Goal: Submit feedback/report problem: Provide input to the site owners about the experience or issues

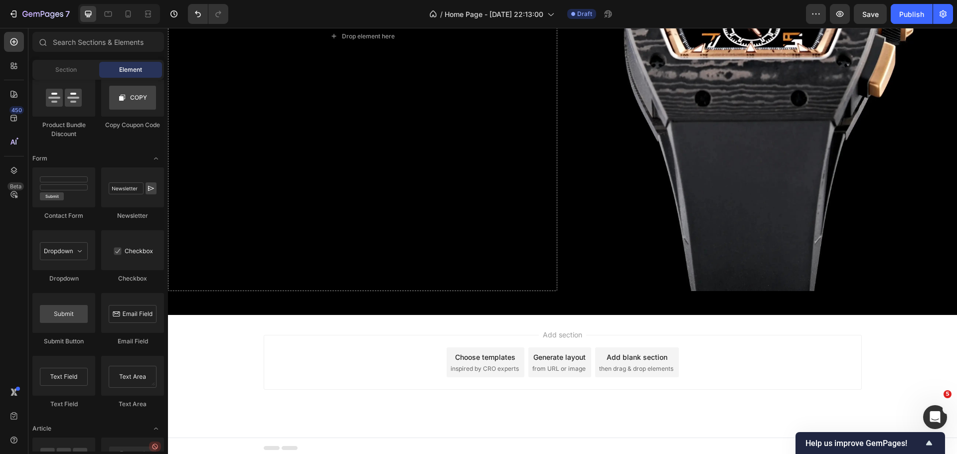
scroll to position [1, 0]
click at [930, 420] on icon "Open Intercom Messenger" at bounding box center [933, 416] width 16 height 16
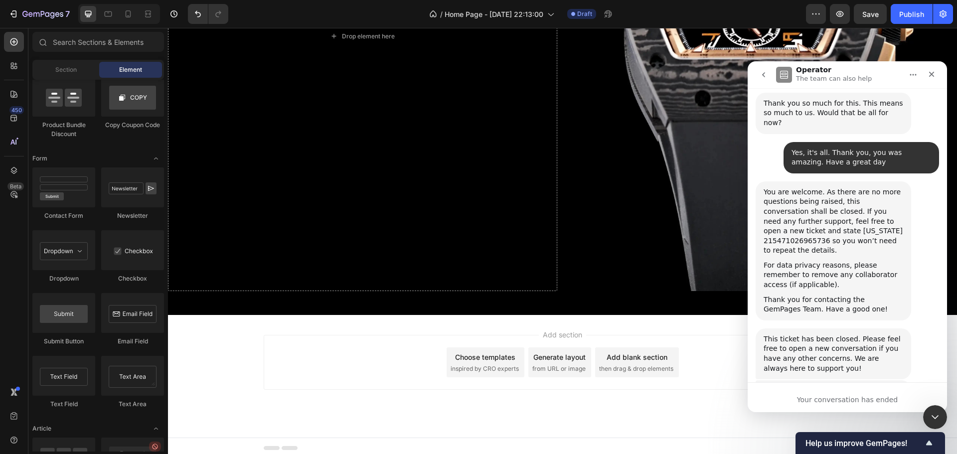
scroll to position [1674, 0]
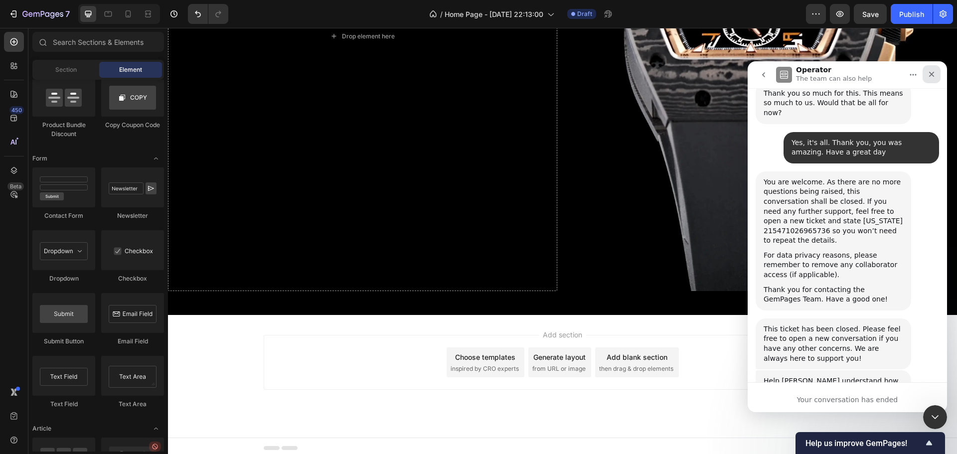
click at [937, 71] on div "Close" at bounding box center [931, 74] width 18 height 18
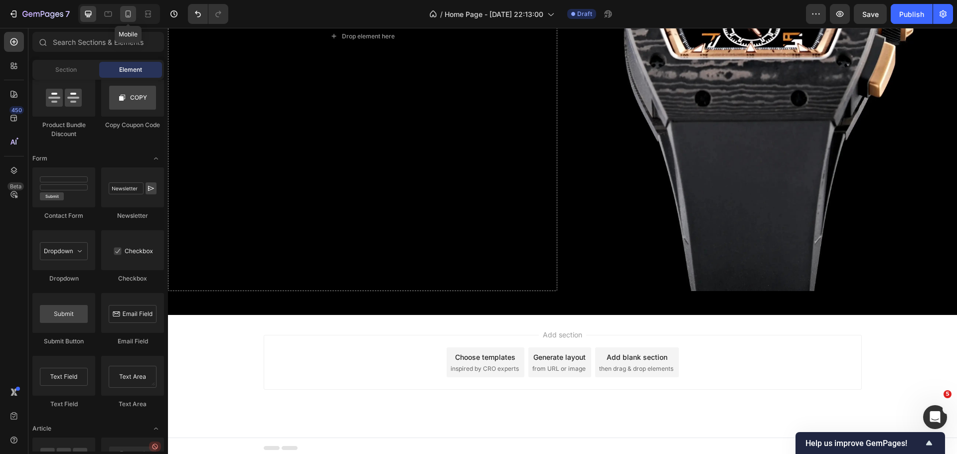
click at [134, 14] on div at bounding box center [128, 14] width 16 height 16
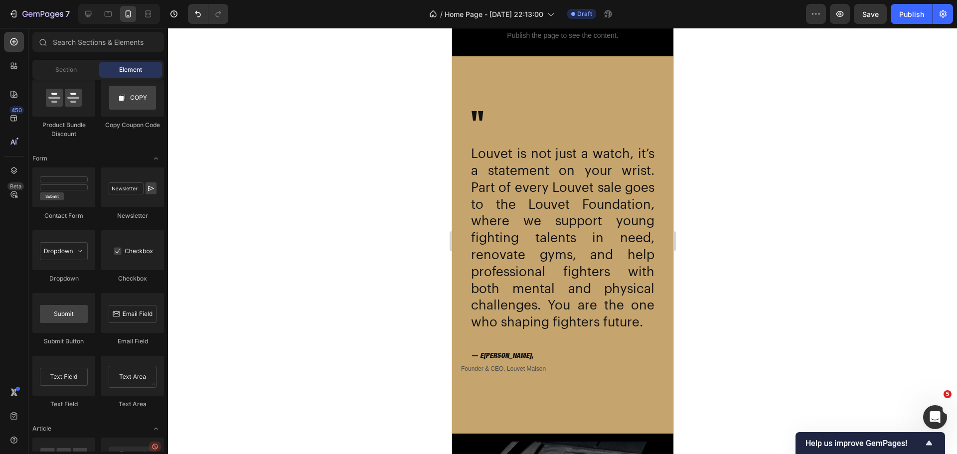
scroll to position [2284, 0]
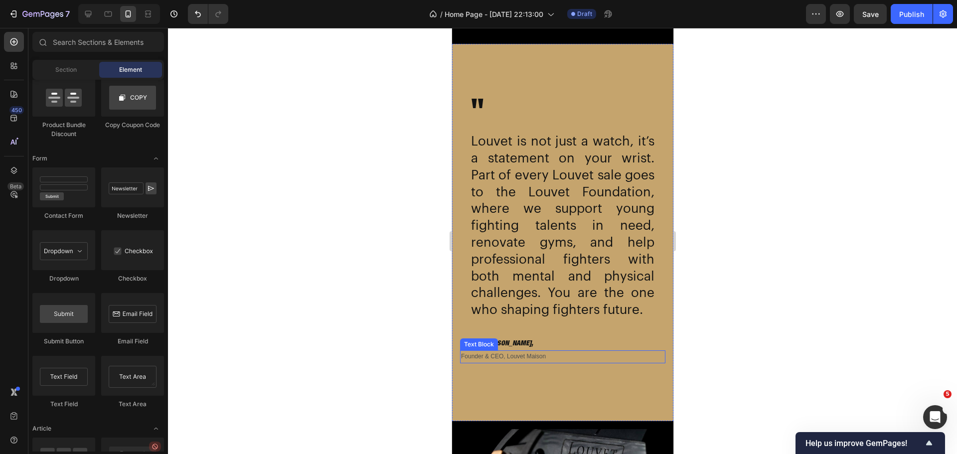
click at [629, 362] on p "Founder & CEO, Louvet Maison" at bounding box center [561, 356] width 203 height 11
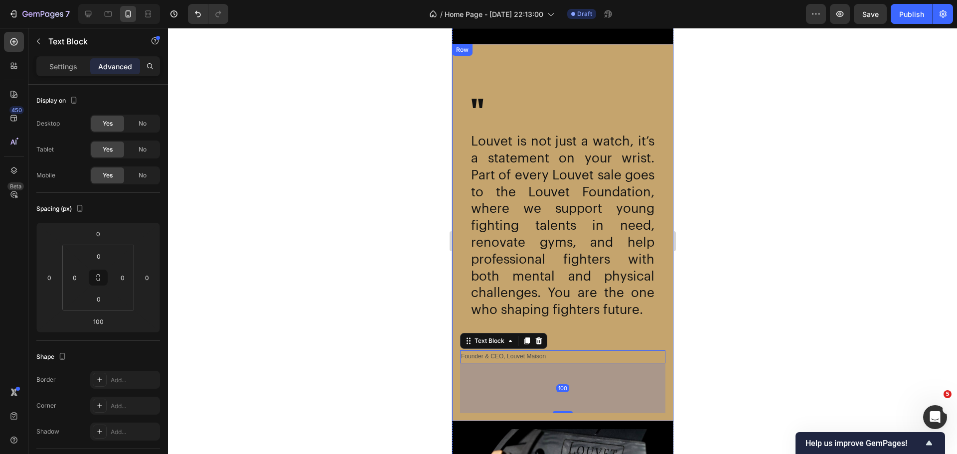
click at [575, 105] on h2 """ at bounding box center [566, 112] width 195 height 41
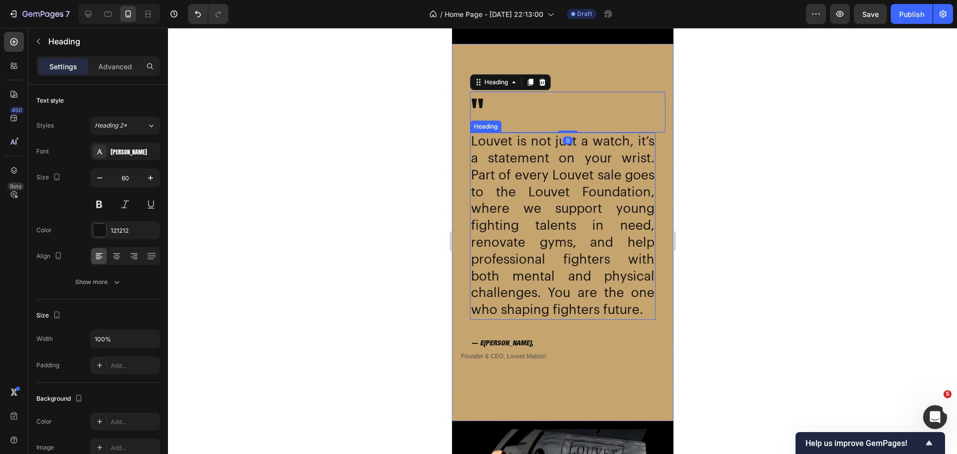
click at [573, 218] on h2 "Louvet is not just a watch, it’s a statement on your wrist. Part of every Louve…" at bounding box center [561, 226] width 185 height 187
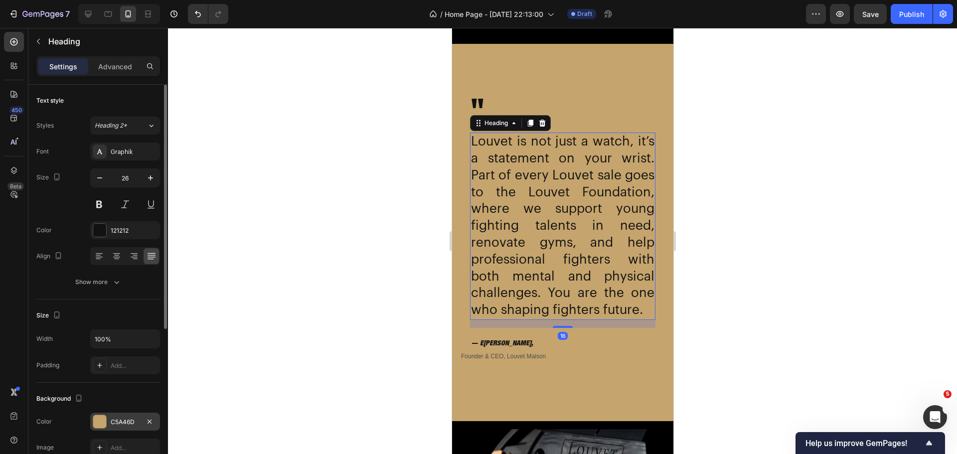
click at [101, 417] on div at bounding box center [99, 421] width 13 height 13
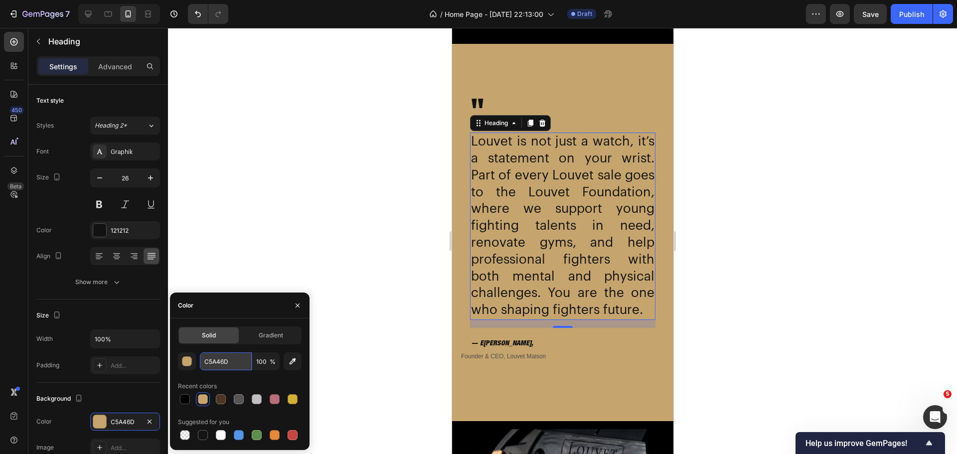
click at [207, 364] on input "C5A46D" at bounding box center [226, 361] width 52 height 18
paste input "551e1e"
type input "551e1e"
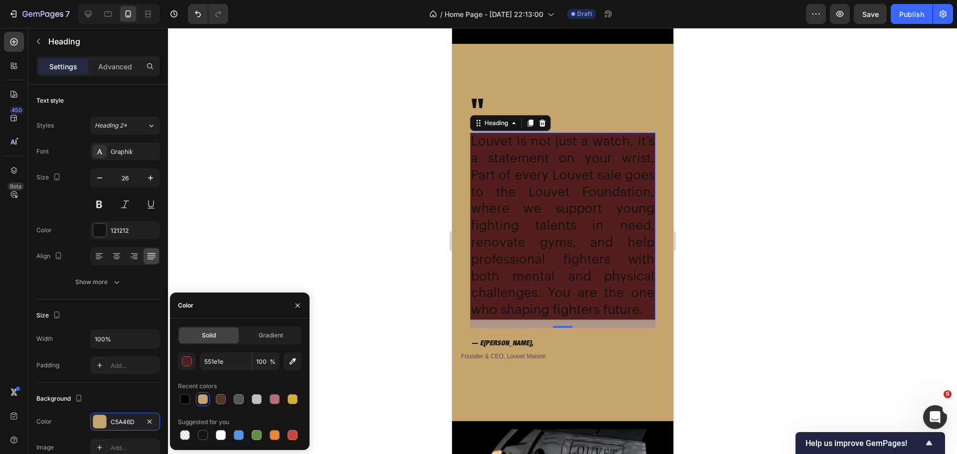
click at [505, 241] on h2 "Louvet is not just a watch, it’s a statement on your wrist. Part of every Louve…" at bounding box center [561, 226] width 185 height 187
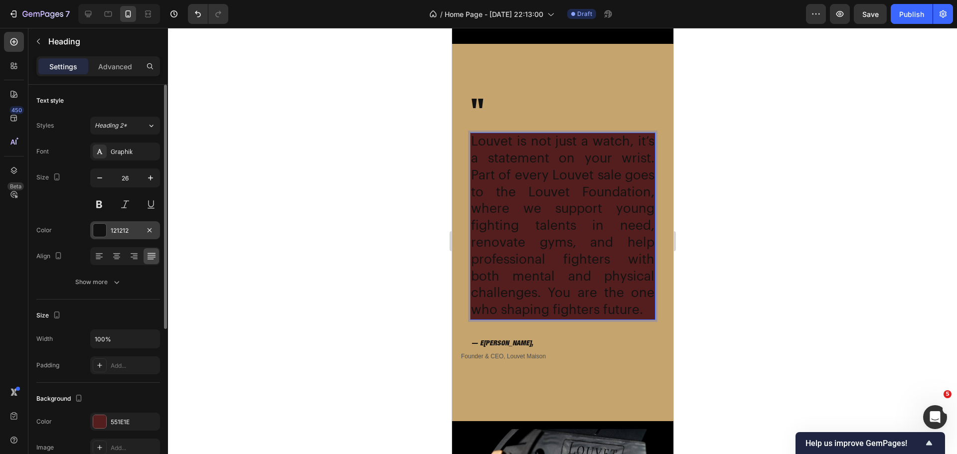
click at [103, 226] on div at bounding box center [99, 230] width 13 height 13
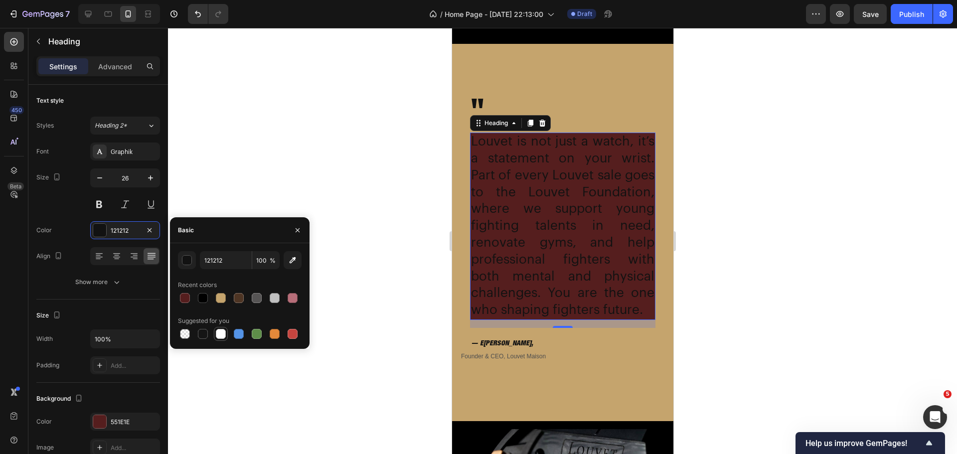
click at [222, 333] on div at bounding box center [221, 334] width 10 height 10
type input "FFFFFF"
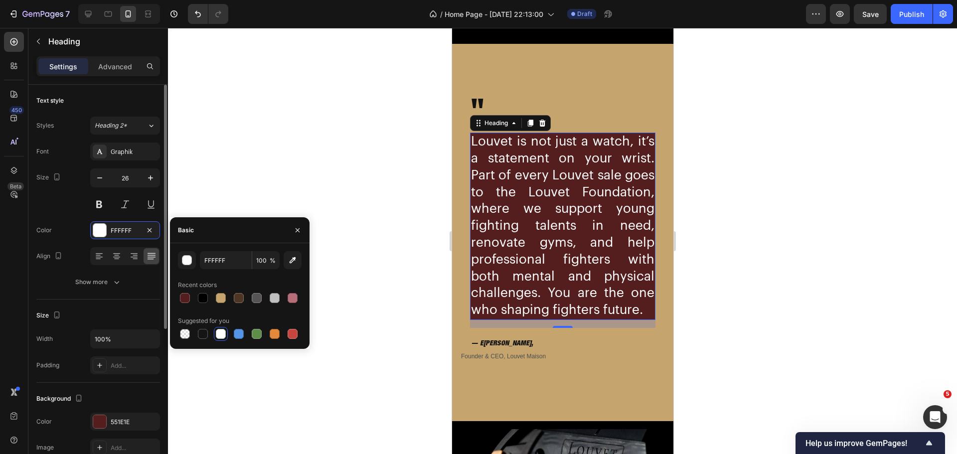
click at [83, 202] on div "Size 26" at bounding box center [98, 190] width 124 height 45
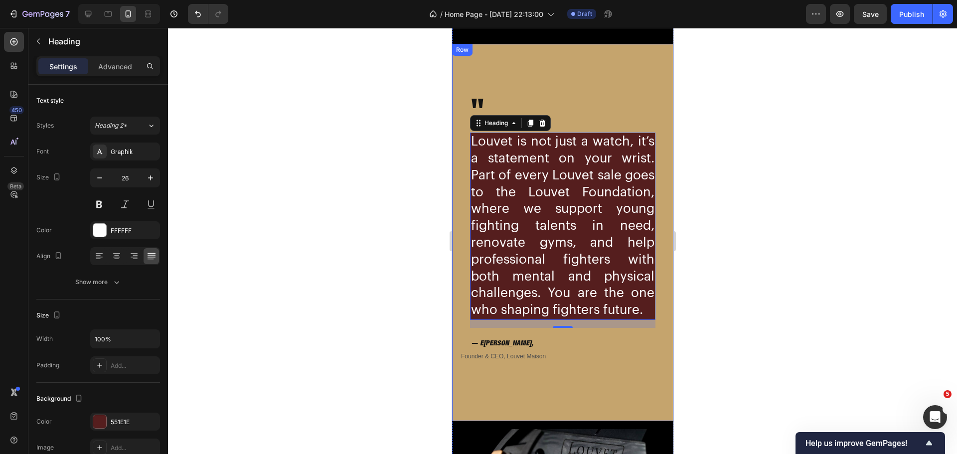
click at [456, 170] on div "" Heading Louvet is not just a watch, it’s a statement on your wrist. Part of e…" at bounding box center [561, 232] width 221 height 377
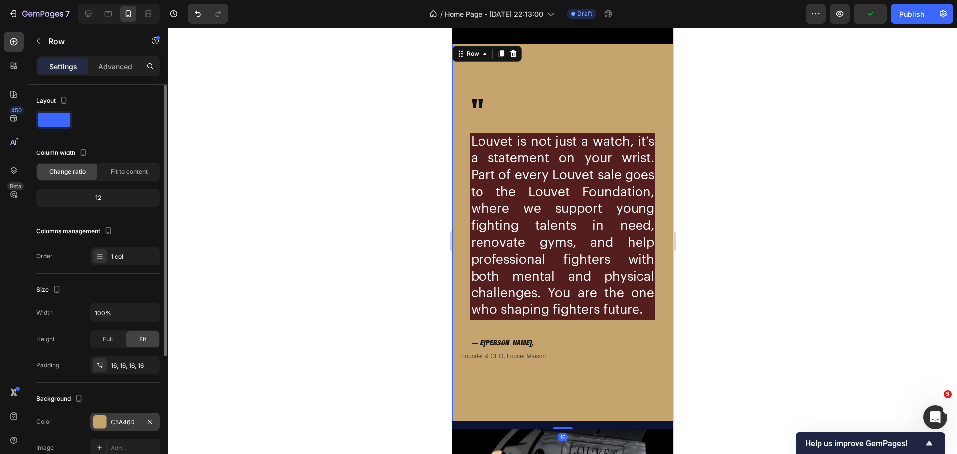
click at [93, 428] on div "C5A46D" at bounding box center [125, 422] width 70 height 18
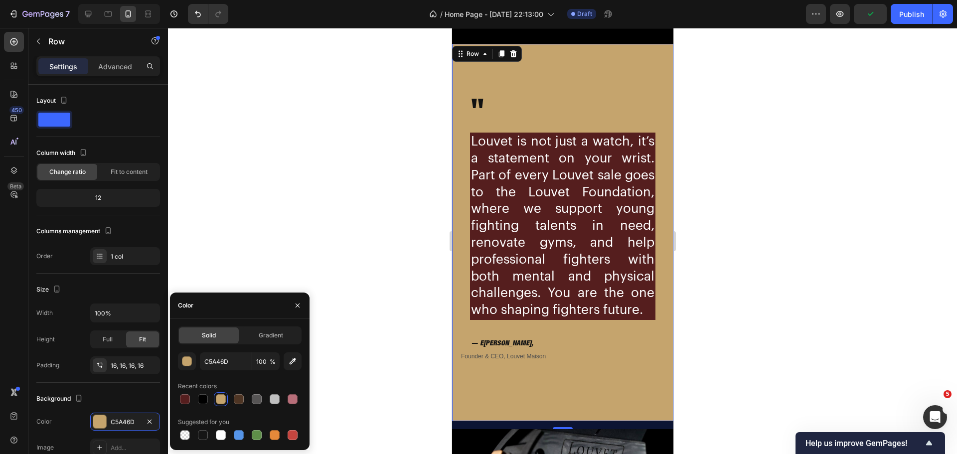
click at [185, 407] on div "C5A46D 100 % Recent colors Suggested for you" at bounding box center [240, 397] width 124 height 90
click at [186, 402] on div at bounding box center [185, 399] width 10 height 10
type input "551E1E"
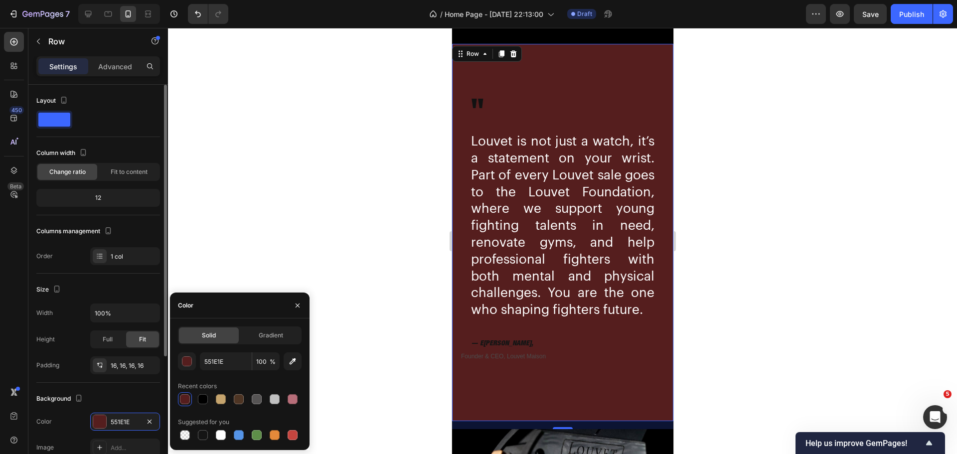
click at [154, 235] on div "Columns management" at bounding box center [98, 231] width 124 height 16
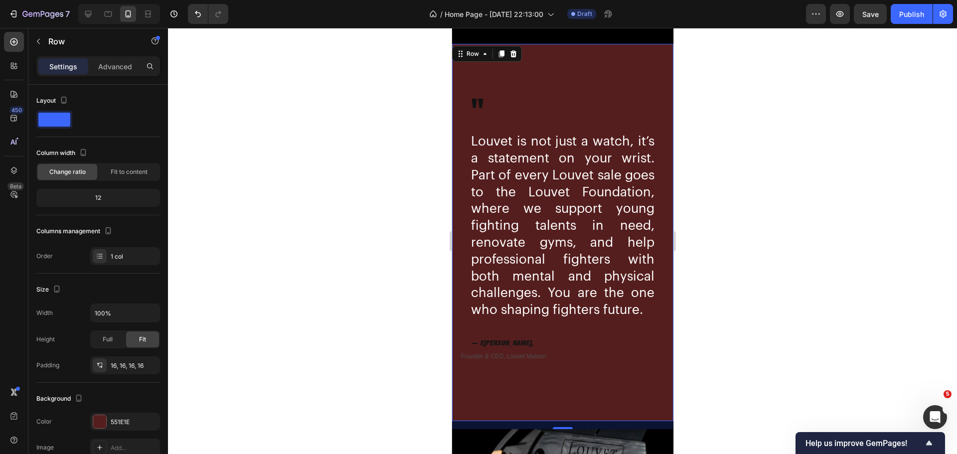
click at [322, 139] on div at bounding box center [562, 241] width 789 height 426
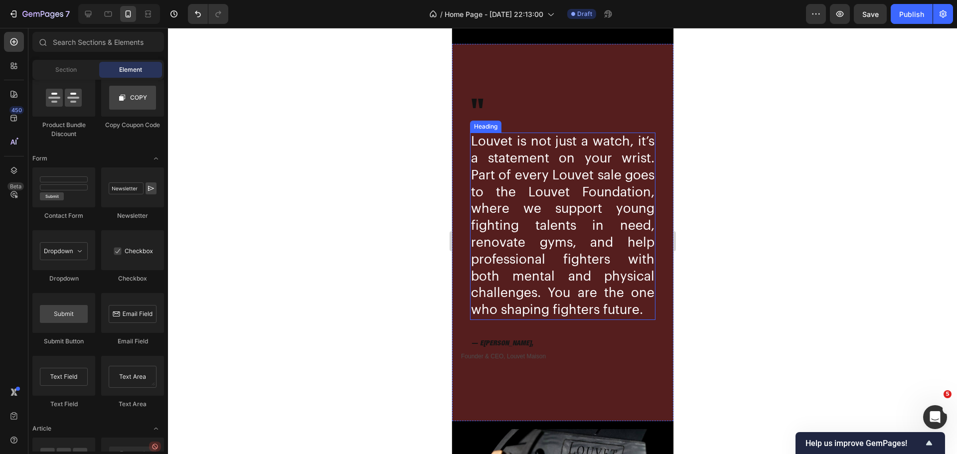
click at [536, 207] on p "Louvet is not just a watch, it’s a statement on your wrist. Part of every Louve…" at bounding box center [561, 226] width 183 height 185
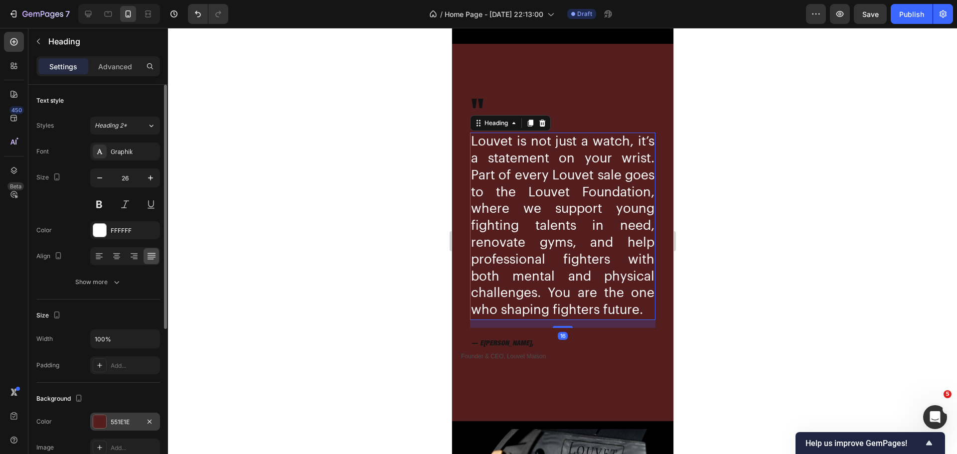
click at [104, 415] on div at bounding box center [99, 421] width 13 height 13
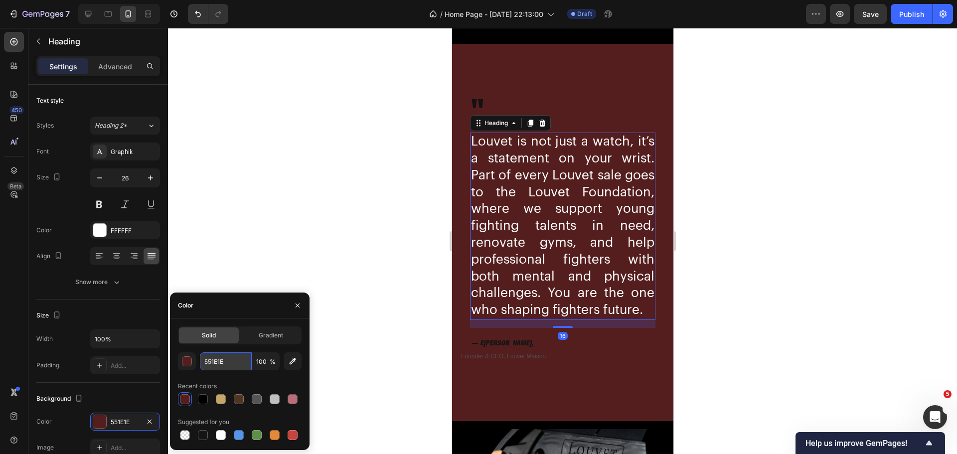
click at [209, 363] on input "551E1E" at bounding box center [226, 361] width 52 height 18
click at [210, 363] on input "551E1E" at bounding box center [226, 361] width 52 height 18
click at [213, 358] on input "551E1E" at bounding box center [226, 361] width 52 height 18
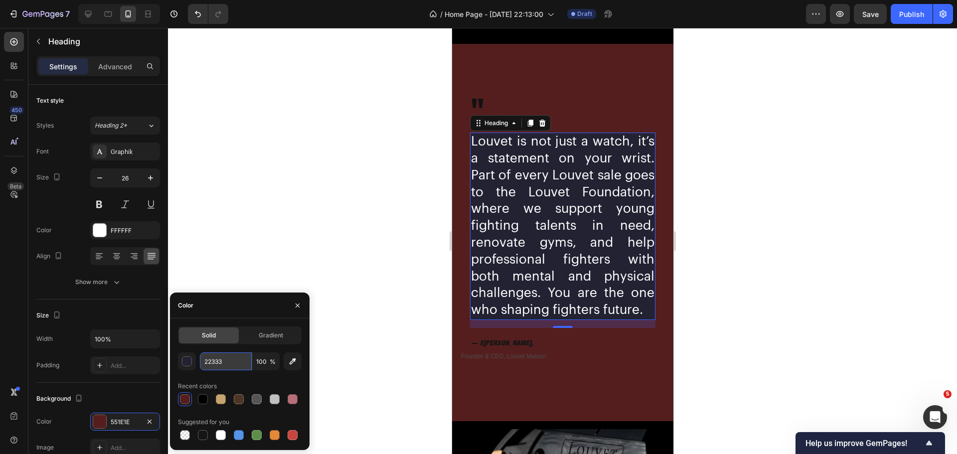
type input "22333B"
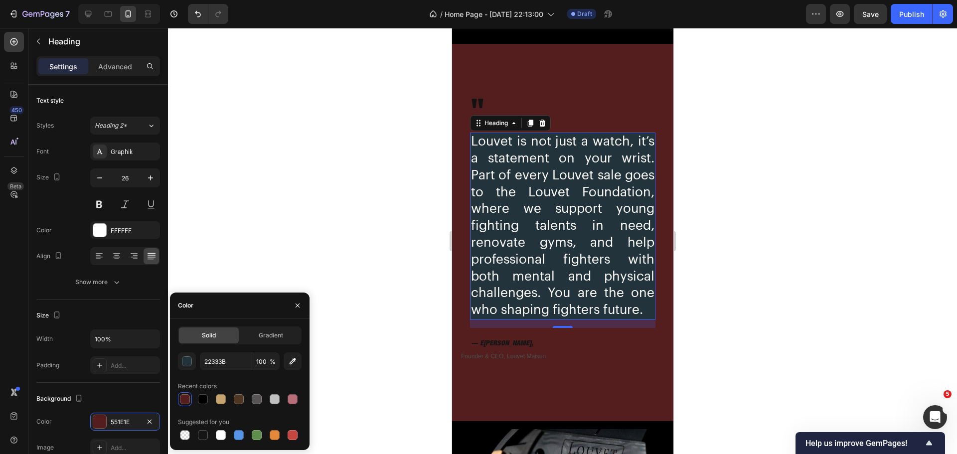
click at [298, 247] on div at bounding box center [562, 241] width 789 height 426
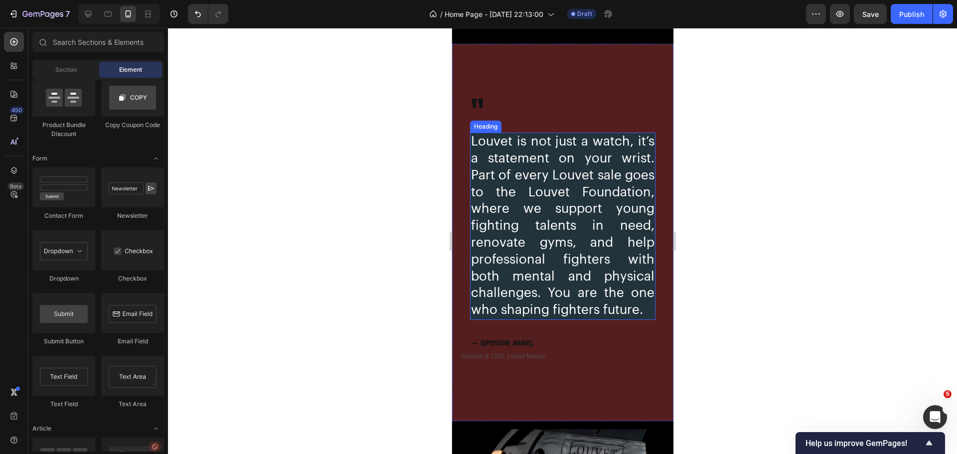
click at [539, 174] on p "Louvet is not just a watch, it’s a statement on your wrist. Part of every Louve…" at bounding box center [561, 226] width 183 height 185
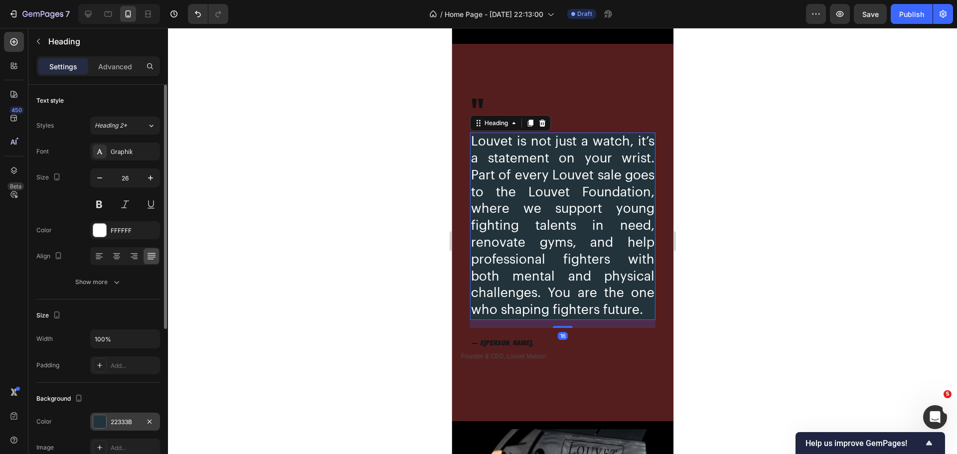
click at [100, 424] on div at bounding box center [99, 421] width 13 height 13
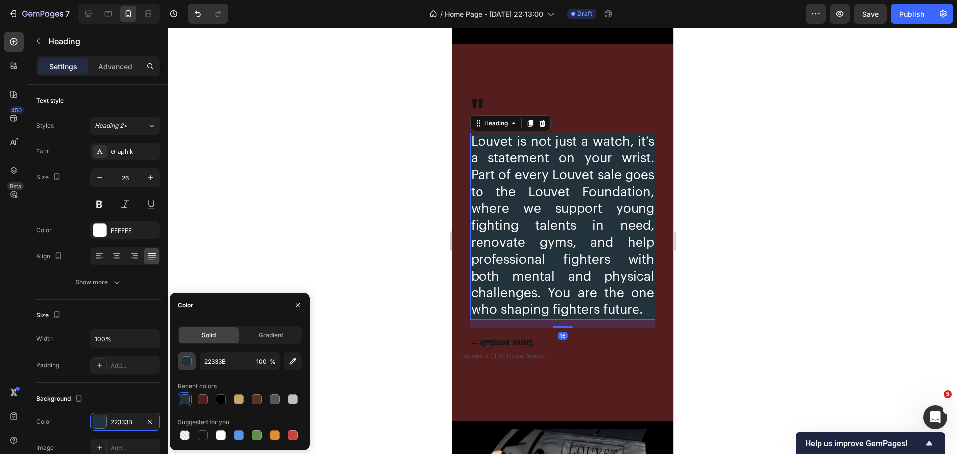
click at [191, 364] on div "button" at bounding box center [187, 362] width 10 height 10
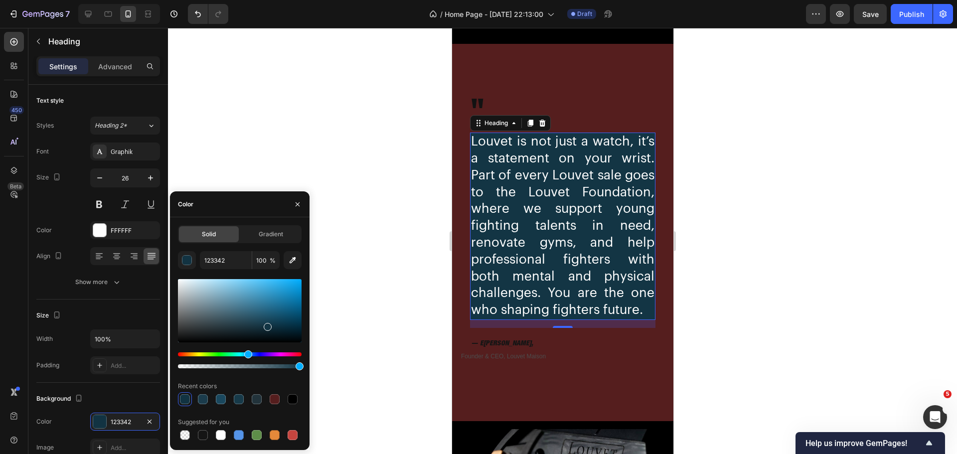
drag, startPoint x: 233, startPoint y: 329, endPoint x: 267, endPoint y: 325, distance: 34.2
click at [267, 325] on div at bounding box center [268, 327] width 8 height 8
type input "133544"
click at [341, 258] on div at bounding box center [562, 241] width 789 height 426
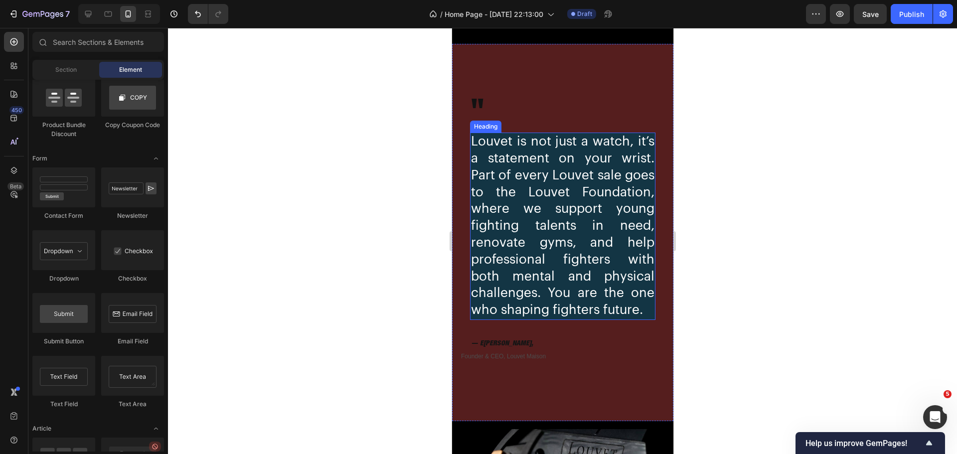
click at [510, 312] on p "Louvet is not just a watch, it’s a statement on your wrist. Part of every Louve…" at bounding box center [561, 226] width 183 height 185
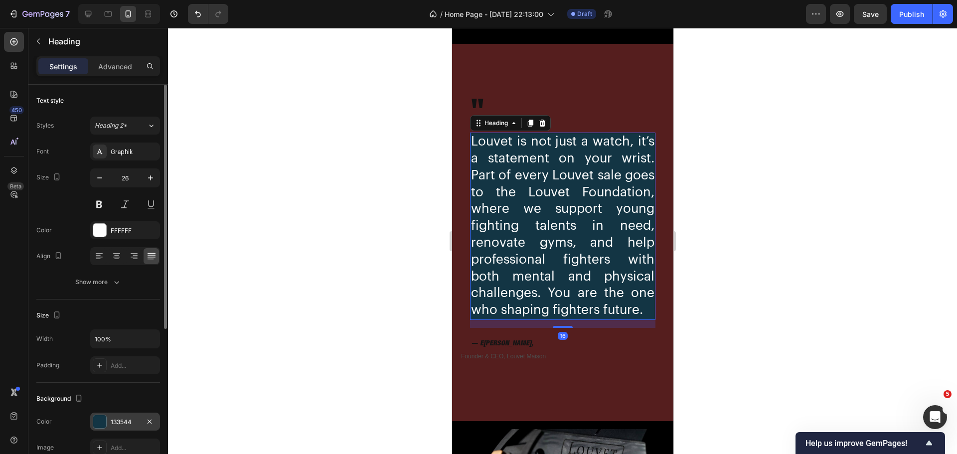
click at [101, 420] on div at bounding box center [99, 421] width 13 height 13
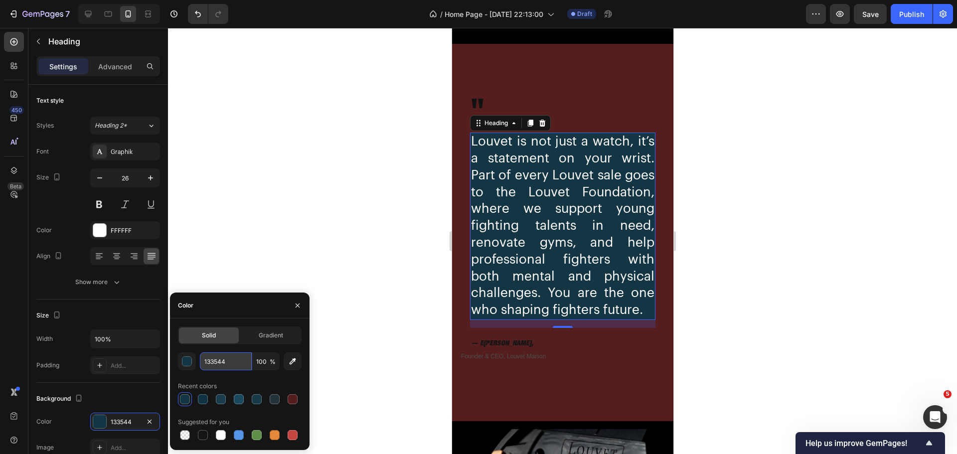
click at [219, 365] on input "133544" at bounding box center [226, 361] width 52 height 18
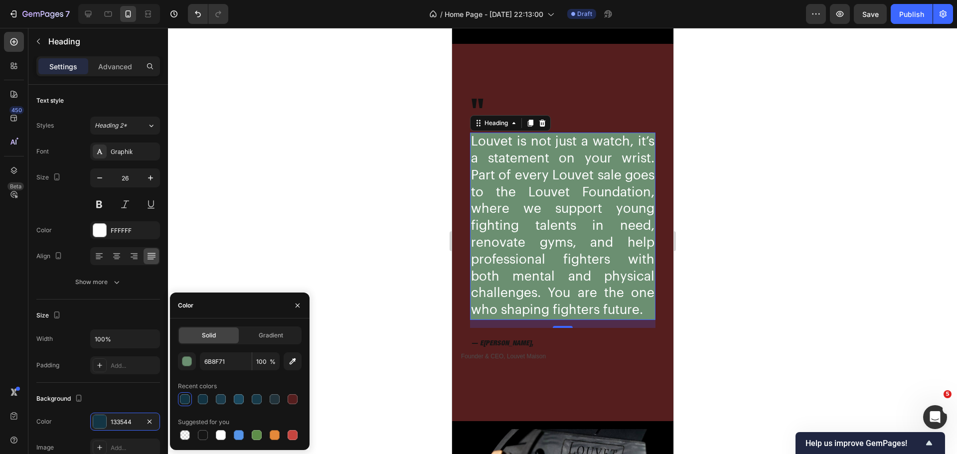
click at [227, 377] on div "6B8F71 100 % Recent colors Suggested for you" at bounding box center [240, 397] width 124 height 90
click at [213, 363] on input "6B8F71" at bounding box center [226, 361] width 52 height 18
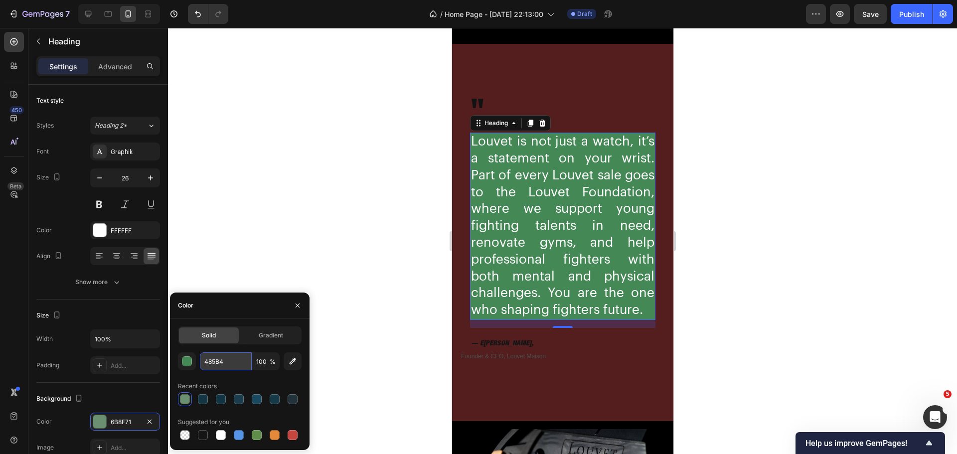
type input "485B46"
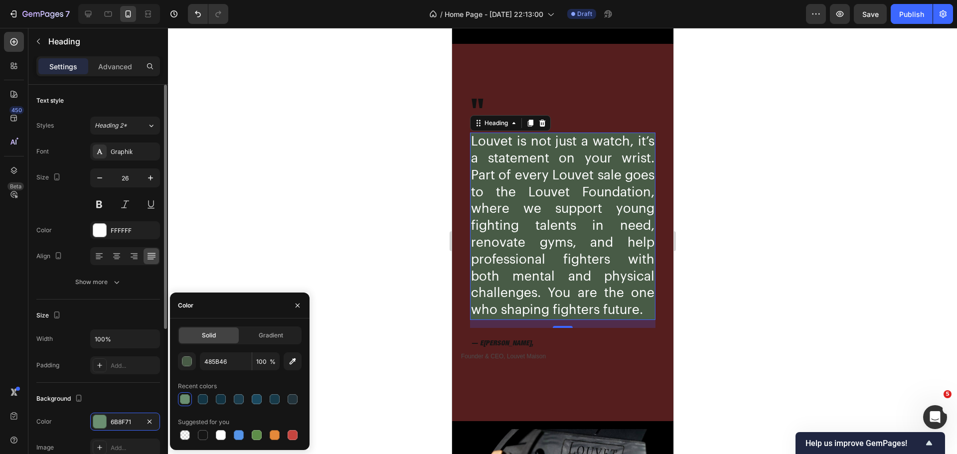
click at [140, 303] on div "Size Width 100% Padding Add..." at bounding box center [98, 340] width 124 height 83
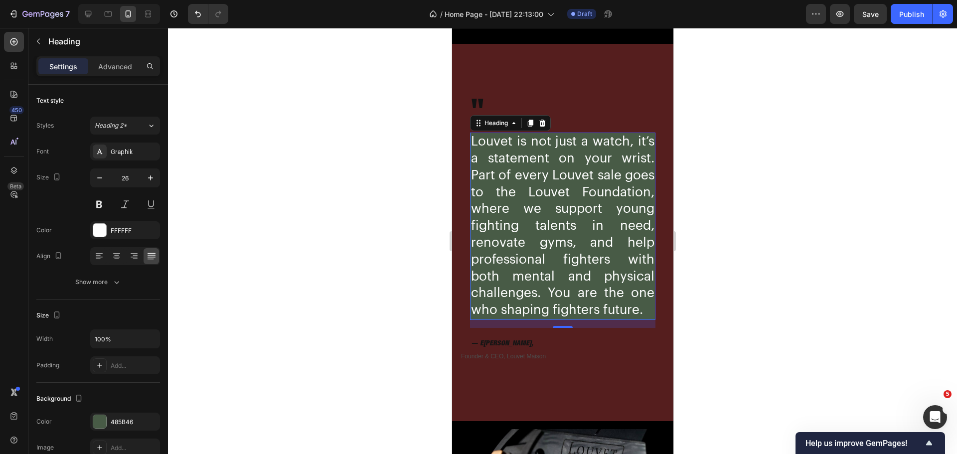
click at [413, 210] on div at bounding box center [562, 241] width 789 height 426
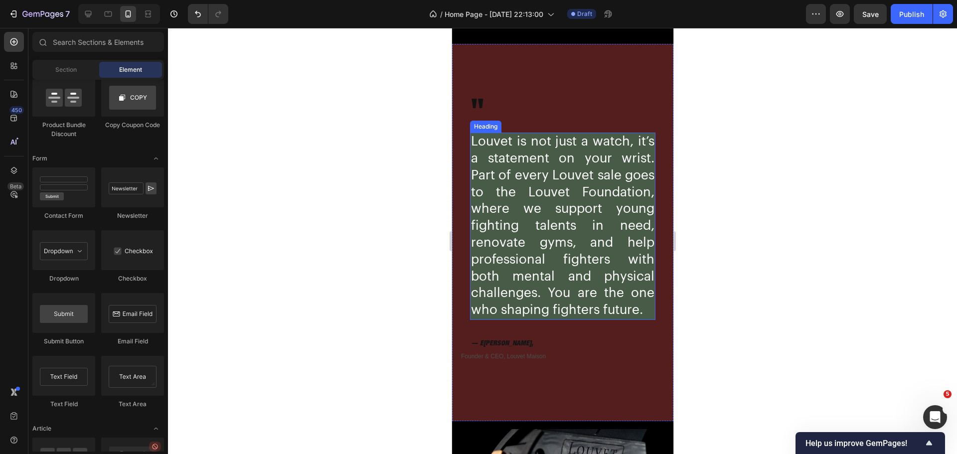
click at [529, 215] on p "Louvet is not just a watch, it’s a statement on your wrist. Part of every Louve…" at bounding box center [561, 226] width 183 height 185
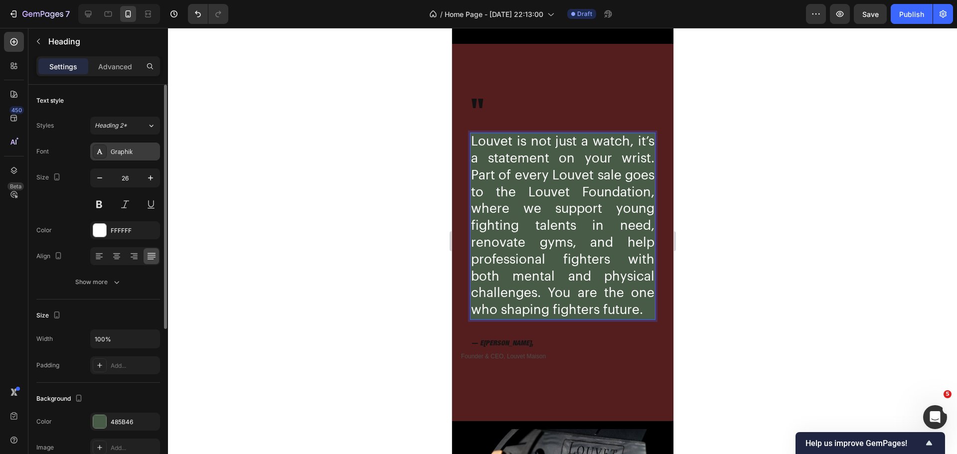
click at [117, 156] on div "Graphik" at bounding box center [125, 151] width 70 height 18
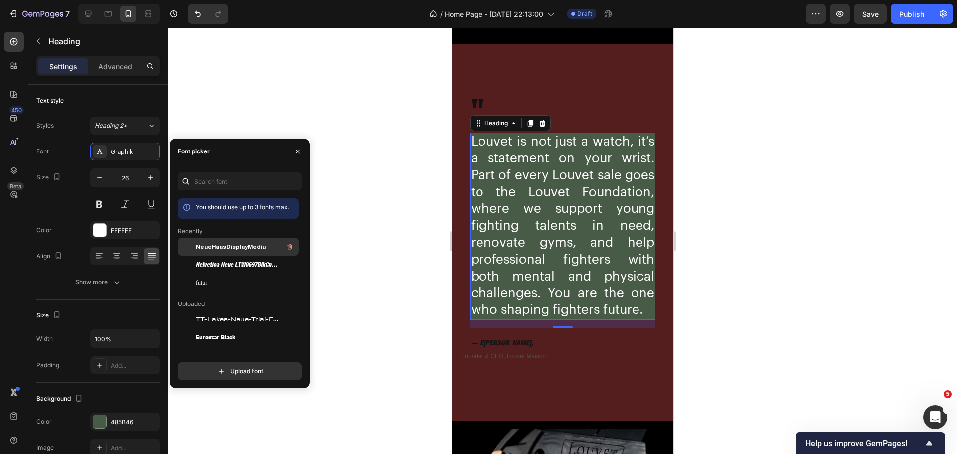
click at [203, 247] on span "NeueHaasDisplayMediu" at bounding box center [231, 246] width 70 height 9
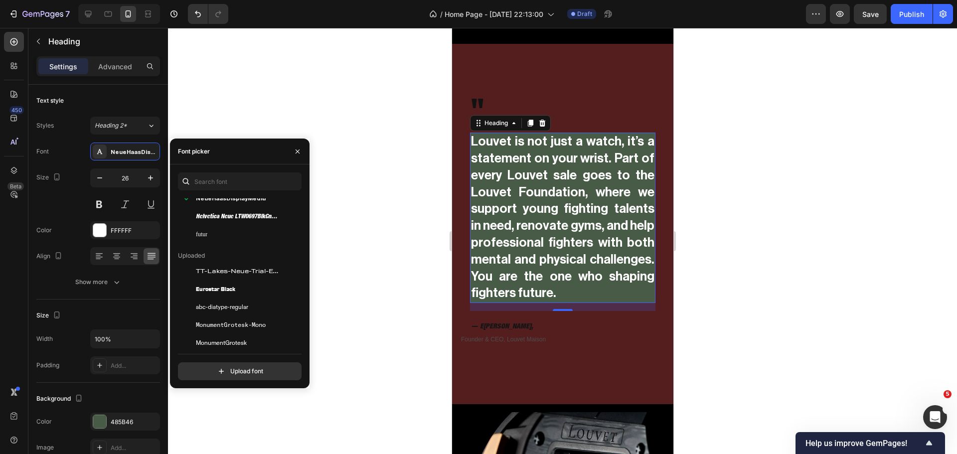
scroll to position [50, 0]
click at [236, 307] on span "abc-diatype-regular" at bounding box center [222, 305] width 52 height 9
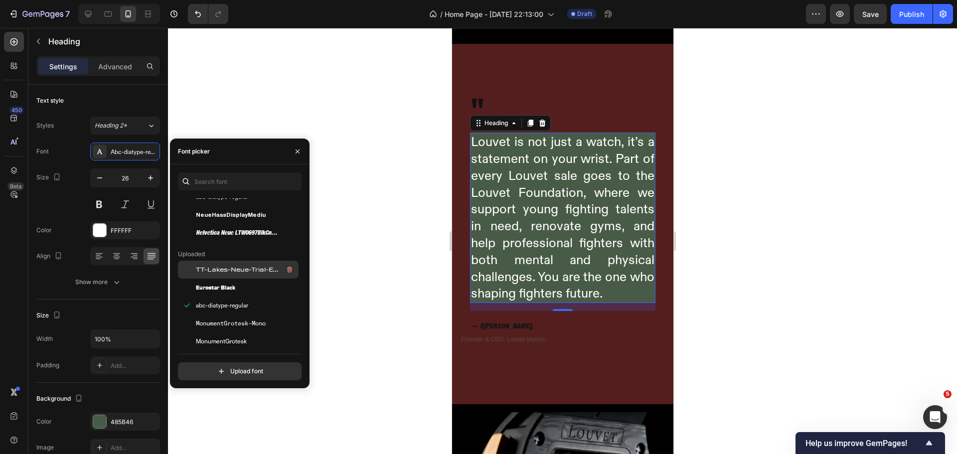
click at [241, 277] on div "TT-Lakes-Neue-Trial-Extended-Medium-BF641a4c32c5109" at bounding box center [238, 270] width 121 height 18
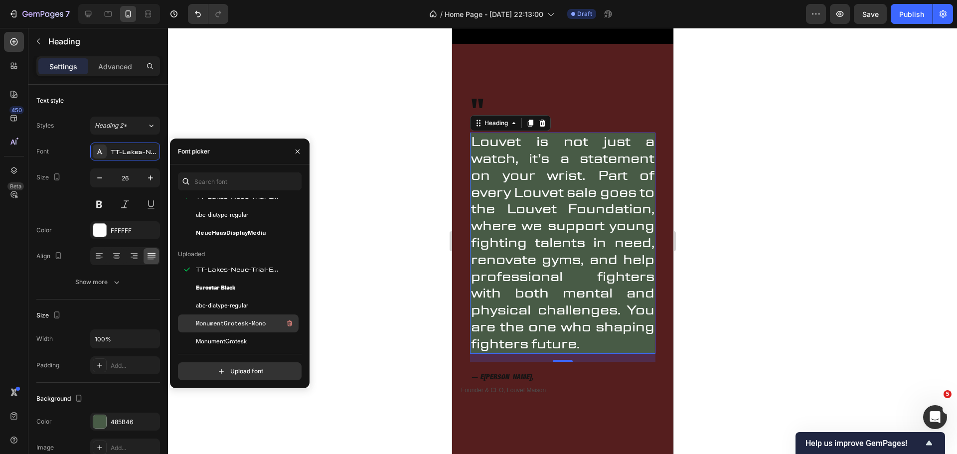
click at [231, 326] on span "MonumentGrotesk-Mono" at bounding box center [231, 323] width 70 height 9
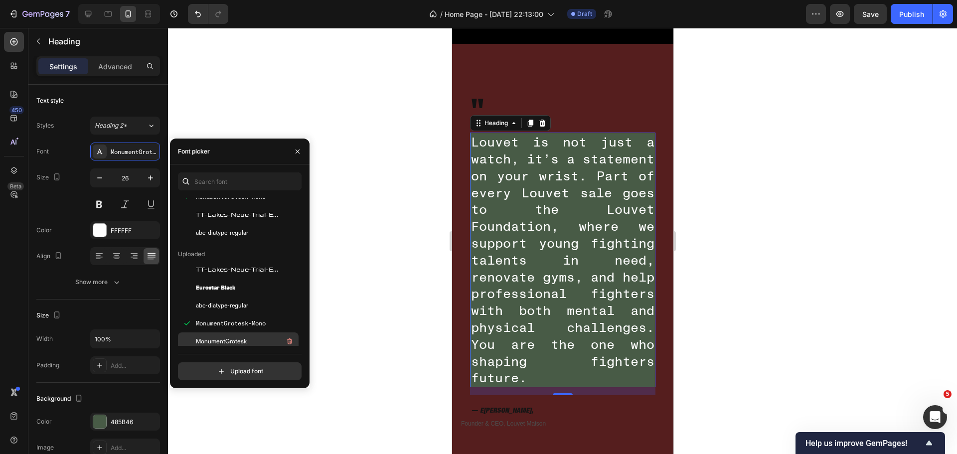
click at [239, 339] on span "MonumentGrotesk" at bounding box center [221, 341] width 51 height 9
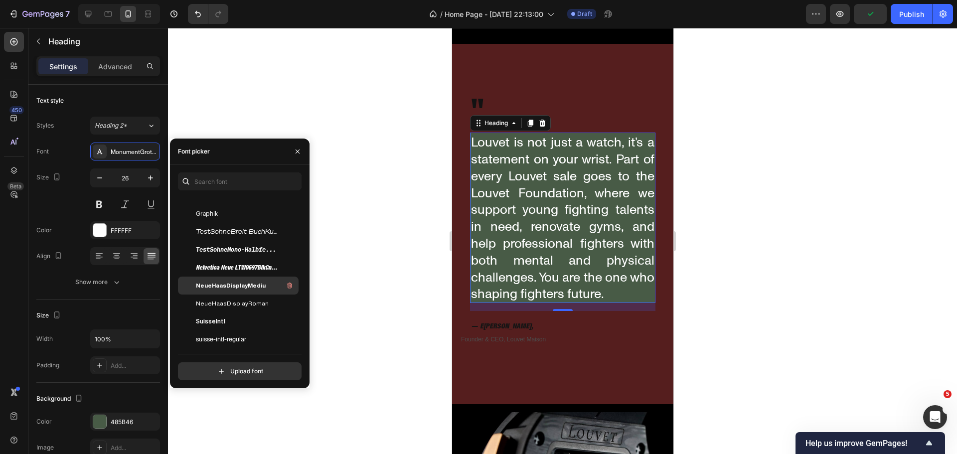
scroll to position [199, 0]
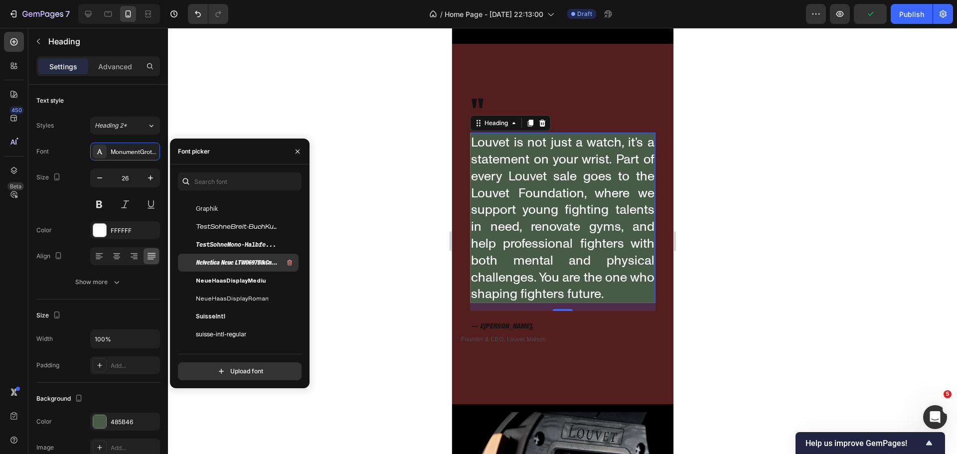
click at [242, 262] on span "Helvetica Neue LTW0697BlkCnObl" at bounding box center [237, 262] width 83 height 9
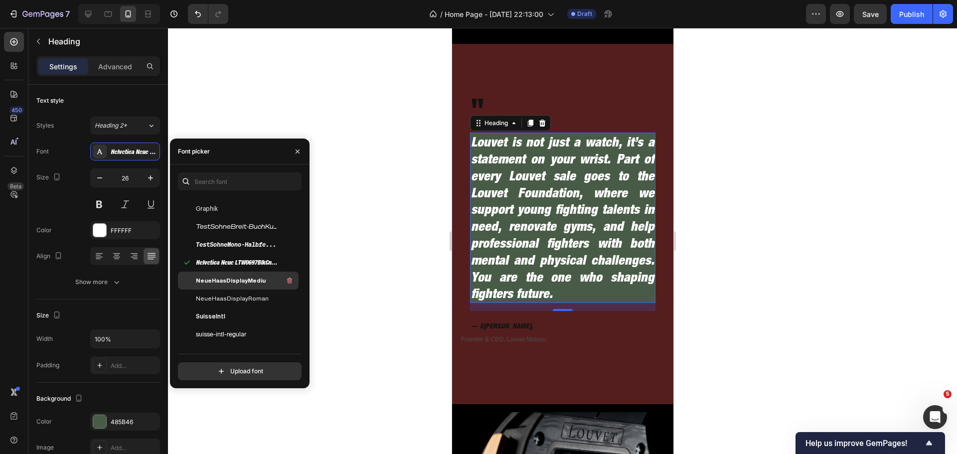
click at [248, 281] on span "NeueHaasDisplayMediu" at bounding box center [231, 280] width 70 height 9
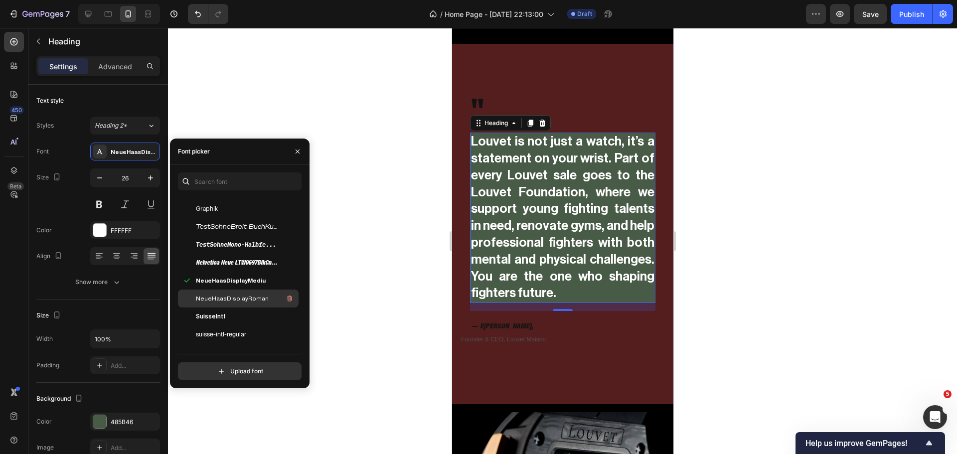
click at [259, 297] on span "NeueHaasDisplayRoman" at bounding box center [232, 298] width 73 height 9
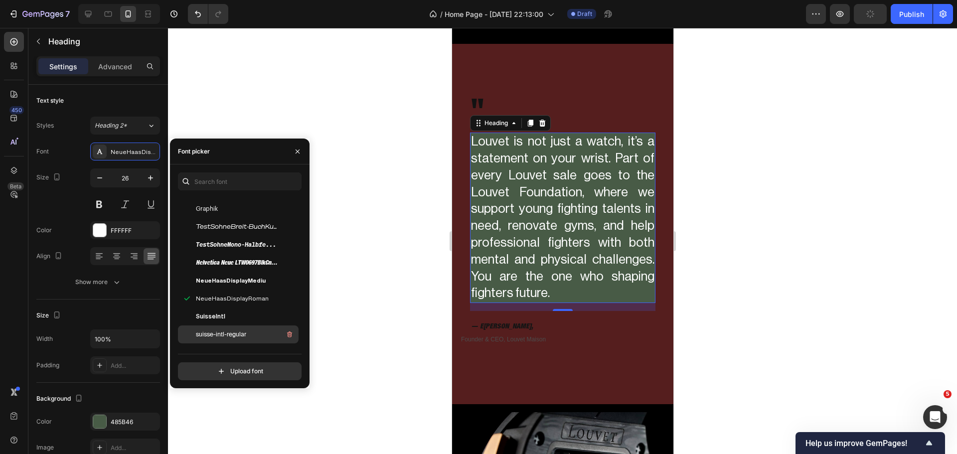
click at [242, 330] on span "suisse-intl-regular" at bounding box center [221, 334] width 50 height 9
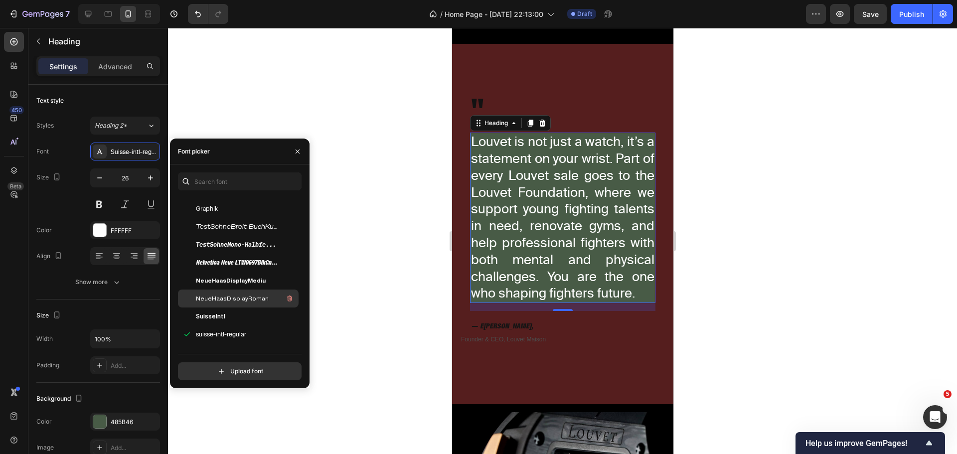
click at [239, 289] on div "NeueHaasDisplayRoman" at bounding box center [238, 298] width 121 height 18
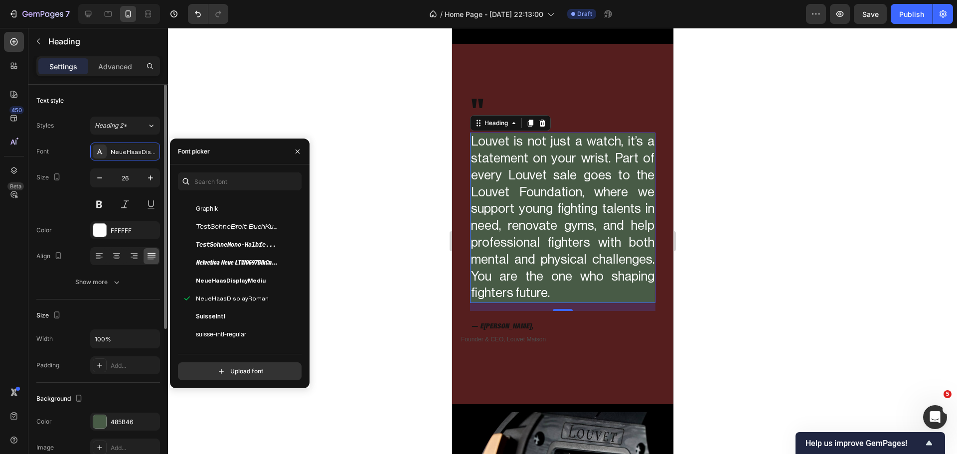
click at [117, 88] on div "Text style Styles Heading 2* Font NeueHaasDisplayRoman Size 26 Color FFFFFF Ali…" at bounding box center [98, 192] width 124 height 215
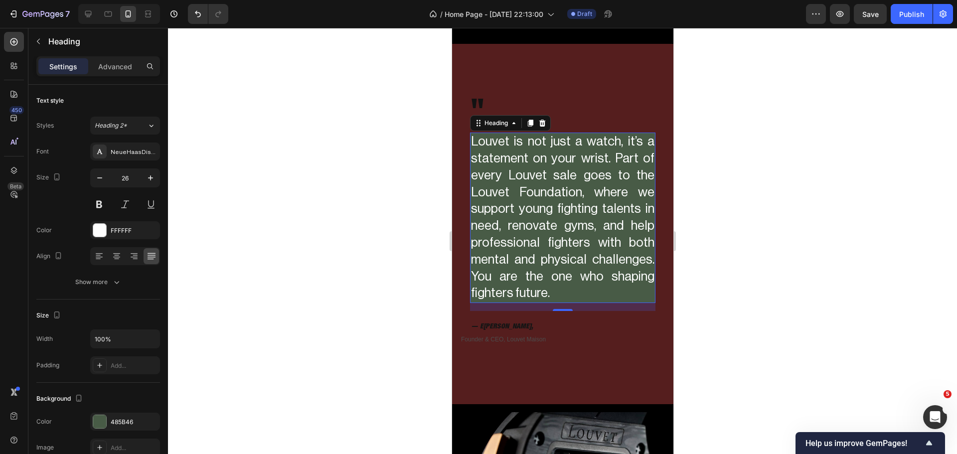
click at [422, 150] on div at bounding box center [562, 241] width 789 height 426
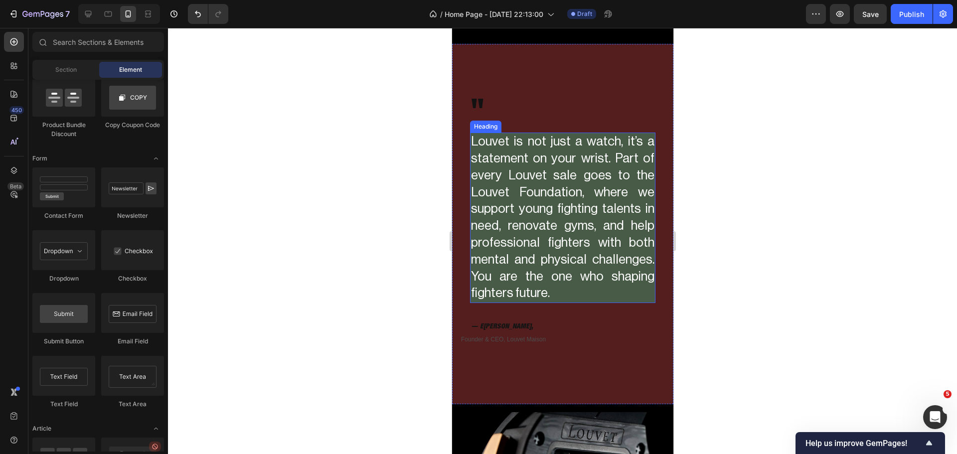
click at [483, 143] on p "Louvet is not just a watch, it’s a statement on your wrist. Part of every Louve…" at bounding box center [561, 218] width 183 height 168
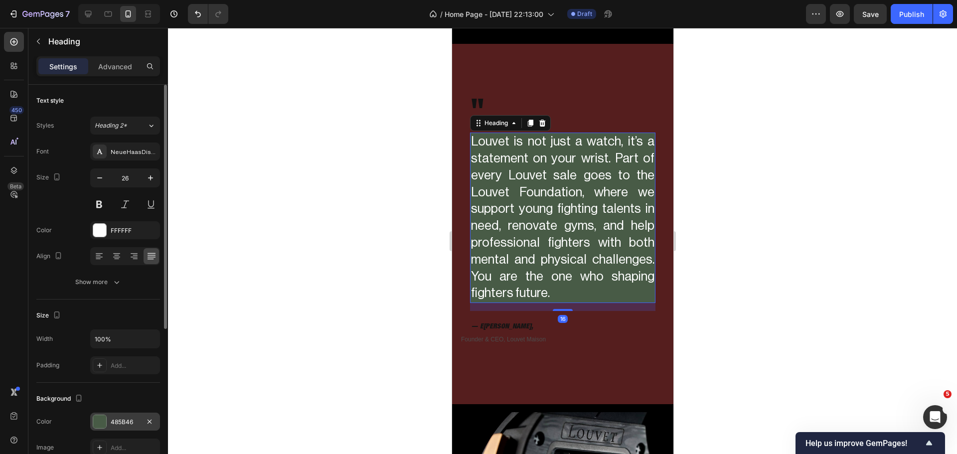
click at [102, 413] on div "485B46" at bounding box center [125, 422] width 70 height 18
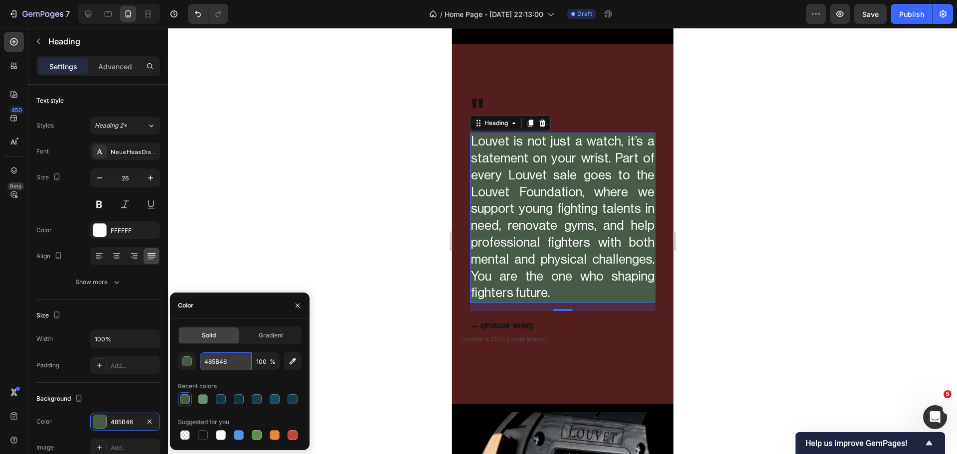
click at [233, 358] on input "485B46" at bounding box center [226, 361] width 52 height 18
paste input "2b4f4f"
type input "2b4f4f"
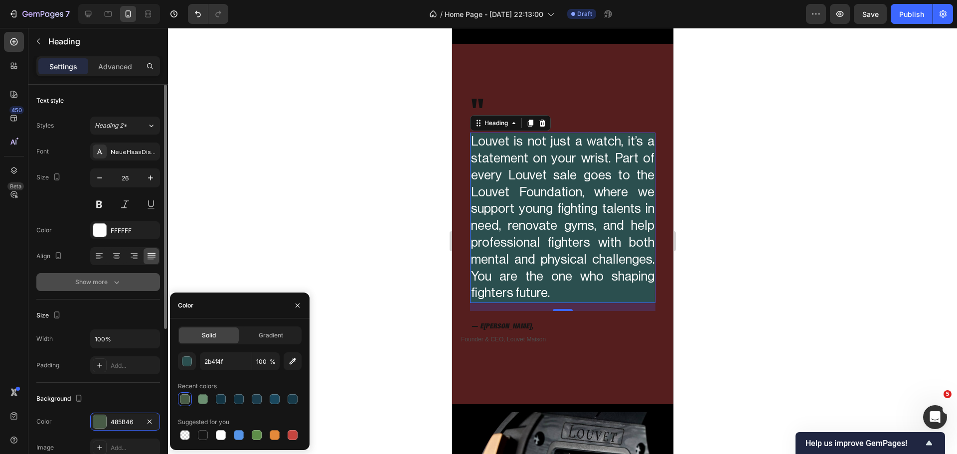
click at [142, 282] on button "Show more" at bounding box center [98, 282] width 124 height 18
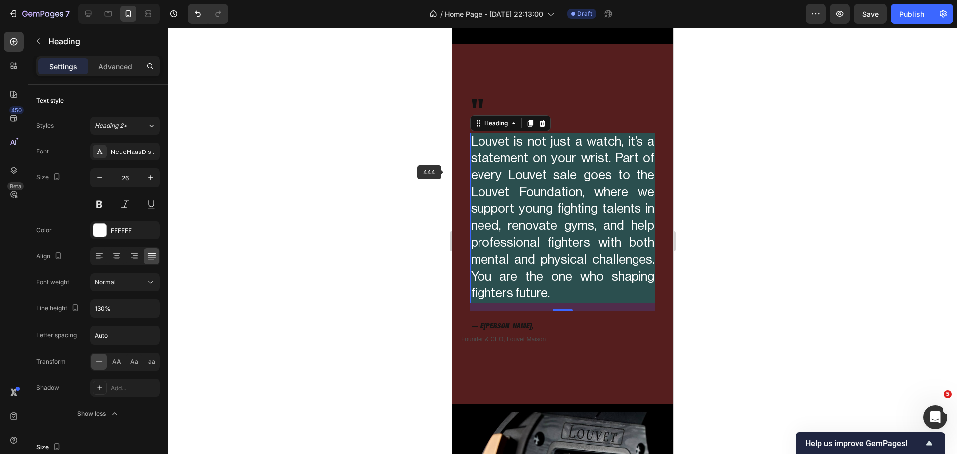
click at [423, 159] on div at bounding box center [562, 241] width 789 height 426
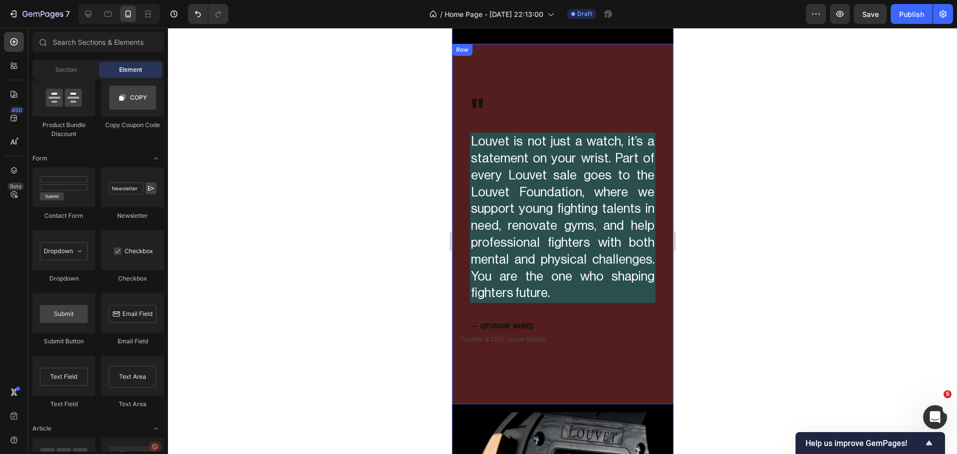
click at [566, 80] on div "" Heading Louvet is not just a watch, it’s a statement on your wrist. Part of e…" at bounding box center [561, 224] width 205 height 344
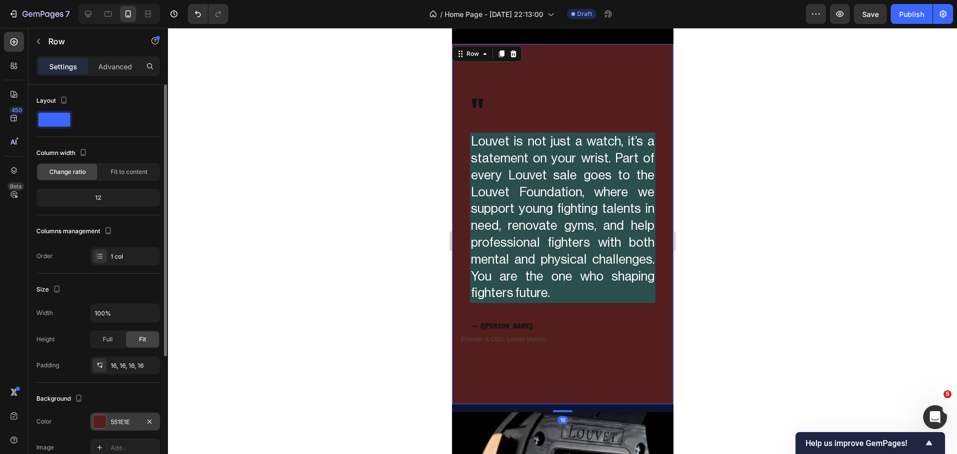
click at [101, 426] on div at bounding box center [99, 421] width 13 height 13
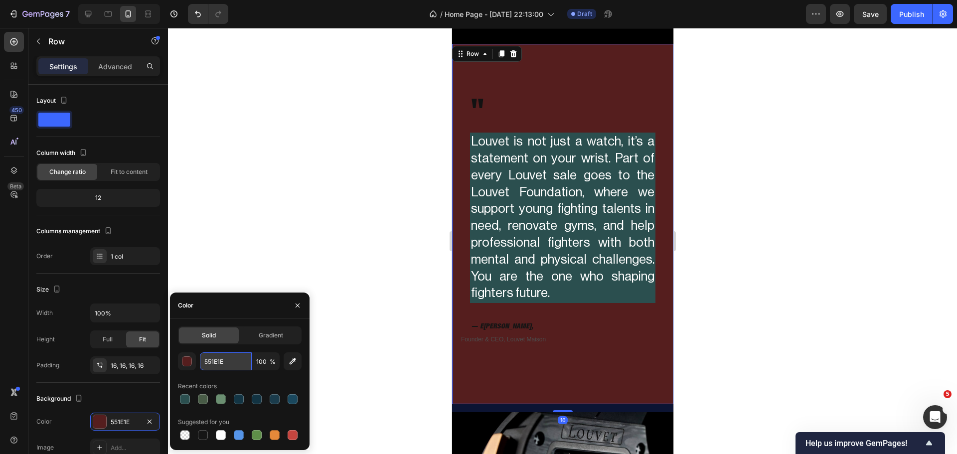
click at [215, 357] on input "551E1E" at bounding box center [226, 361] width 52 height 18
paste input "2b4f4f"
type input "2b4f4f"
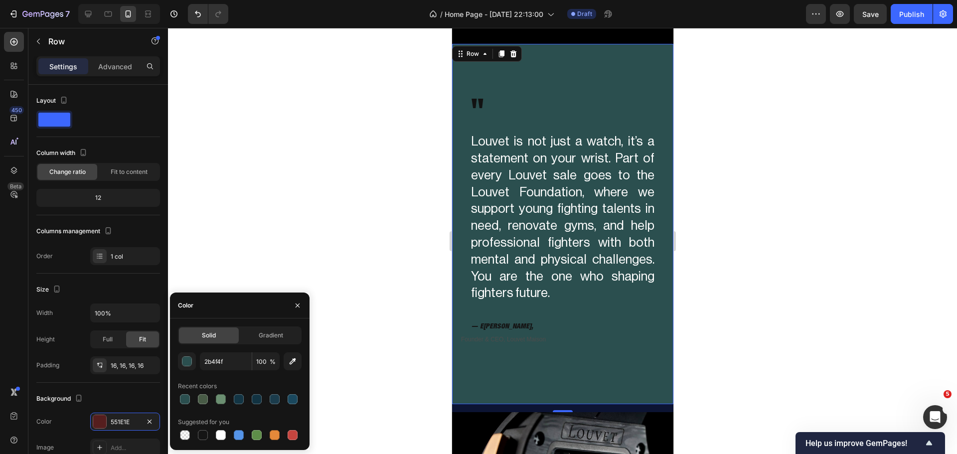
click at [351, 231] on div at bounding box center [562, 241] width 789 height 426
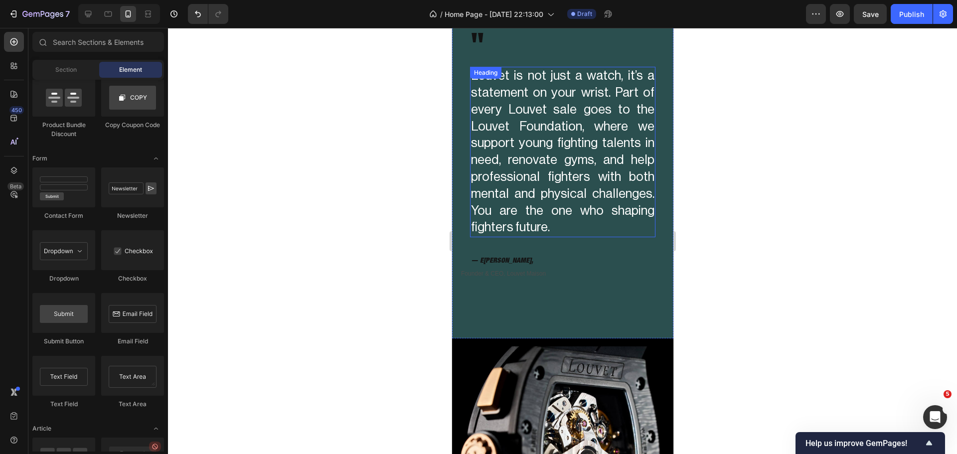
scroll to position [2334, 0]
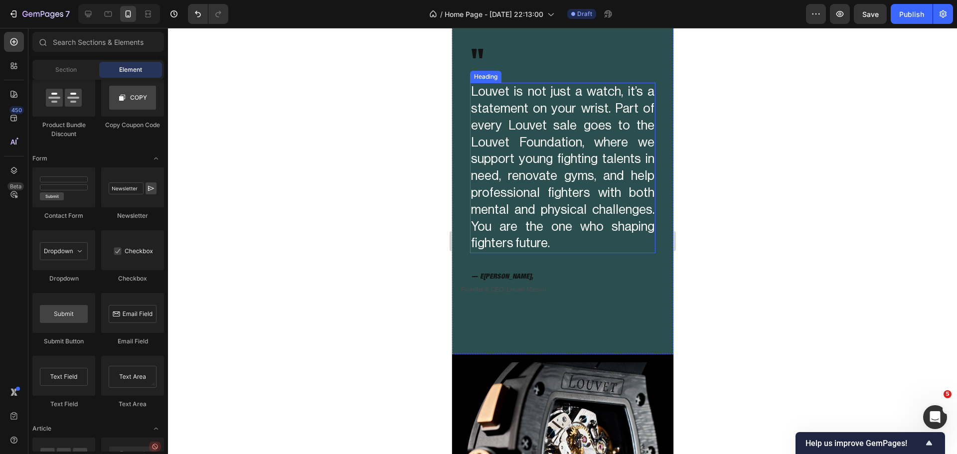
click at [579, 247] on p "Louvet is not just a watch, it’s a statement on your wrist. Part of every Louve…" at bounding box center [561, 168] width 183 height 168
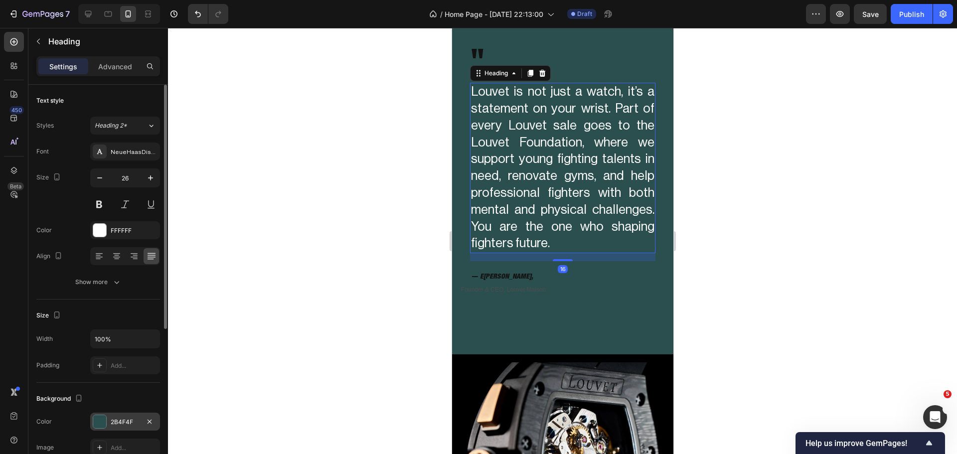
click at [127, 422] on div "2B4F4F" at bounding box center [125, 421] width 29 height 9
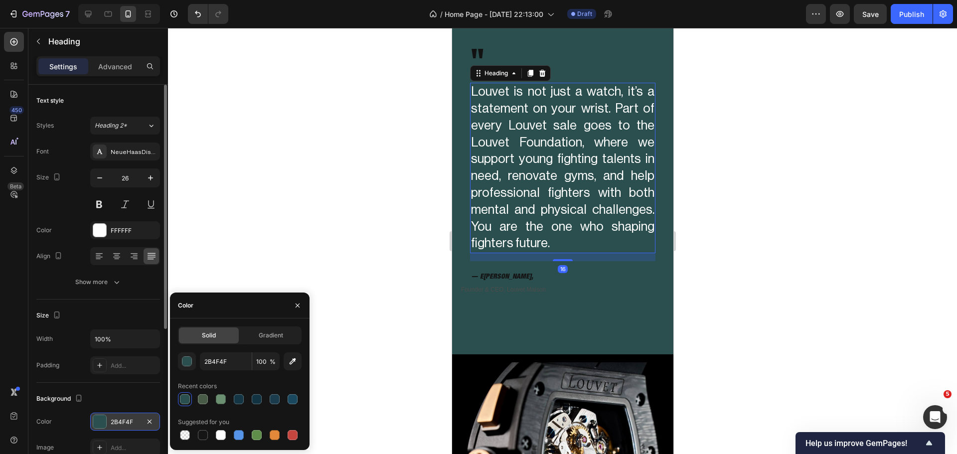
click at [127, 422] on div "2B4F4F" at bounding box center [125, 421] width 29 height 9
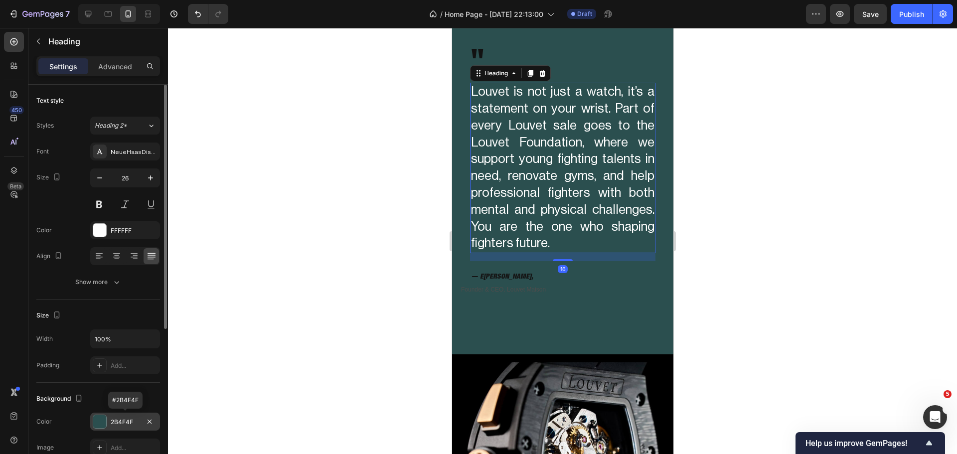
click at [131, 422] on div "2B4F4F" at bounding box center [125, 421] width 29 height 9
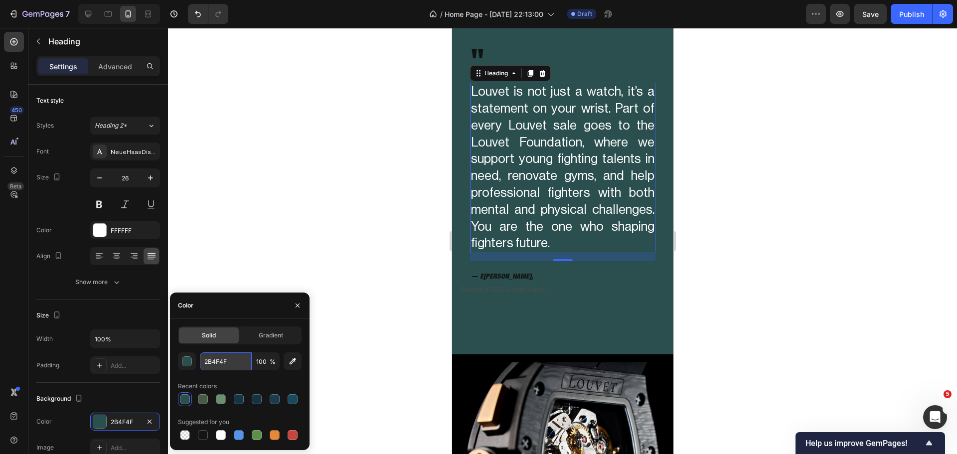
click at [217, 353] on input "2B4F4F" at bounding box center [226, 361] width 52 height 18
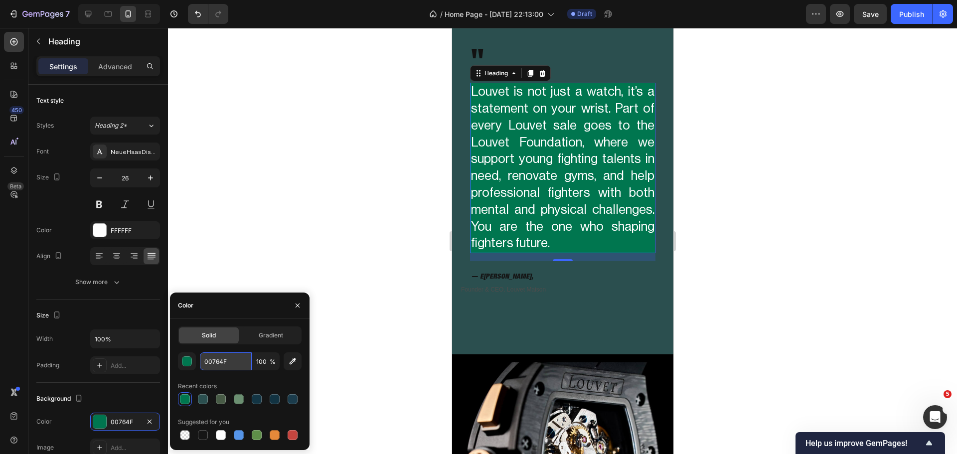
click at [220, 356] on input "00764F" at bounding box center [226, 361] width 52 height 18
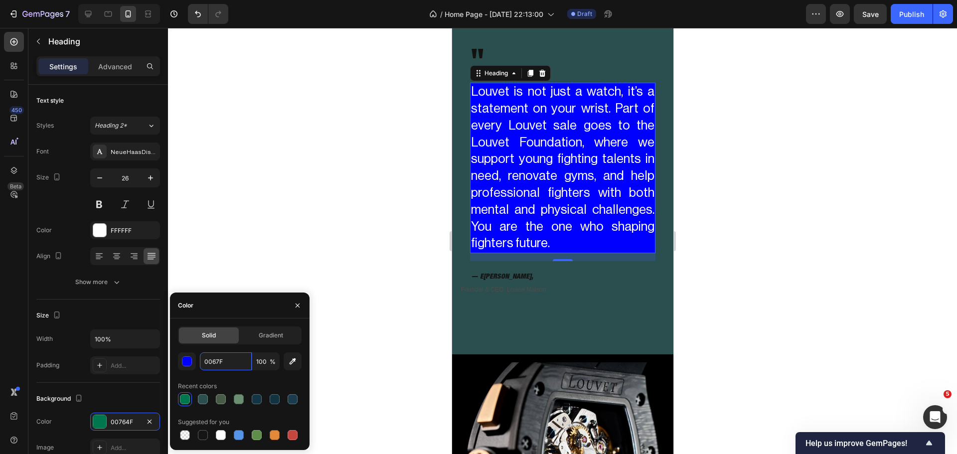
type input "00674F"
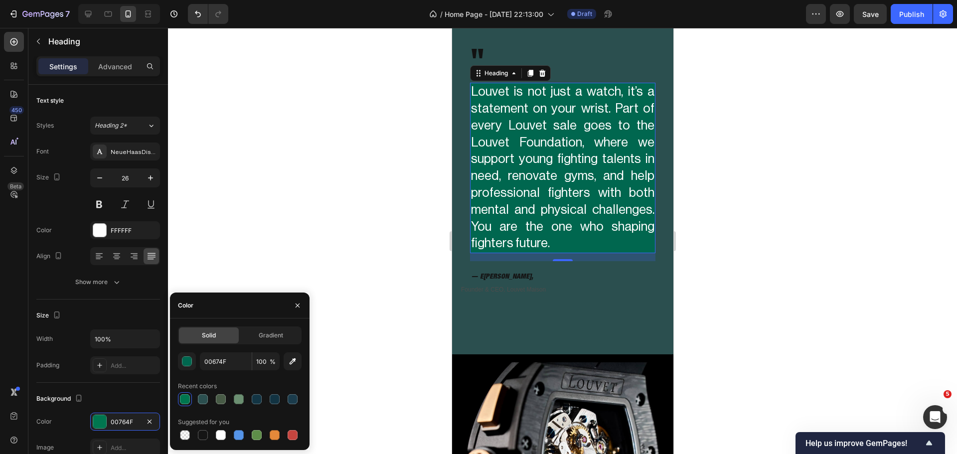
click at [345, 215] on div at bounding box center [562, 241] width 789 height 426
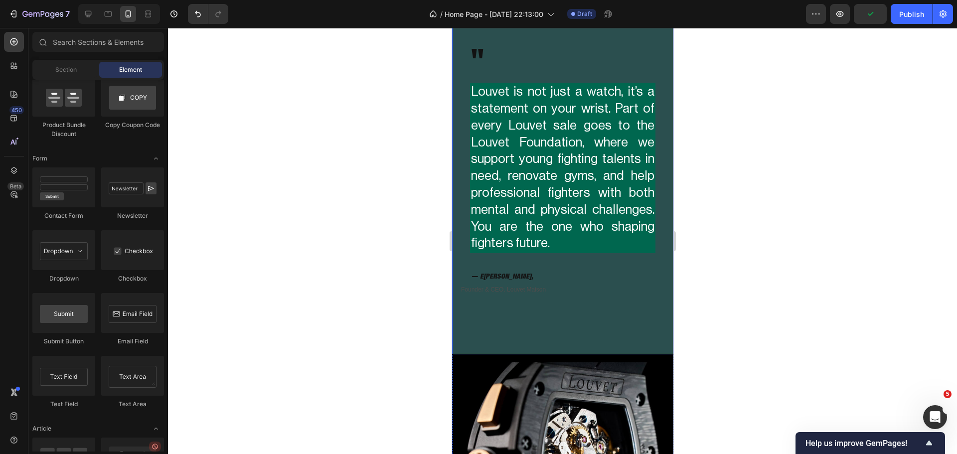
click at [591, 323] on div "" Heading Louvet is not just a watch, it’s a statement on your wrist. Part of e…" at bounding box center [561, 174] width 205 height 344
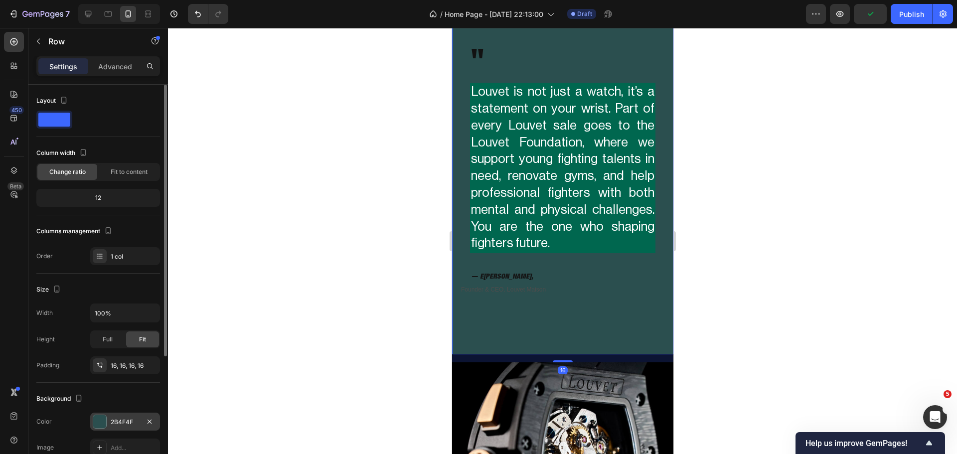
click at [92, 417] on div "2B4F4F" at bounding box center [125, 422] width 70 height 18
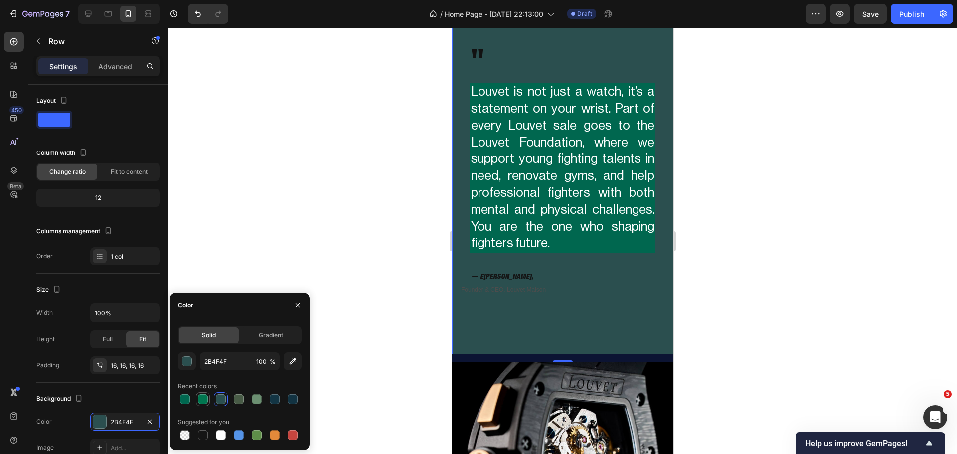
click at [199, 399] on div at bounding box center [203, 399] width 10 height 10
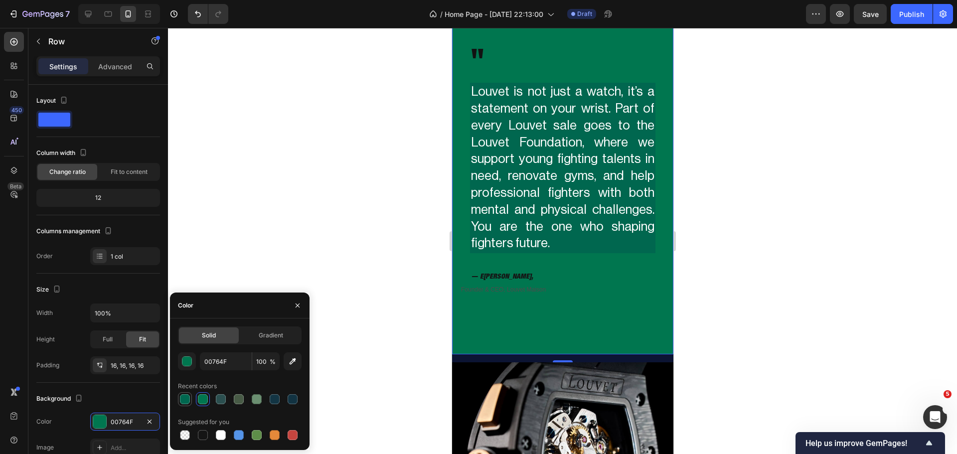
click at [184, 397] on div at bounding box center [185, 399] width 10 height 10
type input "00674F"
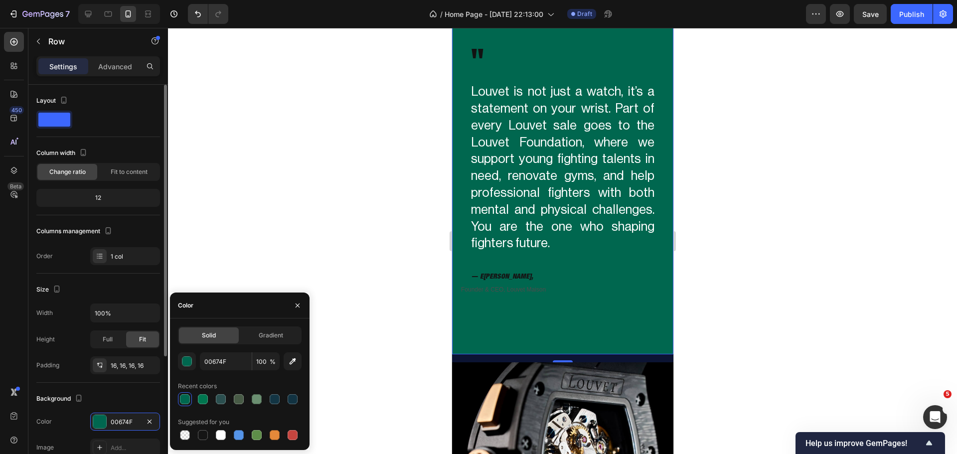
click at [138, 280] on div "Size Width 100% Height Full Fit Padding 16, 16, 16, 16" at bounding box center [98, 328] width 124 height 109
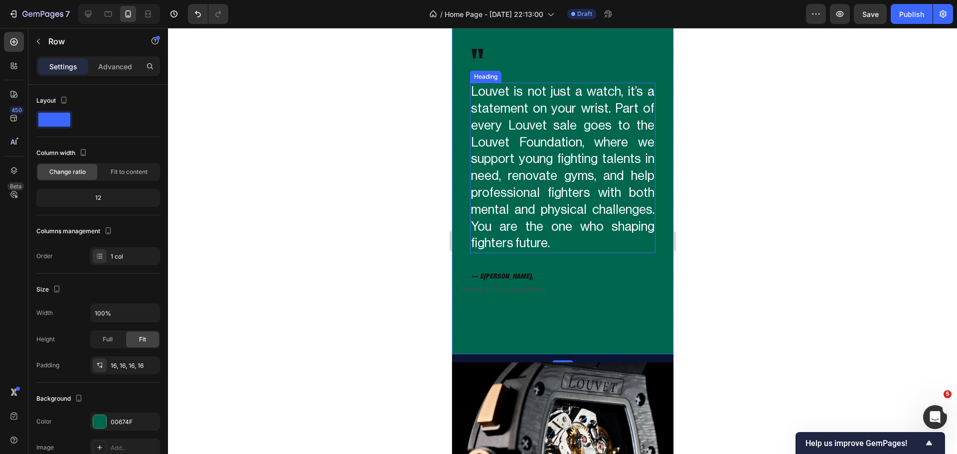
scroll to position [2135, 0]
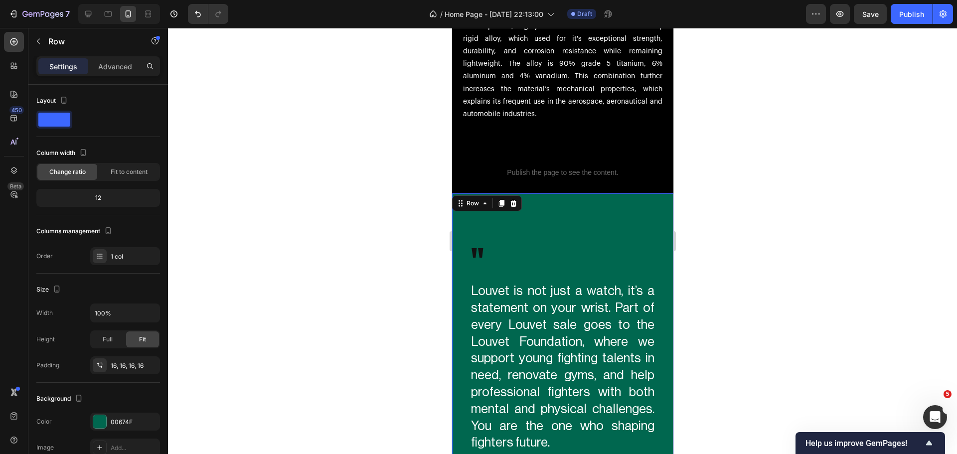
click at [351, 208] on div at bounding box center [562, 241] width 789 height 426
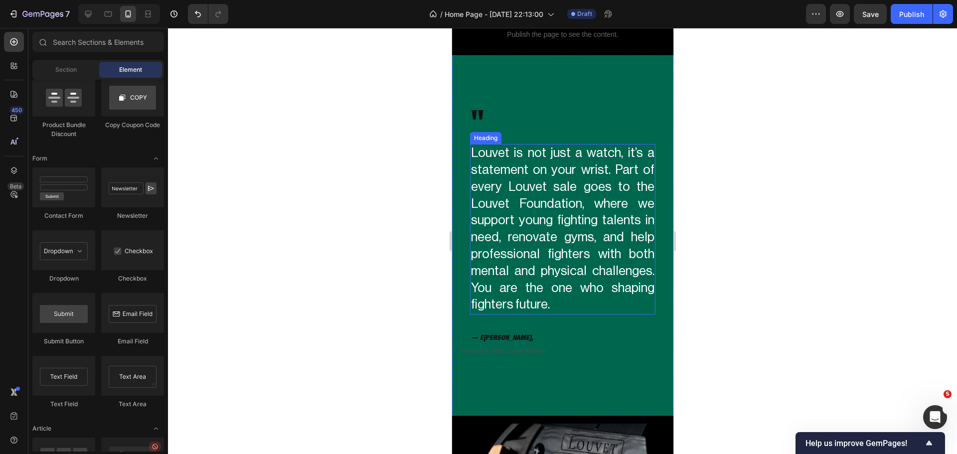
scroll to position [2284, 0]
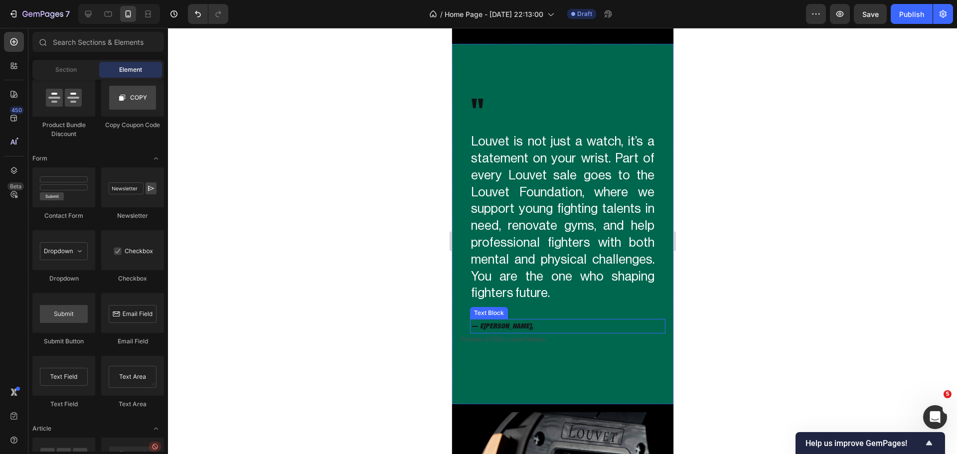
click at [494, 328] on p "— E ric Louvet," at bounding box center [566, 326] width 193 height 12
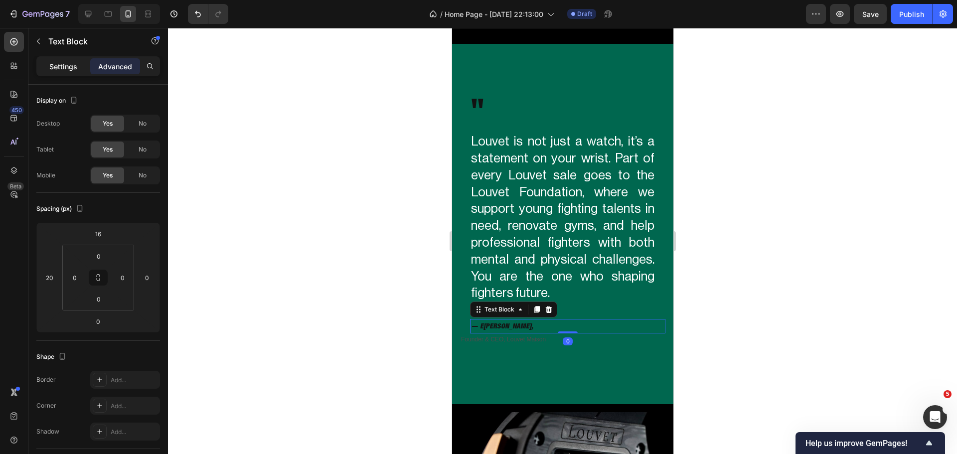
click at [72, 73] on div "Settings" at bounding box center [63, 66] width 50 height 16
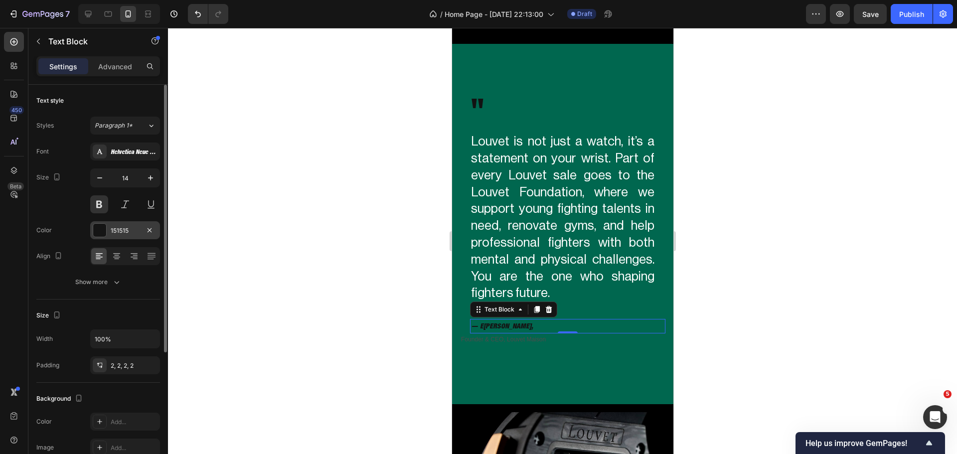
click at [108, 227] on div "151515" at bounding box center [125, 230] width 70 height 18
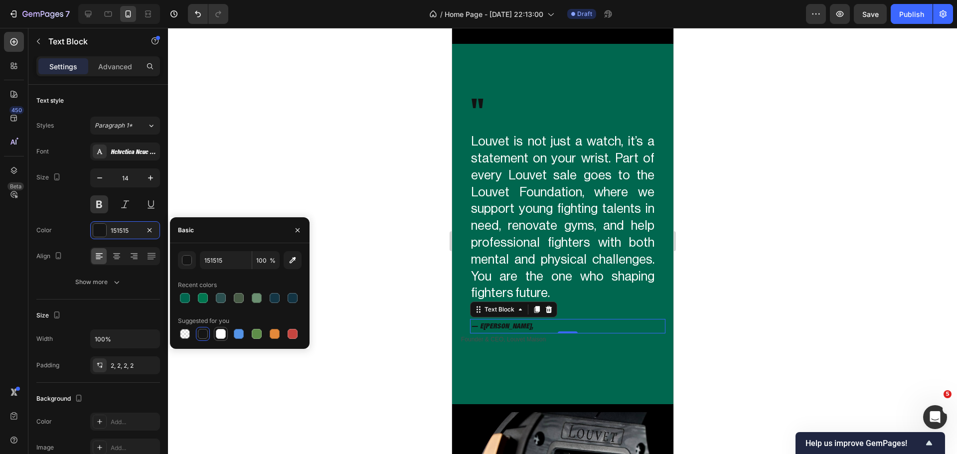
click at [220, 337] on div at bounding box center [221, 334] width 10 height 10
type input "FFFFFF"
click at [389, 342] on div at bounding box center [562, 241] width 789 height 426
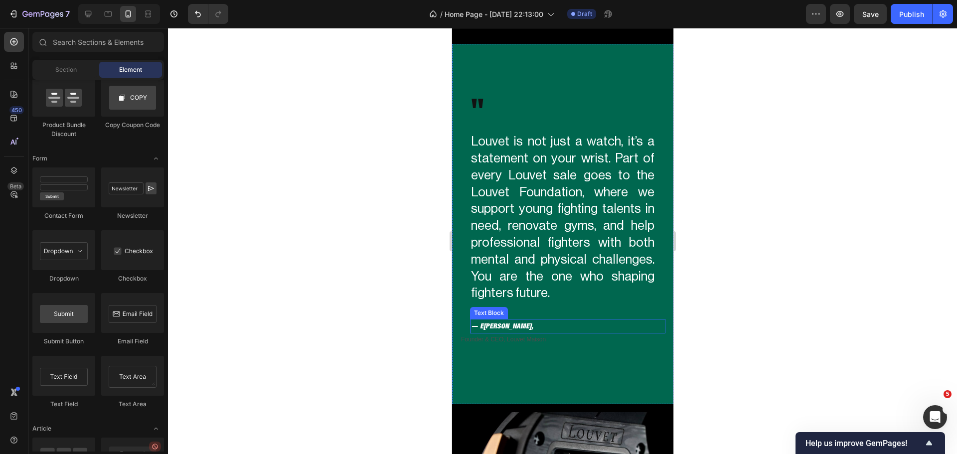
click at [499, 320] on p "— E ric Louvet," at bounding box center [566, 326] width 193 height 12
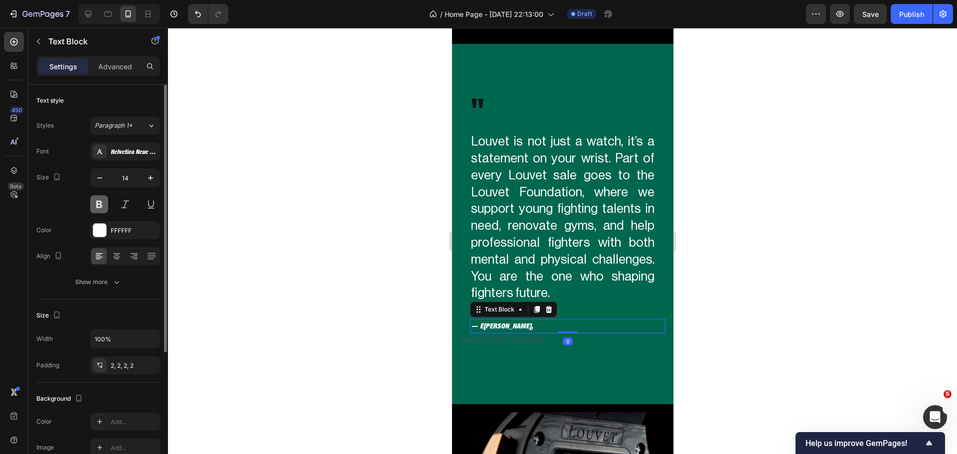
click at [94, 208] on button at bounding box center [99, 204] width 18 height 18
click at [131, 155] on div "Helvetica Neue LTW0697BlkCnObl" at bounding box center [134, 151] width 47 height 9
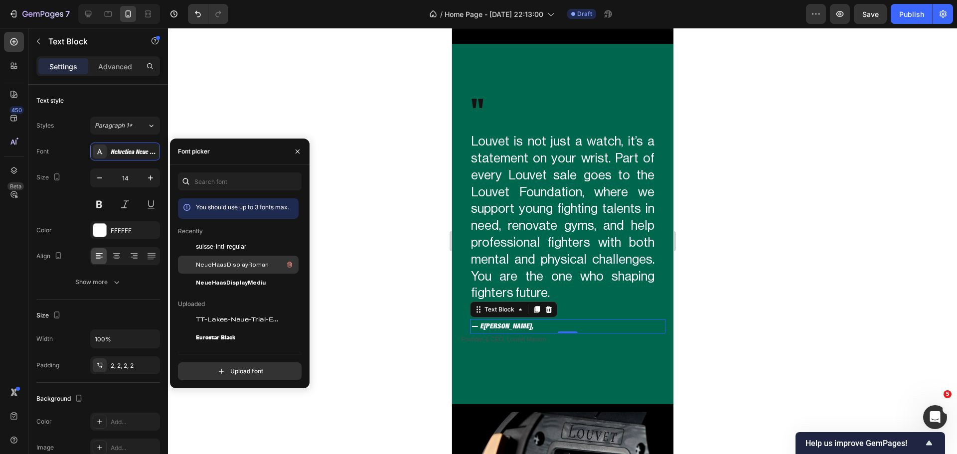
click at [193, 263] on div at bounding box center [187, 265] width 18 height 18
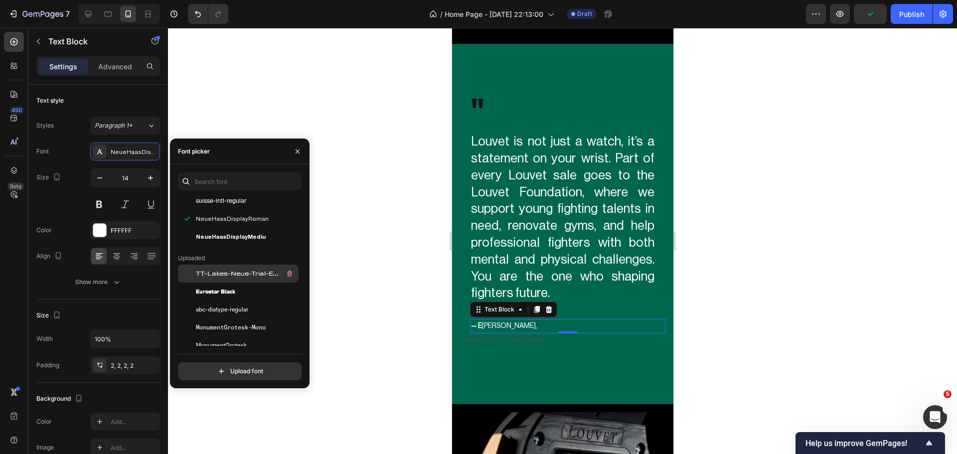
scroll to position [50, 0]
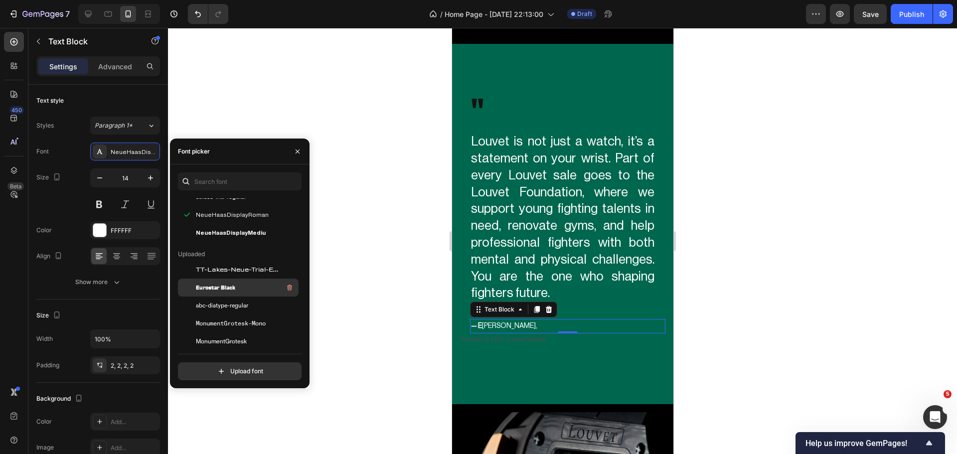
click at [246, 290] on div "Eurostar Black" at bounding box center [246, 287] width 101 height 12
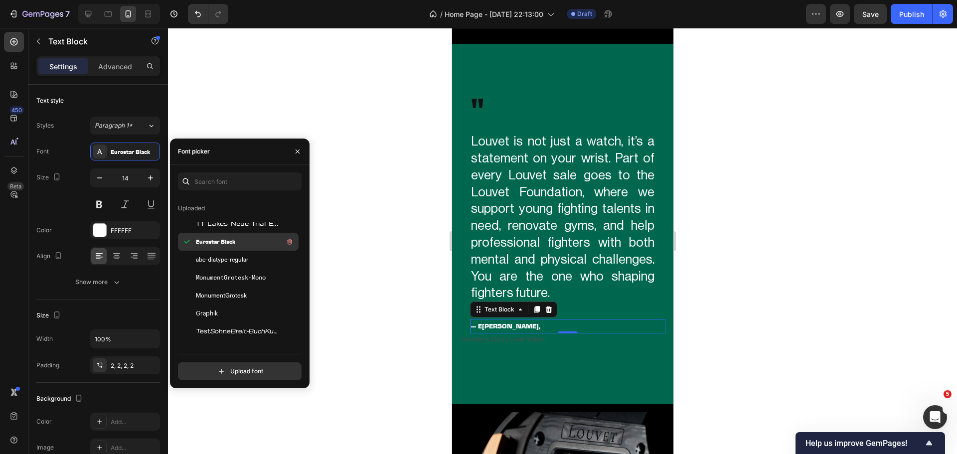
scroll to position [100, 0]
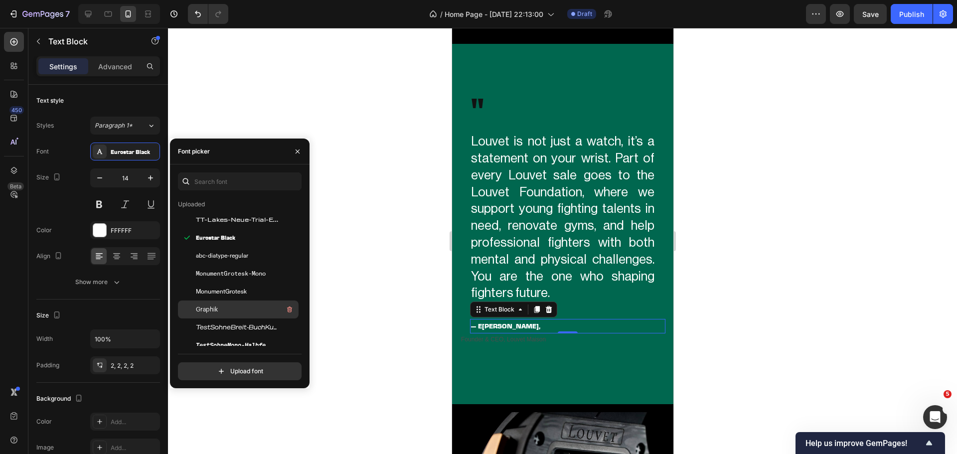
click at [246, 303] on div "Graphik" at bounding box center [238, 309] width 121 height 18
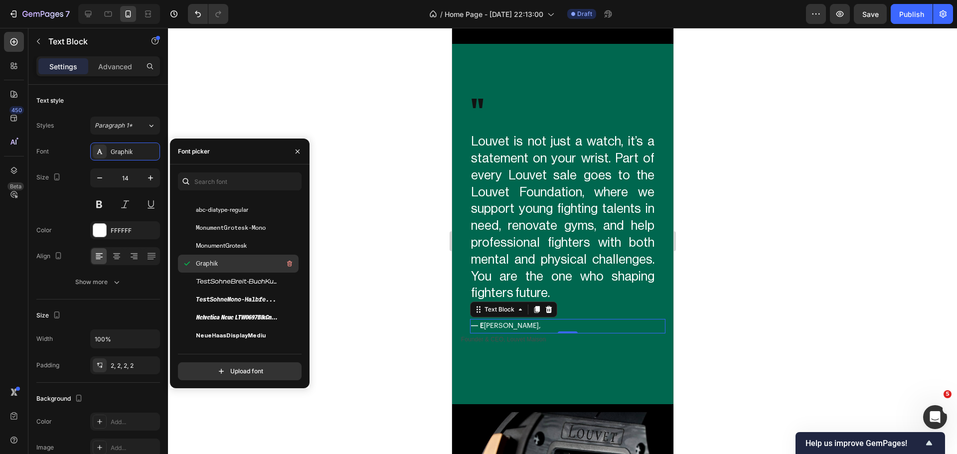
scroll to position [149, 0]
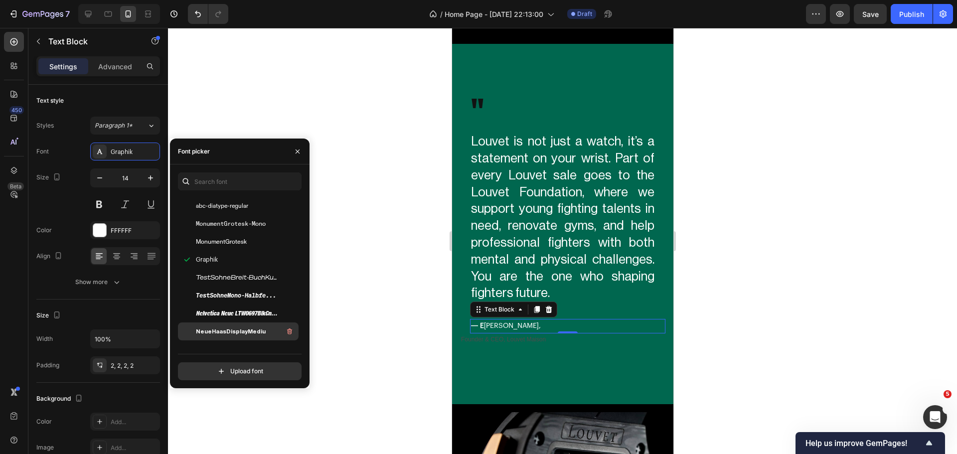
click at [258, 328] on span "NeueHaasDisplayMediu" at bounding box center [231, 331] width 70 height 9
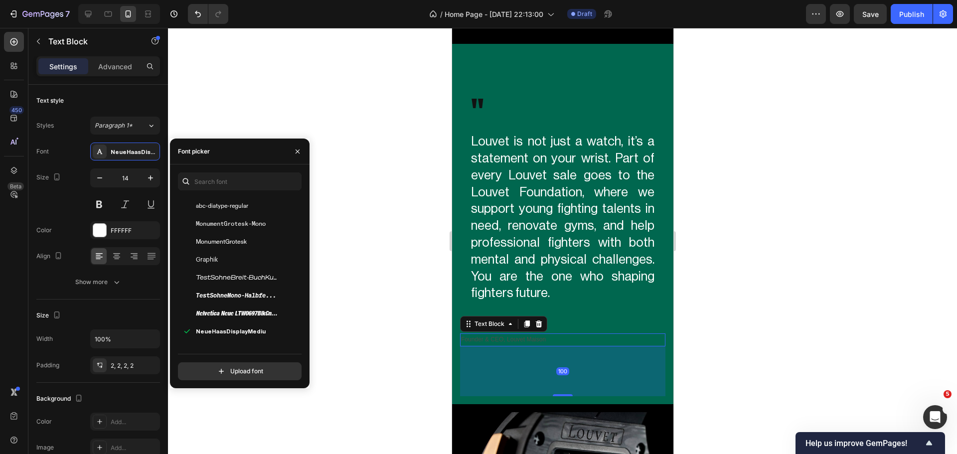
click at [497, 339] on p "Founder & CEO, Louvet Maison" at bounding box center [561, 339] width 203 height 11
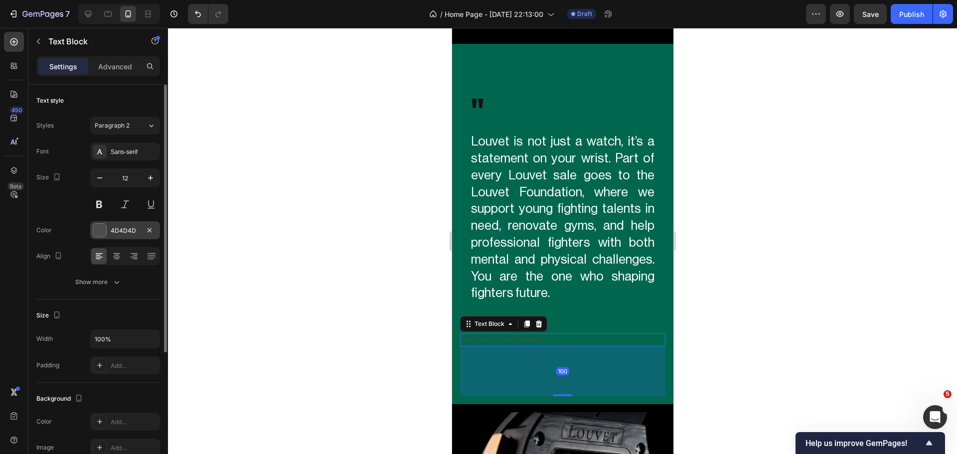
click at [103, 227] on div at bounding box center [99, 230] width 13 height 13
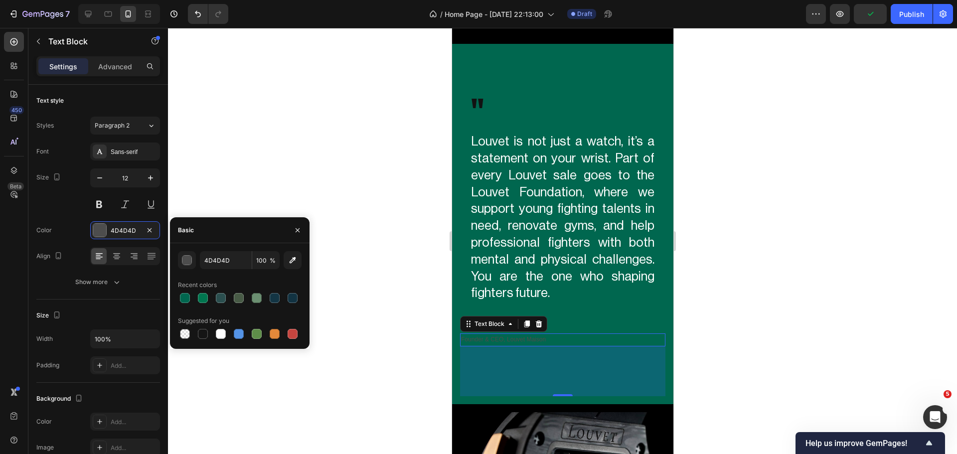
click at [218, 326] on div "Suggested for you" at bounding box center [240, 321] width 124 height 16
click at [224, 330] on div at bounding box center [221, 334] width 10 height 10
type input "FFFFFF"
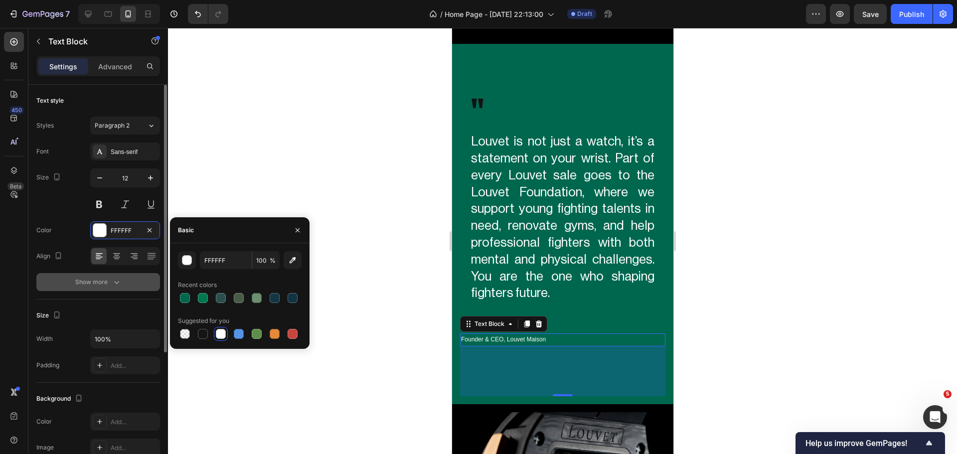
click at [56, 282] on button "Show more" at bounding box center [98, 282] width 124 height 18
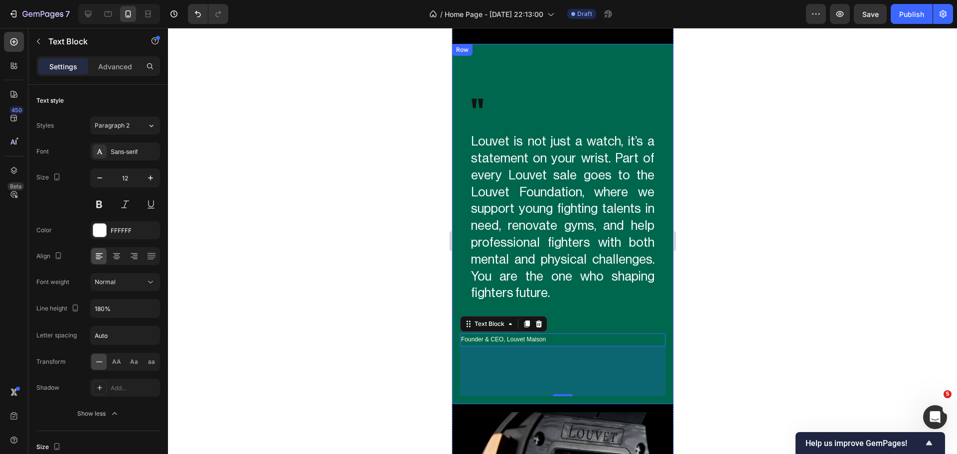
click at [405, 277] on div at bounding box center [562, 241] width 789 height 426
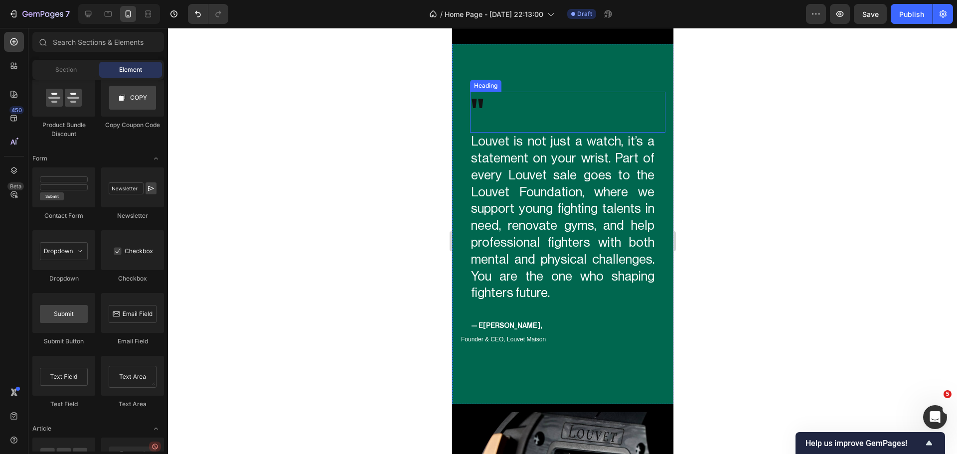
click at [480, 109] on h2 """ at bounding box center [566, 112] width 195 height 41
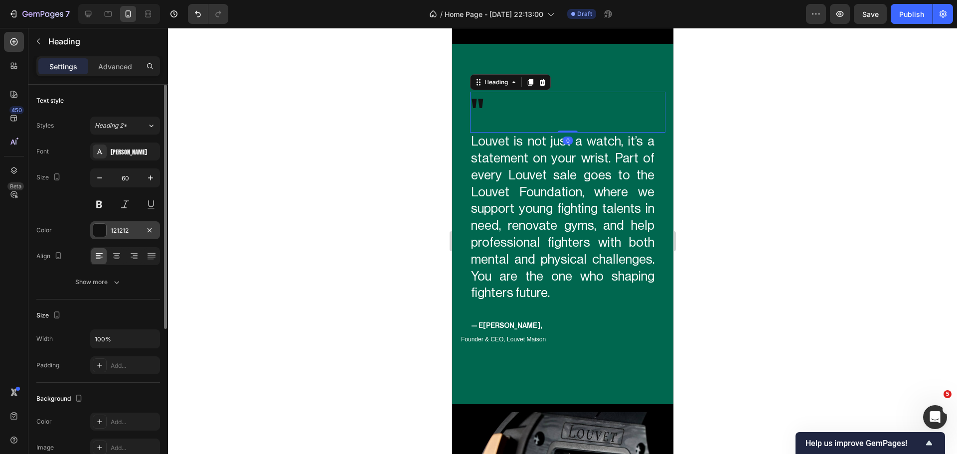
click at [94, 232] on div at bounding box center [99, 230] width 13 height 13
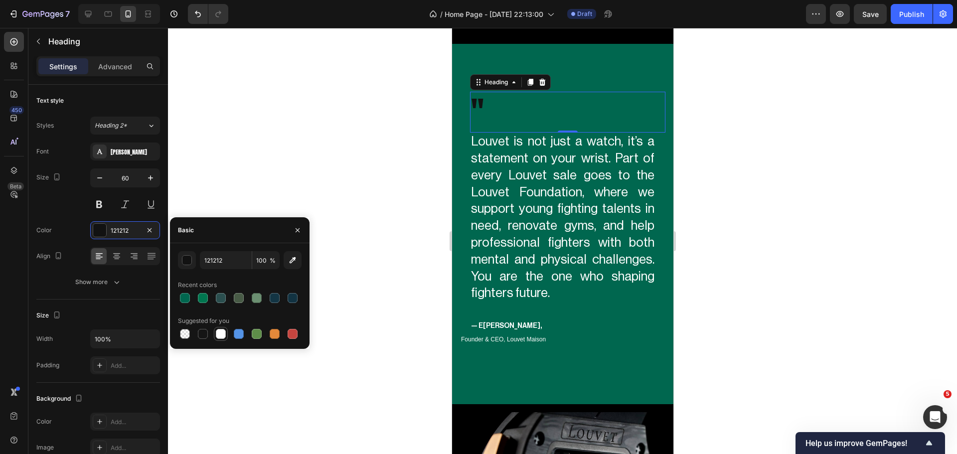
click at [226, 336] on div at bounding box center [221, 334] width 12 height 12
type input "FFFFFF"
click at [69, 185] on div "Size 60" at bounding box center [98, 190] width 124 height 45
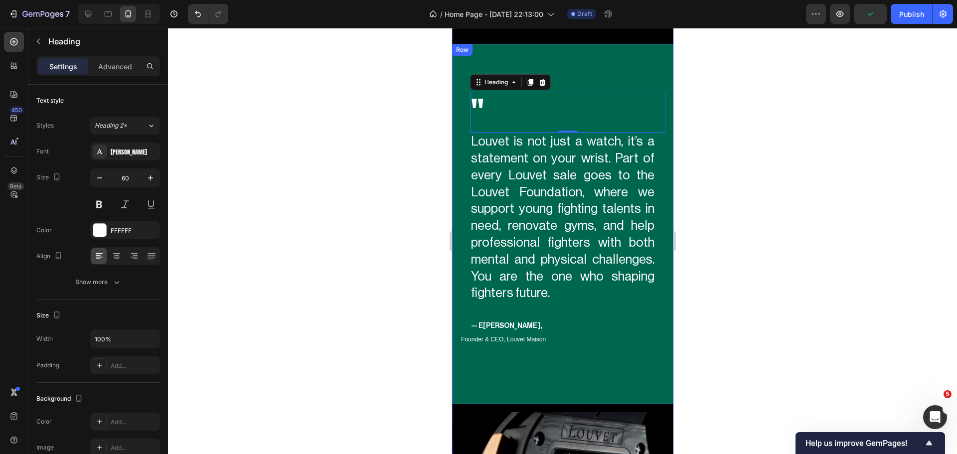
click at [371, 268] on div at bounding box center [562, 241] width 789 height 426
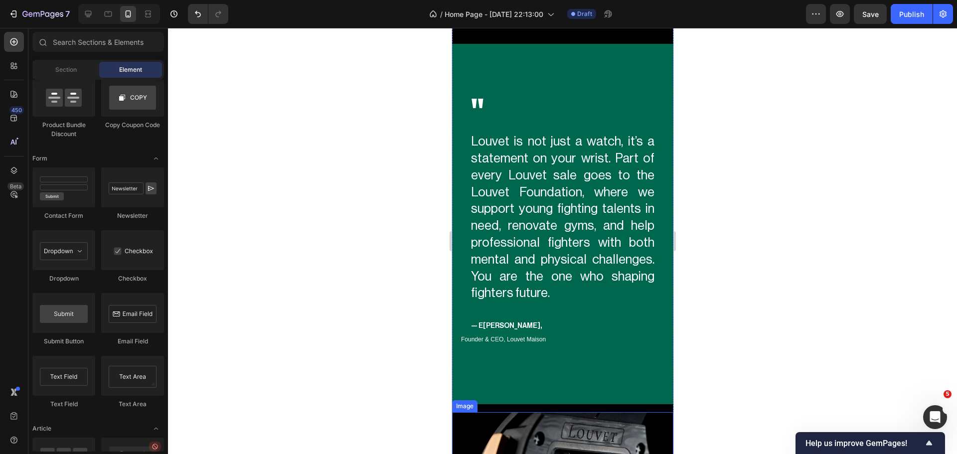
click at [340, 281] on div at bounding box center [562, 241] width 789 height 426
click at [597, 283] on p "Louvet is not just a watch, it’s a statement on your wrist. Part of every Louve…" at bounding box center [561, 218] width 183 height 168
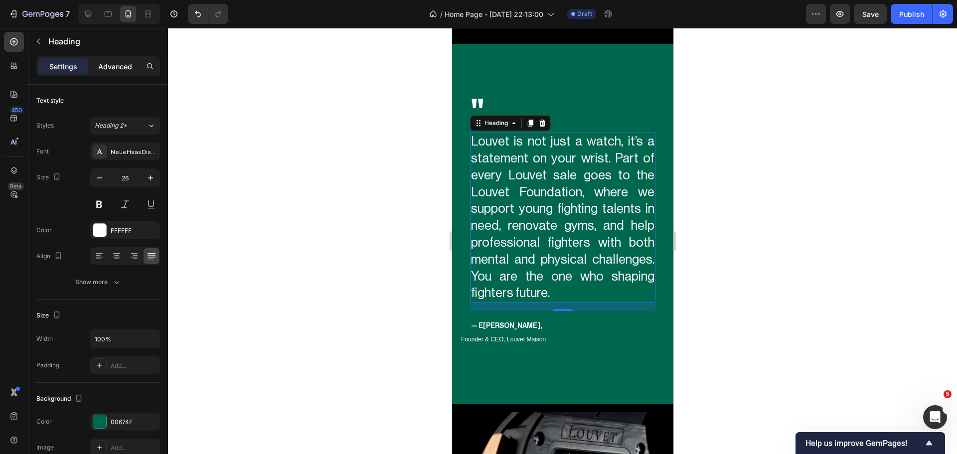
click at [110, 67] on p "Advanced" at bounding box center [115, 66] width 34 height 10
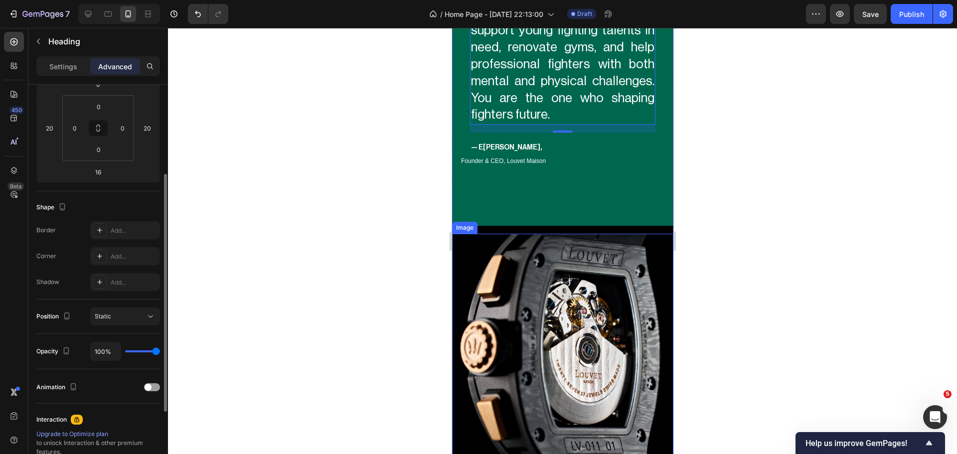
scroll to position [2484, 0]
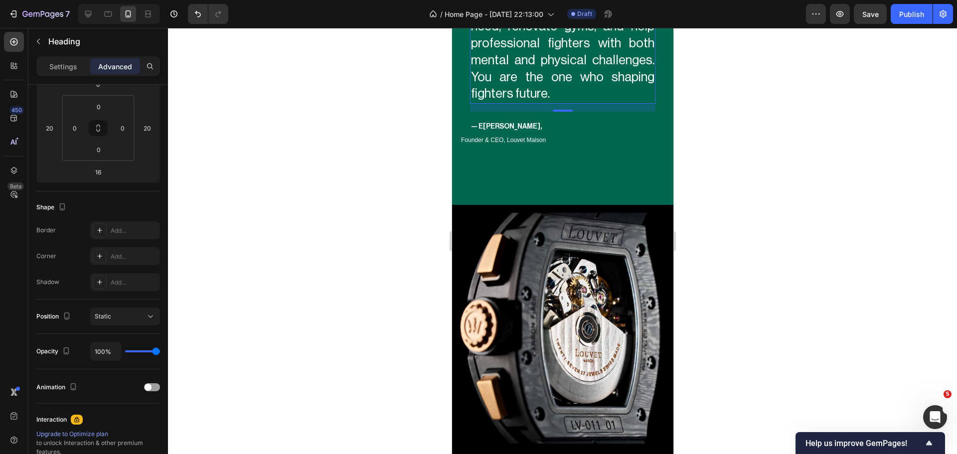
click at [283, 219] on div at bounding box center [562, 241] width 789 height 426
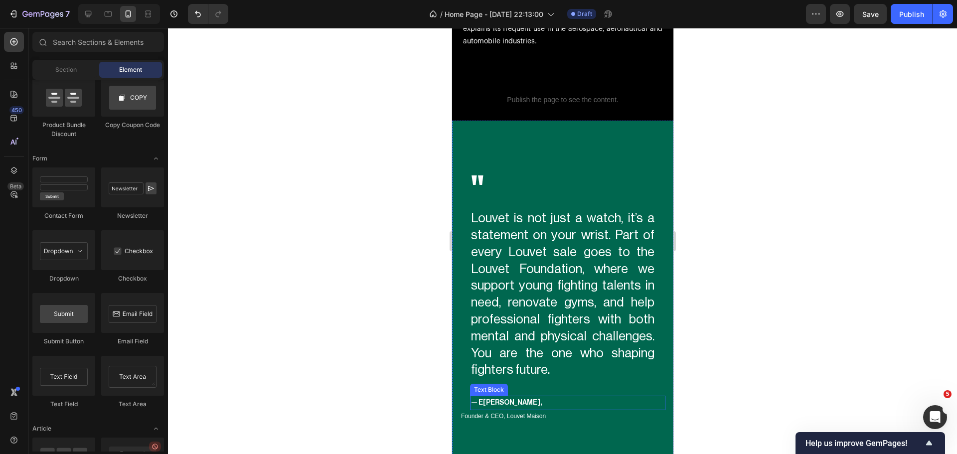
scroll to position [2185, 0]
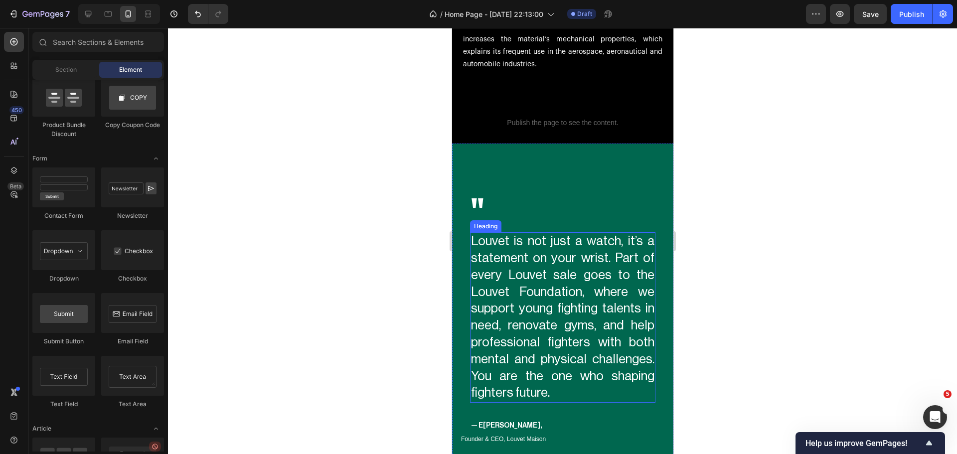
click at [575, 278] on p "Louvet is not just a watch, it’s a statement on your wrist. Part of every Louve…" at bounding box center [561, 317] width 183 height 168
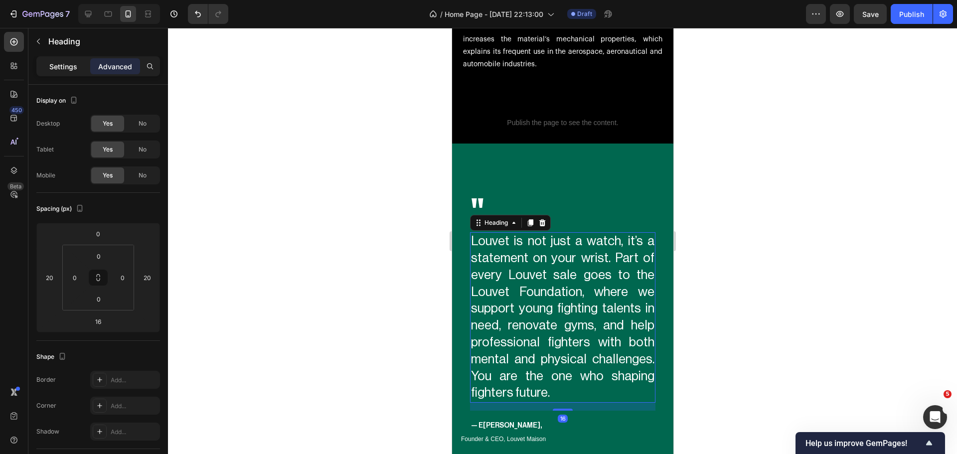
click at [68, 70] on p "Settings" at bounding box center [63, 66] width 28 height 10
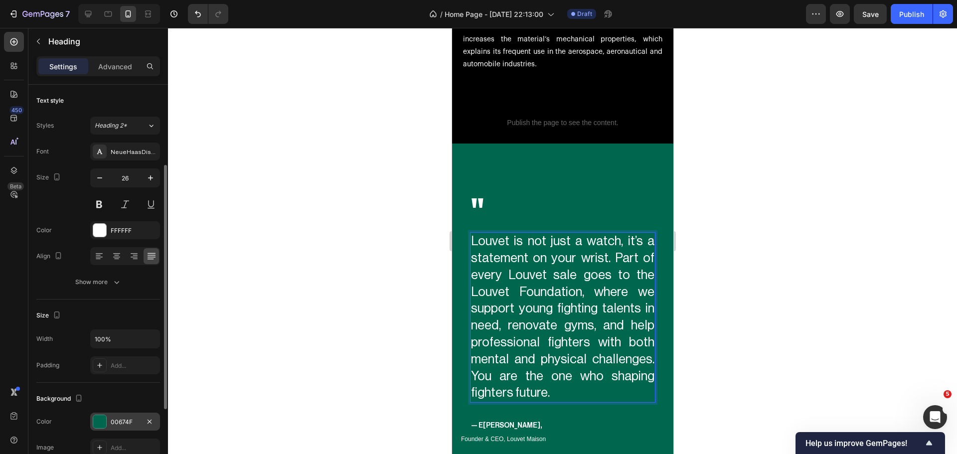
scroll to position [50, 0]
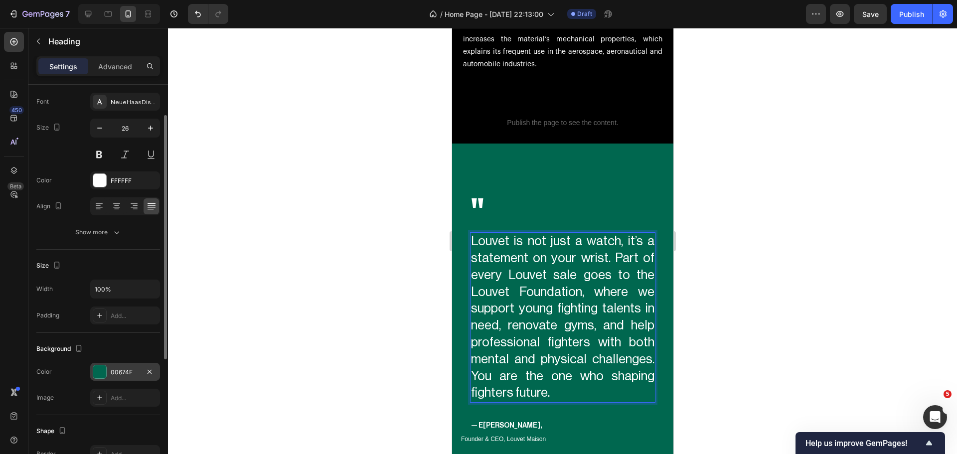
click at [95, 367] on div at bounding box center [99, 371] width 13 height 13
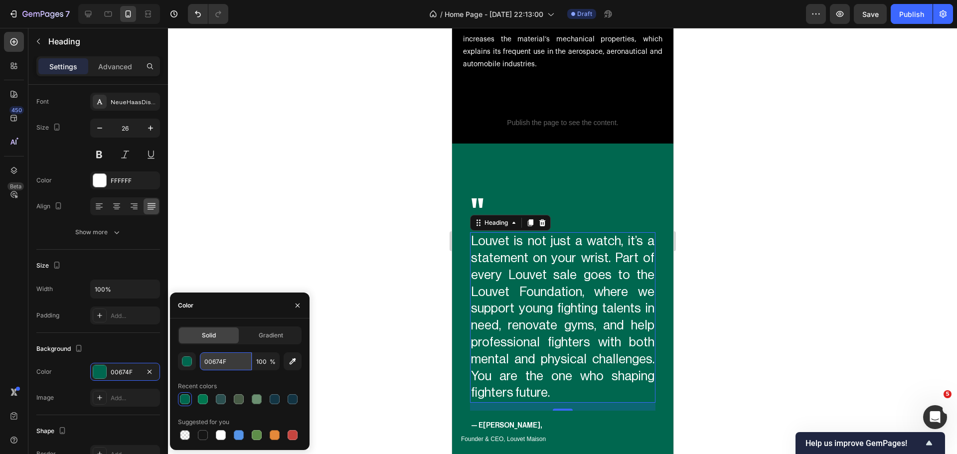
click at [214, 358] on input "00674F" at bounding box center [226, 361] width 52 height 18
type input "-"
click at [215, 361] on input "00674F" at bounding box center [226, 361] width 52 height 18
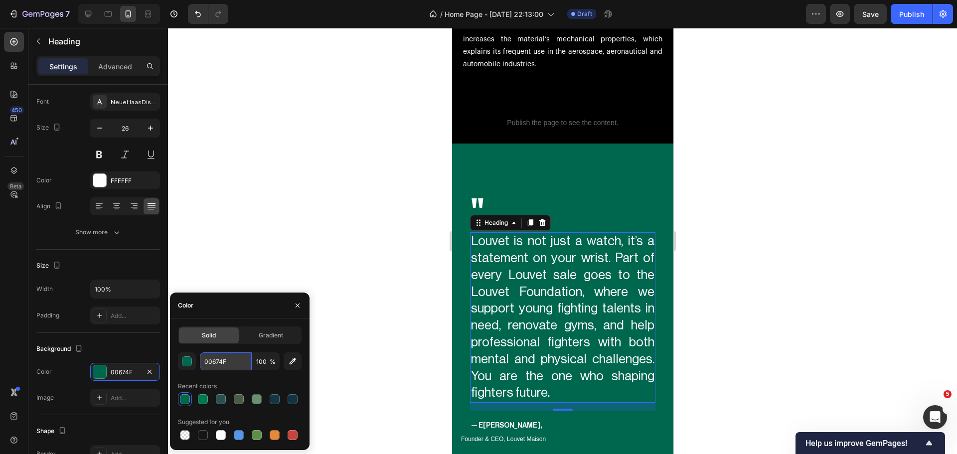
click at [215, 361] on input "00674F" at bounding box center [226, 361] width 52 height 18
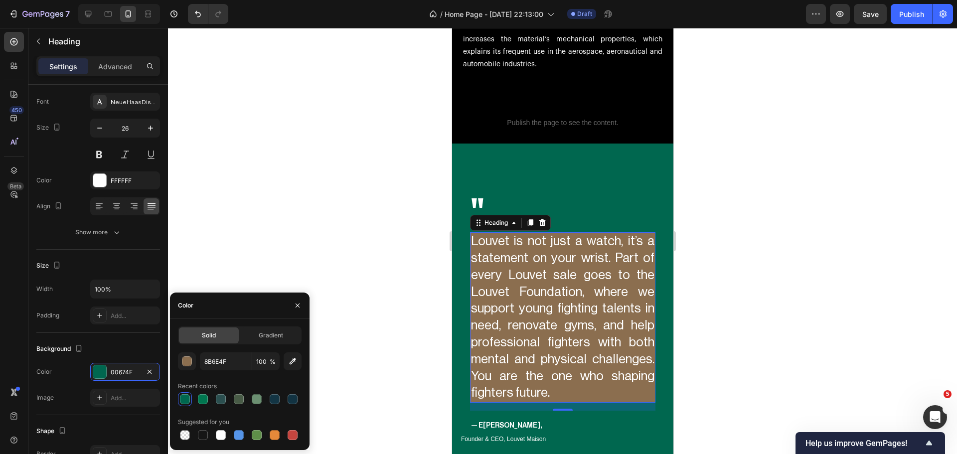
click at [239, 382] on div "Recent colors" at bounding box center [240, 386] width 124 height 16
click at [206, 359] on input "8B6E4F" at bounding box center [226, 361] width 52 height 18
click at [236, 356] on input "8B6E4F" at bounding box center [226, 361] width 52 height 18
type input "0B6E4F"
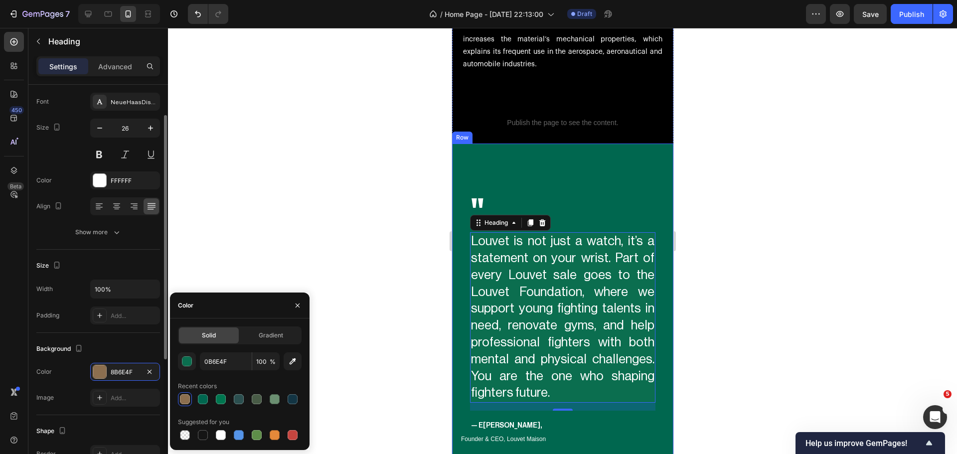
click at [144, 269] on div "Size" at bounding box center [98, 266] width 124 height 16
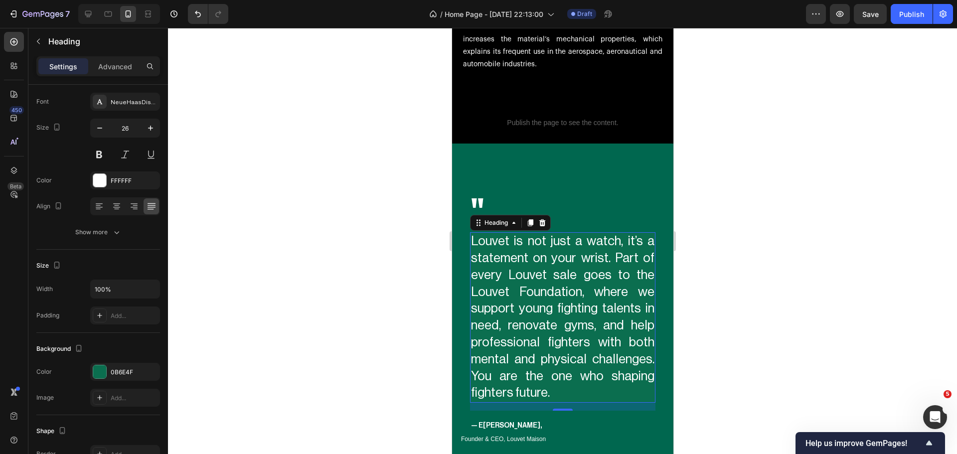
click at [391, 233] on div at bounding box center [562, 241] width 789 height 426
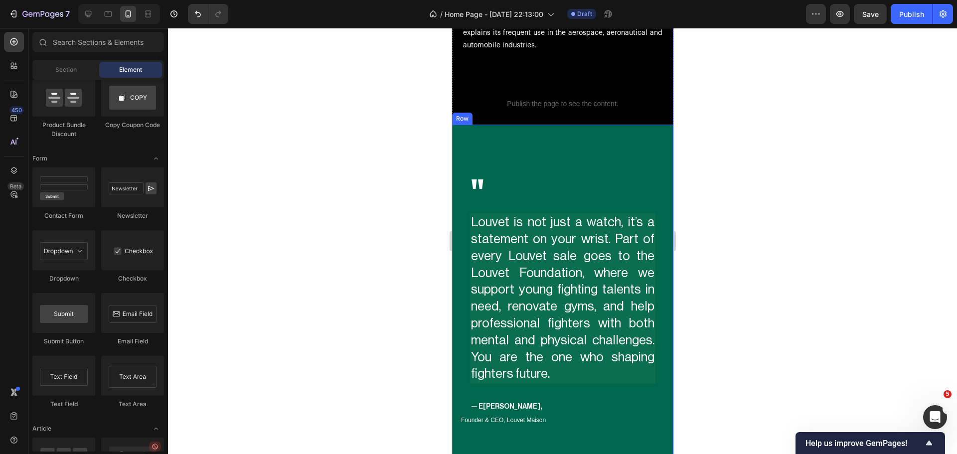
scroll to position [2234, 0]
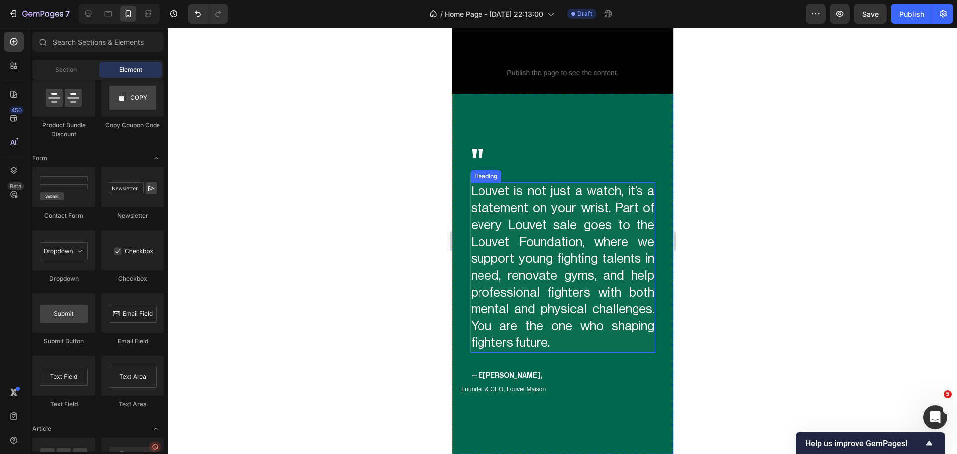
click at [562, 347] on p "Louvet is not just a watch, it’s a statement on your wrist. Part of every Louve…" at bounding box center [561, 267] width 183 height 168
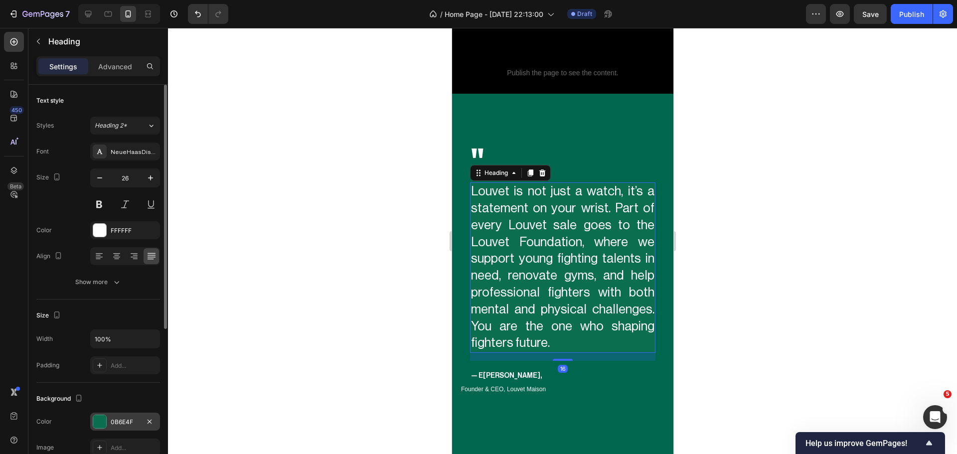
click at [97, 415] on div at bounding box center [99, 421] width 13 height 13
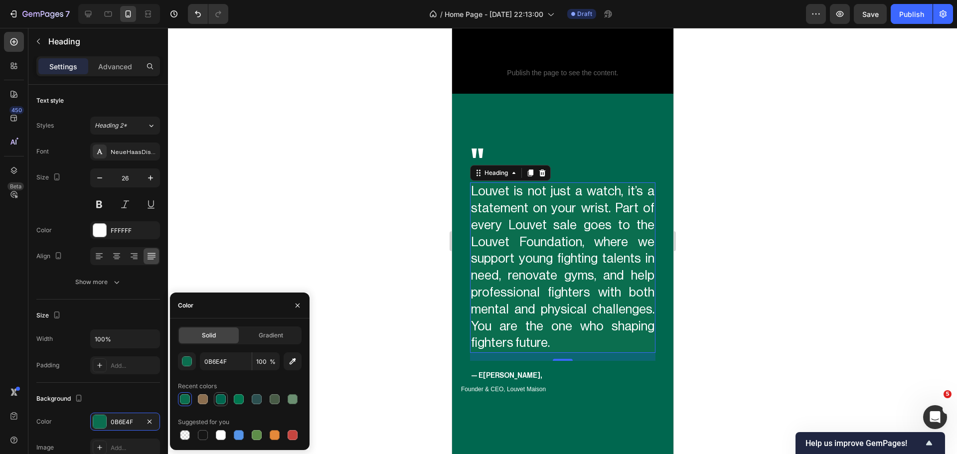
click at [216, 403] on div at bounding box center [221, 399] width 10 height 10
type input "00674F"
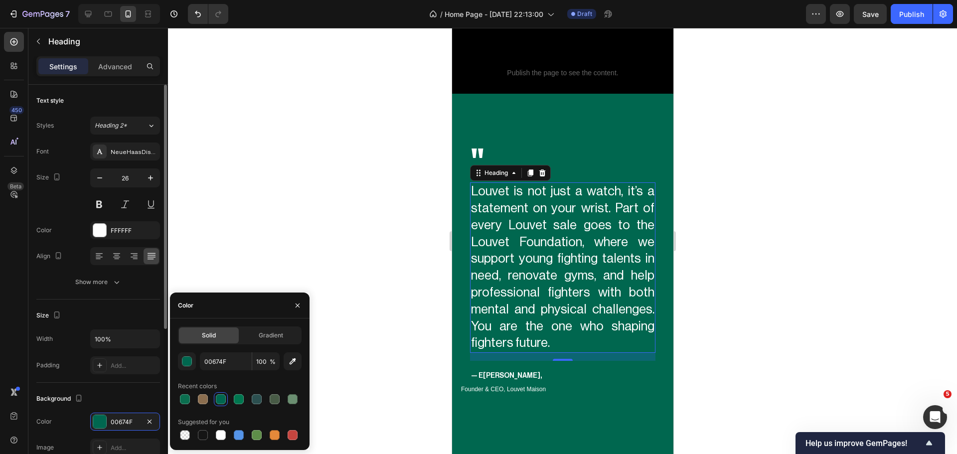
click at [95, 306] on div "Size Width 100% Padding Add..." at bounding box center [98, 340] width 124 height 83
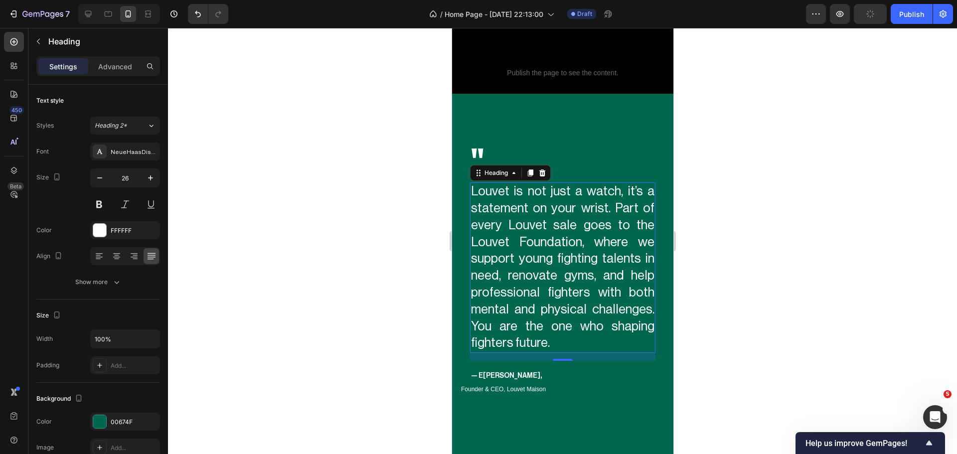
click at [366, 280] on div at bounding box center [562, 241] width 789 height 426
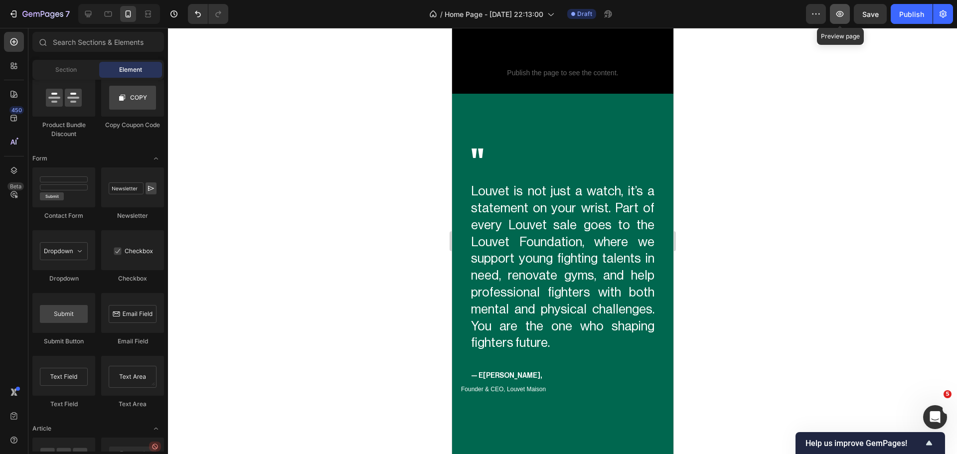
click at [845, 14] on button "button" at bounding box center [840, 14] width 20 height 20
click at [82, 6] on div at bounding box center [88, 14] width 16 height 16
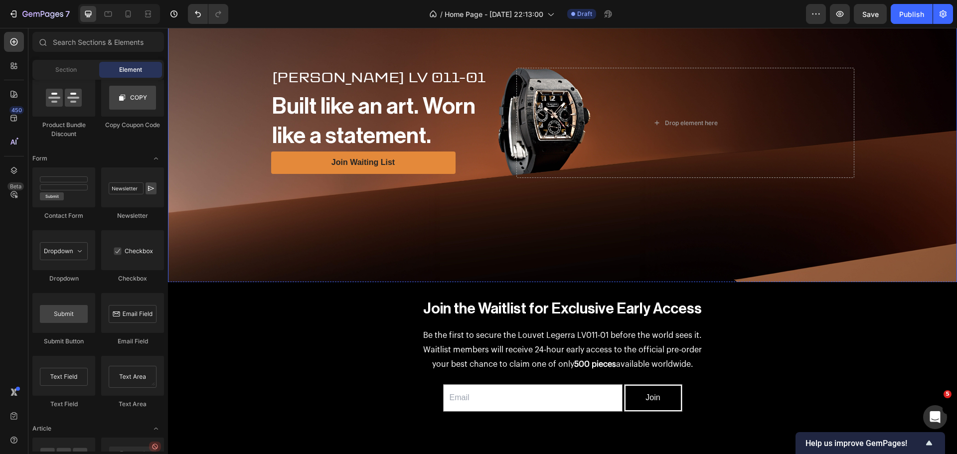
scroll to position [336, 0]
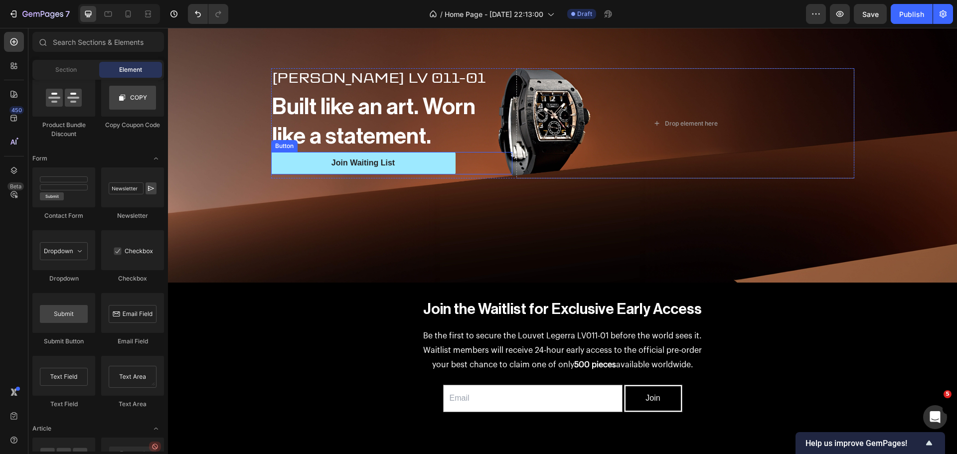
click at [302, 164] on button "Join Waiting List" at bounding box center [363, 163] width 184 height 22
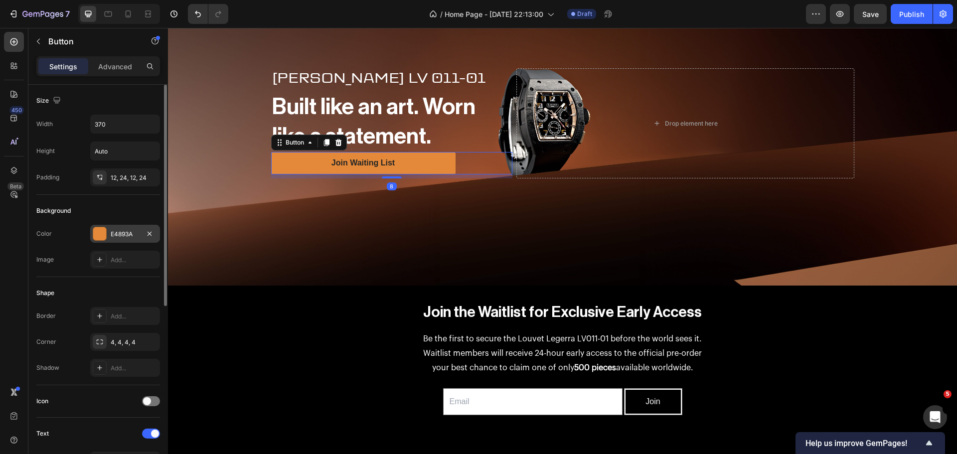
click at [94, 230] on div "E4893A" at bounding box center [125, 234] width 70 height 18
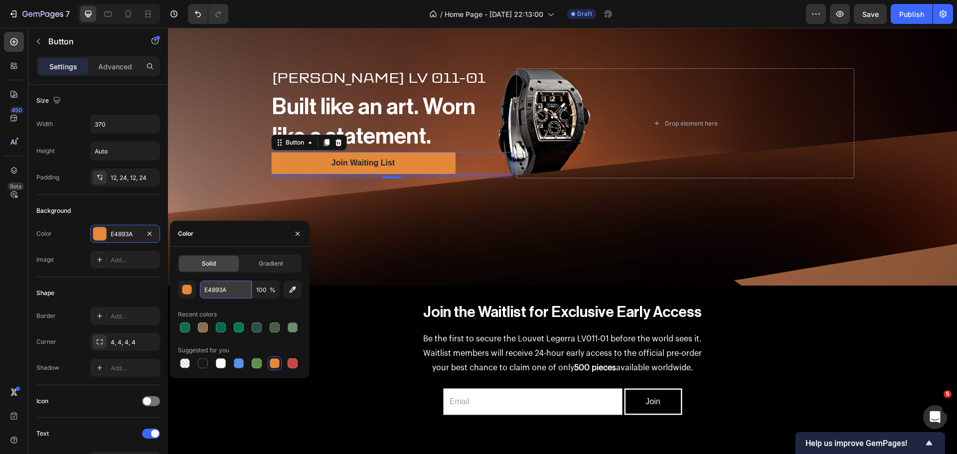
click at [240, 287] on input "E4893A" at bounding box center [226, 289] width 52 height 18
click at [185, 325] on div at bounding box center [185, 327] width 10 height 10
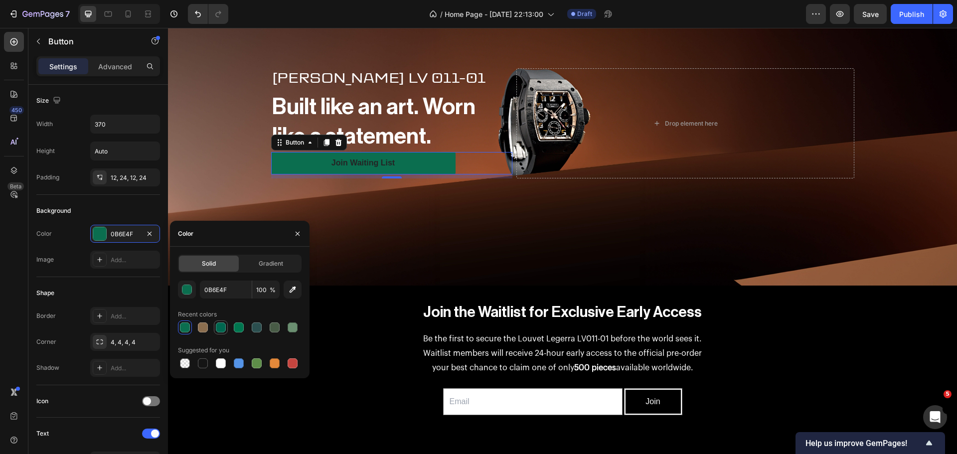
click at [215, 330] on div at bounding box center [221, 327] width 12 height 12
click at [205, 326] on div at bounding box center [203, 327] width 10 height 10
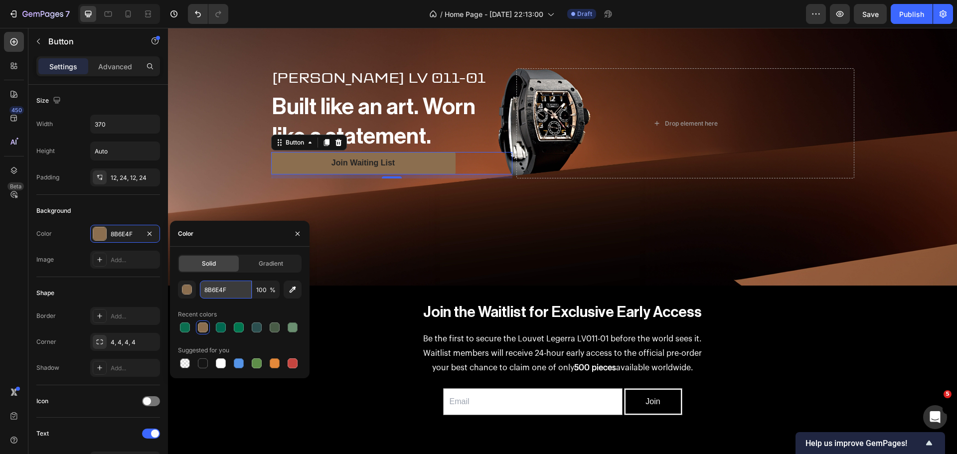
click at [220, 291] on input "8B6E4F" at bounding box center [226, 289] width 52 height 18
click at [190, 287] on div "button" at bounding box center [187, 290] width 10 height 10
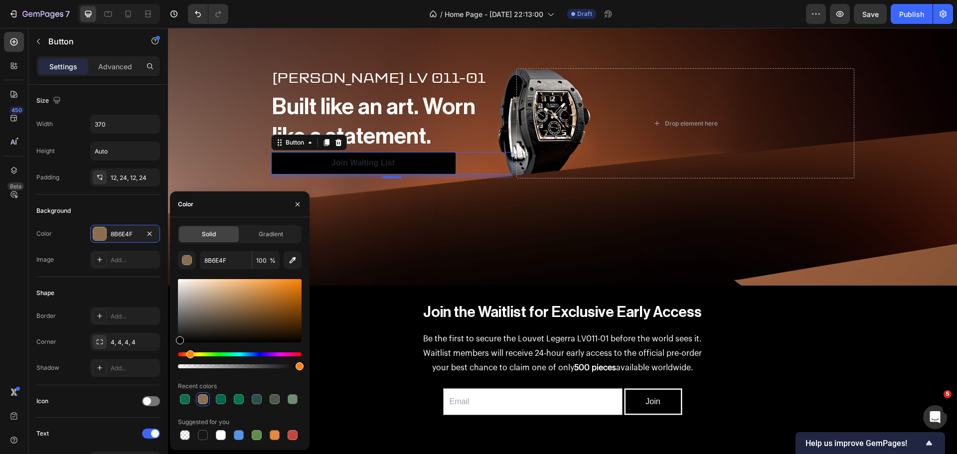
drag, startPoint x: 198, startPoint y: 342, endPoint x: 172, endPoint y: 343, distance: 25.9
click at [172, 343] on div "Solid Gradient 8B6E4F 100 % Recent colors Suggested for you" at bounding box center [239, 333] width 139 height 217
type input "000000"
click at [103, 316] on icon at bounding box center [100, 316] width 8 height 8
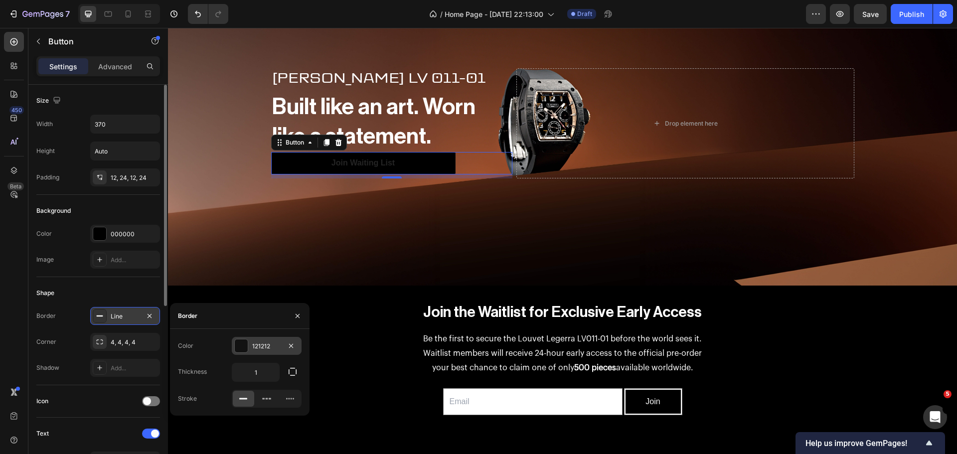
click at [240, 348] on div at bounding box center [241, 345] width 13 height 13
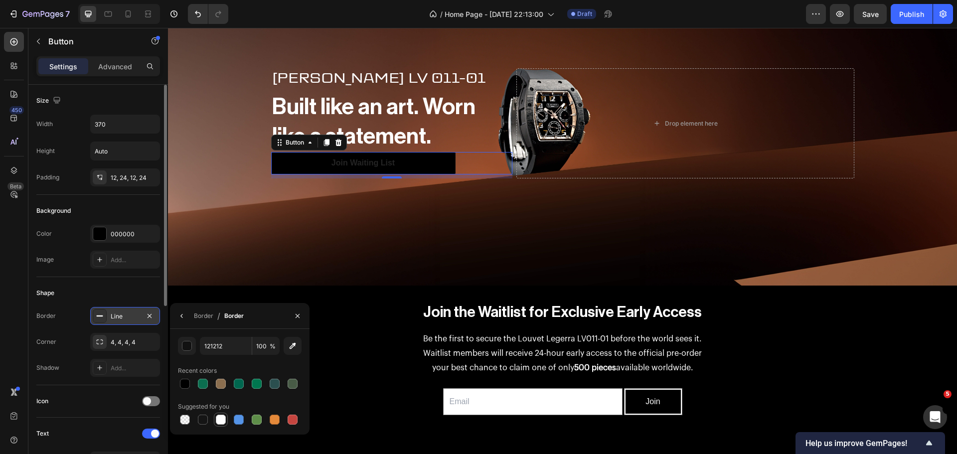
click at [221, 418] on div at bounding box center [221, 420] width 10 height 10
type input "FFFFFF"
click at [181, 317] on icon "button" at bounding box center [182, 316] width 8 height 8
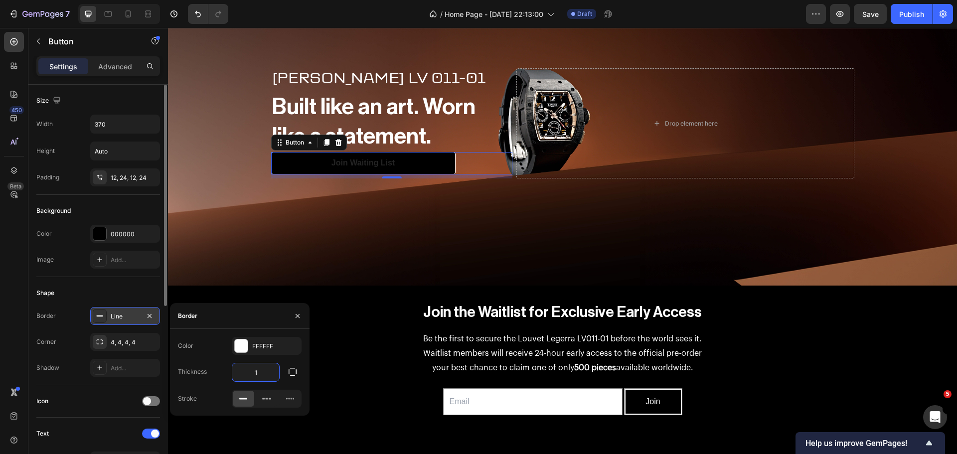
click at [259, 378] on input "1" at bounding box center [255, 372] width 47 height 18
type input "2"
click at [119, 291] on div "Shape" at bounding box center [98, 293] width 124 height 16
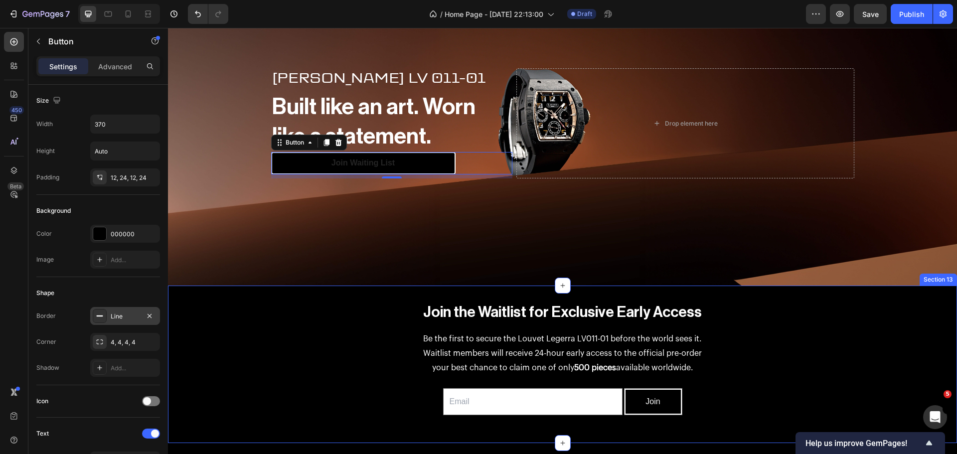
click at [243, 332] on p "Be the first to secure the Louvet Legerra LV011-01 before the world sees it." at bounding box center [562, 339] width 767 height 14
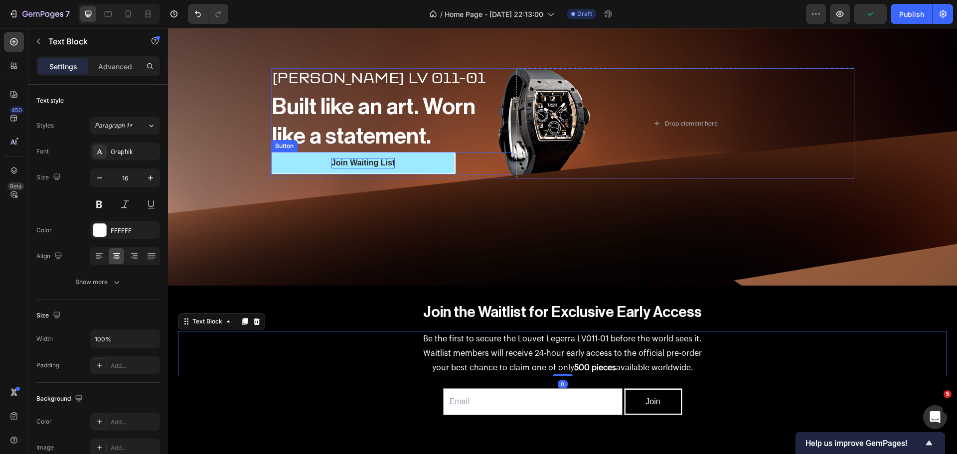
click at [344, 158] on p "Join Waiting List" at bounding box center [362, 163] width 63 height 10
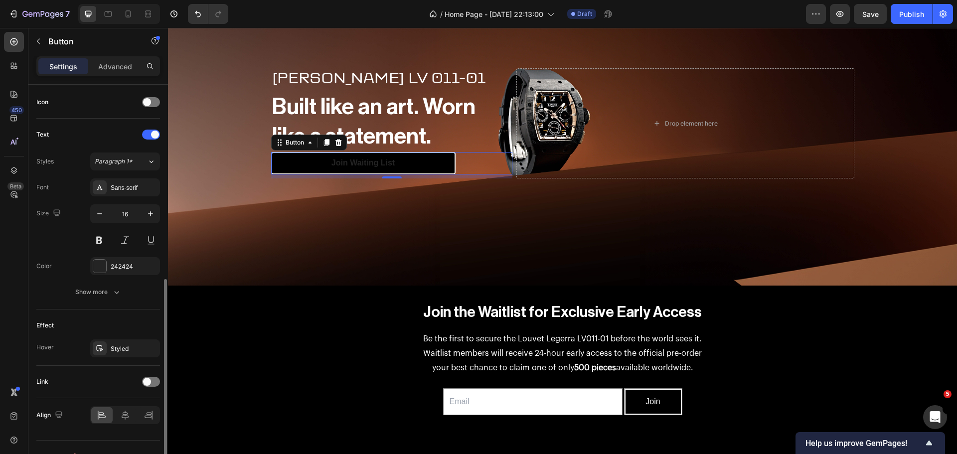
scroll to position [317, 0]
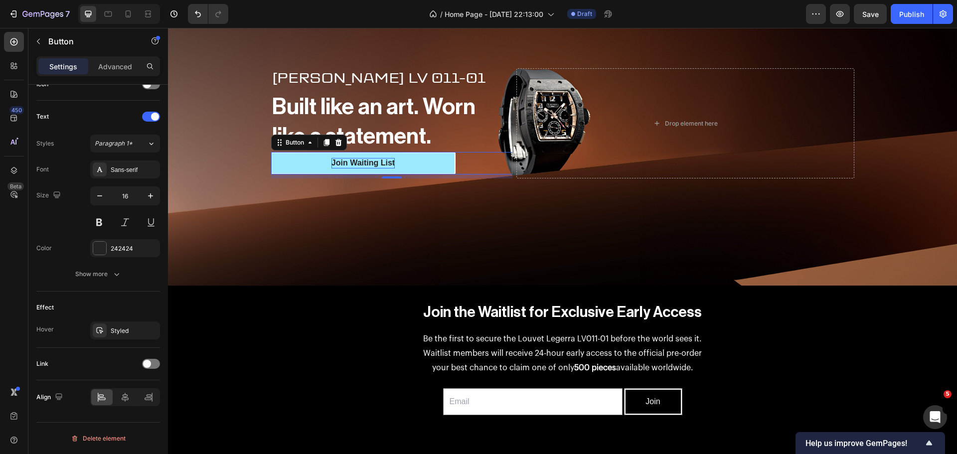
click at [380, 161] on p "Join Waiting List" at bounding box center [362, 163] width 63 height 10
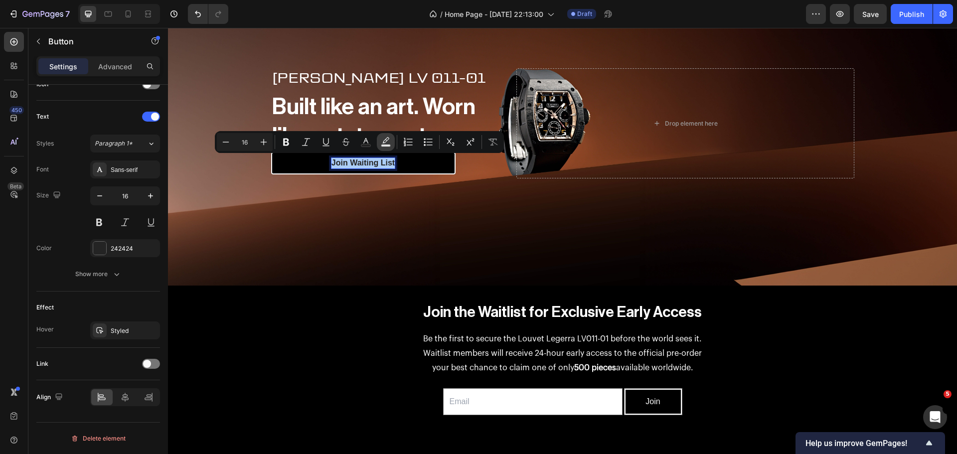
click at [387, 146] on rect "Editor contextual toolbar" at bounding box center [385, 145] width 9 height 2
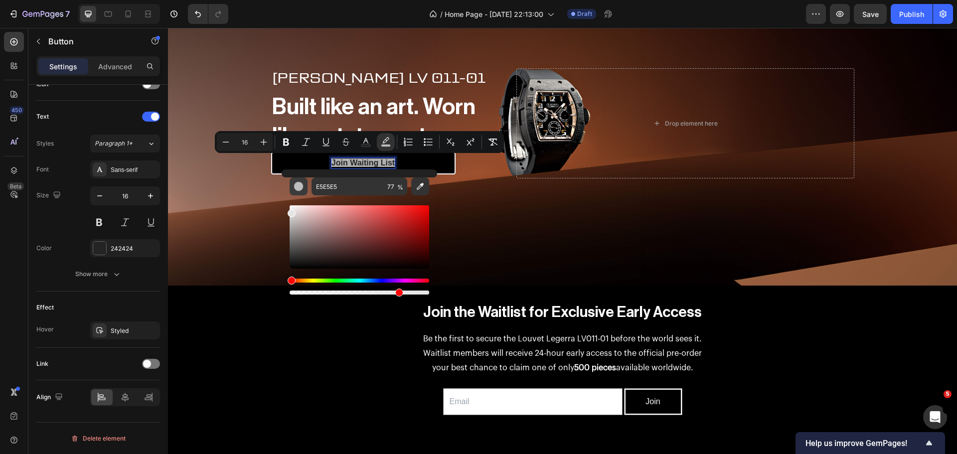
drag, startPoint x: 310, startPoint y: 227, endPoint x: 291, endPoint y: 192, distance: 39.5
click at [291, 192] on div "E5E5E5 77 %" at bounding box center [358, 236] width 139 height 119
type input "FFFFFF"
drag, startPoint x: 294, startPoint y: 211, endPoint x: 285, endPoint y: 203, distance: 12.0
click at [285, 203] on div "FFFFFF 77 %" at bounding box center [358, 232] width 155 height 127
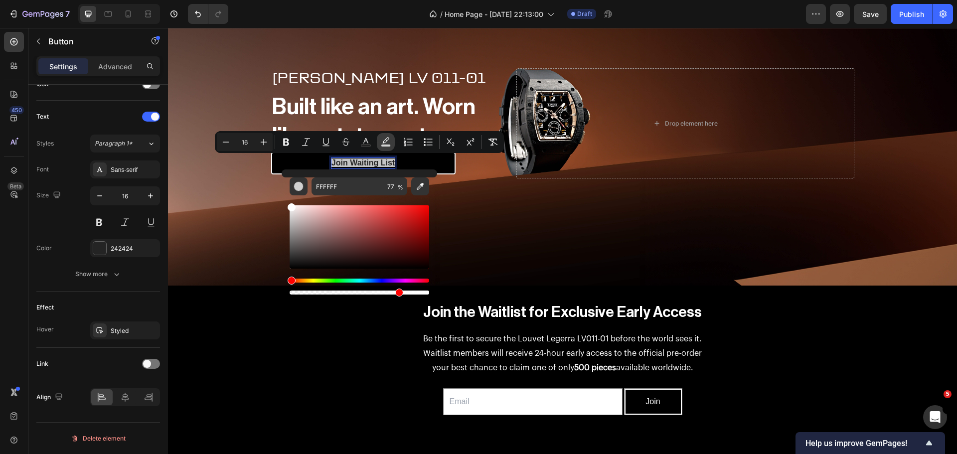
click at [389, 138] on icon "Editor contextual toolbar" at bounding box center [385, 140] width 7 height 6
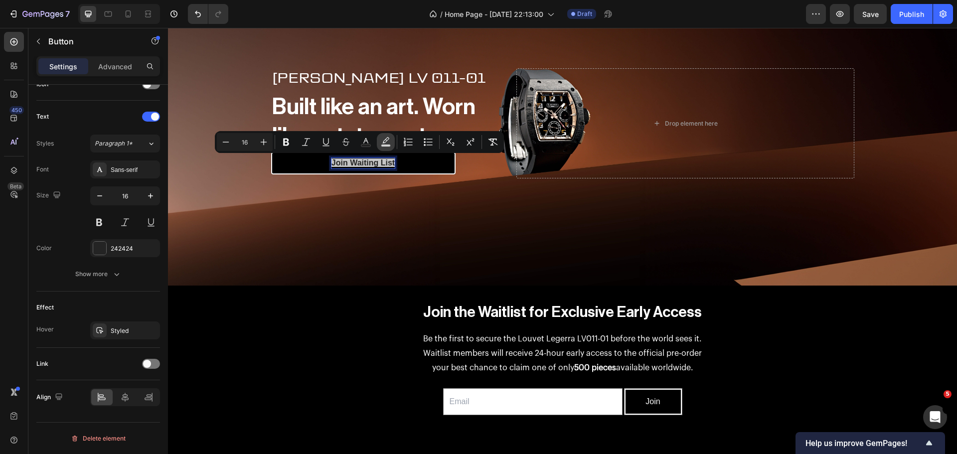
click at [385, 143] on icon "Editor contextual toolbar" at bounding box center [386, 142] width 10 height 10
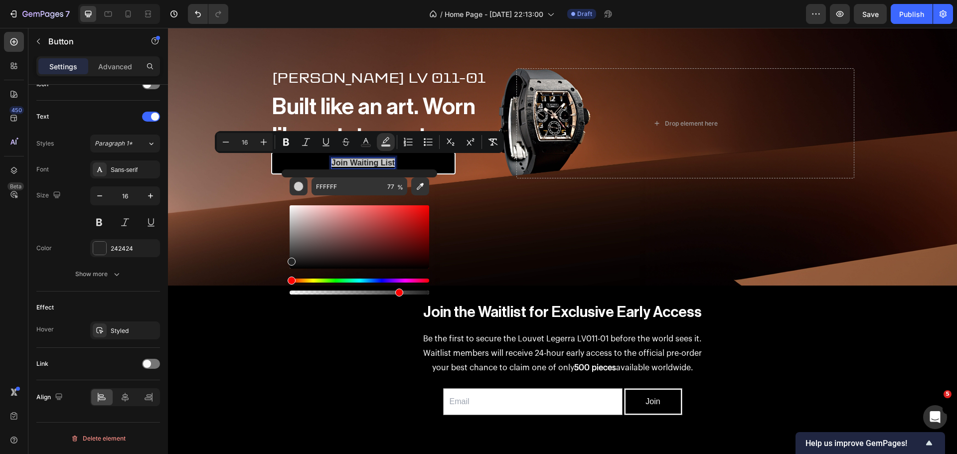
type input "232323"
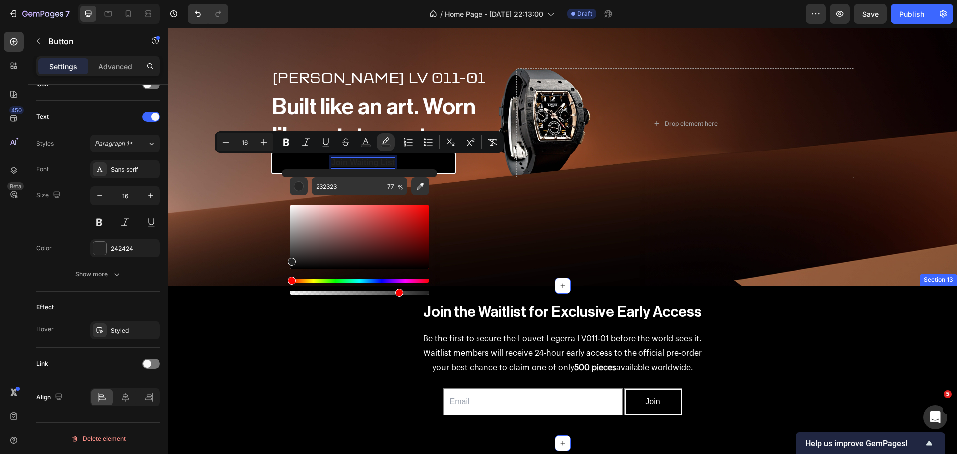
drag, startPoint x: 469, startPoint y: 242, endPoint x: 276, endPoint y: 291, distance: 199.4
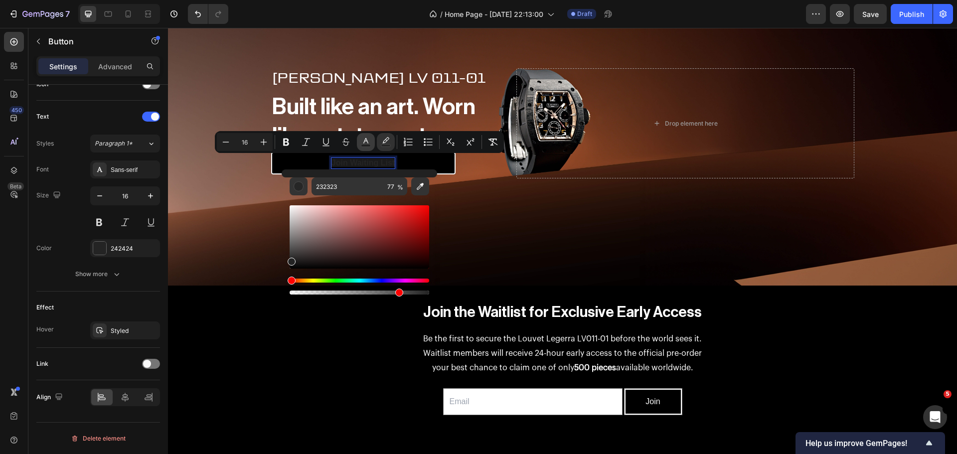
click at [365, 141] on icon "Editor contextual toolbar" at bounding box center [365, 140] width 5 height 5
type input "242424"
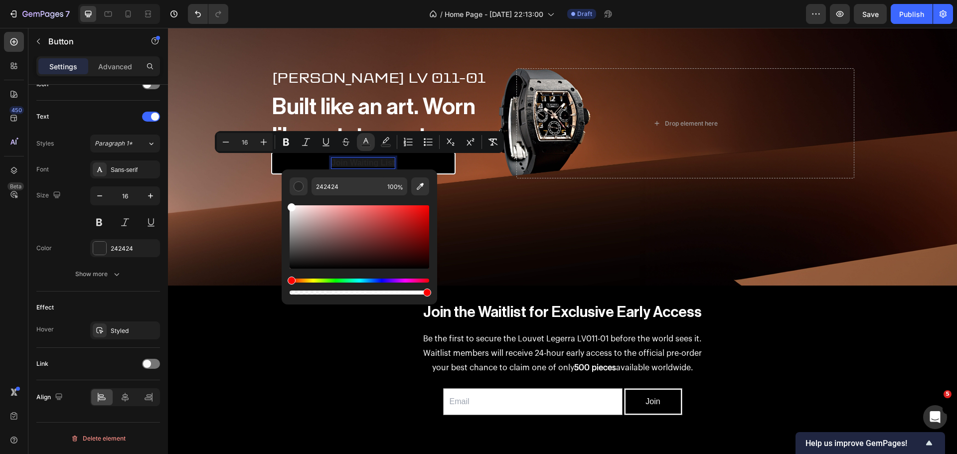
drag, startPoint x: 318, startPoint y: 225, endPoint x: 286, endPoint y: 194, distance: 45.1
click at [286, 194] on div "242424 100 %" at bounding box center [358, 232] width 155 height 127
type input "FFFFFF"
click at [234, 194] on div "Background Image" at bounding box center [562, 123] width 789 height 324
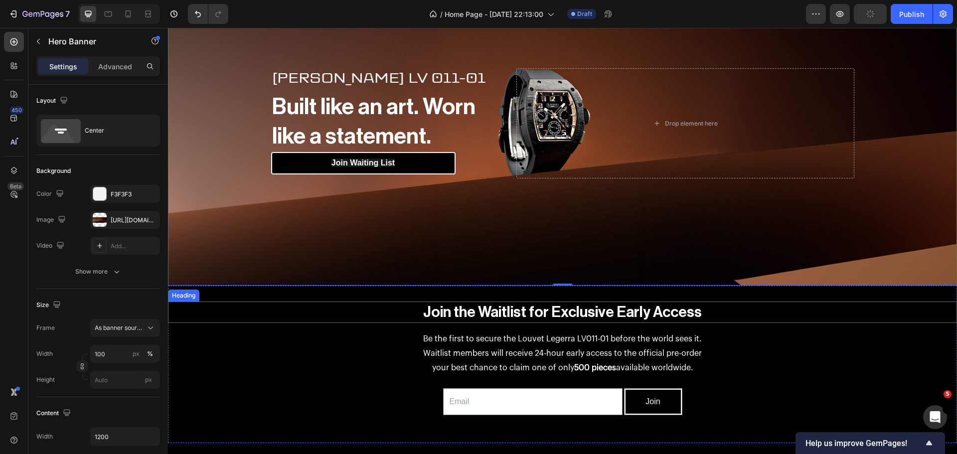
click at [258, 301] on h2 "Join the Waitlist for Exclusive Early Access" at bounding box center [562, 311] width 789 height 21
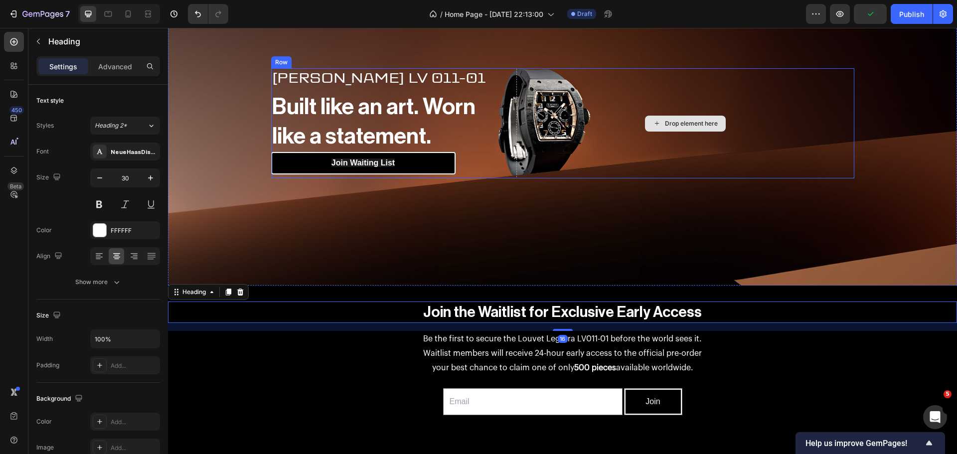
scroll to position [137, 0]
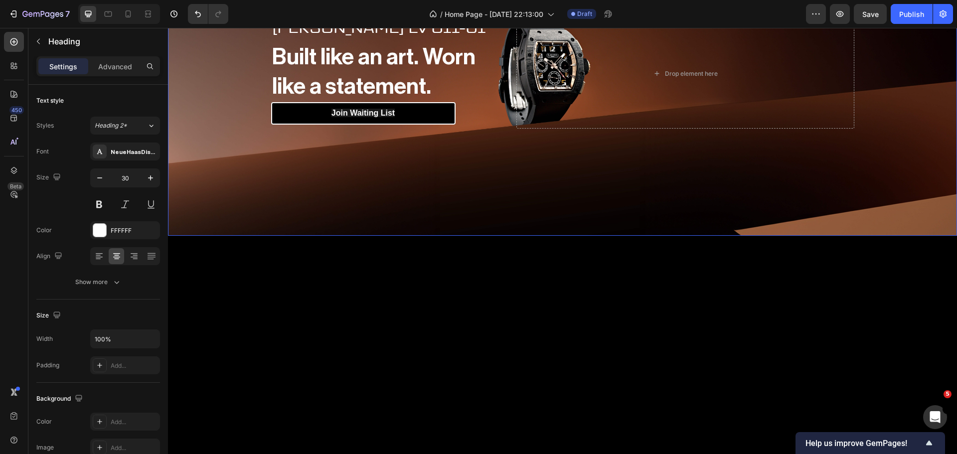
click at [569, 189] on div "Background Image" at bounding box center [562, 73] width 789 height 324
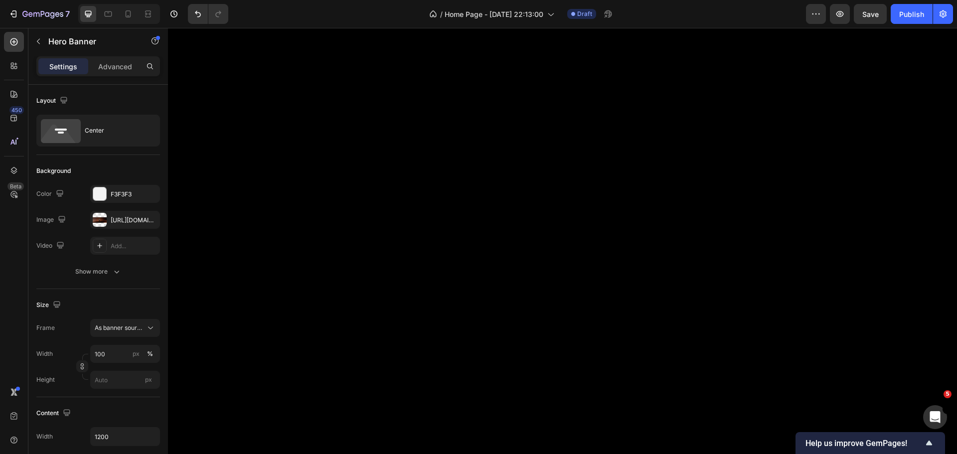
scroll to position [336, 0]
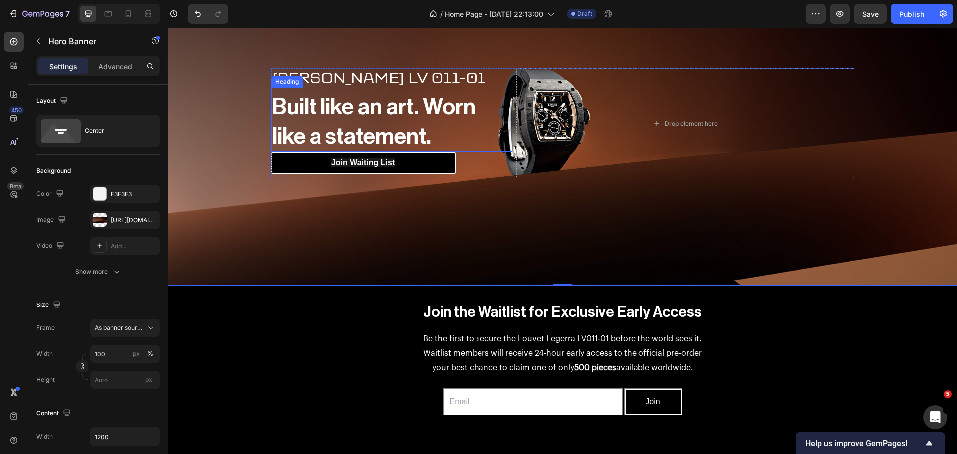
click at [277, 113] on h2 "Built like an art. Worn like a statement." at bounding box center [391, 122] width 241 height 60
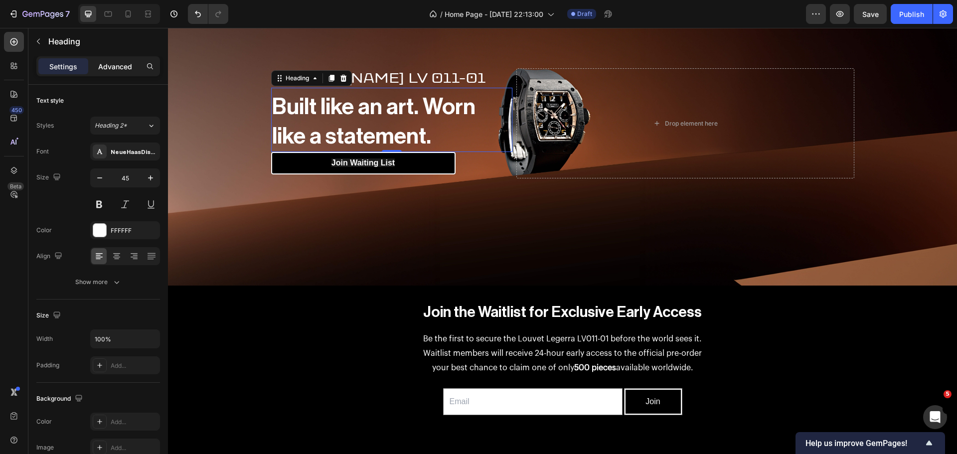
click at [107, 65] on p "Advanced" at bounding box center [115, 66] width 34 height 10
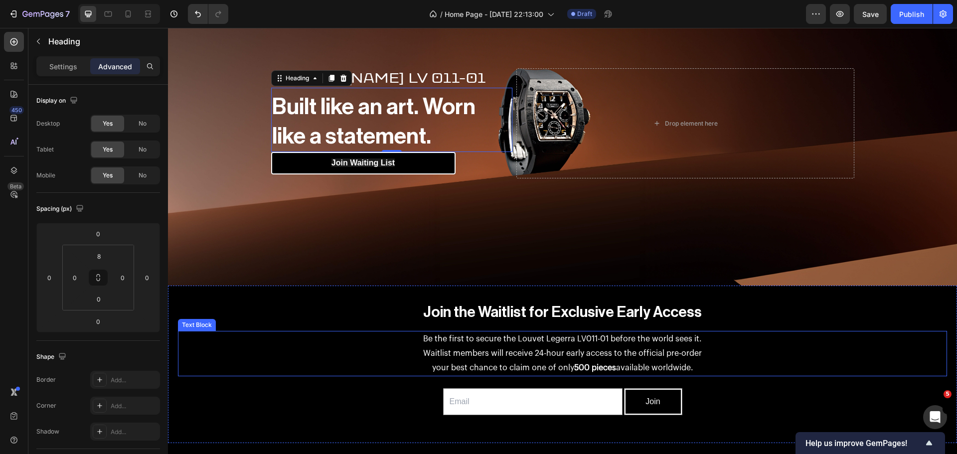
click at [261, 336] on p "Be the first to secure the Louvet Legerra LV011-01 before the world sees it." at bounding box center [562, 339] width 767 height 14
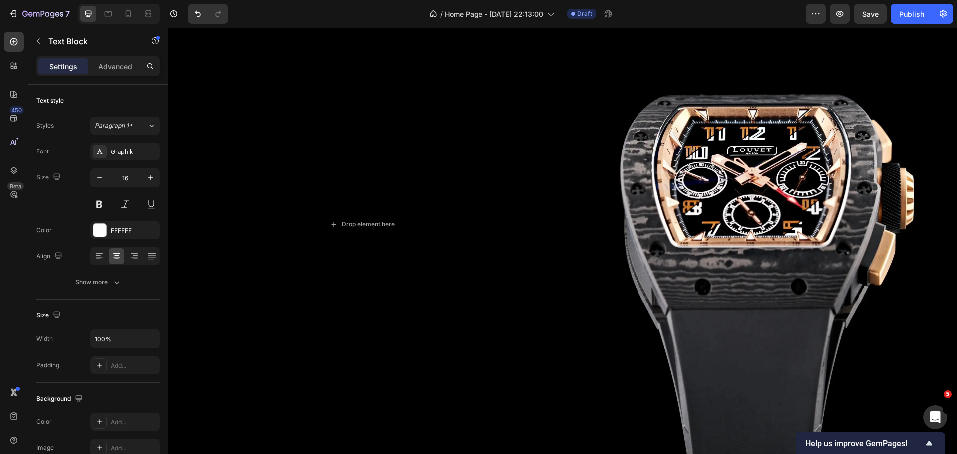
scroll to position [834, 0]
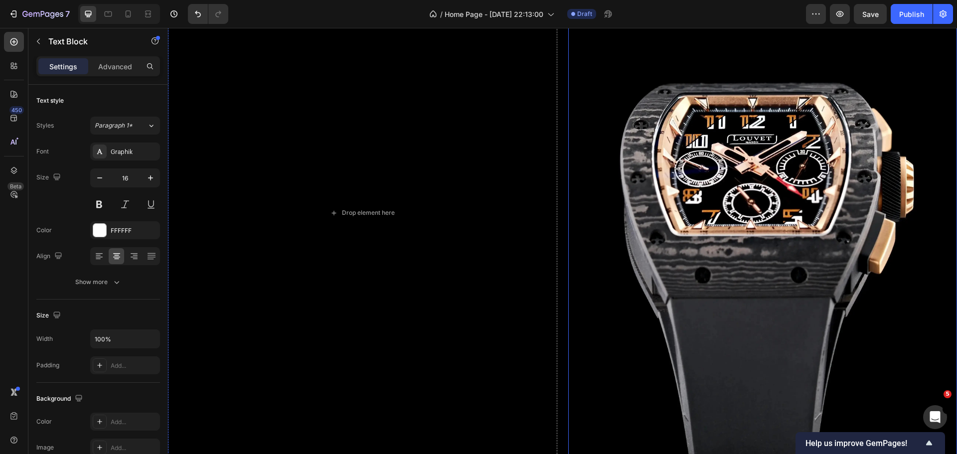
click at [750, 196] on img at bounding box center [762, 213] width 389 height 510
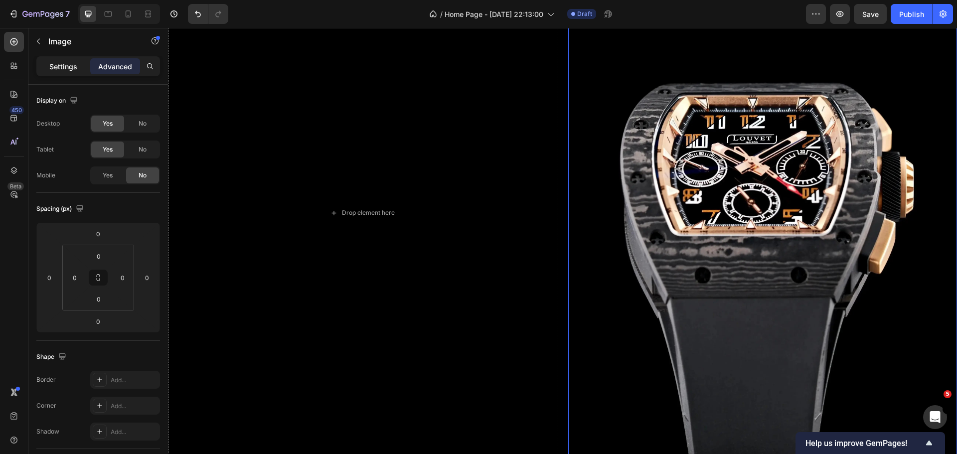
click at [49, 66] on div "Settings" at bounding box center [63, 66] width 50 height 16
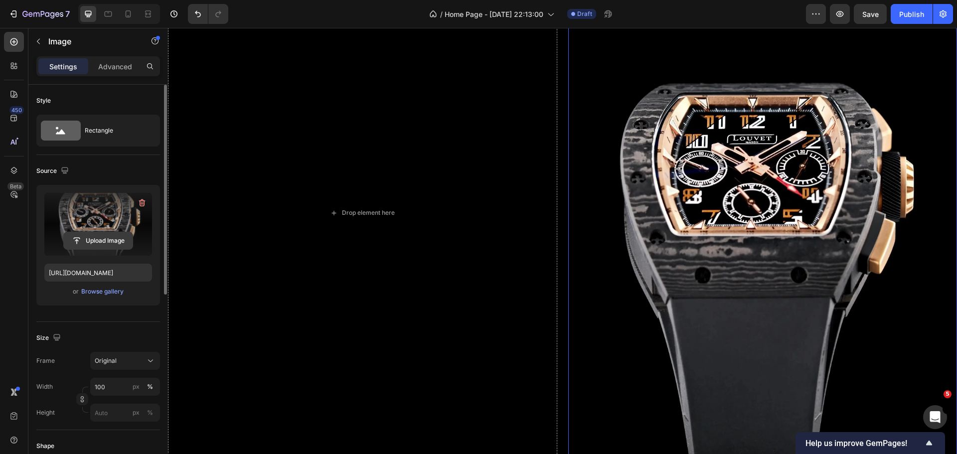
click at [95, 239] on input "file" at bounding box center [98, 240] width 69 height 17
click at [557, 193] on div "Drop element here Image 0 Row" at bounding box center [562, 213] width 789 height 510
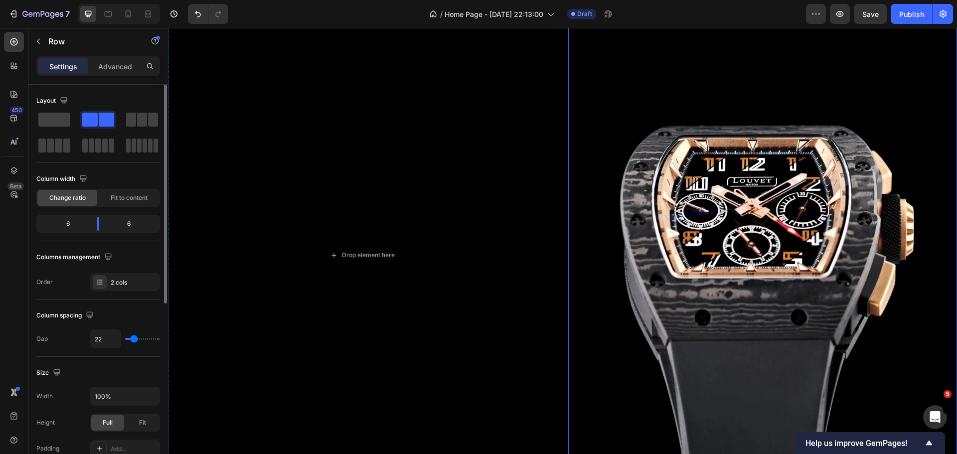
scroll to position [685, 0]
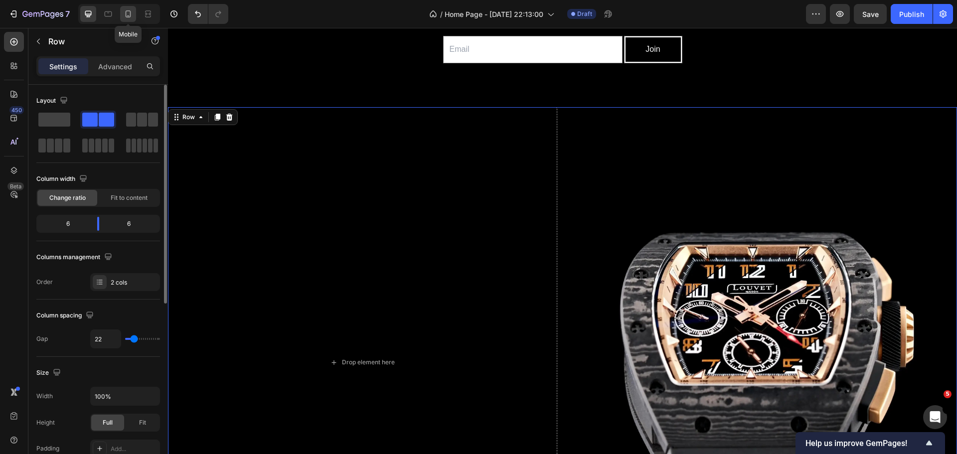
click at [127, 16] on icon at bounding box center [128, 14] width 10 height 10
type input "16"
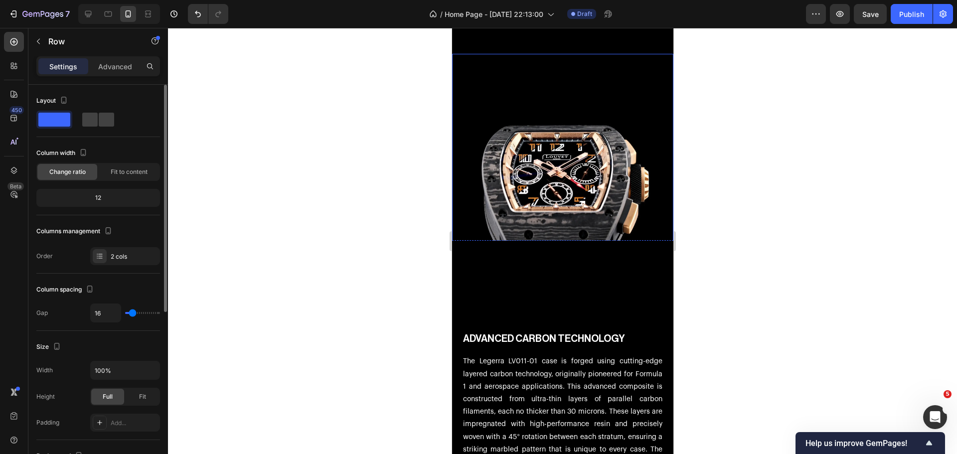
scroll to position [1046, 0]
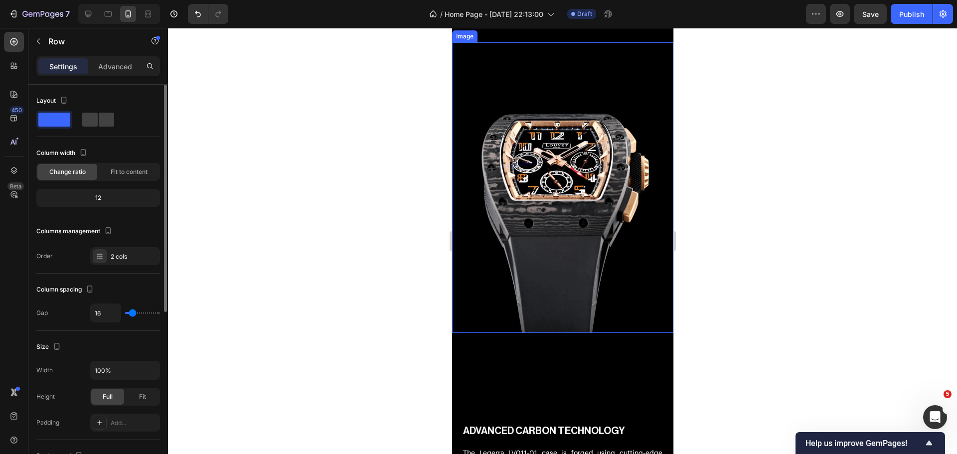
click at [573, 236] on img at bounding box center [561, 187] width 221 height 290
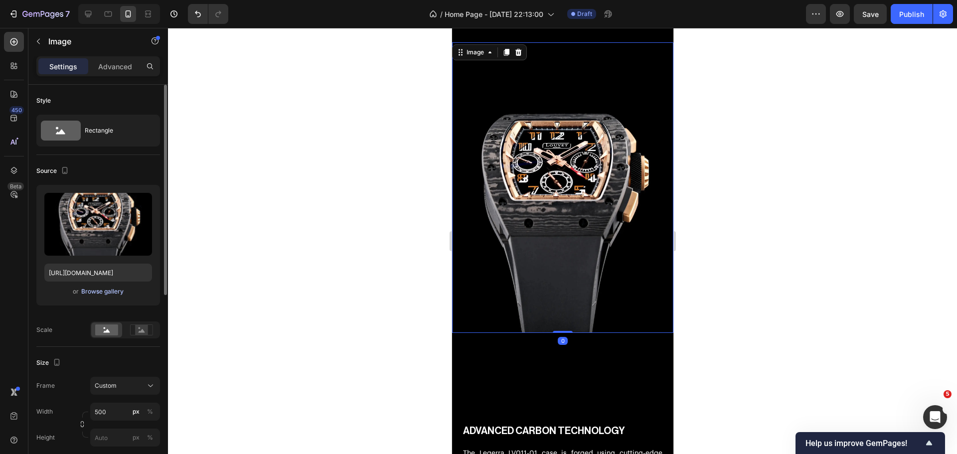
click at [108, 292] on div "Browse gallery" at bounding box center [102, 291] width 42 height 9
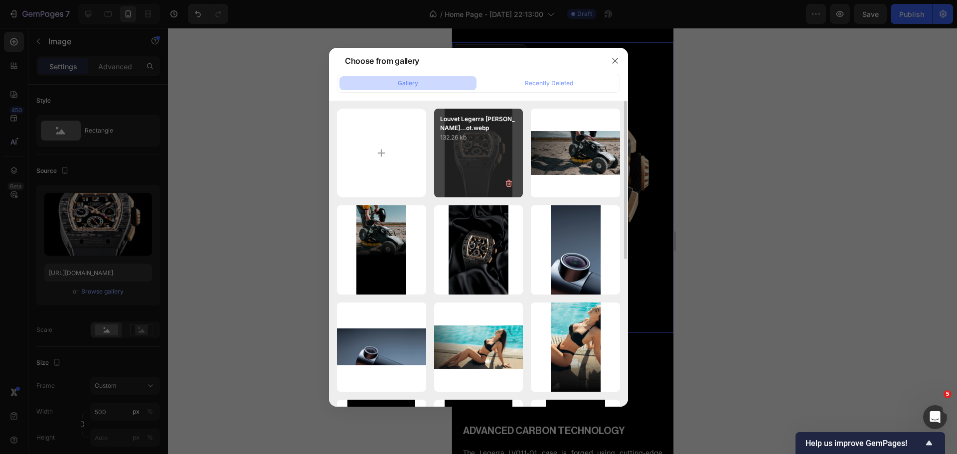
click at [472, 149] on div "Louvet Legerra Botto...ot.webp 132.26 kb" at bounding box center [478, 153] width 89 height 89
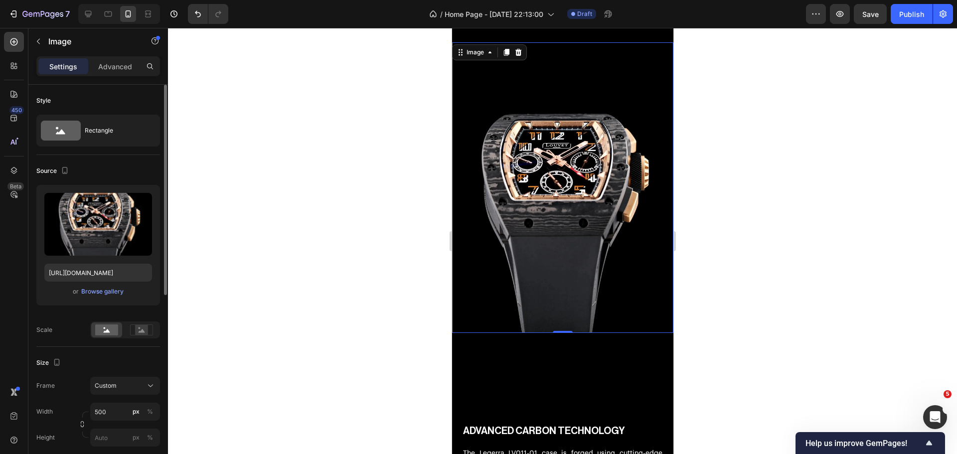
click at [126, 172] on div "Source" at bounding box center [98, 171] width 124 height 16
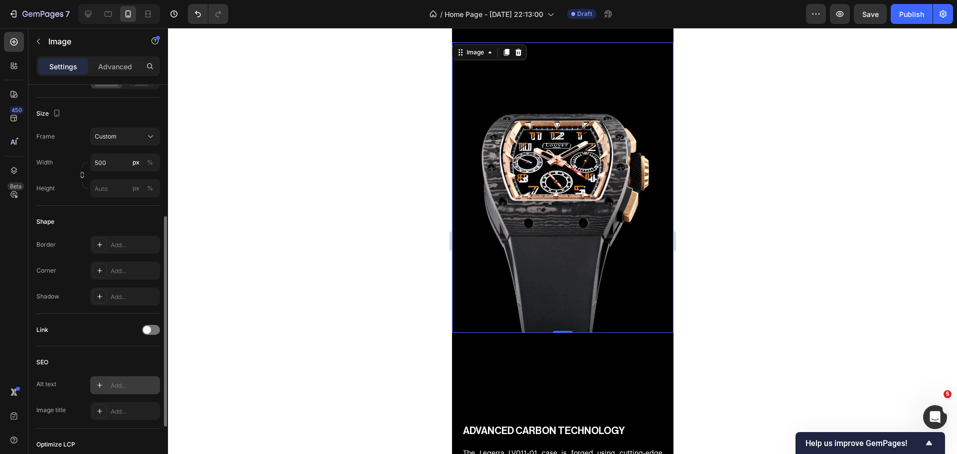
scroll to position [354, 0]
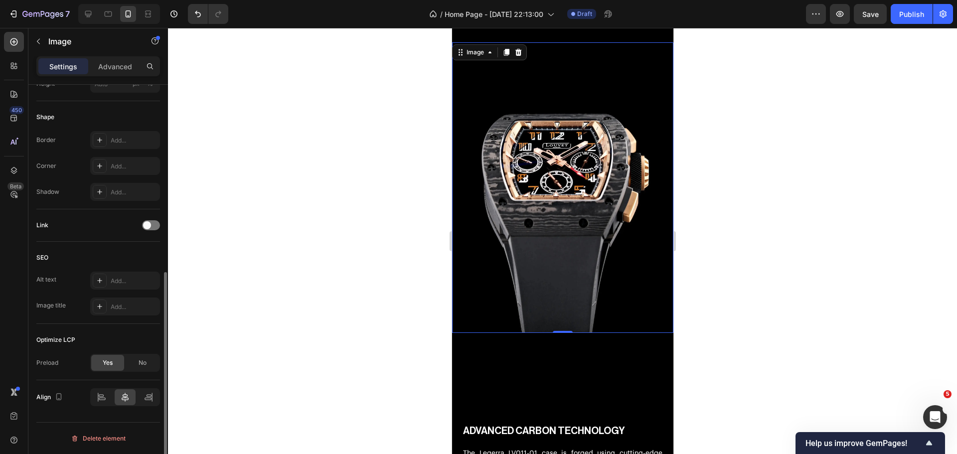
click at [108, 342] on div "Optimize LCP" at bounding box center [98, 340] width 124 height 16
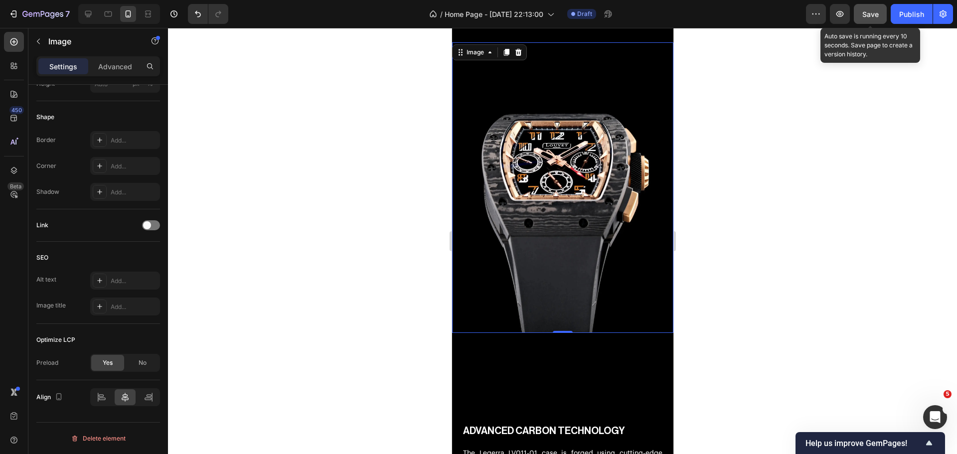
click at [878, 15] on span "Save" at bounding box center [870, 14] width 16 height 8
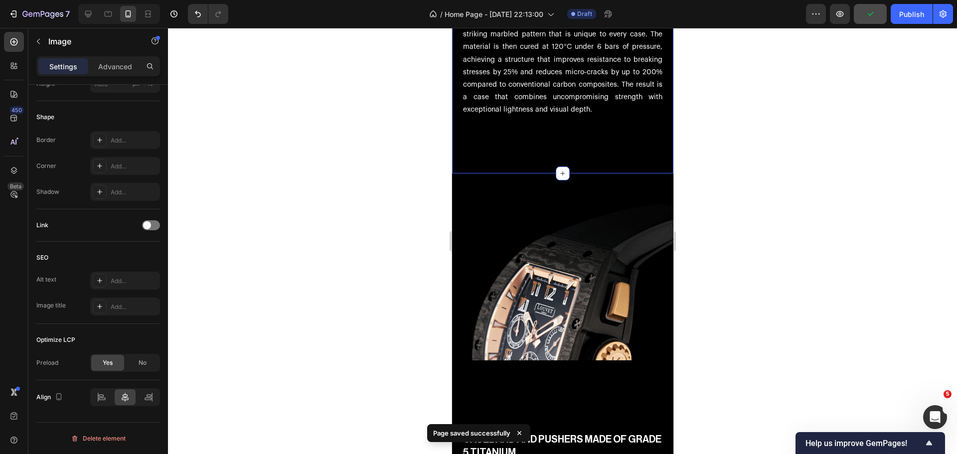
scroll to position [1644, 0]
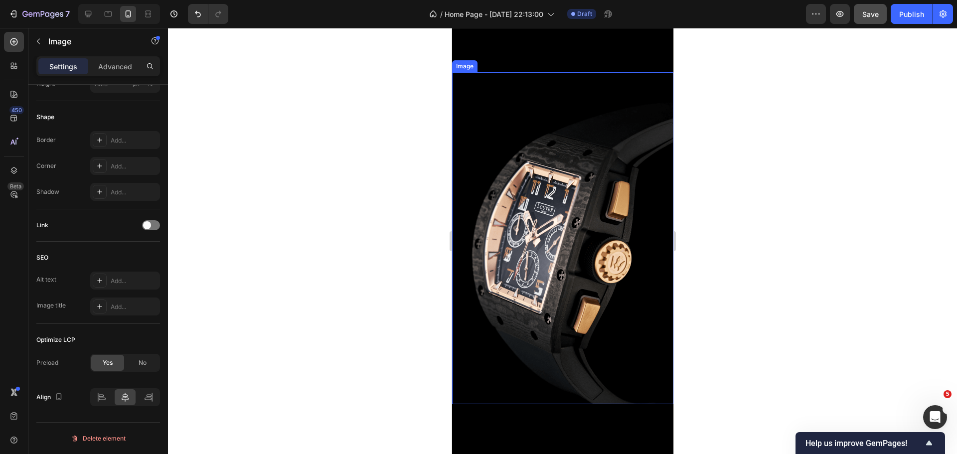
click at [575, 222] on img at bounding box center [561, 238] width 221 height 332
click at [40, 43] on icon "button" at bounding box center [38, 41] width 8 height 8
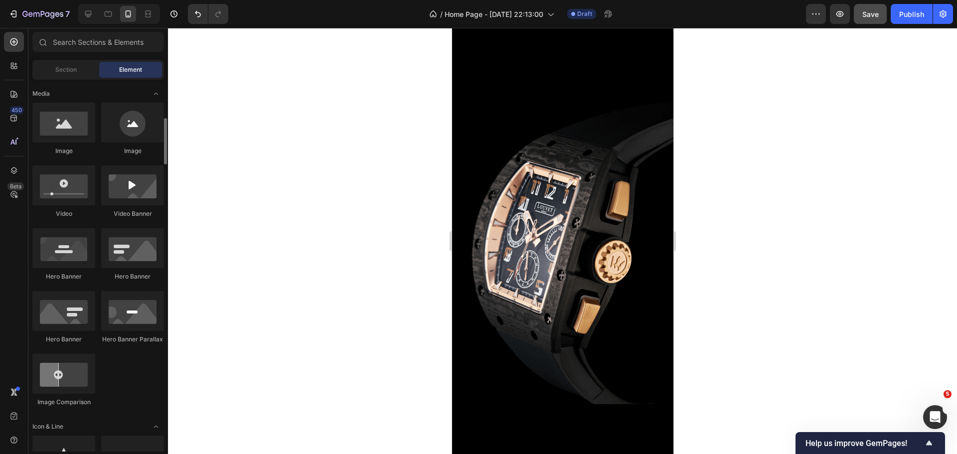
scroll to position [207, 0]
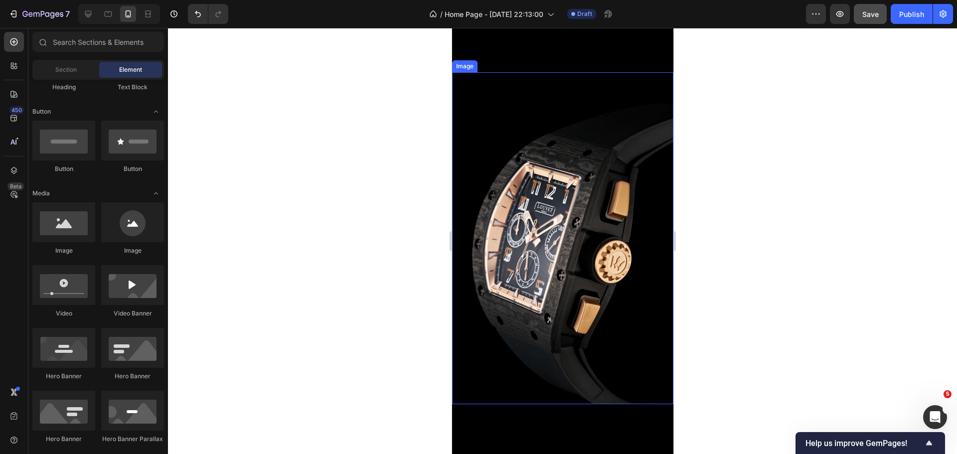
click at [550, 212] on img at bounding box center [561, 238] width 221 height 332
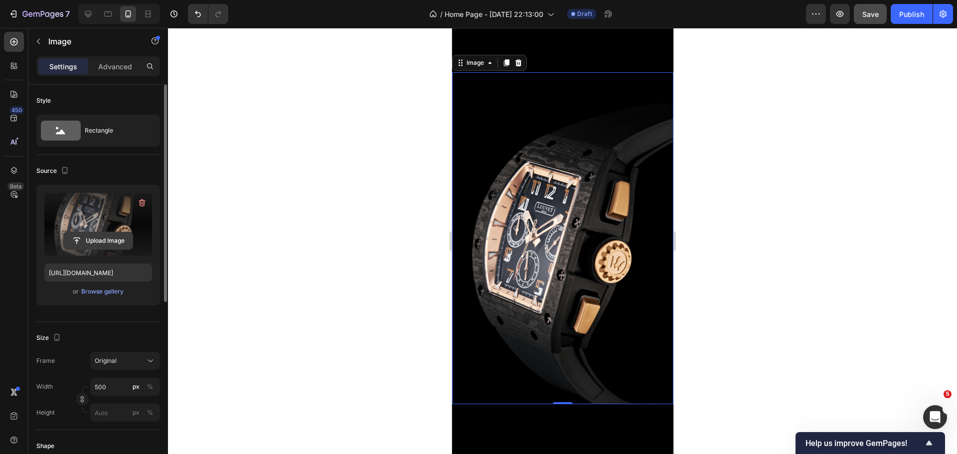
click at [86, 242] on input "file" at bounding box center [98, 240] width 69 height 17
type input "[URL][DOMAIN_NAME]"
click at [379, 176] on div at bounding box center [562, 241] width 789 height 426
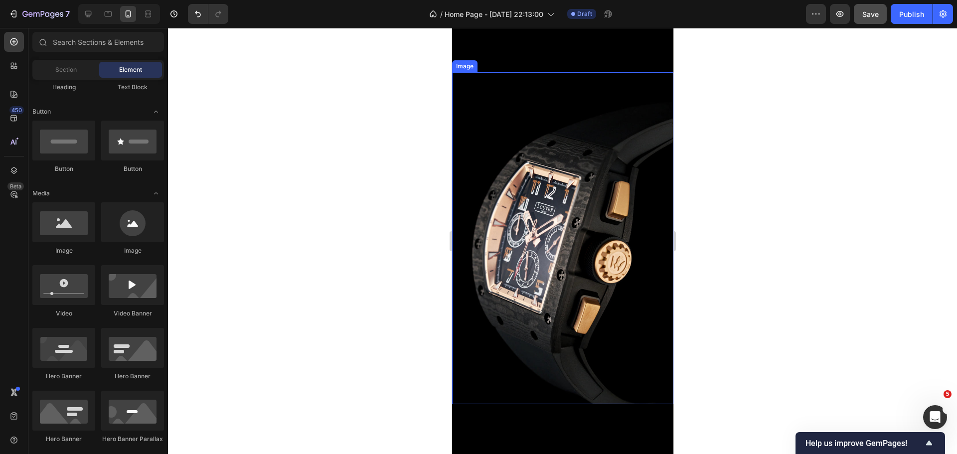
click at [492, 196] on img at bounding box center [561, 238] width 221 height 332
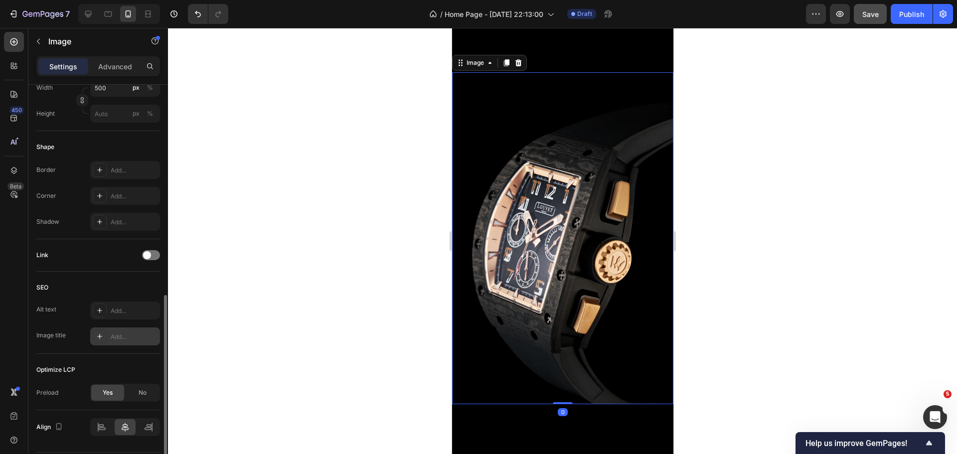
scroll to position [329, 0]
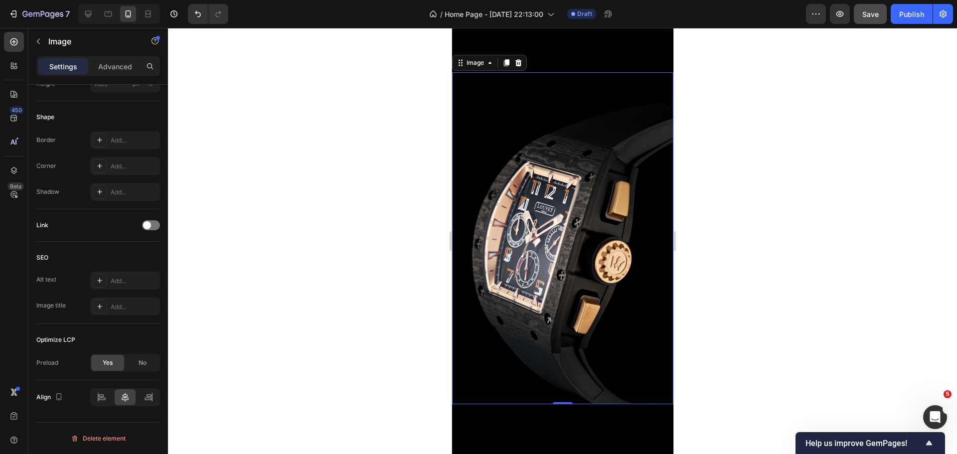
click at [374, 294] on div at bounding box center [562, 241] width 789 height 426
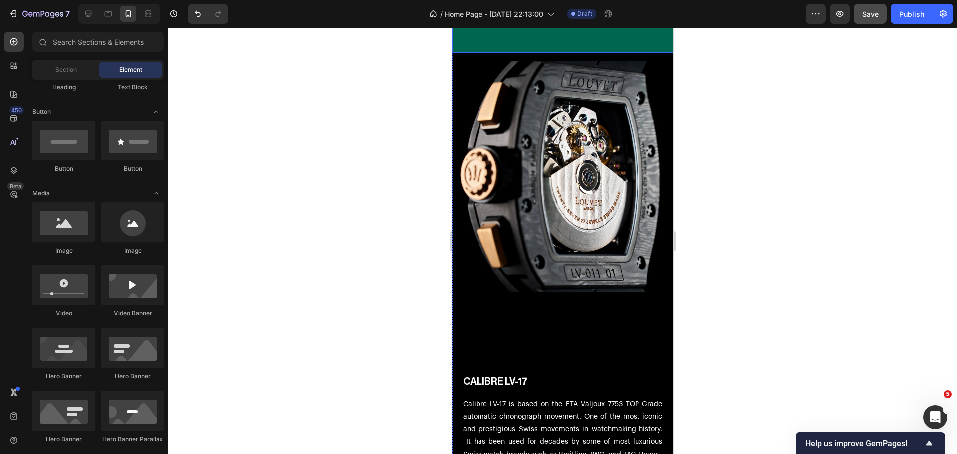
scroll to position [2640, 0]
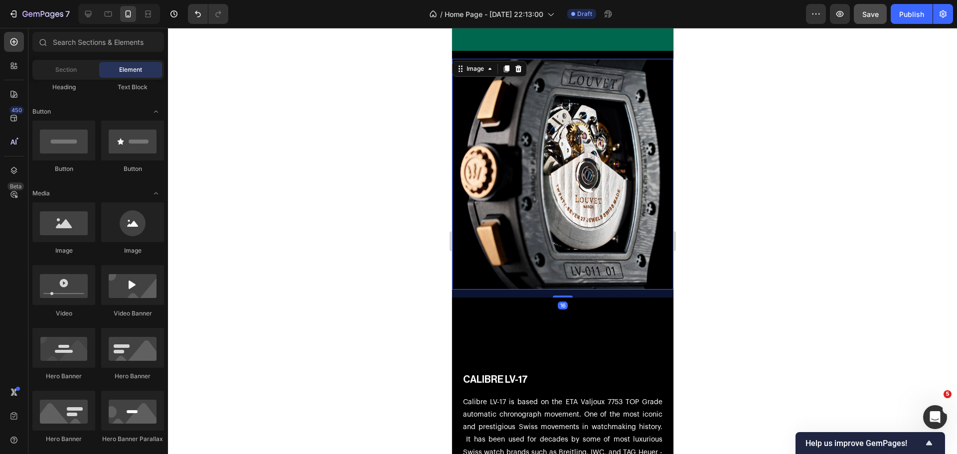
click at [548, 198] on img at bounding box center [561, 174] width 221 height 231
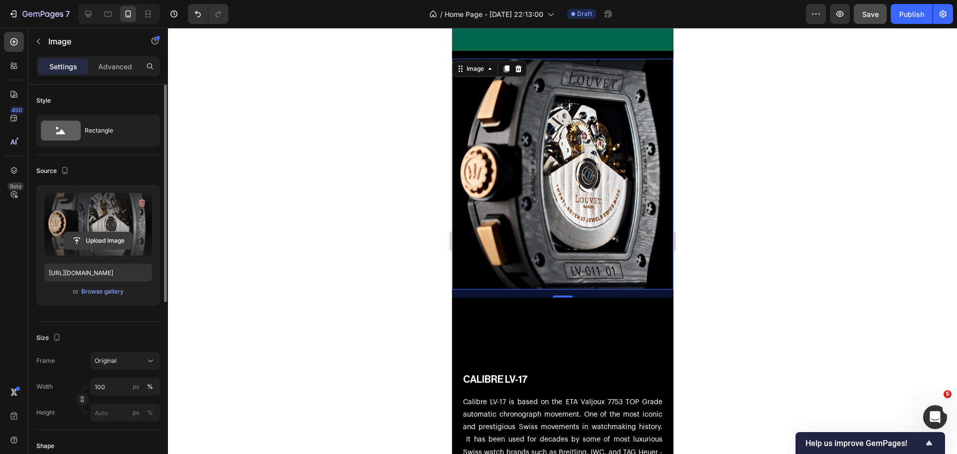
click at [104, 242] on input "file" at bounding box center [98, 240] width 69 height 17
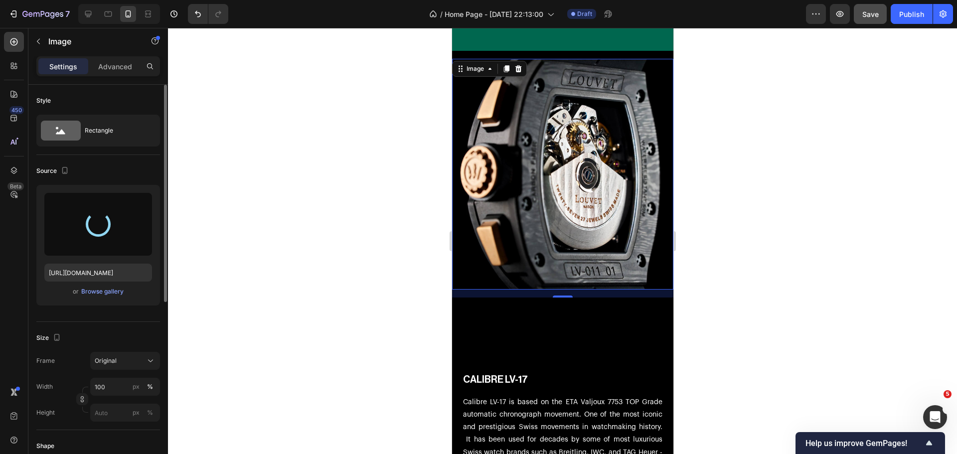
type input "[URL][DOMAIN_NAME]"
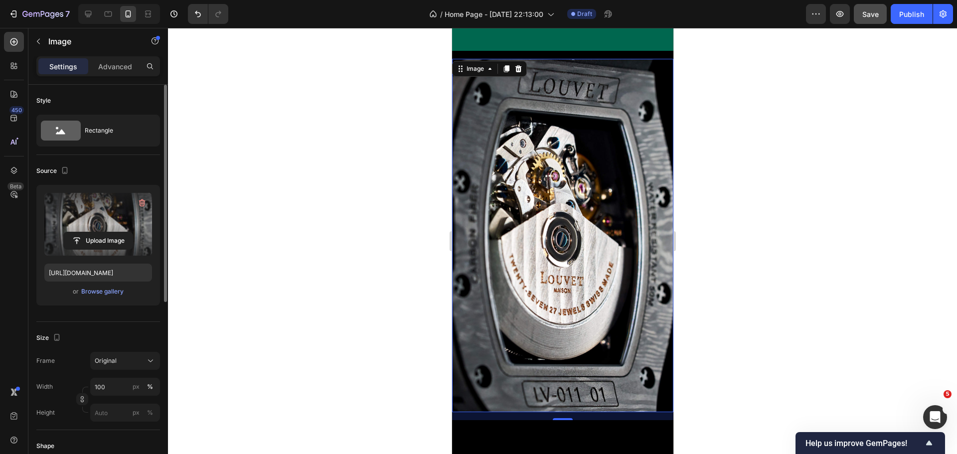
click at [366, 266] on div at bounding box center [562, 241] width 789 height 426
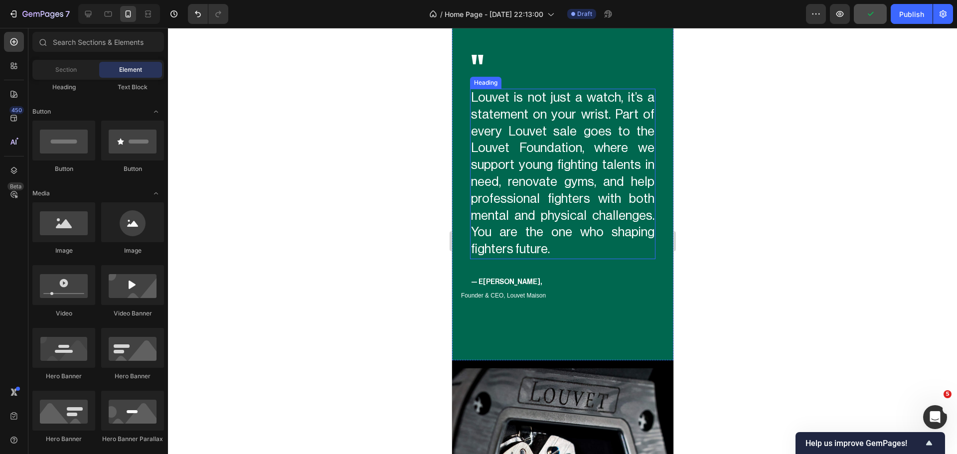
scroll to position [2391, 0]
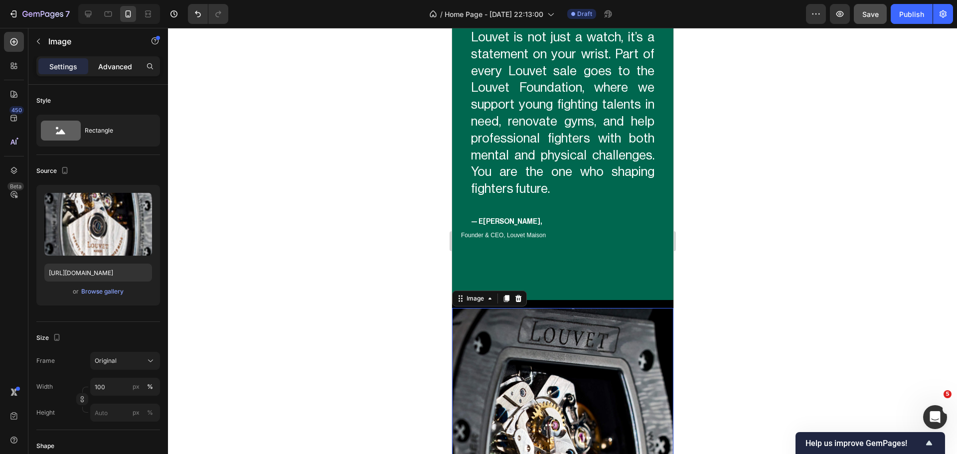
click at [128, 61] on p "Advanced" at bounding box center [115, 66] width 34 height 10
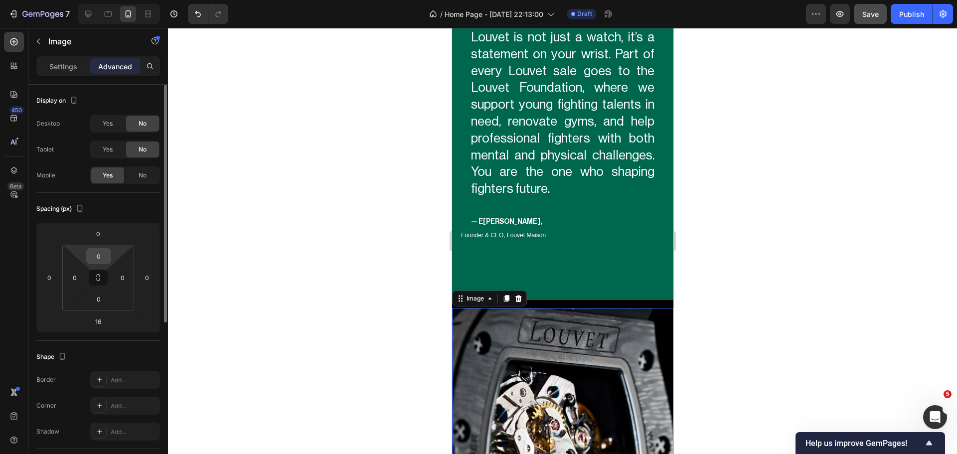
click at [97, 256] on input "0" at bounding box center [99, 256] width 20 height 15
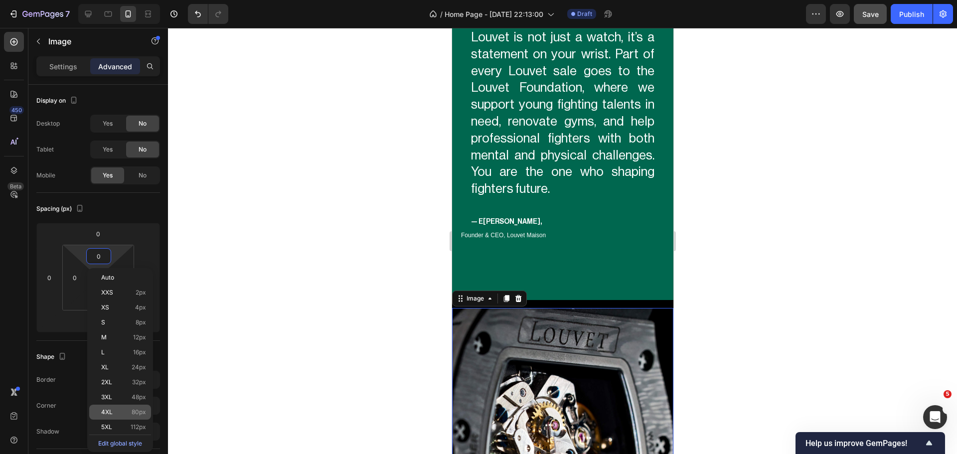
click at [131, 406] on div "4XL 80px" at bounding box center [120, 412] width 62 height 15
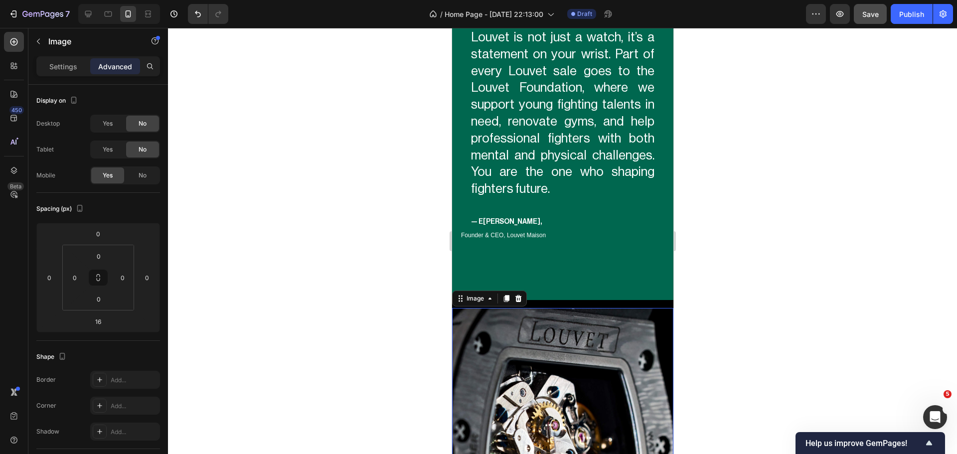
type input "80"
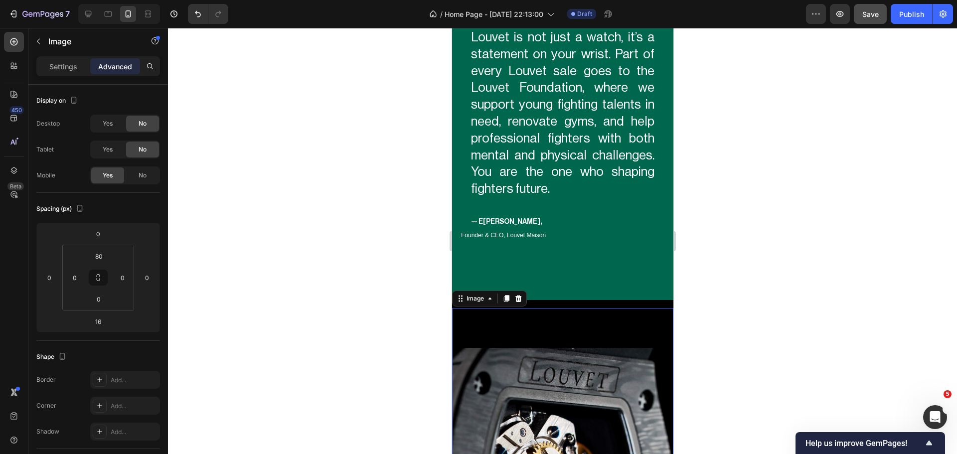
click at [321, 223] on div at bounding box center [562, 241] width 789 height 426
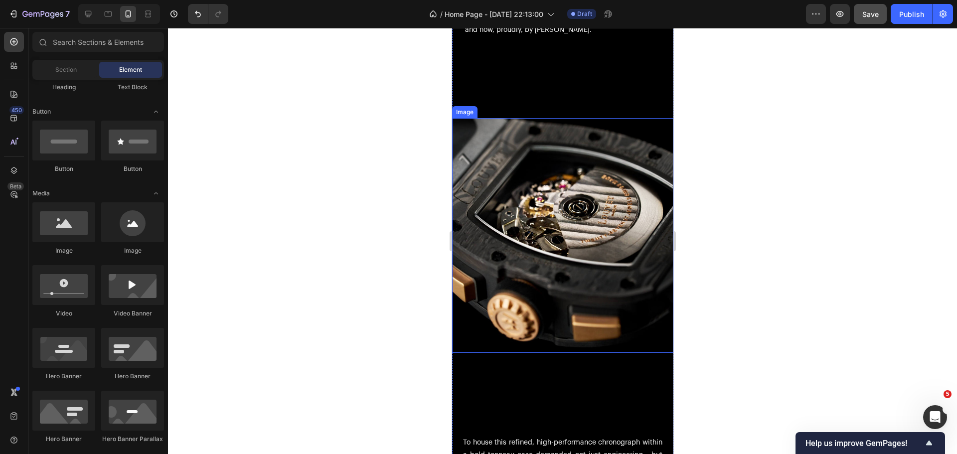
scroll to position [3238, 0]
click at [581, 206] on img at bounding box center [561, 235] width 221 height 235
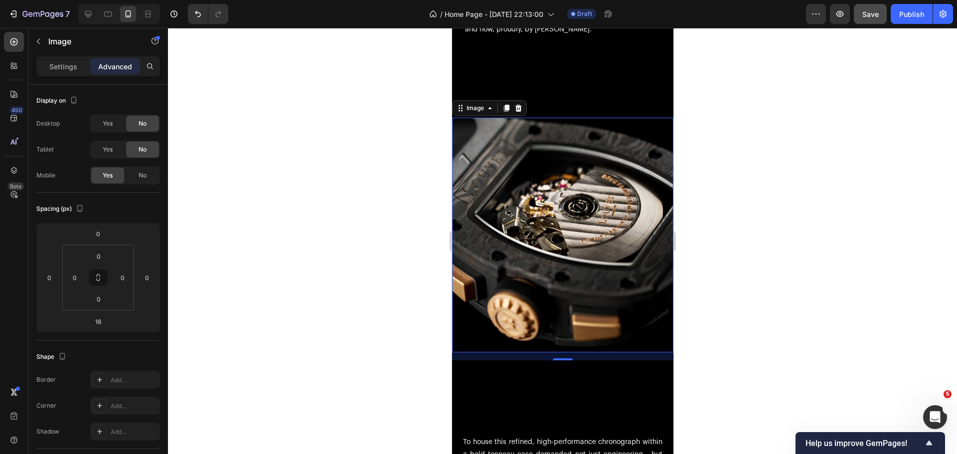
click at [577, 221] on img at bounding box center [561, 235] width 221 height 235
click at [65, 68] on p "Settings" at bounding box center [63, 66] width 28 height 10
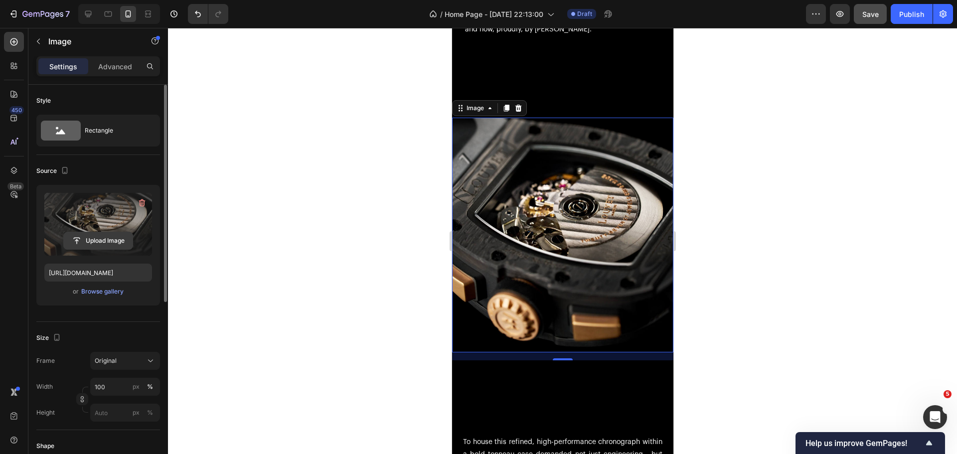
click at [111, 237] on input "file" at bounding box center [98, 240] width 69 height 17
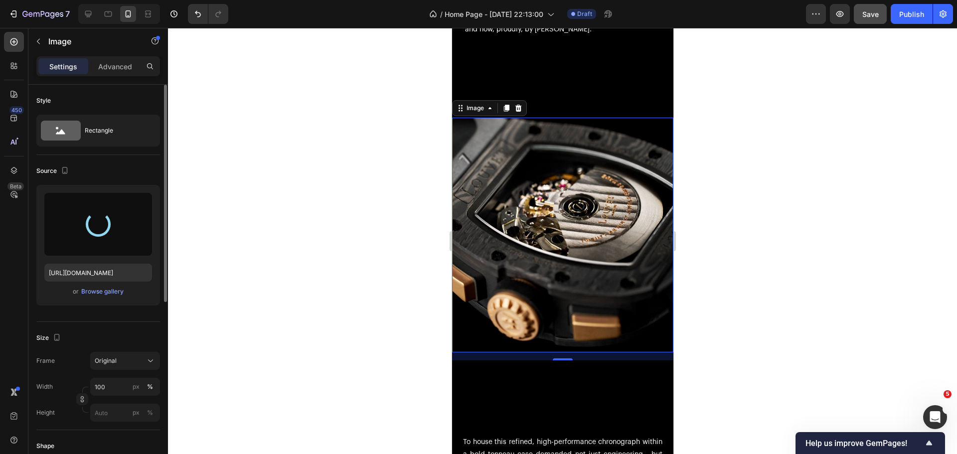
type input "[URL][DOMAIN_NAME]"
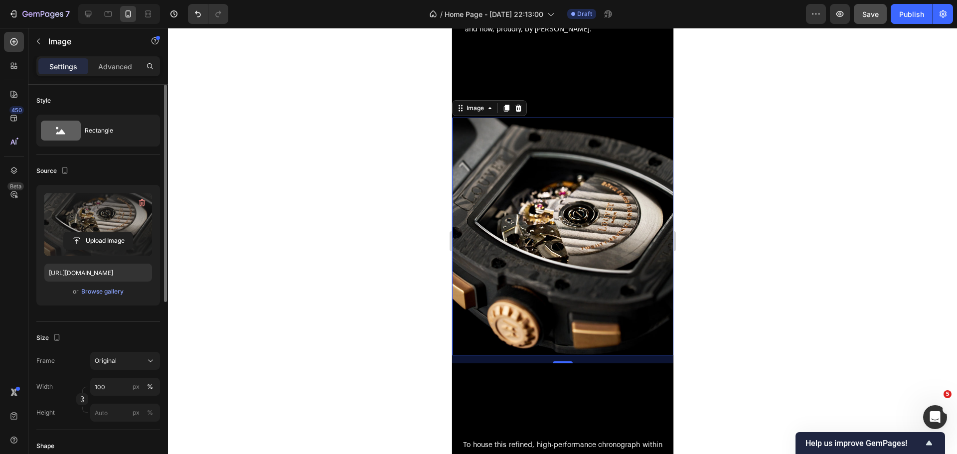
click at [130, 163] on div "Source" at bounding box center [98, 171] width 124 height 16
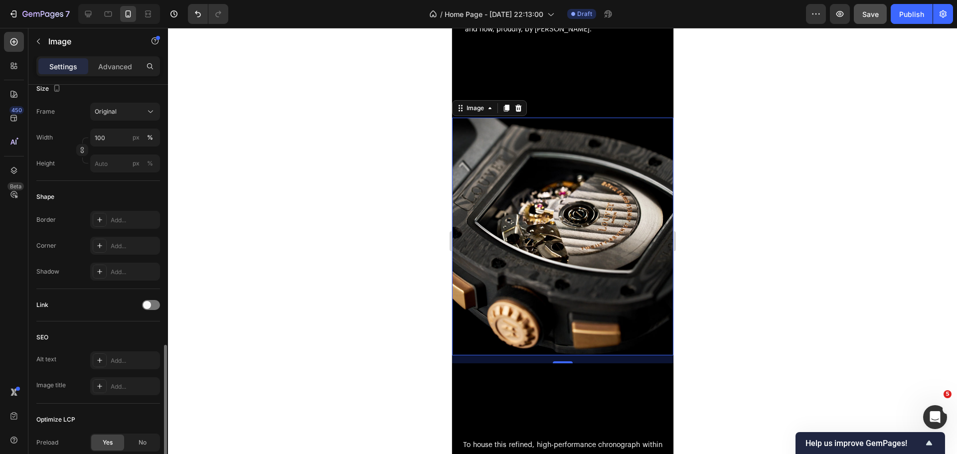
scroll to position [329, 0]
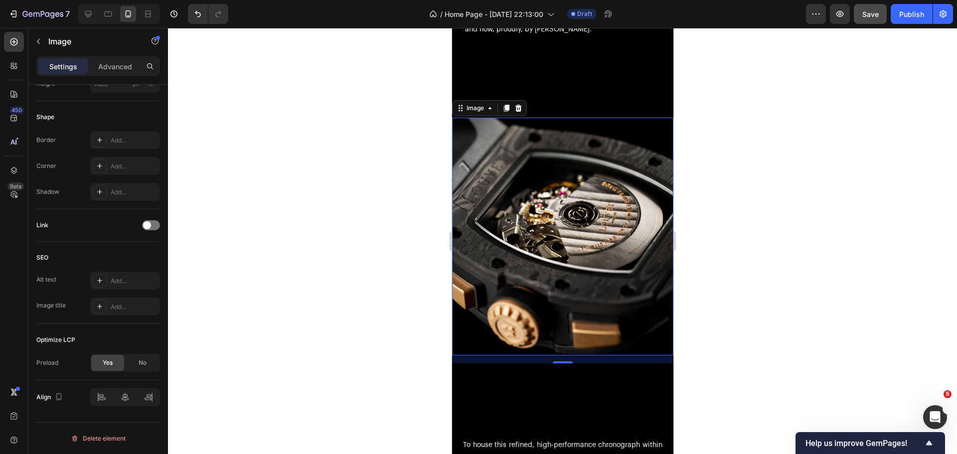
click at [102, 217] on div "Link" at bounding box center [98, 225] width 124 height 16
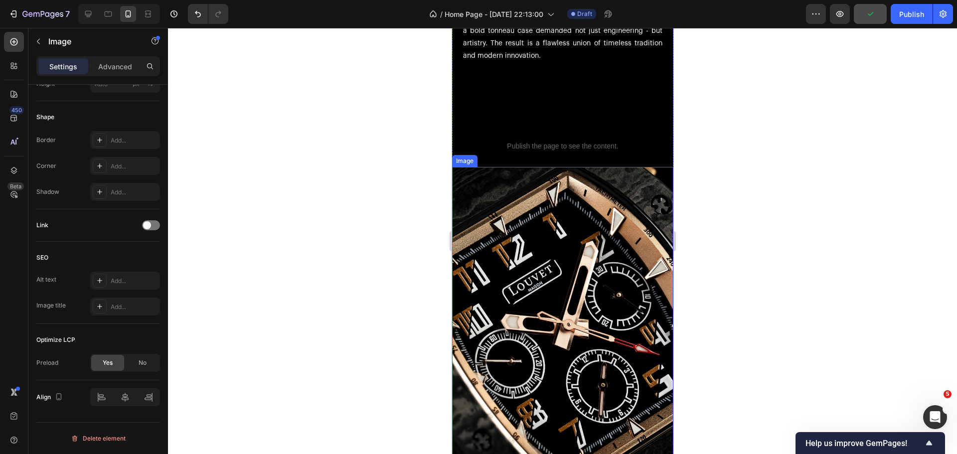
scroll to position [3737, 0]
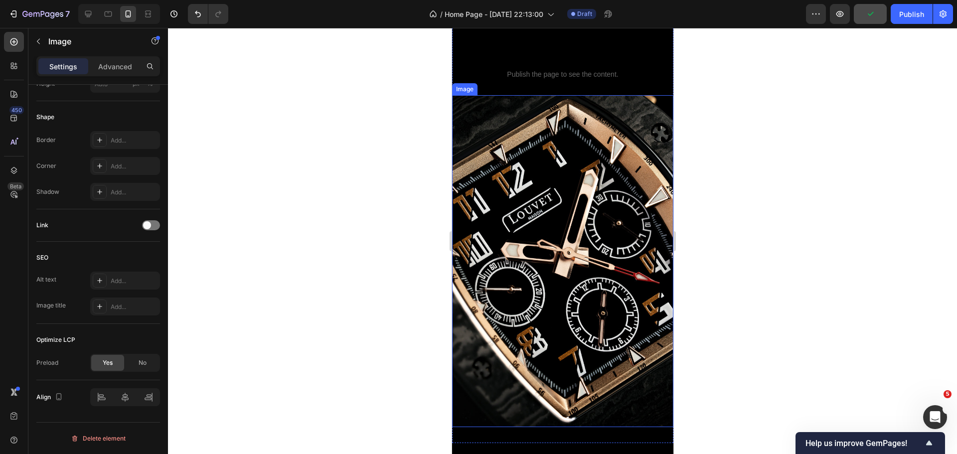
click at [561, 267] on img at bounding box center [561, 261] width 221 height 332
click at [510, 195] on img at bounding box center [561, 261] width 221 height 332
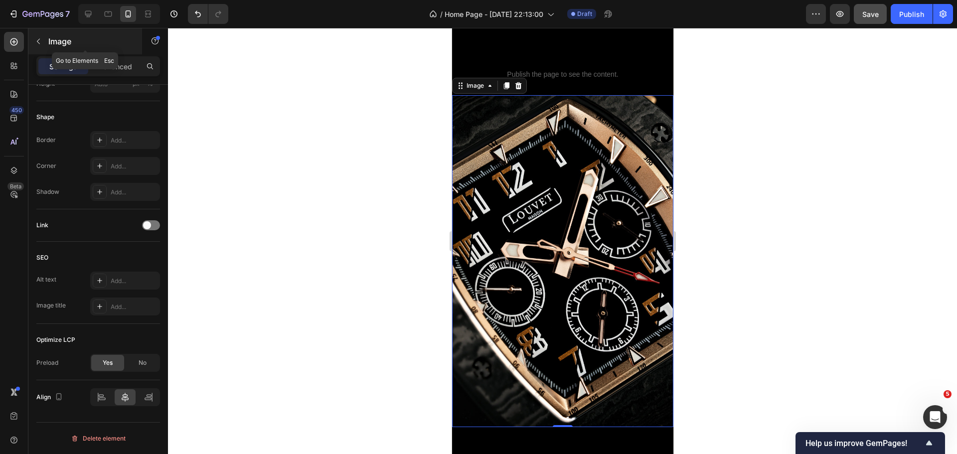
click at [42, 42] on icon "button" at bounding box center [38, 41] width 8 height 8
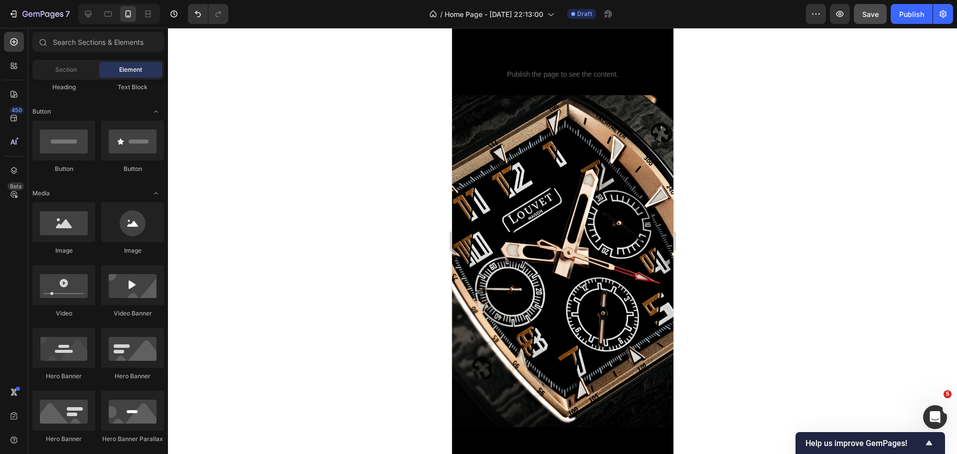
click at [573, 227] on img at bounding box center [561, 261] width 221 height 332
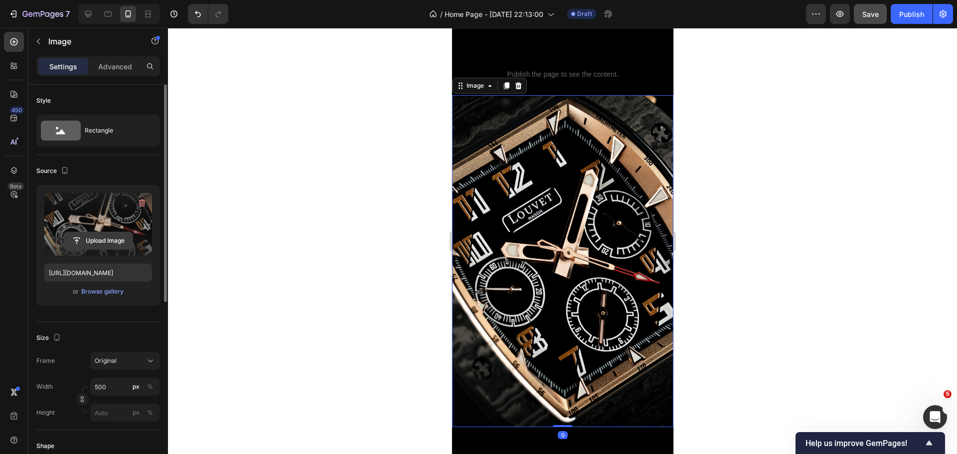
click at [106, 240] on input "file" at bounding box center [98, 240] width 69 height 17
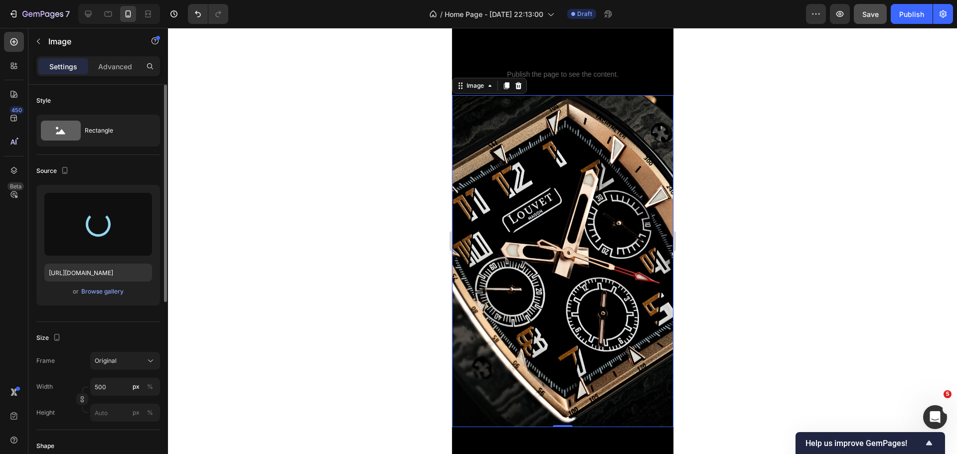
type input "[URL][DOMAIN_NAME]"
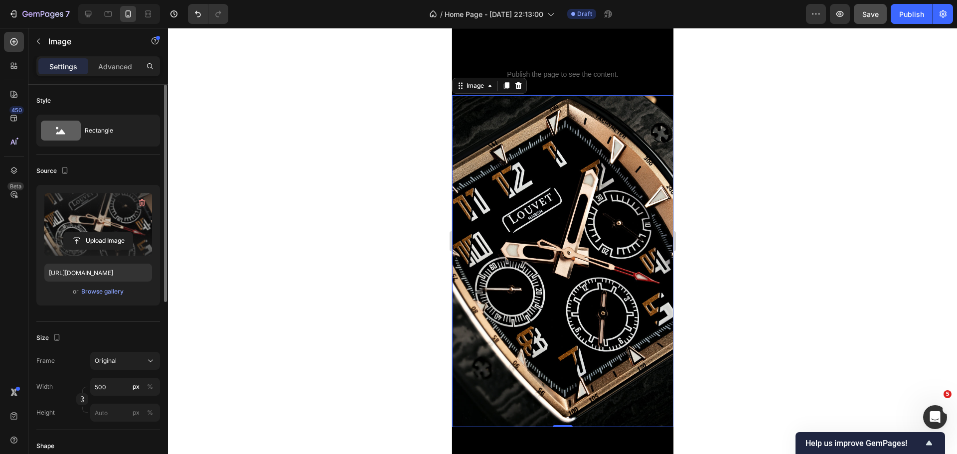
click at [80, 318] on div "Source Upload Image https://cdn.shopify.com/s/files/1/0865/6453/6664/files/gemp…" at bounding box center [98, 238] width 124 height 167
click at [403, 198] on div at bounding box center [562, 241] width 789 height 426
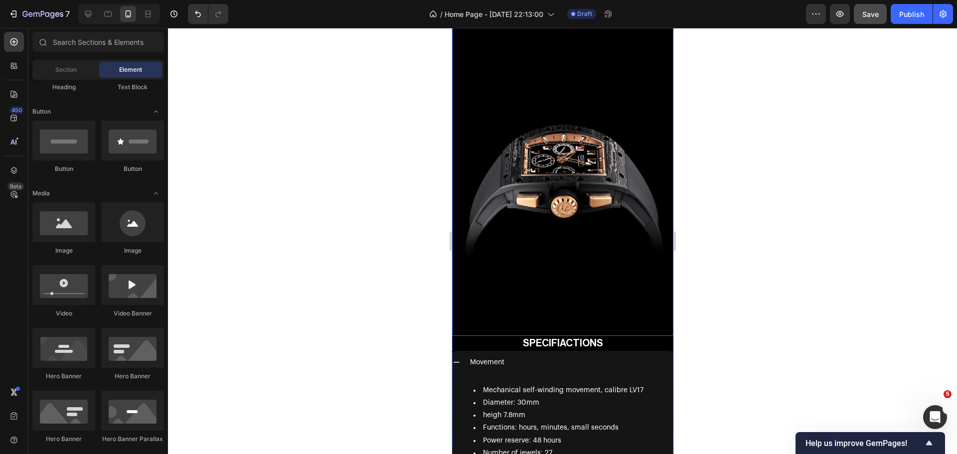
scroll to position [4484, 0]
click at [573, 151] on img at bounding box center [561, 168] width 221 height 331
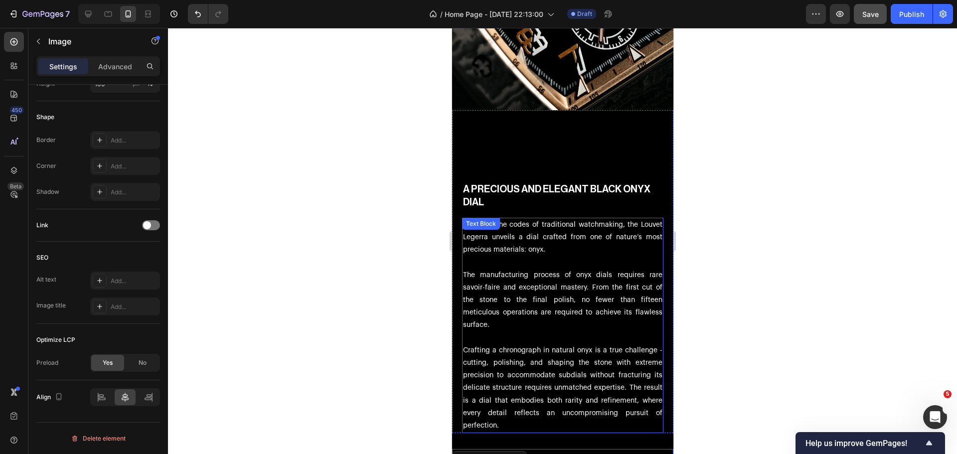
scroll to position [4035, 0]
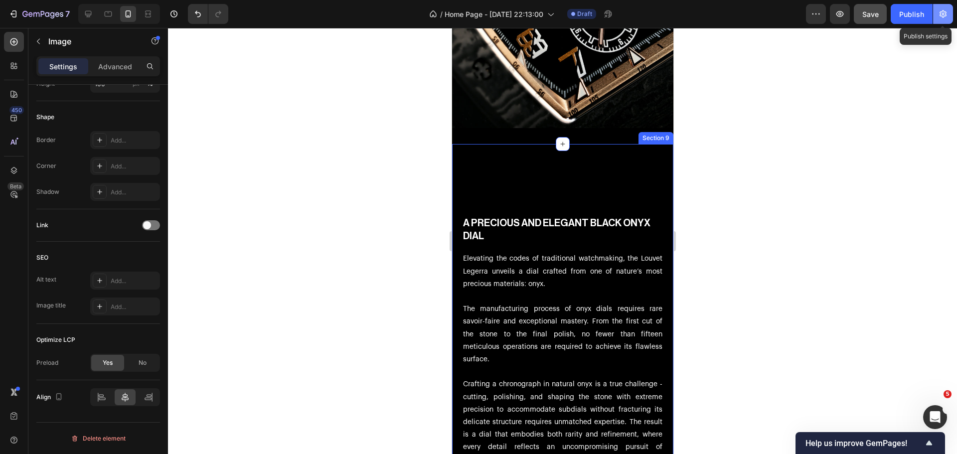
click at [939, 13] on icon "button" at bounding box center [943, 14] width 10 height 10
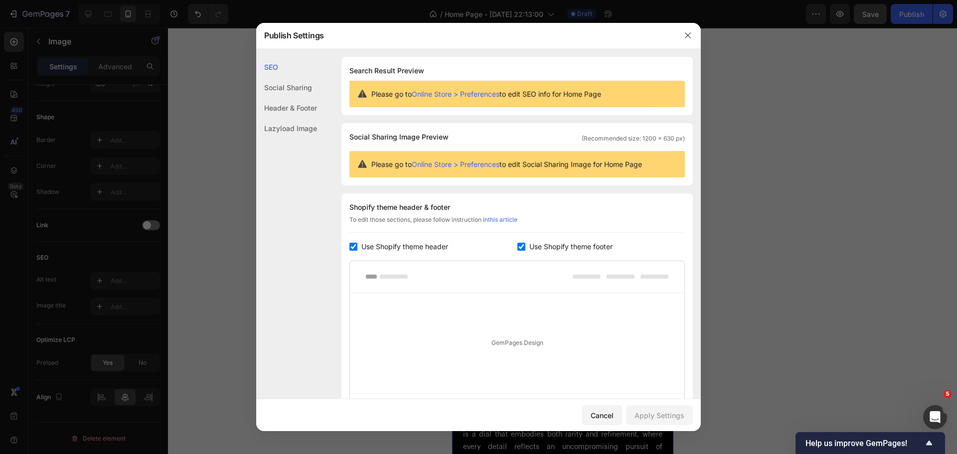
click at [353, 246] on input "checkbox" at bounding box center [353, 247] width 8 height 8
checkbox input "false"
click at [518, 247] on input "checkbox" at bounding box center [521, 247] width 8 height 8
checkbox input "false"
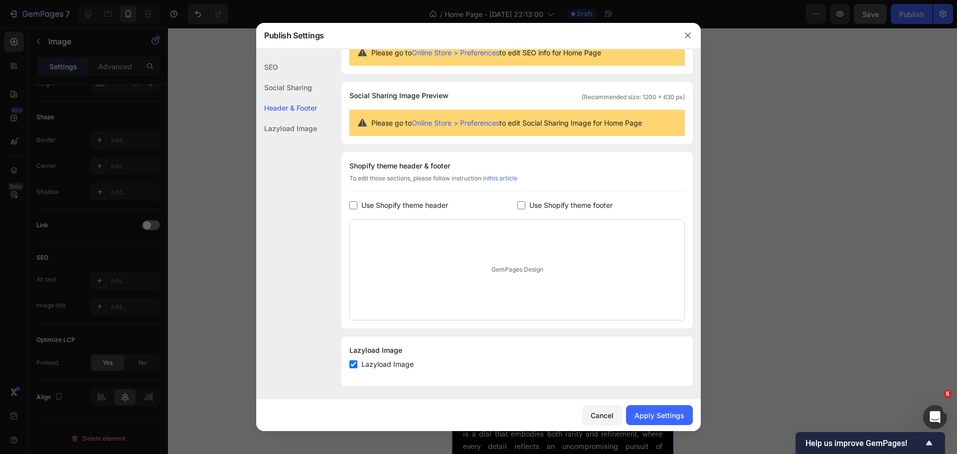
scroll to position [44, 0]
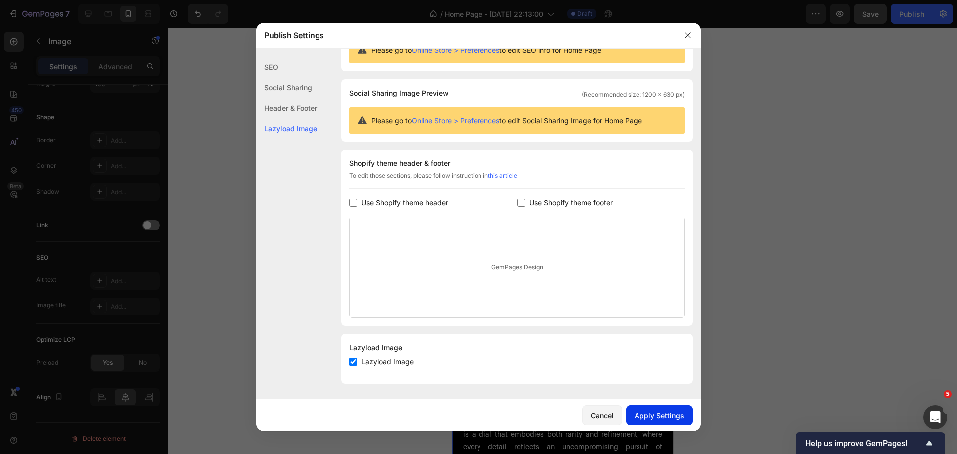
click at [651, 414] on div "Apply Settings" at bounding box center [659, 415] width 50 height 10
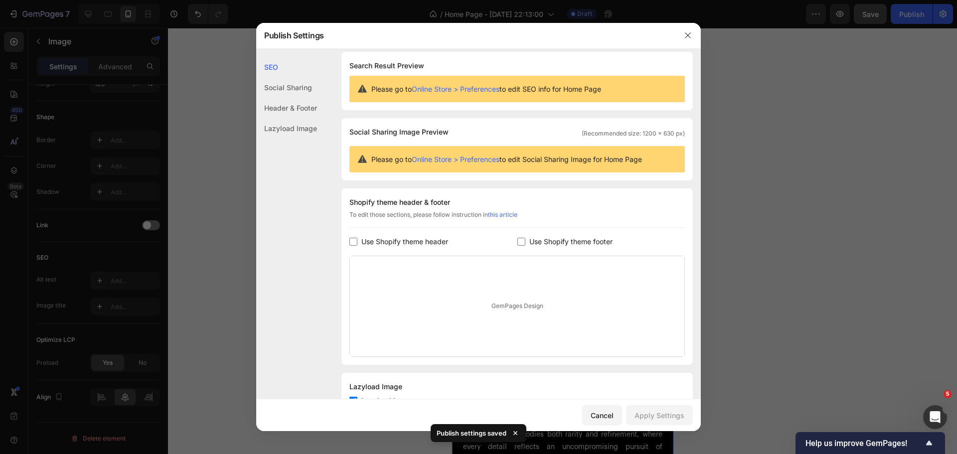
scroll to position [0, 0]
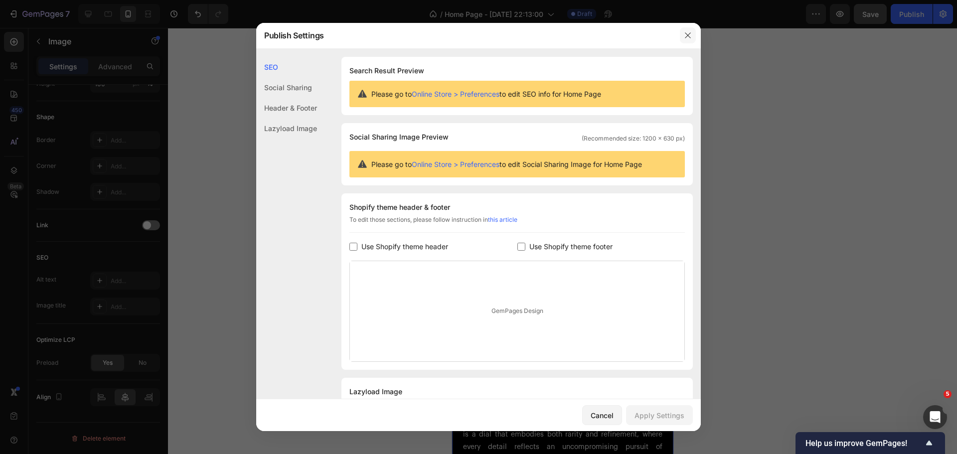
click at [685, 36] on icon "button" at bounding box center [688, 35] width 8 height 8
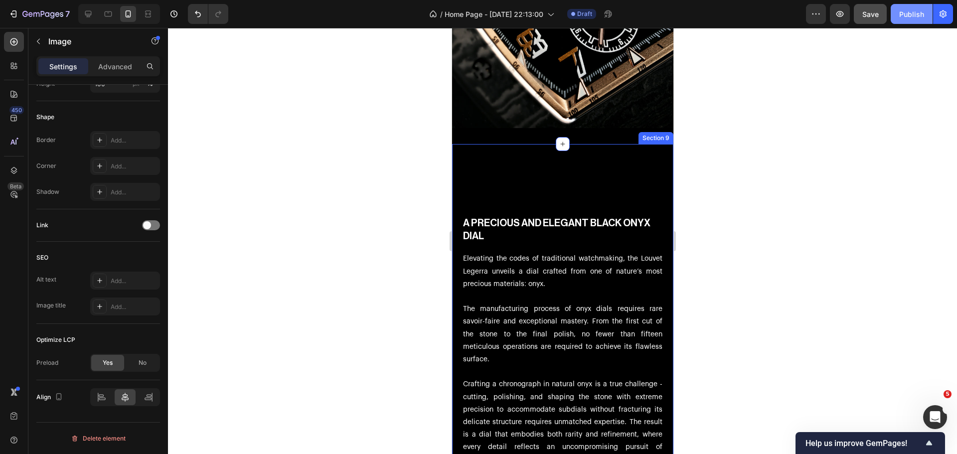
click at [923, 20] on button "Publish" at bounding box center [911, 14] width 42 height 20
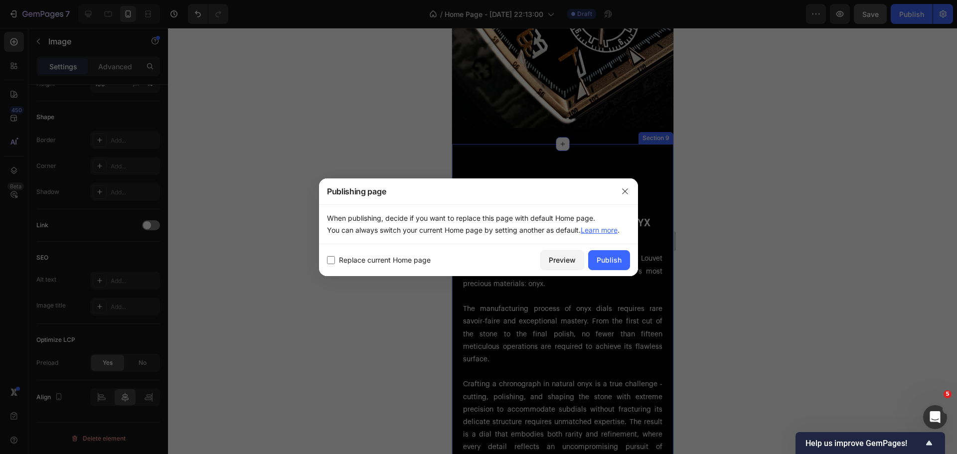
click at [351, 260] on span "Replace current Home page" at bounding box center [385, 260] width 92 height 12
checkbox input "true"
click at [621, 255] on button "Publish" at bounding box center [609, 260] width 42 height 20
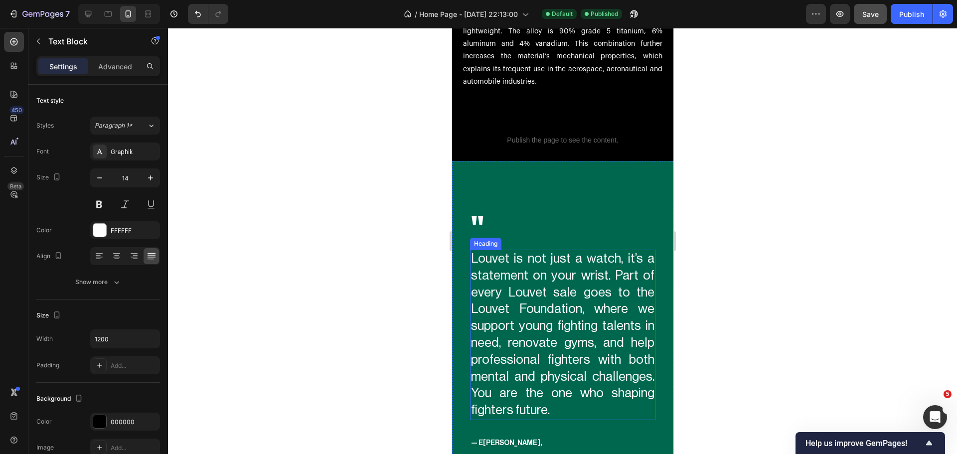
scroll to position [2142, 0]
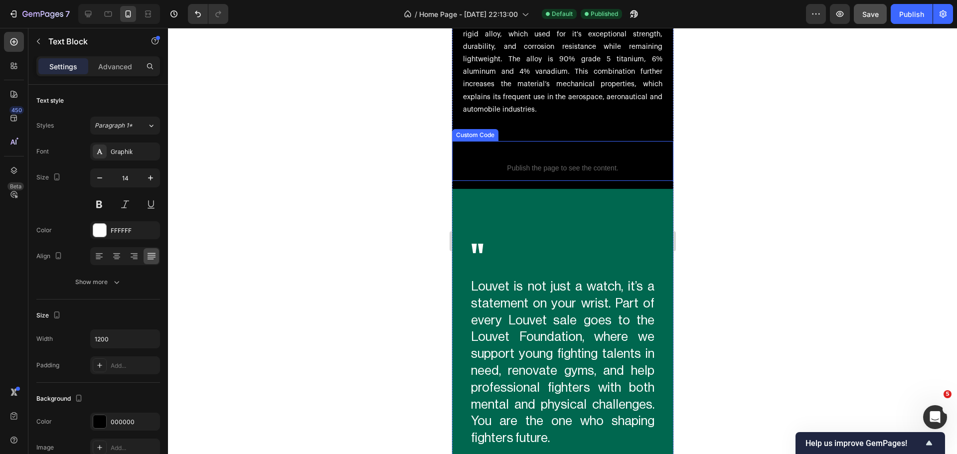
click at [564, 173] on span "Publish the page to see the content." at bounding box center [561, 168] width 221 height 10
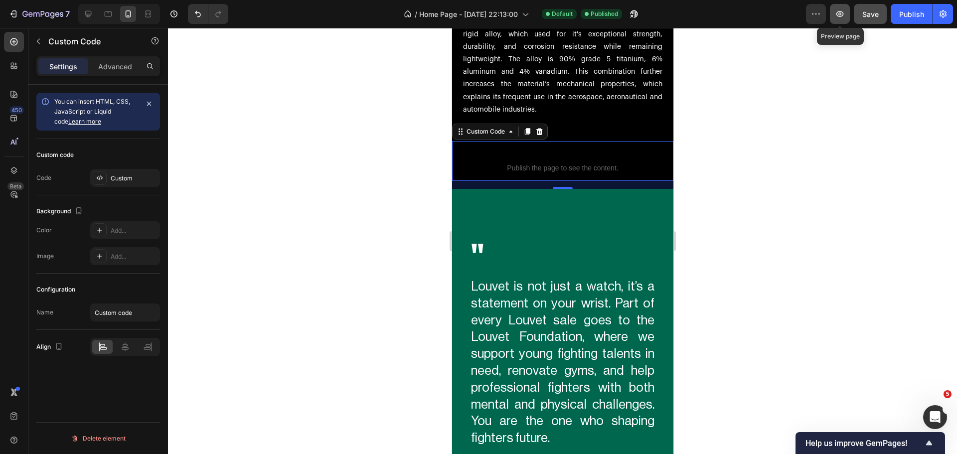
click at [839, 19] on button "button" at bounding box center [840, 14] width 20 height 20
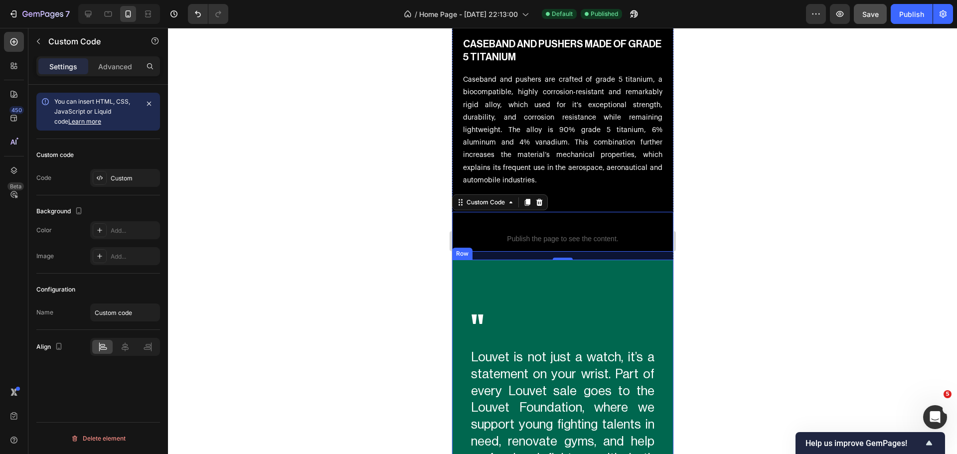
scroll to position [2043, 0]
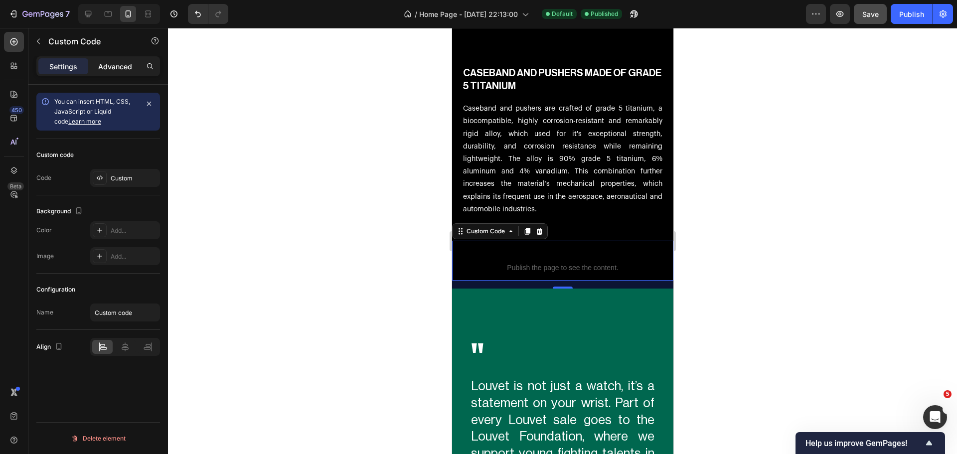
click at [103, 72] on div "Advanced" at bounding box center [115, 66] width 50 height 16
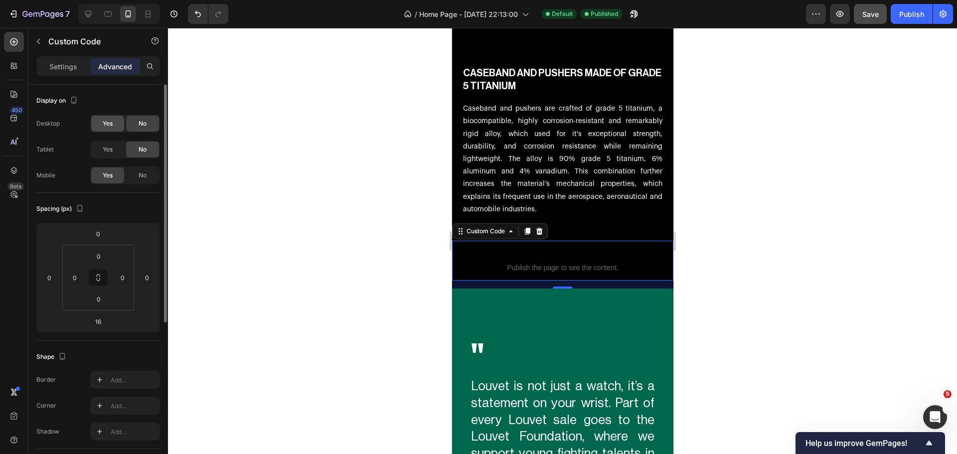
click at [106, 121] on span "Yes" at bounding box center [108, 123] width 10 height 9
click at [138, 176] on span "No" at bounding box center [142, 175] width 8 height 9
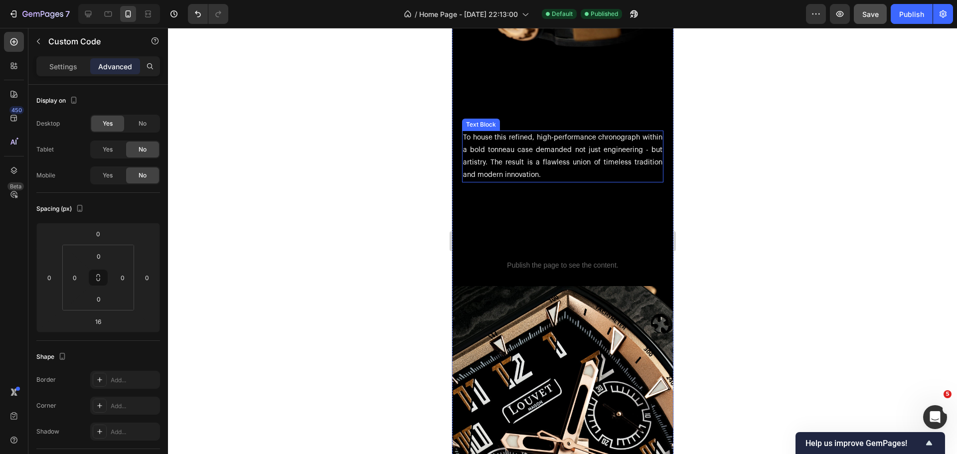
scroll to position [3637, 0]
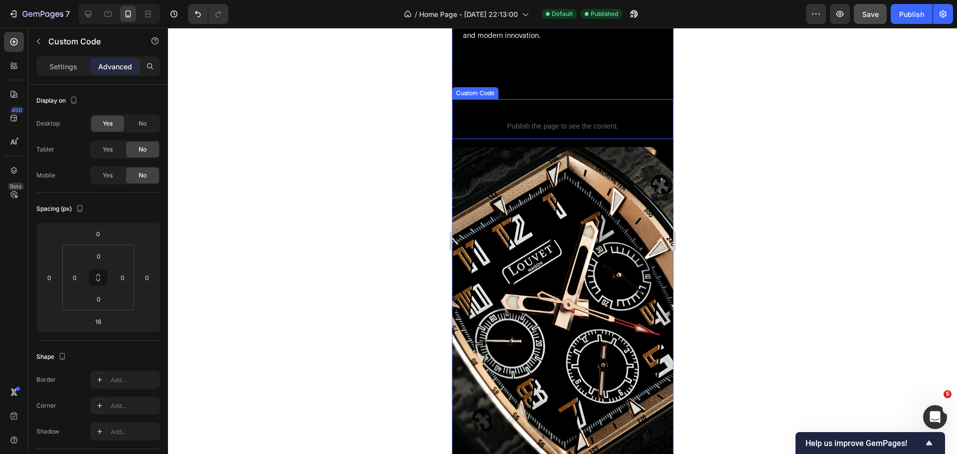
click at [485, 114] on p "Custom code Publish the page to see the content." at bounding box center [561, 119] width 221 height 40
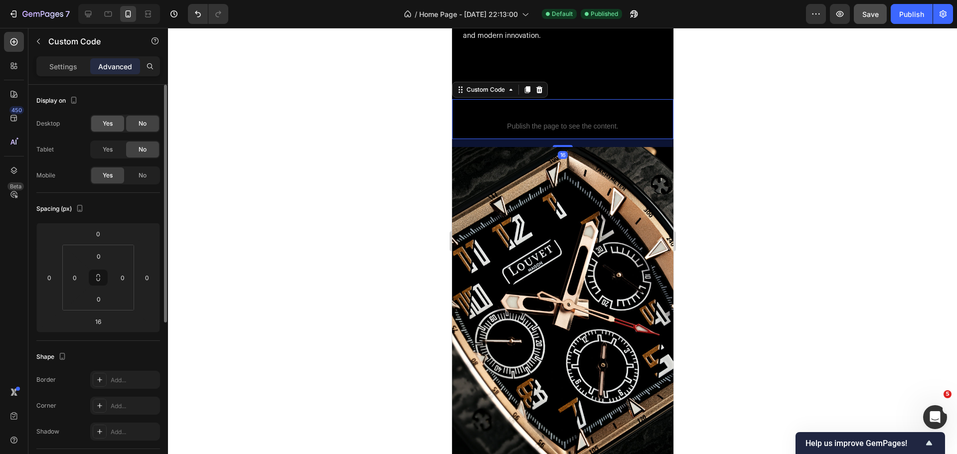
click at [108, 129] on div "Yes" at bounding box center [107, 124] width 33 height 16
click at [147, 170] on div "No" at bounding box center [142, 175] width 33 height 16
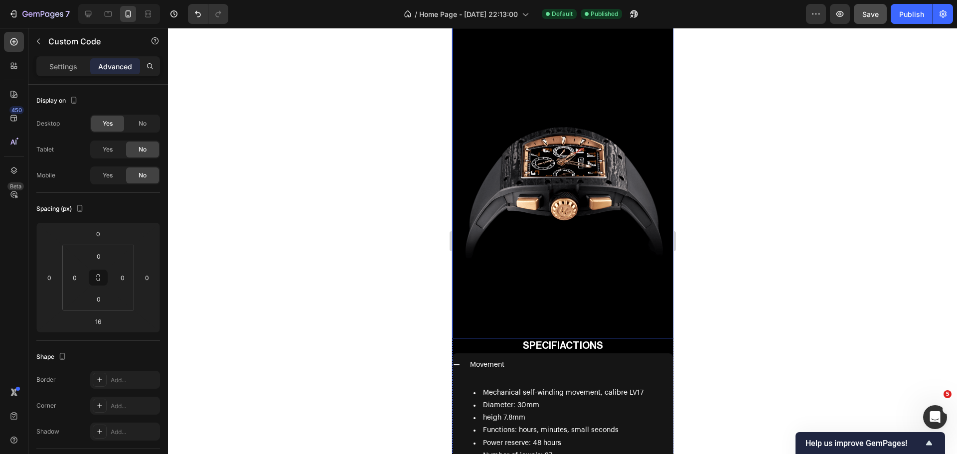
scroll to position [4386, 0]
click at [568, 337] on h2 "SPECIFIACTIONS" at bounding box center [561, 344] width 221 height 15
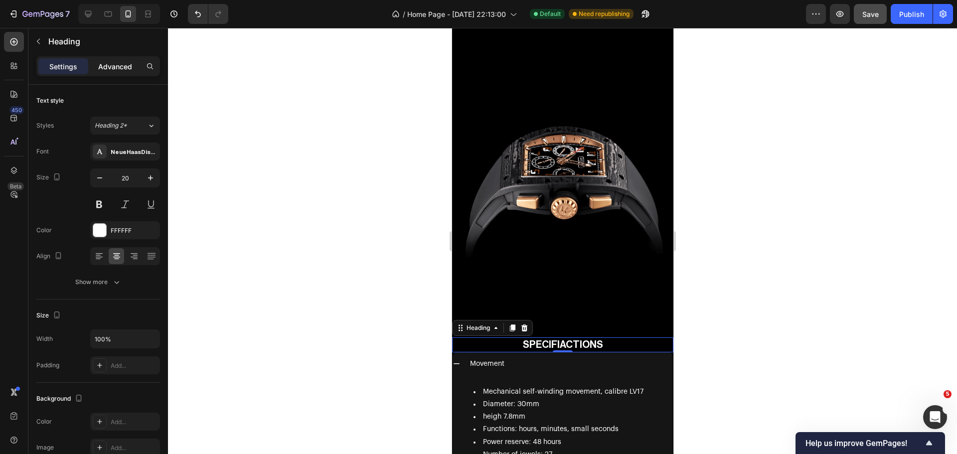
drag, startPoint x: 114, startPoint y: 62, endPoint x: 107, endPoint y: 62, distance: 7.0
click at [114, 62] on p "Advanced" at bounding box center [115, 66] width 34 height 10
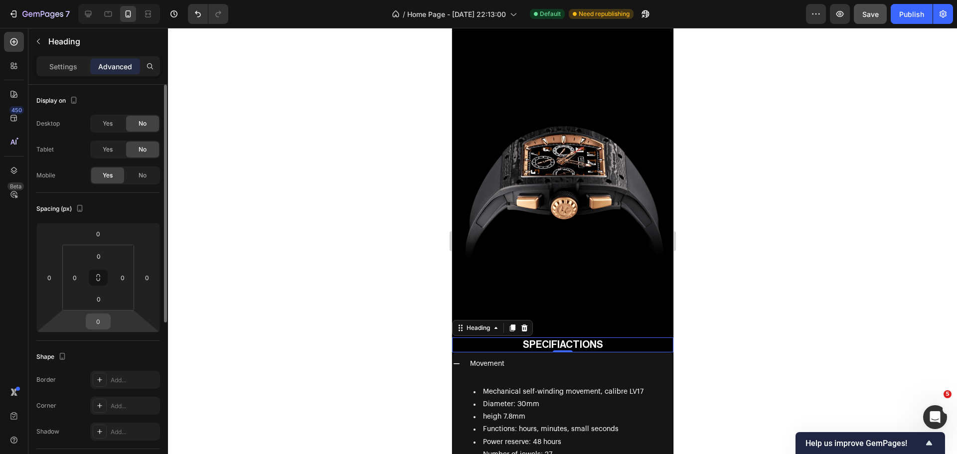
click at [104, 315] on input "0" at bounding box center [98, 321] width 20 height 15
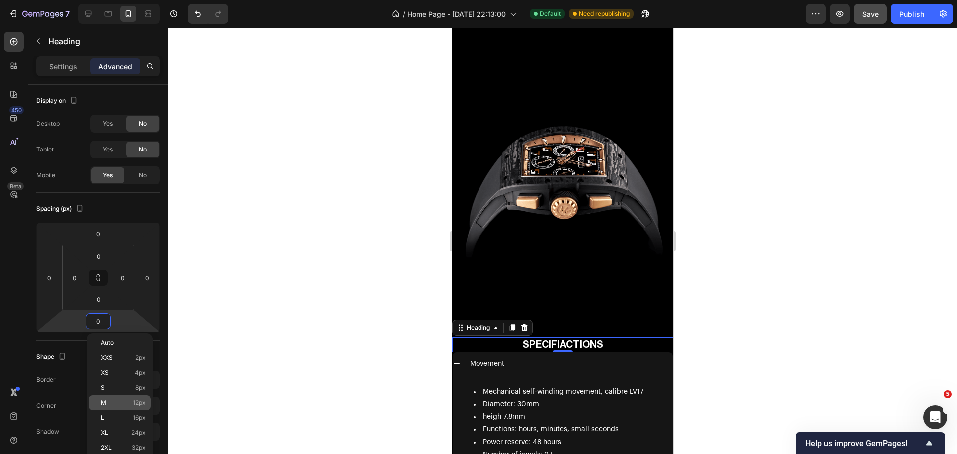
click at [118, 397] on div "M 12px" at bounding box center [120, 402] width 62 height 15
type input "12"
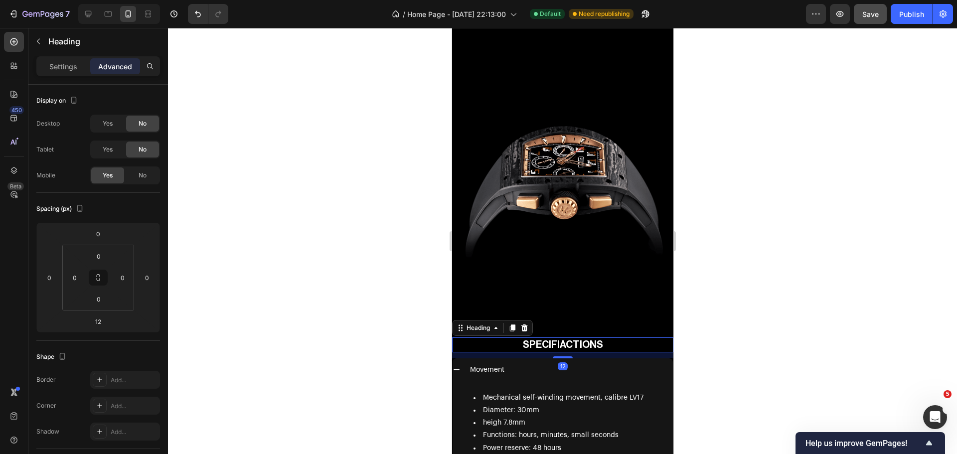
click at [256, 331] on div at bounding box center [562, 241] width 789 height 426
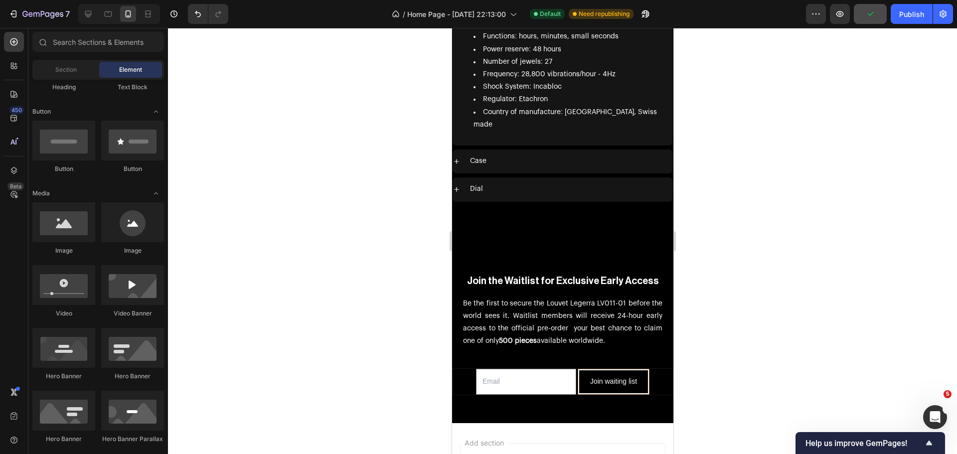
scroll to position [1674, 0]
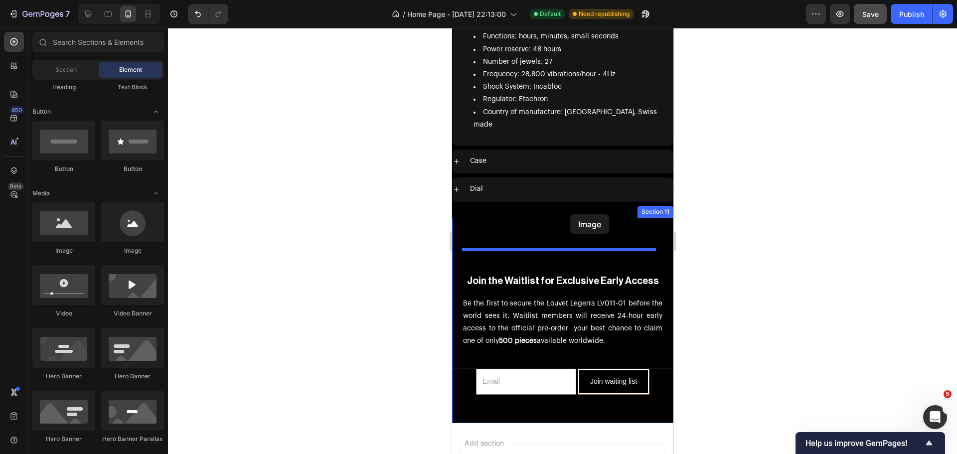
drag, startPoint x: 689, startPoint y: 226, endPoint x: 569, endPoint y: 214, distance: 119.7
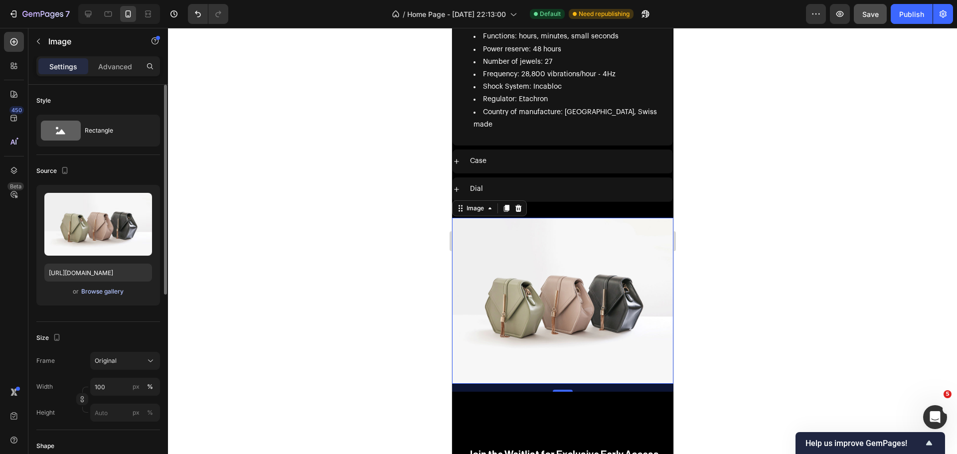
click at [102, 290] on div "Browse gallery" at bounding box center [102, 291] width 42 height 9
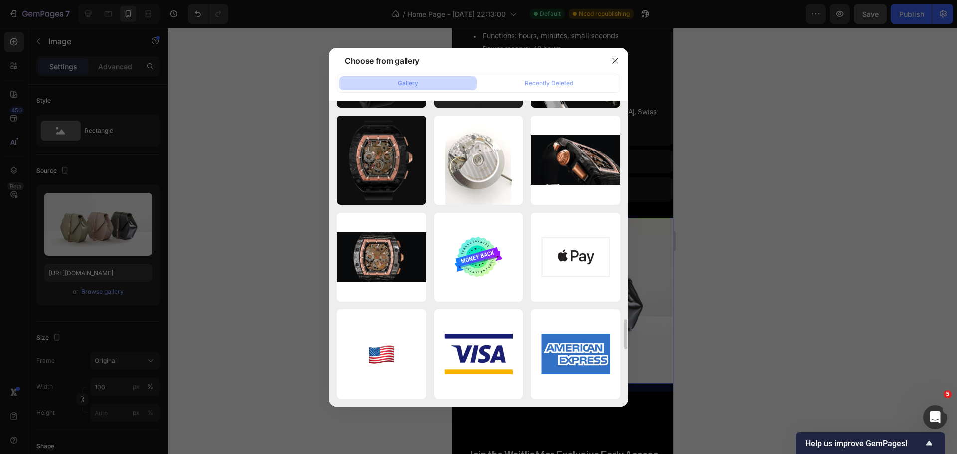
scroll to position [2024, 0]
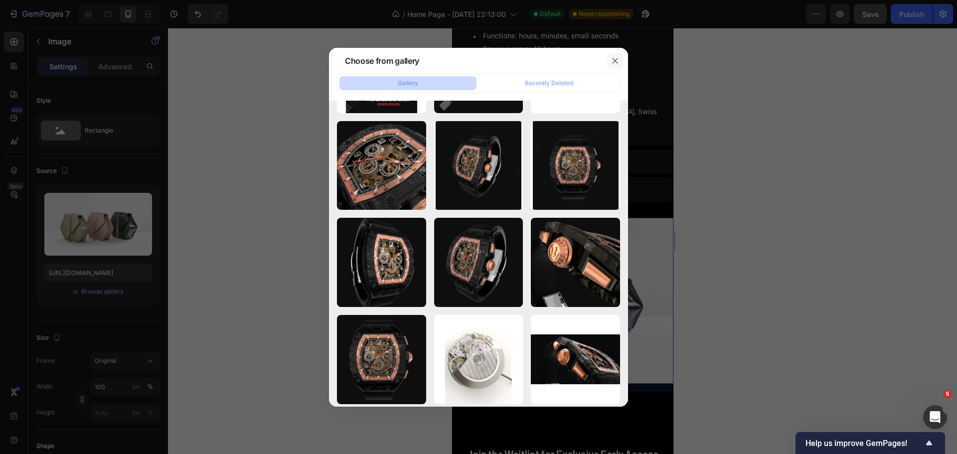
click at [618, 60] on icon "button" at bounding box center [615, 61] width 8 height 8
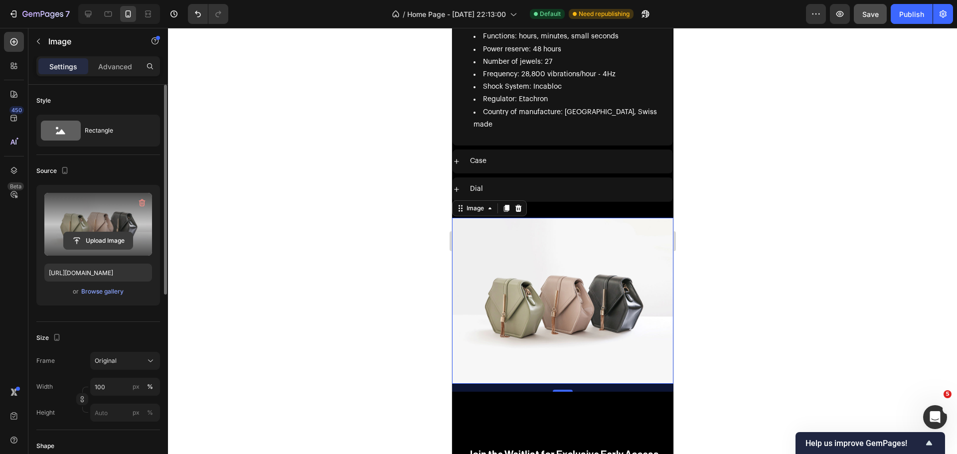
click at [93, 243] on input "file" at bounding box center [98, 240] width 69 height 17
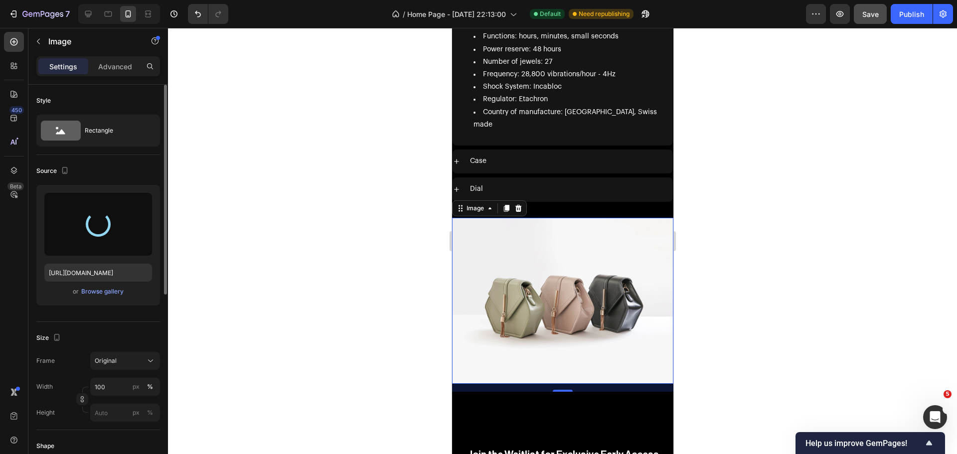
type input "[URL][DOMAIN_NAME]"
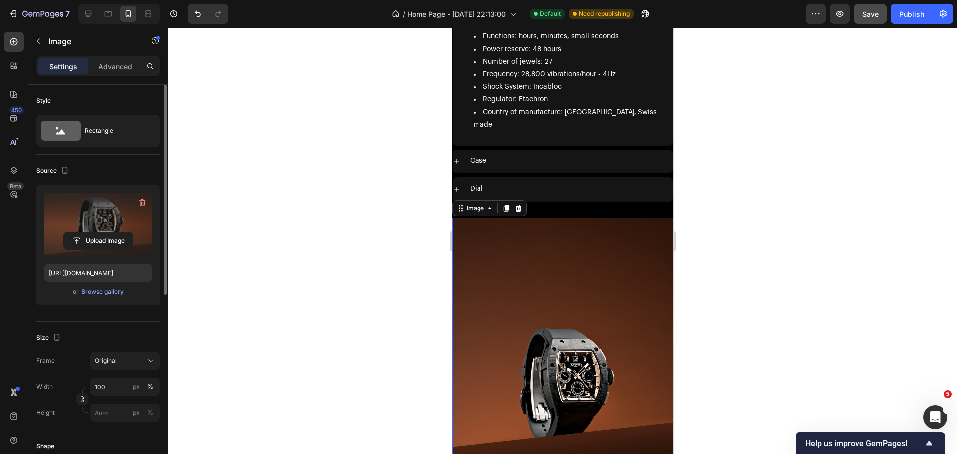
click at [403, 201] on div at bounding box center [562, 241] width 789 height 426
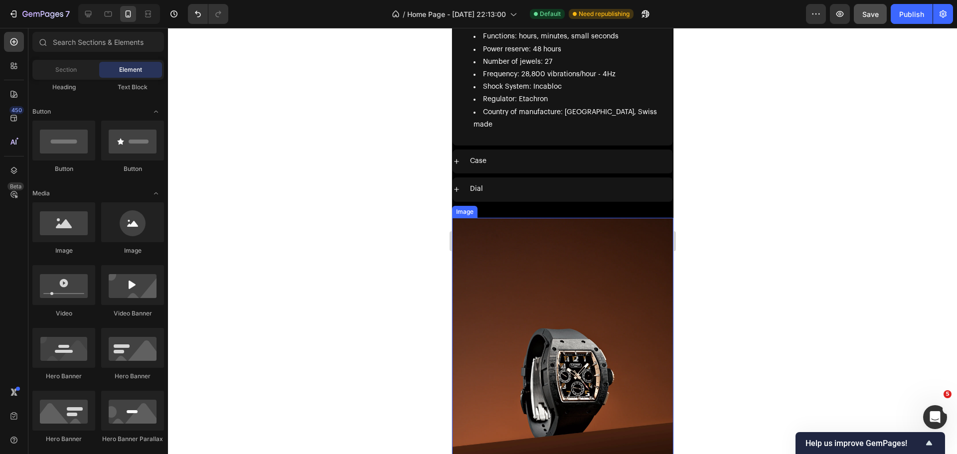
click at [489, 218] on img at bounding box center [561, 384] width 221 height 332
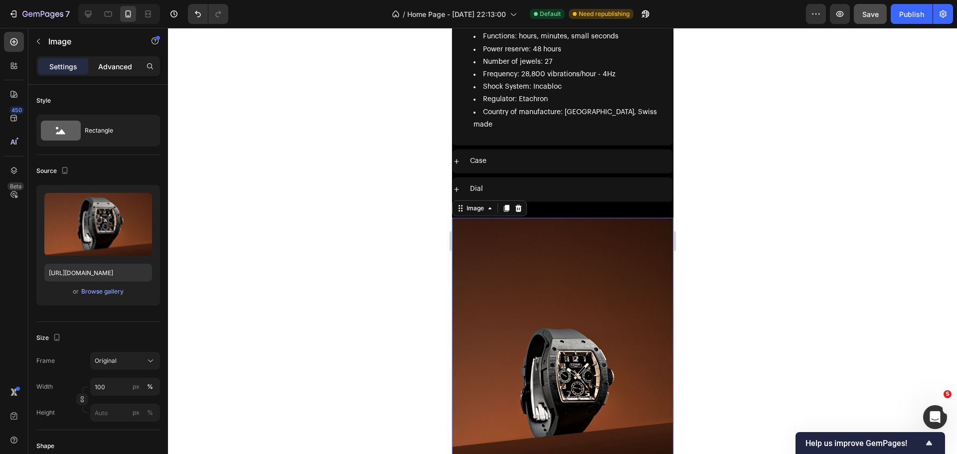
click at [106, 71] on p "Advanced" at bounding box center [115, 66] width 34 height 10
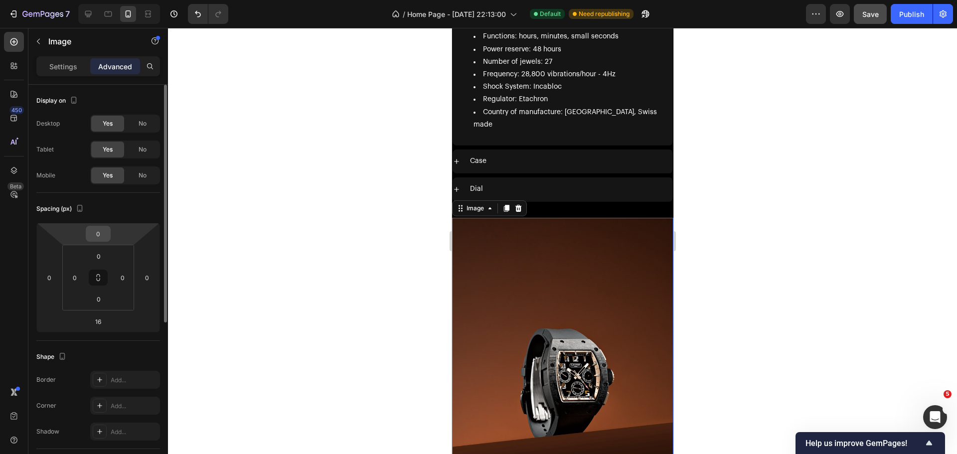
click at [109, 235] on div "0" at bounding box center [98, 234] width 25 height 16
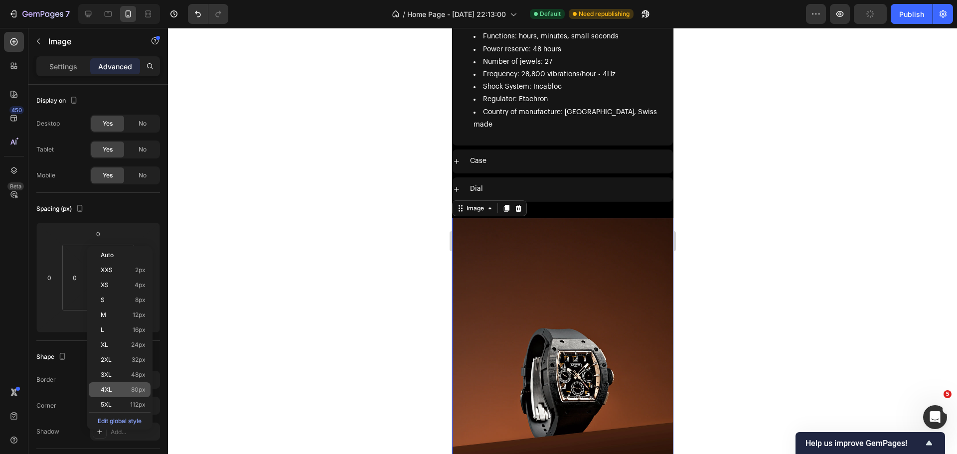
click at [127, 386] on div "4XL 80px" at bounding box center [120, 389] width 62 height 15
type input "80"
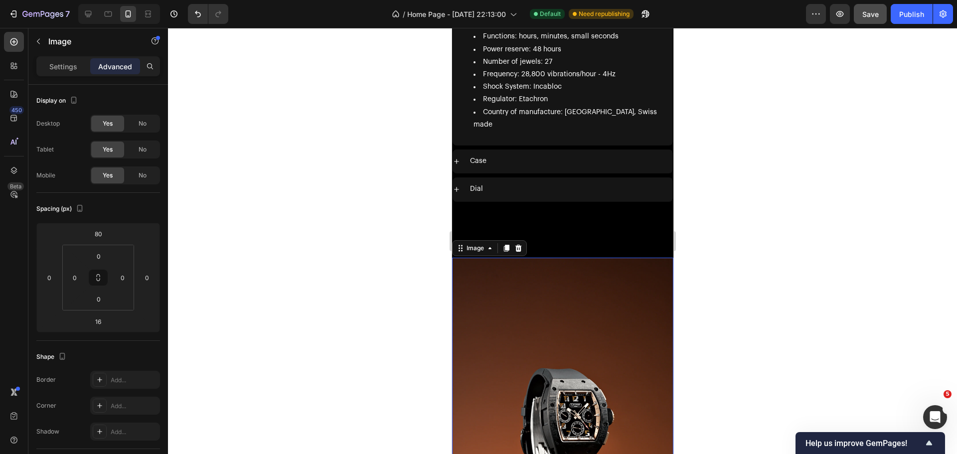
click at [288, 237] on div at bounding box center [562, 241] width 789 height 426
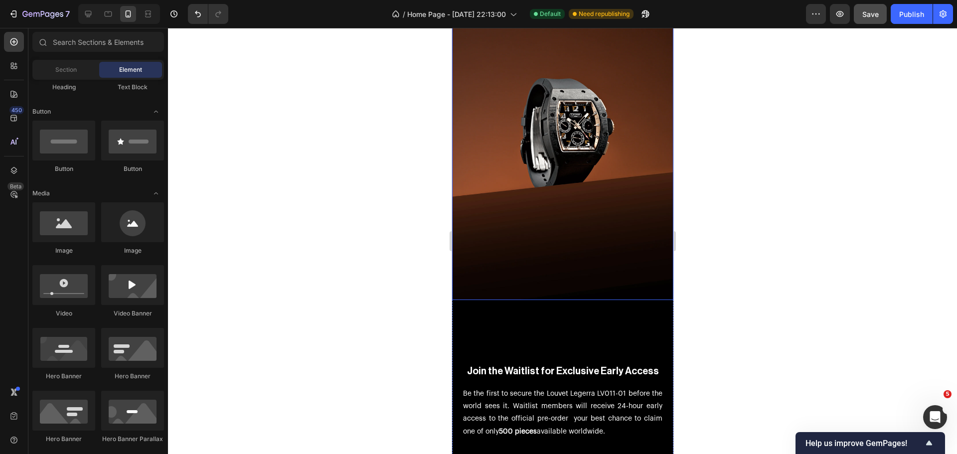
scroll to position [5084, 0]
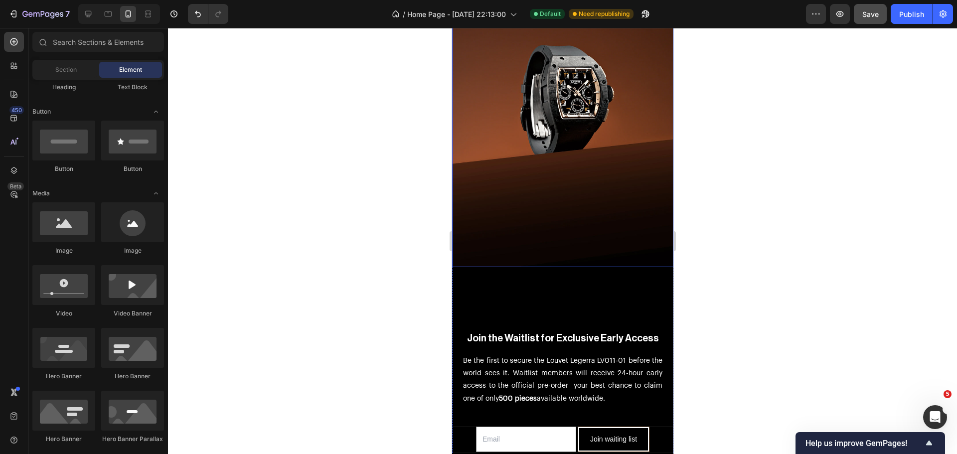
click at [544, 127] on img at bounding box center [561, 101] width 221 height 332
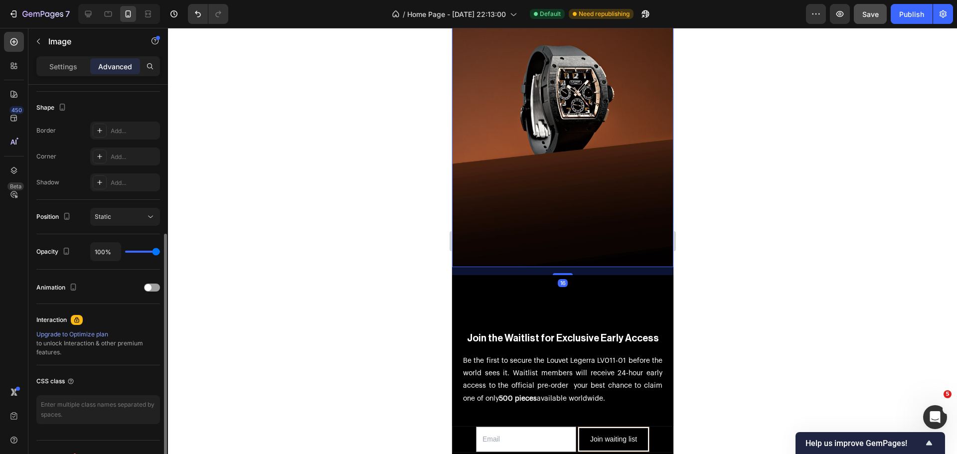
scroll to position [267, 0]
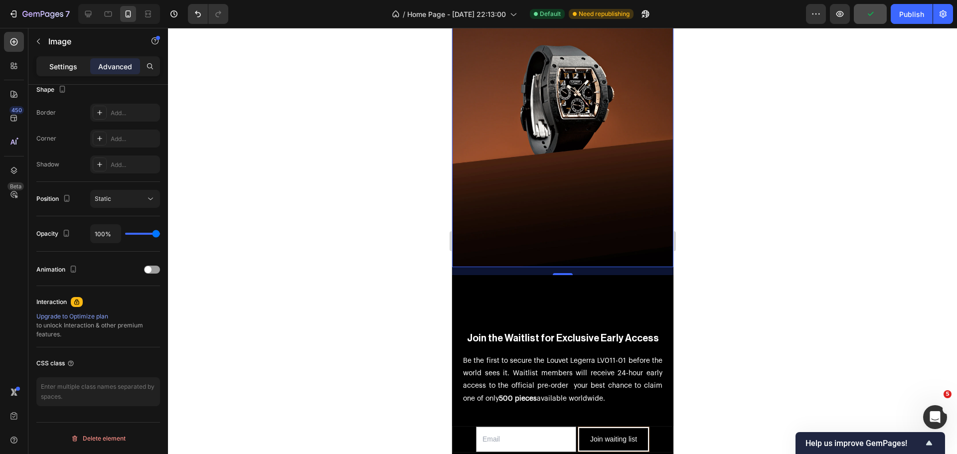
click at [73, 68] on p "Settings" at bounding box center [63, 66] width 28 height 10
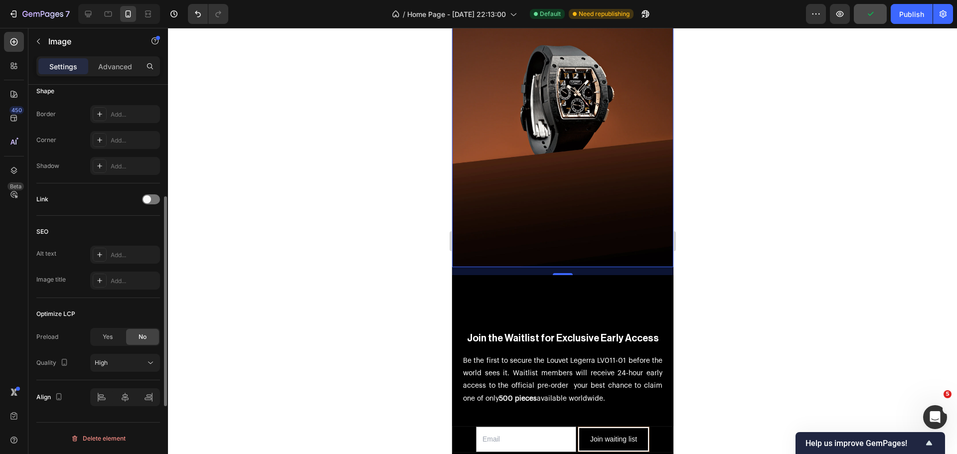
scroll to position [355, 0]
click at [109, 336] on span "Yes" at bounding box center [108, 336] width 10 height 9
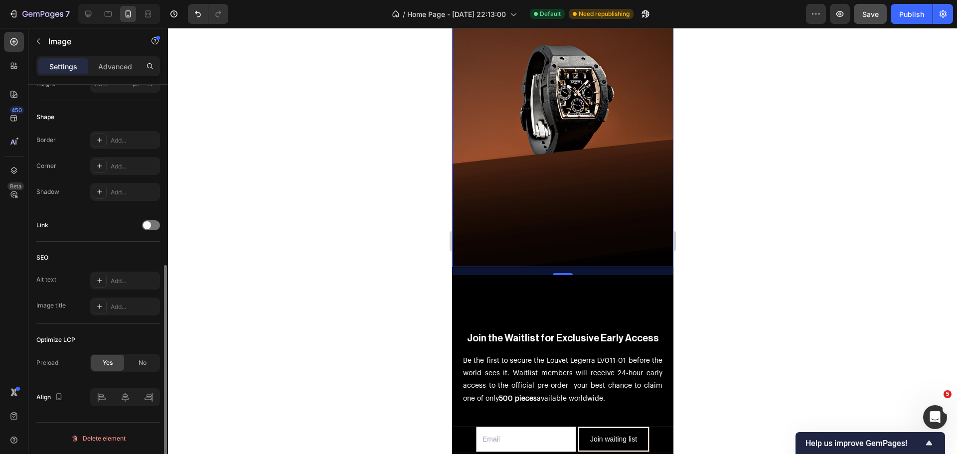
scroll to position [329, 0]
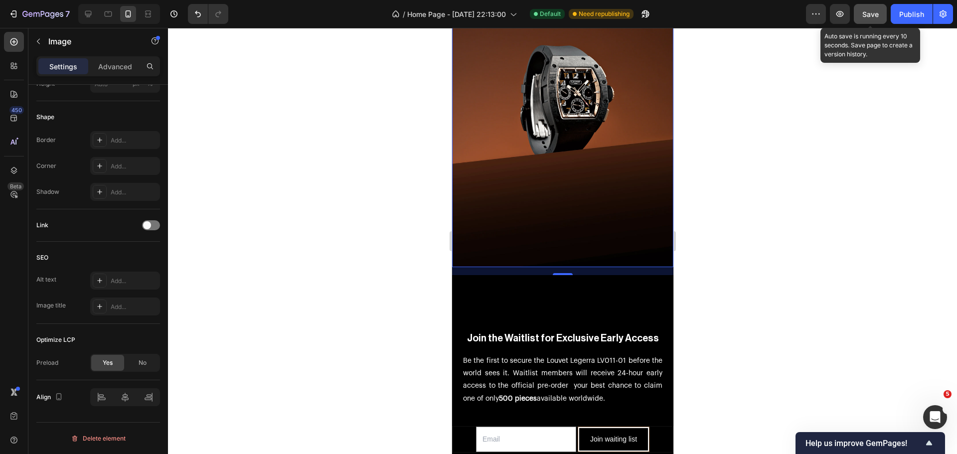
click at [877, 18] on span "Save" at bounding box center [870, 14] width 16 height 8
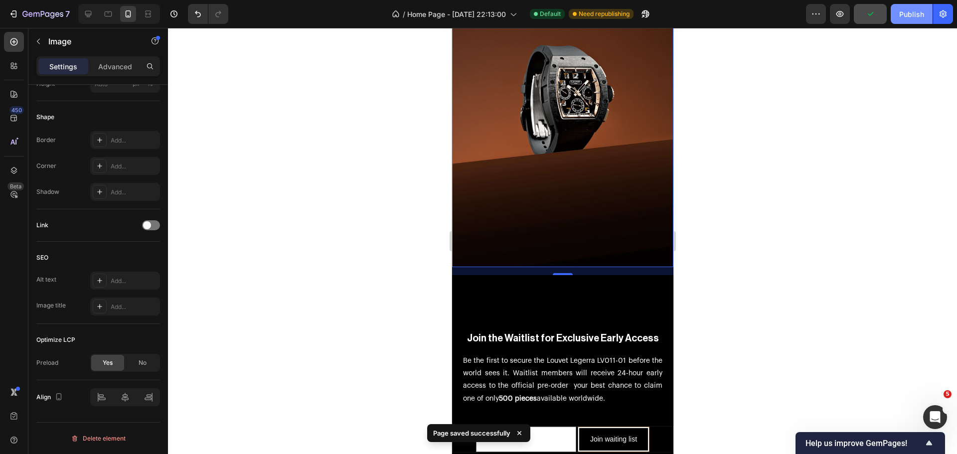
click at [899, 15] on div "Publish" at bounding box center [911, 14] width 25 height 10
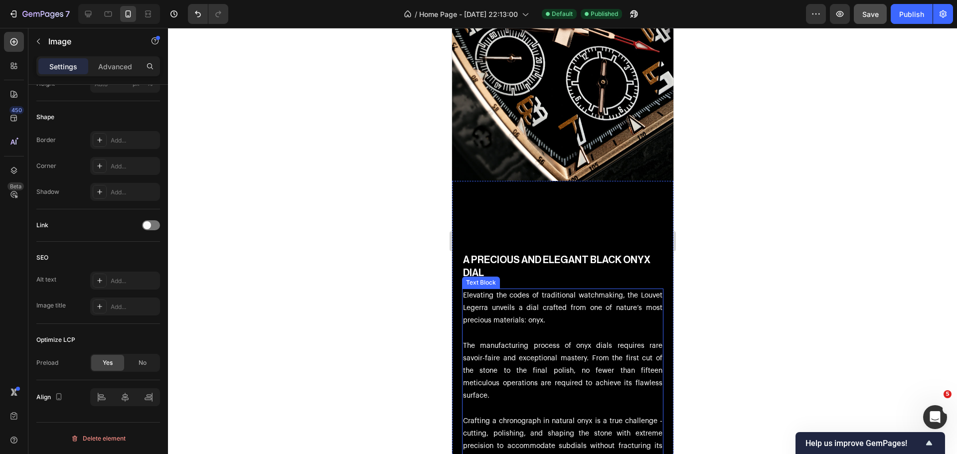
scroll to position [3838, 0]
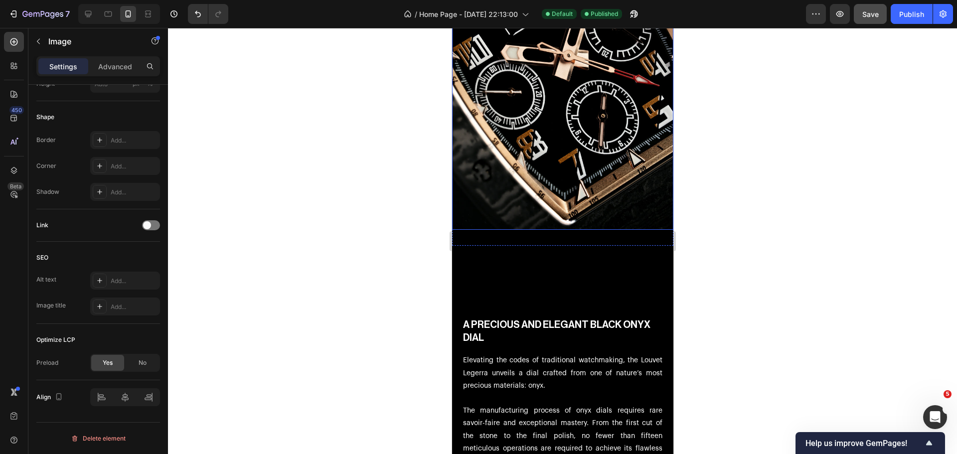
click at [546, 119] on img at bounding box center [561, 64] width 221 height 332
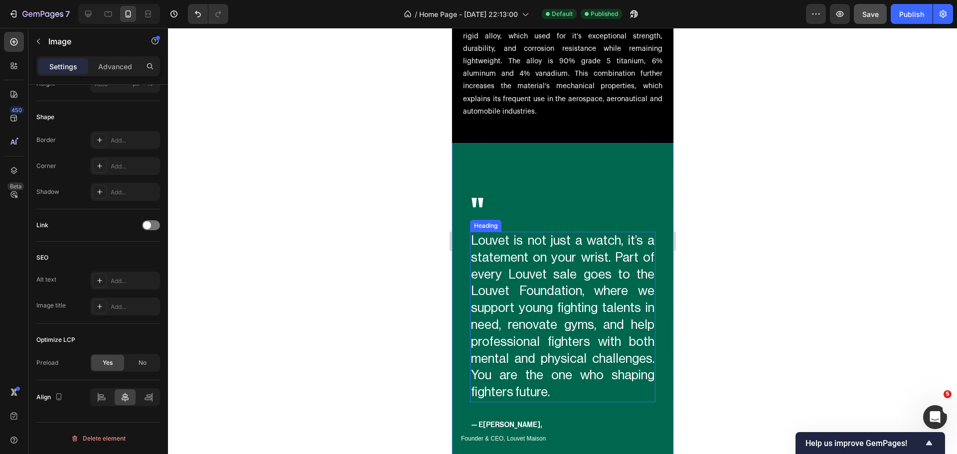
scroll to position [2144, 0]
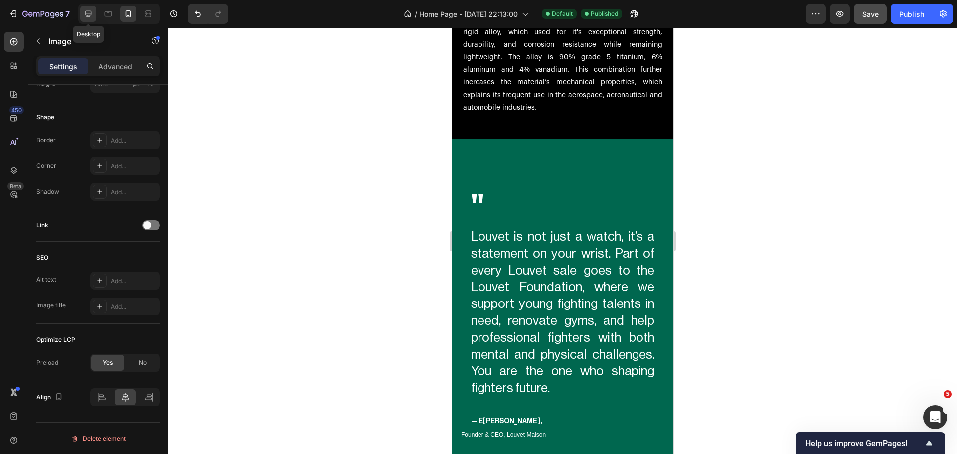
click at [82, 12] on div at bounding box center [88, 14] width 16 height 16
type input "https://cdn.shopify.com/s/files/1/2005/9307/files/image_demo.jpg"
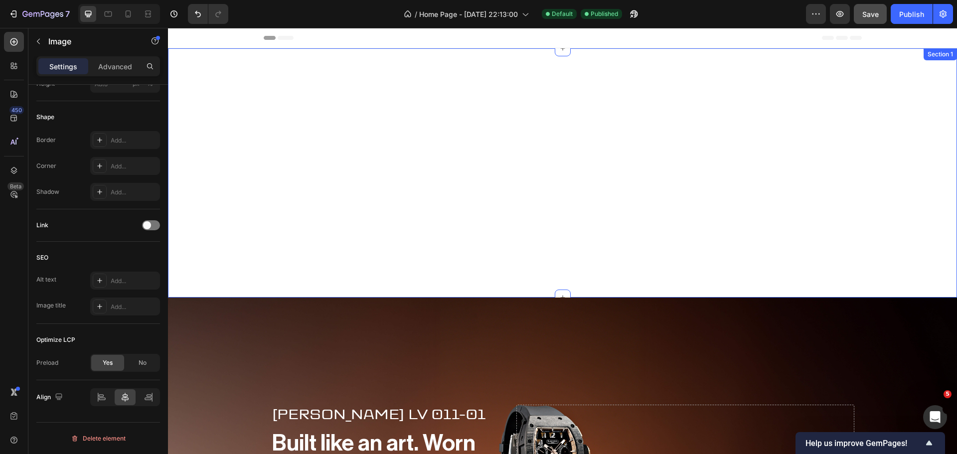
click at [457, 157] on div "Louvet Legerra LV011-01 Text Block Hero Banner" at bounding box center [562, 172] width 789 height 249
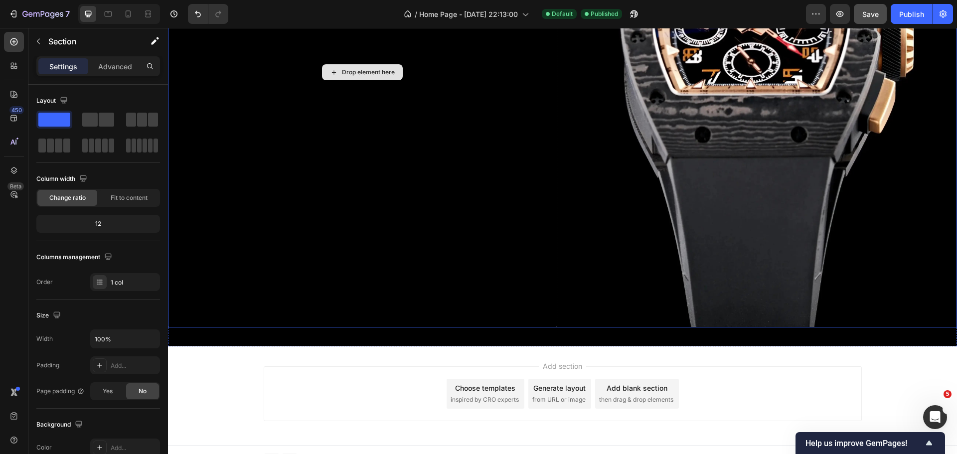
scroll to position [987, 0]
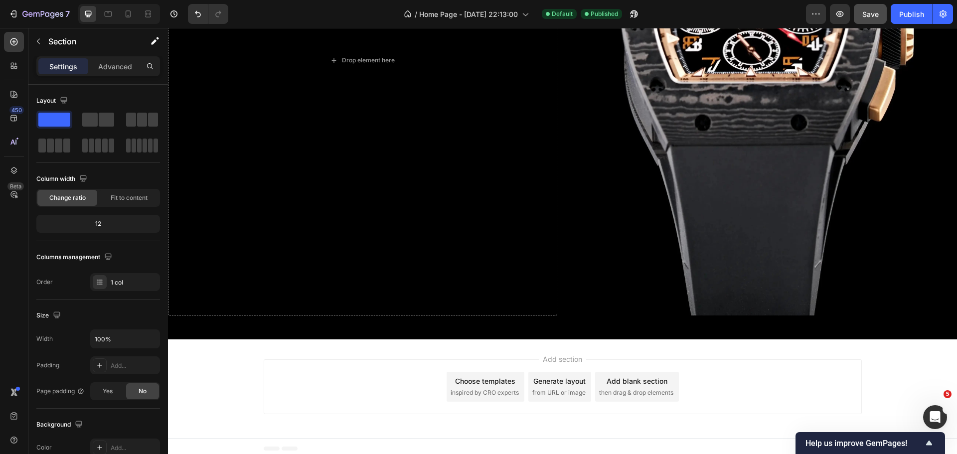
click at [226, 348] on div "Add section Choose templates inspired by CRO experts Generate layout from URL o…" at bounding box center [562, 388] width 789 height 99
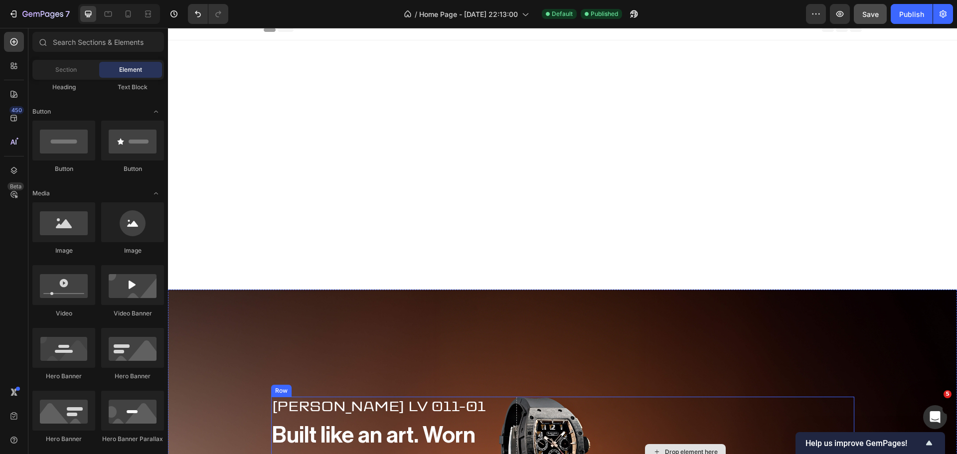
scroll to position [0, 0]
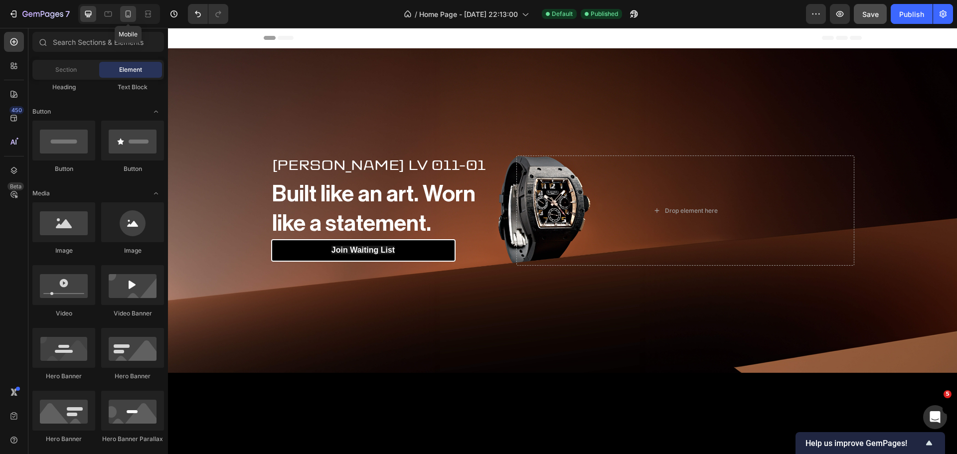
click at [131, 9] on div at bounding box center [128, 14] width 16 height 16
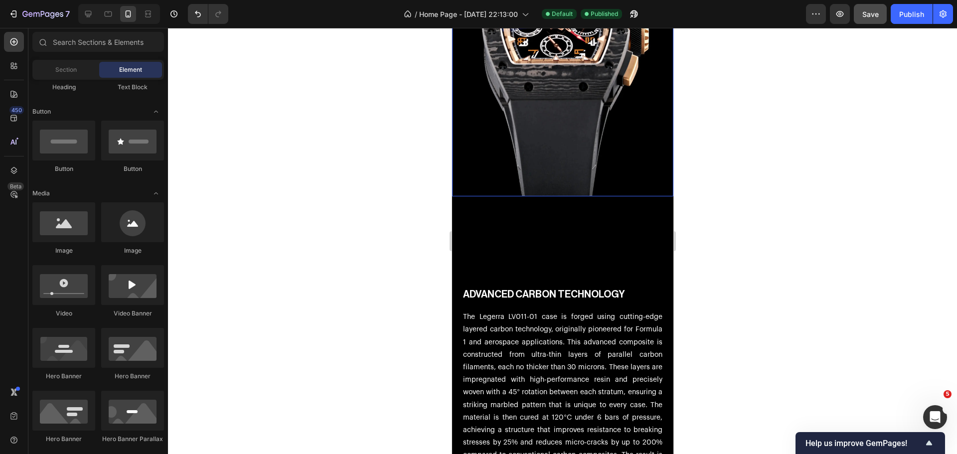
scroll to position [1345, 0]
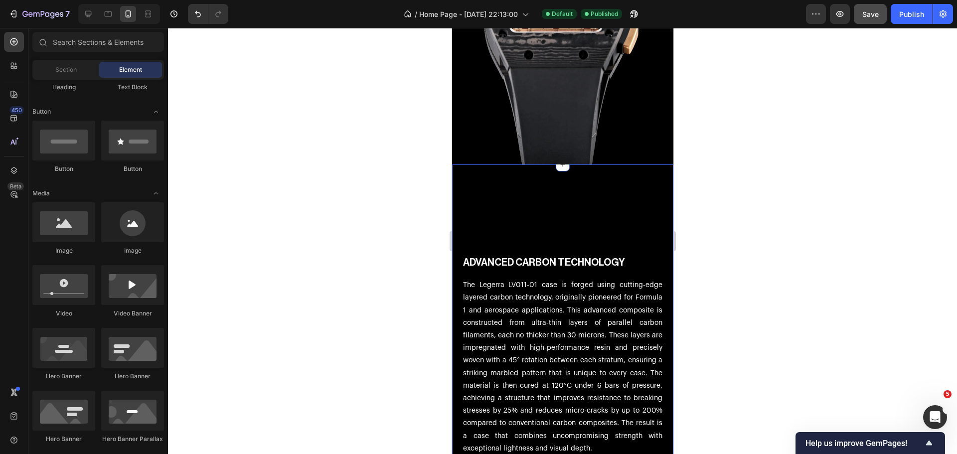
click at [542, 192] on div "ADVANCED CARBON TECHNOLOGY Heading The Legerra LV011-01 case is forged using cu…" at bounding box center [561, 337] width 221 height 315
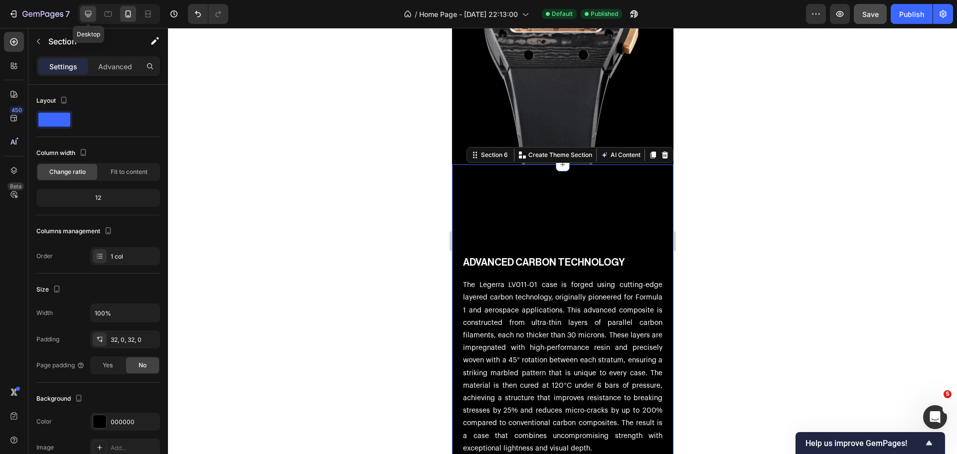
click at [88, 16] on icon at bounding box center [88, 14] width 6 height 6
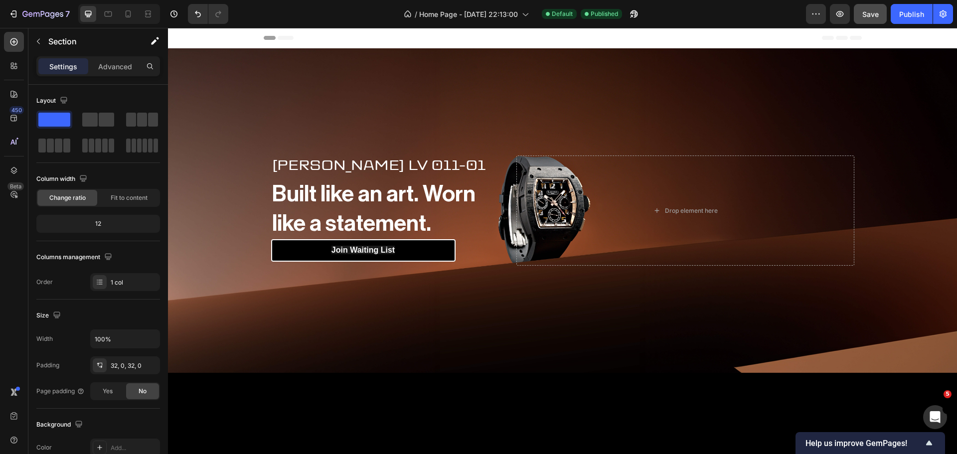
click at [397, 45] on div "Header" at bounding box center [563, 38] width 598 height 20
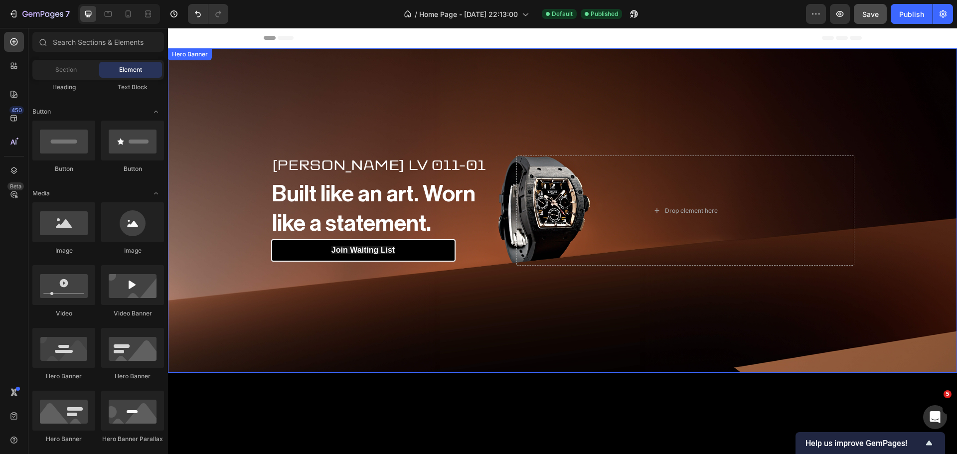
click at [421, 134] on div "Background Image" at bounding box center [562, 210] width 789 height 324
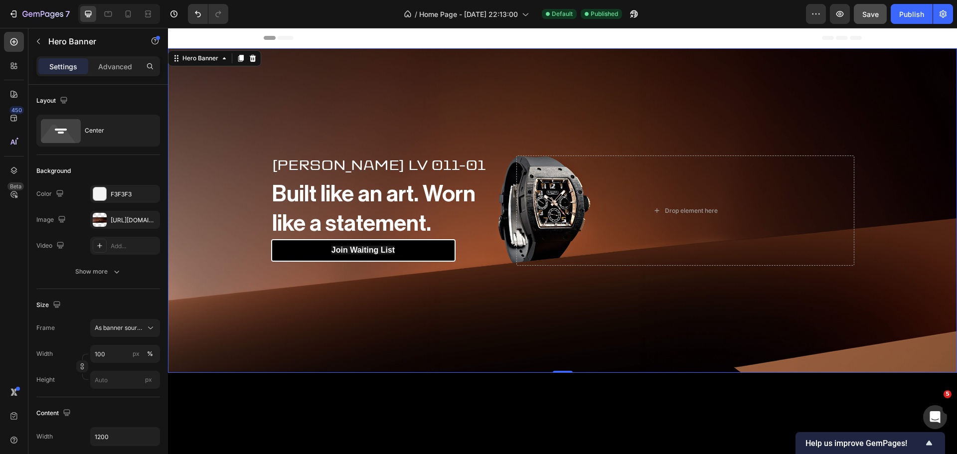
click at [431, 388] on div at bounding box center [562, 451] width 789 height 157
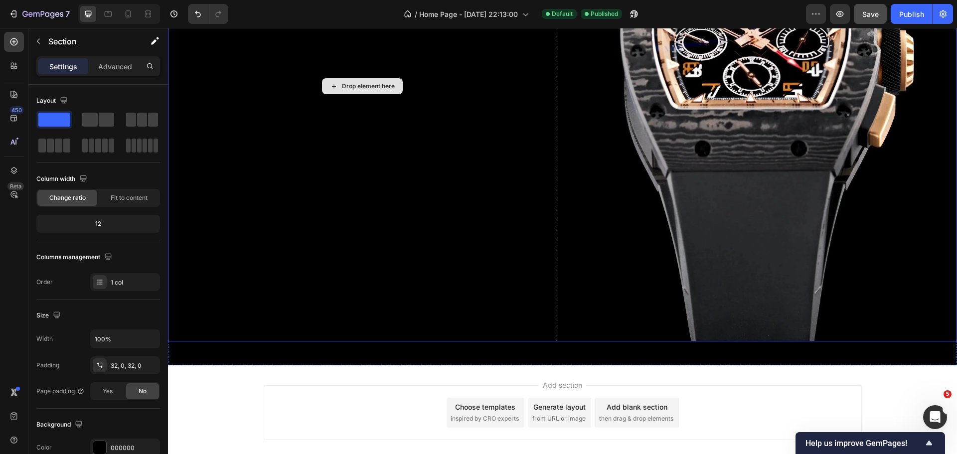
scroll to position [987, 0]
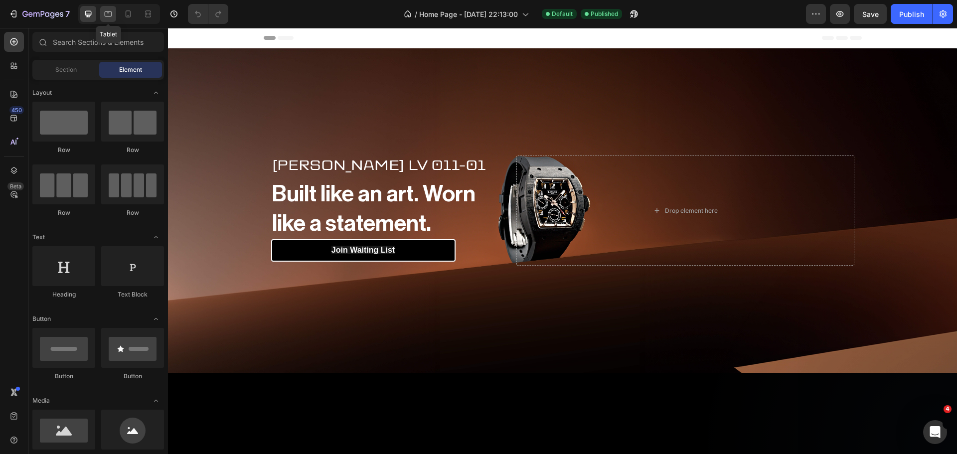
click at [101, 19] on div at bounding box center [108, 14] width 16 height 16
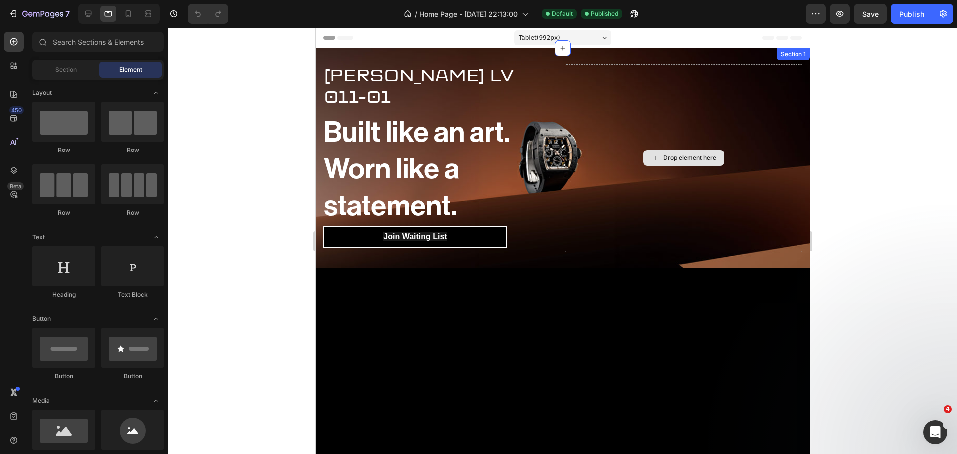
click at [587, 159] on div "Drop element here" at bounding box center [683, 158] width 238 height 188
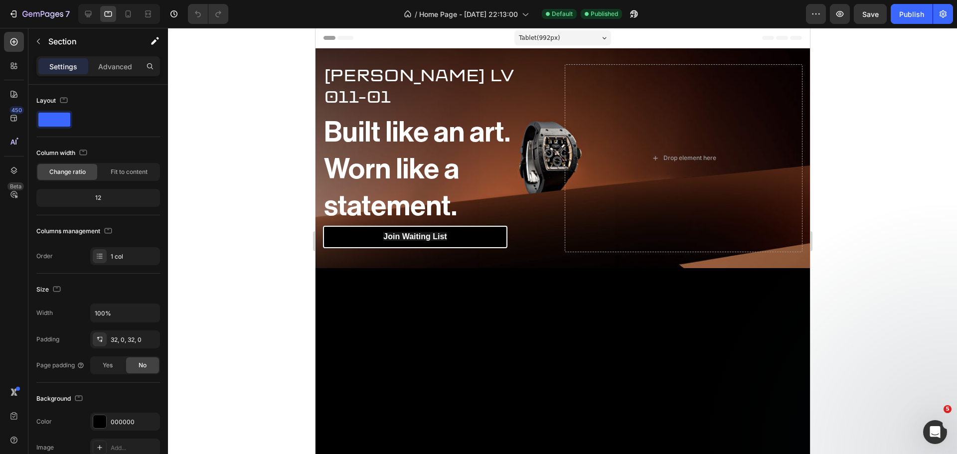
click at [545, 326] on div at bounding box center [562, 346] width 494 height 157
click at [536, 323] on div at bounding box center [562, 346] width 494 height 157
click at [104, 71] on p "Advanced" at bounding box center [115, 66] width 34 height 10
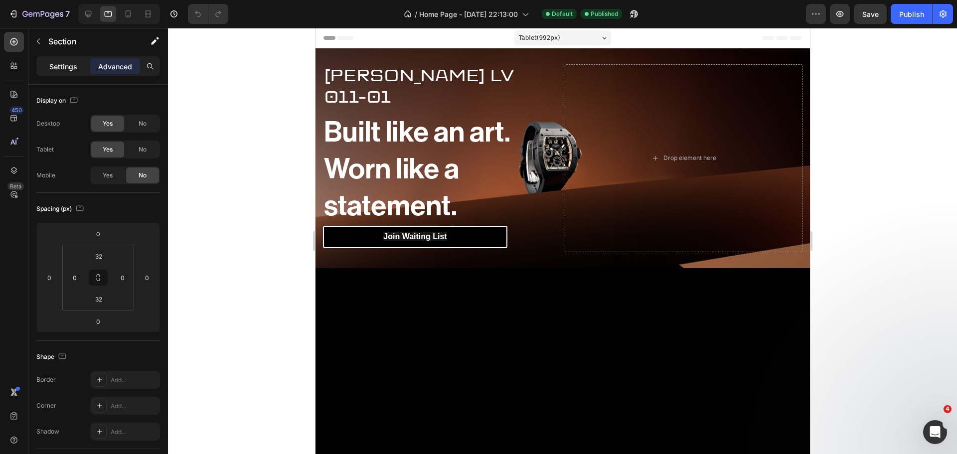
click at [61, 60] on div "Settings" at bounding box center [63, 66] width 50 height 16
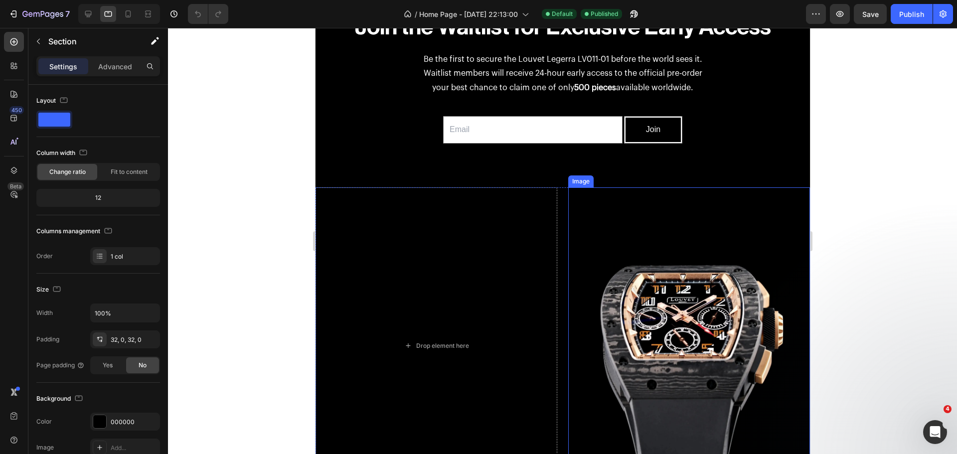
scroll to position [511, 0]
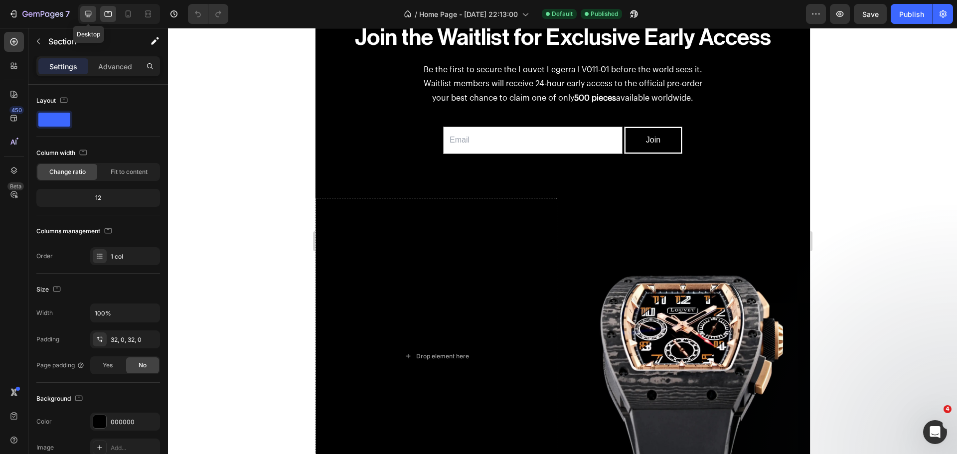
click at [91, 16] on icon at bounding box center [88, 14] width 10 height 10
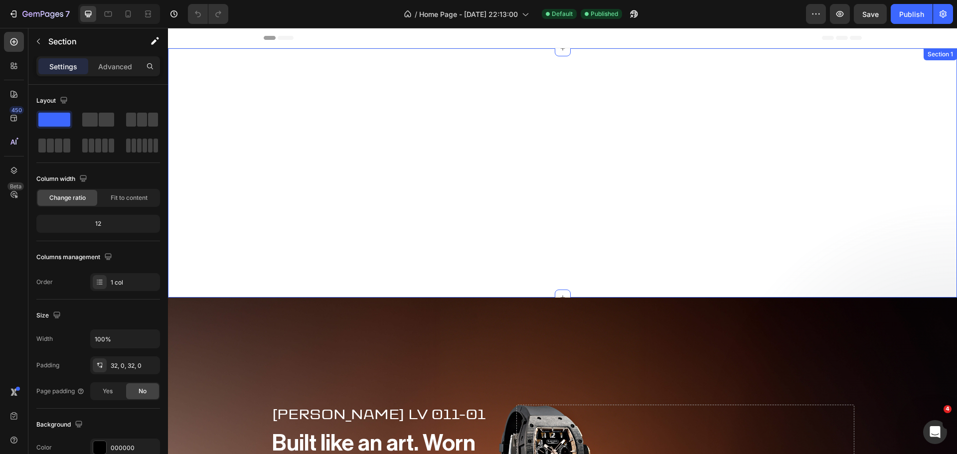
click at [582, 173] on div "Louvet Legerra LV011-01 Text Block Hero Banner" at bounding box center [562, 172] width 789 height 249
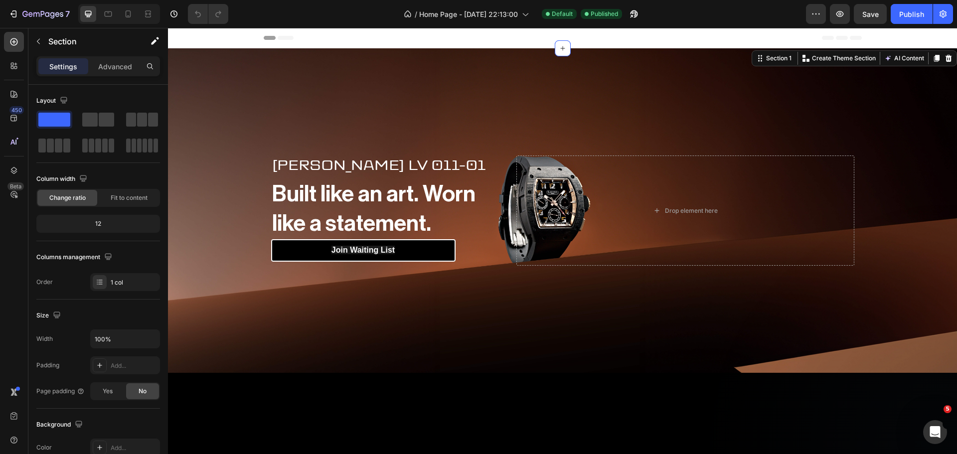
click at [373, 40] on div "Header" at bounding box center [563, 38] width 598 height 20
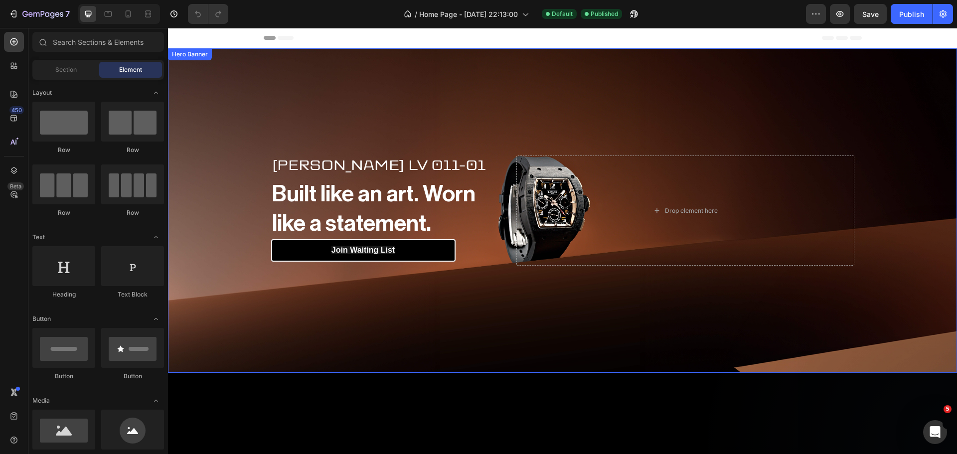
click at [392, 70] on div "Background Image" at bounding box center [562, 210] width 789 height 324
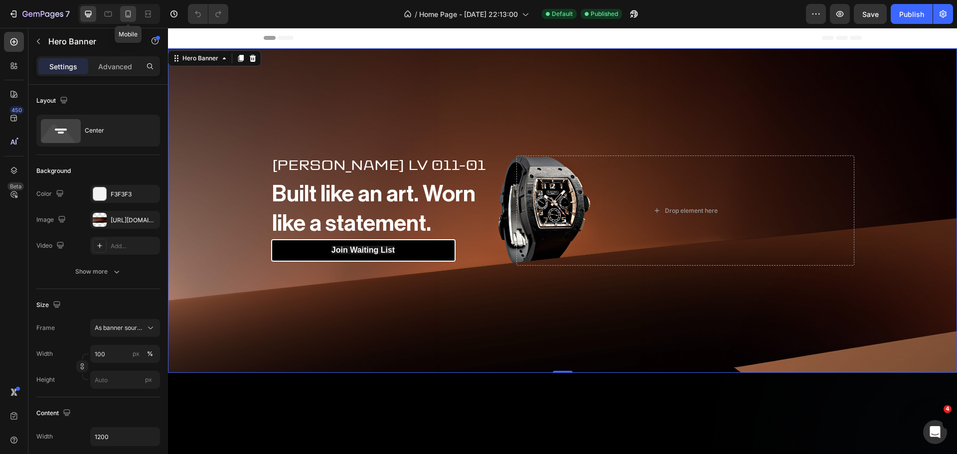
click at [122, 13] on div at bounding box center [128, 14] width 16 height 16
type input "100%"
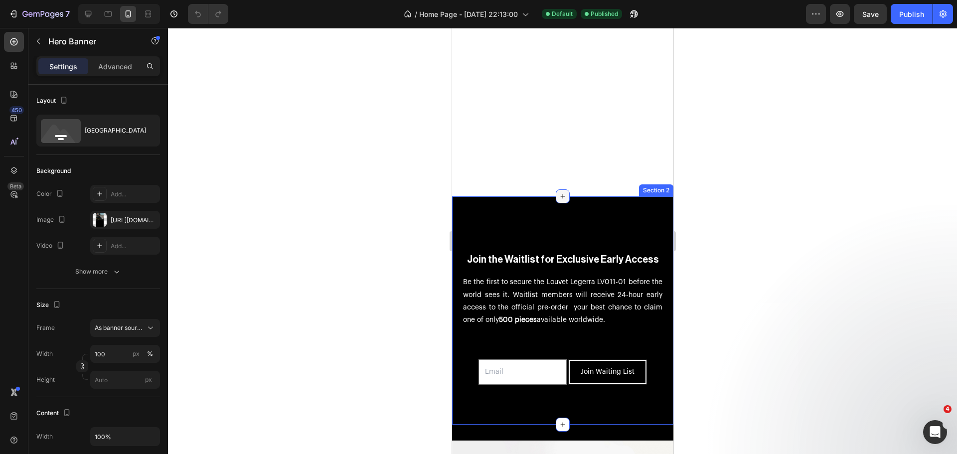
scroll to position [249, 0]
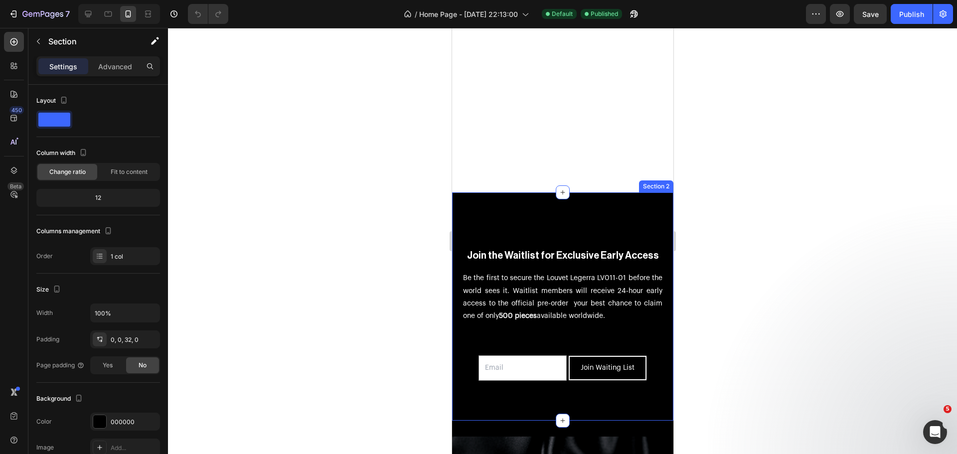
click at [552, 213] on div "Join the Waitlist for Exclusive Early Access Heading Be the first to secure the…" at bounding box center [561, 298] width 221 height 212
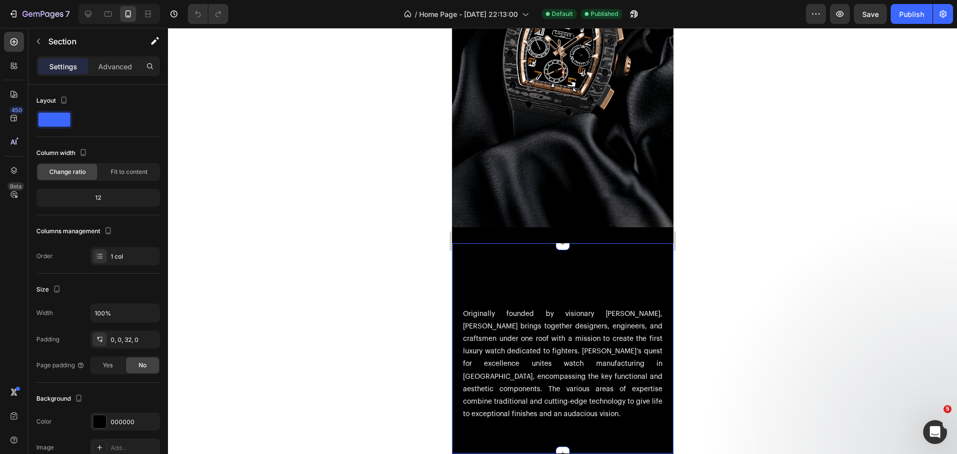
scroll to position [797, 0]
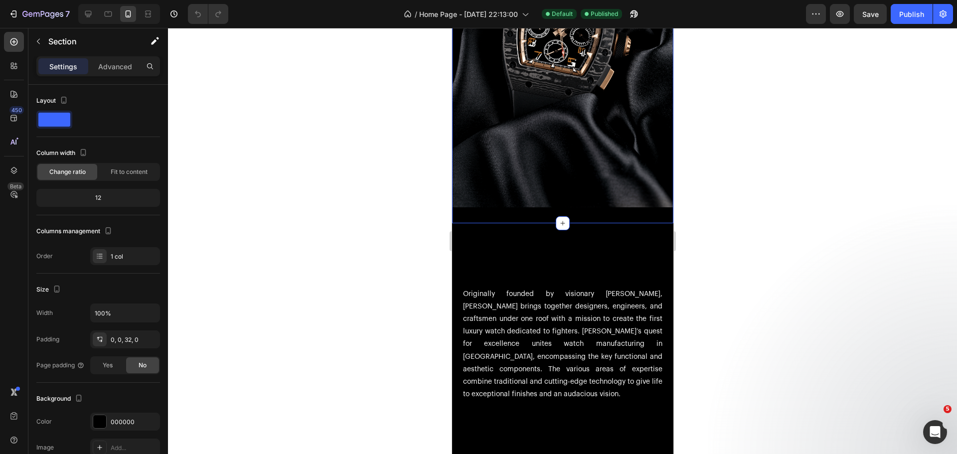
click at [539, 207] on div "Image Section 3" at bounding box center [561, 42] width 221 height 364
click at [135, 62] on div "Advanced" at bounding box center [115, 66] width 50 height 16
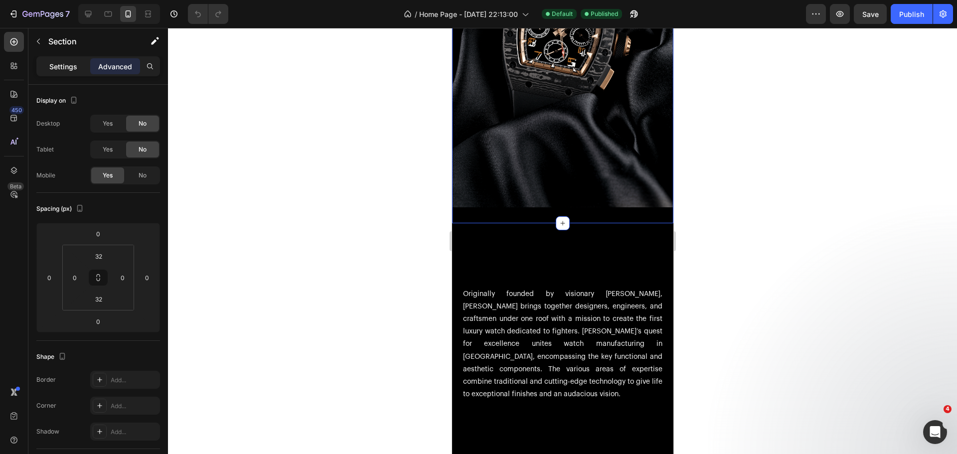
click at [67, 64] on p "Settings" at bounding box center [63, 66] width 28 height 10
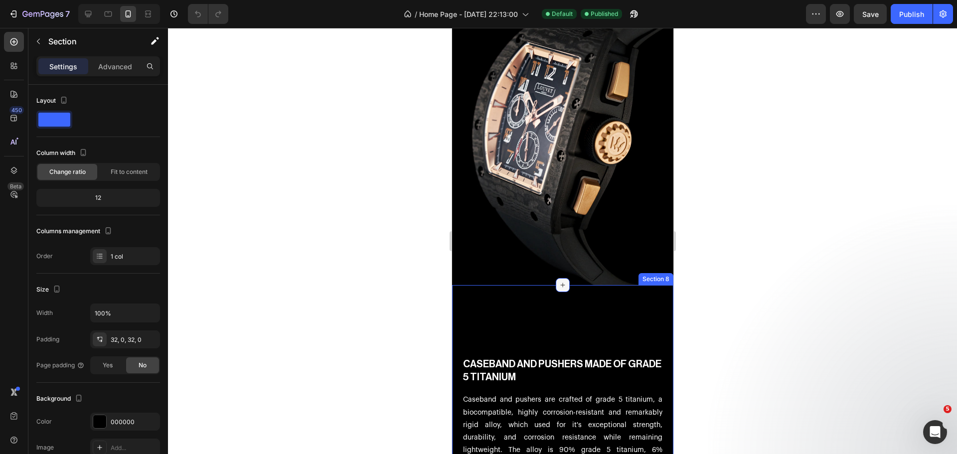
scroll to position [1893, 0]
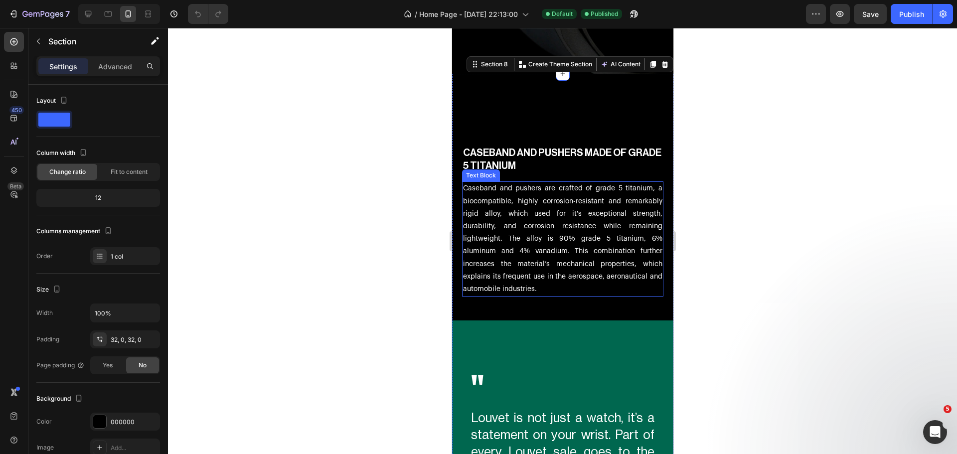
scroll to position [2142, 0]
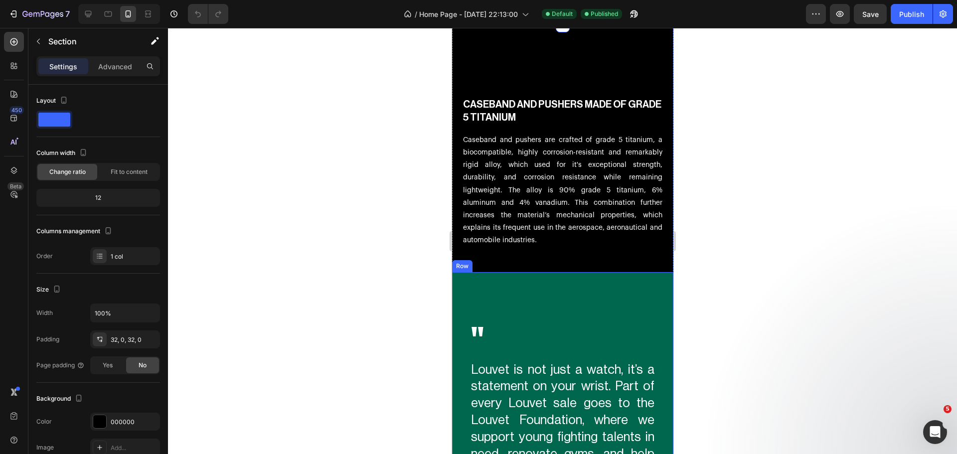
click at [555, 292] on div "" Heading Louvet is not just a watch, it’s a statement on your wrist. Part of e…" at bounding box center [561, 452] width 205 height 344
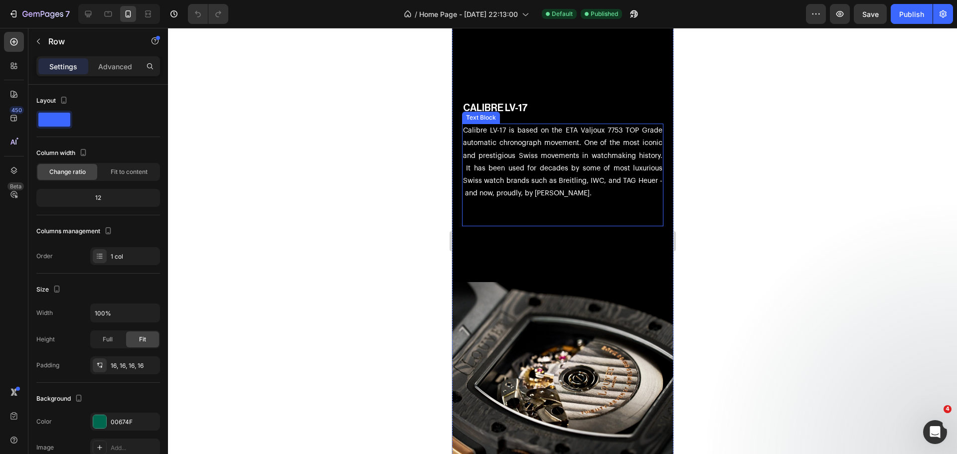
scroll to position [3188, 0]
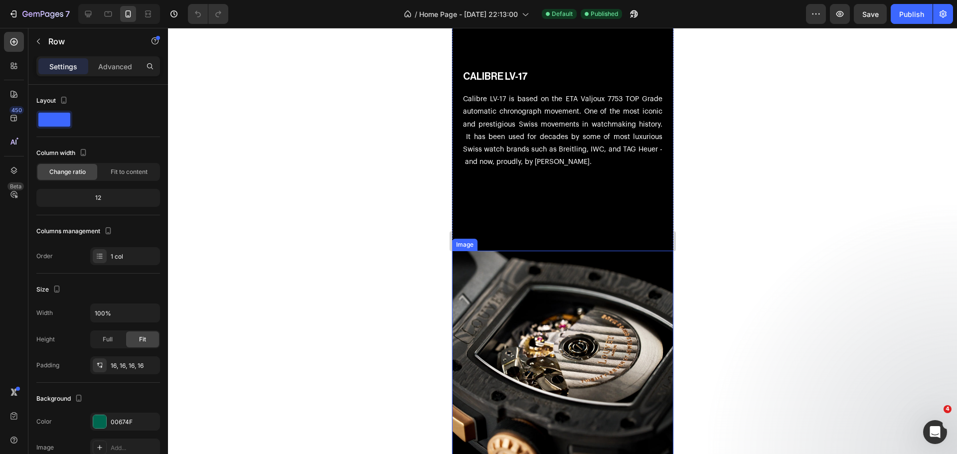
click at [544, 281] on img at bounding box center [561, 369] width 221 height 237
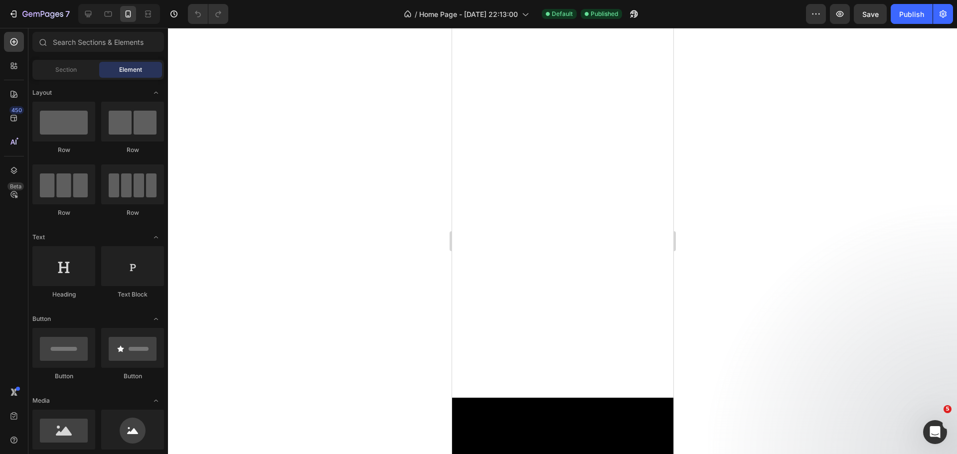
scroll to position [0, 0]
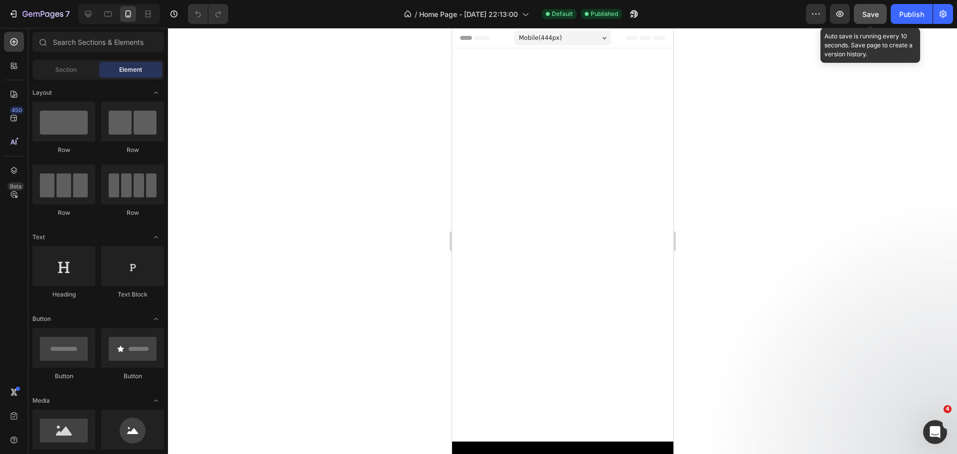
click at [872, 17] on span "Save" at bounding box center [870, 14] width 16 height 8
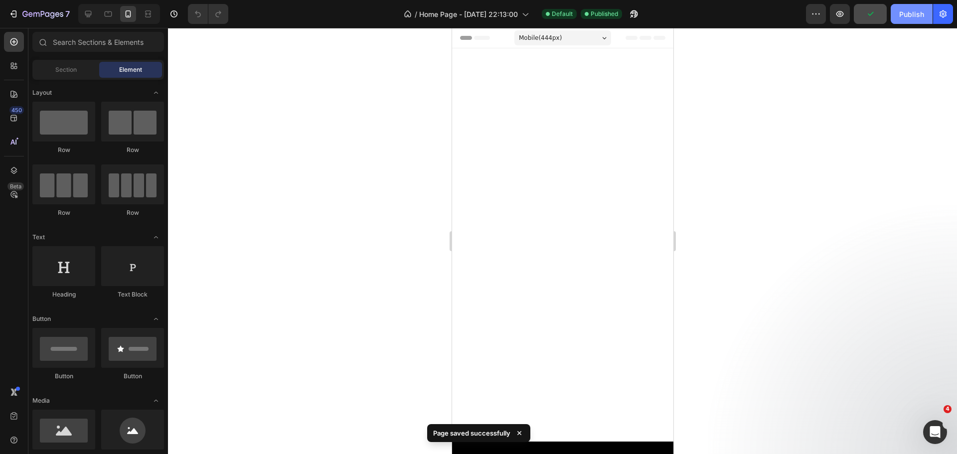
click at [904, 16] on div "Publish" at bounding box center [911, 14] width 25 height 10
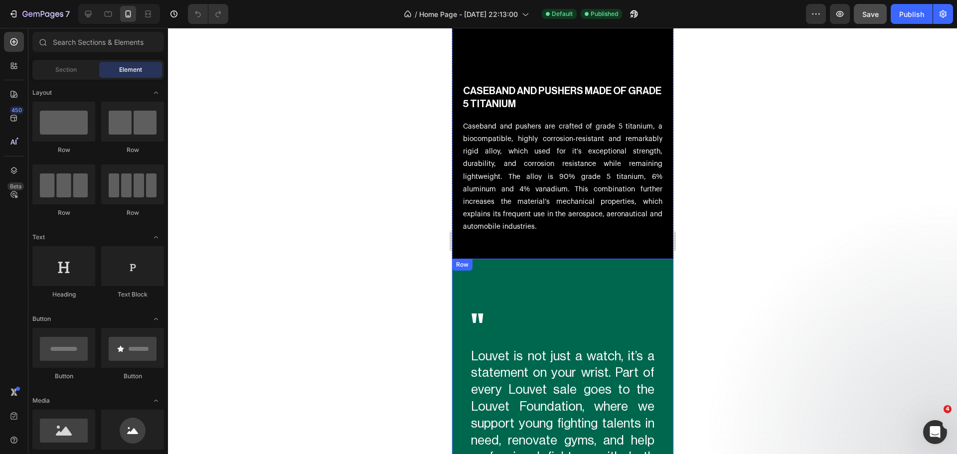
scroll to position [2142, 0]
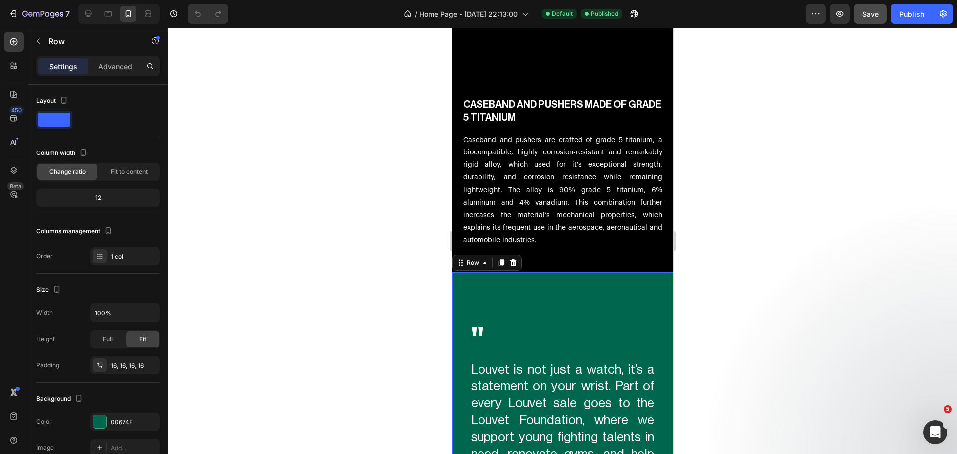
click at [550, 291] on div "" Heading Louvet is not just a watch, it’s a statement on your wrist. Part of e…" at bounding box center [561, 452] width 205 height 344
click at [96, 73] on div "Advanced" at bounding box center [115, 66] width 50 height 16
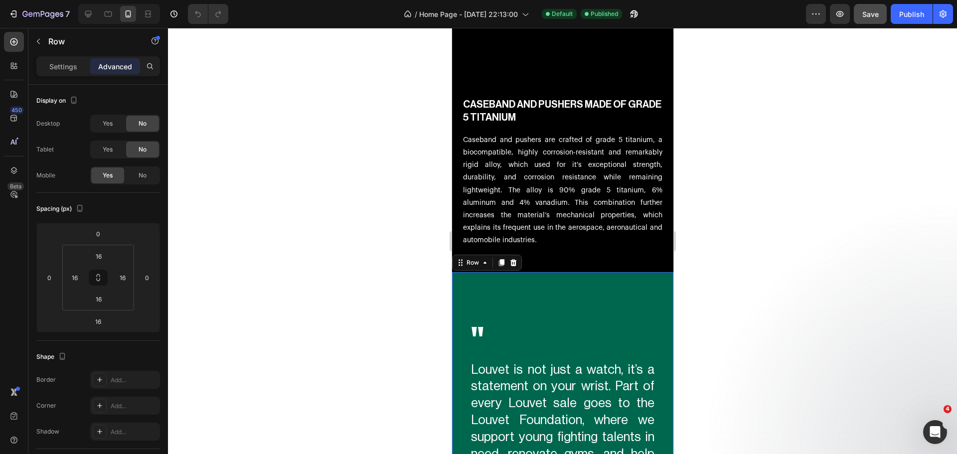
click at [428, 333] on div at bounding box center [562, 241] width 789 height 426
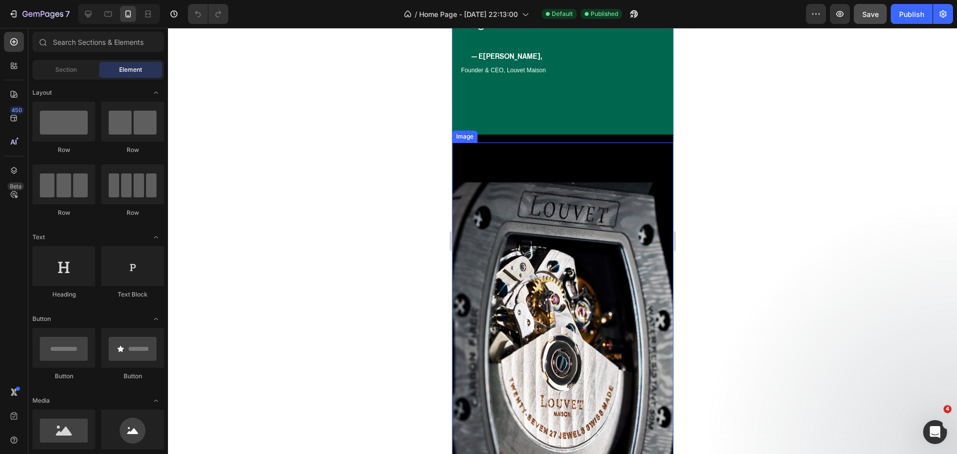
scroll to position [2640, 0]
click at [553, 286] on img at bounding box center [561, 357] width 221 height 353
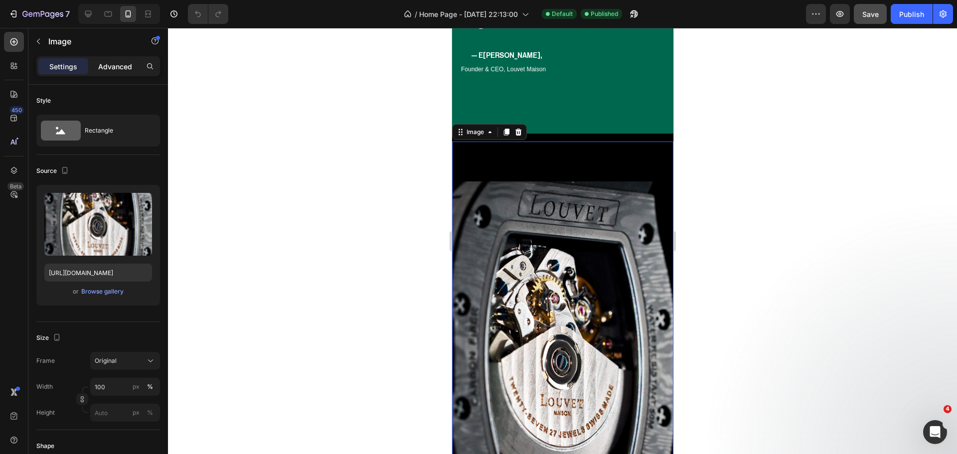
click at [128, 66] on p "Advanced" at bounding box center [115, 66] width 34 height 10
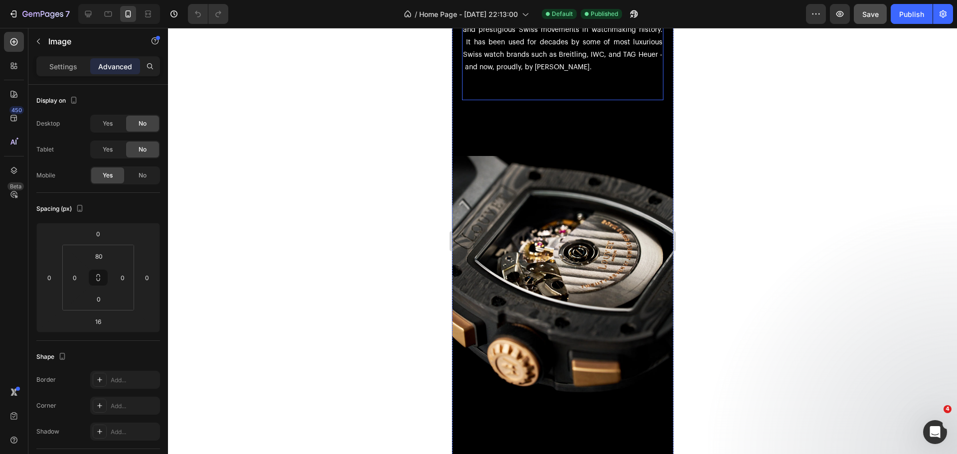
scroll to position [3288, 0]
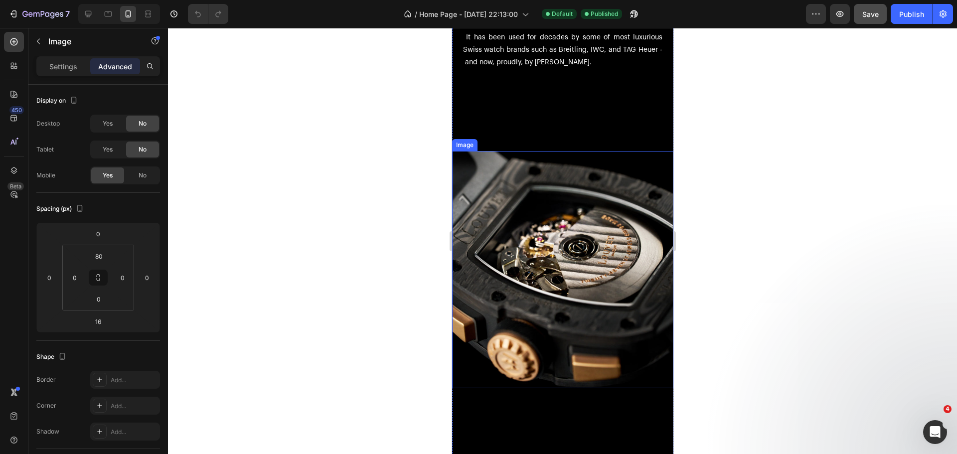
click at [534, 233] on img at bounding box center [561, 269] width 221 height 237
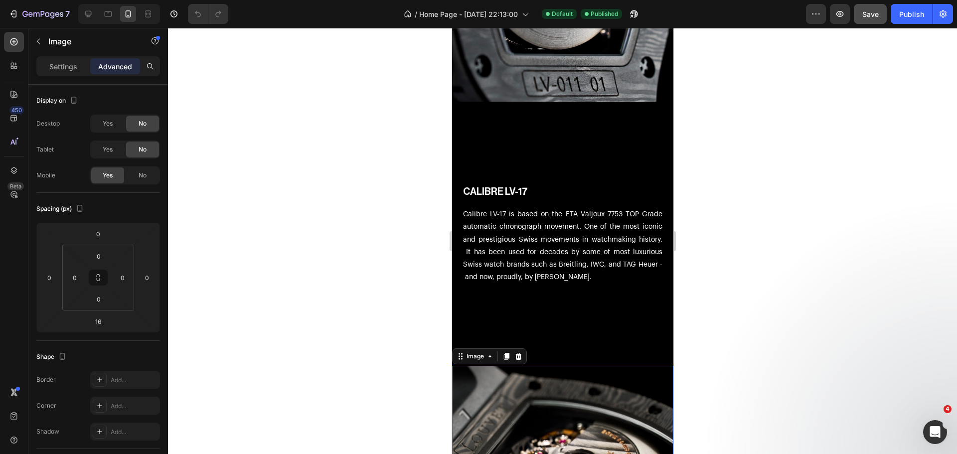
scroll to position [3039, 0]
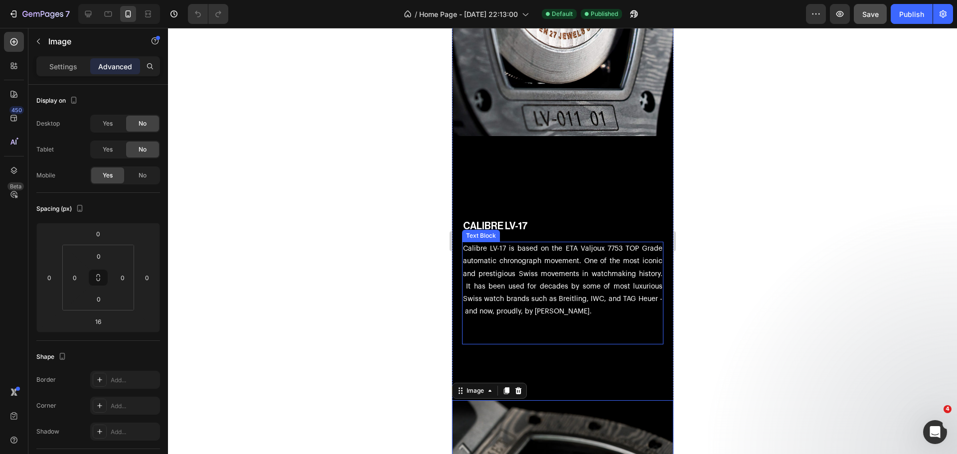
click at [567, 247] on p "Calibre LV-17 is based on the ETA Valjoux 7753 TOP Grade automatic chronograph …" at bounding box center [561, 280] width 199 height 75
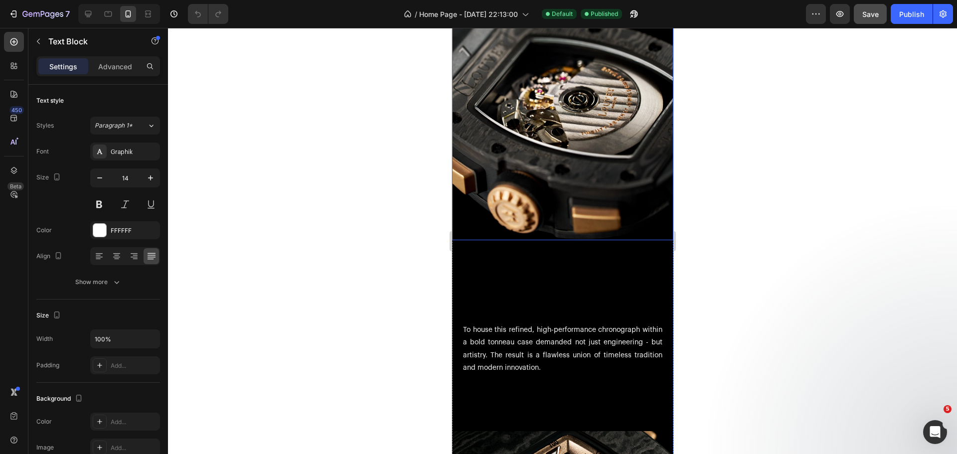
scroll to position [3438, 0]
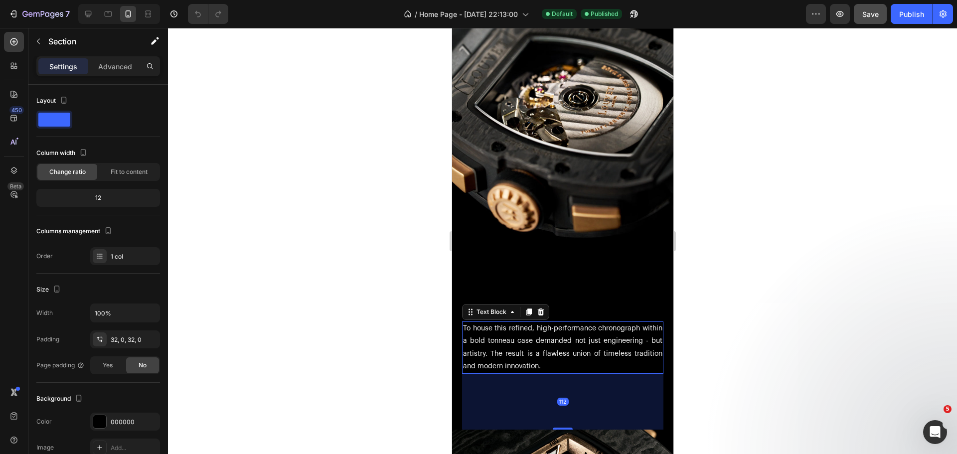
click at [573, 322] on p "To house this refined, high-performance chronograph within a bold tonneau case …" at bounding box center [561, 347] width 199 height 50
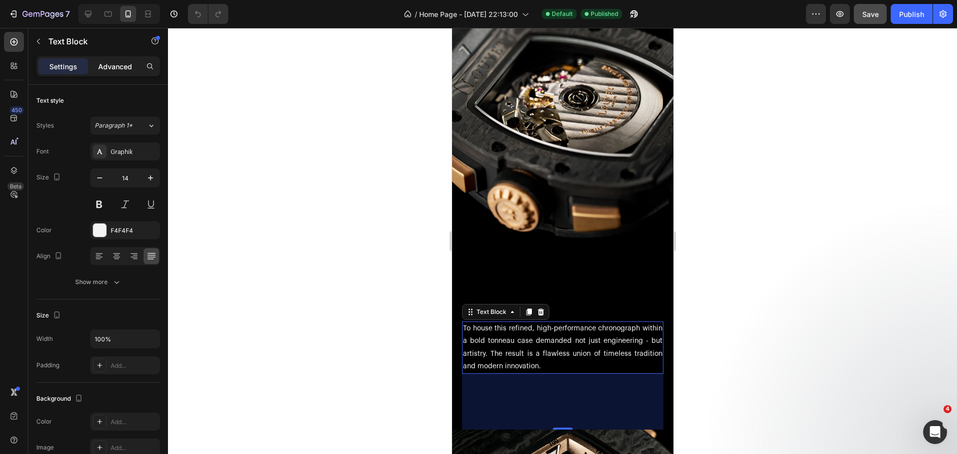
click at [118, 63] on p "Advanced" at bounding box center [115, 66] width 34 height 10
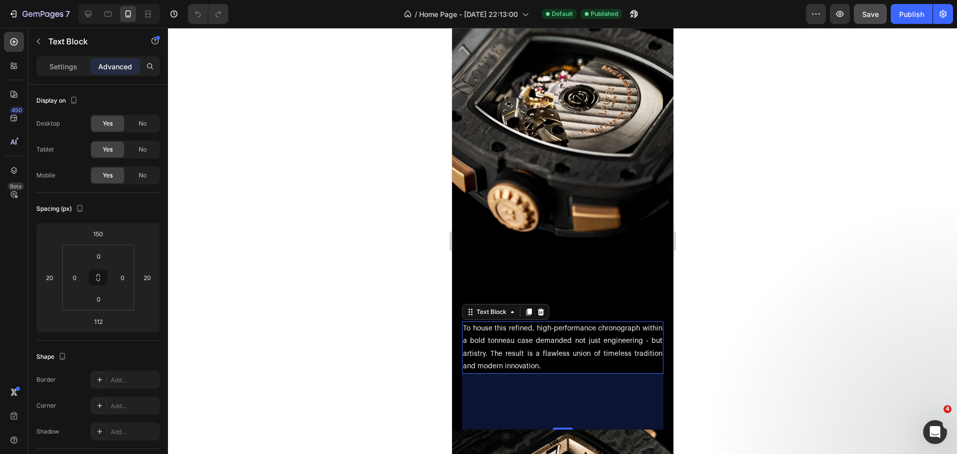
click at [315, 190] on div at bounding box center [562, 241] width 789 height 426
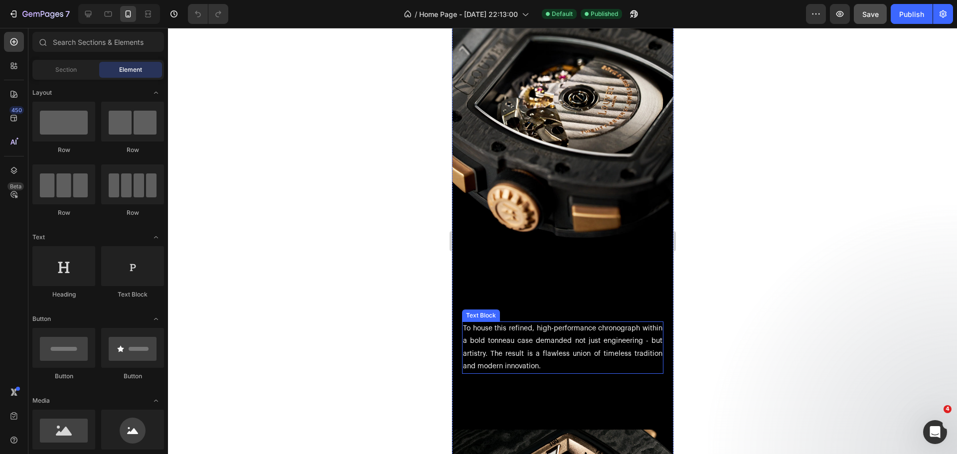
click at [528, 343] on p "To house this refined, high-performance chronograph within a bold tonneau case …" at bounding box center [561, 347] width 199 height 50
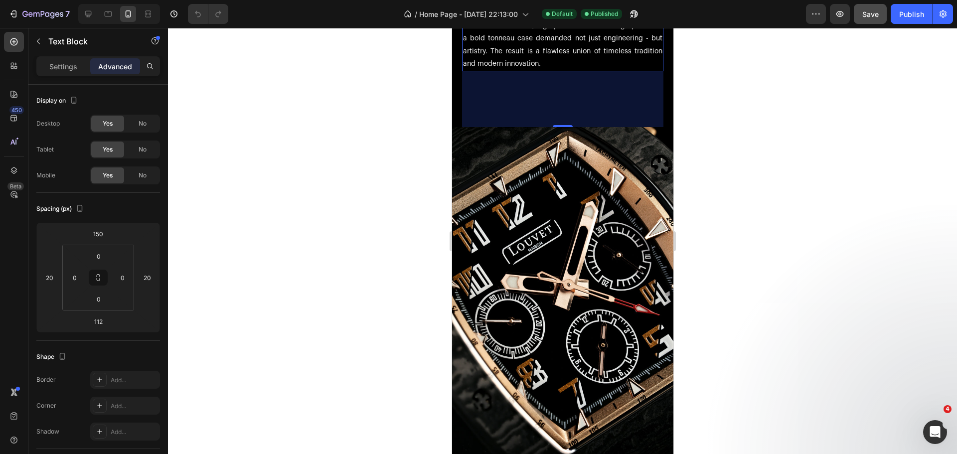
scroll to position [3786, 0]
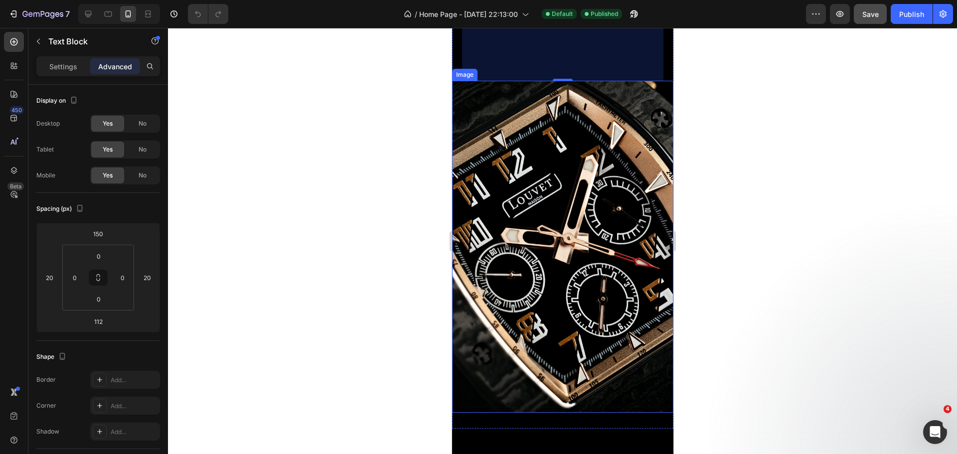
click at [530, 165] on img at bounding box center [561, 247] width 221 height 332
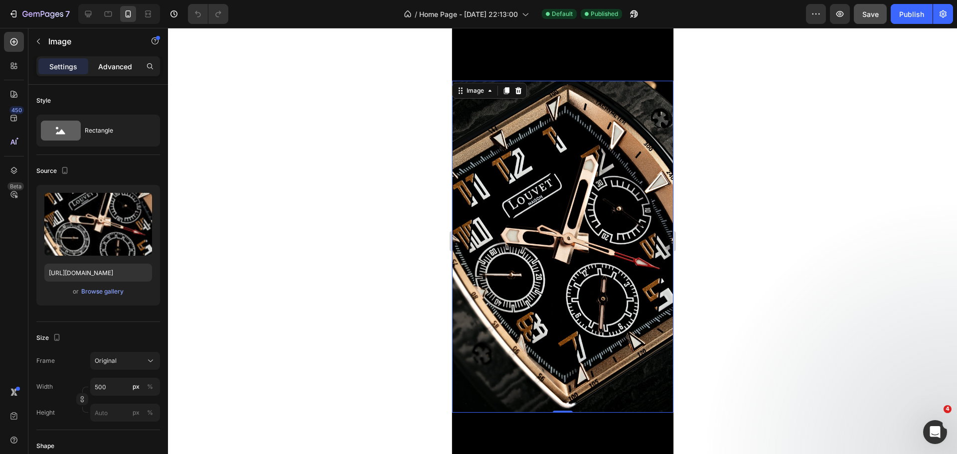
click at [107, 72] on div "Advanced" at bounding box center [115, 66] width 50 height 16
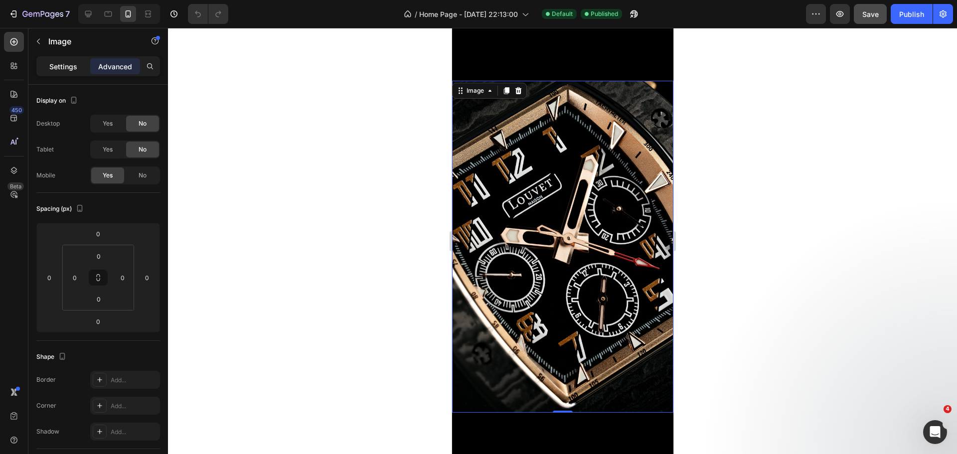
click at [86, 70] on div "Settings" at bounding box center [63, 66] width 50 height 16
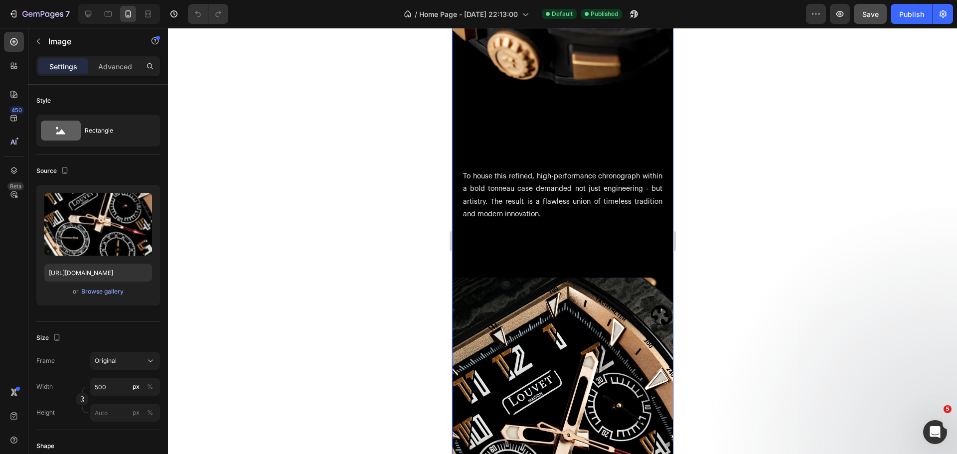
scroll to position [3587, 0]
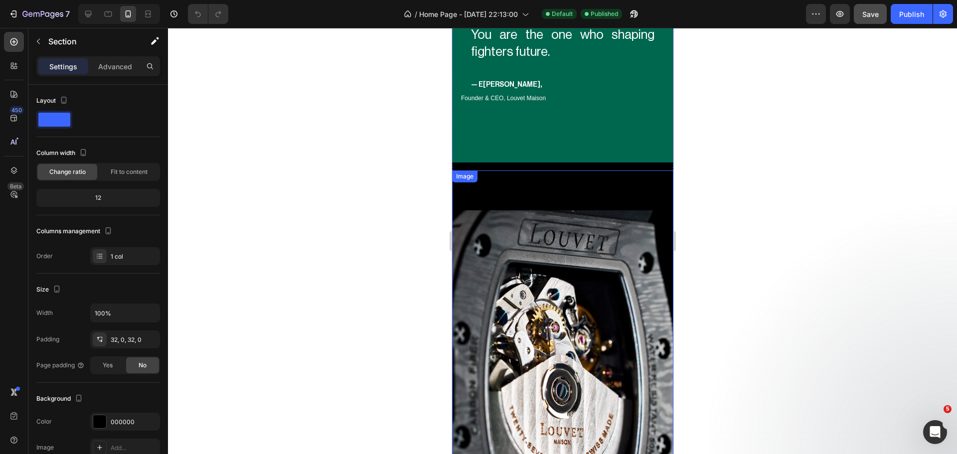
scroll to position [2591, 0]
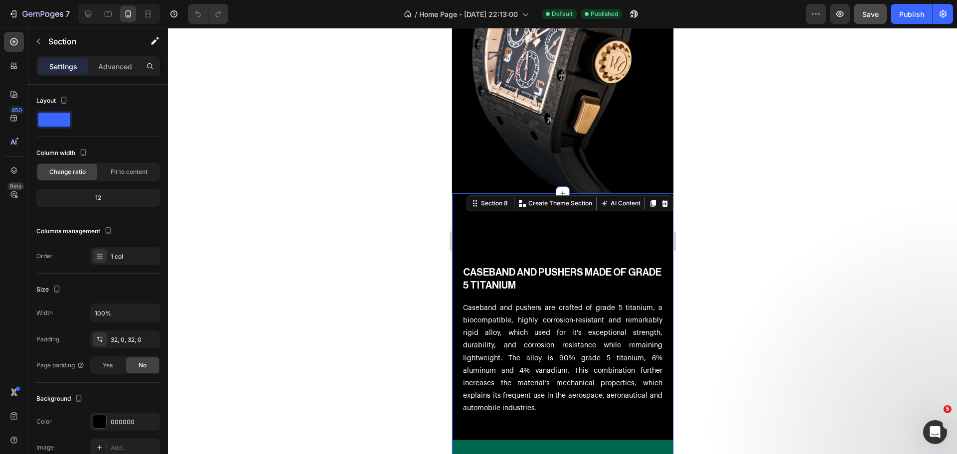
scroll to position [1943, 0]
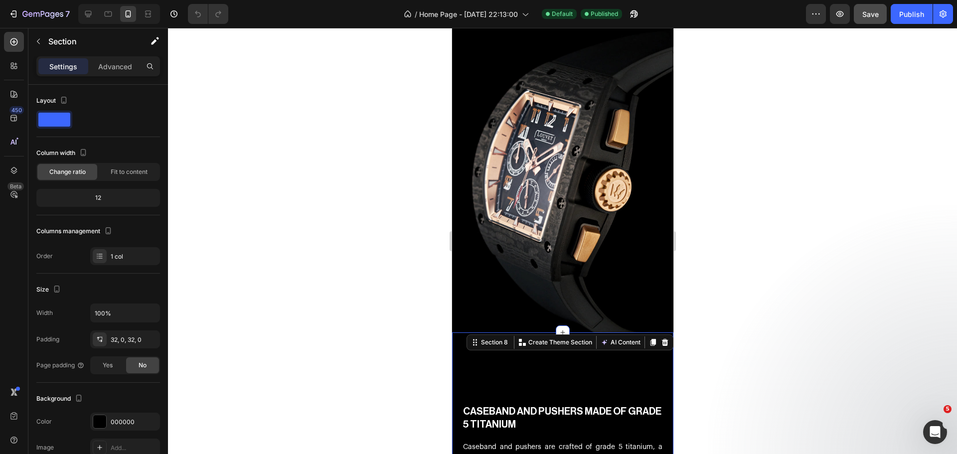
scroll to position [1843, 0]
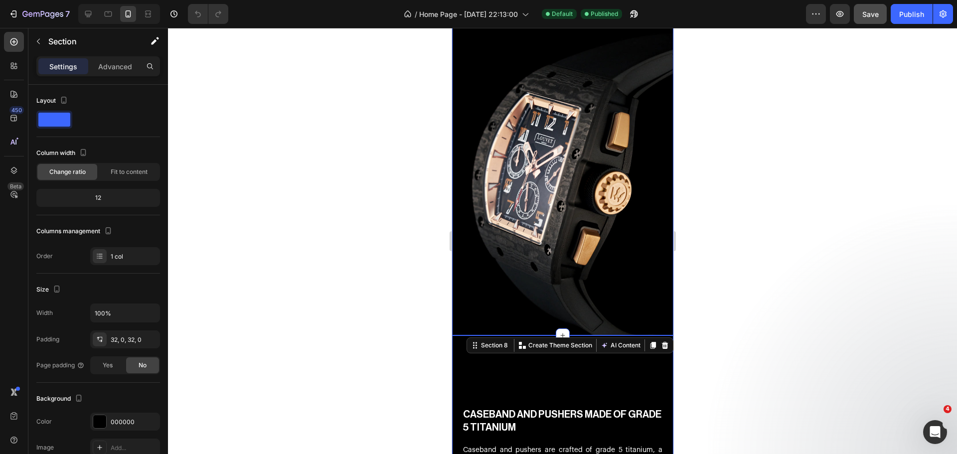
click at [409, 269] on div at bounding box center [562, 241] width 789 height 426
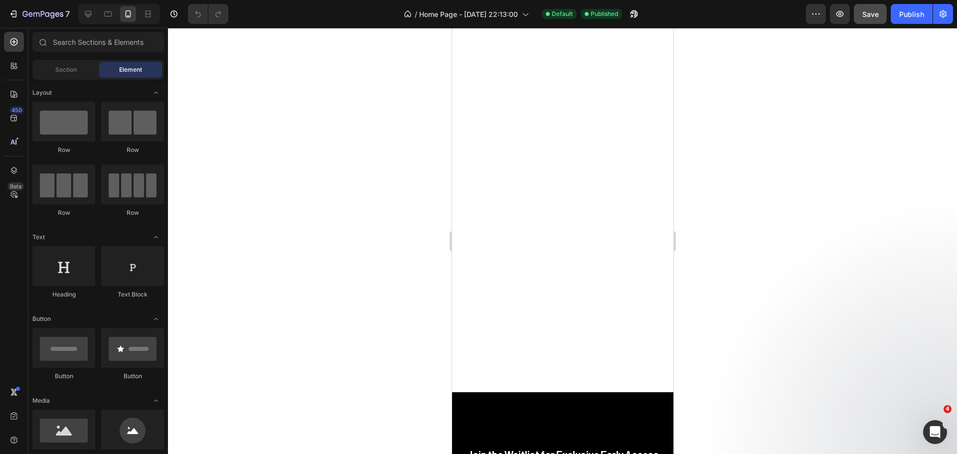
scroll to position [0, 0]
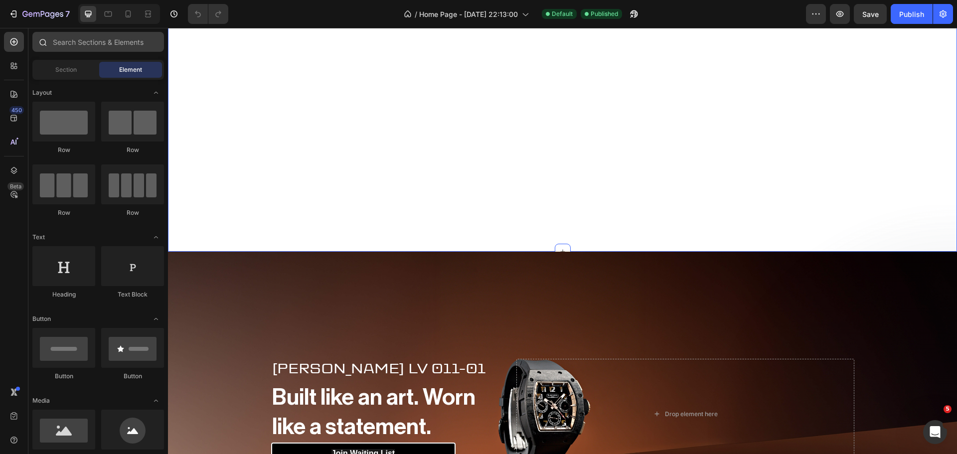
scroll to position [40, 0]
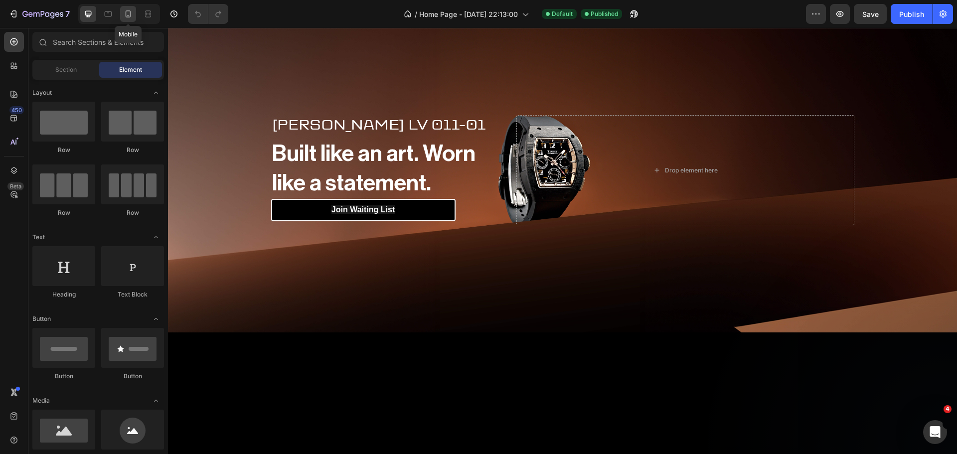
click at [129, 20] on div at bounding box center [128, 14] width 16 height 16
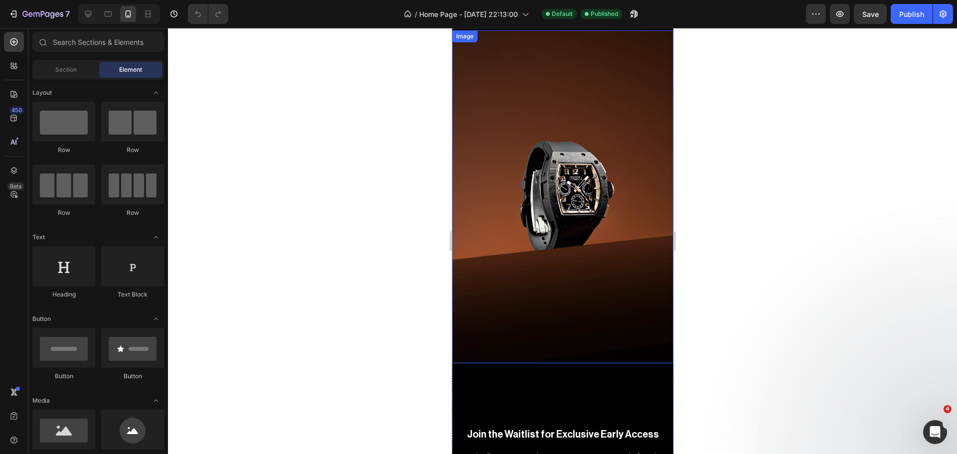
scroll to position [5118, 0]
click at [527, 150] on img at bounding box center [561, 197] width 221 height 332
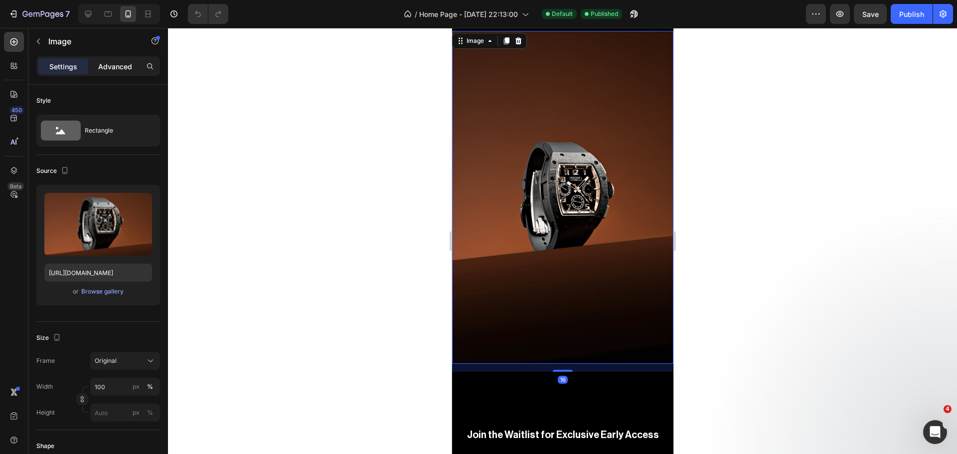
click at [125, 70] on p "Advanced" at bounding box center [115, 66] width 34 height 10
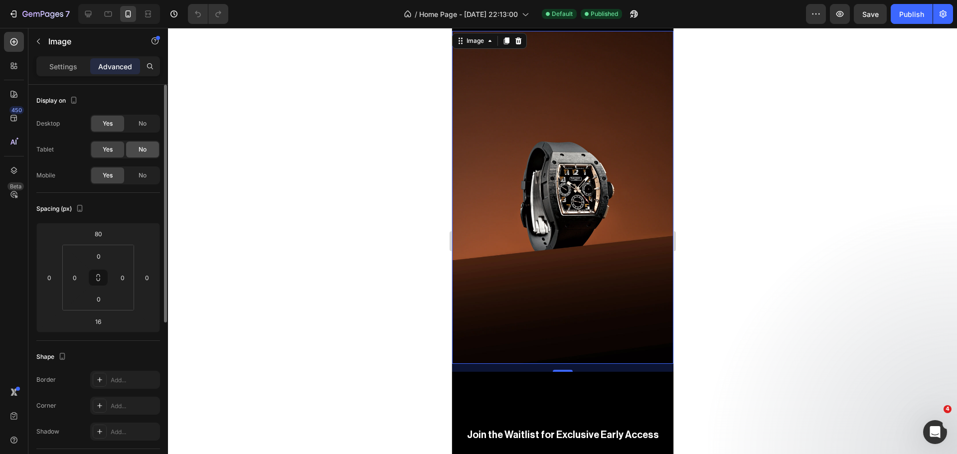
click at [146, 152] on span "No" at bounding box center [142, 149] width 8 height 9
click at [143, 123] on span "No" at bounding box center [142, 123] width 8 height 9
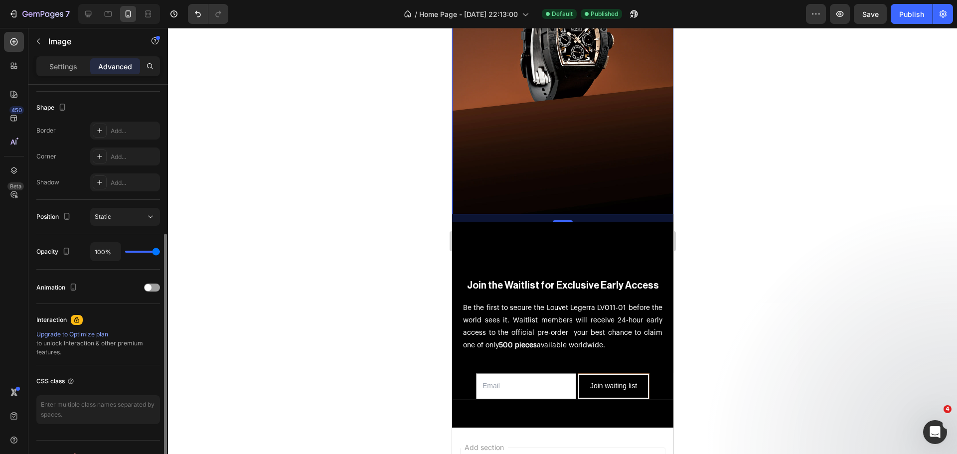
scroll to position [267, 0]
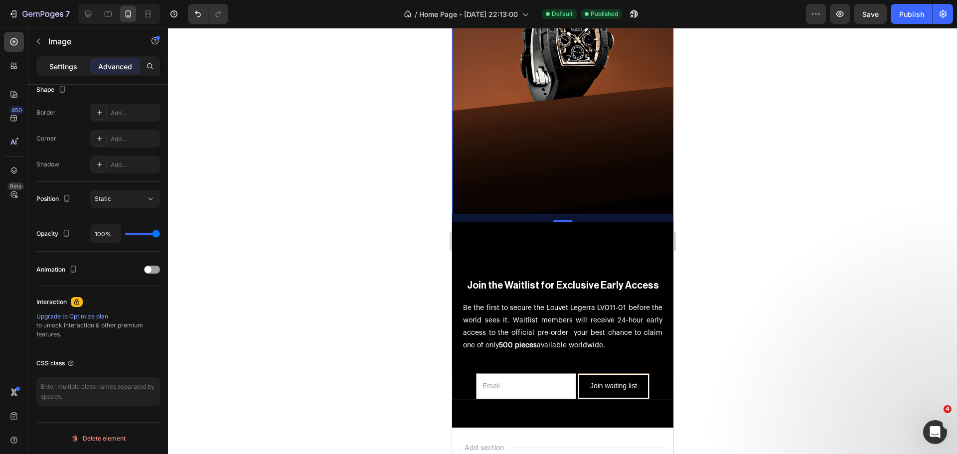
click at [48, 63] on div "Settings" at bounding box center [63, 66] width 50 height 16
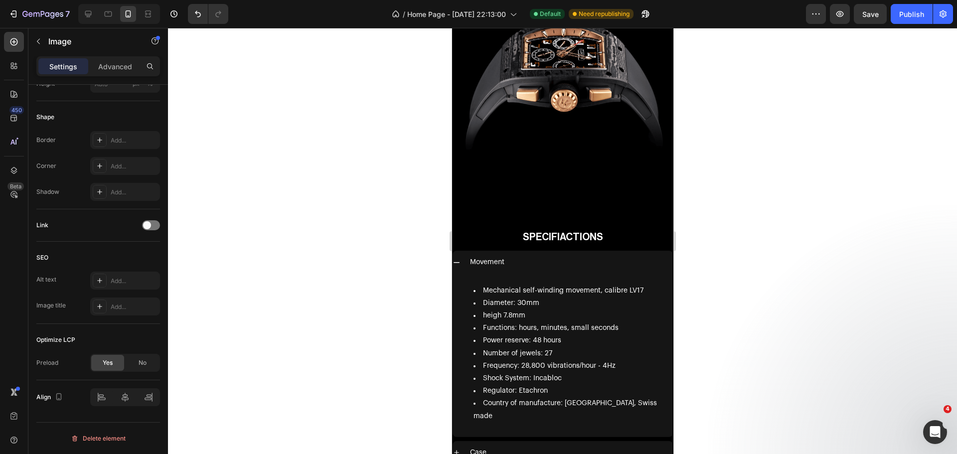
scroll to position [4620, 0]
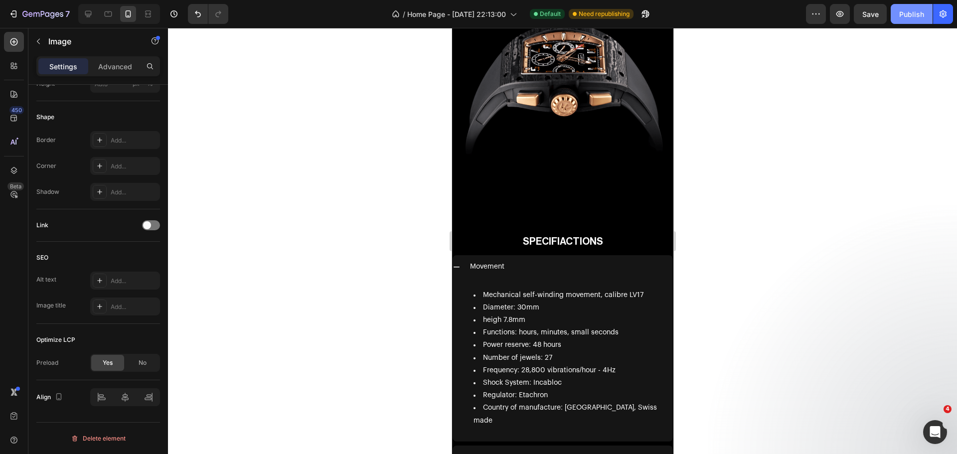
click at [906, 17] on div "Publish" at bounding box center [911, 14] width 25 height 10
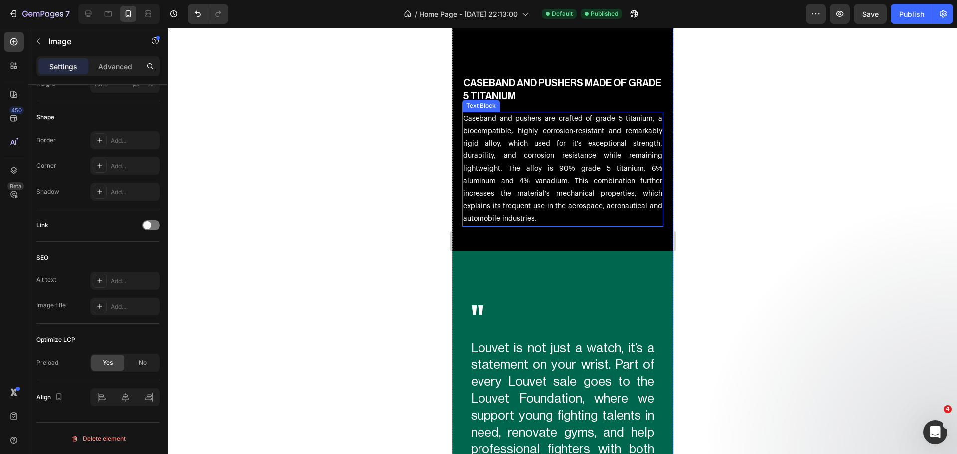
scroll to position [2292, 0]
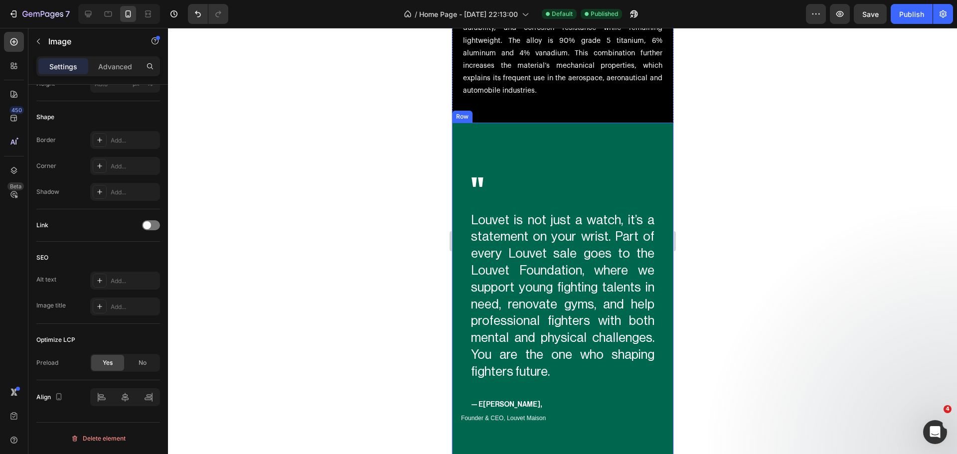
click at [539, 136] on div "" Heading Louvet is not just a watch, it’s a statement on your wrist. Part of e…" at bounding box center [561, 303] width 205 height 344
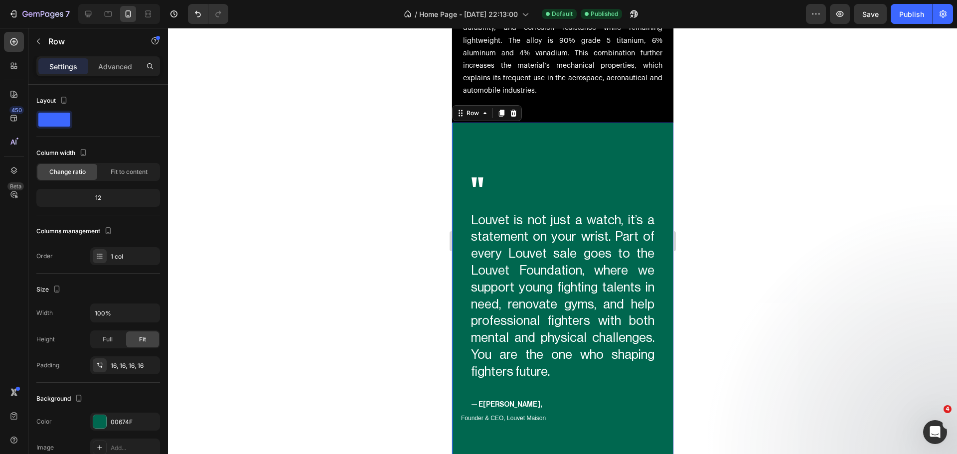
click at [119, 78] on div "Settings Advanced" at bounding box center [97, 70] width 139 height 28
click at [119, 73] on div "Advanced" at bounding box center [115, 66] width 50 height 16
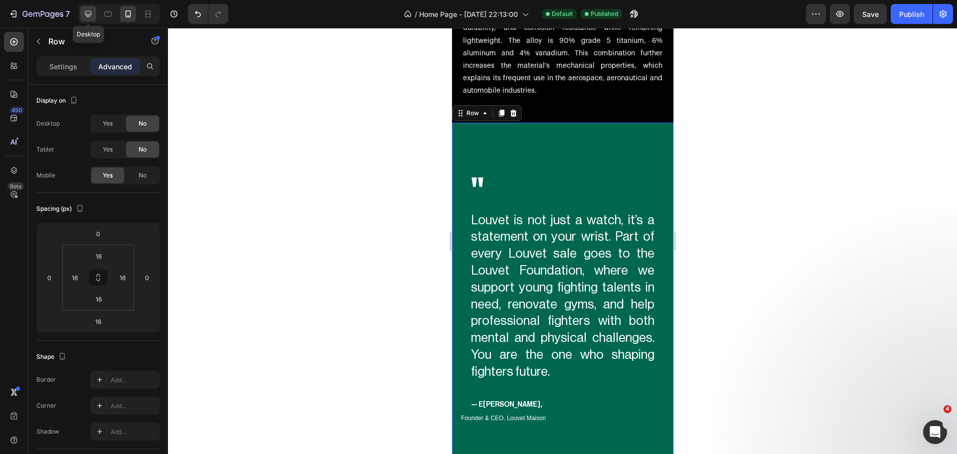
click at [92, 21] on div at bounding box center [88, 14] width 16 height 16
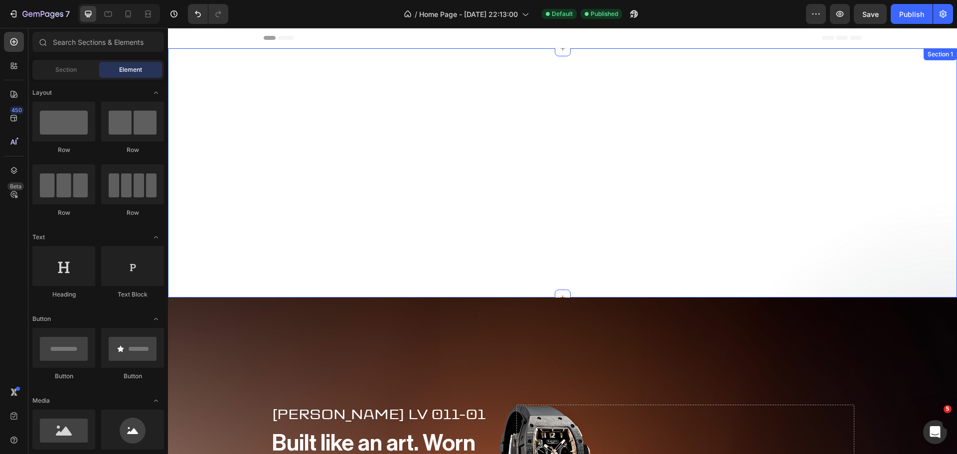
click at [587, 161] on div "Louvet Legerra LV011-01 Text Block Hero Banner" at bounding box center [562, 172] width 789 height 249
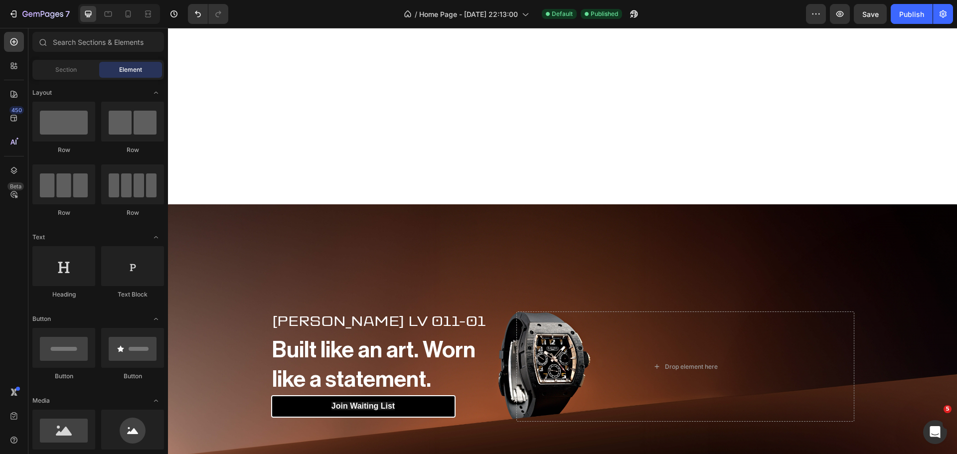
scroll to position [95, 0]
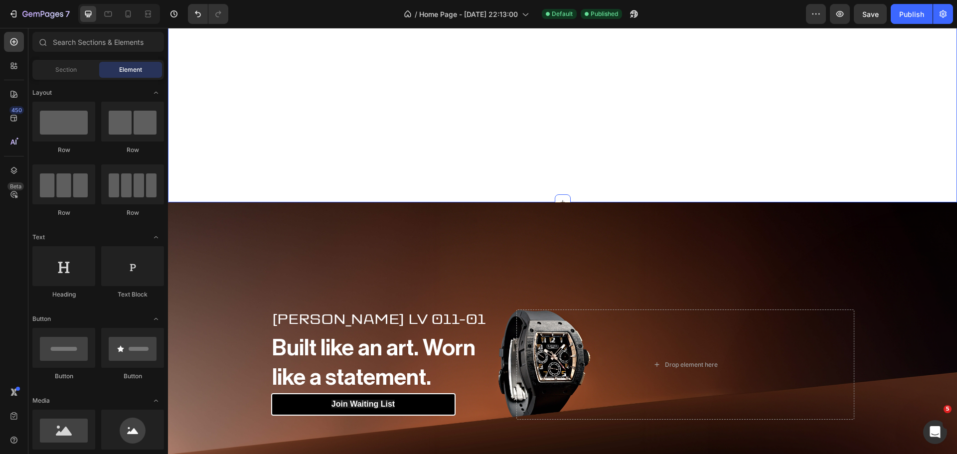
click at [903, 125] on div "Louvet Legerra LV011-01 Text Block Hero Banner" at bounding box center [562, 77] width 789 height 249
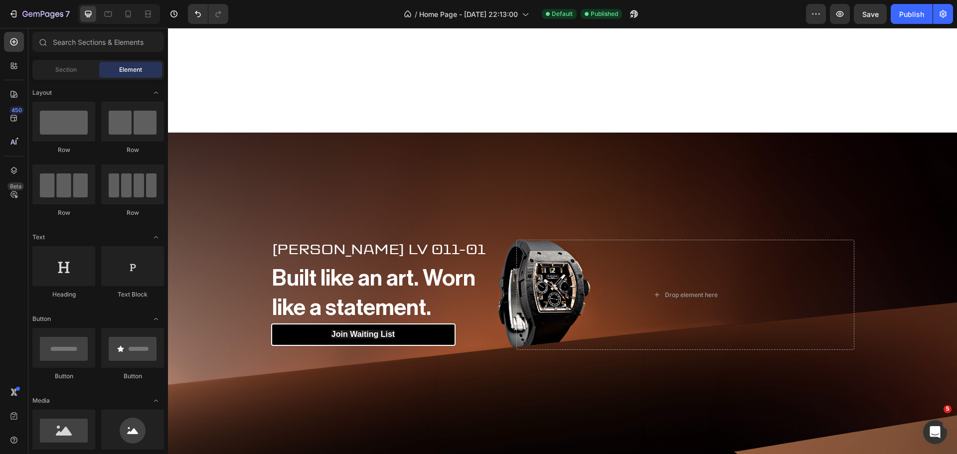
scroll to position [0, 0]
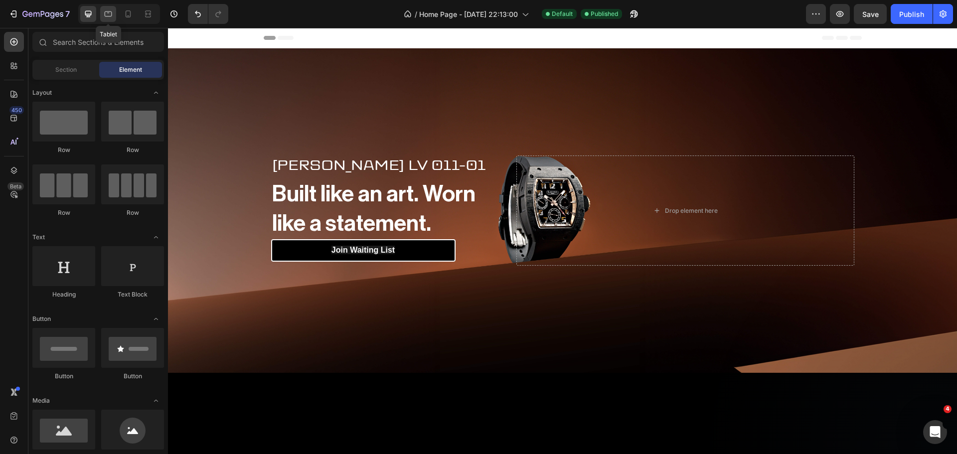
click at [112, 16] on icon at bounding box center [108, 14] width 10 height 10
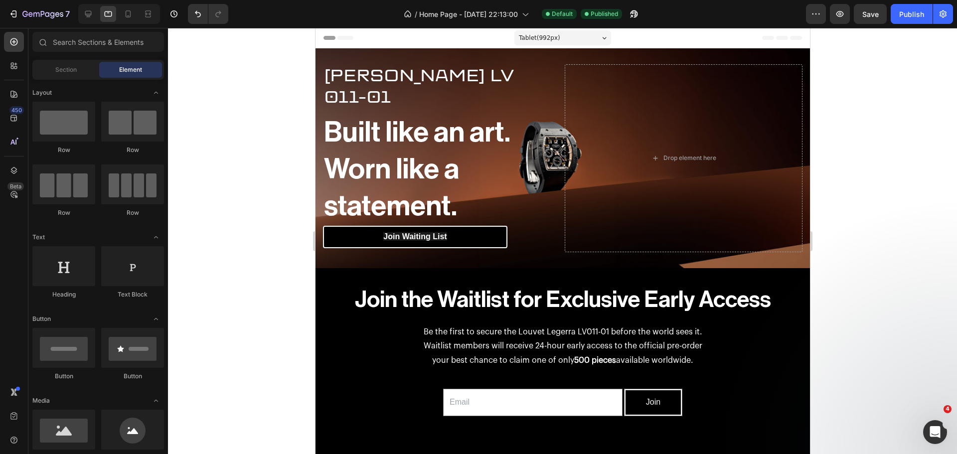
click at [120, 10] on div at bounding box center [119, 14] width 82 height 20
click at [126, 12] on icon at bounding box center [128, 13] width 5 height 7
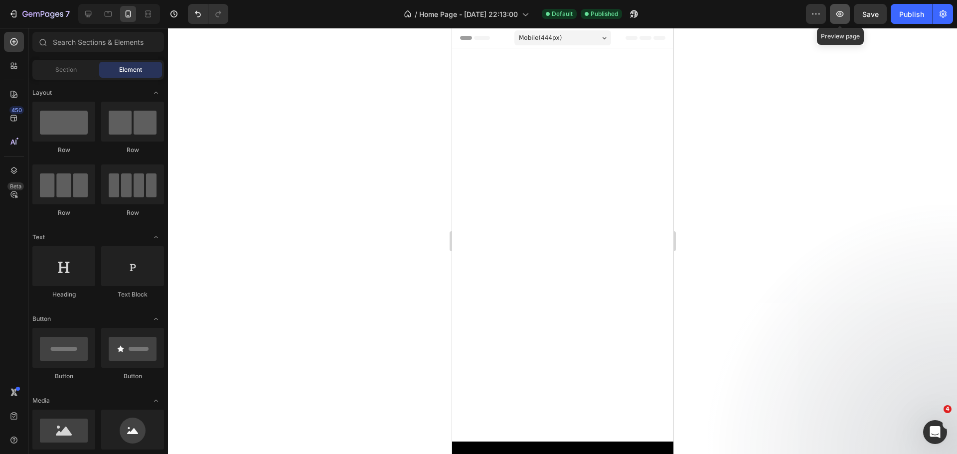
click at [839, 17] on icon "button" at bounding box center [839, 14] width 10 height 10
click at [65, 68] on span "Section" at bounding box center [65, 69] width 21 height 9
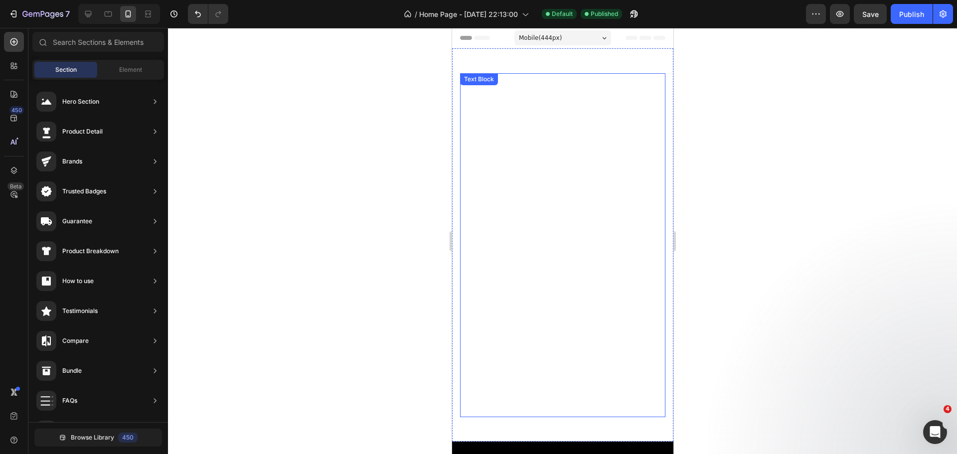
click at [289, 165] on div at bounding box center [562, 241] width 789 height 426
click at [372, 151] on div at bounding box center [562, 241] width 789 height 426
click at [15, 93] on icon at bounding box center [14, 94] width 10 height 10
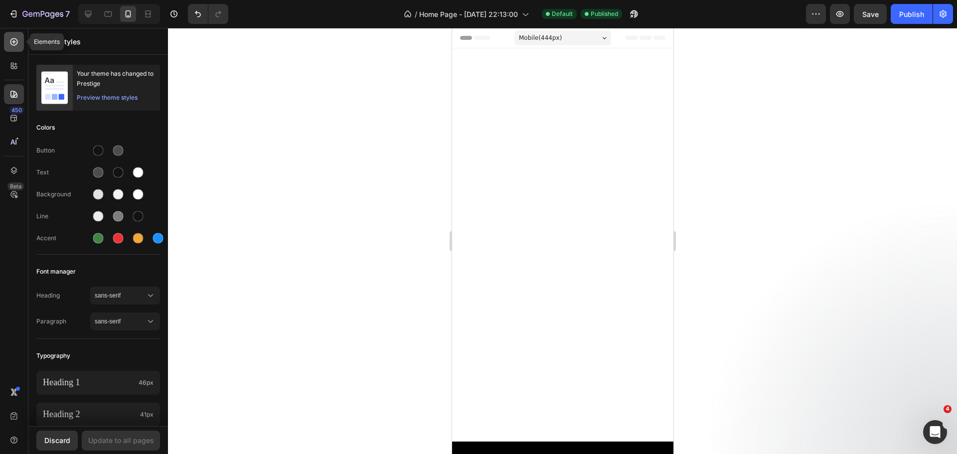
click at [13, 40] on icon at bounding box center [14, 42] width 10 height 10
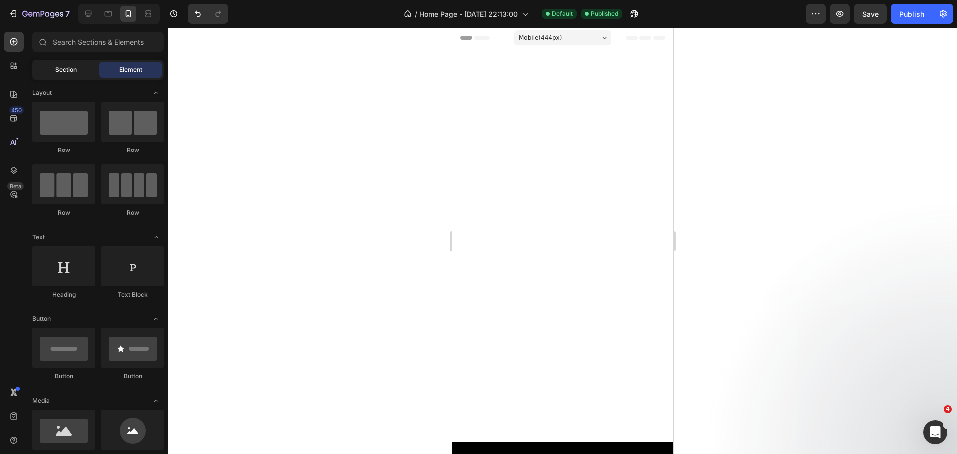
click at [74, 72] on span "Section" at bounding box center [65, 69] width 21 height 9
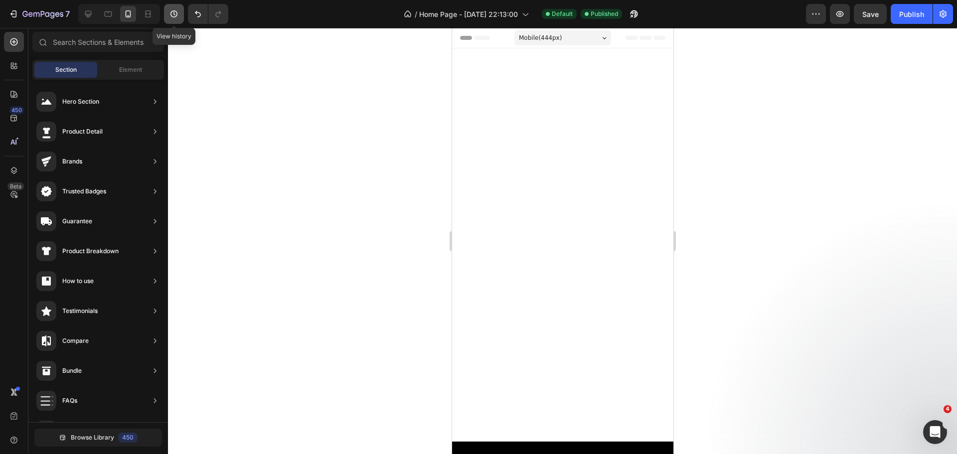
click at [175, 13] on icon "button" at bounding box center [174, 14] width 10 height 10
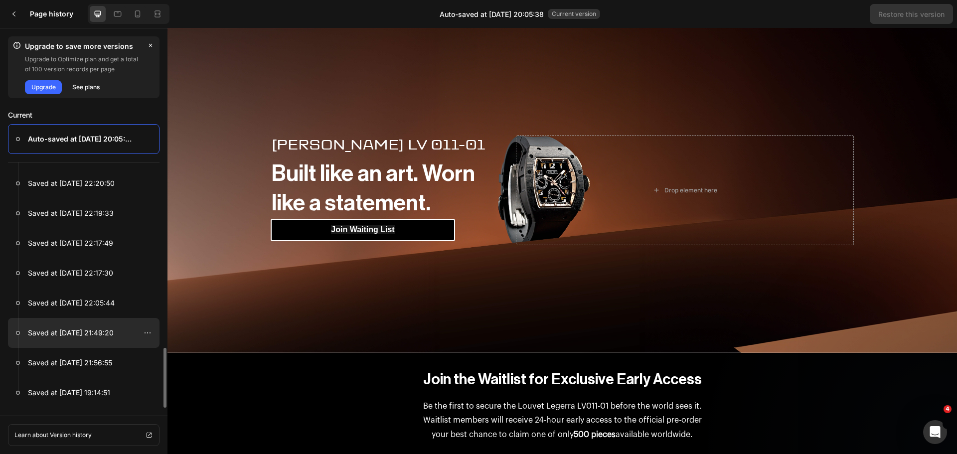
scroll to position [596, 0]
click at [11, 20] on div at bounding box center [14, 14] width 20 height 20
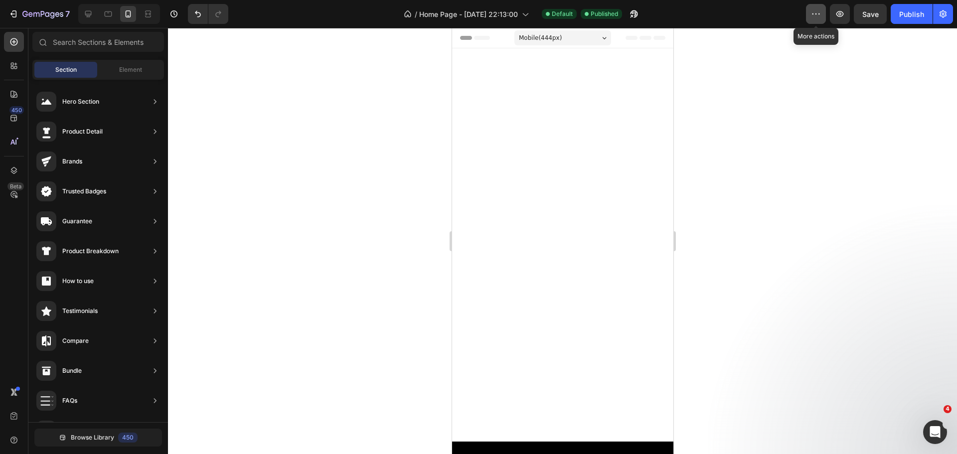
click at [817, 13] on icon "button" at bounding box center [816, 14] width 10 height 10
click at [22, 171] on div at bounding box center [14, 170] width 20 height 20
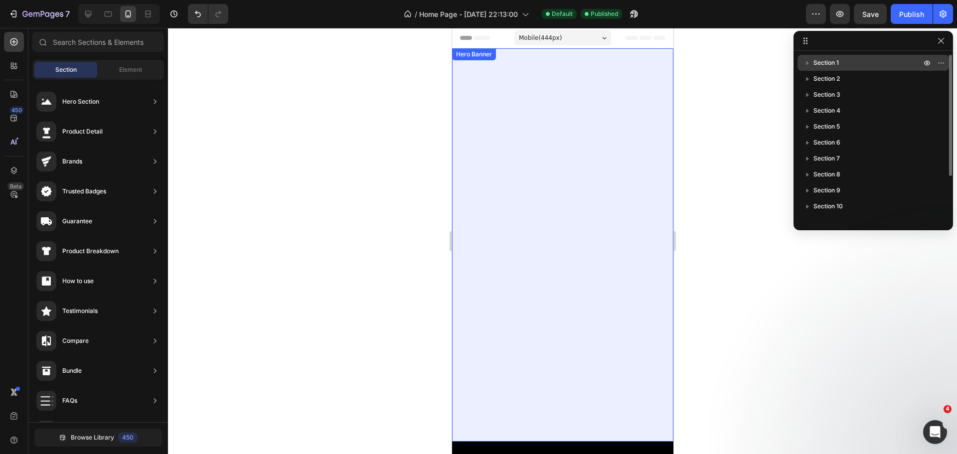
click at [808, 60] on icon "button" at bounding box center [807, 63] width 10 height 10
click at [808, 59] on icon "button" at bounding box center [807, 63] width 10 height 10
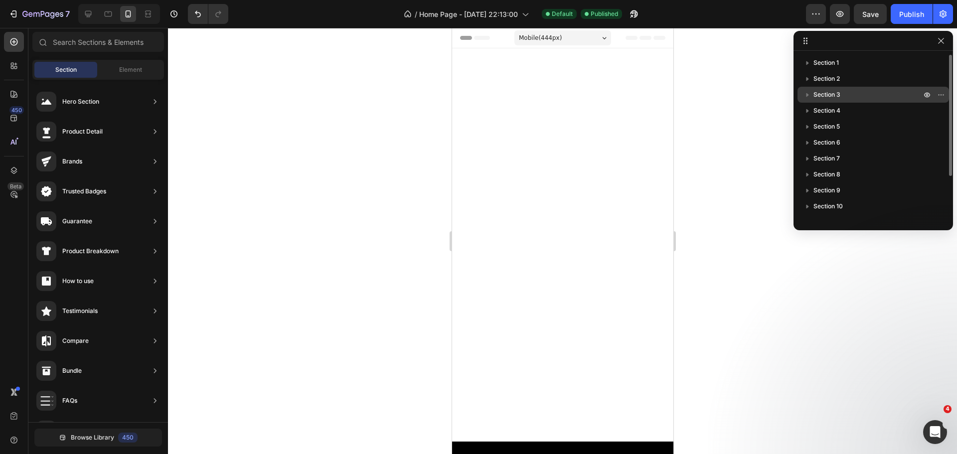
click at [827, 90] on span "Section 3" at bounding box center [826, 95] width 27 height 10
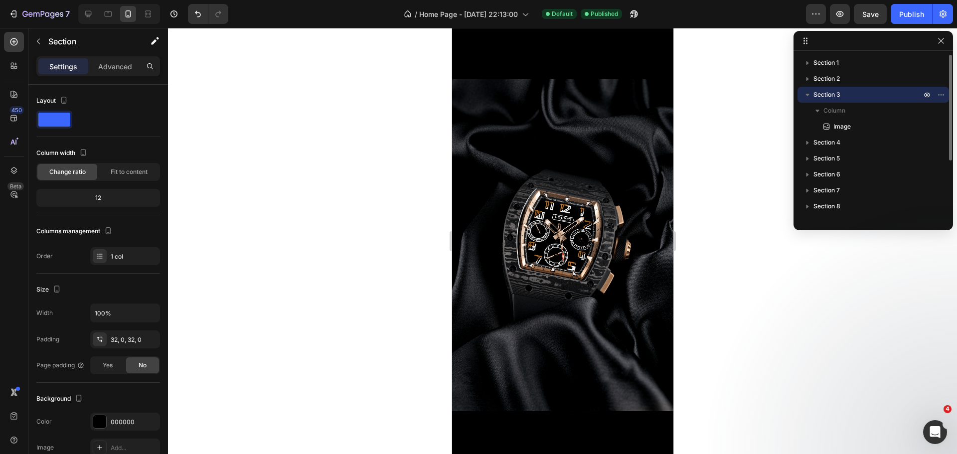
scroll to position [594, 0]
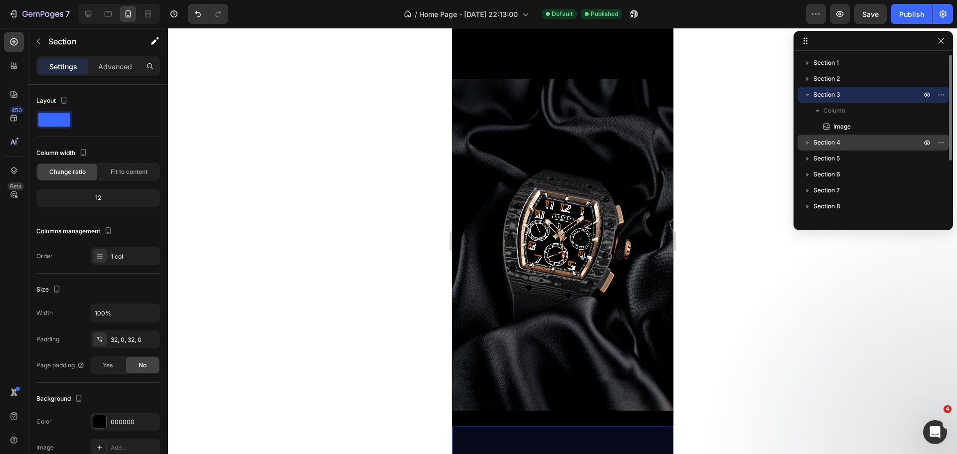
click at [819, 138] on span "Section 4" at bounding box center [826, 143] width 27 height 10
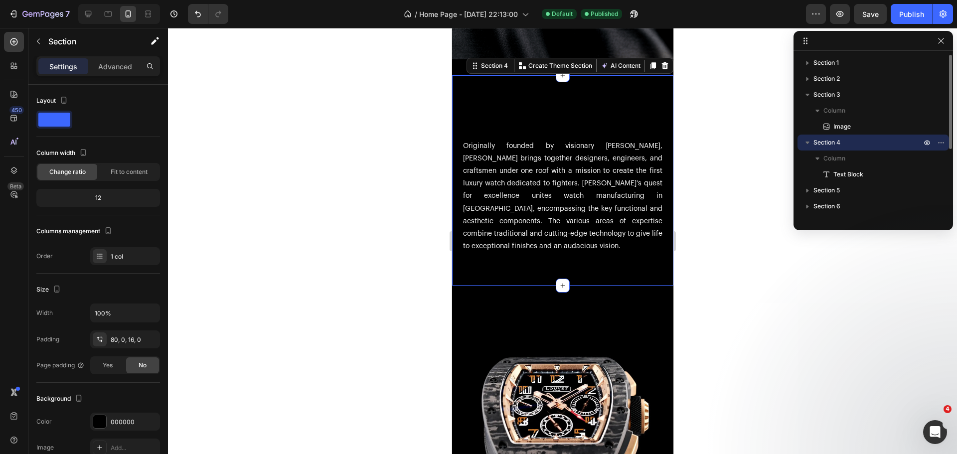
scroll to position [946, 0]
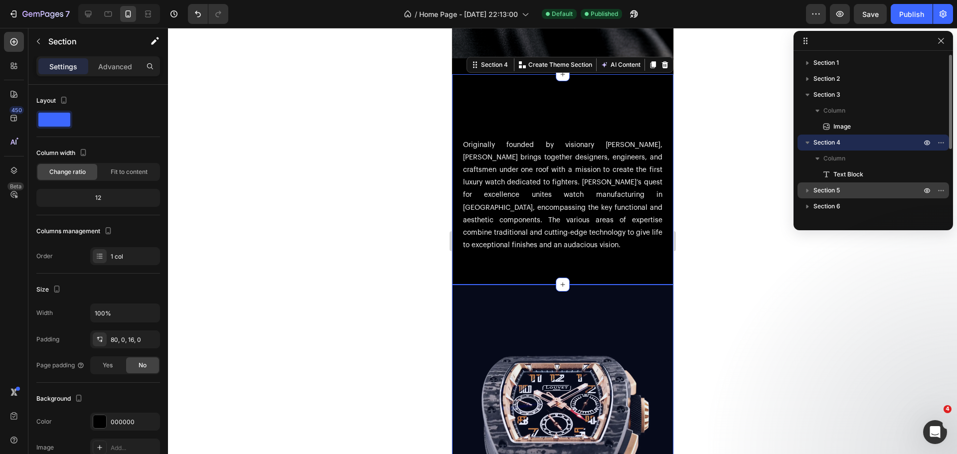
click at [815, 185] on span "Section 5" at bounding box center [826, 190] width 26 height 10
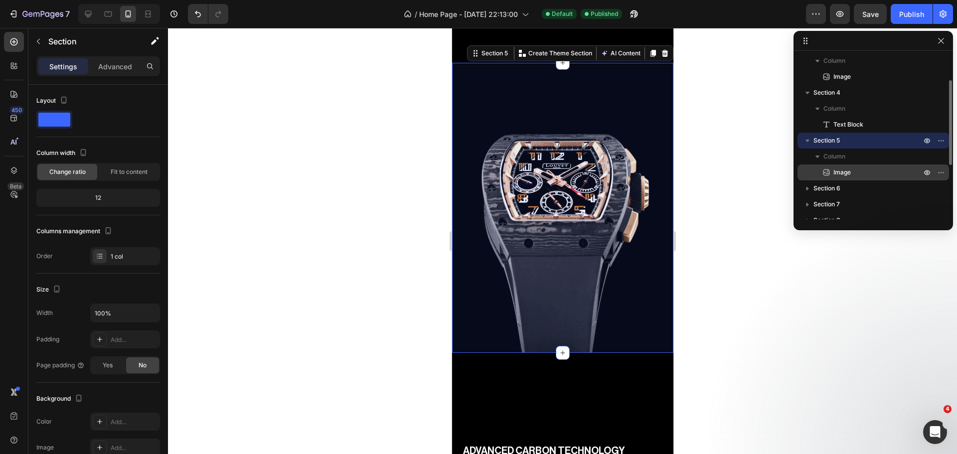
scroll to position [100, 0]
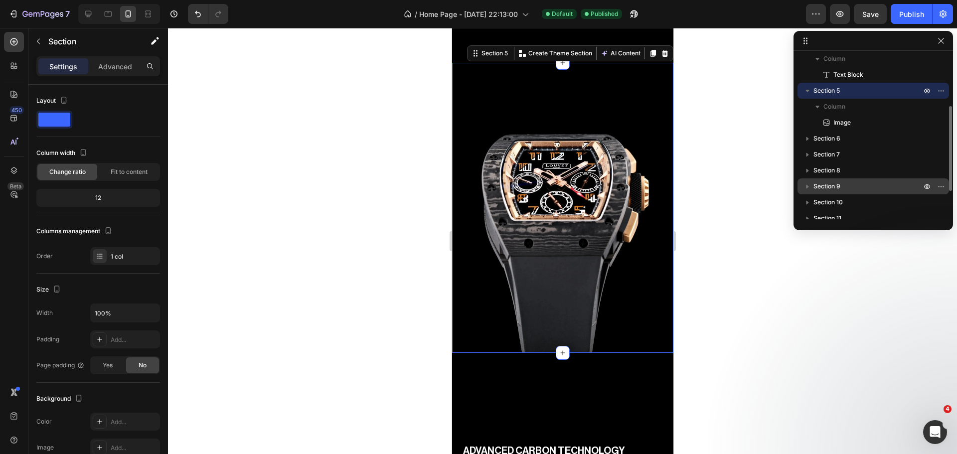
click at [837, 188] on span "Section 9" at bounding box center [826, 186] width 27 height 10
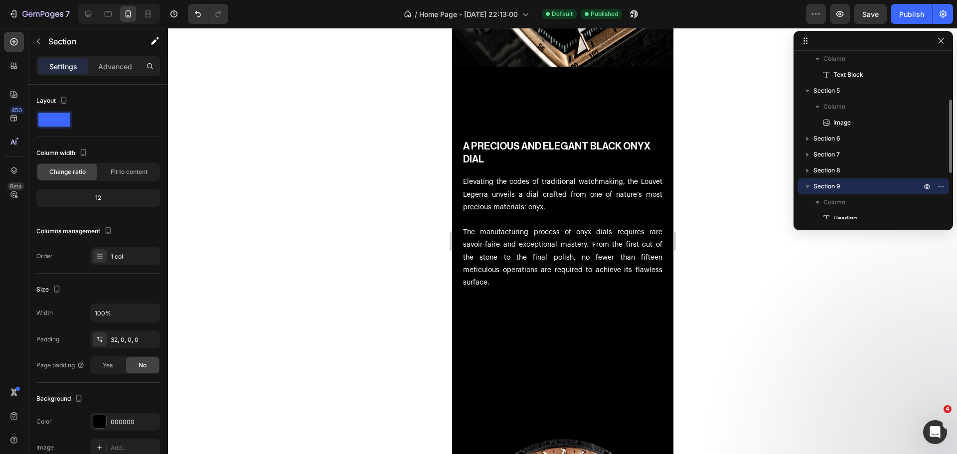
scroll to position [4121, 0]
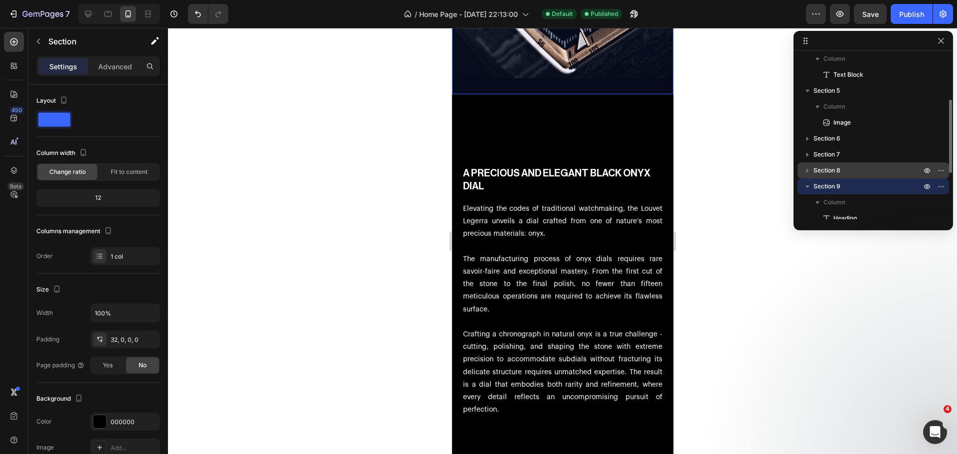
click at [817, 170] on span "Section 8" at bounding box center [826, 170] width 27 height 10
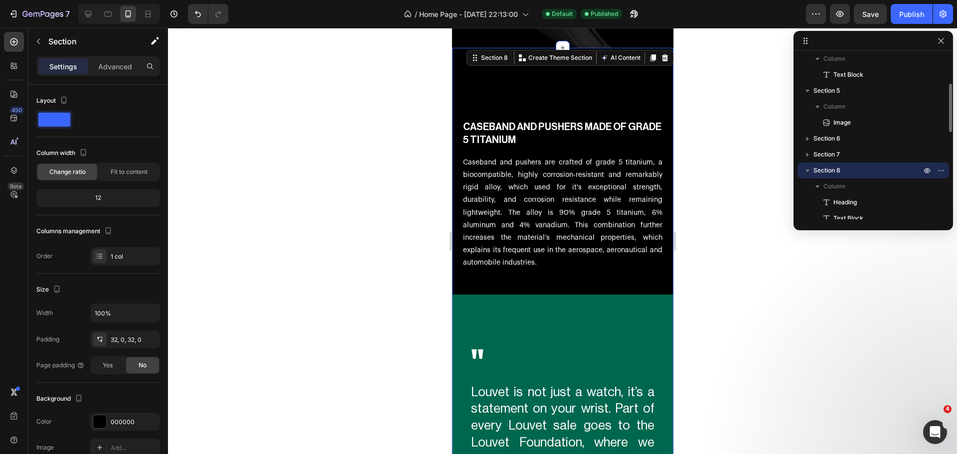
scroll to position [2105, 0]
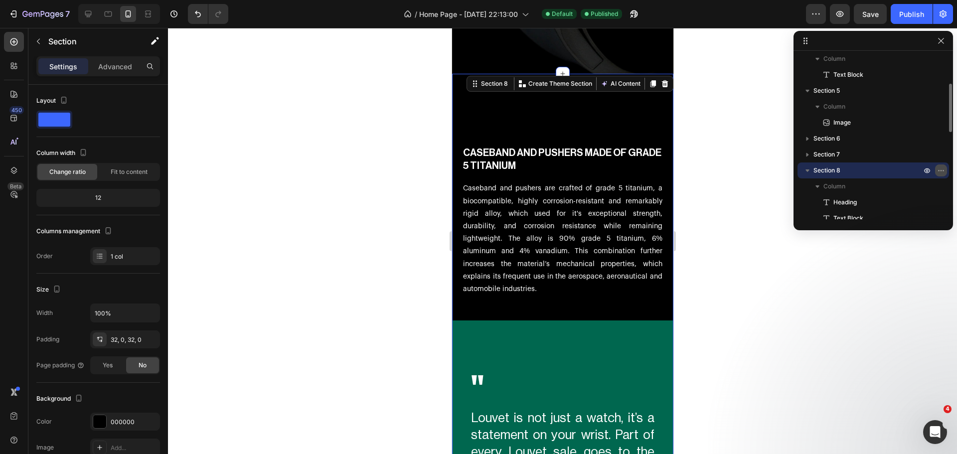
click at [941, 168] on icon "button" at bounding box center [941, 170] width 8 height 8
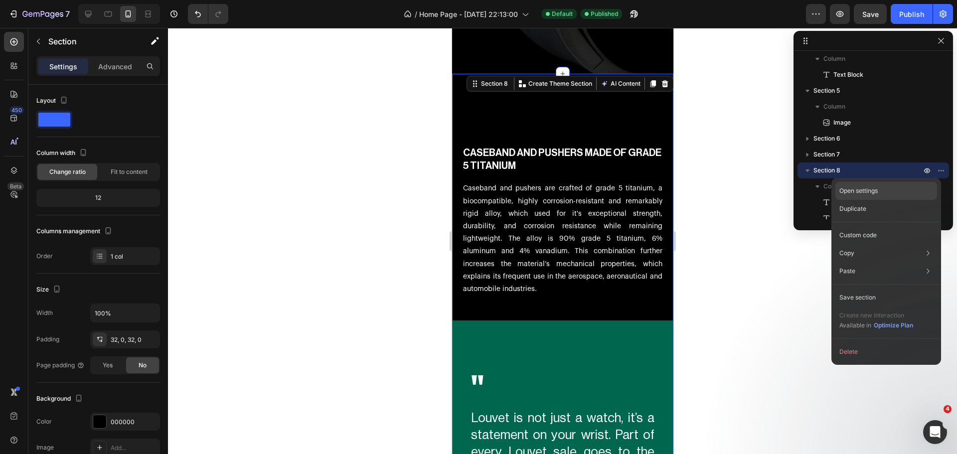
click at [866, 193] on p "Open settings" at bounding box center [858, 190] width 38 height 9
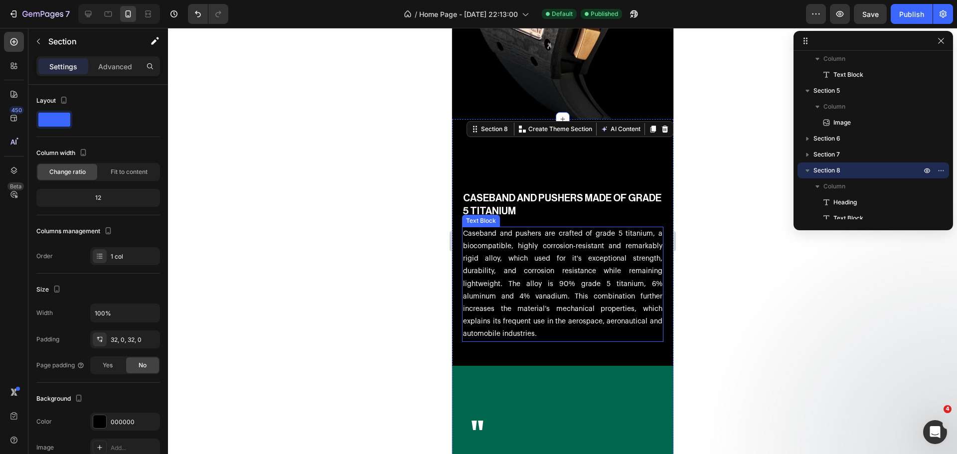
scroll to position [2005, 0]
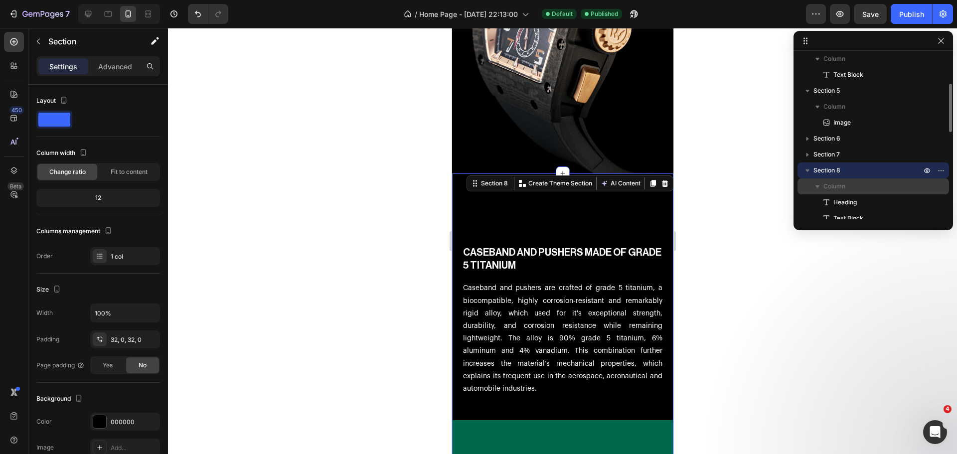
click at [824, 187] on span "Column" at bounding box center [834, 186] width 22 height 10
click at [823, 187] on span "Column" at bounding box center [834, 186] width 22 height 10
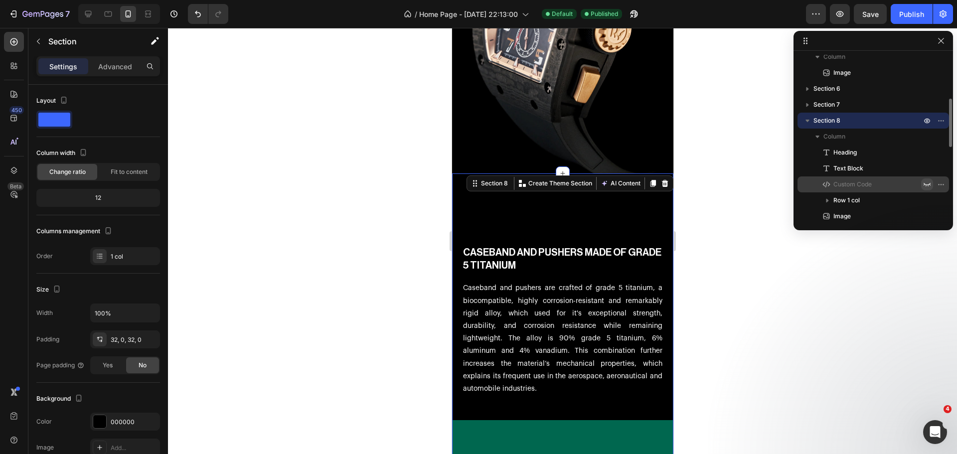
click at [925, 182] on icon "button" at bounding box center [927, 184] width 8 height 8
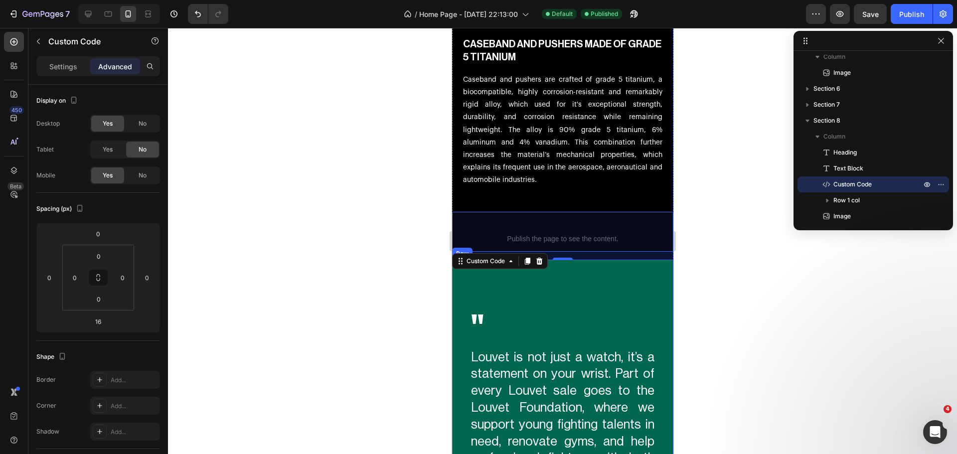
scroll to position [2205, 0]
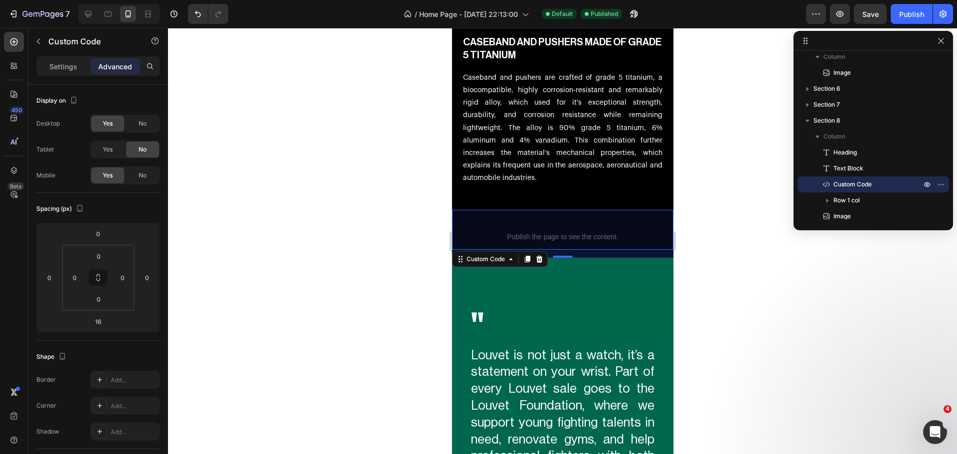
click at [511, 223] on span "Custom code" at bounding box center [561, 224] width 221 height 12
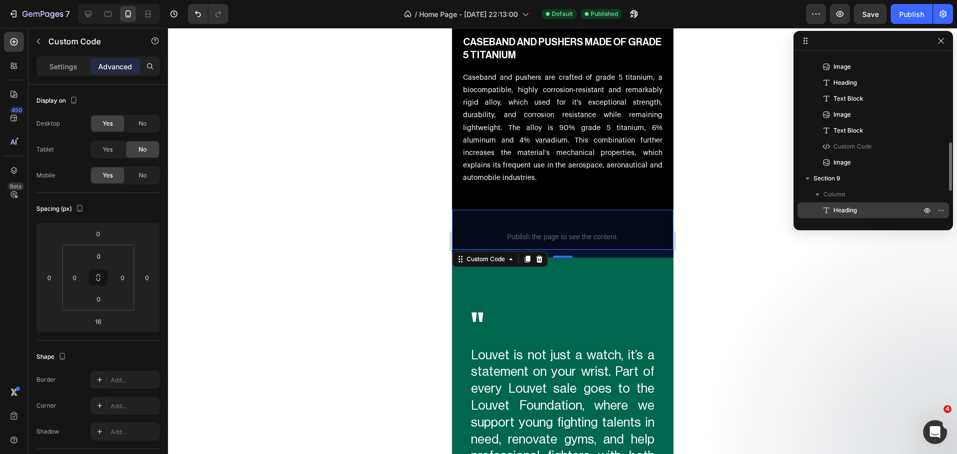
scroll to position [394, 0]
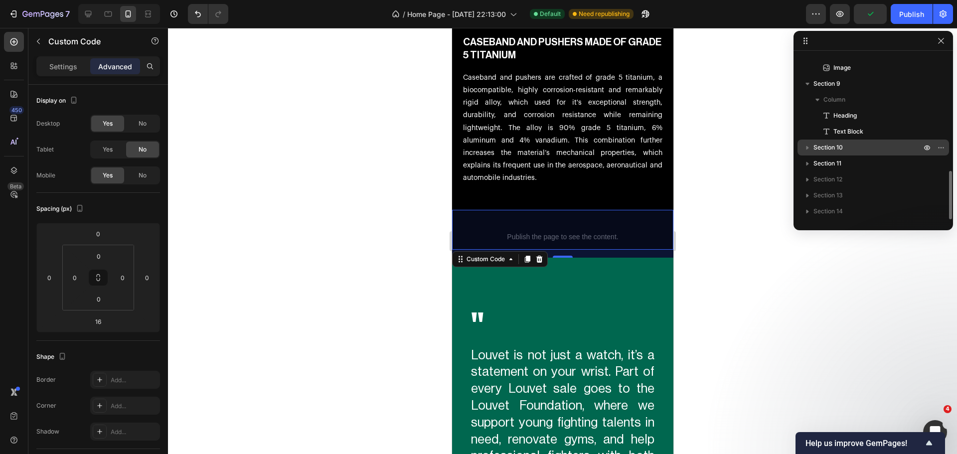
click at [807, 150] on icon "button" at bounding box center [807, 147] width 10 height 10
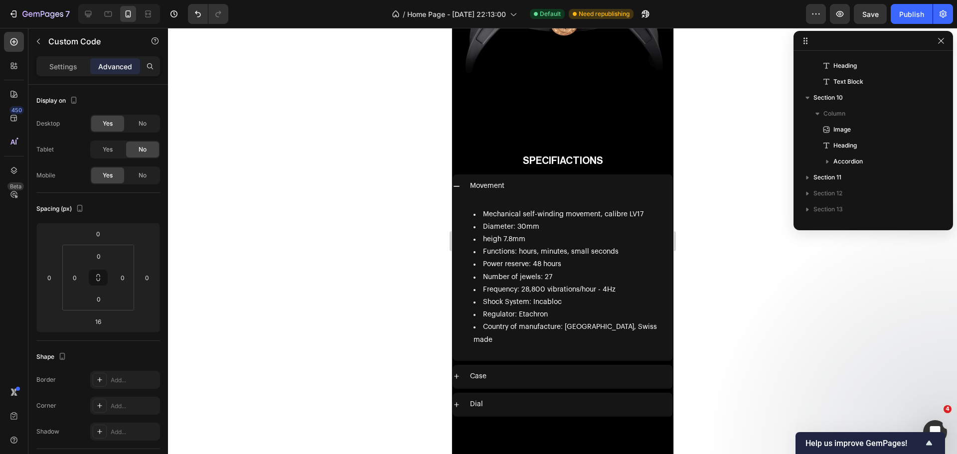
scroll to position [4745, 0]
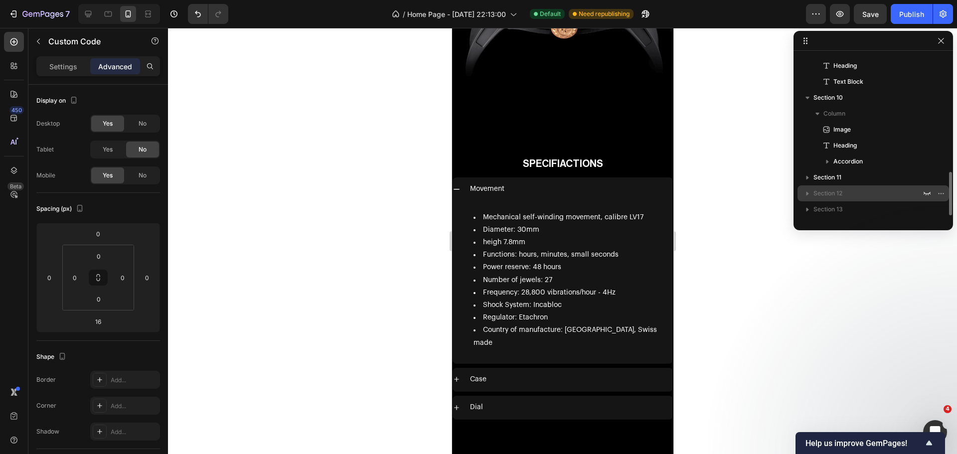
click at [803, 194] on icon "button" at bounding box center [807, 193] width 10 height 10
click at [806, 195] on icon "button" at bounding box center [807, 193] width 10 height 10
click at [807, 195] on icon "button" at bounding box center [807, 193] width 10 height 10
click at [863, 191] on p "Section 12" at bounding box center [868, 193] width 110 height 10
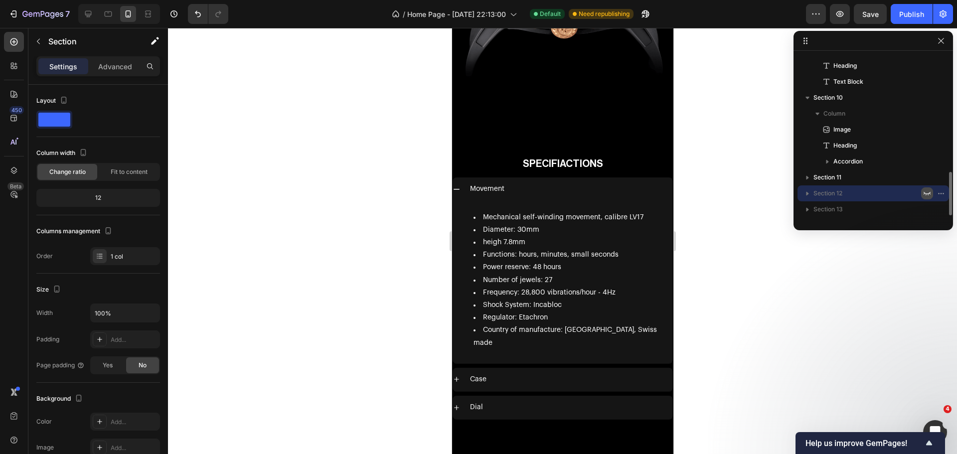
click at [922, 193] on button "button" at bounding box center [927, 193] width 12 height 12
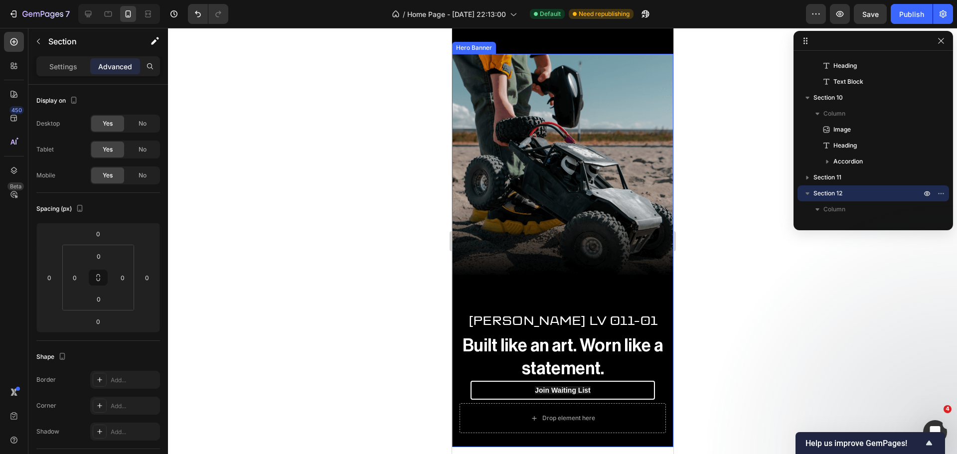
scroll to position [5642, 0]
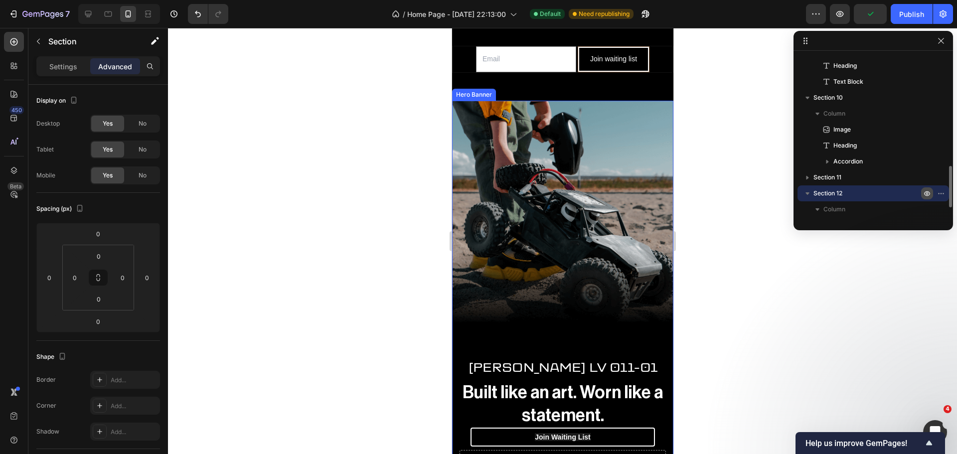
click at [928, 194] on icon "button" at bounding box center [927, 193] width 8 height 8
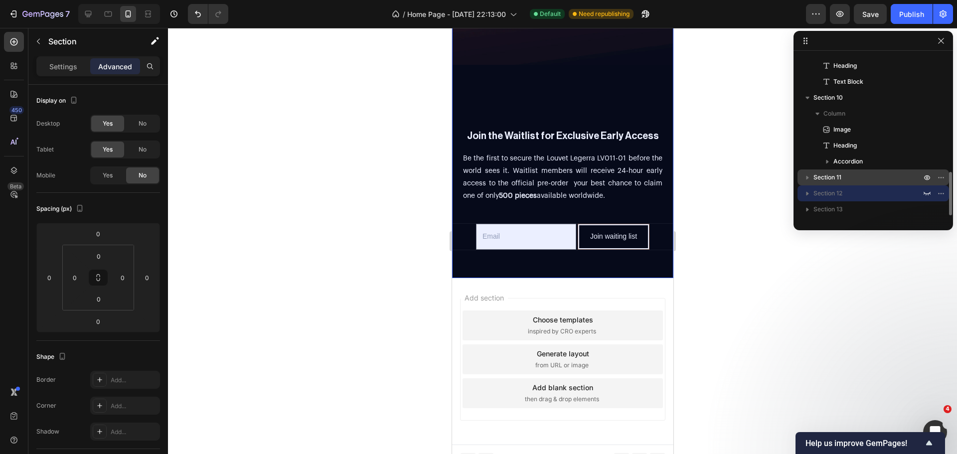
click at [848, 179] on p "Section 11" at bounding box center [868, 177] width 110 height 10
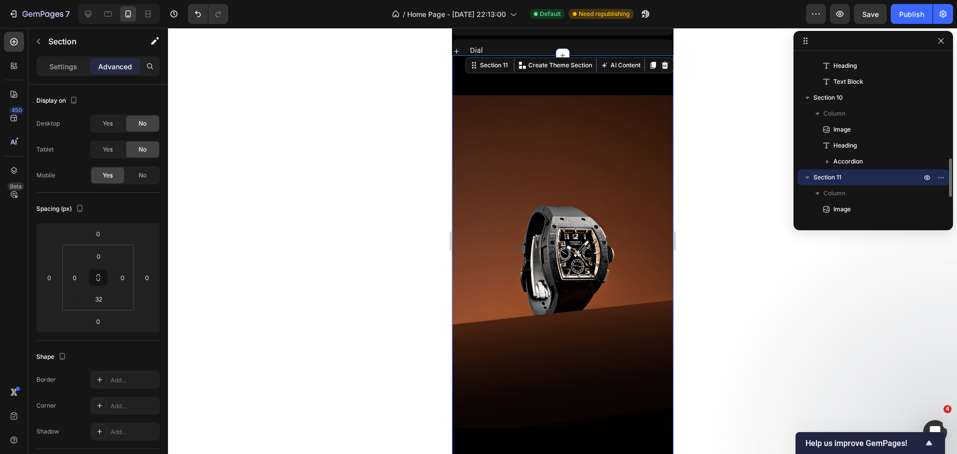
scroll to position [5095, 0]
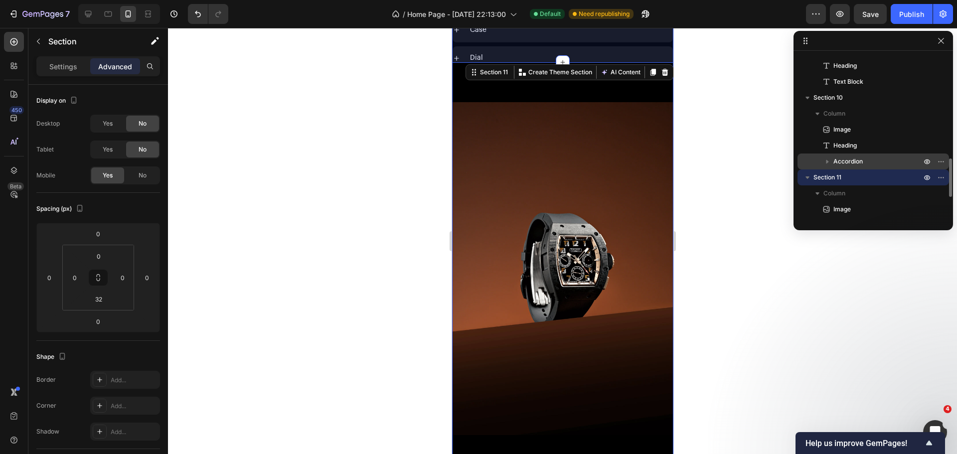
click at [876, 160] on p "Accordion" at bounding box center [878, 161] width 90 height 10
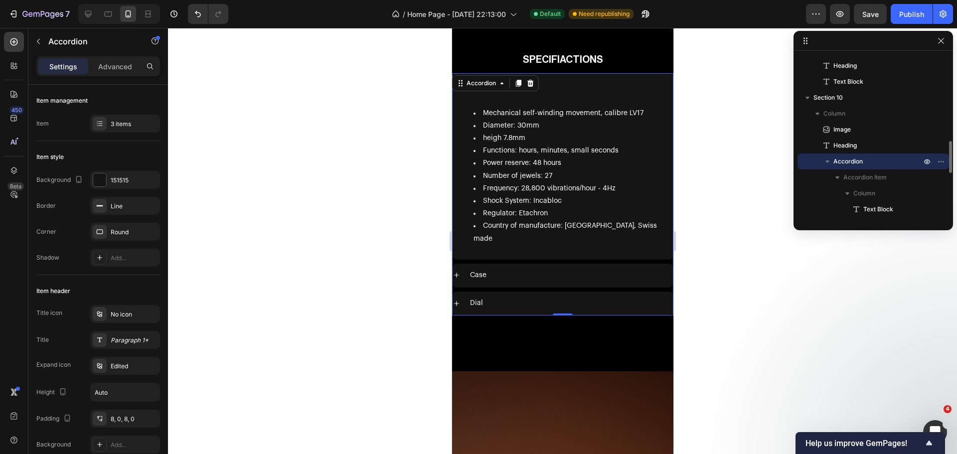
scroll to position [4849, 0]
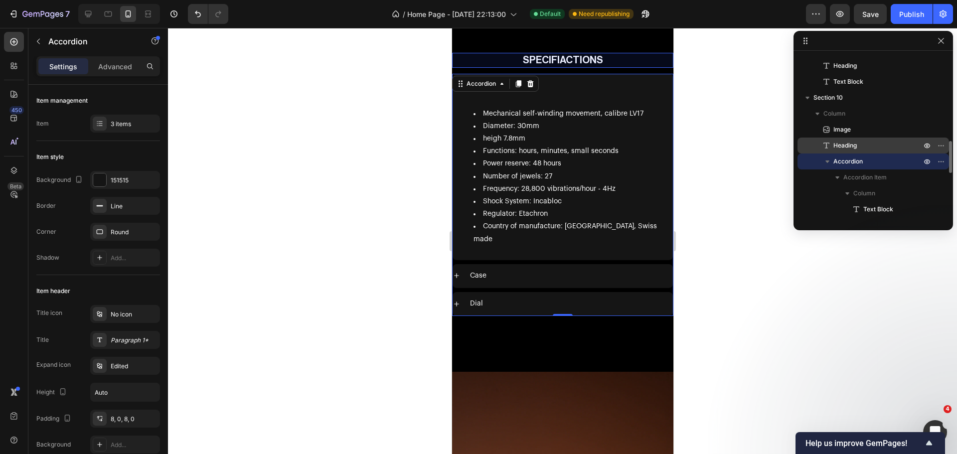
click at [879, 149] on p "Heading" at bounding box center [866, 145] width 90 height 10
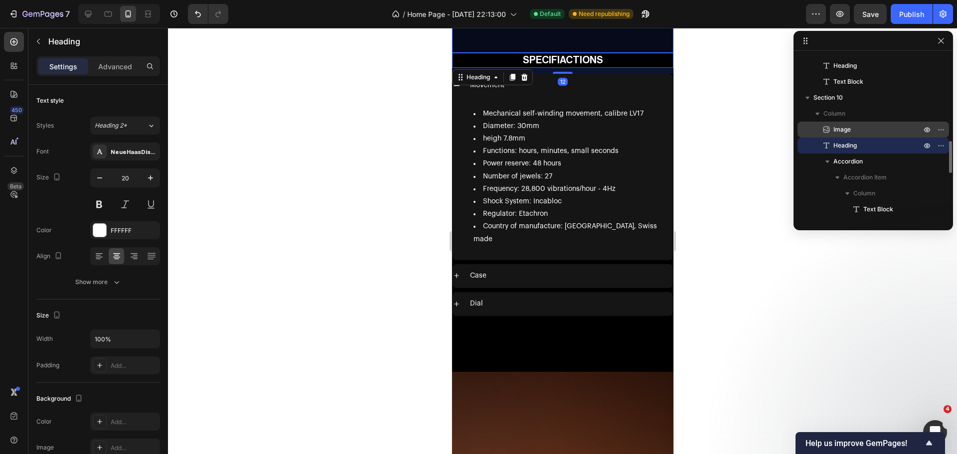
click at [862, 129] on p "Image" at bounding box center [866, 130] width 90 height 10
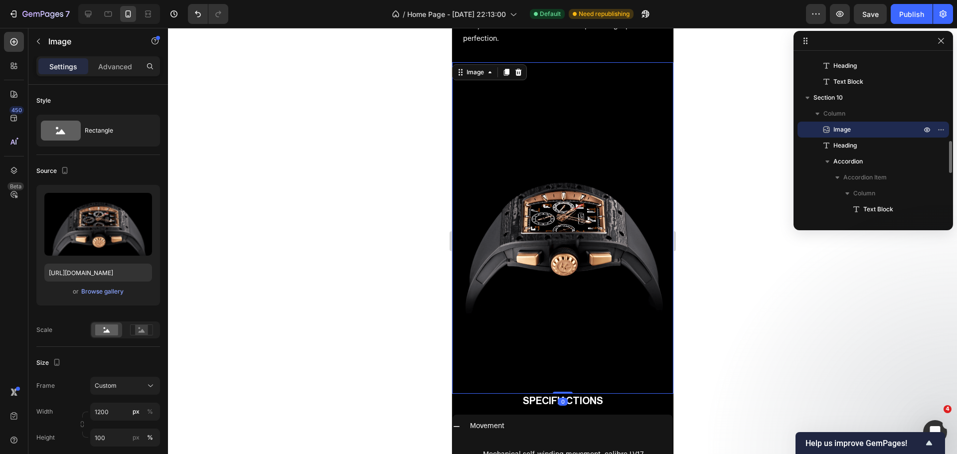
scroll to position [4508, 0]
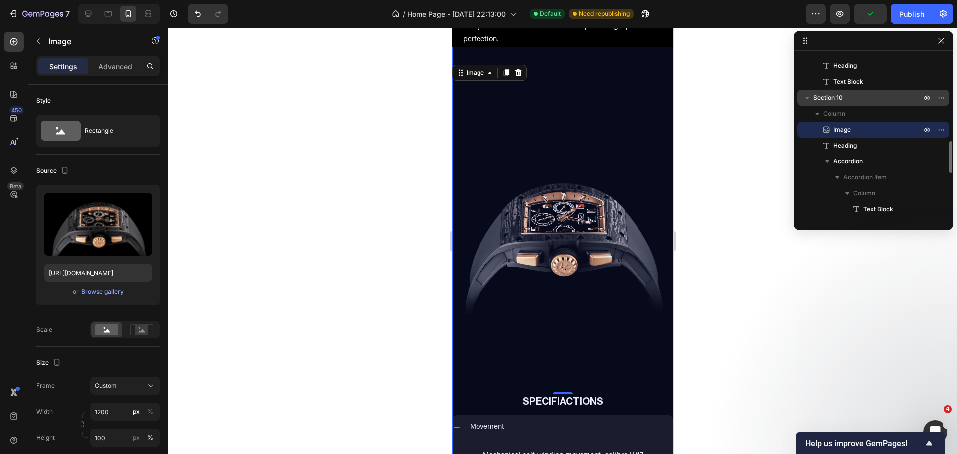
click at [809, 95] on icon "button" at bounding box center [807, 98] width 10 height 10
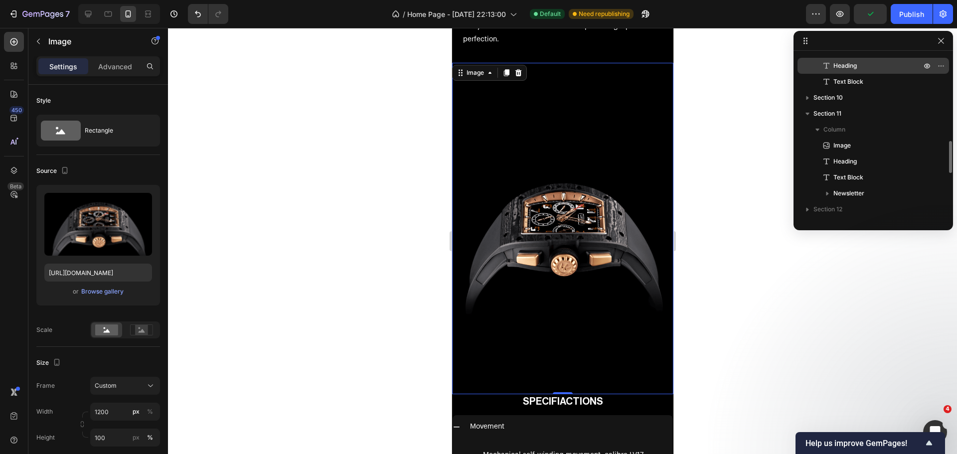
scroll to position [394, 0]
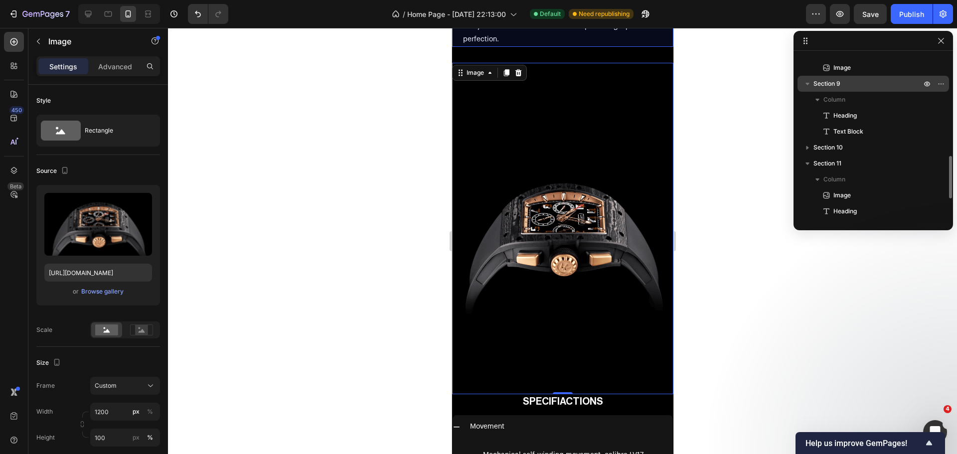
click at [809, 83] on icon "button" at bounding box center [807, 84] width 10 height 10
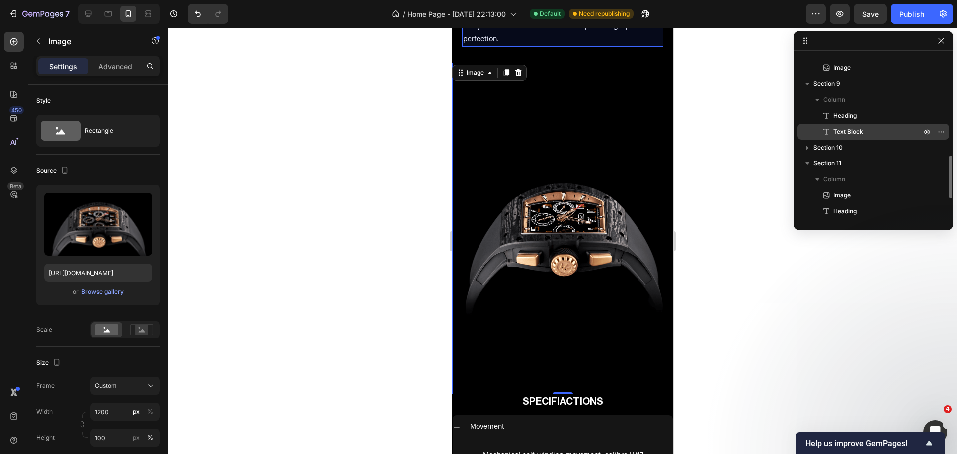
click at [826, 131] on icon at bounding box center [826, 132] width 6 height 6
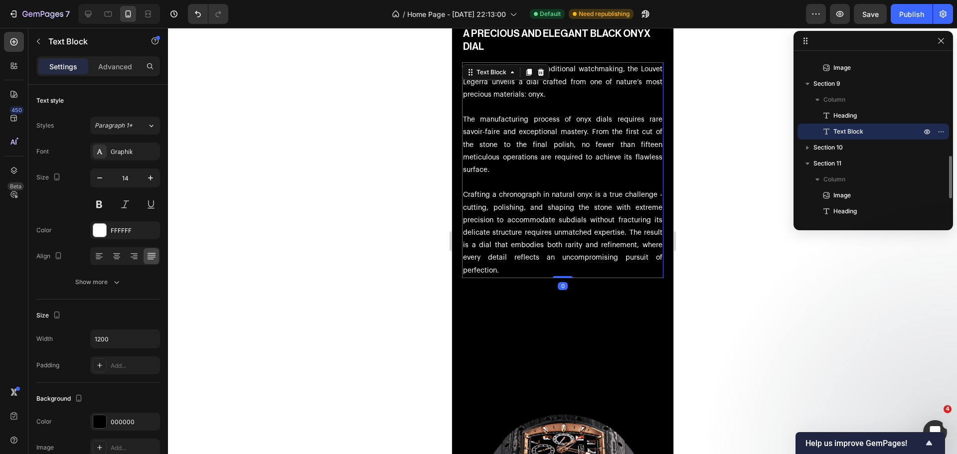
scroll to position [4276, 0]
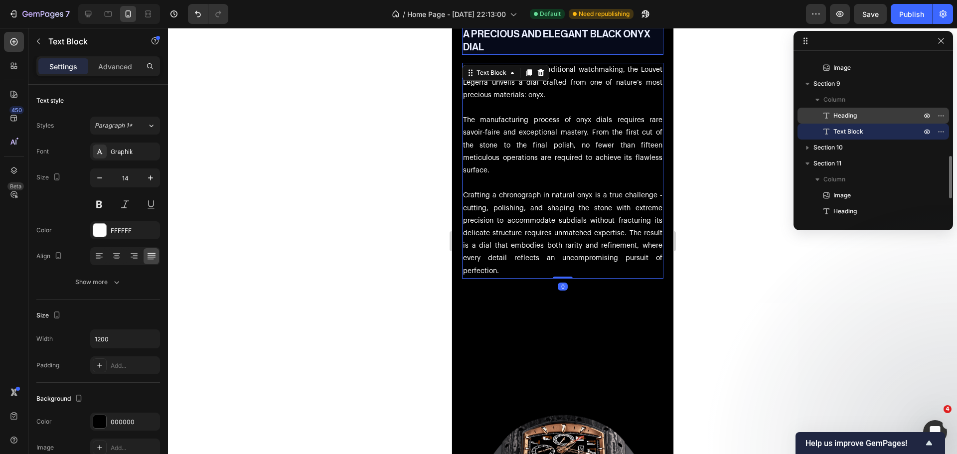
click at [826, 116] on icon at bounding box center [826, 116] width 10 height 10
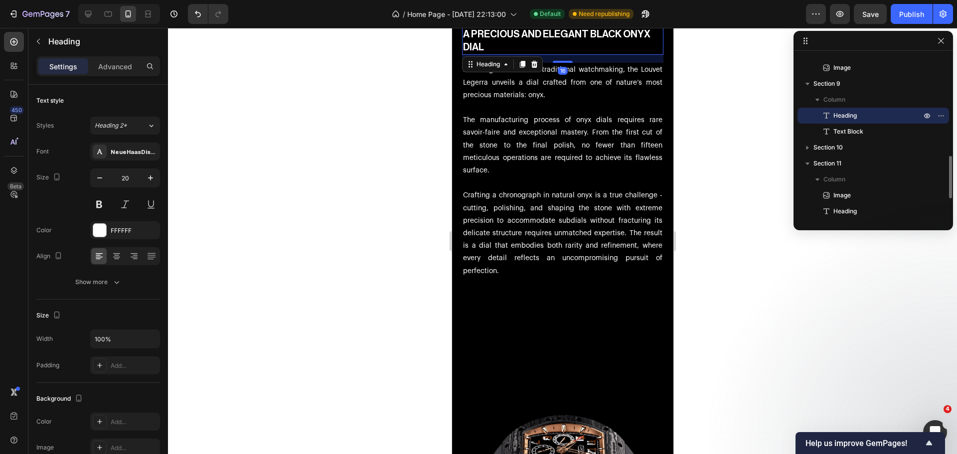
scroll to position [344, 0]
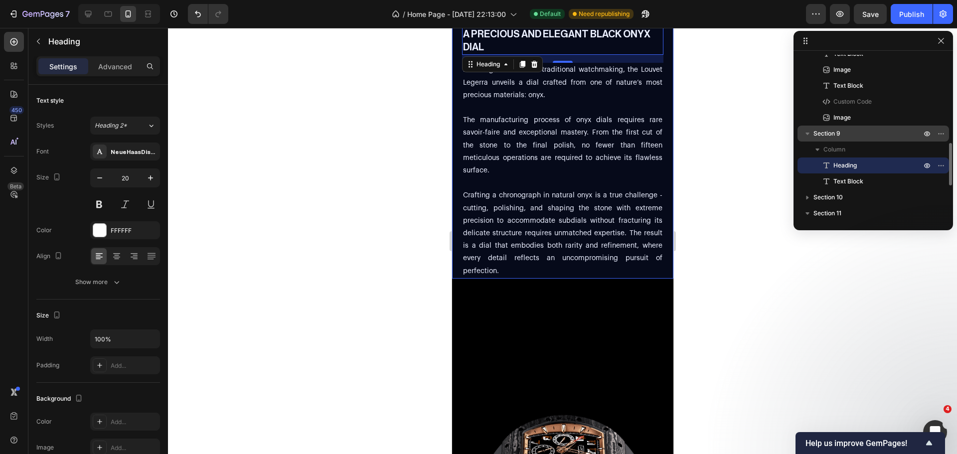
click at [805, 132] on icon "button" at bounding box center [807, 134] width 10 height 10
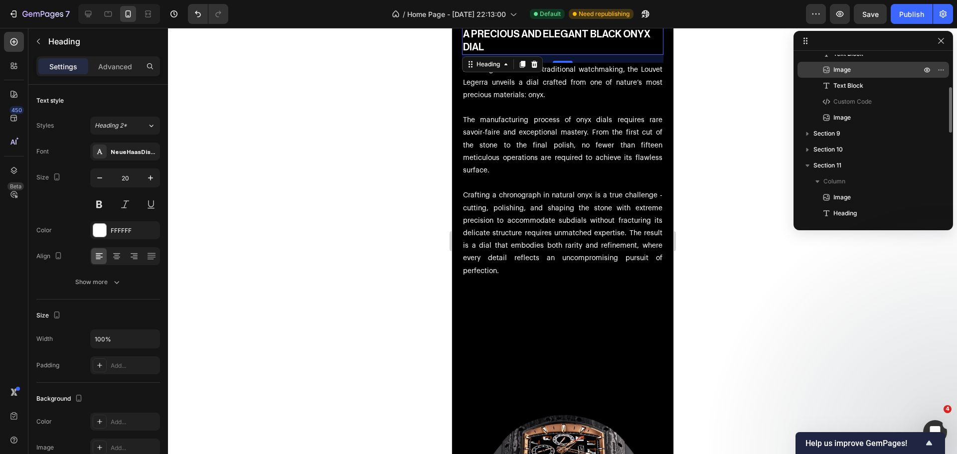
scroll to position [294, 0]
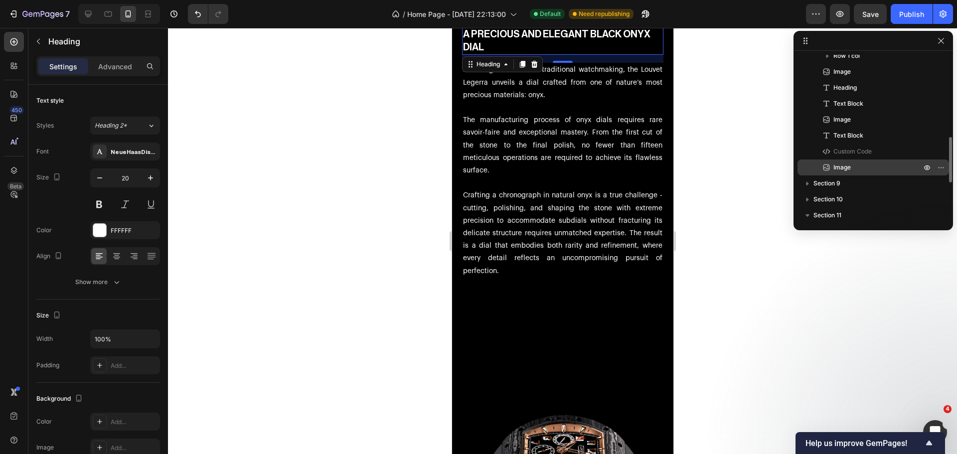
click at [929, 151] on icon "button" at bounding box center [926, 151] width 7 height 3
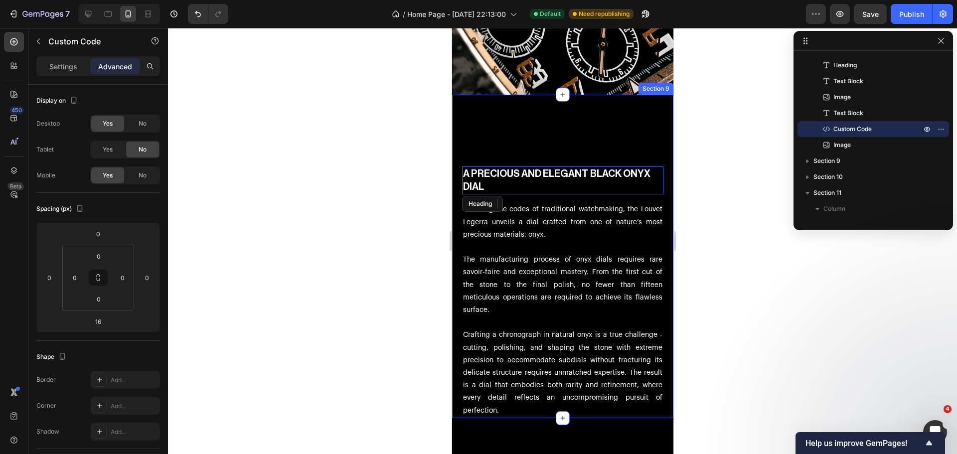
scroll to position [4176, 0]
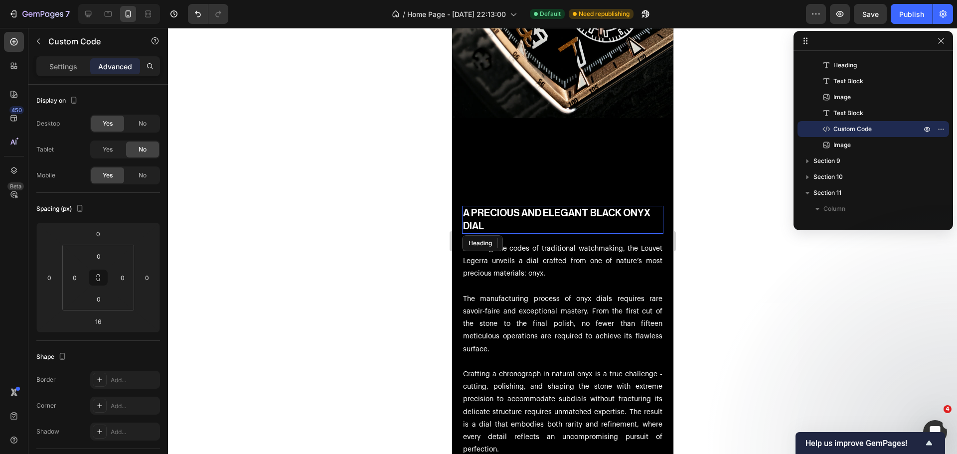
click at [308, 294] on div at bounding box center [562, 241] width 789 height 426
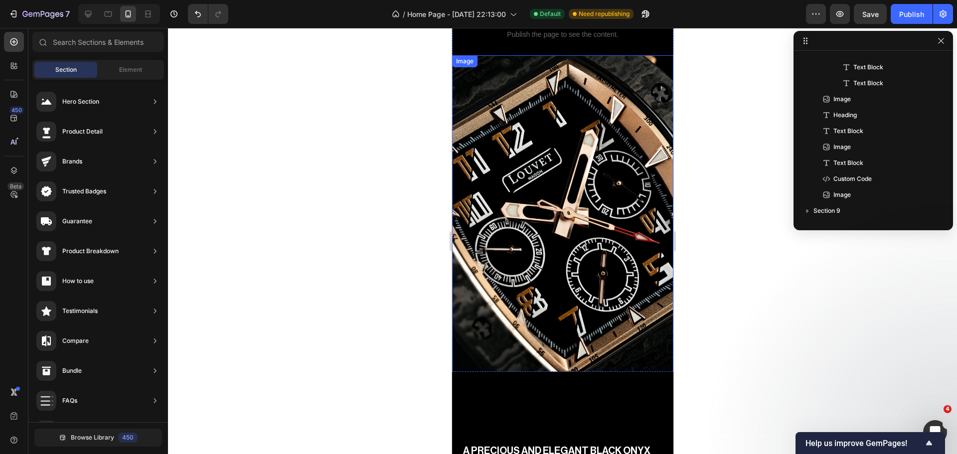
scroll to position [3877, 0]
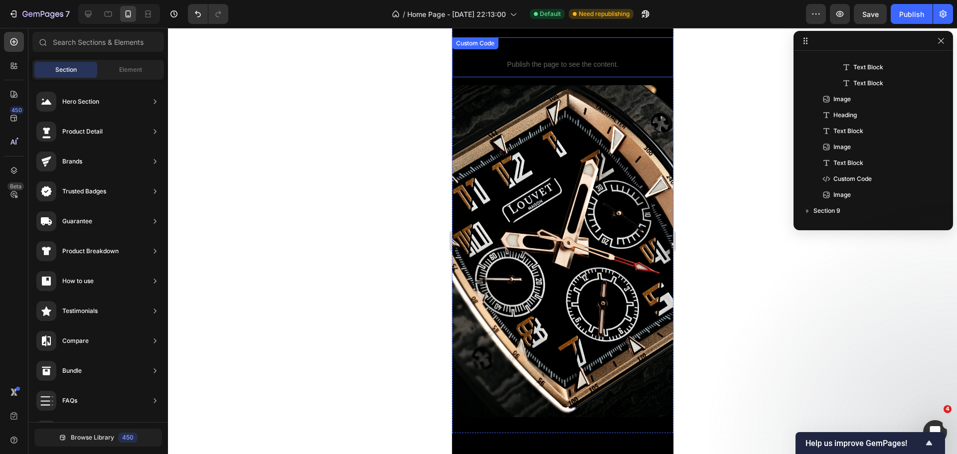
click at [541, 59] on span "Publish the page to see the content." at bounding box center [561, 64] width 221 height 10
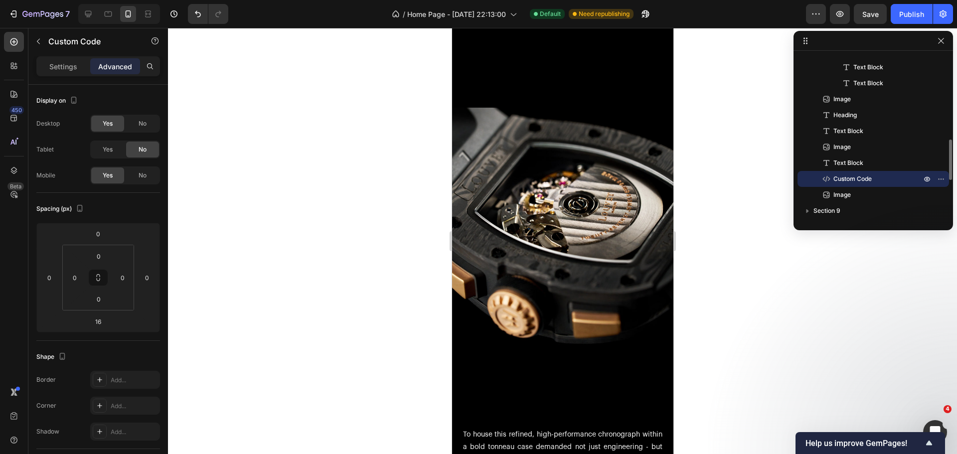
scroll to position [247, 0]
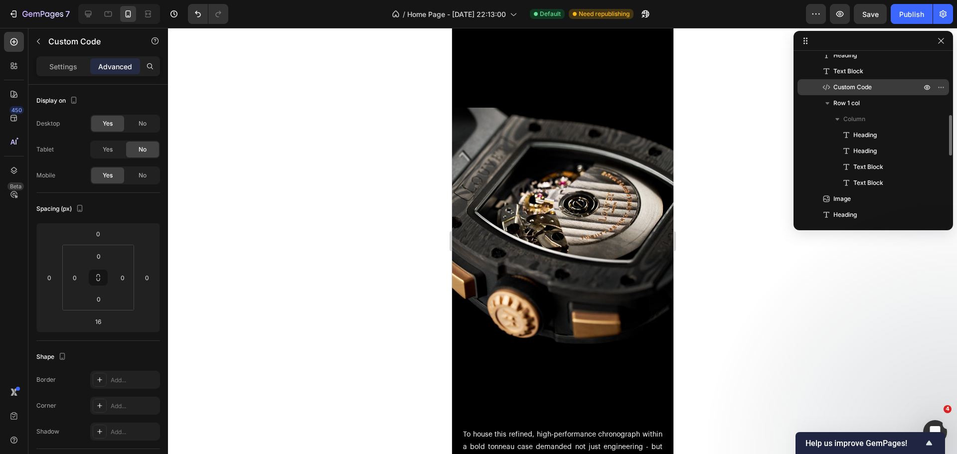
click at [844, 88] on span "Custom Code" at bounding box center [852, 87] width 38 height 10
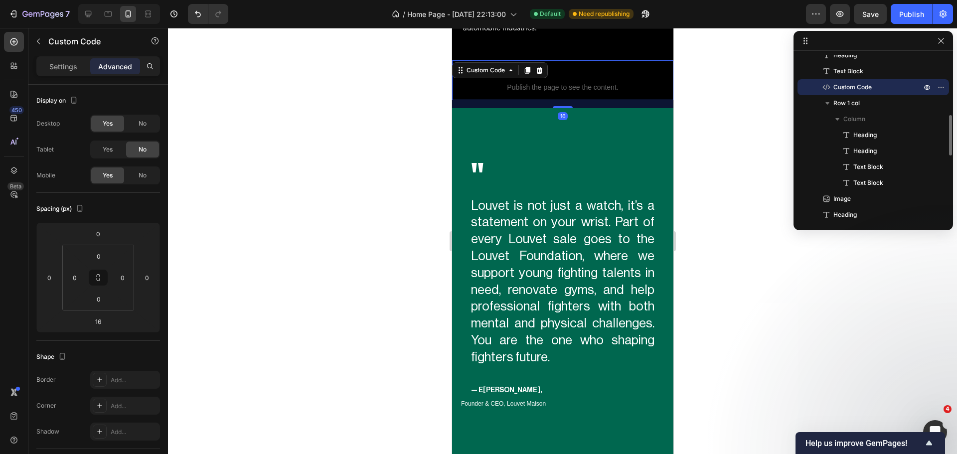
scroll to position [2352, 0]
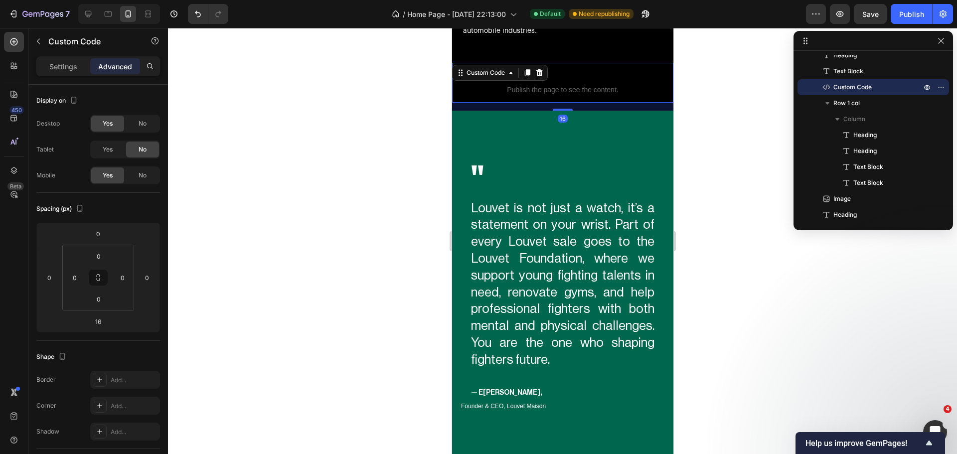
click at [707, 122] on div at bounding box center [562, 241] width 789 height 426
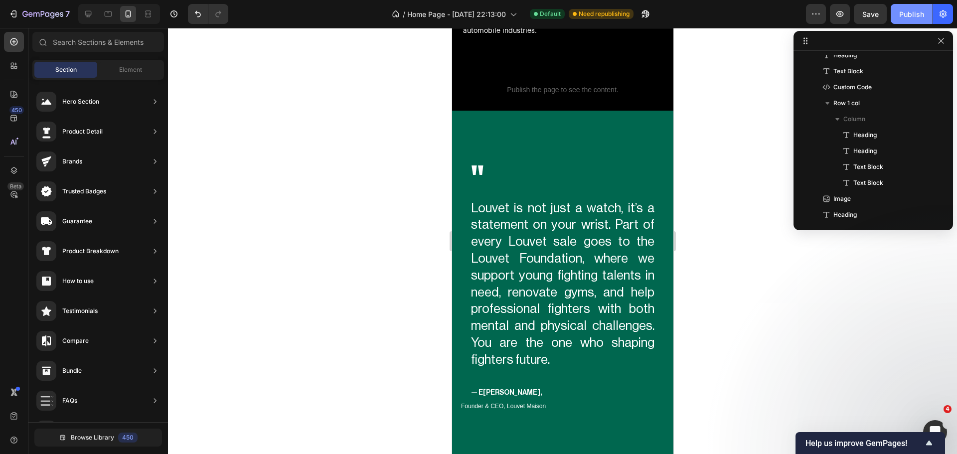
click at [913, 14] on div "Publish" at bounding box center [911, 14] width 25 height 10
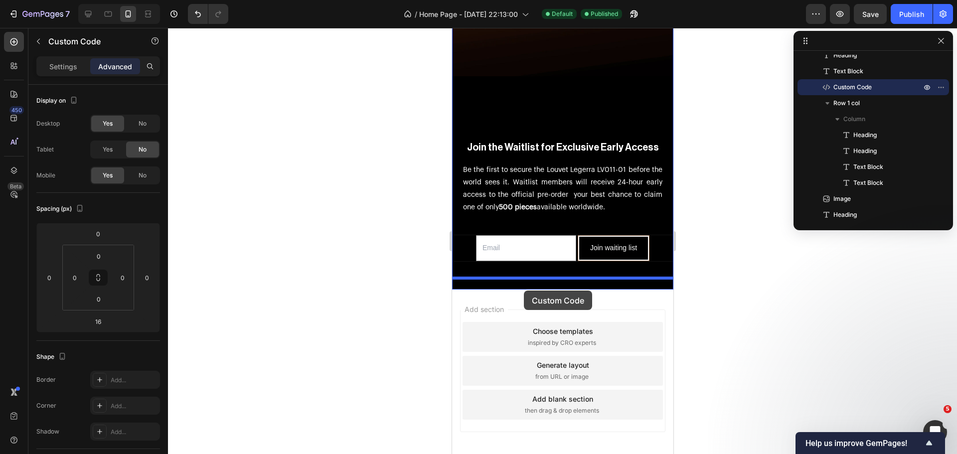
scroll to position [5513, 0]
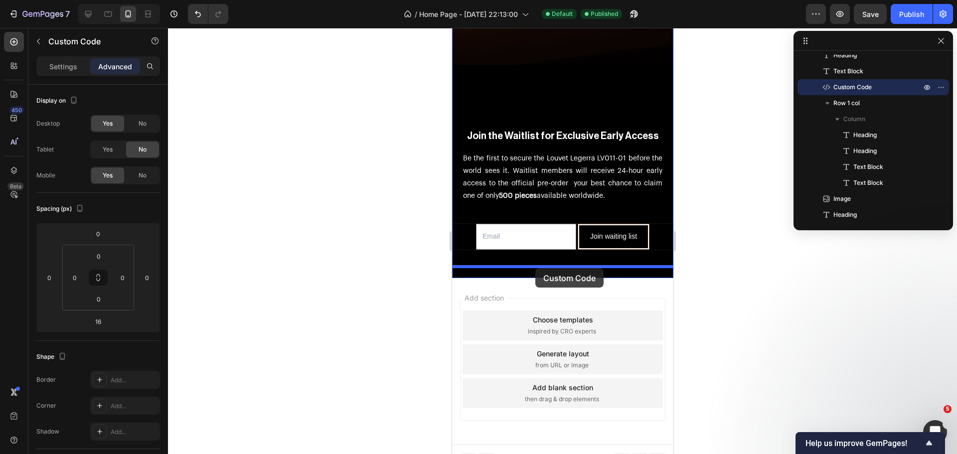
drag, startPoint x: 533, startPoint y: 174, endPoint x: 535, endPoint y: 268, distance: 94.2
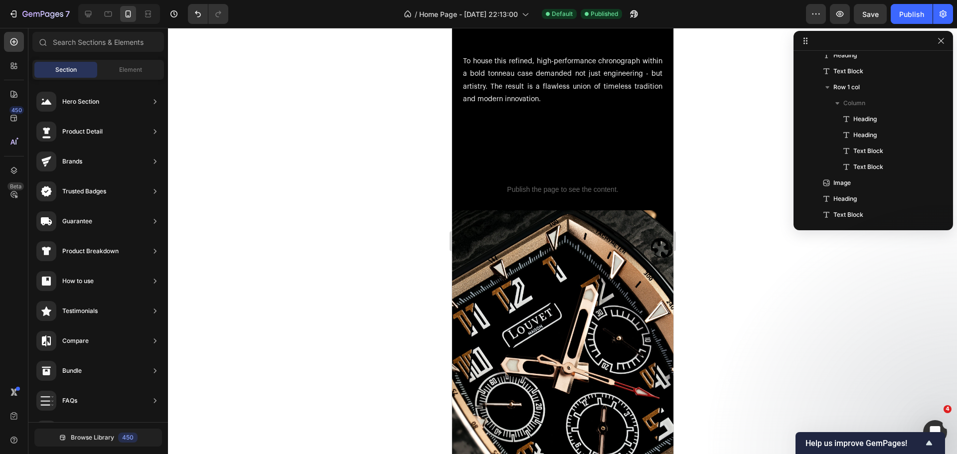
scroll to position [3639, 0]
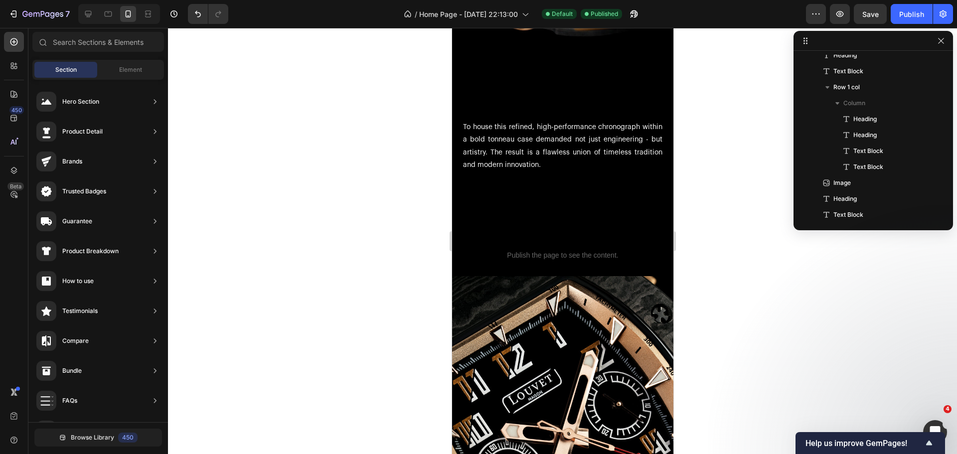
drag, startPoint x: 669, startPoint y: 426, endPoint x: 1124, endPoint y: 326, distance: 465.8
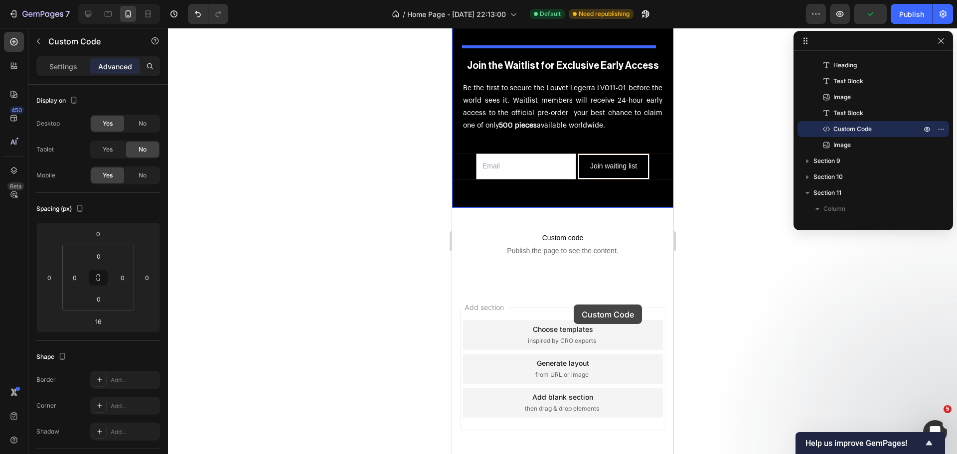
scroll to position [5544, 0]
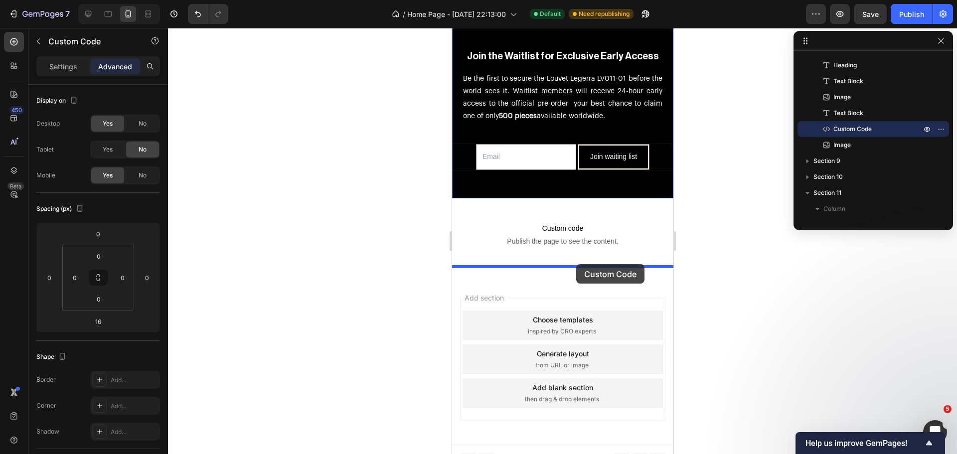
drag, startPoint x: 599, startPoint y: 218, endPoint x: 575, endPoint y: 264, distance: 51.5
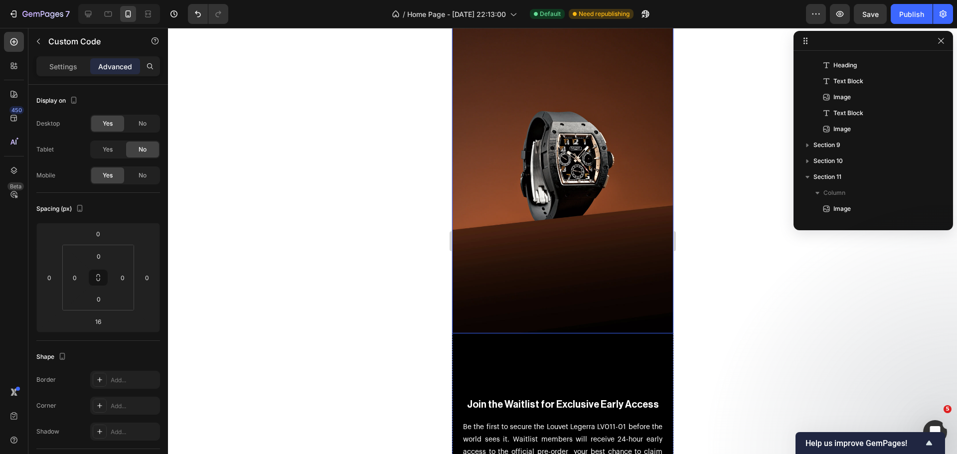
scroll to position [5196, 0]
click at [593, 155] on img at bounding box center [561, 167] width 221 height 332
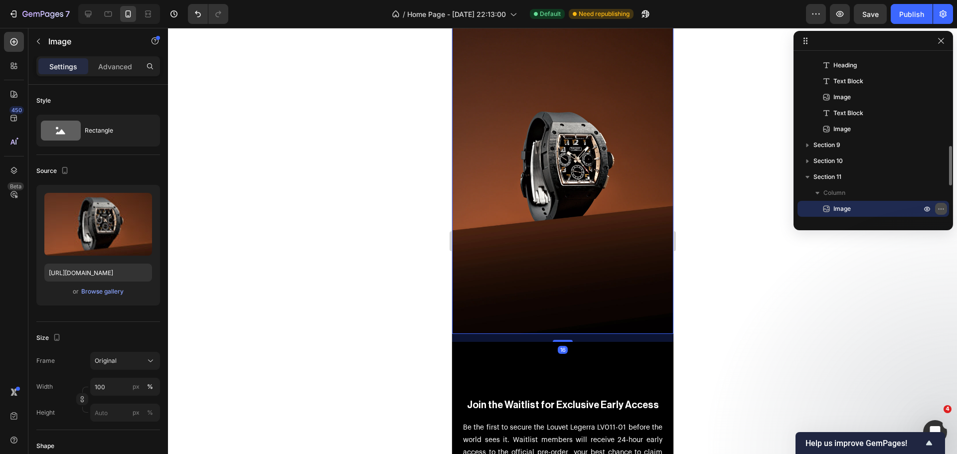
click at [939, 210] on icon "button" at bounding box center [941, 209] width 8 height 8
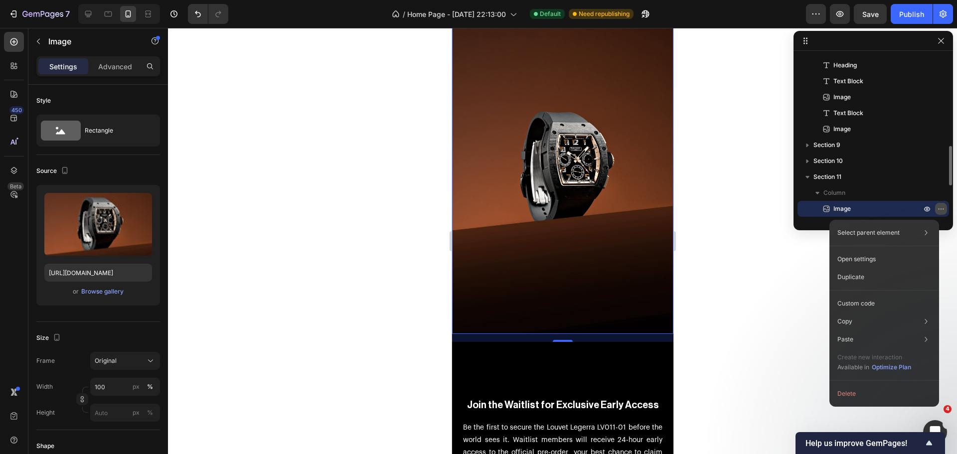
click at [939, 210] on icon "button" at bounding box center [941, 209] width 8 height 8
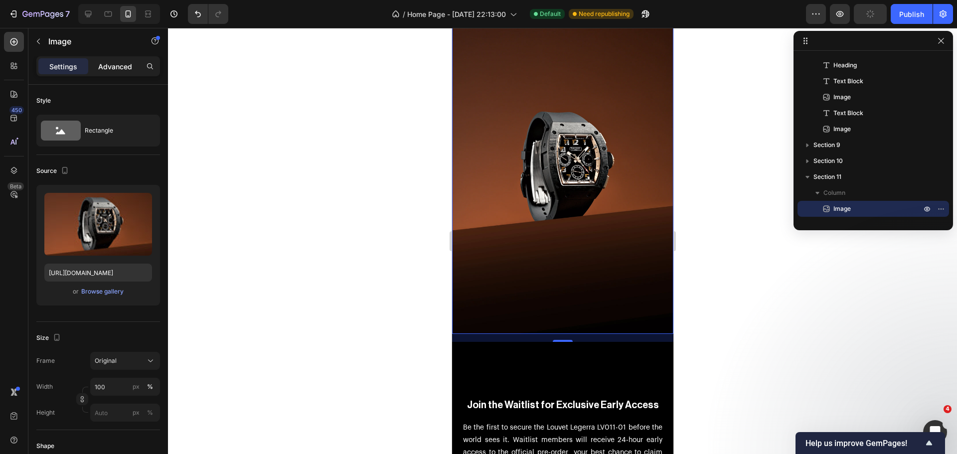
click at [118, 66] on p "Advanced" at bounding box center [115, 66] width 34 height 10
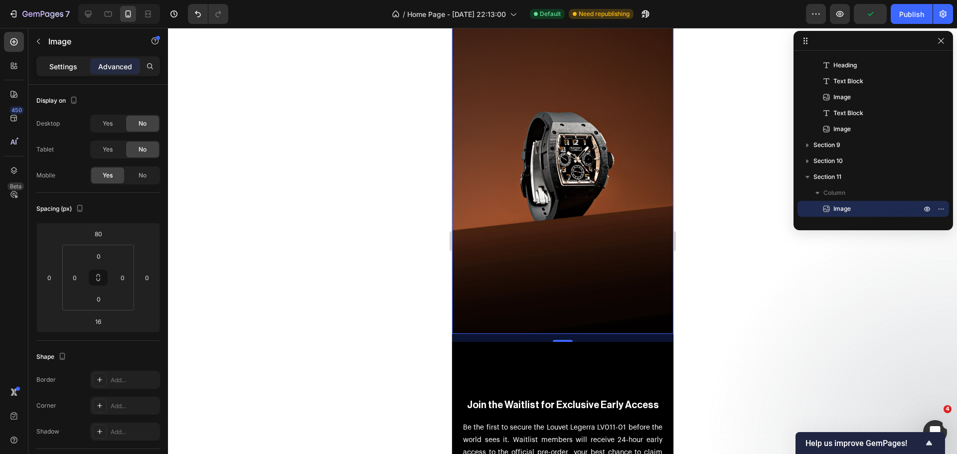
click at [57, 61] on p "Settings" at bounding box center [63, 66] width 28 height 10
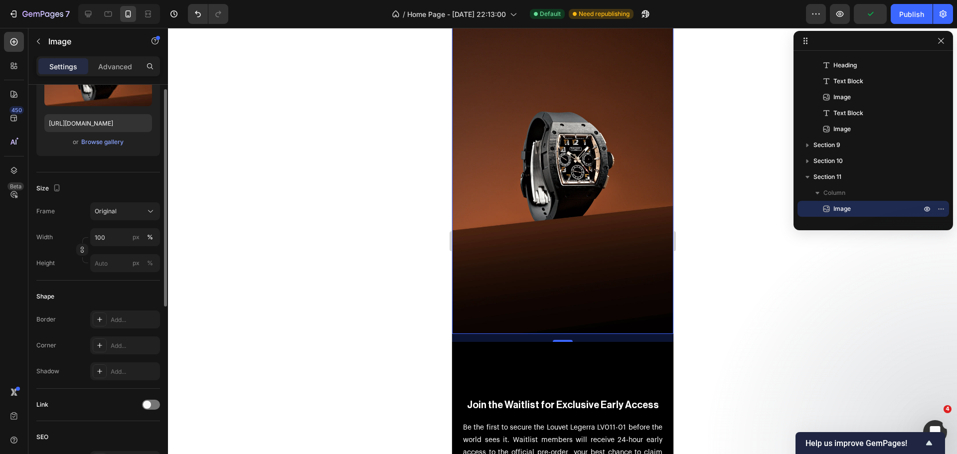
scroll to position [329, 0]
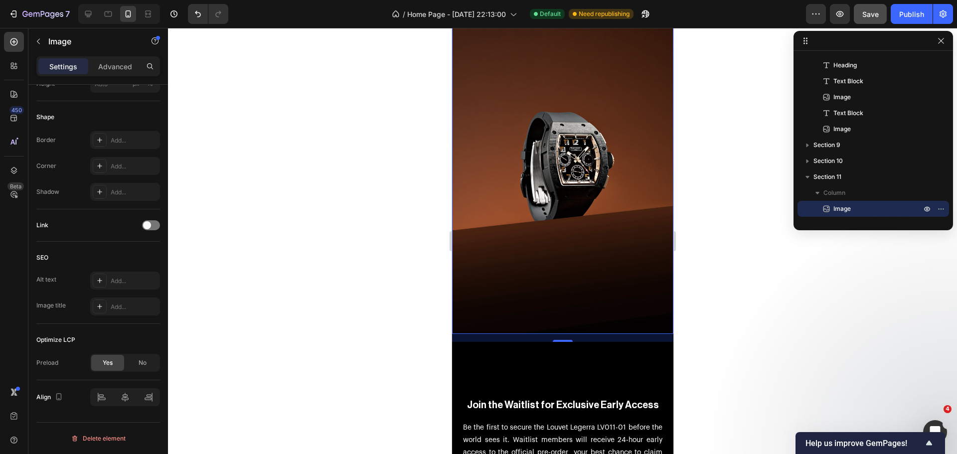
click at [862, 20] on button "Save" at bounding box center [869, 14] width 33 height 20
click at [908, 15] on div "Publish" at bounding box center [911, 14] width 25 height 10
click at [758, 290] on div at bounding box center [562, 241] width 789 height 426
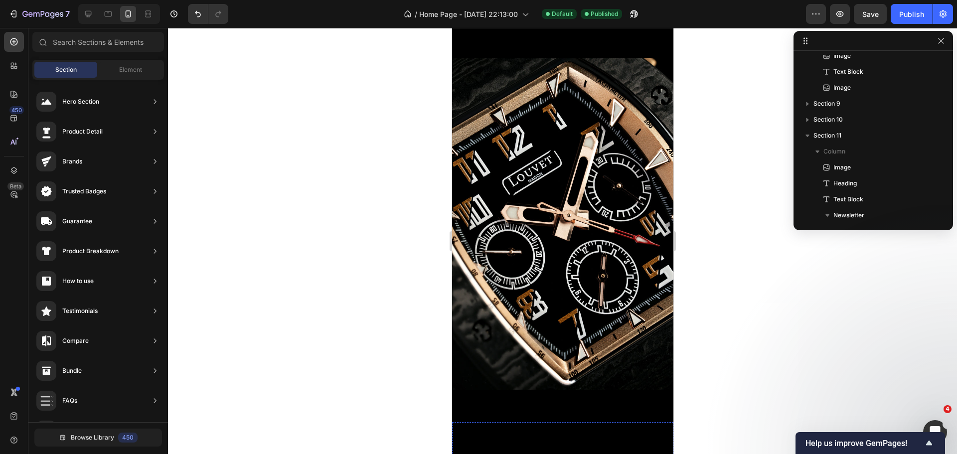
scroll to position [3801, 0]
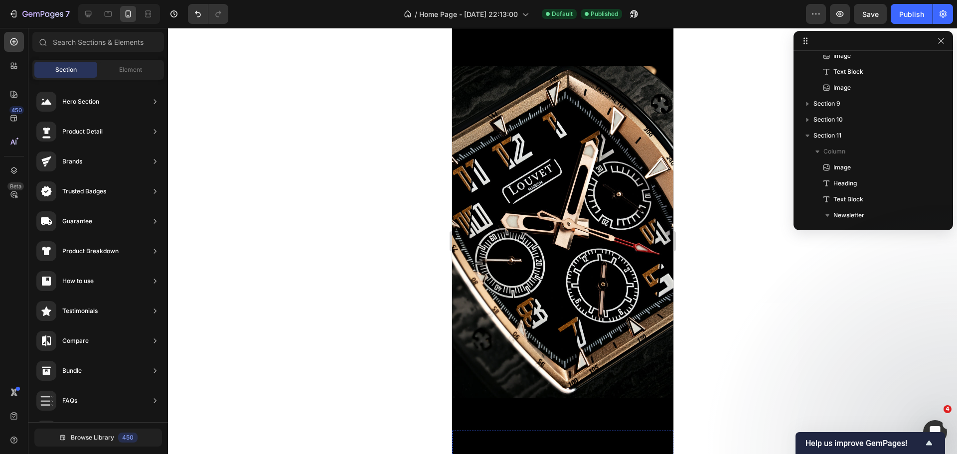
click at [532, 131] on img at bounding box center [561, 232] width 221 height 332
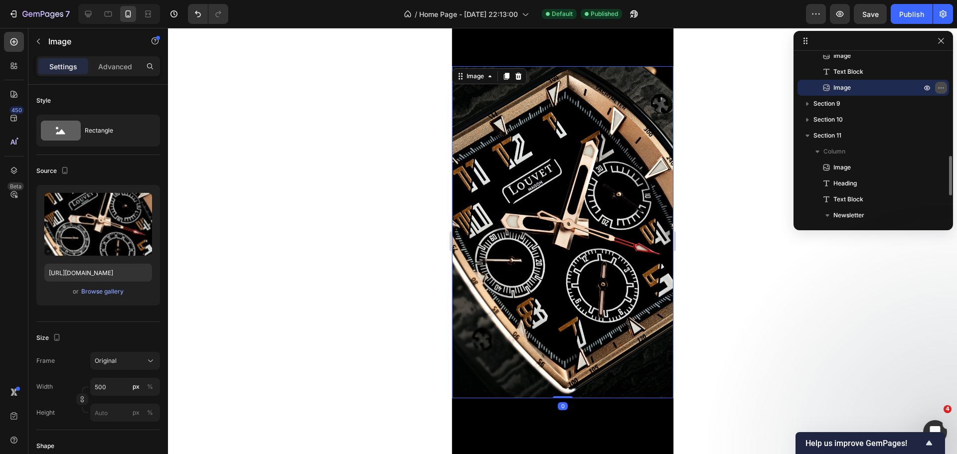
click at [943, 87] on icon "button" at bounding box center [941, 88] width 8 height 8
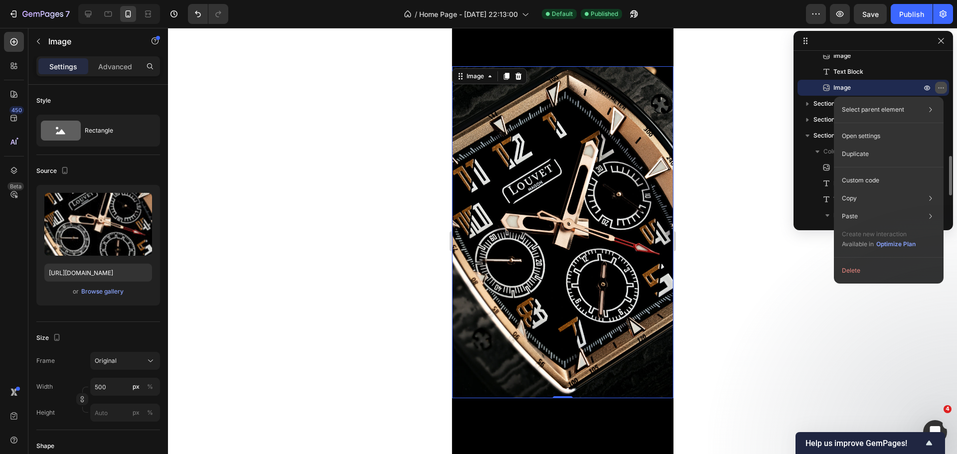
click at [943, 87] on icon "button" at bounding box center [941, 88] width 8 height 8
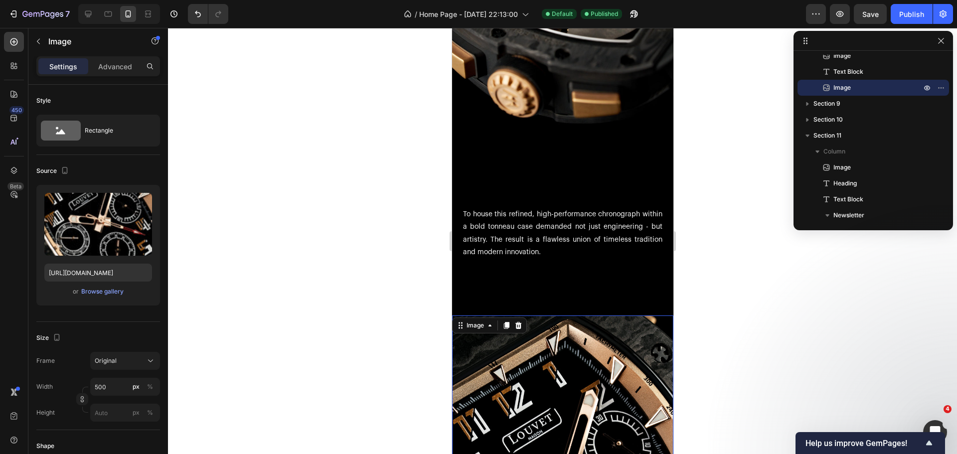
scroll to position [3502, 0]
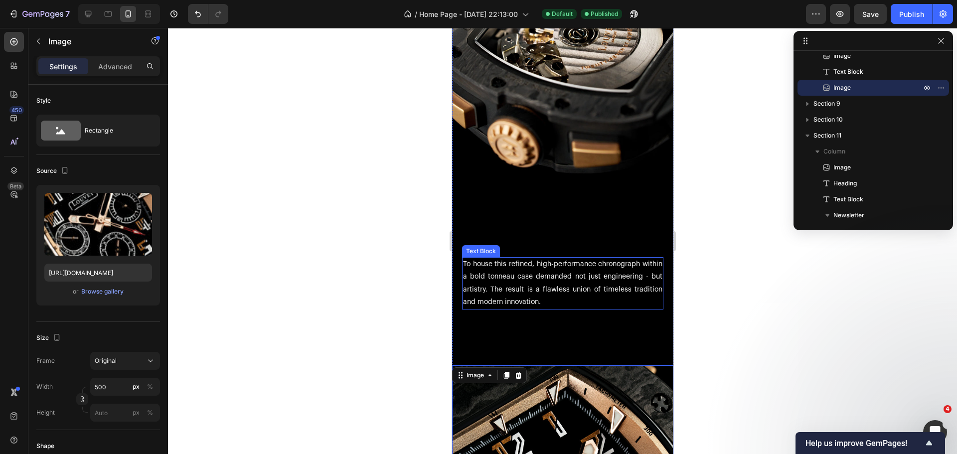
click at [560, 258] on p "To house this refined, high-performance chronograph within a bold tonneau case …" at bounding box center [561, 283] width 199 height 50
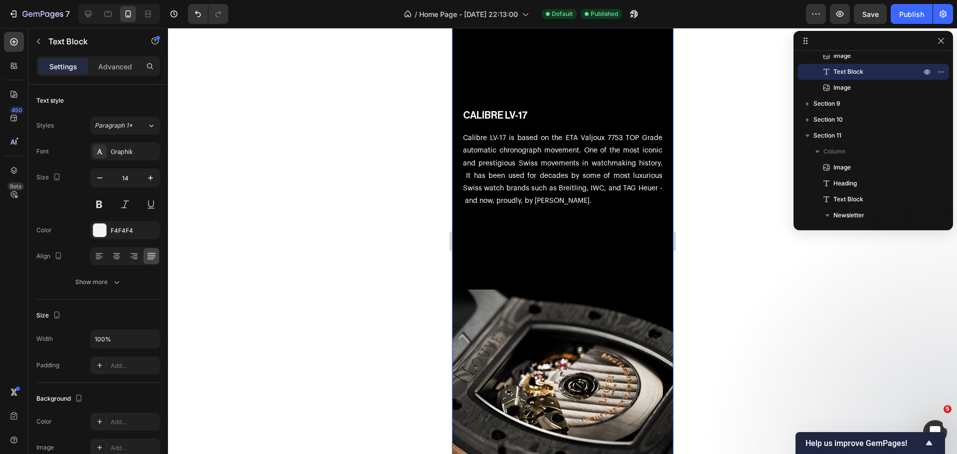
scroll to position [3153, 0]
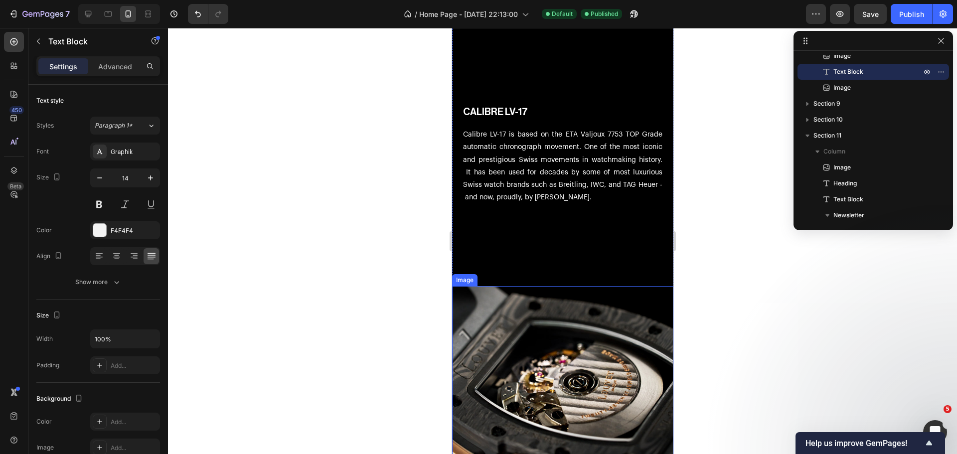
click at [570, 286] on img at bounding box center [561, 404] width 221 height 237
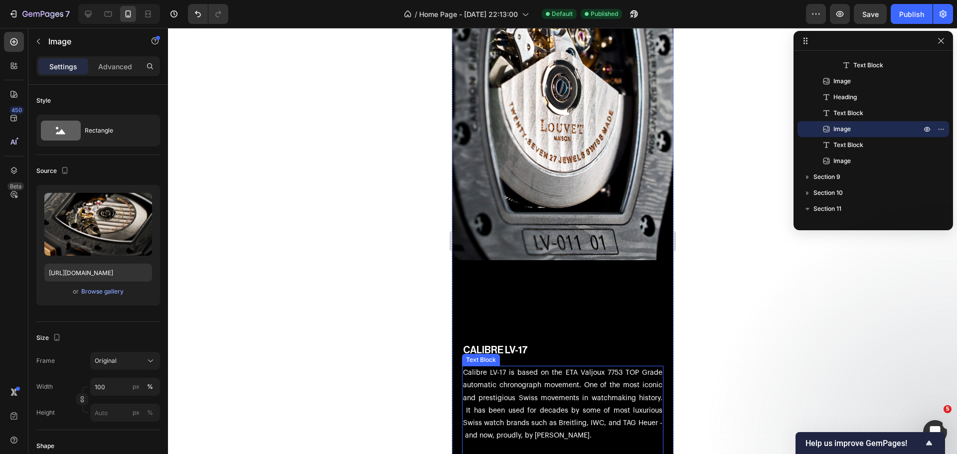
scroll to position [2904, 0]
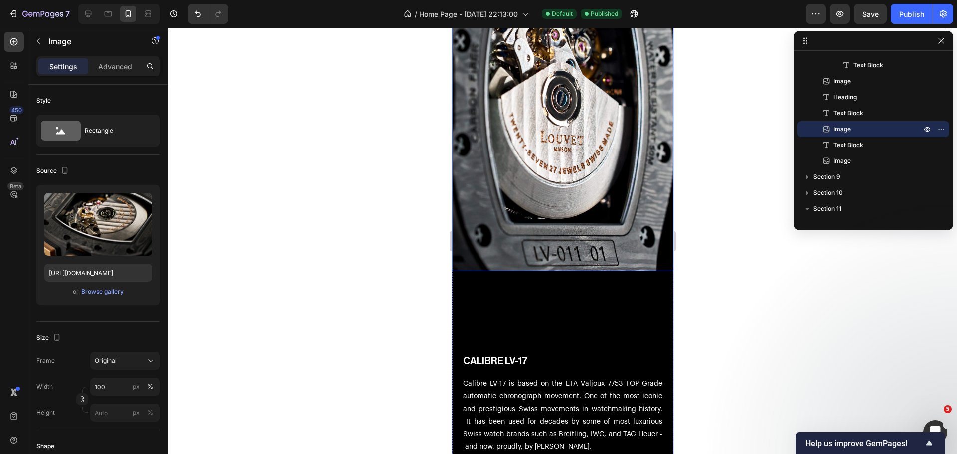
click at [600, 168] on img at bounding box center [561, 94] width 221 height 353
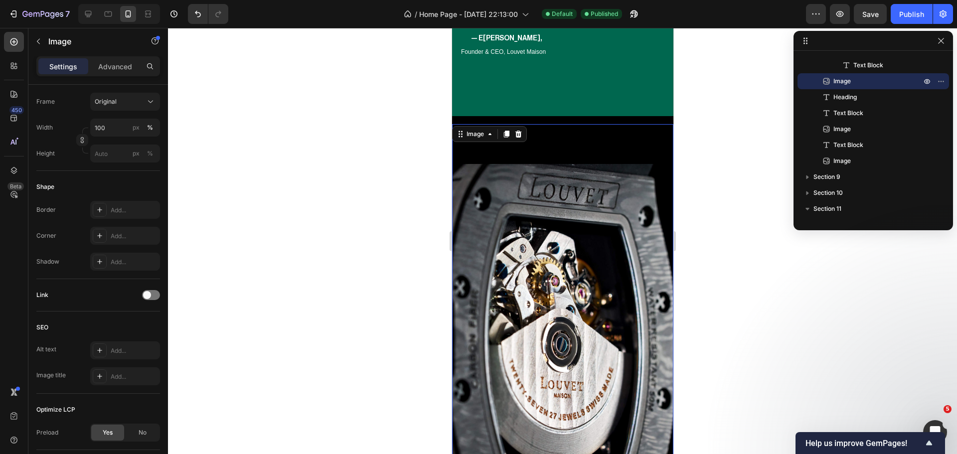
scroll to position [2555, 0]
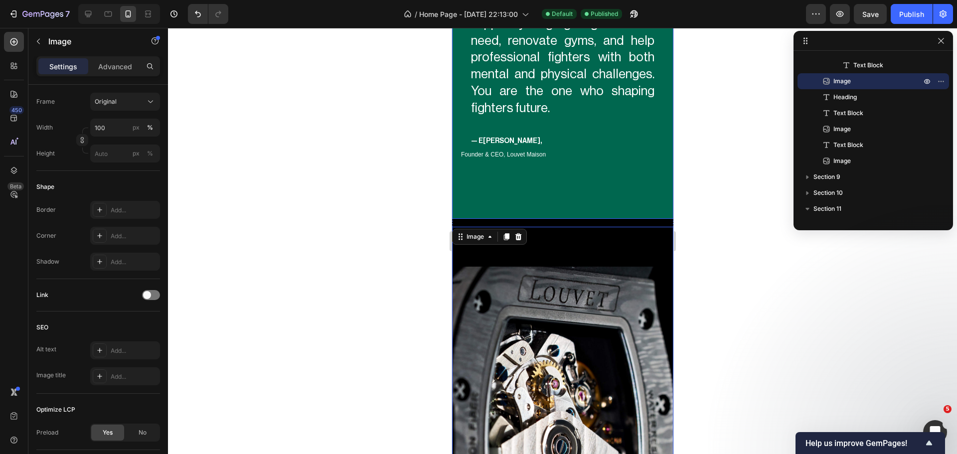
click at [595, 194] on div "" Heading Louvet is not just a watch, it’s a statement on your wrist. Part of e…" at bounding box center [561, 39] width 205 height 344
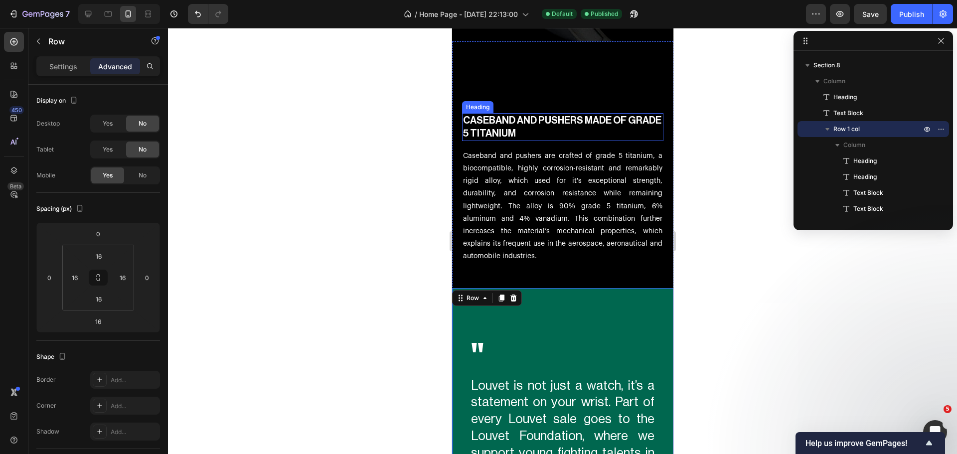
scroll to position [2107, 0]
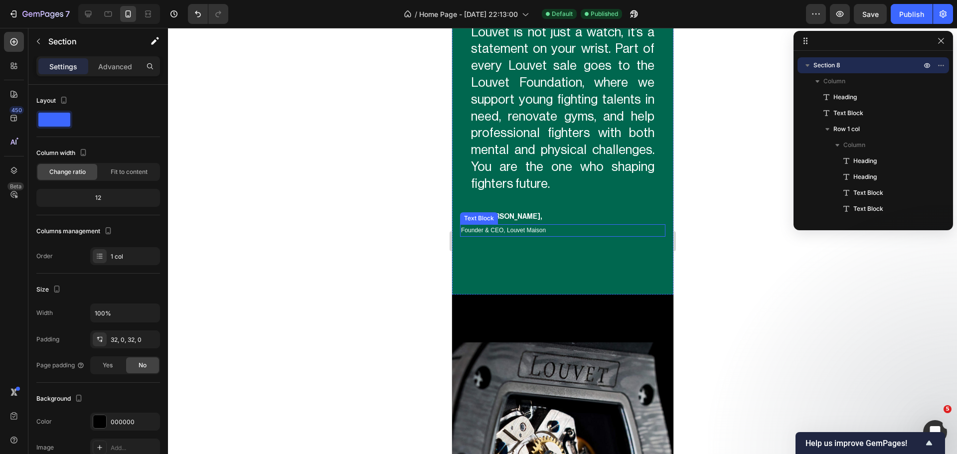
scroll to position [2505, 0]
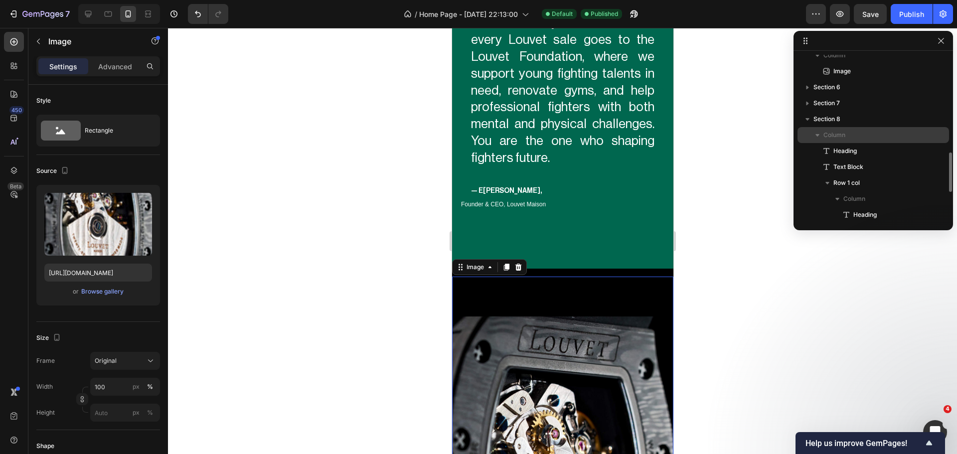
scroll to position [201, 0]
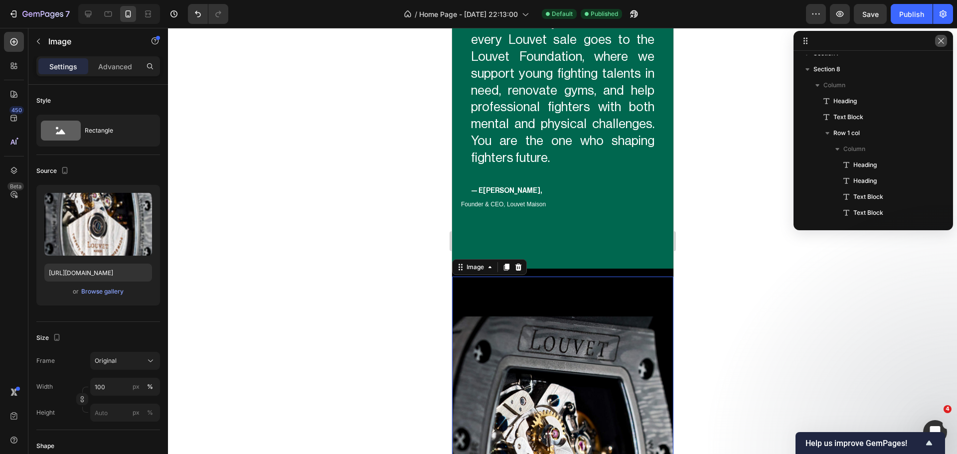
click at [942, 42] on icon "button" at bounding box center [941, 41] width 8 height 8
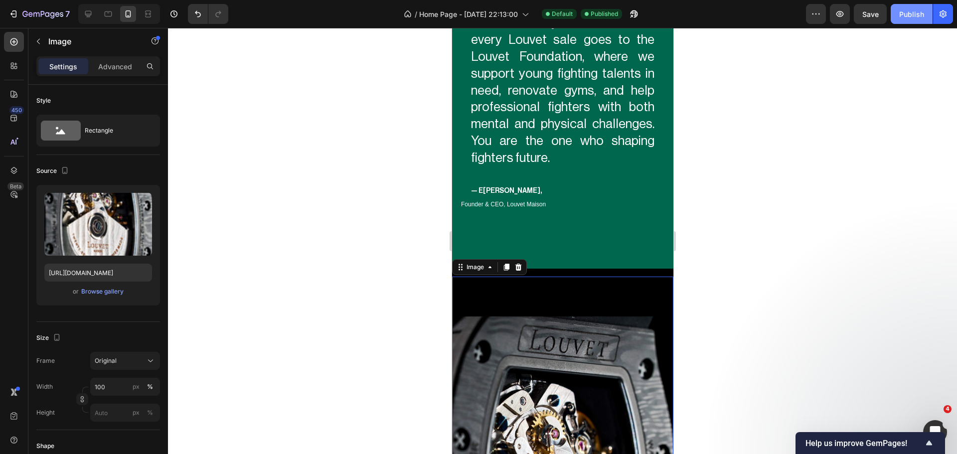
click at [904, 19] on div "Publish" at bounding box center [911, 14] width 25 height 10
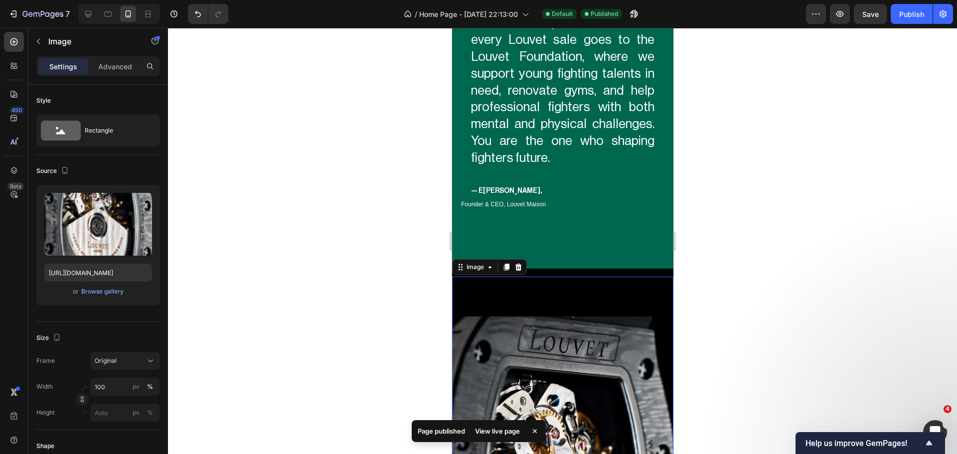
click at [411, 301] on div at bounding box center [562, 241] width 789 height 426
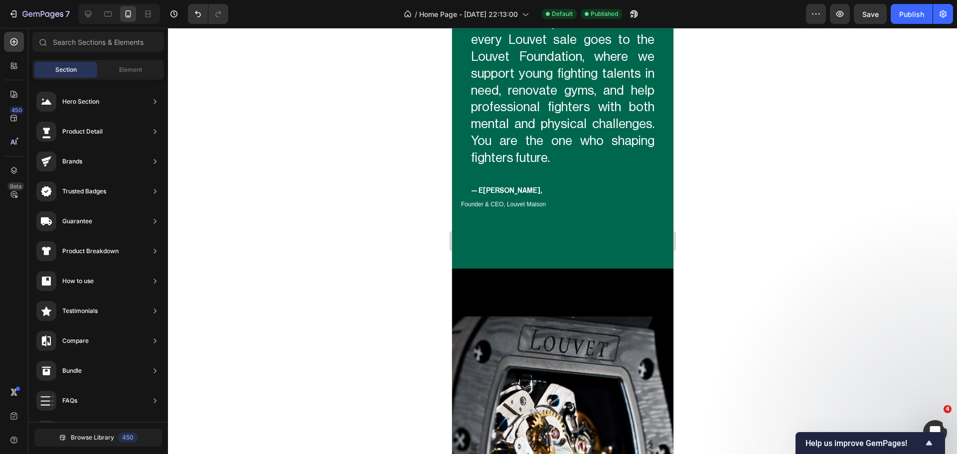
click at [217, 222] on div at bounding box center [562, 241] width 789 height 426
click at [89, 18] on icon at bounding box center [88, 14] width 10 height 10
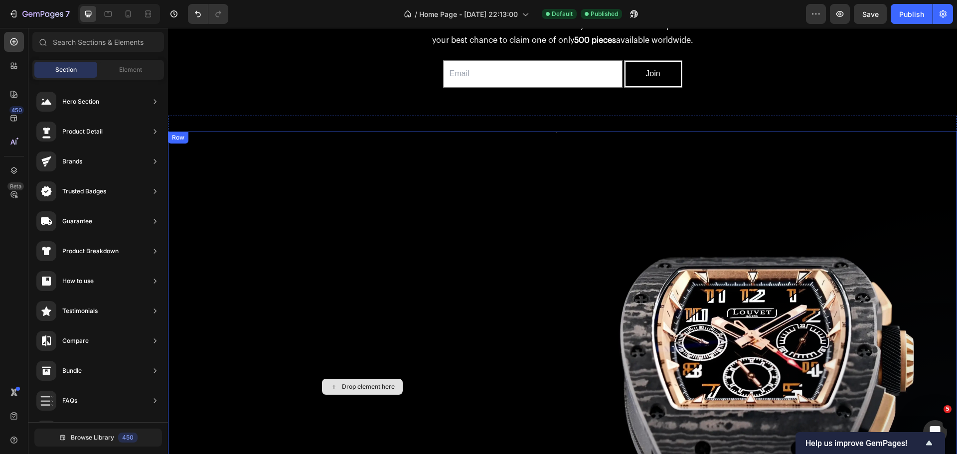
scroll to position [648, 0]
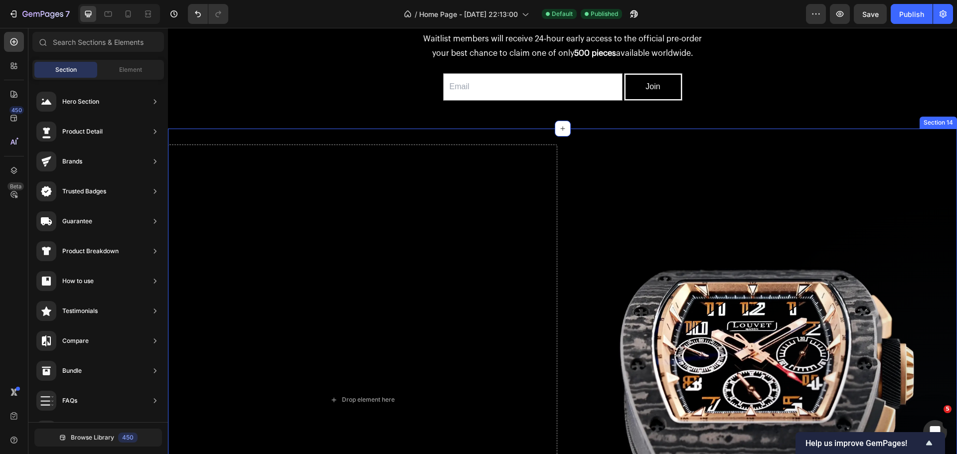
click at [478, 137] on div "Drop element here Image Row Section 14" at bounding box center [562, 404] width 789 height 550
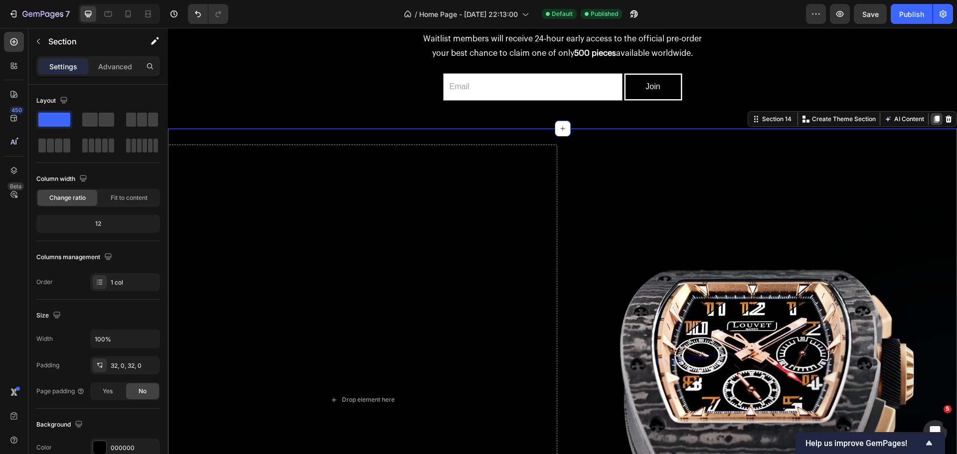
click at [932, 122] on icon at bounding box center [936, 119] width 8 height 8
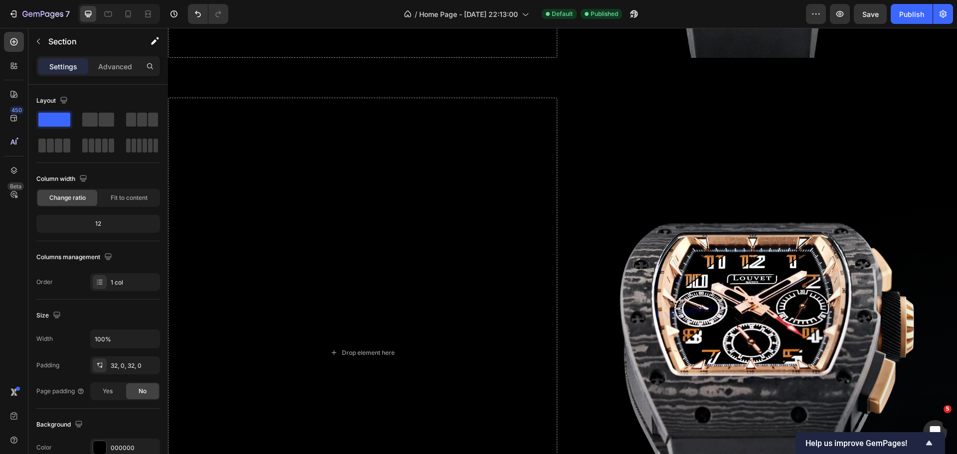
scroll to position [1258, 0]
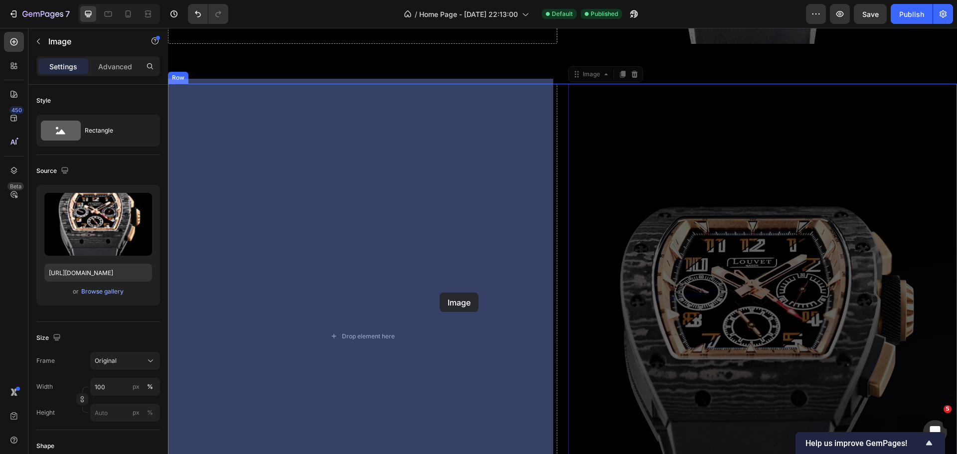
drag, startPoint x: 691, startPoint y: 314, endPoint x: 439, endPoint y: 292, distance: 252.0
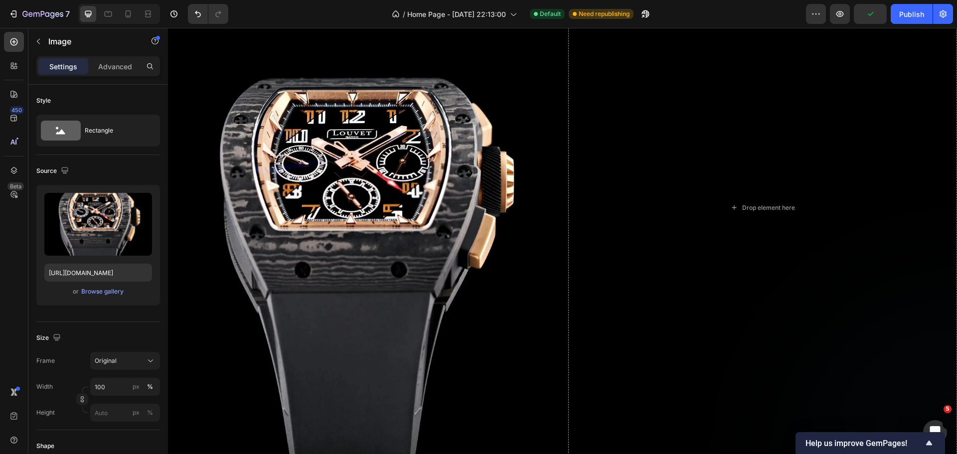
scroll to position [1408, 0]
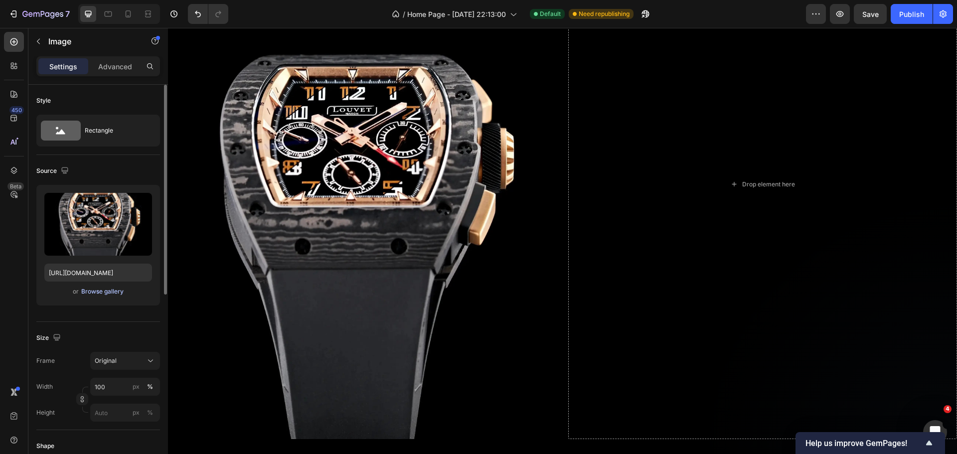
click at [102, 289] on div "Browse gallery" at bounding box center [102, 291] width 42 height 9
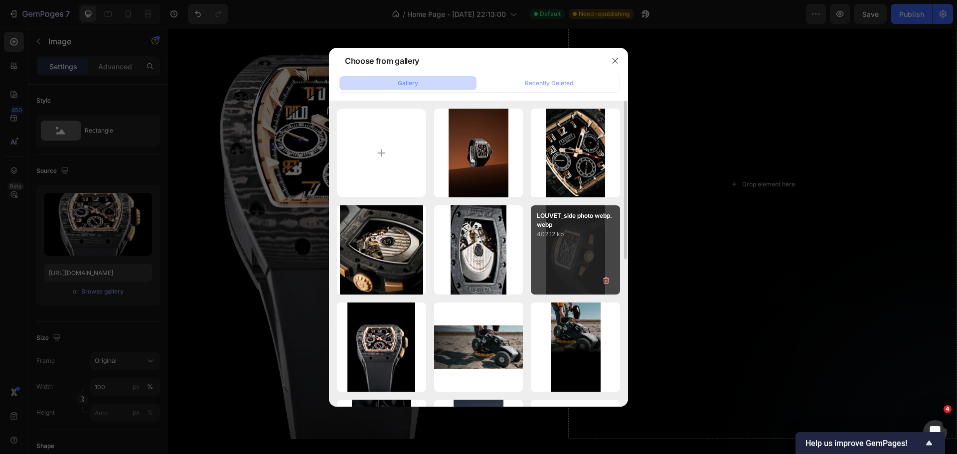
click at [564, 251] on div "LOUVET_side photo webp.webp 402.12 kb" at bounding box center [575, 249] width 89 height 89
type input "[URL][DOMAIN_NAME]"
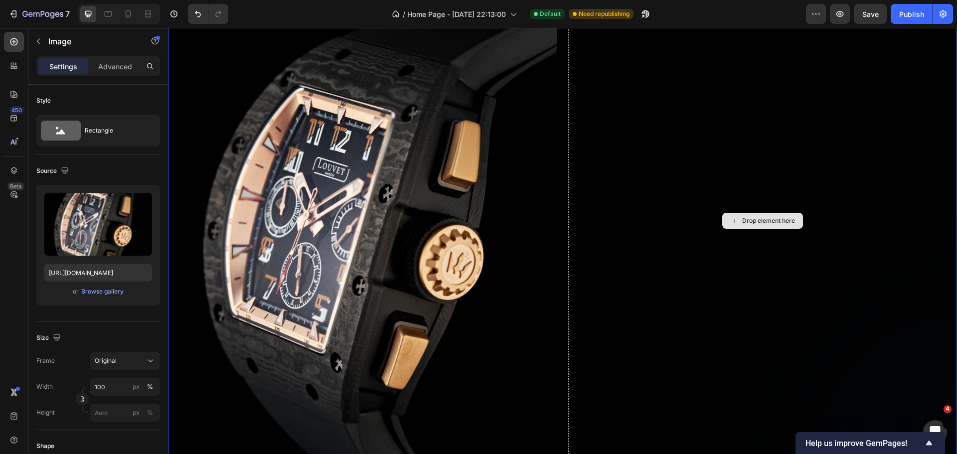
click at [597, 188] on div "Drop element here" at bounding box center [762, 220] width 389 height 583
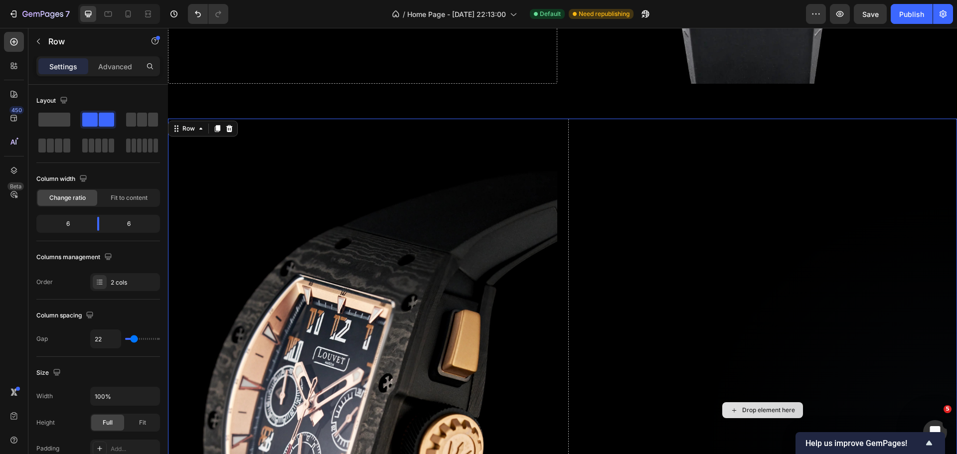
scroll to position [1209, 0]
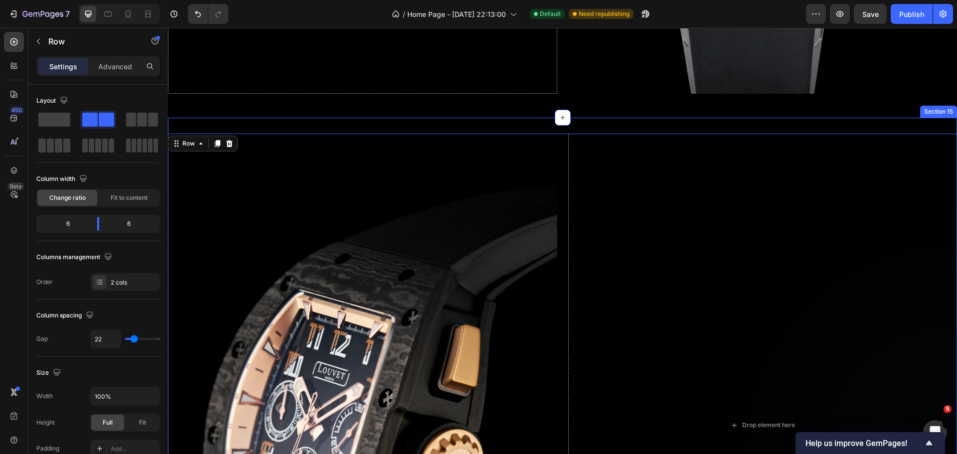
click at [724, 121] on div "Image Drop element here Row 16 Section 15" at bounding box center [562, 429] width 789 height 623
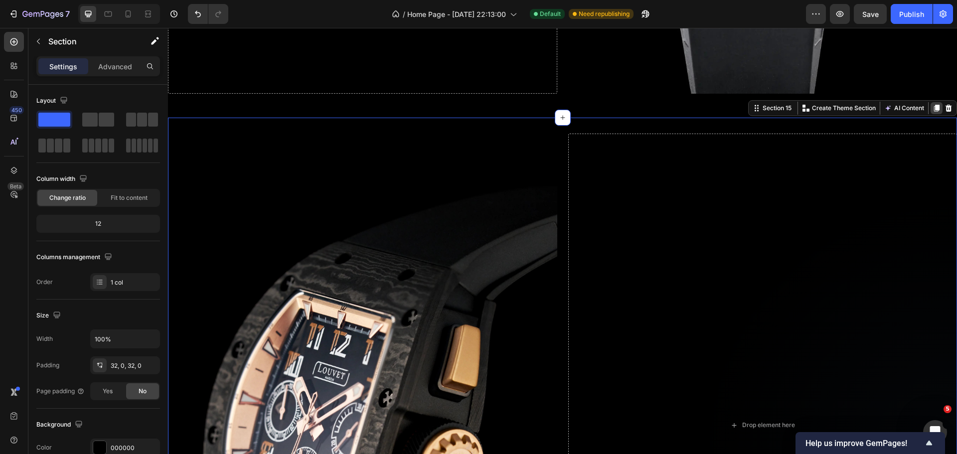
click at [930, 106] on div at bounding box center [936, 108] width 12 height 12
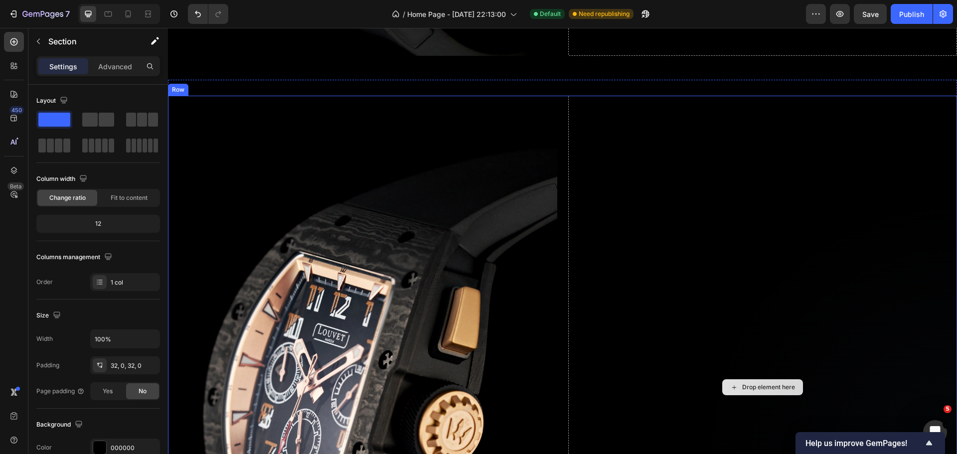
scroll to position [1876, 0]
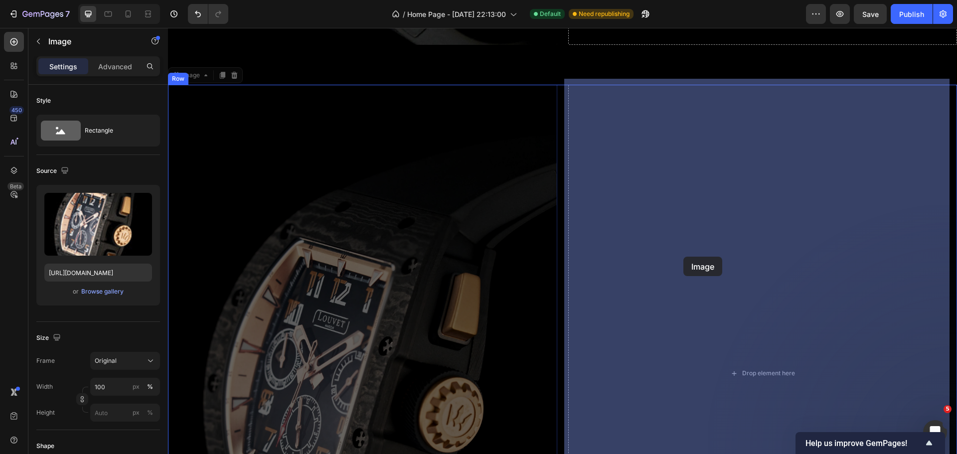
drag, startPoint x: 445, startPoint y: 250, endPoint x: 691, endPoint y: 259, distance: 245.8
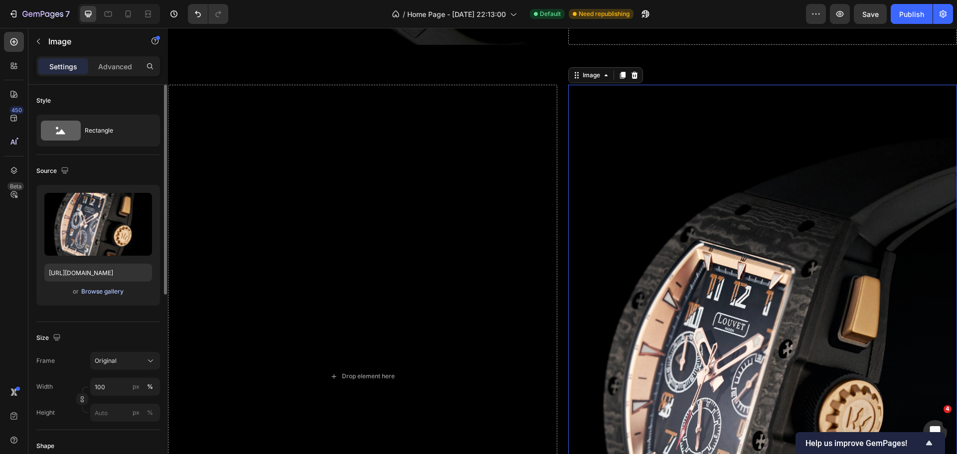
click at [116, 293] on div "Browse gallery" at bounding box center [102, 291] width 42 height 9
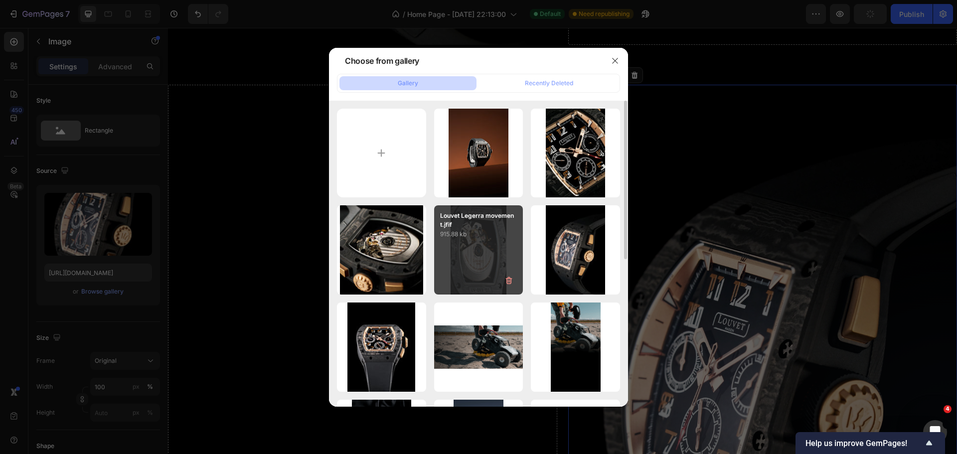
click at [478, 260] on div "Louvet Legerra movement.jfif 915.88 kb" at bounding box center [478, 249] width 89 height 89
type input "[URL][DOMAIN_NAME]"
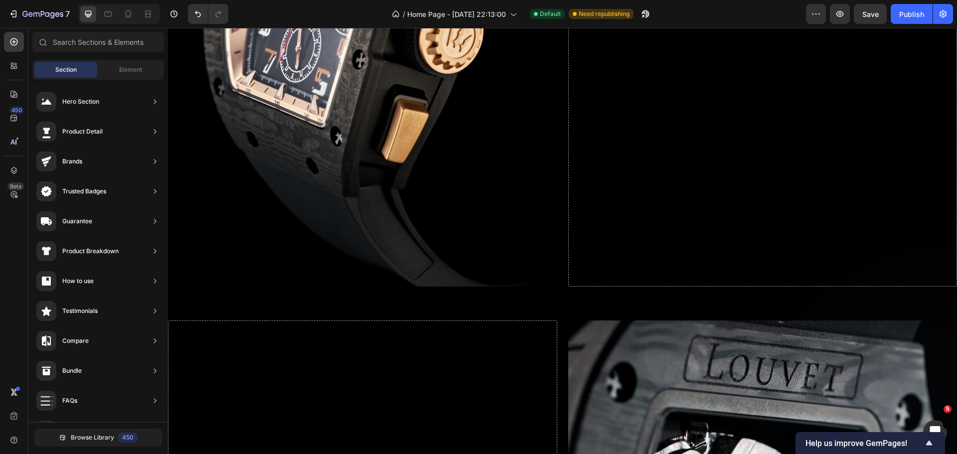
scroll to position [1703, 0]
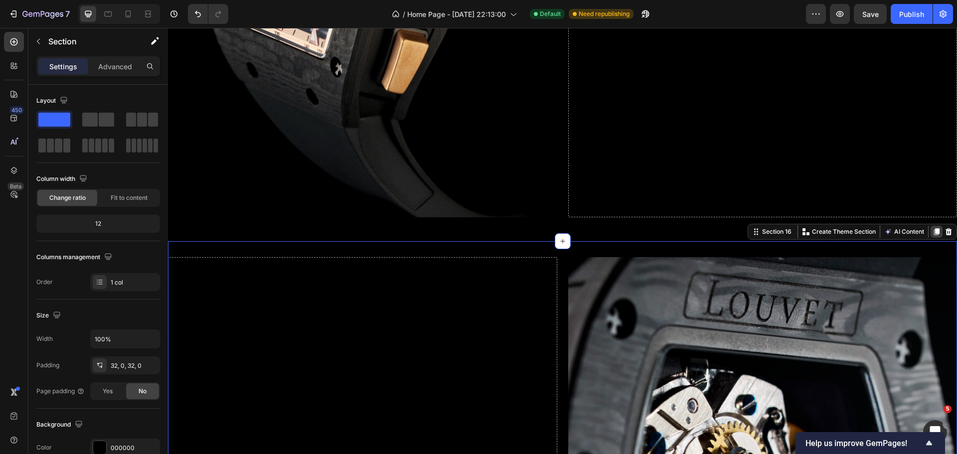
click at [932, 228] on icon at bounding box center [936, 232] width 8 height 8
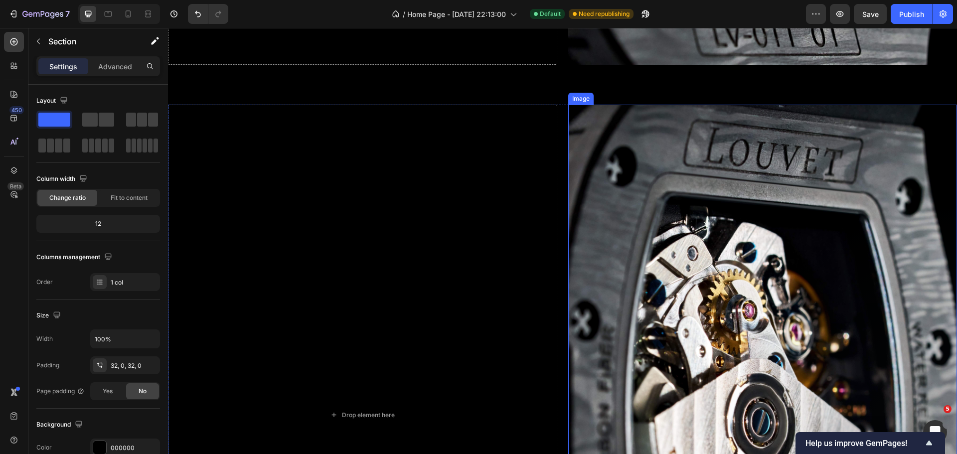
scroll to position [2530, 0]
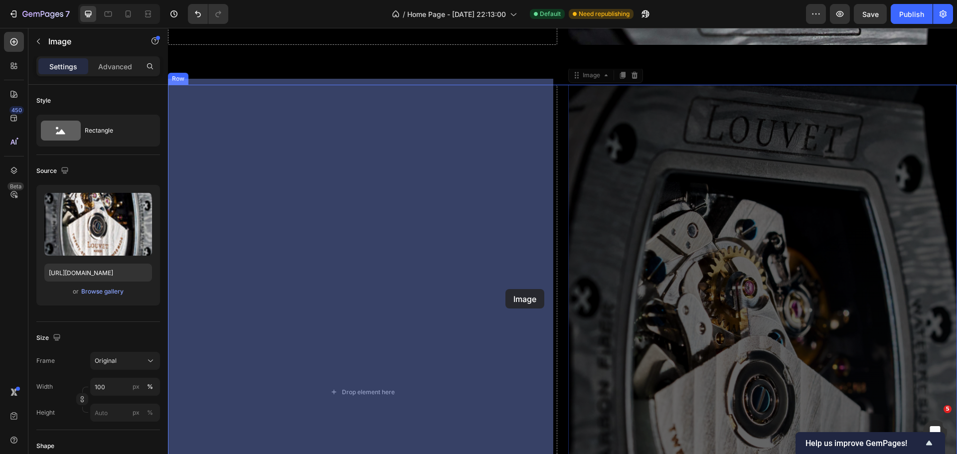
drag, startPoint x: 696, startPoint y: 274, endPoint x: 498, endPoint y: 287, distance: 198.8
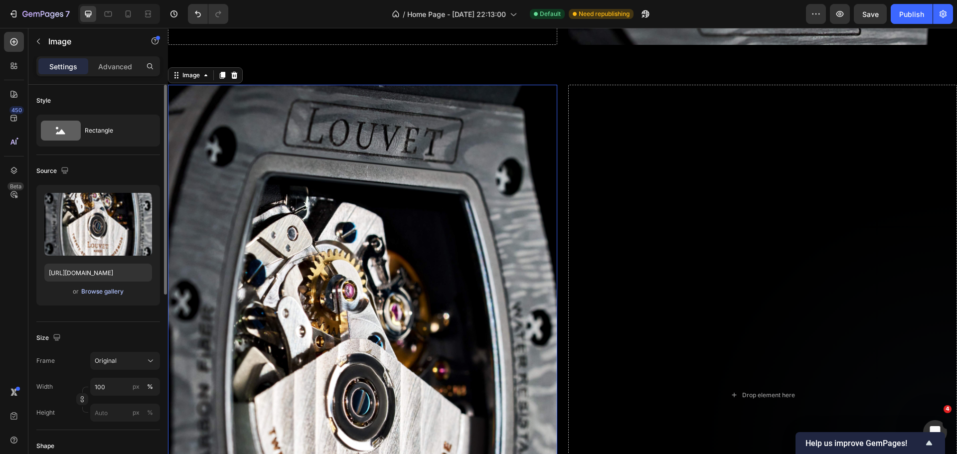
click at [103, 289] on div "Browse gallery" at bounding box center [102, 291] width 42 height 9
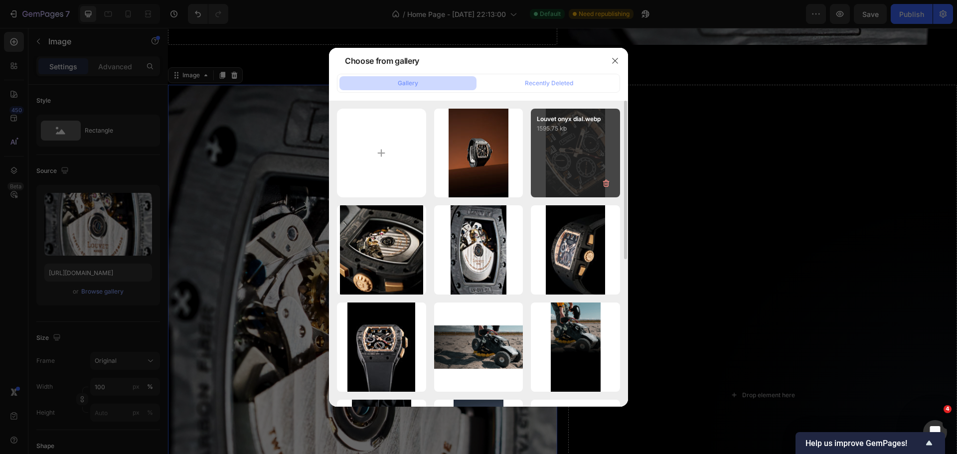
click at [562, 167] on div "Louvet onyx dial.webp 1595.75 kb" at bounding box center [575, 153] width 89 height 89
type input "[URL][DOMAIN_NAME]"
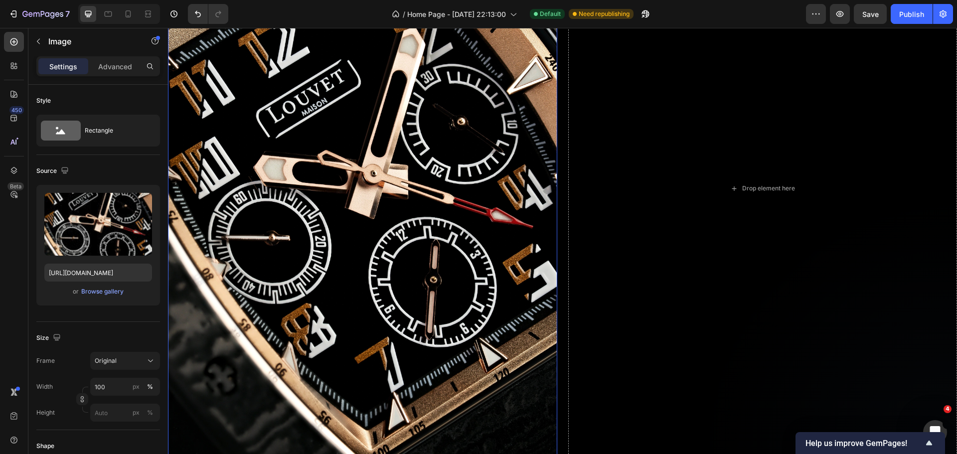
scroll to position [2829, 0]
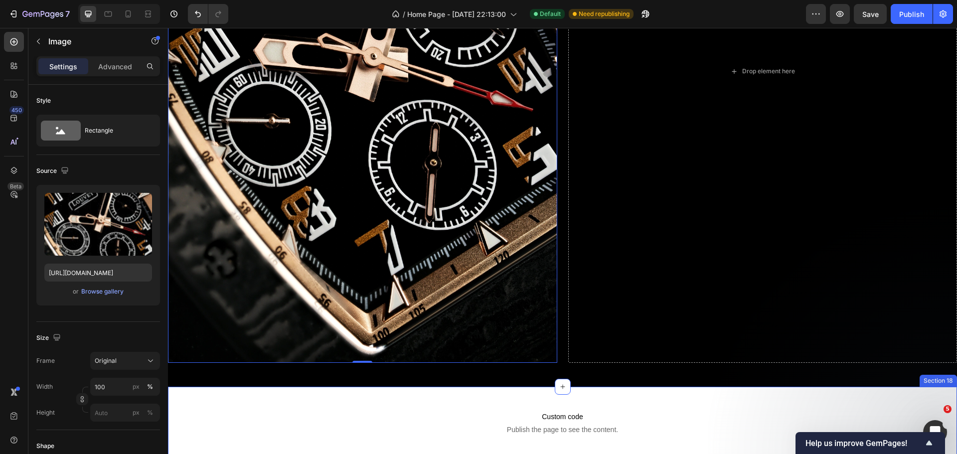
click at [444, 390] on div "Custom code Publish the page to see the content. Custom Code Section 18" at bounding box center [562, 427] width 789 height 80
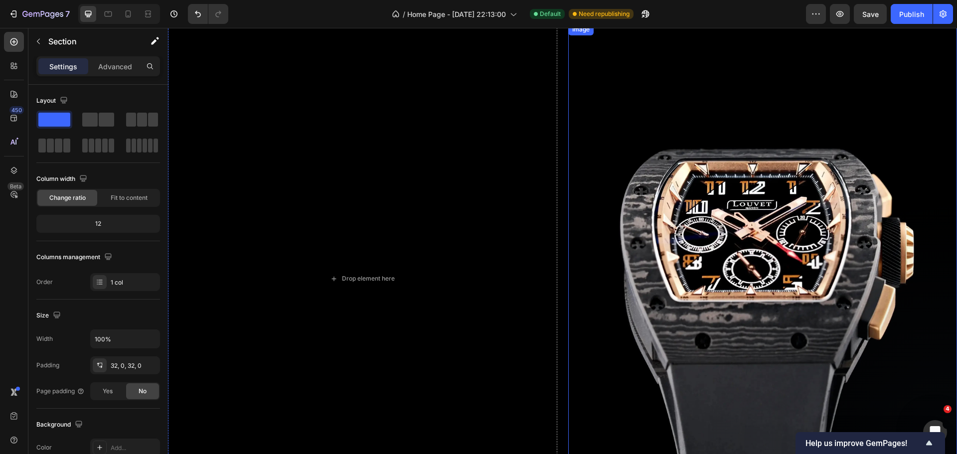
scroll to position [737, 0]
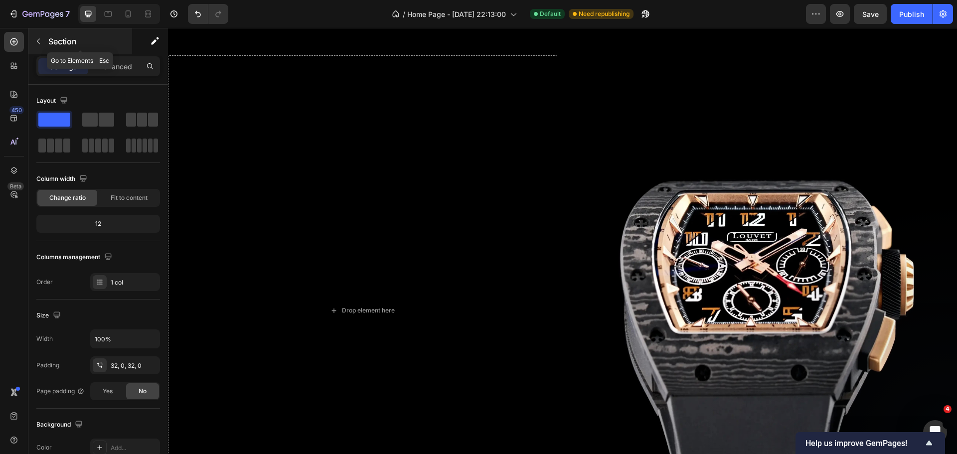
click at [32, 40] on button "button" at bounding box center [38, 41] width 16 height 16
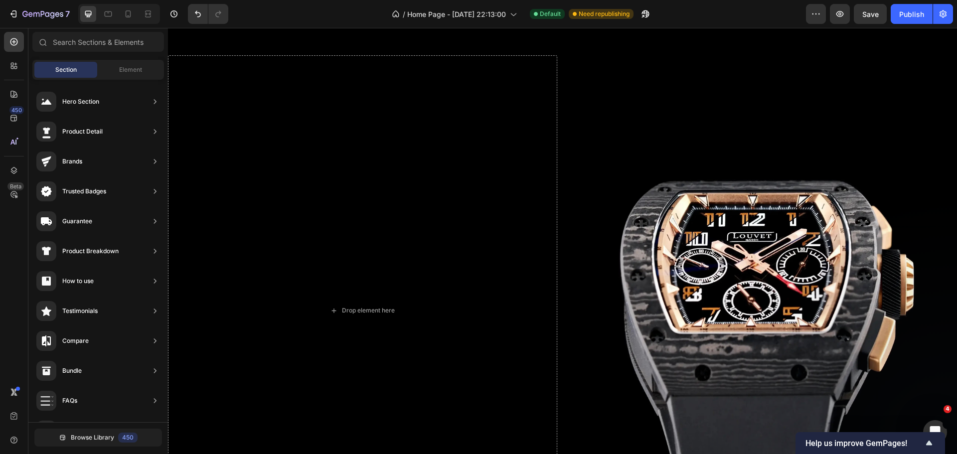
click at [114, 61] on div "Section Element" at bounding box center [98, 70] width 132 height 20
click at [121, 69] on span "Element" at bounding box center [130, 69] width 23 height 9
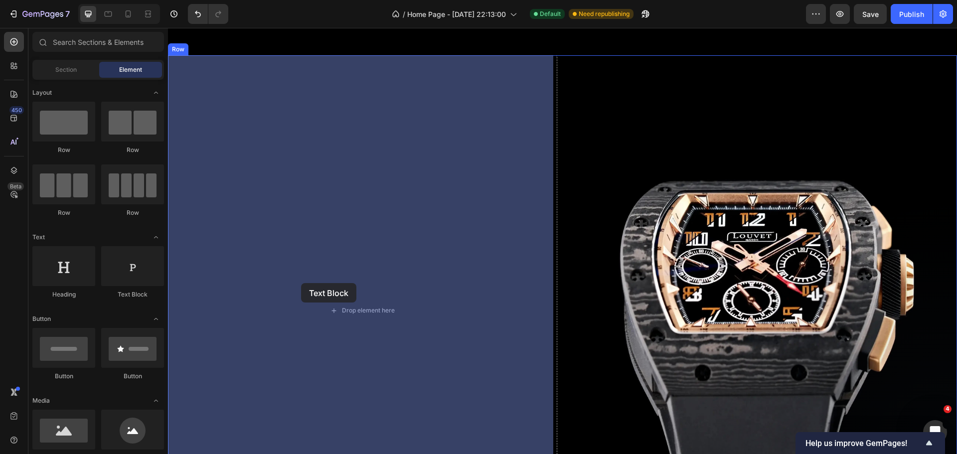
drag, startPoint x: 296, startPoint y: 304, endPoint x: 301, endPoint y: 283, distance: 21.5
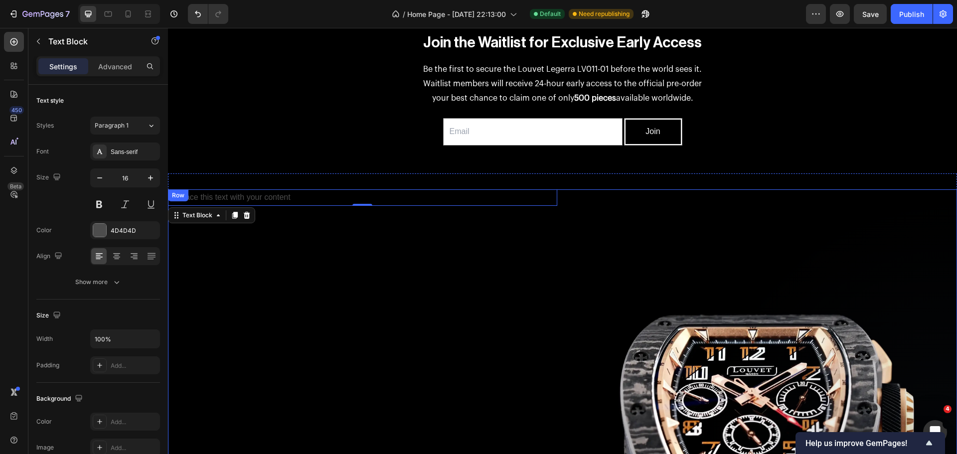
scroll to position [587, 0]
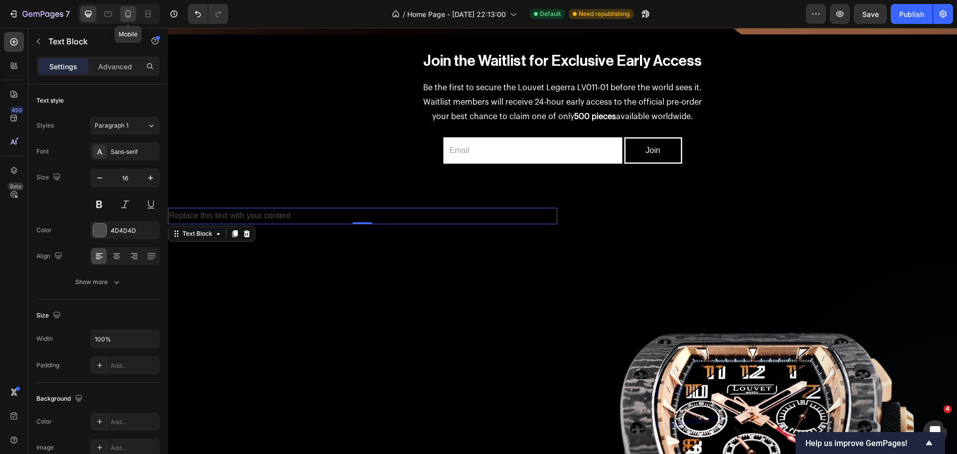
click at [124, 12] on icon at bounding box center [128, 14] width 10 height 10
type input "14"
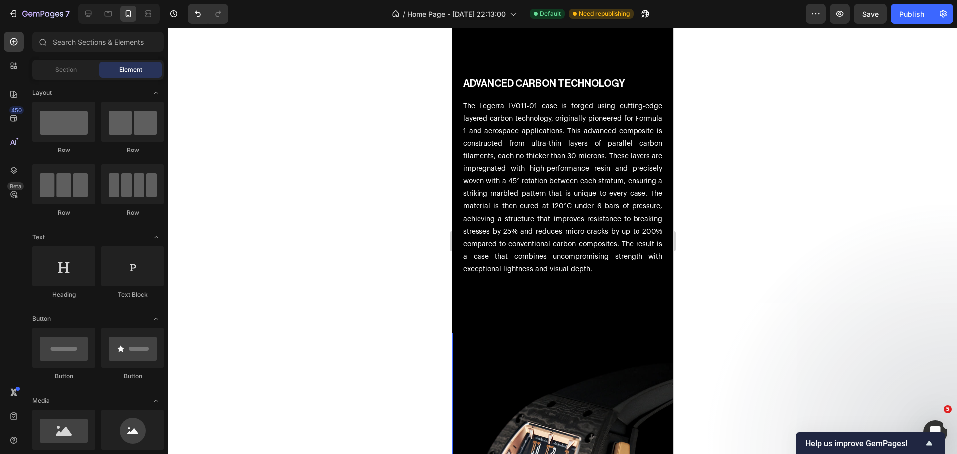
scroll to position [1438, 0]
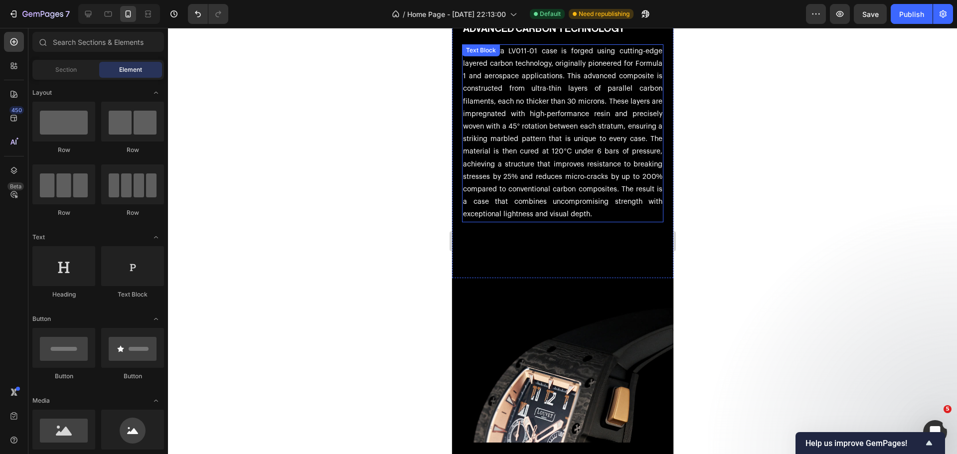
click at [526, 150] on p "The Legerra LV011-01 case is forged using cutting-edge layered carbon technolog…" at bounding box center [561, 133] width 199 height 176
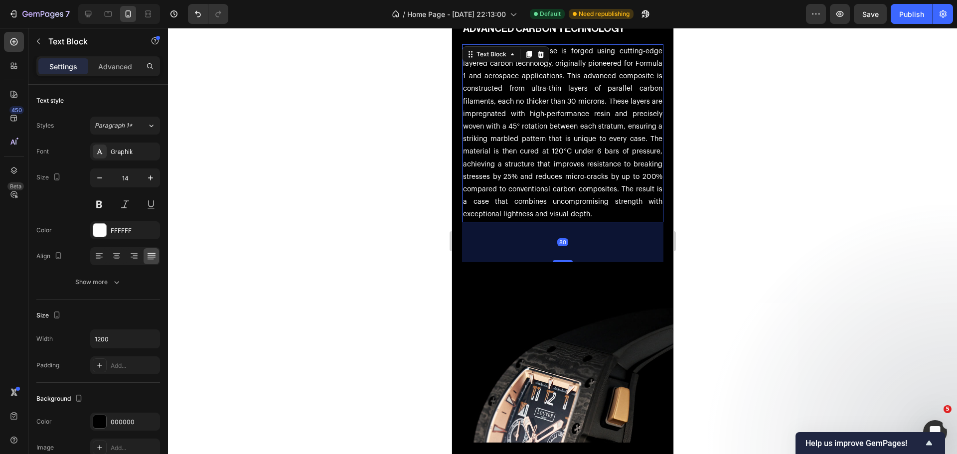
click at [526, 150] on p "The Legerra LV011-01 case is forged using cutting-edge layered carbon technolog…" at bounding box center [561, 133] width 199 height 176
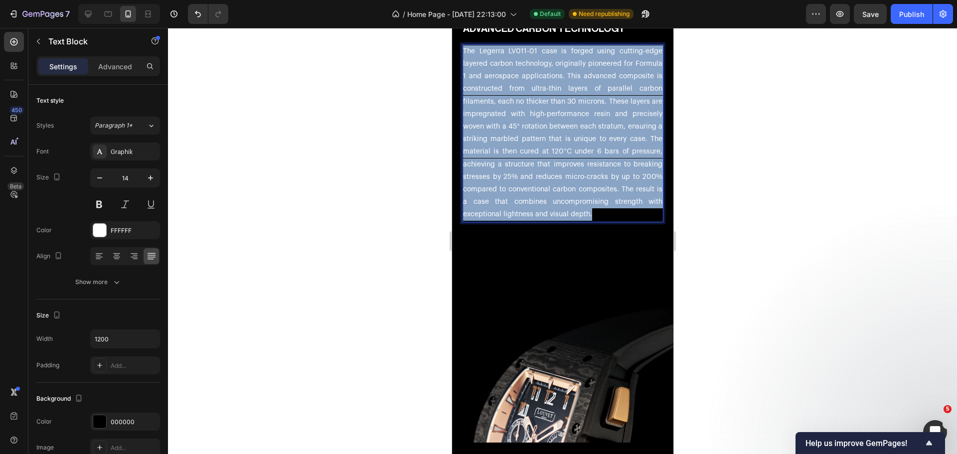
click at [526, 150] on p "The Legerra LV011-01 case is forged using cutting-edge layered carbon technolog…" at bounding box center [561, 133] width 199 height 176
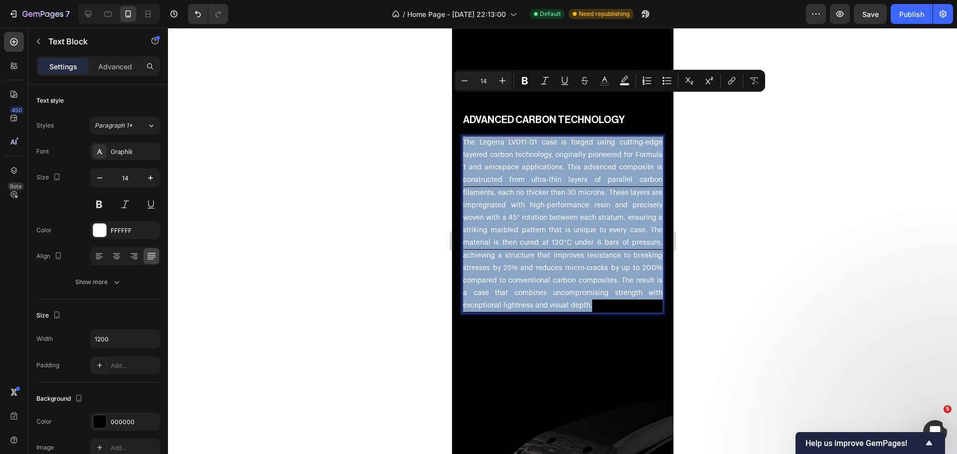
scroll to position [1339, 0]
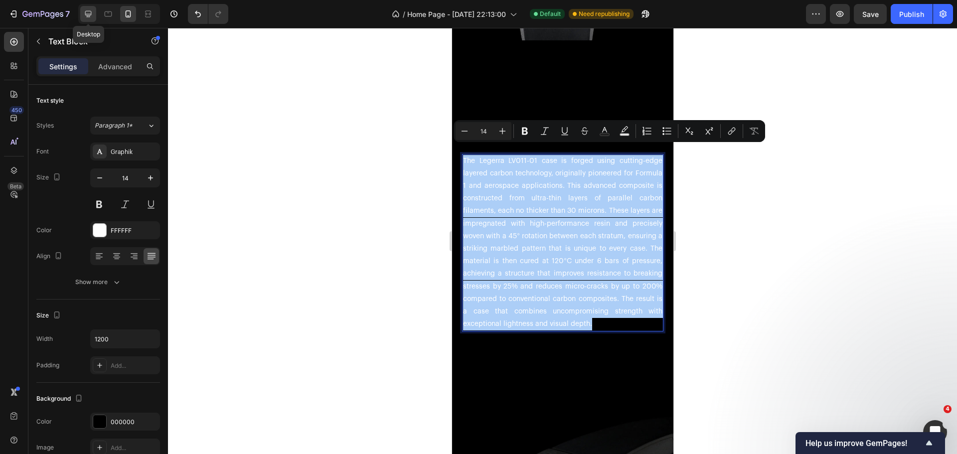
click at [88, 10] on icon at bounding box center [88, 14] width 10 height 10
type input "16"
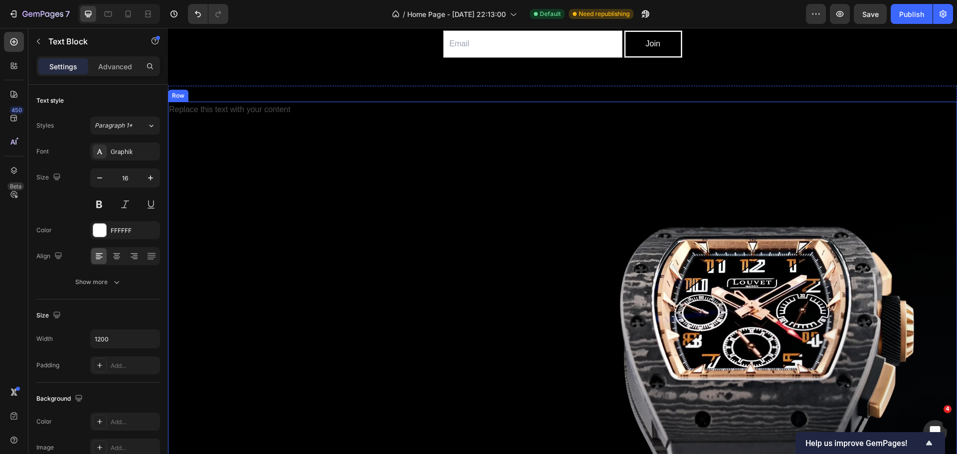
scroll to position [612, 0]
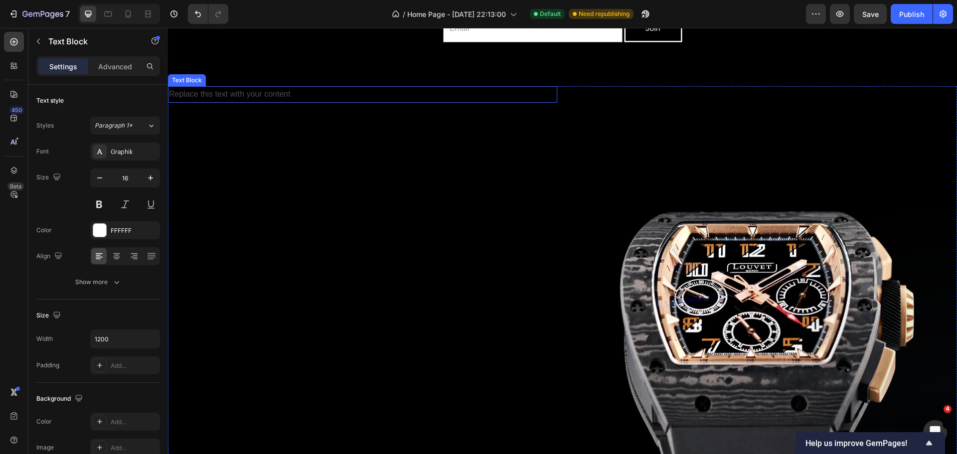
click at [280, 93] on div "Replace this text with your content" at bounding box center [362, 94] width 389 height 16
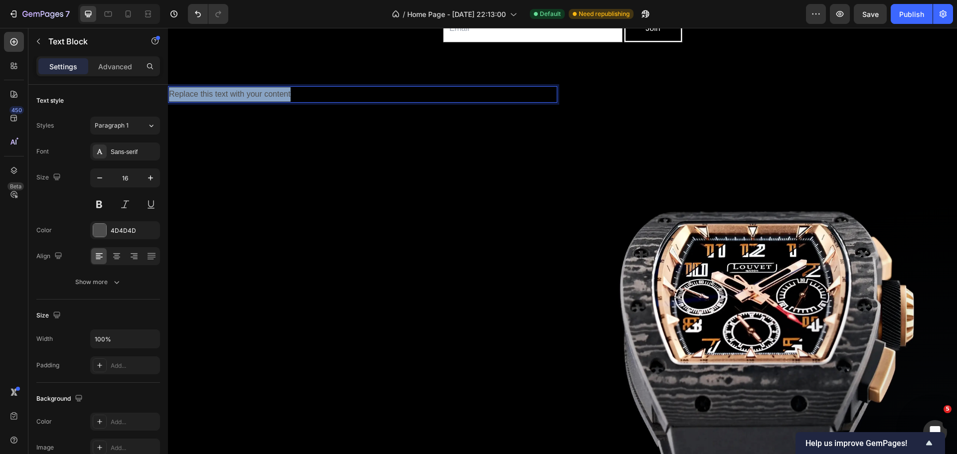
click at [280, 93] on p "Replace this text with your content" at bounding box center [362, 94] width 387 height 14
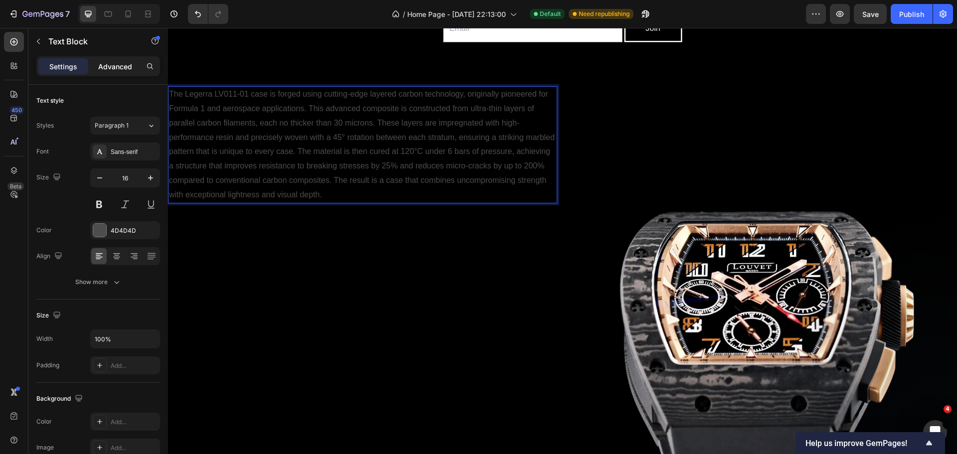
click at [112, 63] on p "Advanced" at bounding box center [115, 66] width 34 height 10
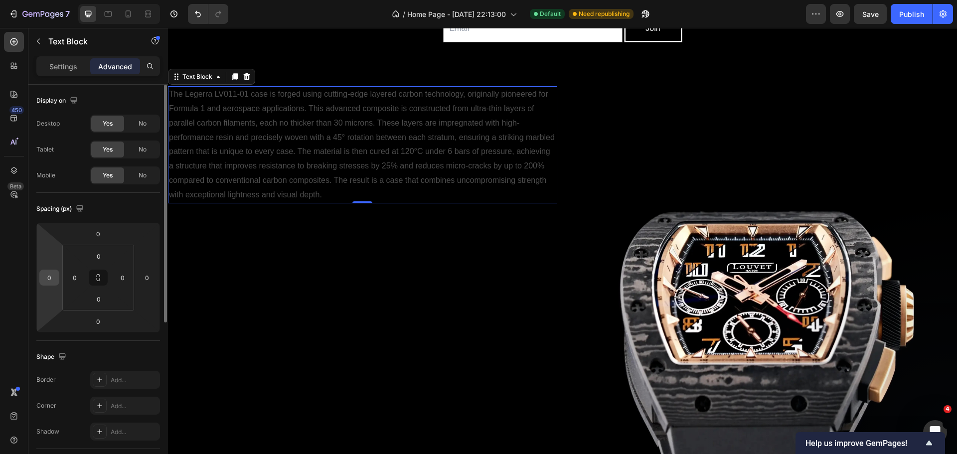
click at [48, 272] on input "0" at bounding box center [49, 277] width 15 height 15
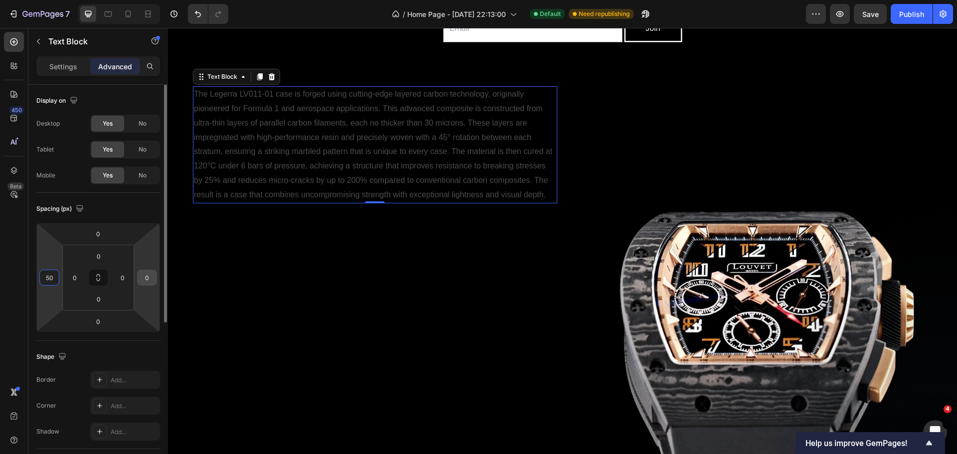
type input "50"
click at [145, 273] on input "0" at bounding box center [146, 277] width 15 height 15
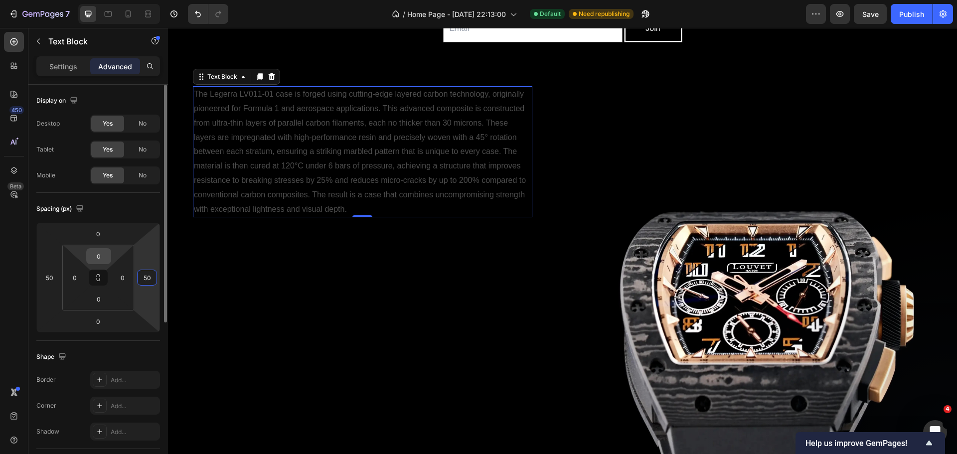
type input "50"
click at [103, 256] on input "0" at bounding box center [99, 256] width 20 height 15
type input "2"
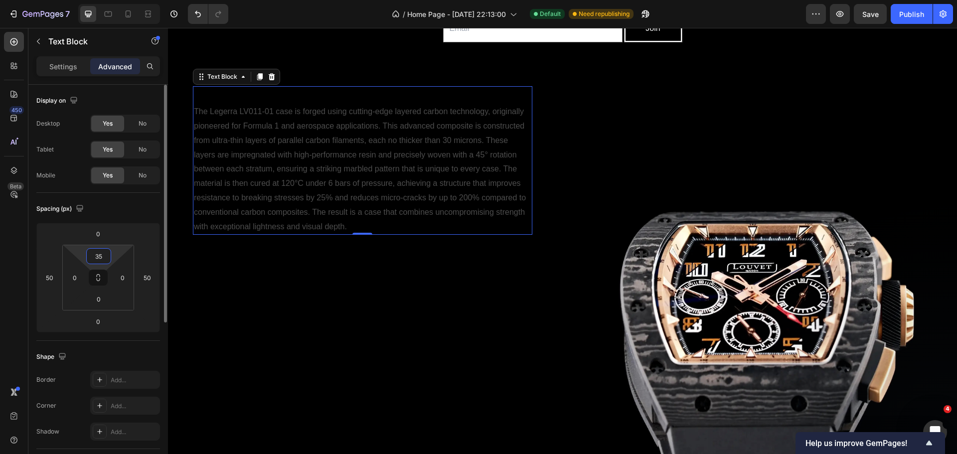
type input "350"
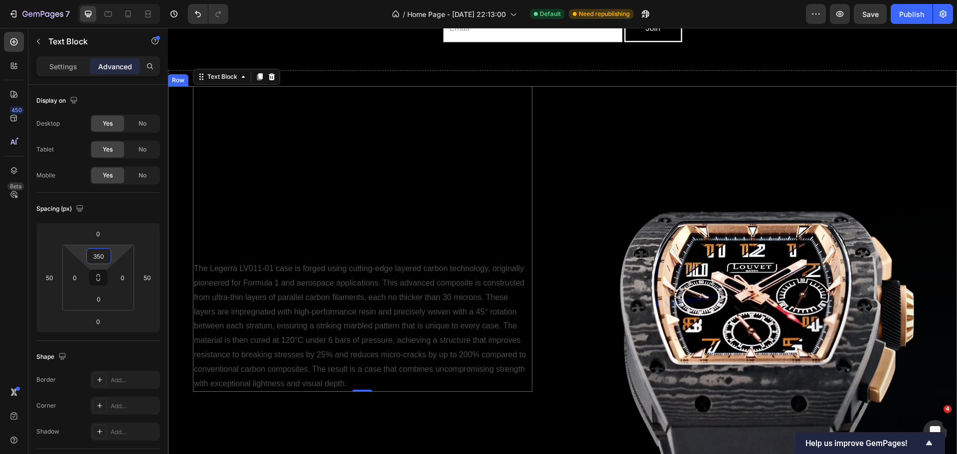
click at [550, 190] on div "The Legerra LV011-01 case is forged using cutting-edge layered carbon technolog…" at bounding box center [362, 341] width 389 height 510
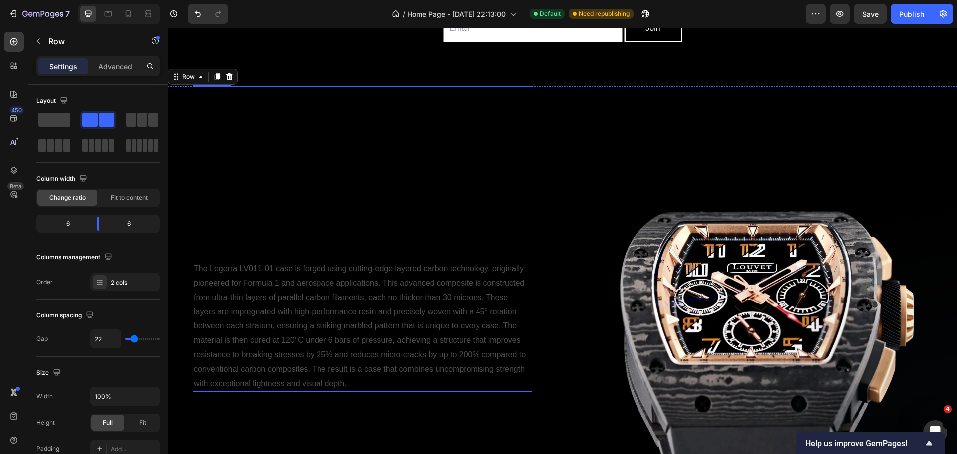
click at [270, 303] on p "The Legerra LV011-01 case is forged using cutting-edge layered carbon technolog…" at bounding box center [362, 326] width 337 height 129
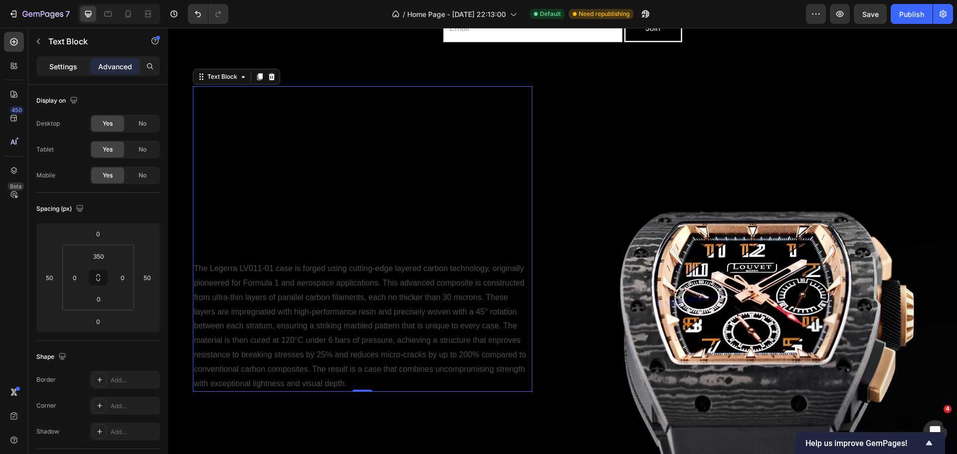
click at [64, 67] on p "Settings" at bounding box center [63, 66] width 28 height 10
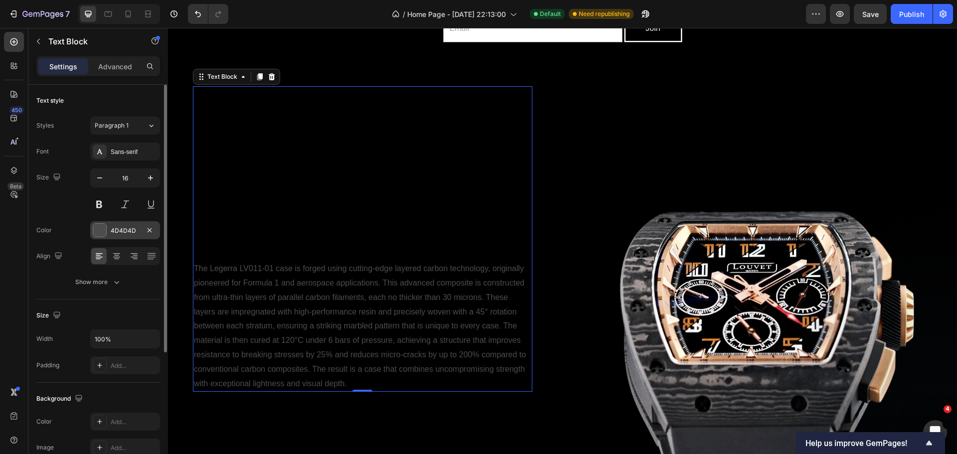
click at [97, 236] on div at bounding box center [99, 230] width 13 height 13
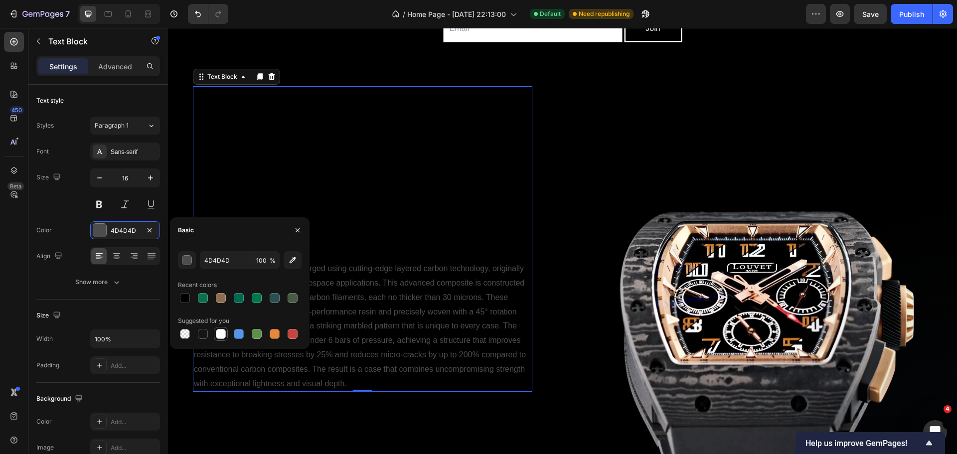
click at [224, 337] on div at bounding box center [221, 334] width 10 height 10
type input "FFFFFF"
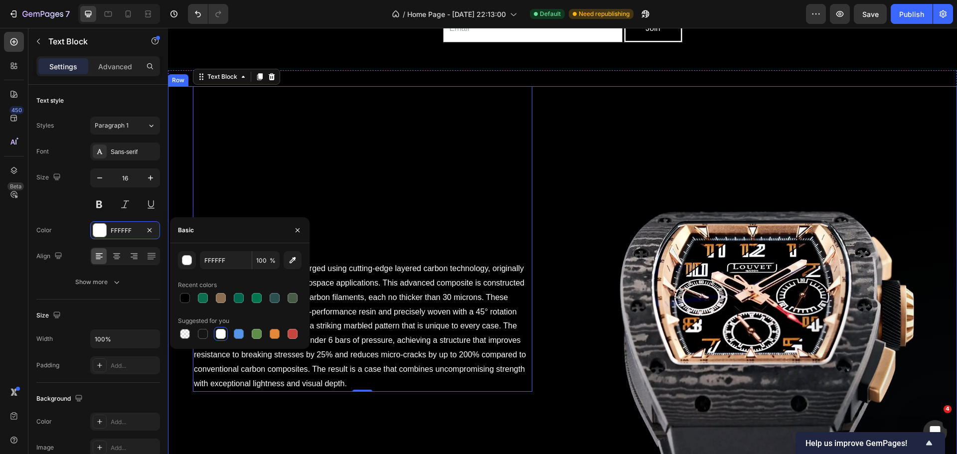
click at [553, 314] on div "The Legerra LV011-01 case is forged using cutting-edge layered carbon technolog…" at bounding box center [562, 341] width 789 height 510
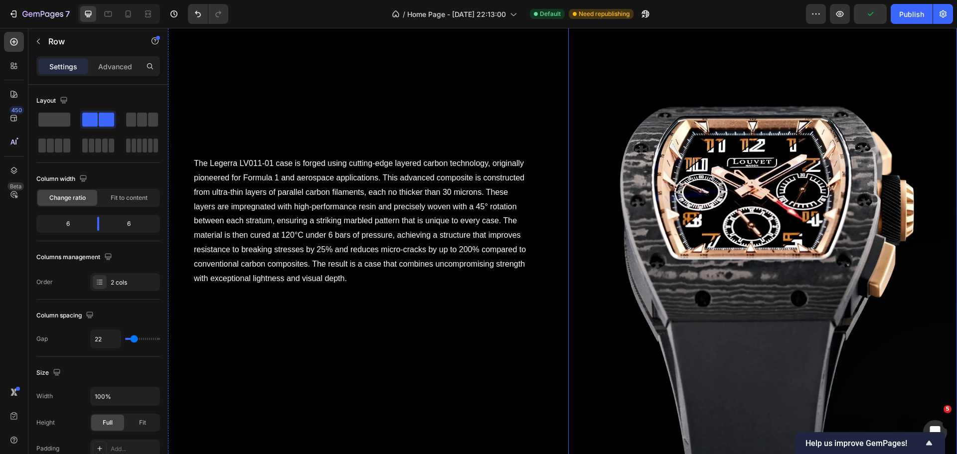
scroll to position [712, 0]
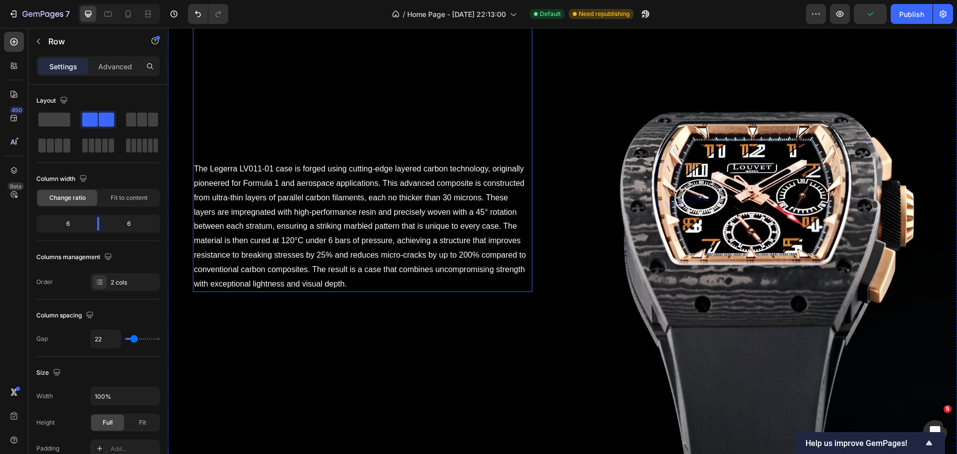
click at [319, 161] on div "The Legerra LV011-01 case is forged using cutting-edge layered carbon technolog…" at bounding box center [362, 226] width 339 height 131
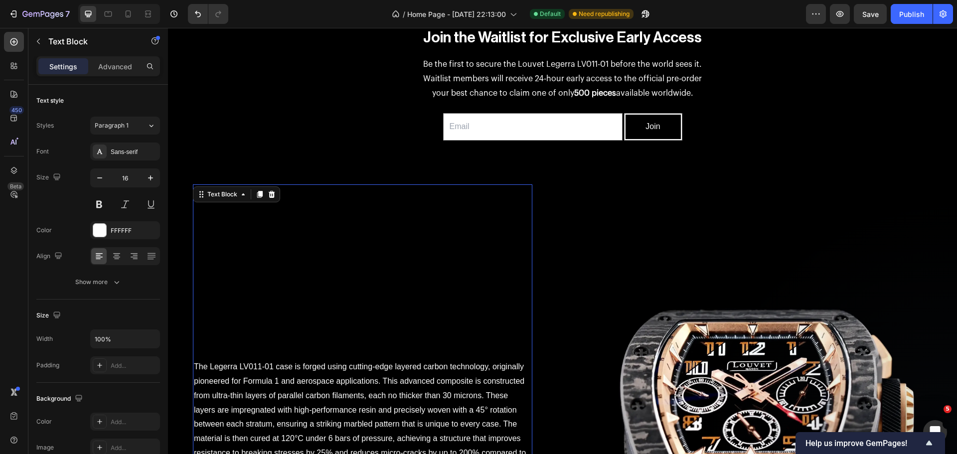
scroll to position [513, 0]
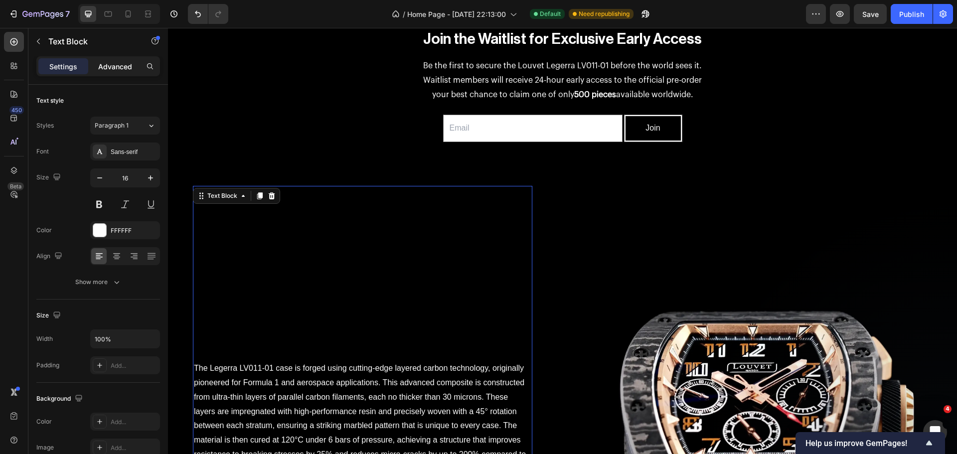
click at [115, 68] on p "Advanced" at bounding box center [115, 66] width 34 height 10
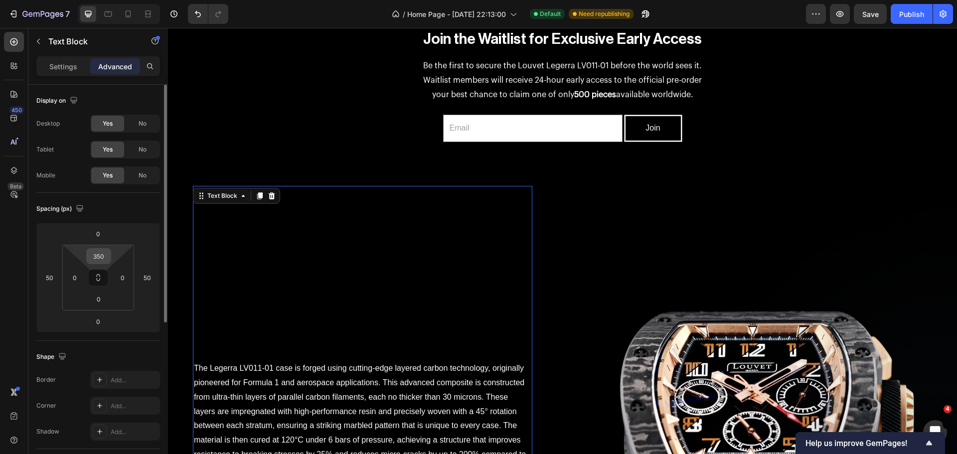
click at [93, 260] on input "350" at bounding box center [99, 256] width 20 height 15
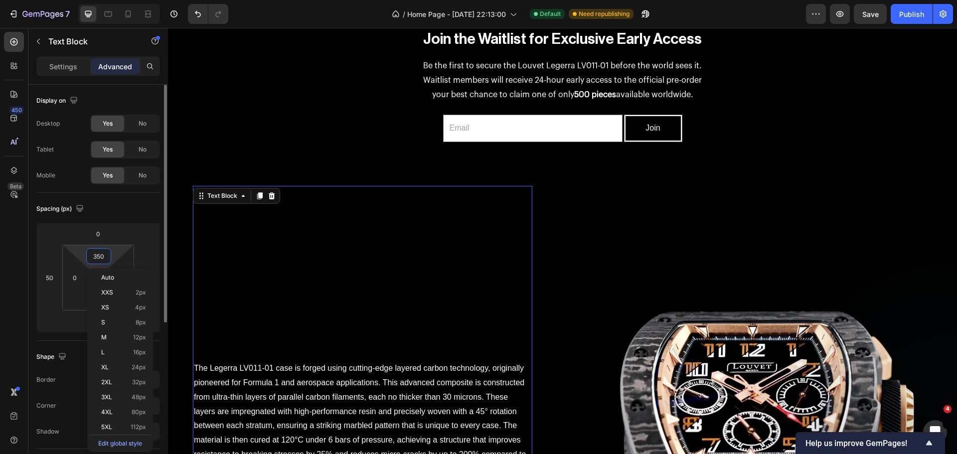
click at [93, 260] on input "350" at bounding box center [99, 256] width 20 height 15
type input "0"
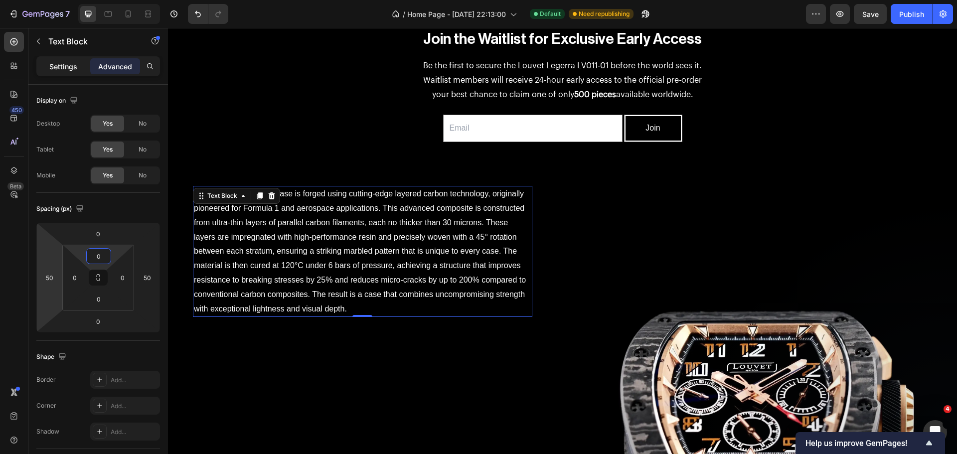
click at [50, 73] on div "Settings" at bounding box center [63, 66] width 50 height 16
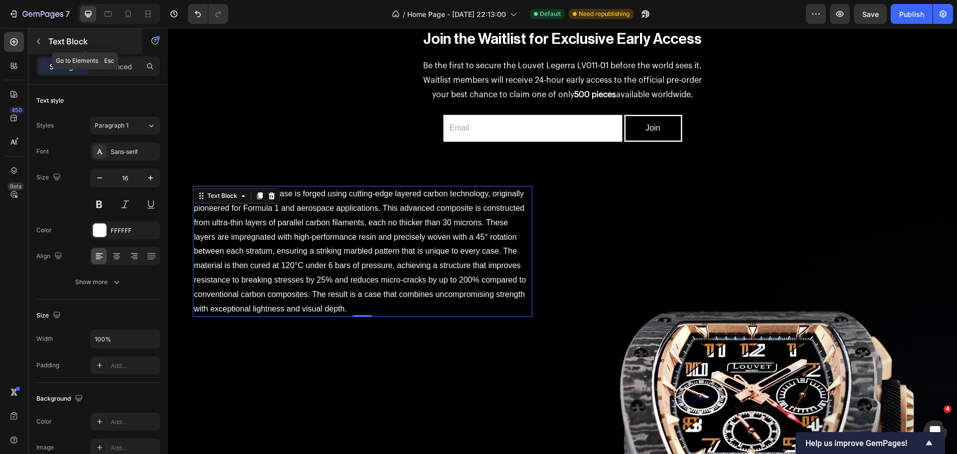
click at [45, 41] on button "button" at bounding box center [38, 41] width 16 height 16
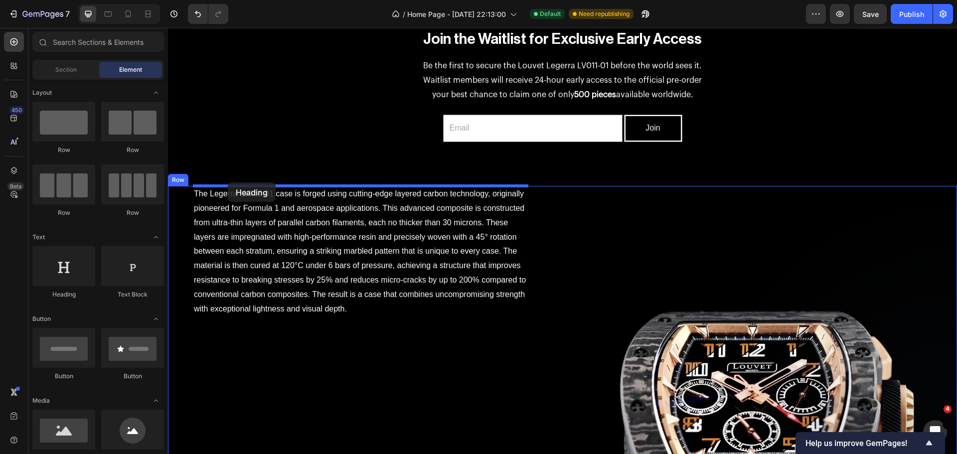
drag, startPoint x: 237, startPoint y: 307, endPoint x: 228, endPoint y: 182, distance: 125.4
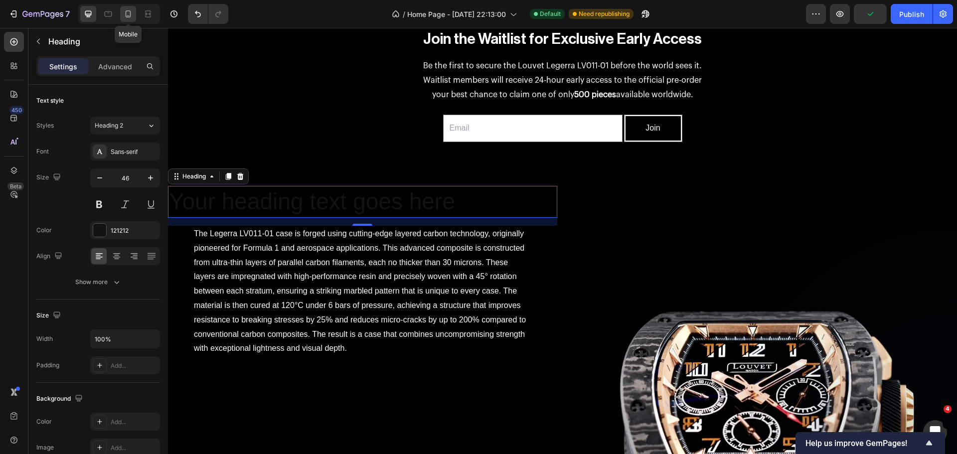
click at [133, 12] on icon at bounding box center [128, 14] width 10 height 10
type input "41"
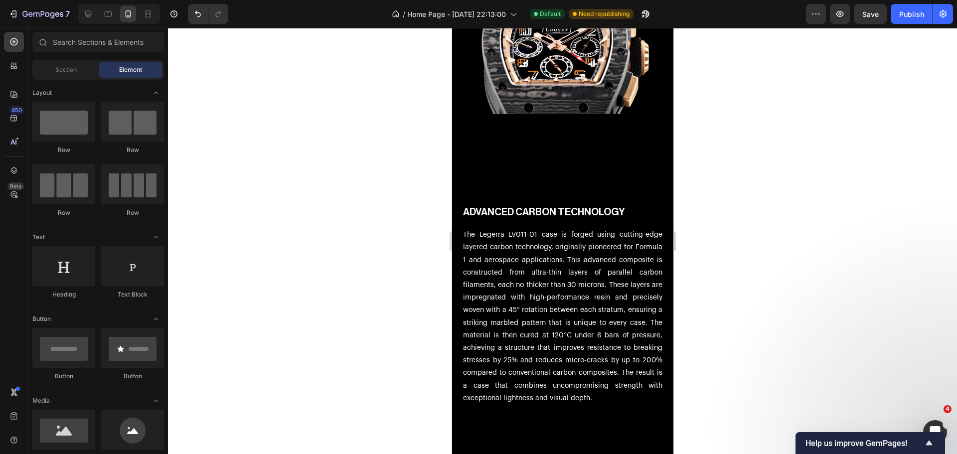
scroll to position [1242, 0]
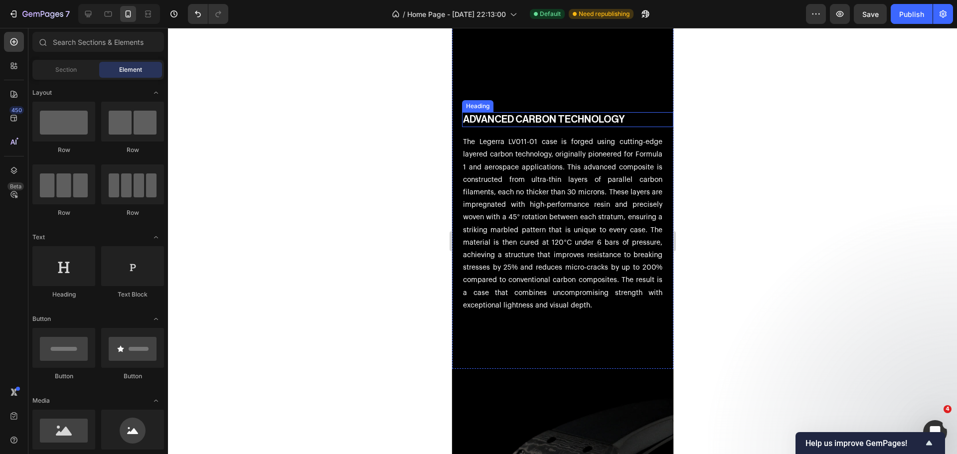
click at [549, 121] on h2 "ADVANCED CARBON TECHNOLOGY" at bounding box center [566, 119] width 211 height 15
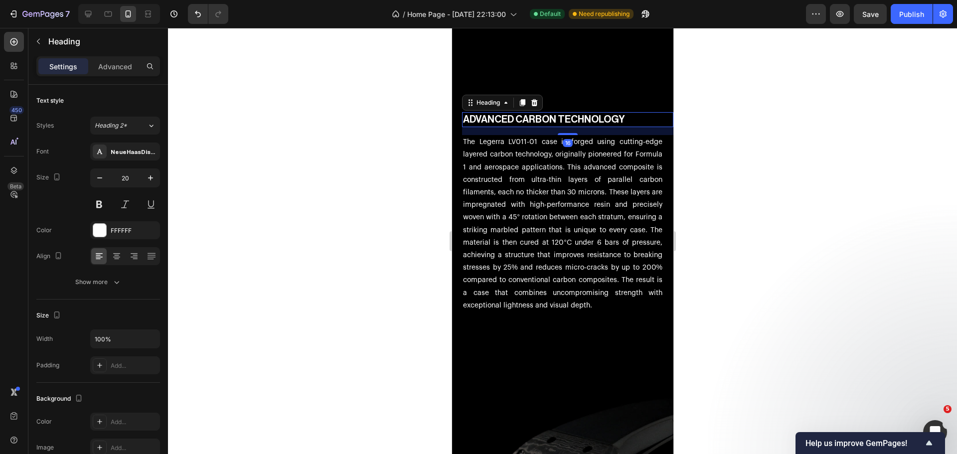
click at [549, 121] on h2 "ADVANCED CARBON TECHNOLOGY" at bounding box center [566, 119] width 211 height 15
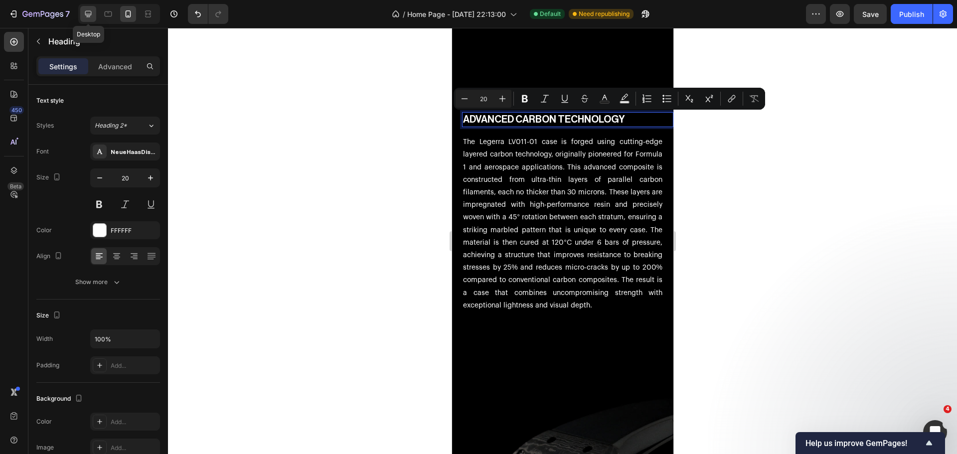
click at [91, 13] on icon at bounding box center [88, 14] width 10 height 10
type input "46"
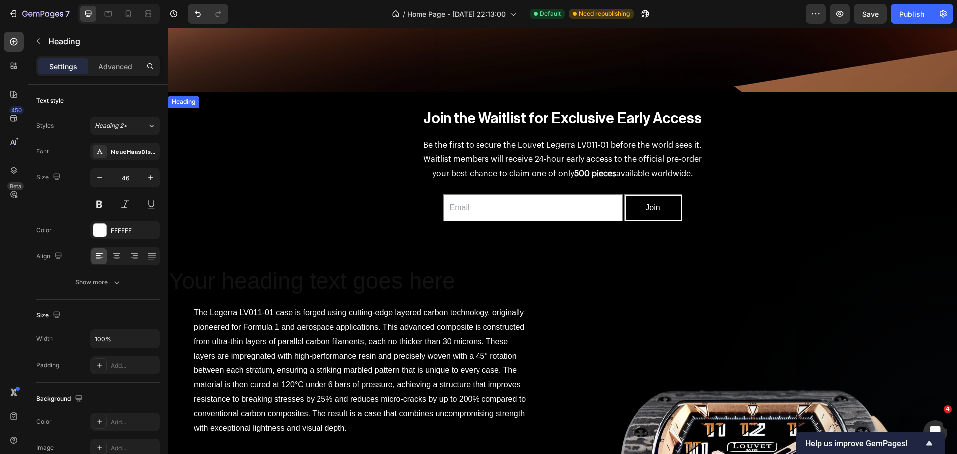
scroll to position [590, 0]
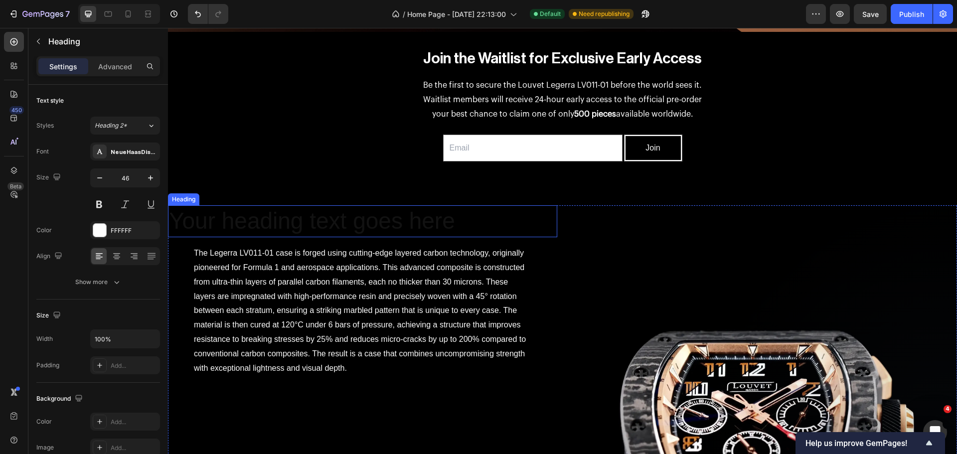
click at [301, 222] on h2 "Your heading text goes here" at bounding box center [362, 221] width 389 height 32
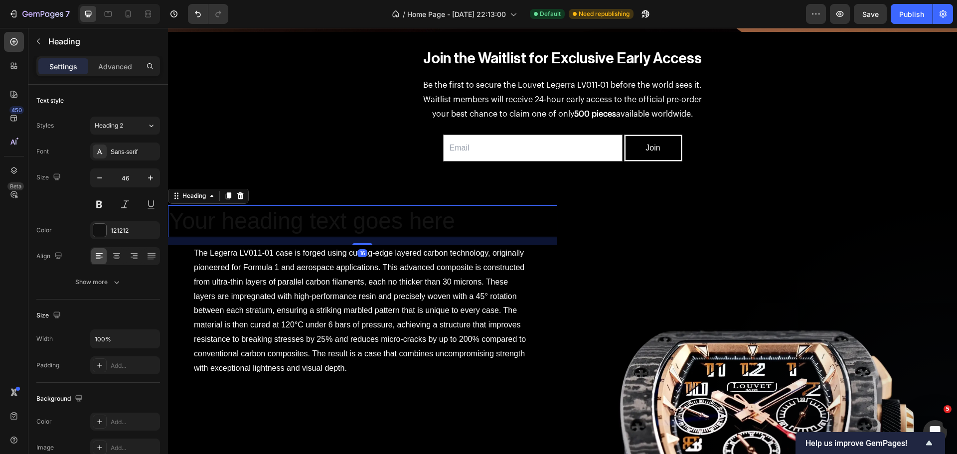
click at [301, 222] on h2 "Your heading text goes here" at bounding box center [362, 221] width 389 height 32
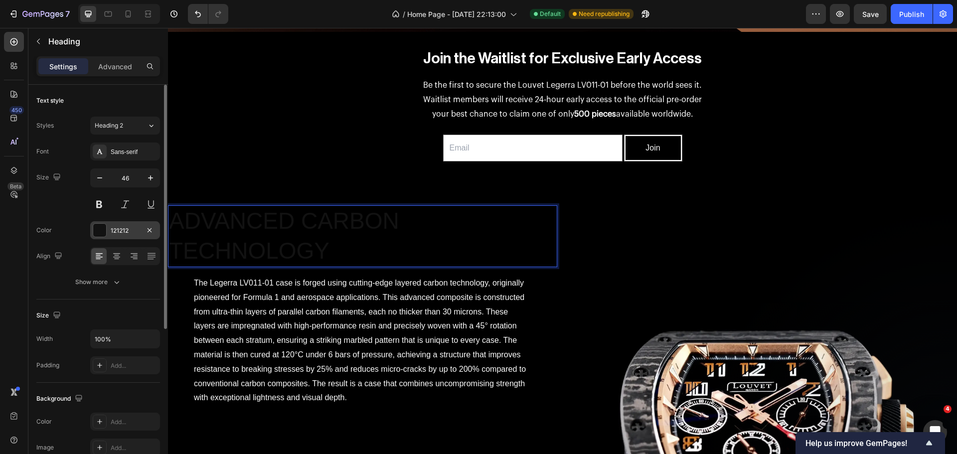
click at [99, 227] on div at bounding box center [99, 230] width 13 height 13
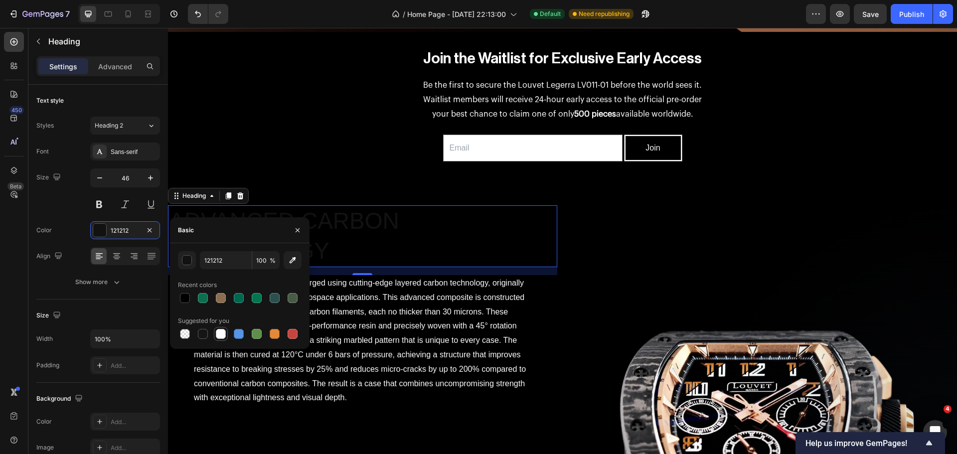
click at [218, 334] on div at bounding box center [221, 334] width 10 height 10
type input "FFFFFF"
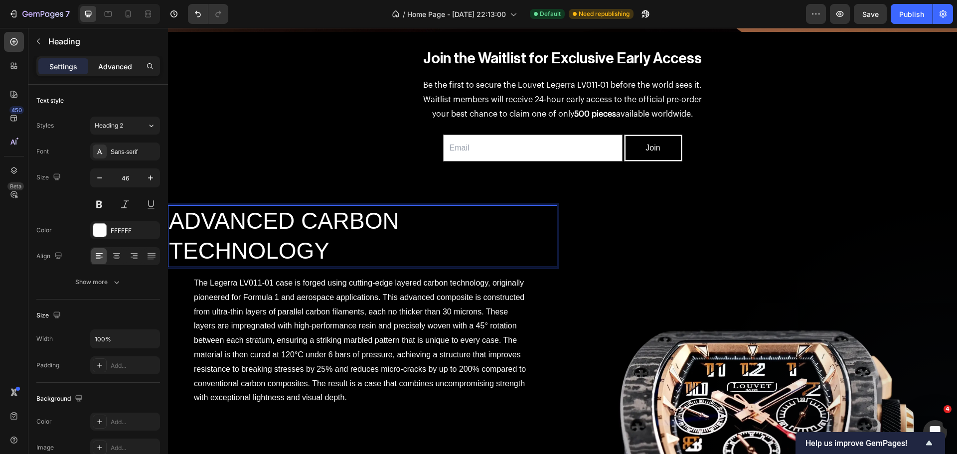
click at [121, 73] on div "Advanced" at bounding box center [115, 66] width 50 height 16
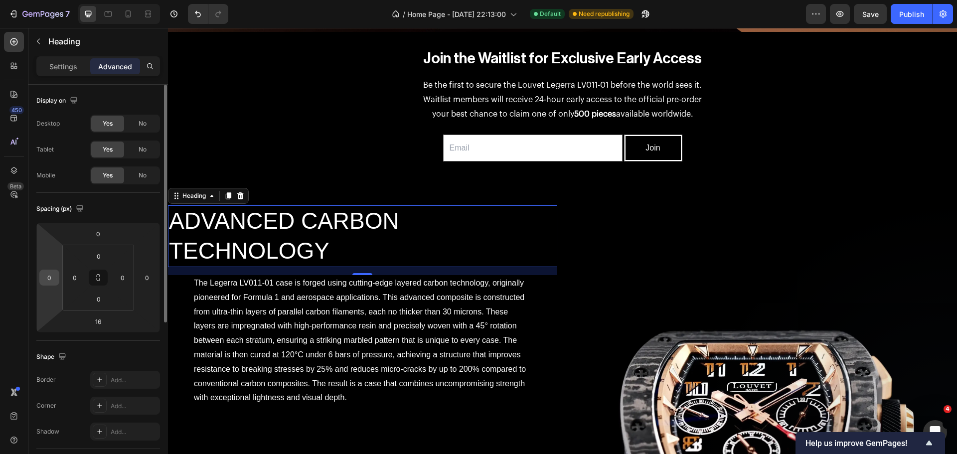
click at [51, 275] on input "0" at bounding box center [49, 277] width 15 height 15
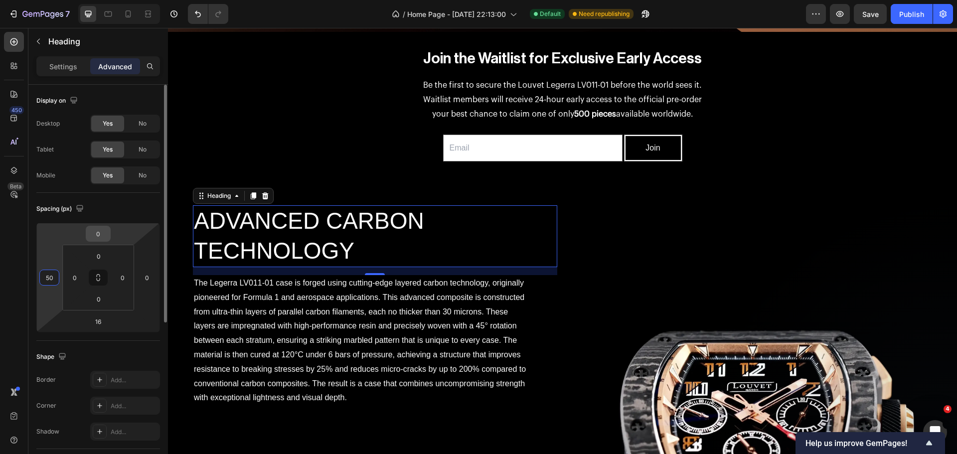
type input "50"
click at [106, 228] on input "0" at bounding box center [98, 233] width 20 height 15
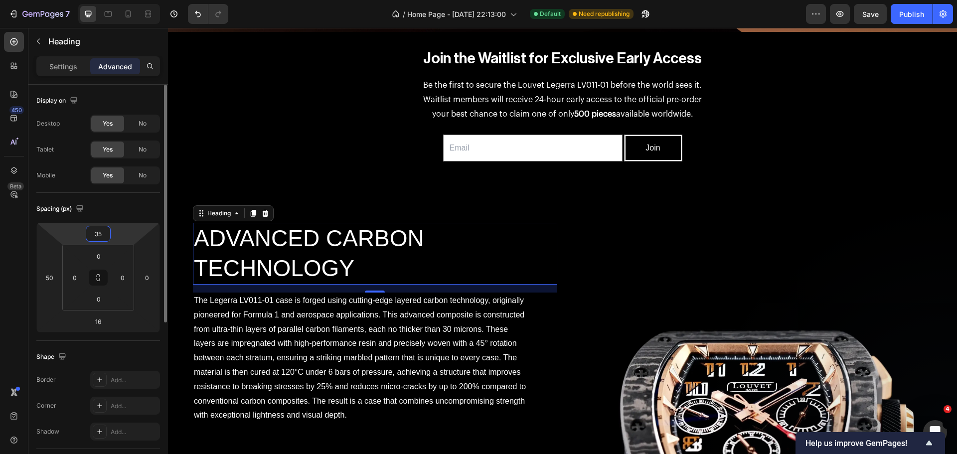
type input "350"
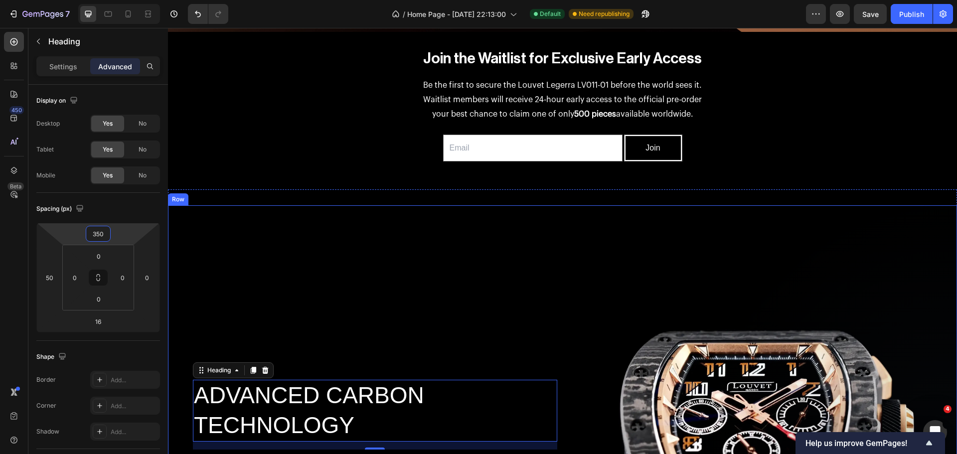
click at [239, 225] on div "ADVANCED CARBON TECHNOLOGY Heading 16 The Legerra LV011-01 case is forged using…" at bounding box center [362, 460] width 389 height 510
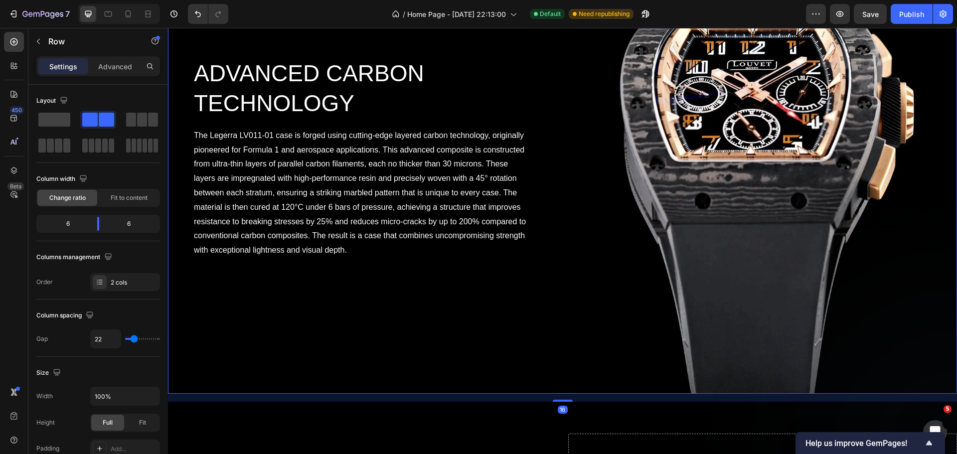
scroll to position [889, 0]
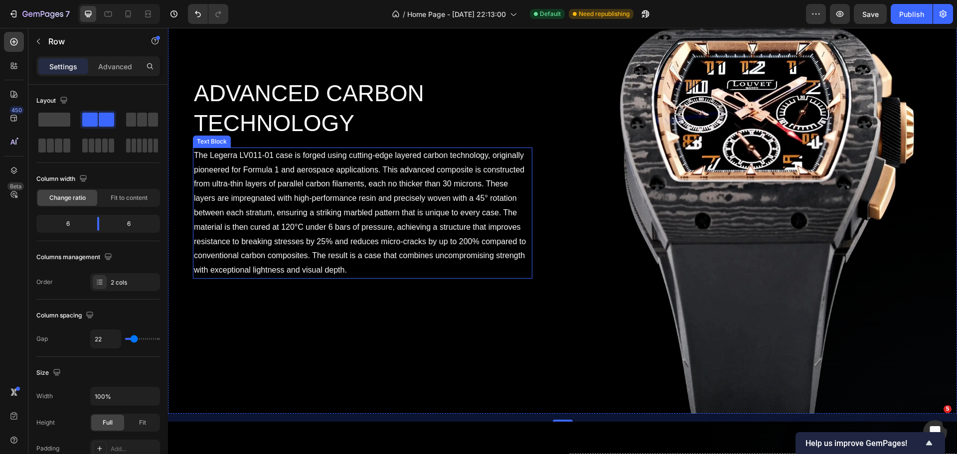
click at [336, 197] on p "The Legerra LV011-01 case is forged using cutting-edge layered carbon technolog…" at bounding box center [362, 212] width 337 height 129
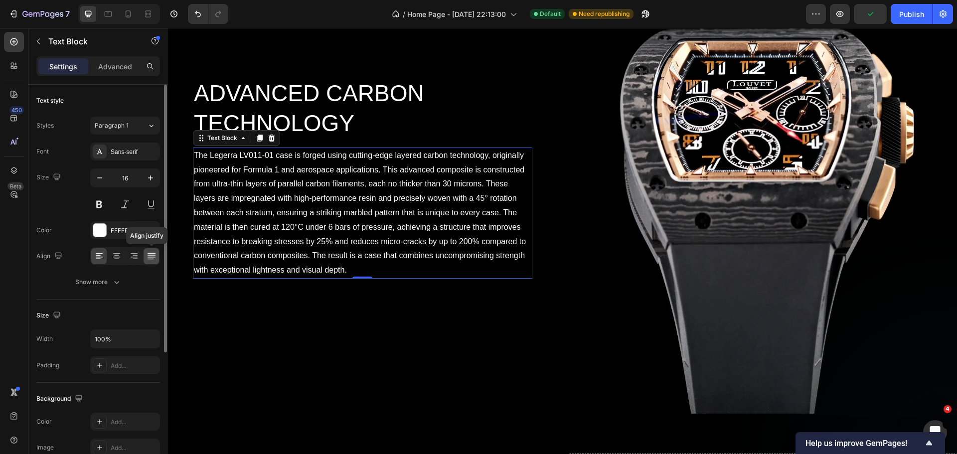
click at [156, 255] on icon at bounding box center [151, 256] width 10 height 10
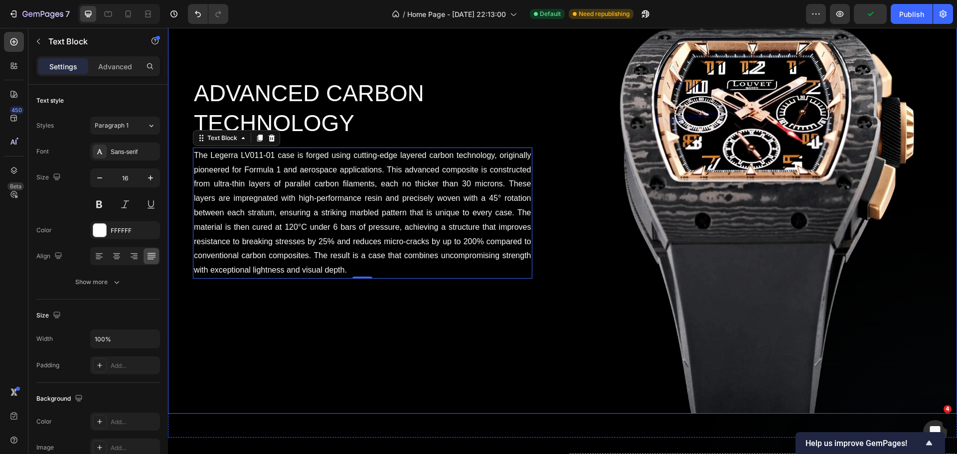
click at [295, 310] on div "ADVANCED CARBON TECHNOLOGY Heading The Legerra LV011-01 case is forged using cu…" at bounding box center [362, 158] width 389 height 510
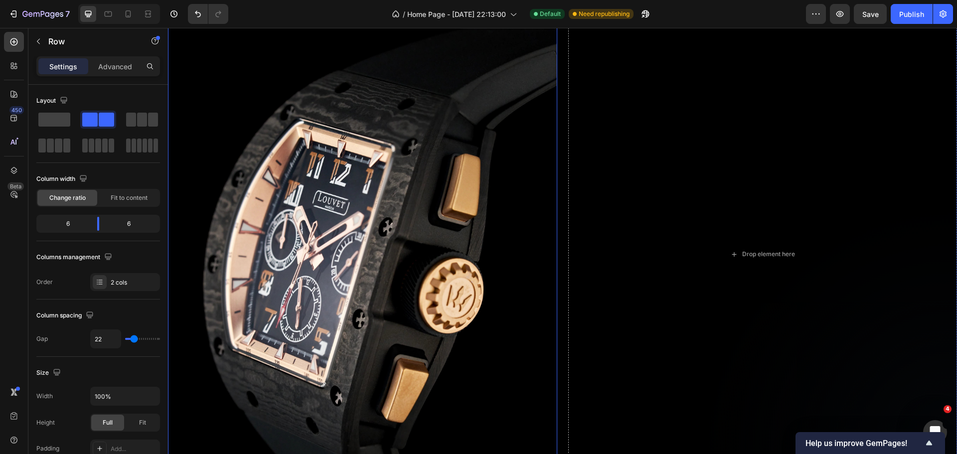
scroll to position [1387, 0]
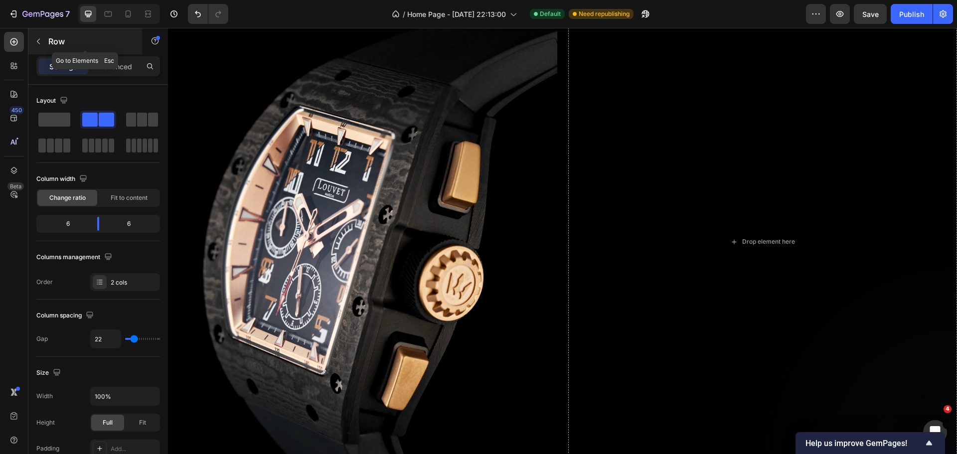
click at [41, 45] on icon "button" at bounding box center [38, 41] width 8 height 8
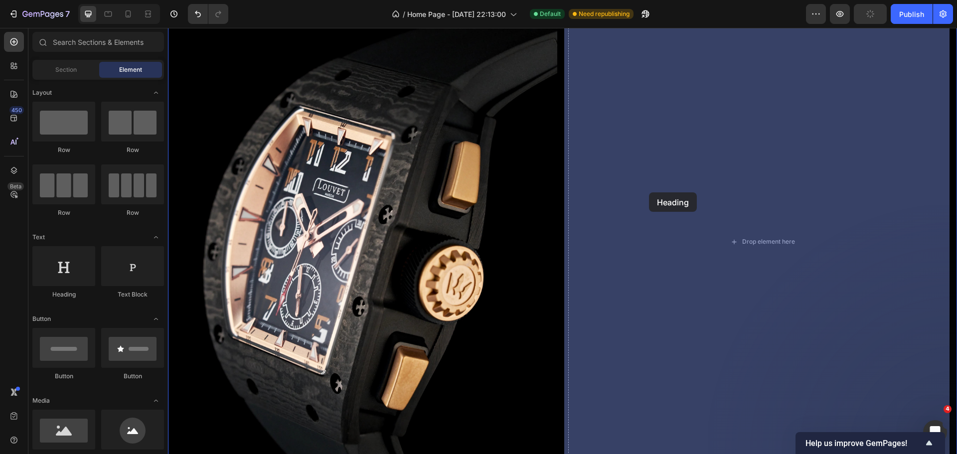
drag, startPoint x: 233, startPoint y: 304, endPoint x: 649, endPoint y: 192, distance: 430.7
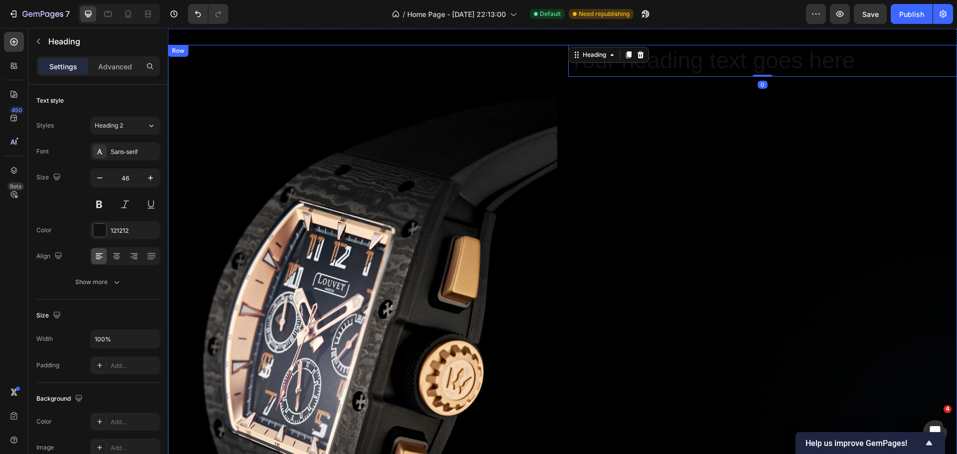
scroll to position [1238, 0]
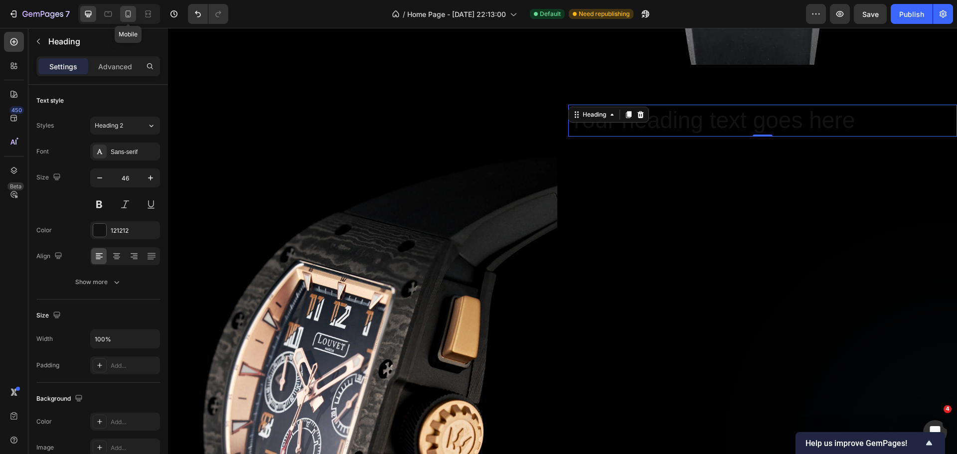
click at [127, 14] on icon at bounding box center [128, 14] width 10 height 10
type input "41"
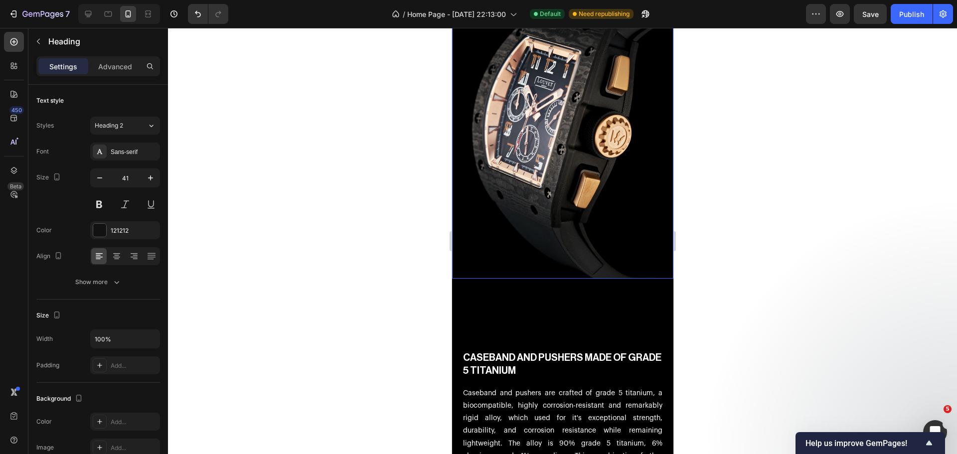
scroll to position [1529, 0]
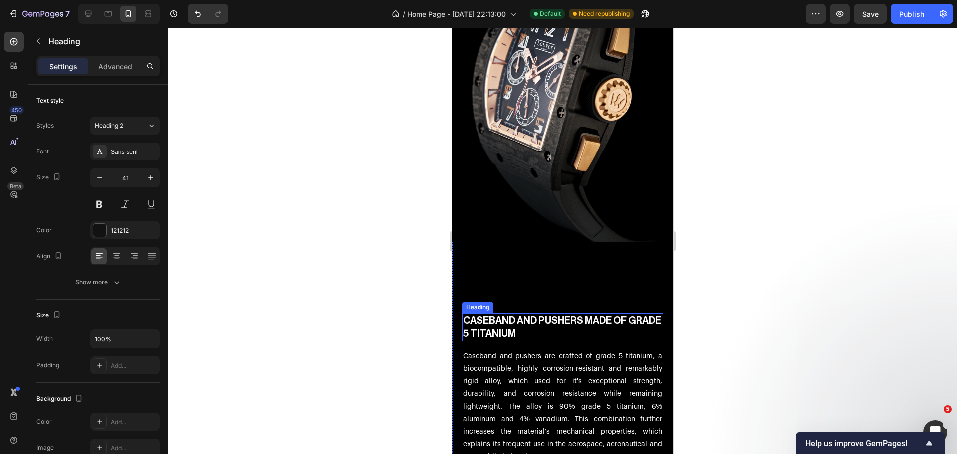
click at [511, 313] on h2 "CASEBAND AND PUSHERS MADE OF GRADE 5 TITANIUM" at bounding box center [561, 327] width 201 height 28
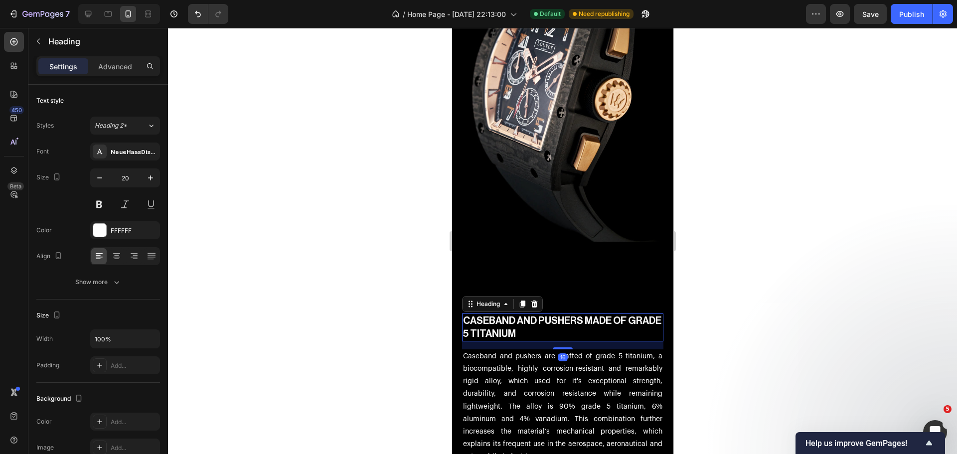
click at [511, 313] on h2 "CASEBAND AND PUSHERS MADE OF GRADE 5 TITANIUM" at bounding box center [561, 327] width 201 height 28
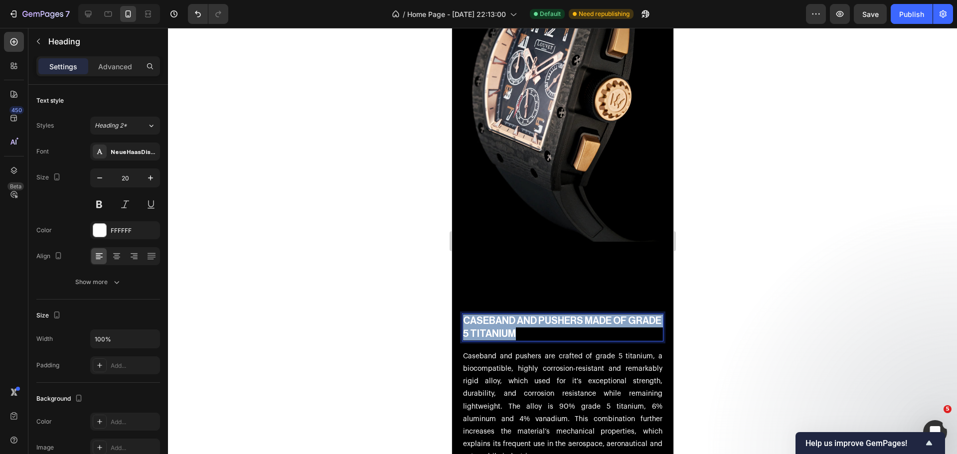
click at [511, 314] on p "CASEBAND AND PUSHERS MADE OF GRADE 5 TITANIUM" at bounding box center [561, 327] width 199 height 26
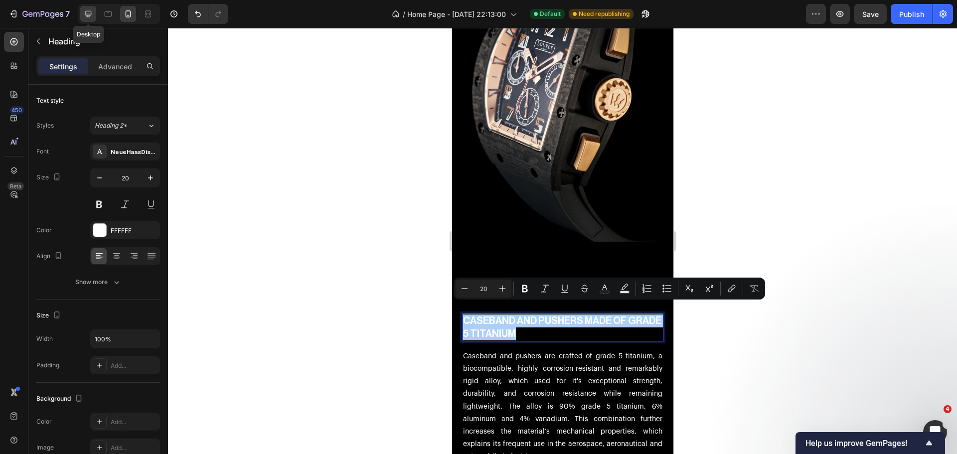
click at [91, 19] on div at bounding box center [88, 14] width 16 height 16
type input "46"
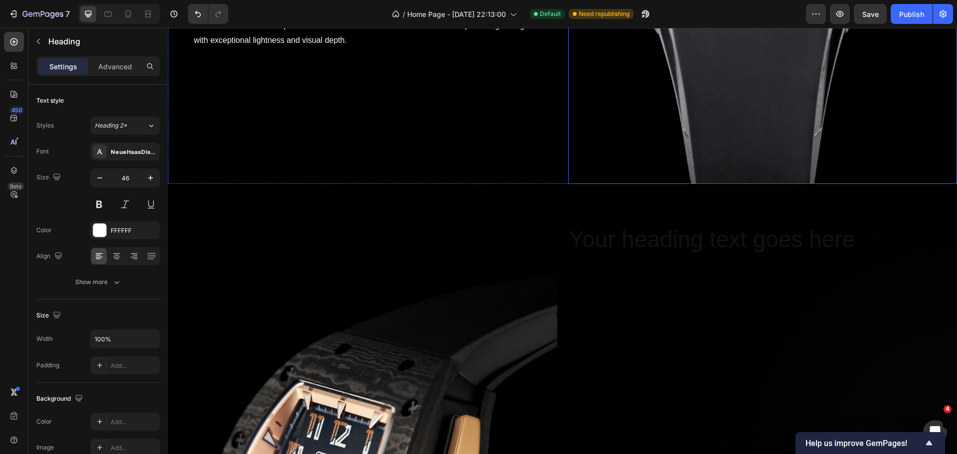
scroll to position [1299, 0]
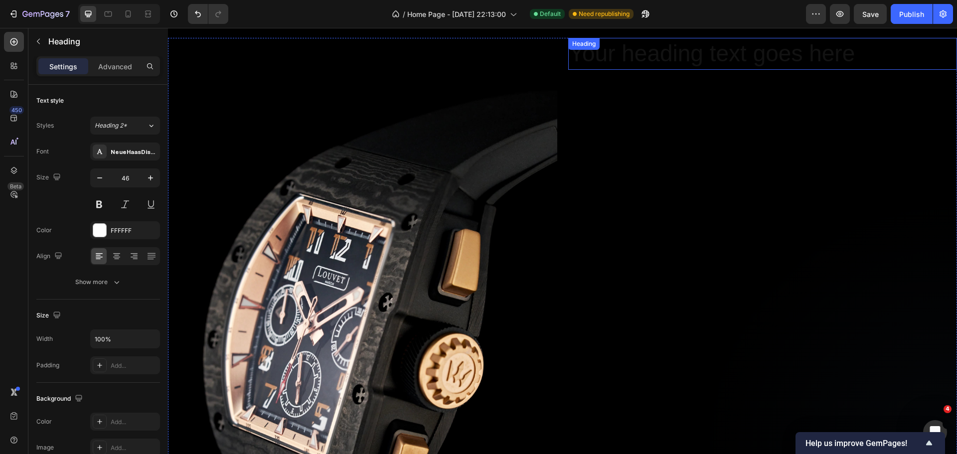
click at [708, 58] on h2 "Your heading text goes here" at bounding box center [762, 54] width 389 height 32
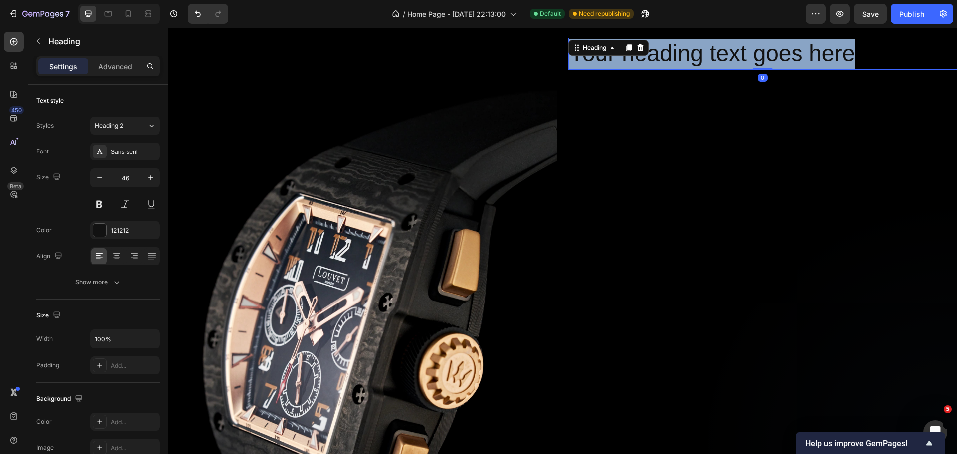
click at [708, 58] on p "Your heading text goes here" at bounding box center [762, 54] width 387 height 30
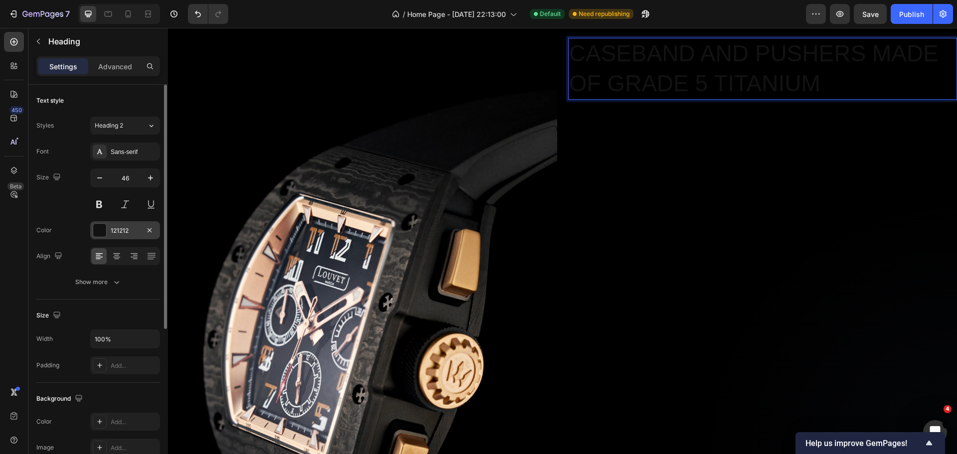
click at [100, 232] on div at bounding box center [99, 230] width 13 height 13
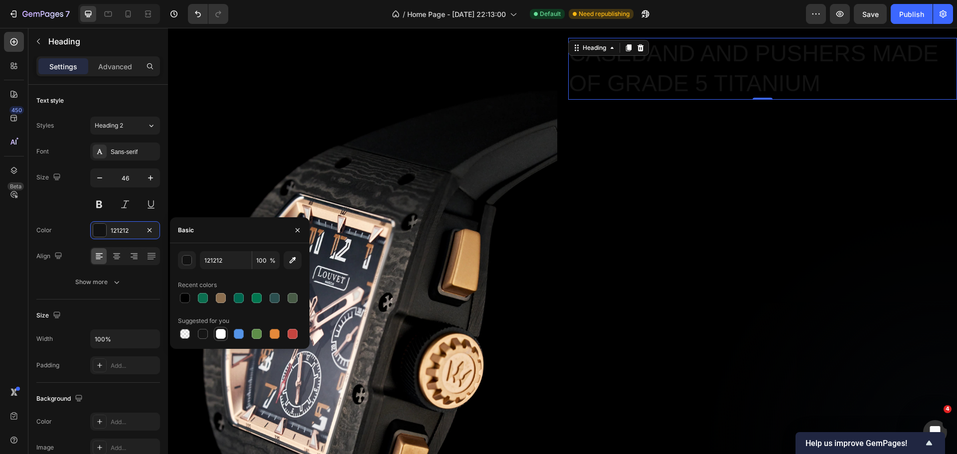
click at [223, 338] on div at bounding box center [221, 334] width 10 height 10
type input "FFFFFF"
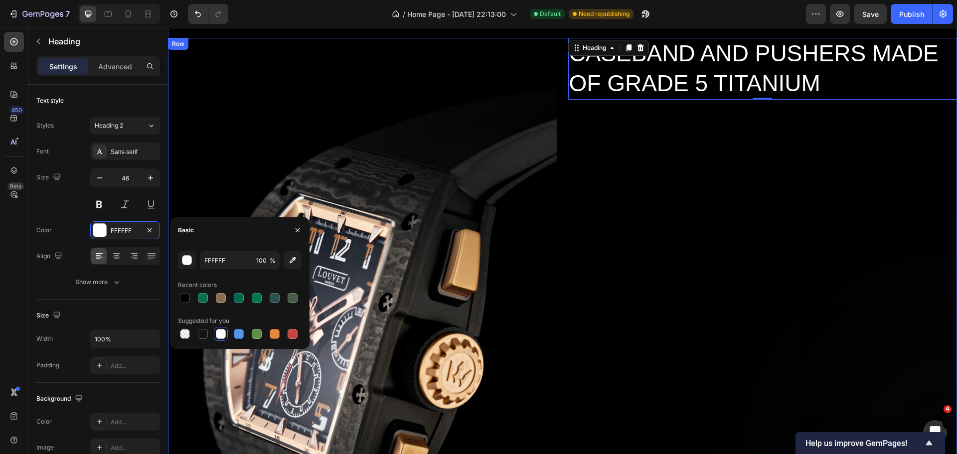
click at [739, 242] on div "CASEBAND AND PUSHERS MADE OF GRADE 5 TITANIUM Heading 0" at bounding box center [762, 329] width 389 height 583
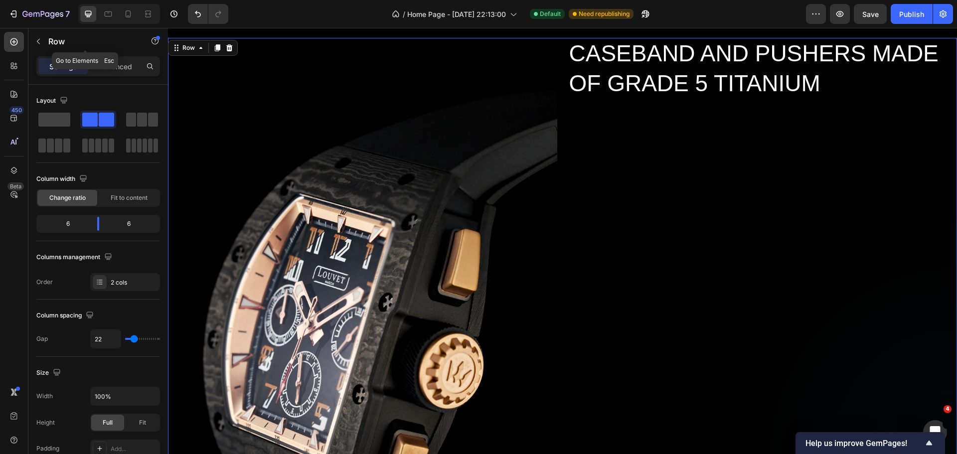
click at [34, 40] on button "button" at bounding box center [38, 41] width 16 height 16
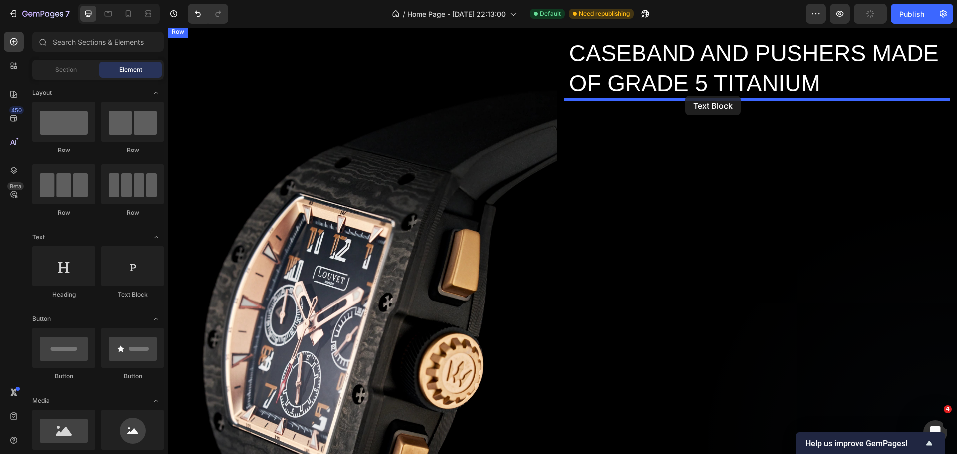
drag, startPoint x: 327, startPoint y: 291, endPoint x: 685, endPoint y: 96, distance: 408.0
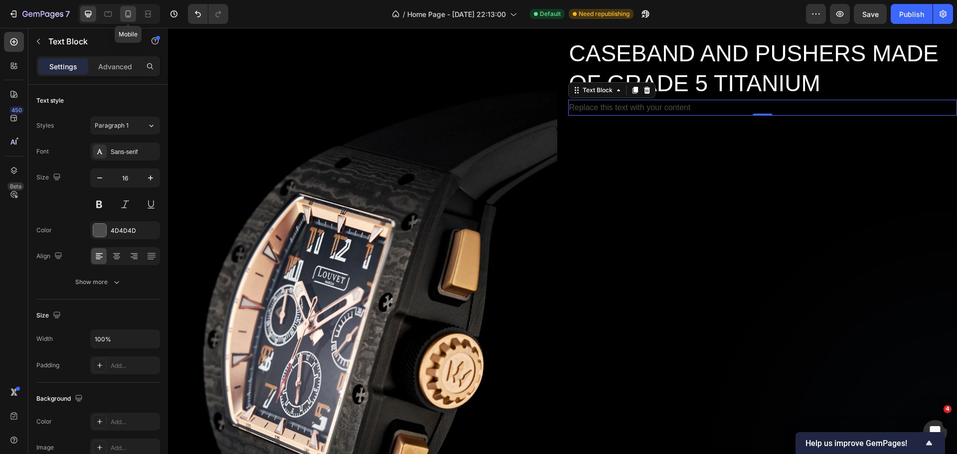
click at [132, 13] on icon at bounding box center [128, 14] width 10 height 10
type input "14"
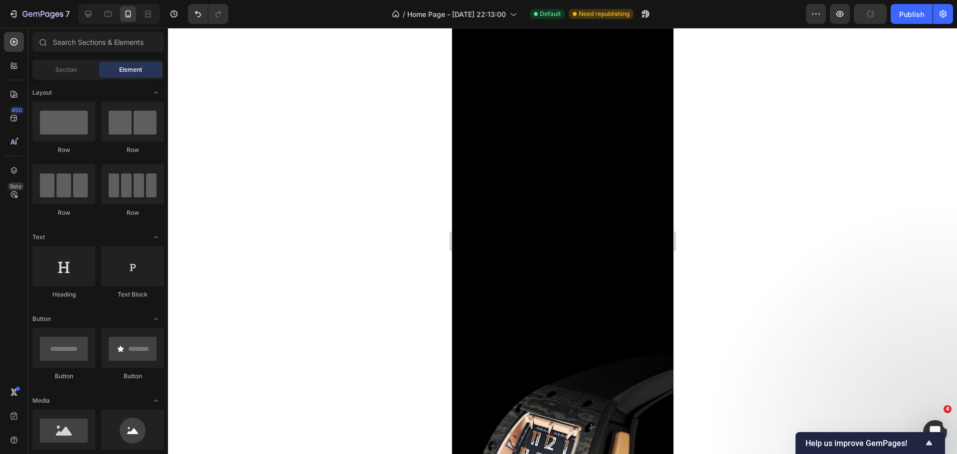
scroll to position [1909, 0]
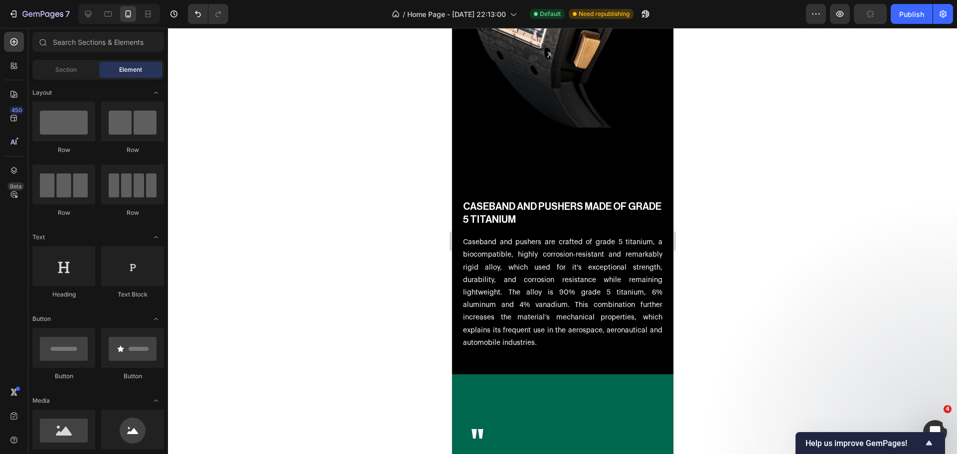
drag, startPoint x: 667, startPoint y: 409, endPoint x: 1125, endPoint y: 219, distance: 496.1
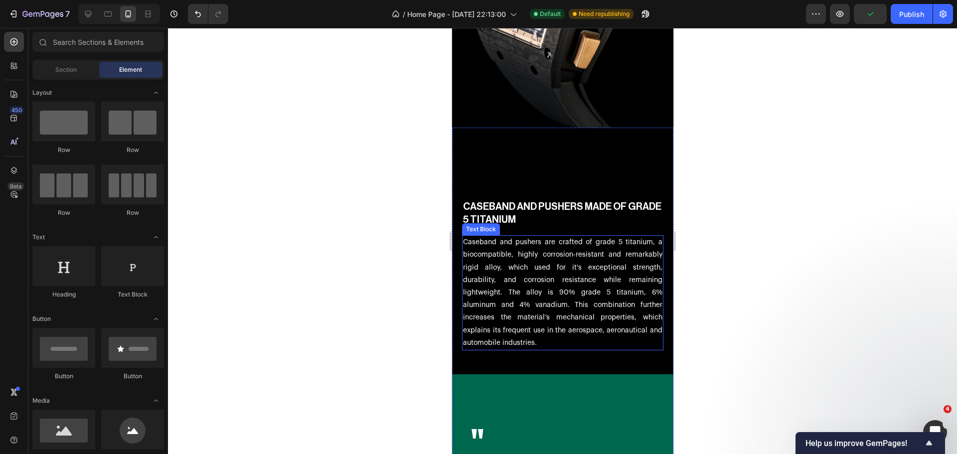
click at [485, 241] on p "Caseband and pushers are crafted of grade 5 titanium, a biocompatible, highly c…" at bounding box center [561, 292] width 199 height 113
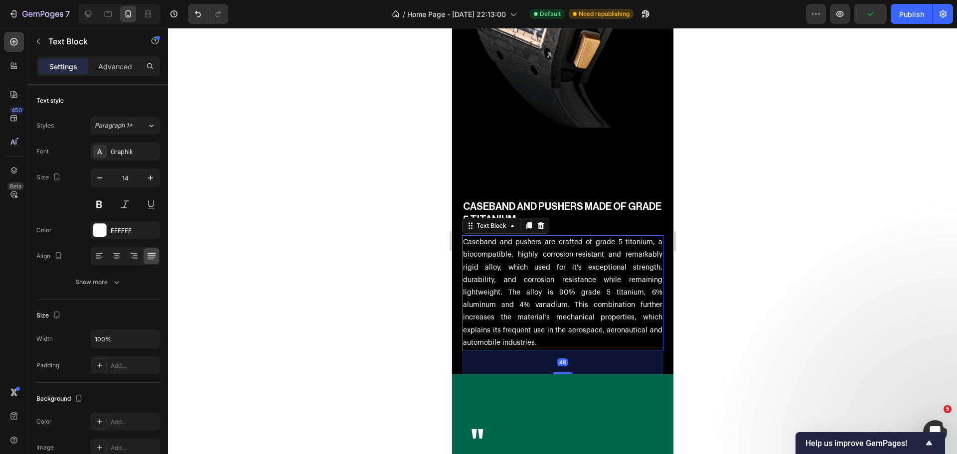
click at [485, 241] on p "Caseband and pushers are crafted of grade 5 titanium, a biocompatible, highly c…" at bounding box center [561, 292] width 199 height 113
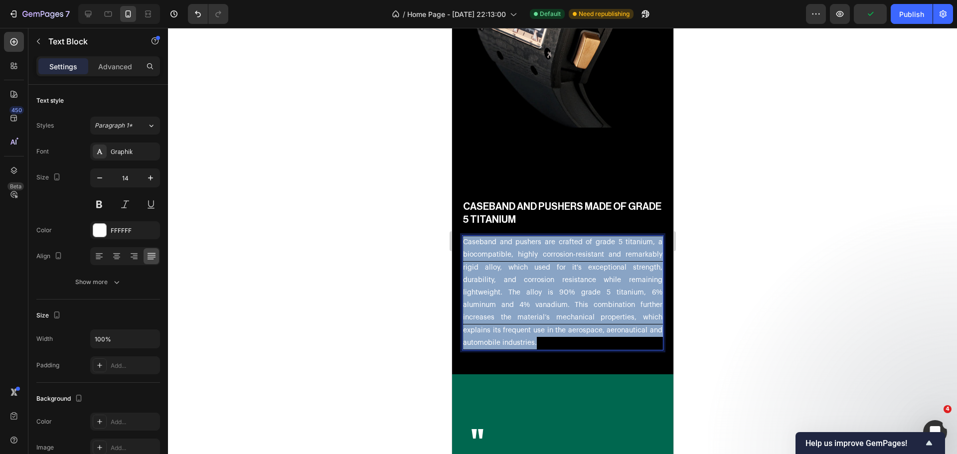
click at [486, 241] on p "Caseband and pushers are crafted of grade 5 titanium, a biocompatible, highly c…" at bounding box center [561, 292] width 199 height 113
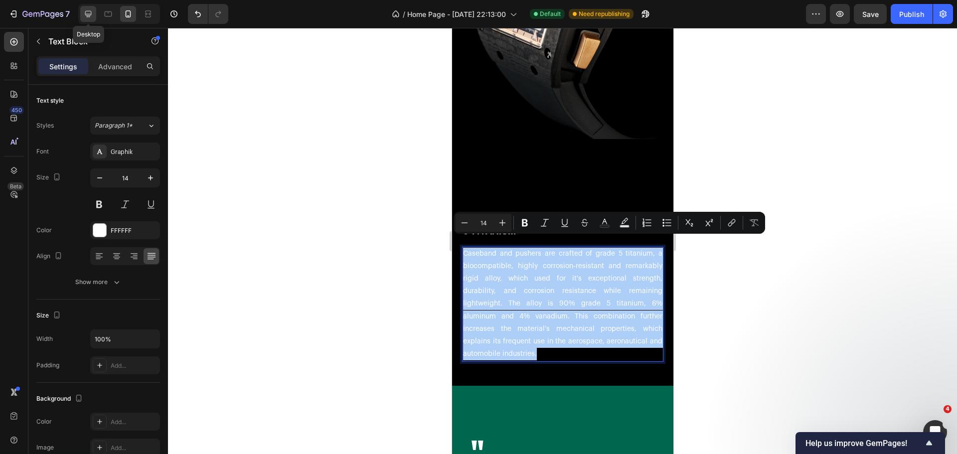
click at [93, 8] on div at bounding box center [88, 14] width 16 height 16
type input "16"
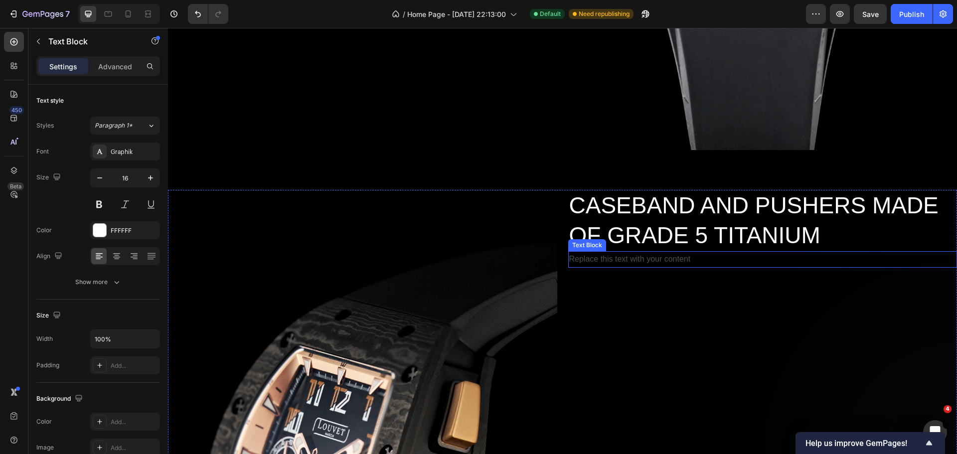
scroll to position [1153, 0]
click at [650, 254] on div "Replace this text with your content" at bounding box center [762, 259] width 389 height 16
click at [650, 254] on p "Replace this text with your content" at bounding box center [762, 259] width 387 height 14
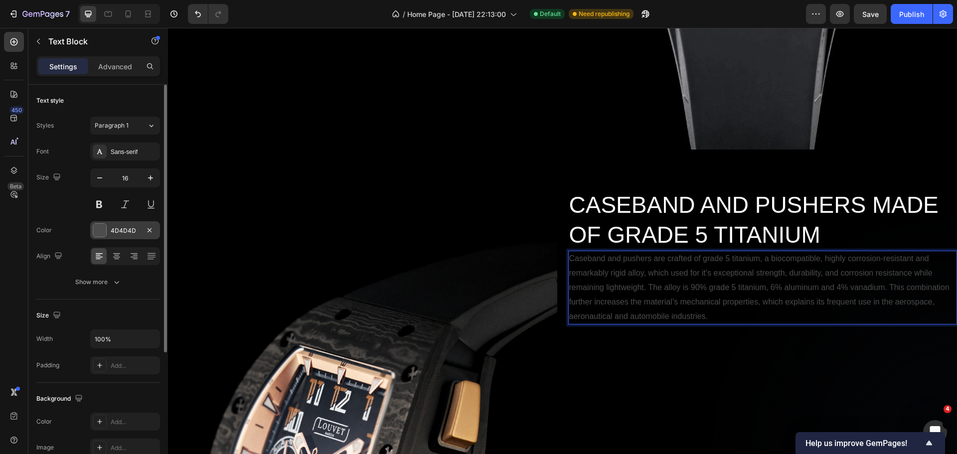
click at [102, 235] on div at bounding box center [99, 230] width 13 height 13
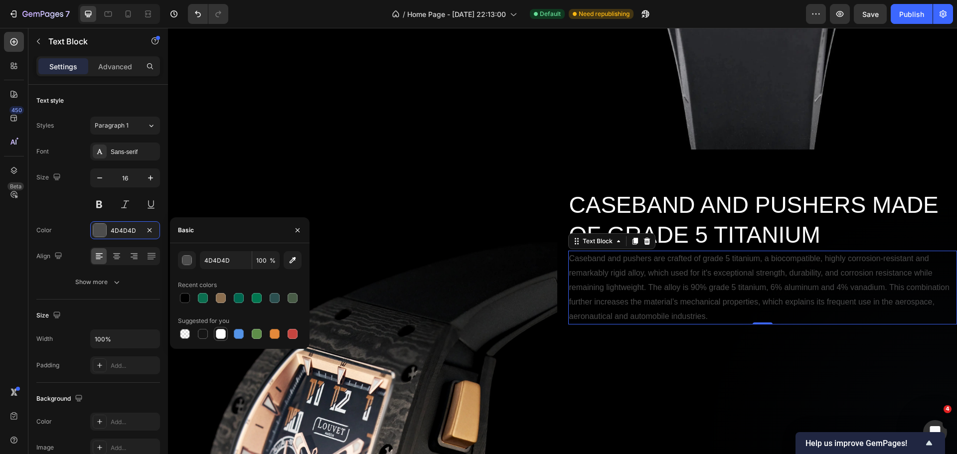
click at [222, 334] on div at bounding box center [221, 334] width 10 height 10
type input "FFFFFF"
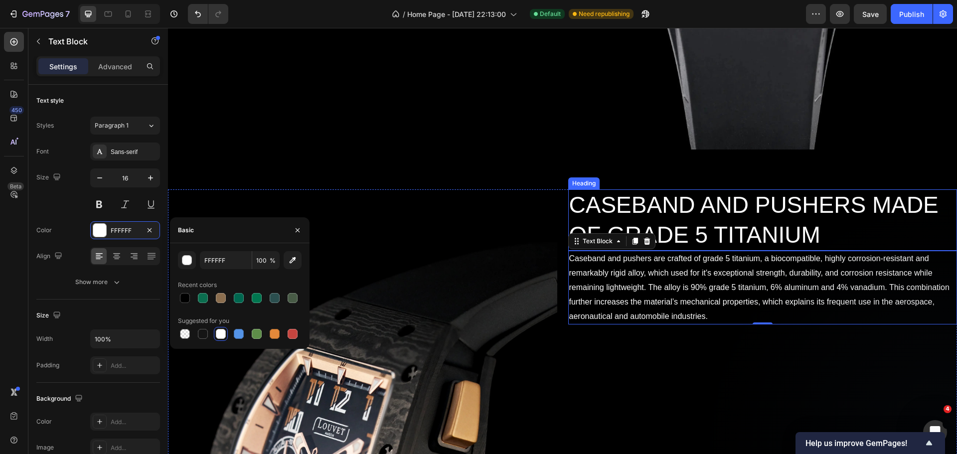
click at [588, 200] on h2 "CASEBAND AND PUSHERS MADE OF GRADE 5 TITANIUM" at bounding box center [762, 220] width 389 height 62
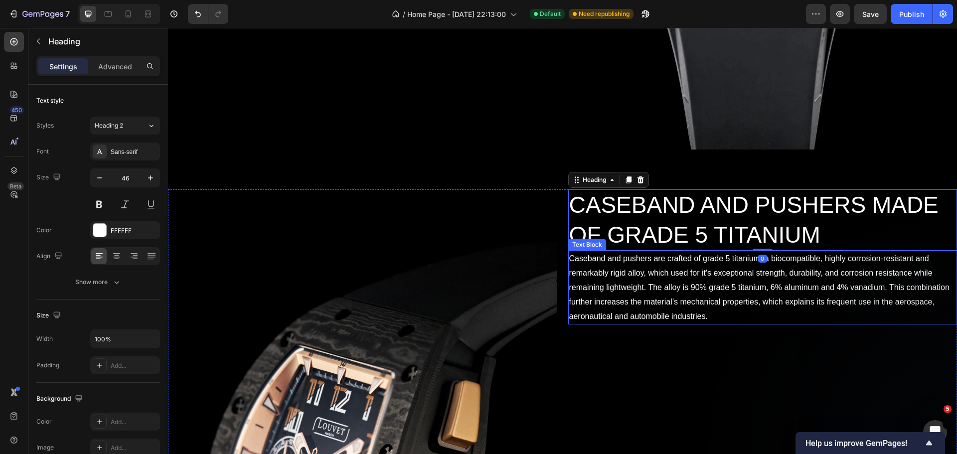
click at [636, 267] on p "Caseband and pushers are crafted of grade 5 titanium, a biocompatible, highly c…" at bounding box center [762, 288] width 387 height 72
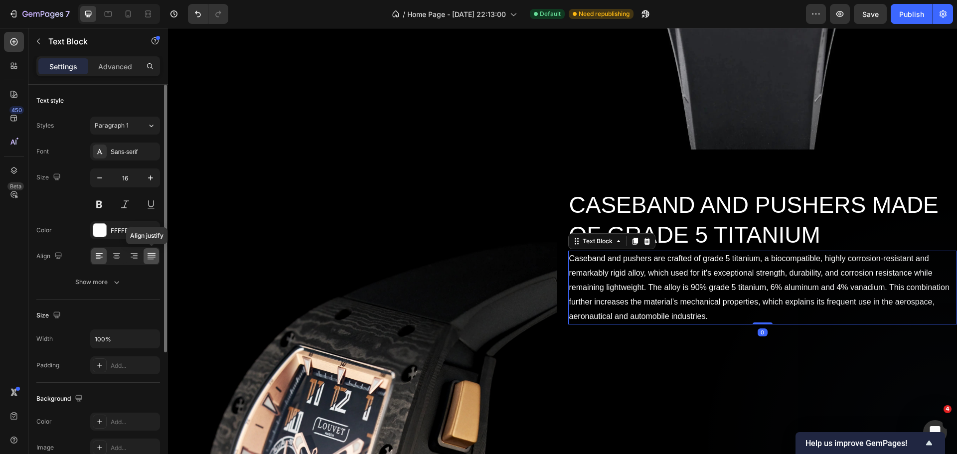
click at [148, 255] on icon at bounding box center [151, 255] width 8 height 0
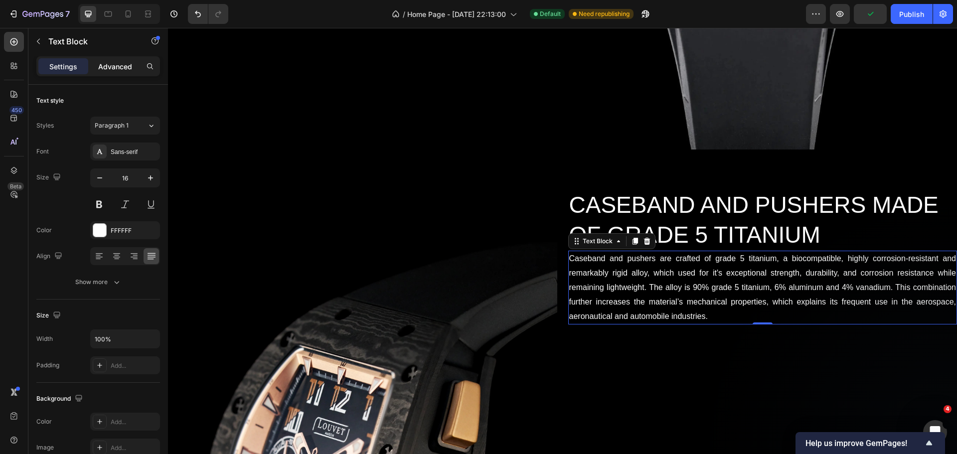
click at [105, 67] on p "Advanced" at bounding box center [115, 66] width 34 height 10
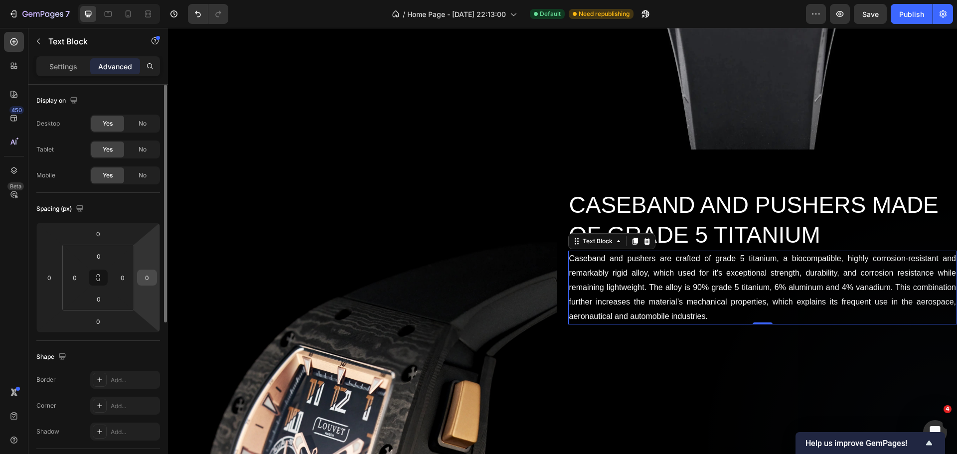
click at [149, 277] on input "0" at bounding box center [146, 277] width 15 height 15
type input "50"
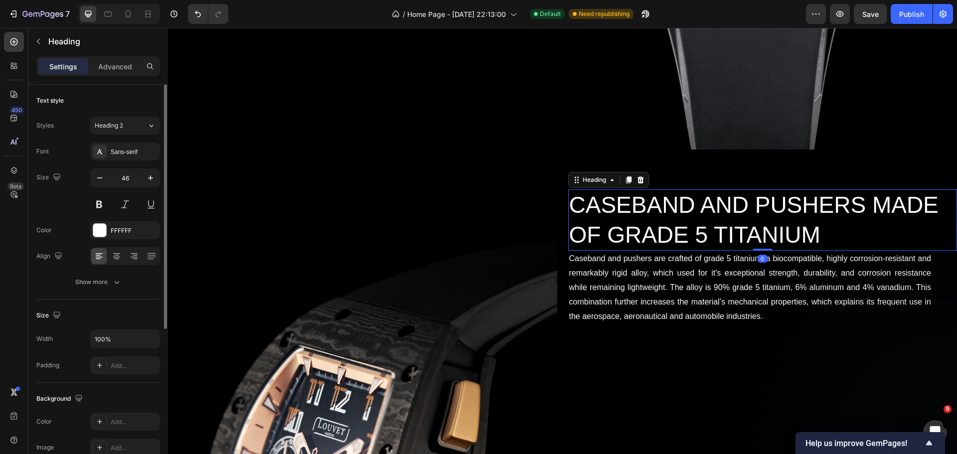
click at [627, 216] on h2 "CASEBAND AND PUSHERS MADE OF GRADE 5 TITANIUM" at bounding box center [762, 220] width 389 height 62
click at [119, 69] on p "Advanced" at bounding box center [115, 66] width 34 height 10
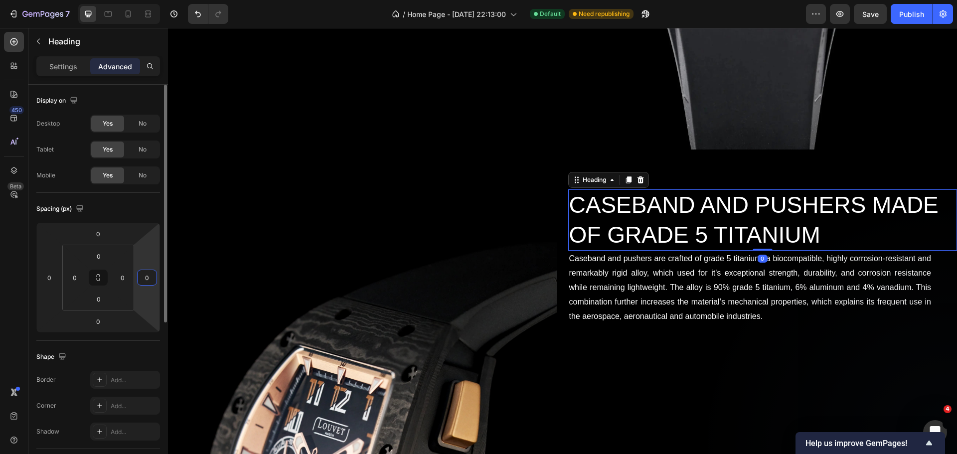
click at [148, 273] on input "0" at bounding box center [146, 277] width 15 height 15
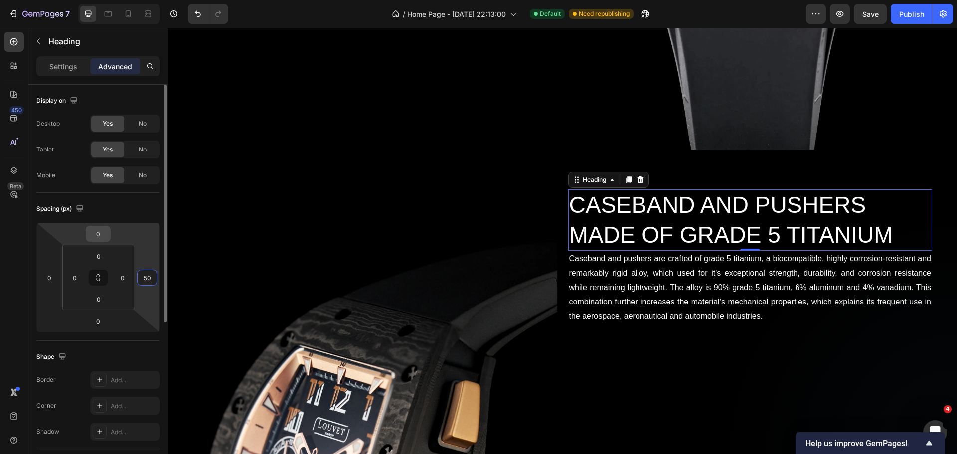
type input "50"
click at [103, 236] on input "0" at bounding box center [98, 233] width 20 height 15
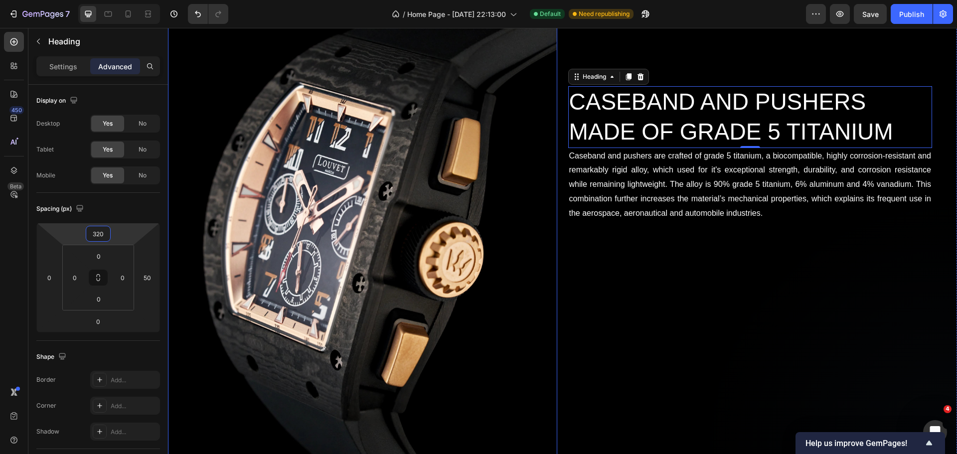
scroll to position [1402, 0]
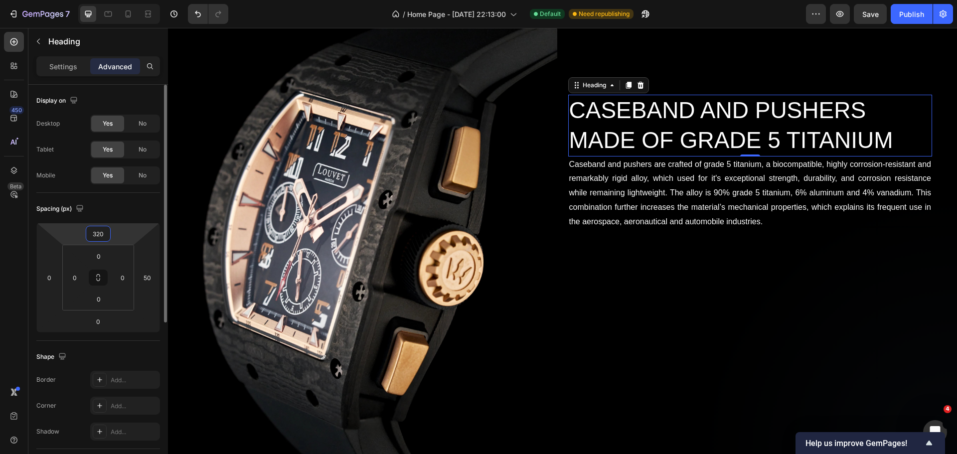
click at [100, 231] on input "320" at bounding box center [98, 233] width 20 height 15
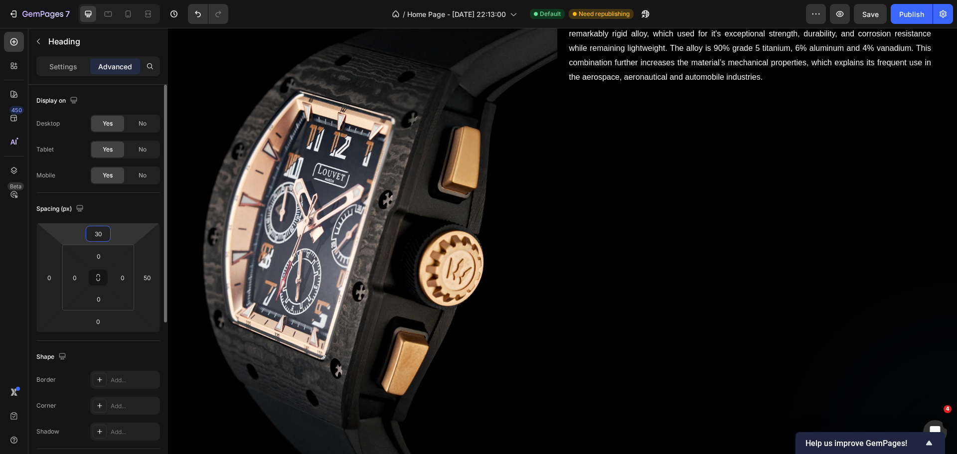
type input "350"
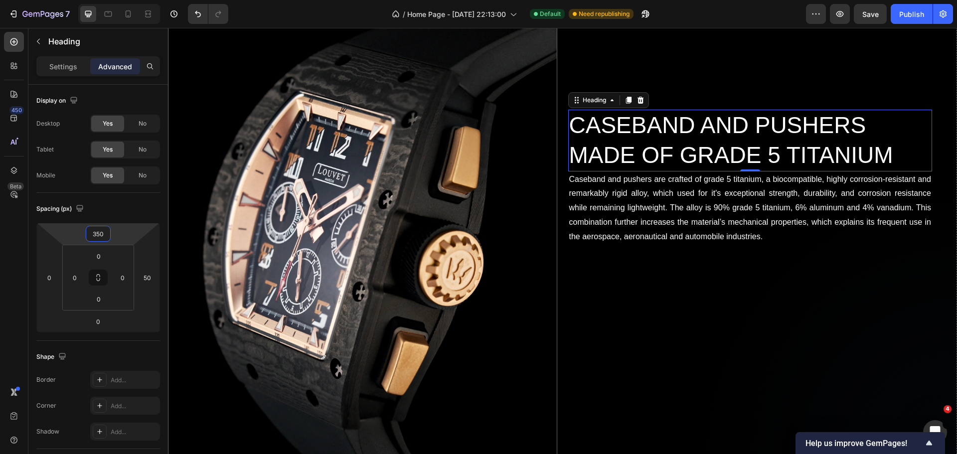
click at [641, 313] on div "CASEBAND AND PUSHERS MADE OF GRADE 5 TITANIUM Heading 0 Caseband and pushers ar…" at bounding box center [762, 226] width 389 height 583
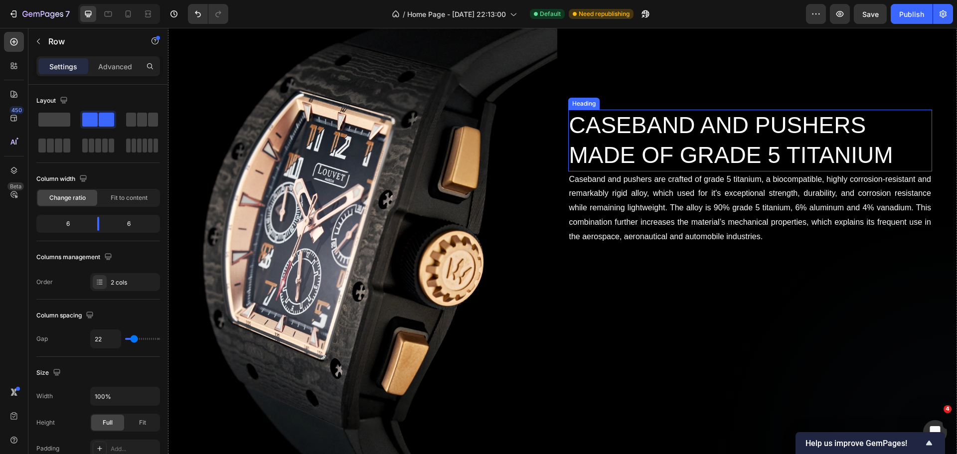
click at [629, 156] on h2 "CASEBAND AND PUSHERS MADE OF GRADE 5 TITANIUM" at bounding box center [750, 141] width 364 height 62
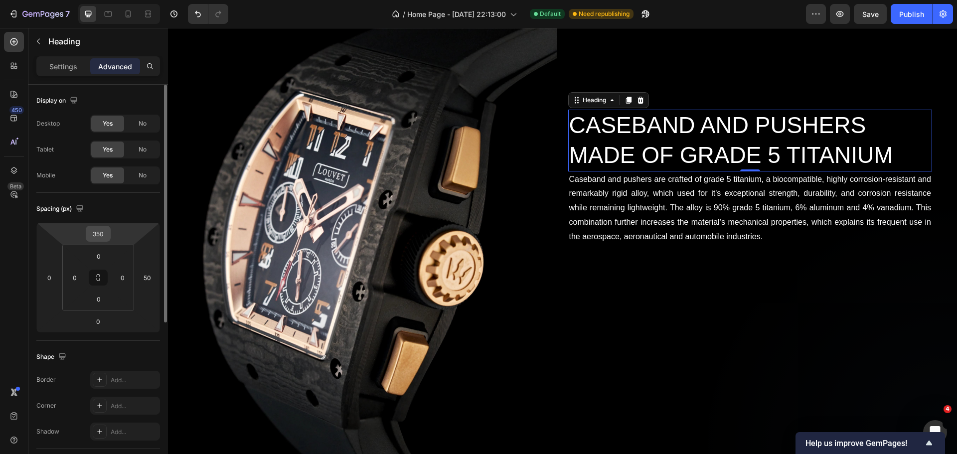
click at [97, 235] on input "350" at bounding box center [98, 233] width 20 height 15
click at [100, 235] on input "350" at bounding box center [98, 233] width 20 height 15
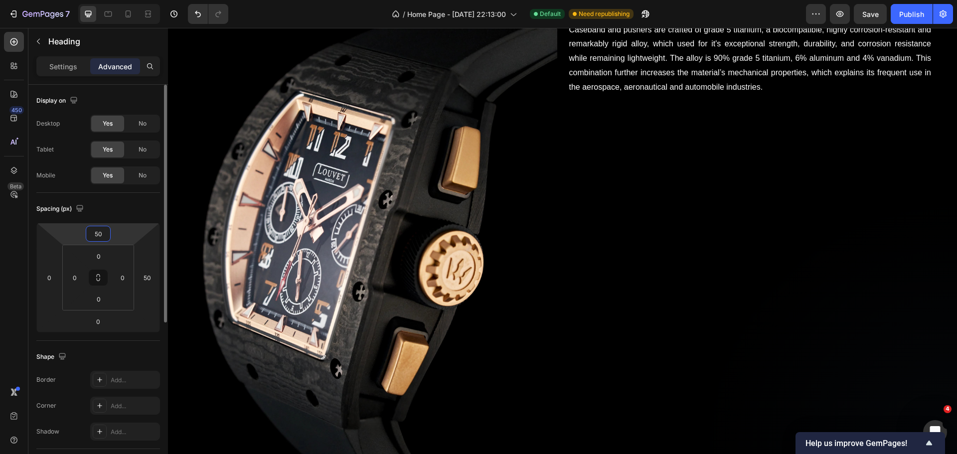
type input "500"
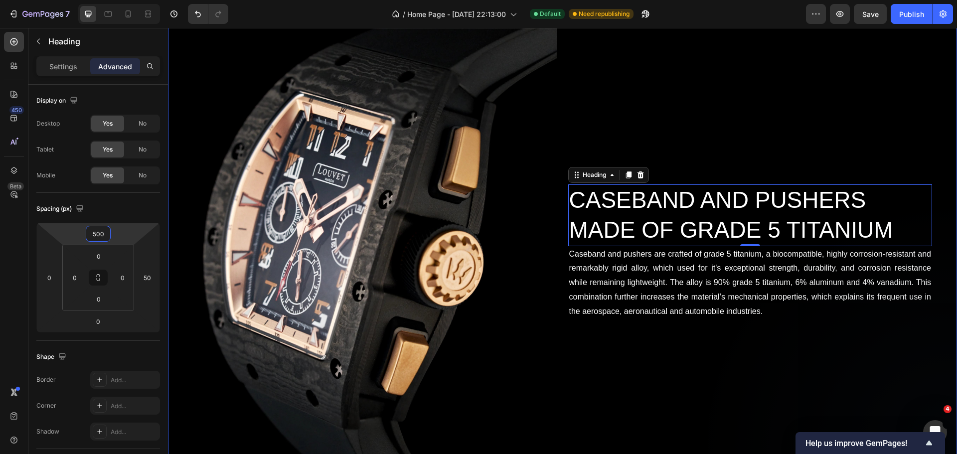
click at [761, 125] on div "CASEBAND AND PUSHERS MADE OF GRADE 5 TITANIUM Heading 0 Caseband and pushers ar…" at bounding box center [762, 226] width 389 height 583
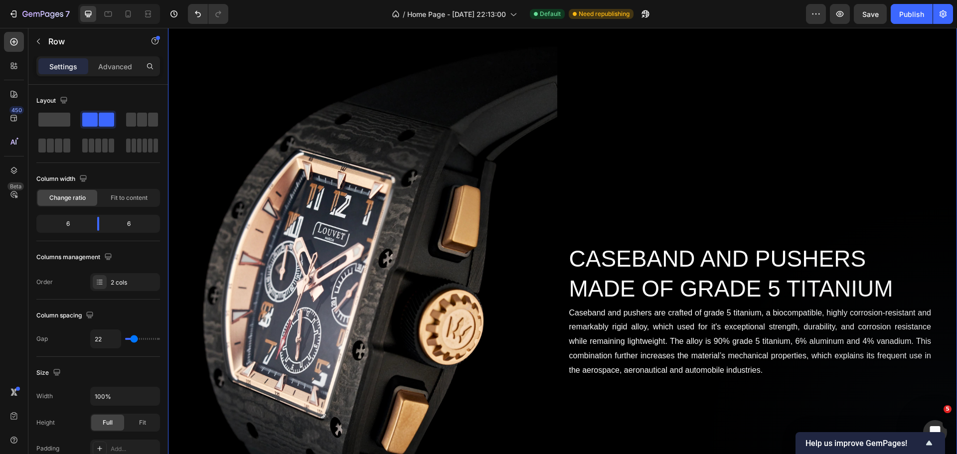
scroll to position [1352, 0]
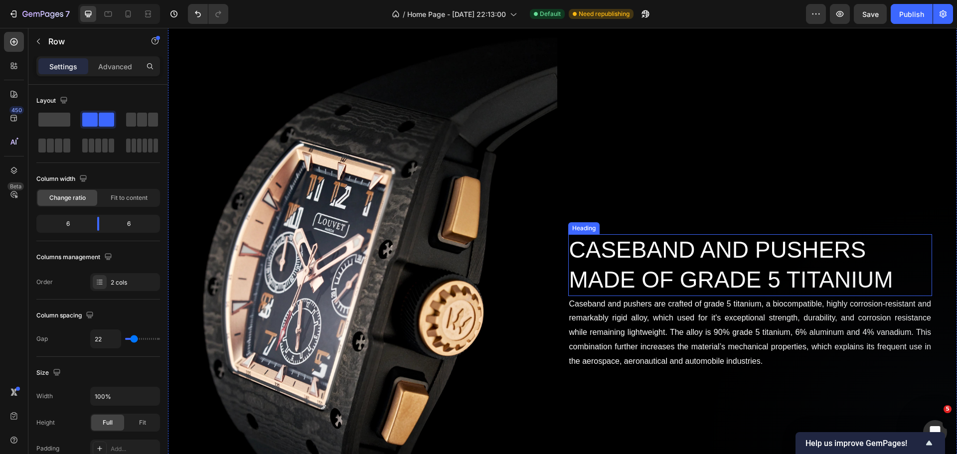
click at [609, 258] on h2 "CASEBAND AND PUSHERS MADE OF GRADE 5 TITANIUM" at bounding box center [750, 265] width 364 height 62
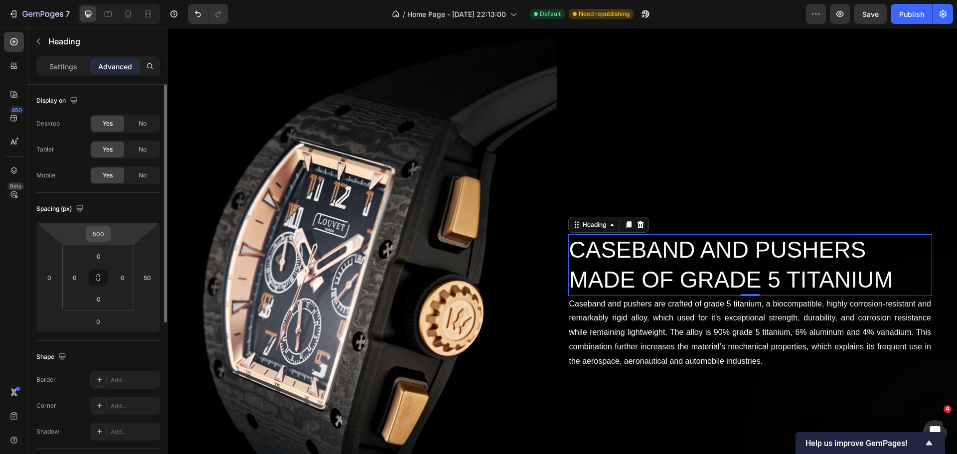
click at [101, 231] on input "500" at bounding box center [98, 233] width 20 height 15
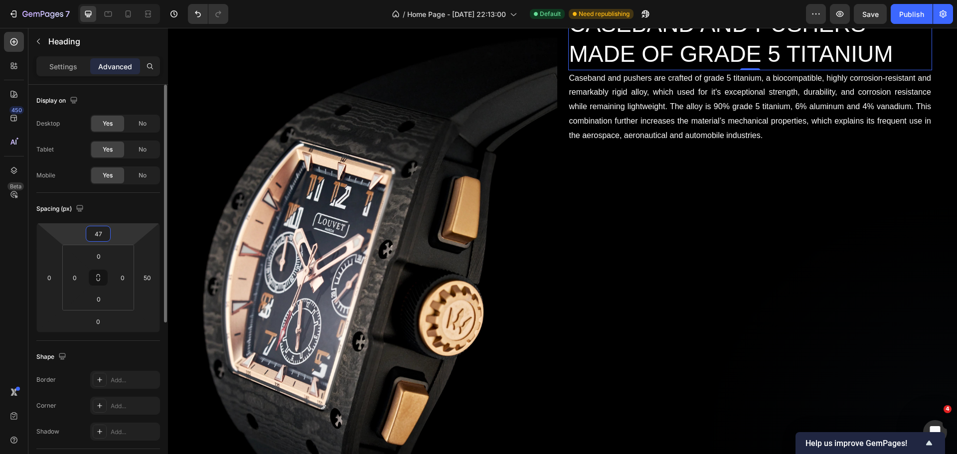
type input "470"
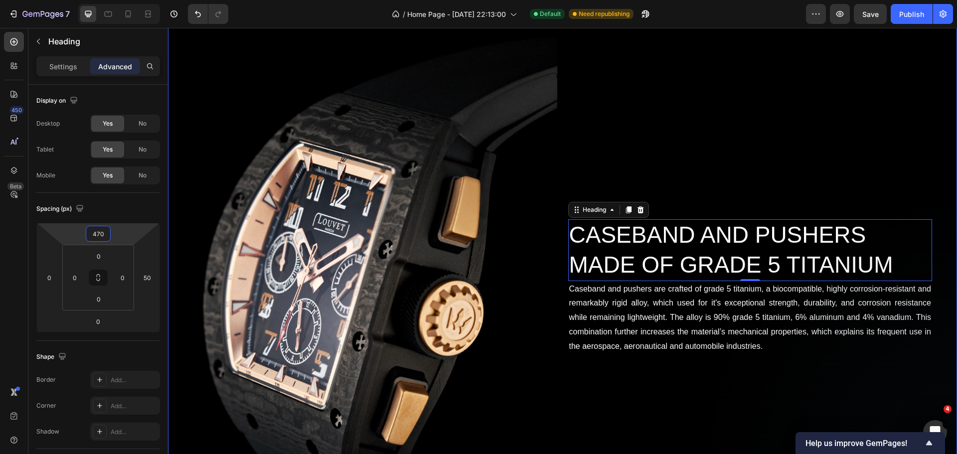
click at [734, 152] on div "CASEBAND AND PUSHERS MADE OF GRADE 5 TITANIUM Heading 0 Caseband and pushers ar…" at bounding box center [762, 276] width 389 height 583
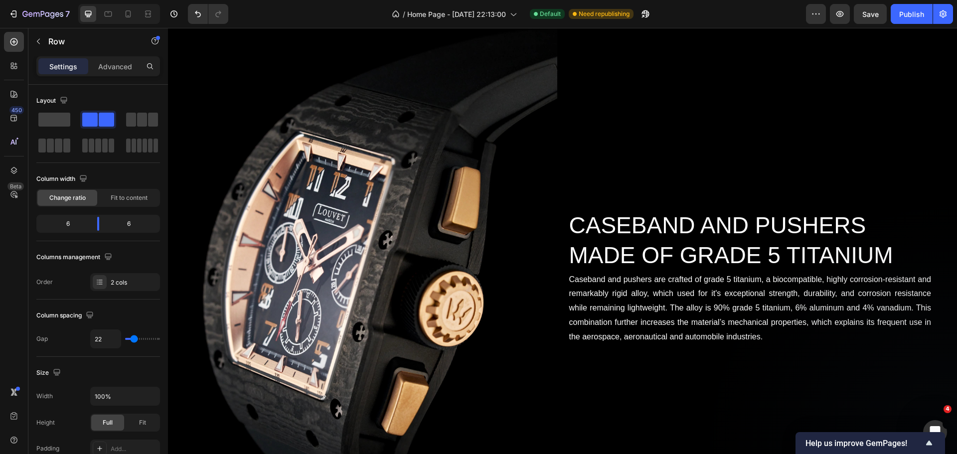
scroll to position [1402, 0]
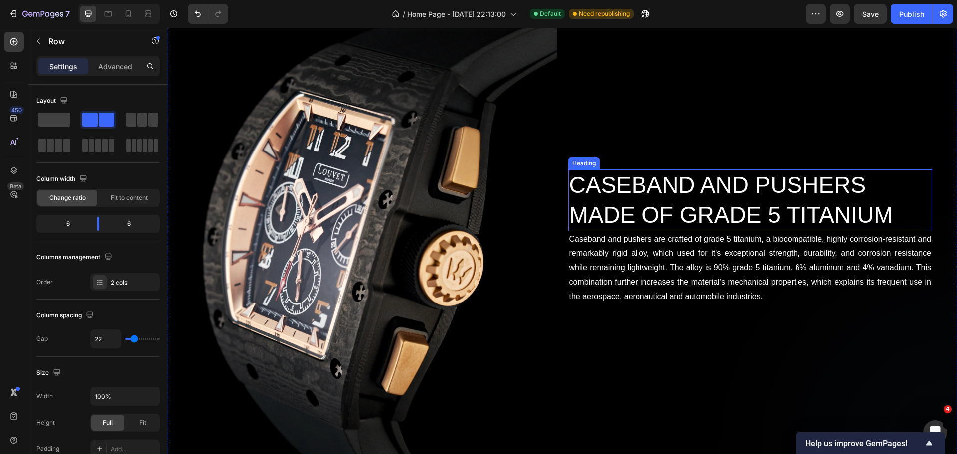
click at [660, 193] on h2 "CASEBAND AND PUSHERS MADE OF GRADE 5 TITANIUM" at bounding box center [750, 200] width 364 height 62
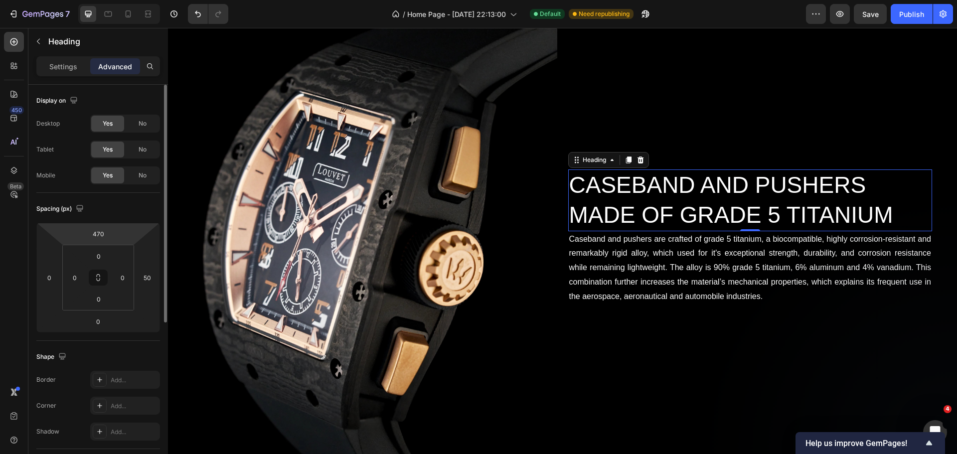
click at [111, 0] on html "7 Version history / Home Page - [DATE] 22:13:00 Default Need republishing Previ…" at bounding box center [478, 0] width 957 height 0
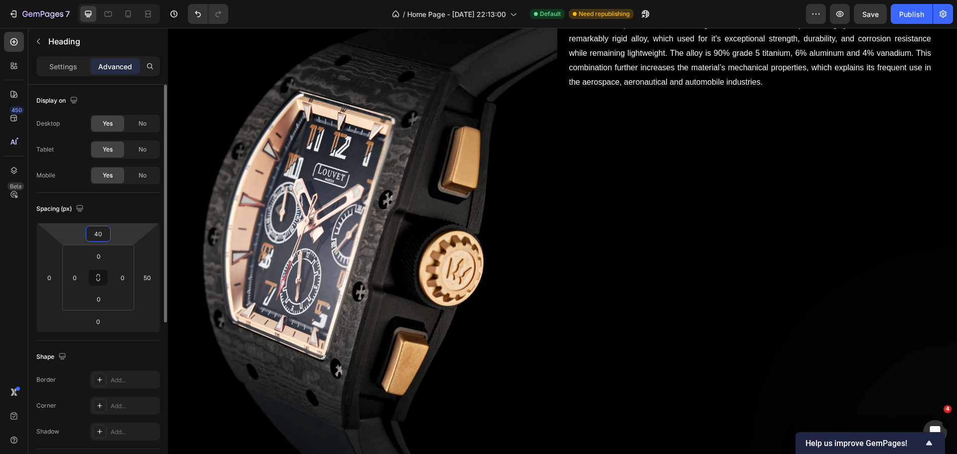
type input "400"
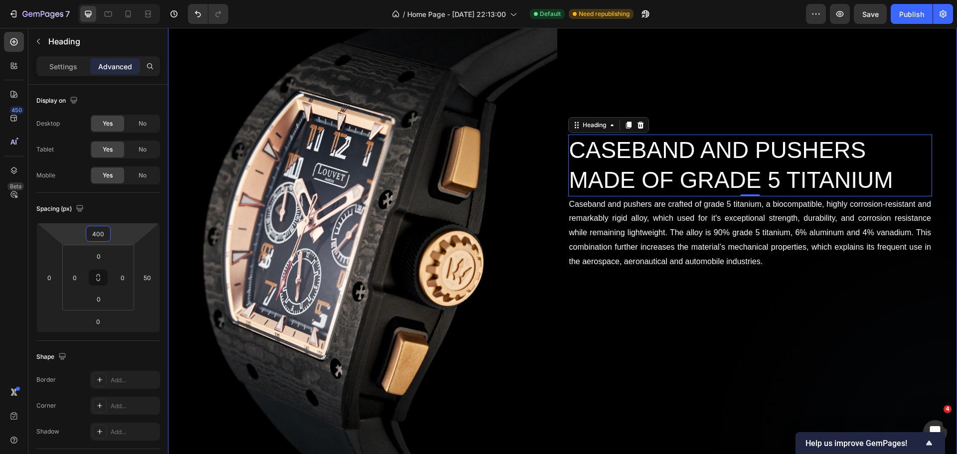
click at [618, 298] on div "CASEBAND AND PUSHERS MADE OF GRADE 5 TITANIUM Heading 0 Caseband and pushers ar…" at bounding box center [762, 226] width 389 height 583
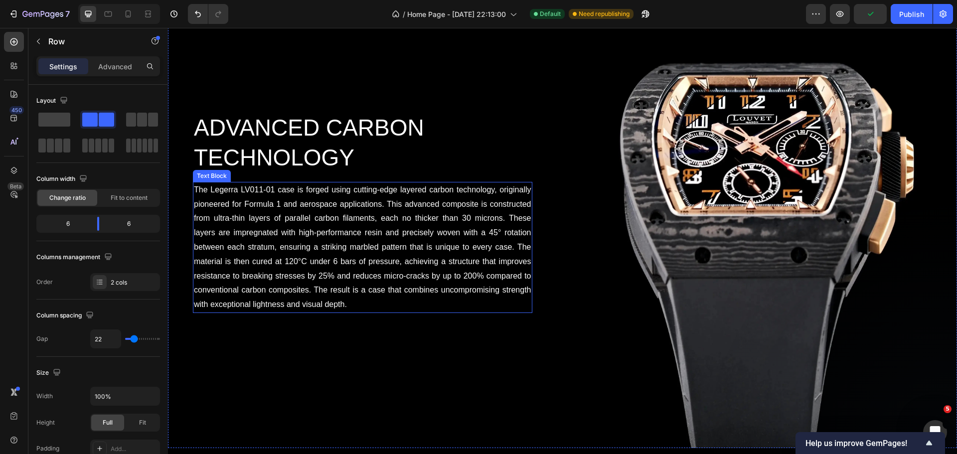
scroll to position [854, 0]
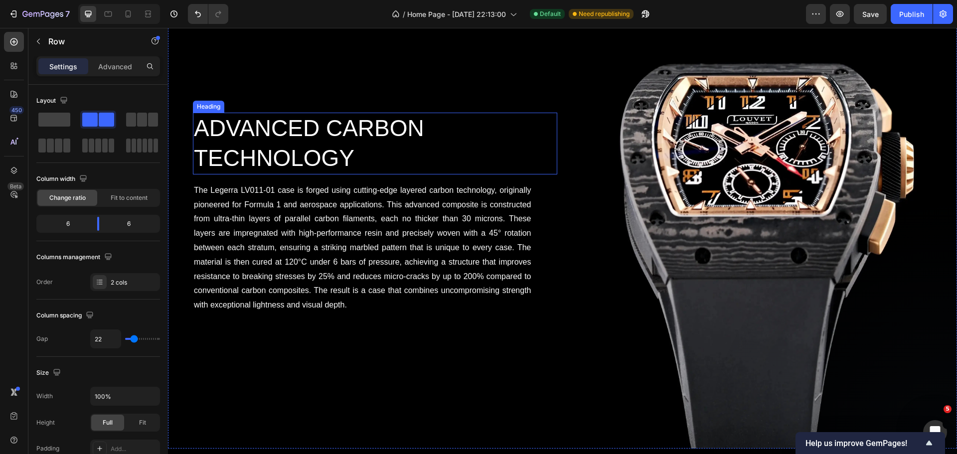
click at [385, 142] on h2 "ADVANCED CARBON TECHNOLOGY" at bounding box center [375, 144] width 364 height 62
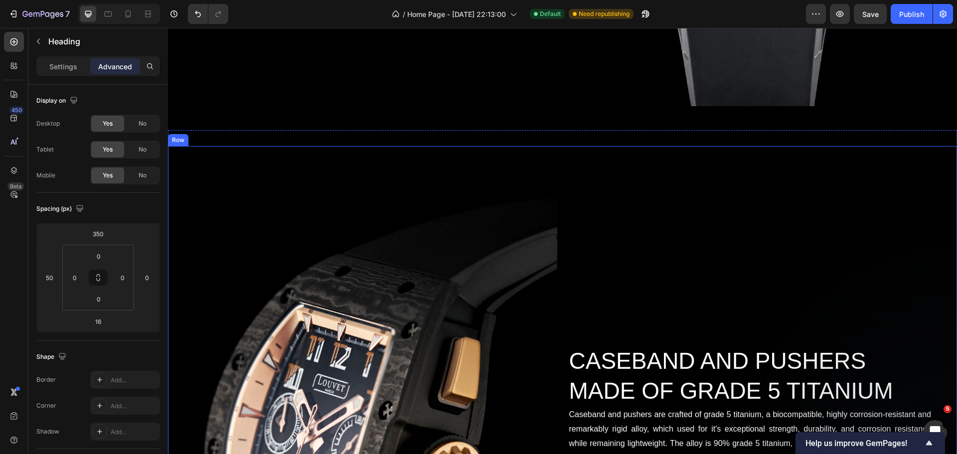
scroll to position [1402, 0]
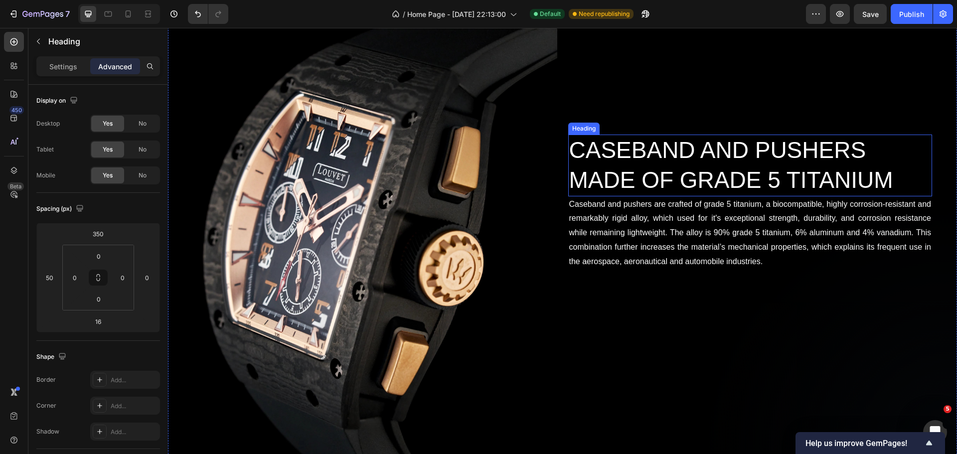
click at [582, 163] on h2 "CASEBAND AND PUSHERS MADE OF GRADE 5 TITANIUM" at bounding box center [750, 166] width 364 height 62
click at [49, 279] on input "0" at bounding box center [49, 277] width 15 height 15
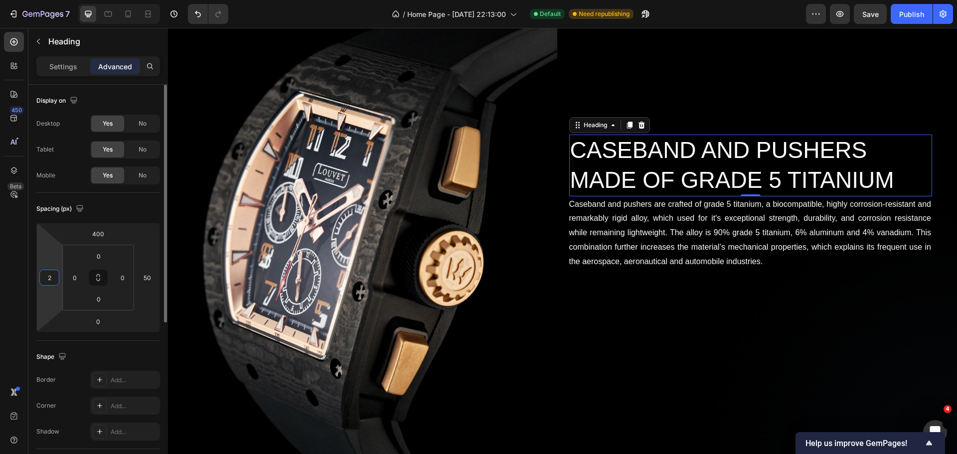
type input "20"
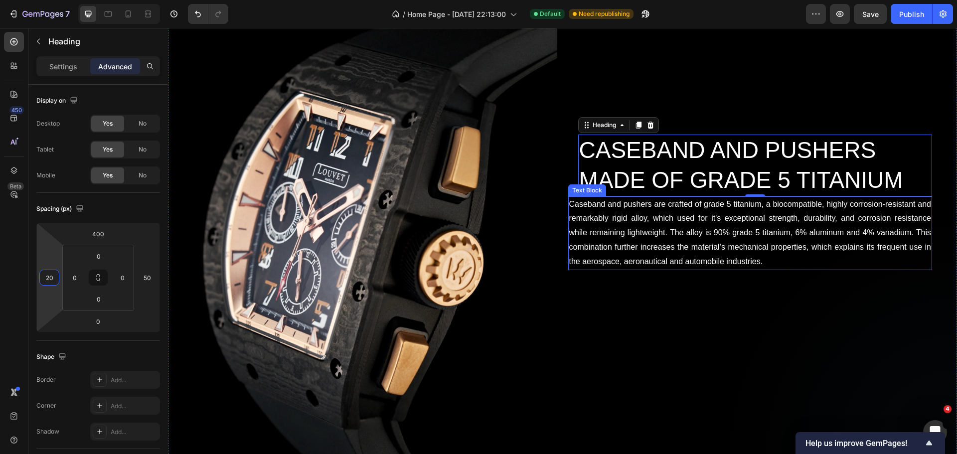
click at [584, 243] on p "Caseband and pushers are crafted of grade 5 titanium, a biocompatible, highly c…" at bounding box center [750, 233] width 362 height 72
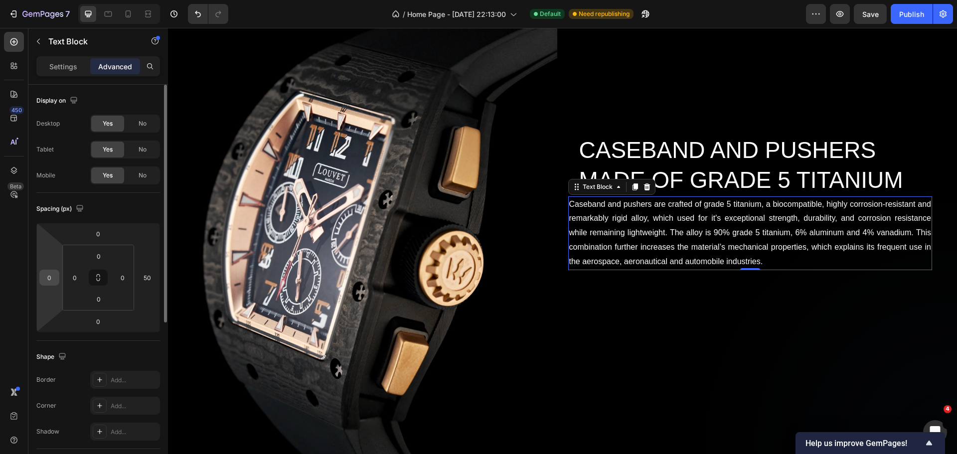
click at [50, 277] on input "0" at bounding box center [49, 277] width 15 height 15
type input "20"
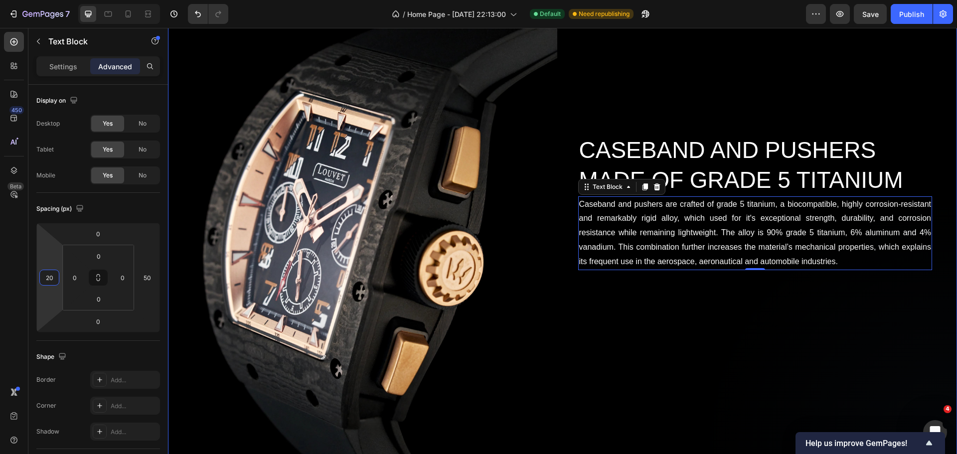
click at [617, 311] on div "CASEBAND AND PUSHERS MADE OF GRADE 5 TITANIUM Heading Caseband and pushers are …" at bounding box center [762, 226] width 389 height 583
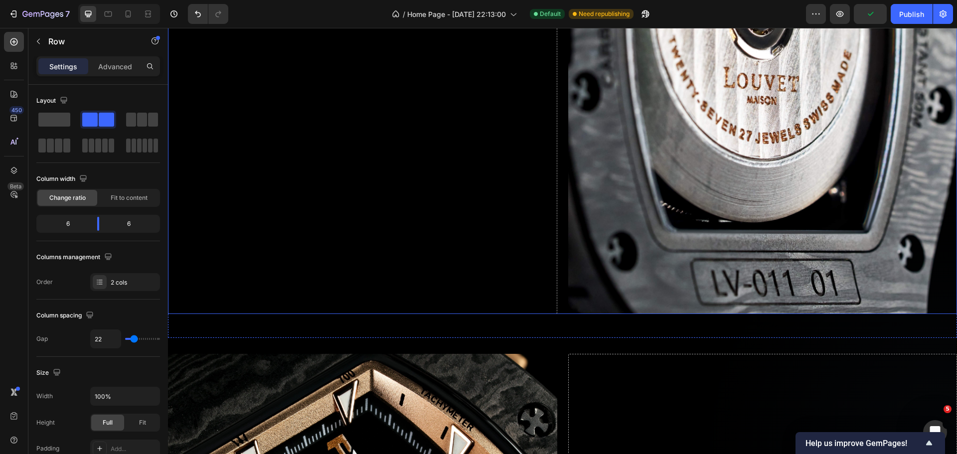
scroll to position [2099, 0]
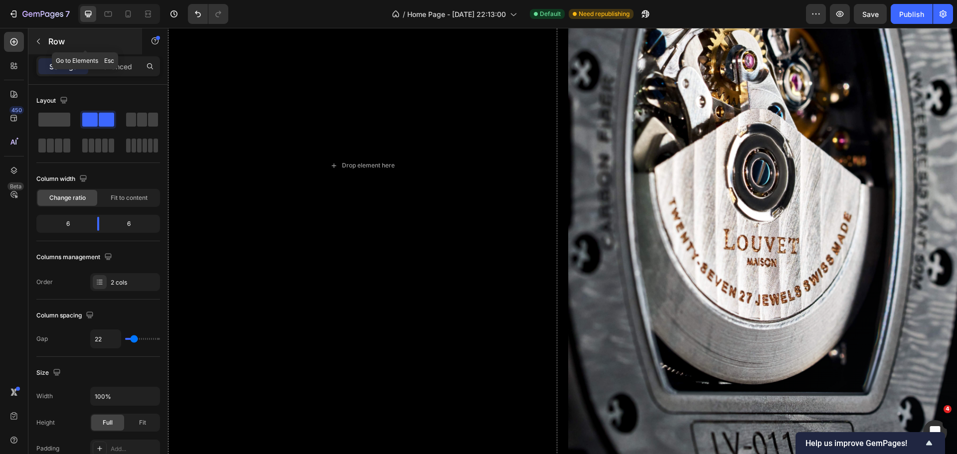
click at [37, 45] on icon "button" at bounding box center [38, 41] width 8 height 8
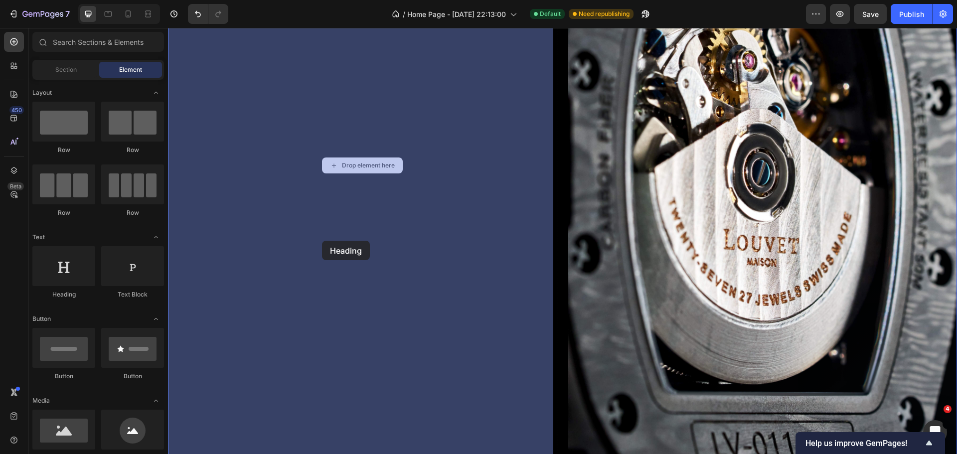
drag, startPoint x: 259, startPoint y: 302, endPoint x: 322, endPoint y: 241, distance: 88.4
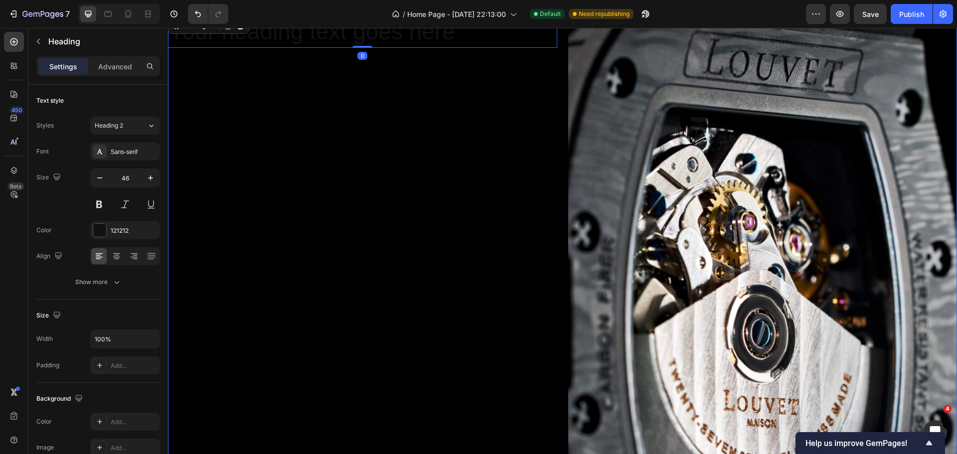
scroll to position [1850, 0]
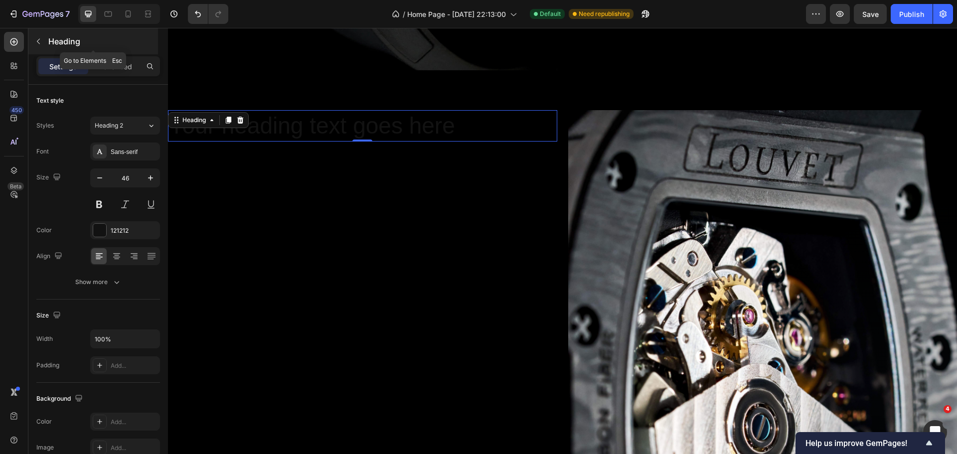
click at [41, 47] on button "button" at bounding box center [38, 41] width 16 height 16
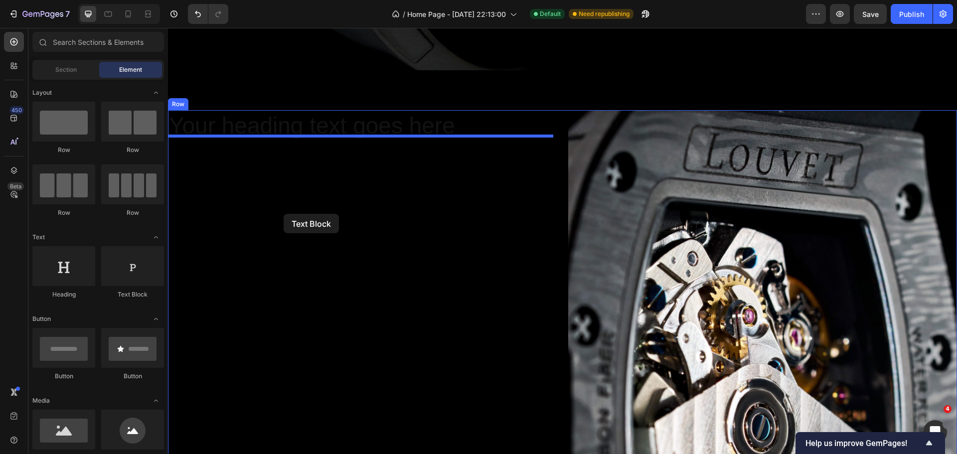
drag, startPoint x: 297, startPoint y: 311, endPoint x: 284, endPoint y: 214, distance: 98.1
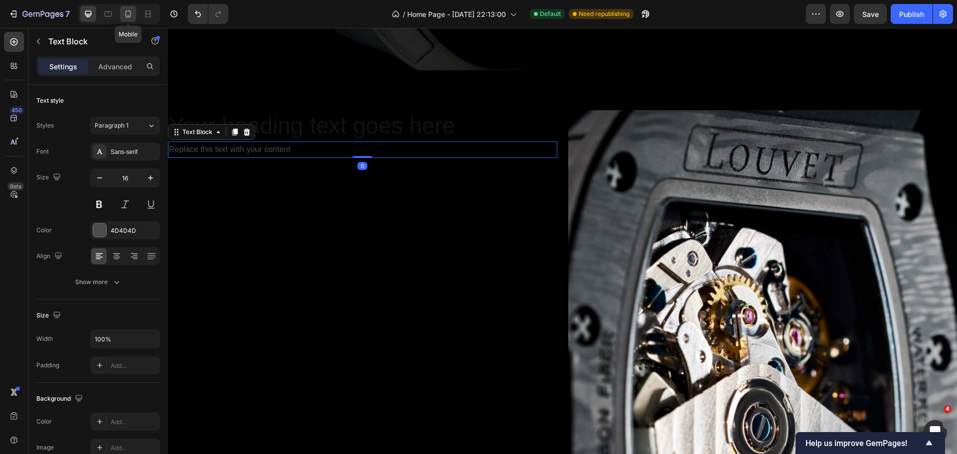
click at [125, 15] on icon at bounding box center [128, 14] width 10 height 10
type input "14"
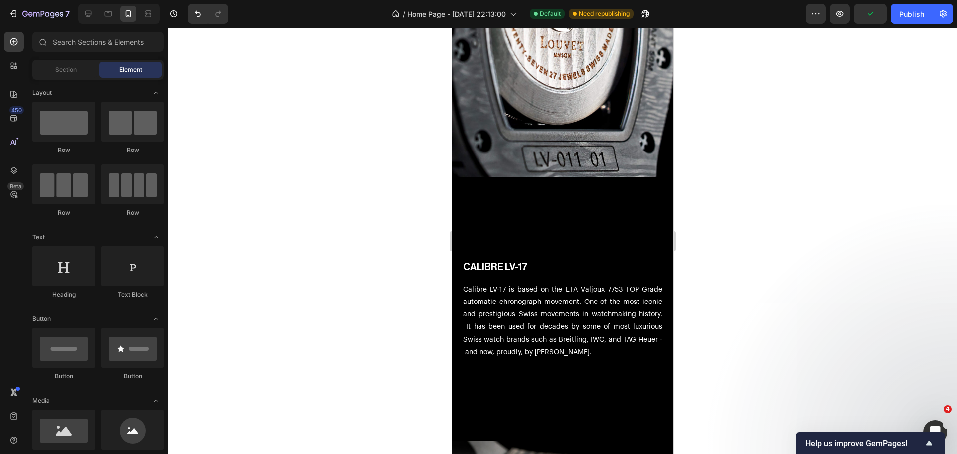
scroll to position [2914, 0]
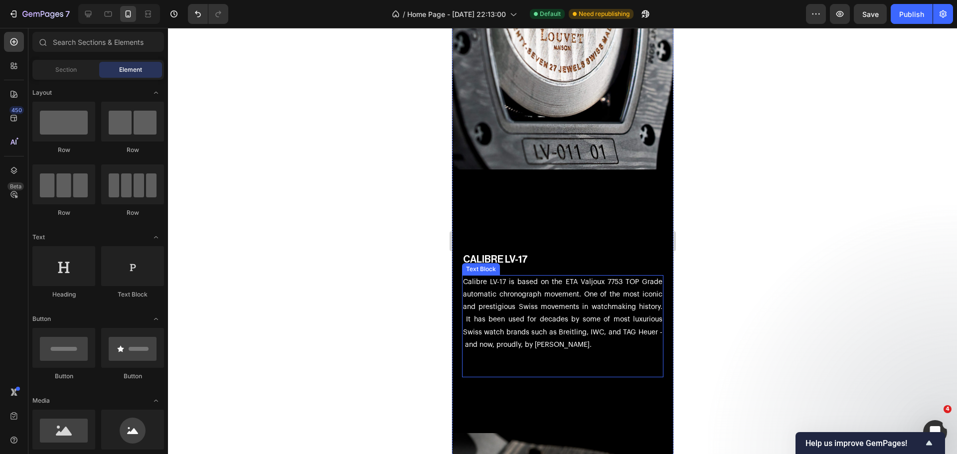
click at [547, 299] on p "Calibre LV-17 is based on the ETA Valjoux 7753 TOP Grade automatic chronograph …" at bounding box center [561, 313] width 199 height 75
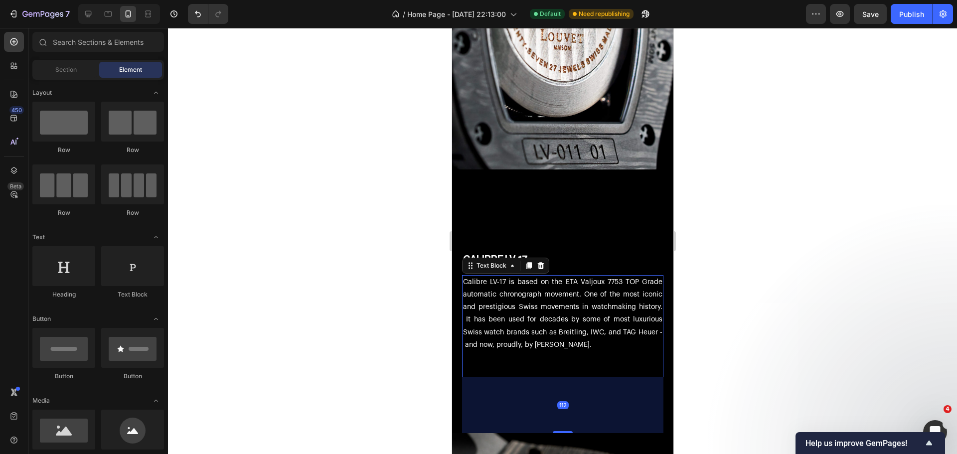
click at [547, 299] on p "Calibre LV-17 is based on the ETA Valjoux 7753 TOP Grade automatic chronograph …" at bounding box center [561, 313] width 199 height 75
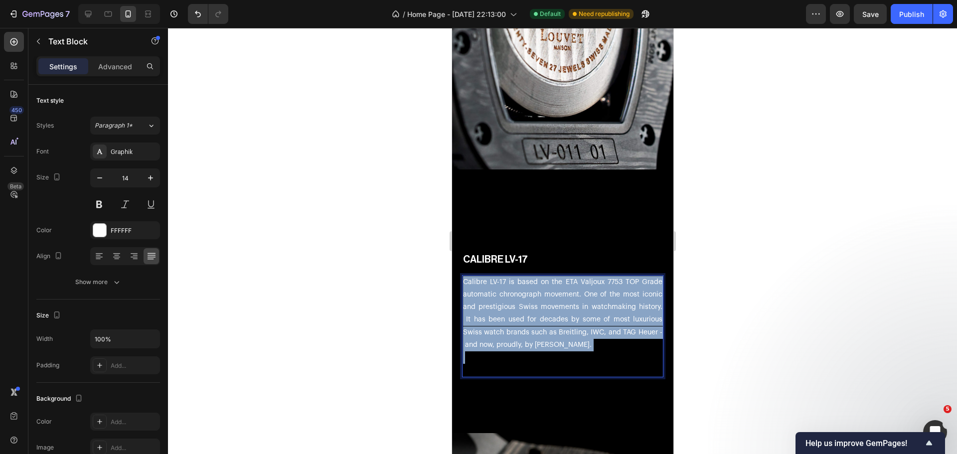
click at [547, 299] on p "Calibre LV-17 is based on the ETA Valjoux 7753 TOP Grade automatic chronograph …" at bounding box center [561, 313] width 199 height 75
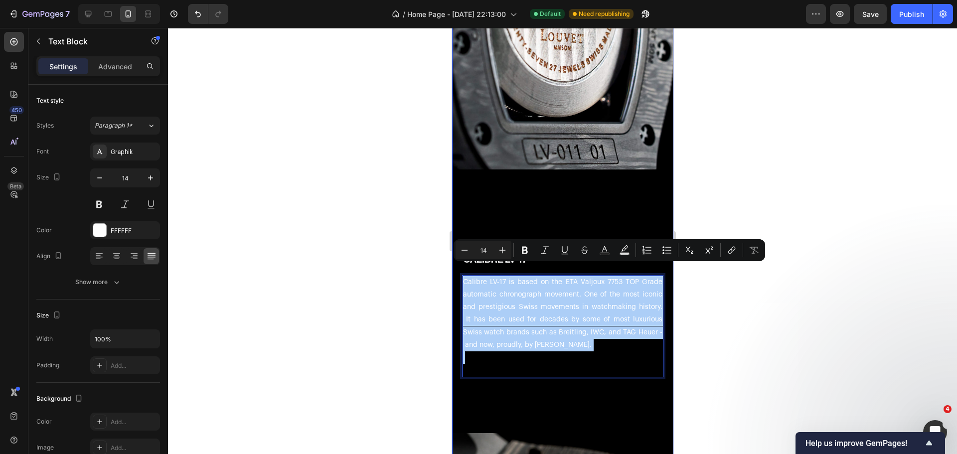
click at [402, 215] on div at bounding box center [562, 241] width 789 height 426
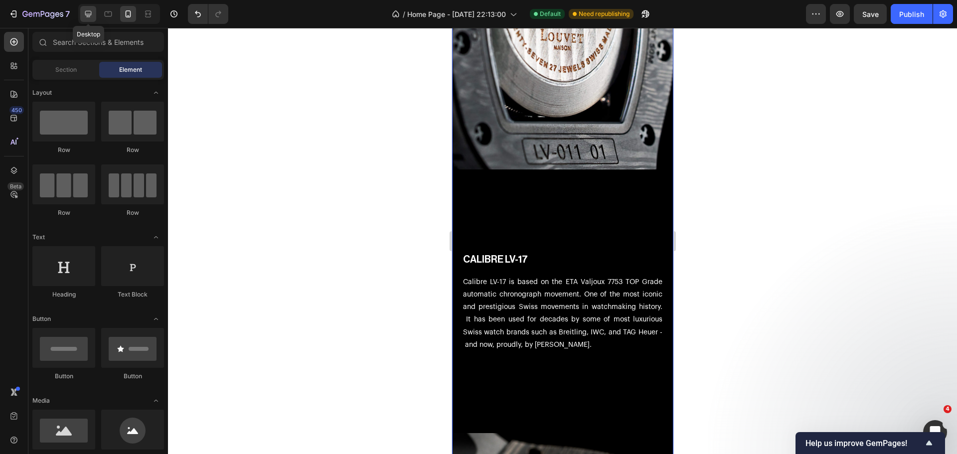
drag, startPoint x: 96, startPoint y: 9, endPoint x: 211, endPoint y: 360, distance: 369.6
click at [96, 9] on div at bounding box center [88, 14] width 16 height 16
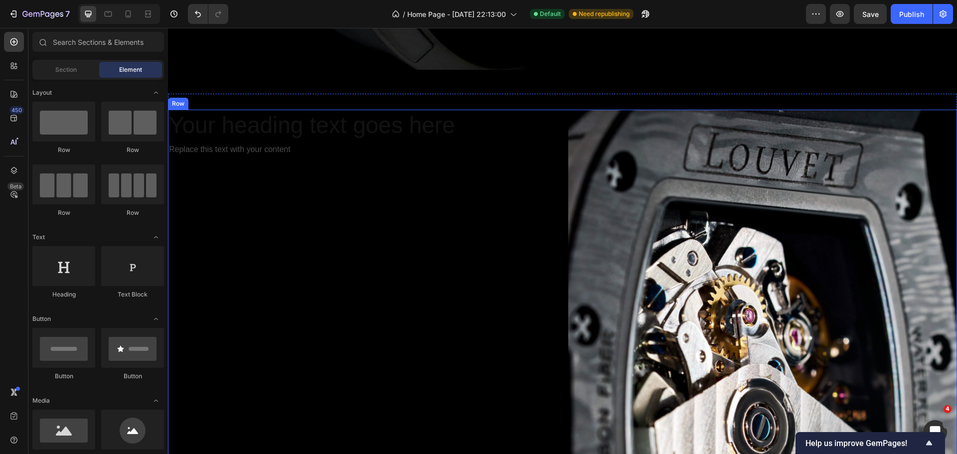
scroll to position [1775, 0]
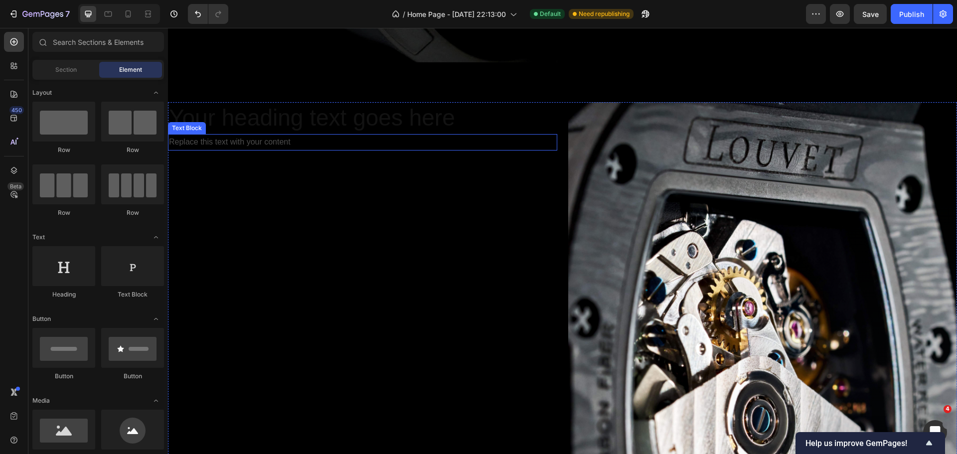
click at [263, 136] on div "Replace this text with your content" at bounding box center [362, 142] width 389 height 16
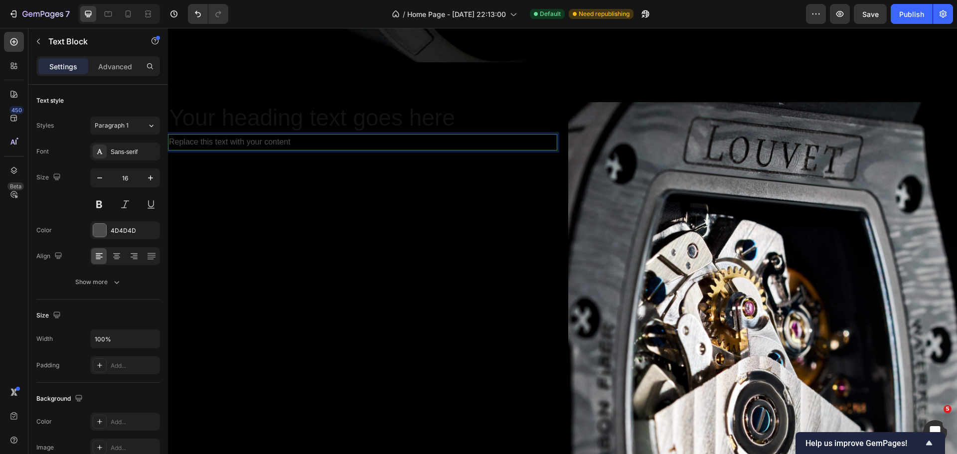
click at [263, 137] on p "Replace this text with your content" at bounding box center [362, 142] width 387 height 14
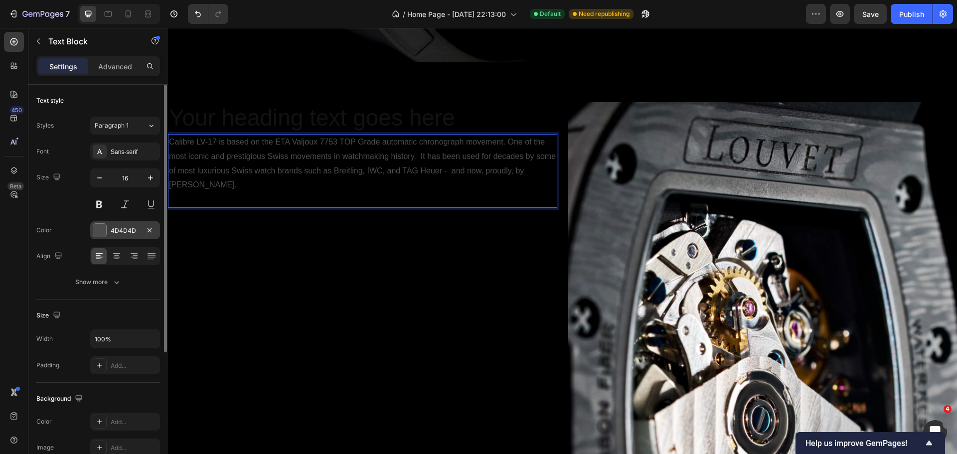
click at [100, 227] on div at bounding box center [99, 230] width 13 height 13
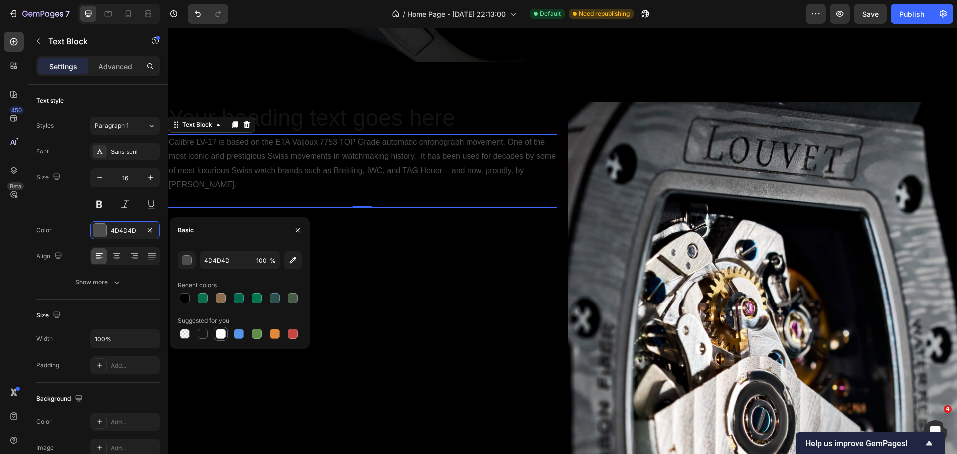
click at [219, 334] on div at bounding box center [221, 334] width 10 height 10
type input "FFFFFF"
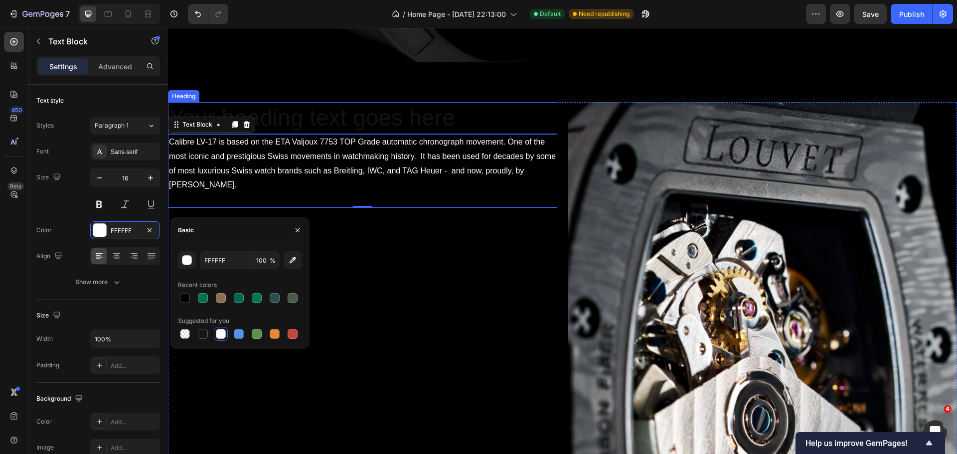
click at [309, 117] on h2 "Your heading text goes here" at bounding box center [362, 118] width 389 height 32
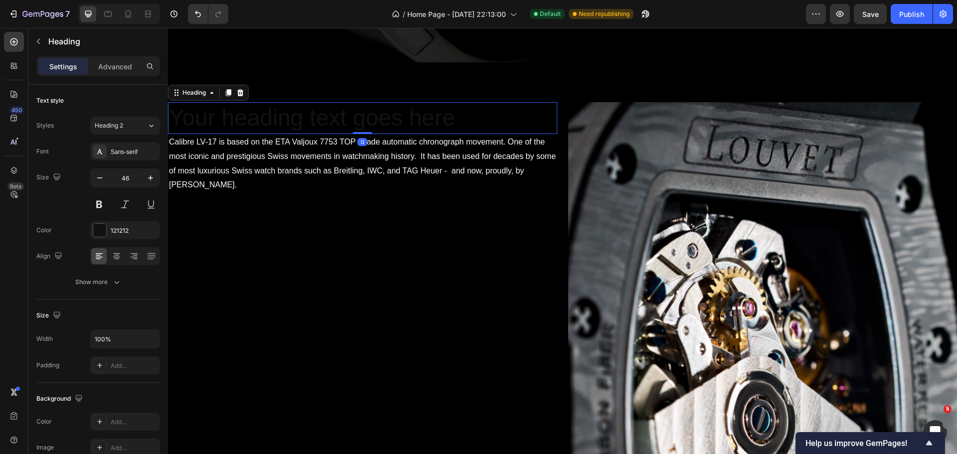
click at [309, 117] on h2 "Your heading text goes here" at bounding box center [362, 118] width 389 height 32
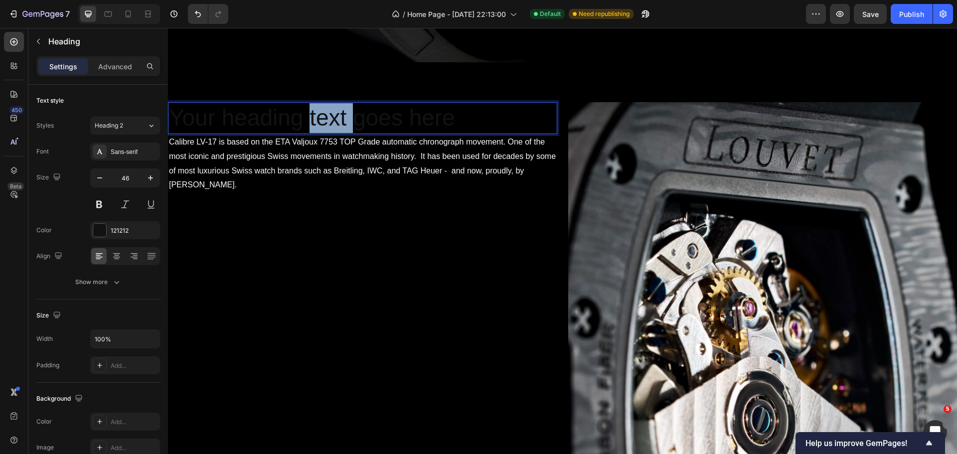
click at [309, 117] on p "Your heading text goes here" at bounding box center [362, 118] width 387 height 30
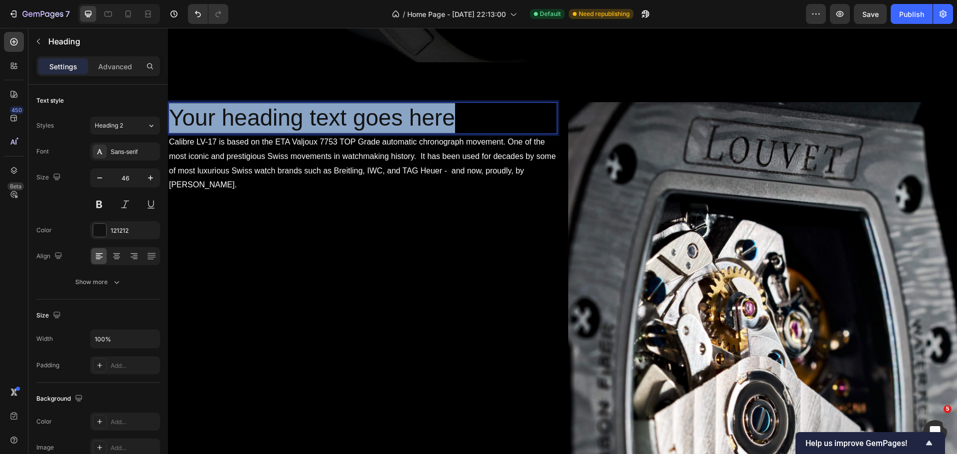
click at [309, 117] on p "Your heading text goes here" at bounding box center [362, 118] width 387 height 30
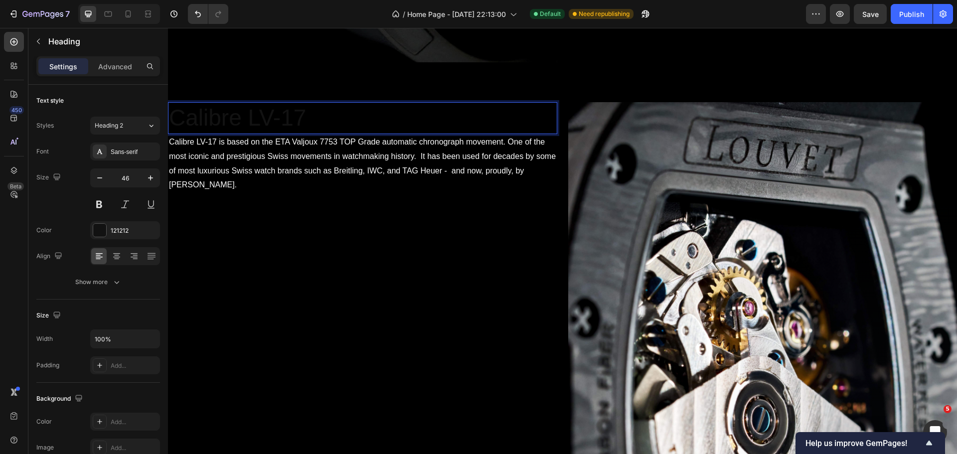
click at [299, 111] on p "Calibre LV-17" at bounding box center [362, 118] width 387 height 30
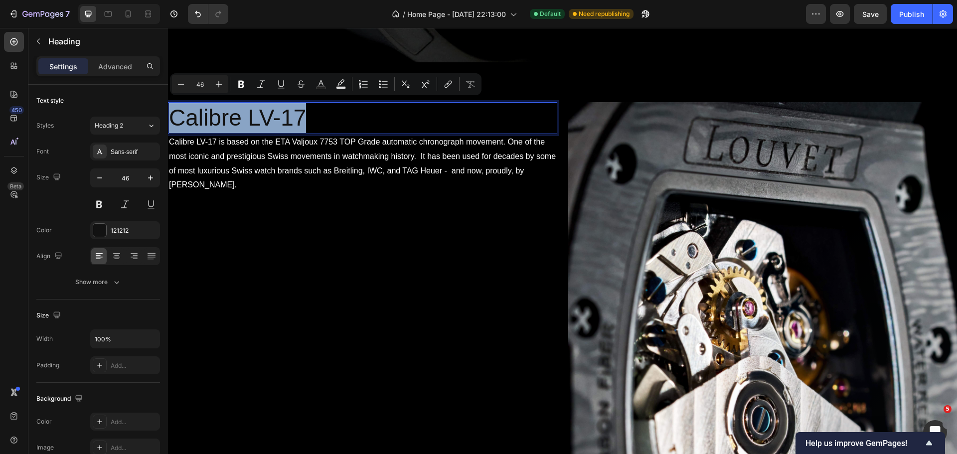
click at [299, 111] on p "Calibre LV-17" at bounding box center [362, 118] width 387 height 30
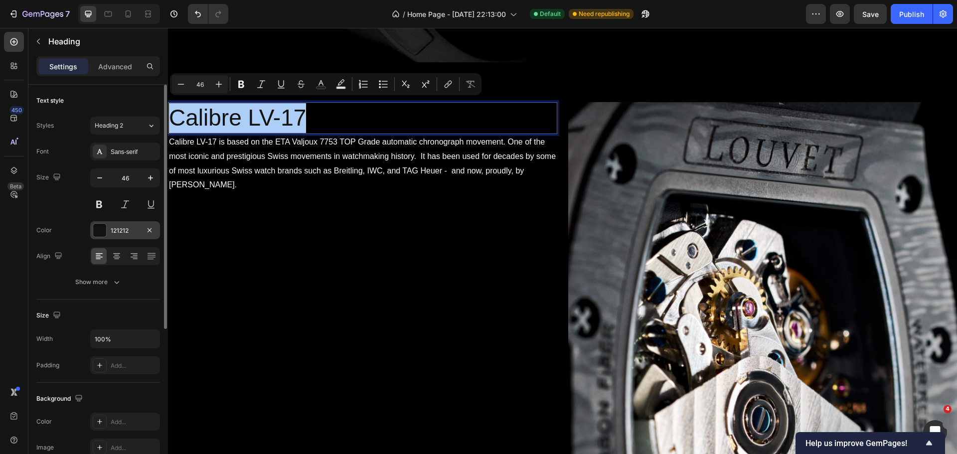
click at [102, 233] on div at bounding box center [99, 230] width 13 height 13
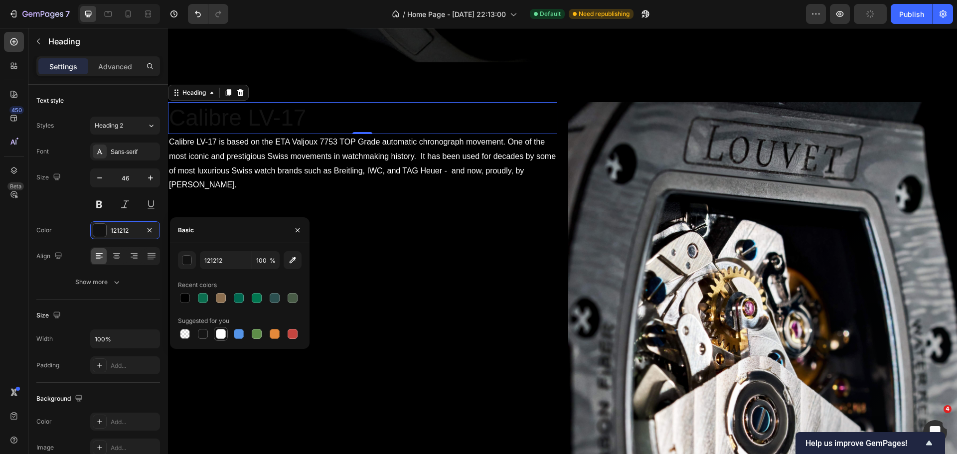
click at [218, 331] on div at bounding box center [221, 334] width 10 height 10
type input "FFFFFF"
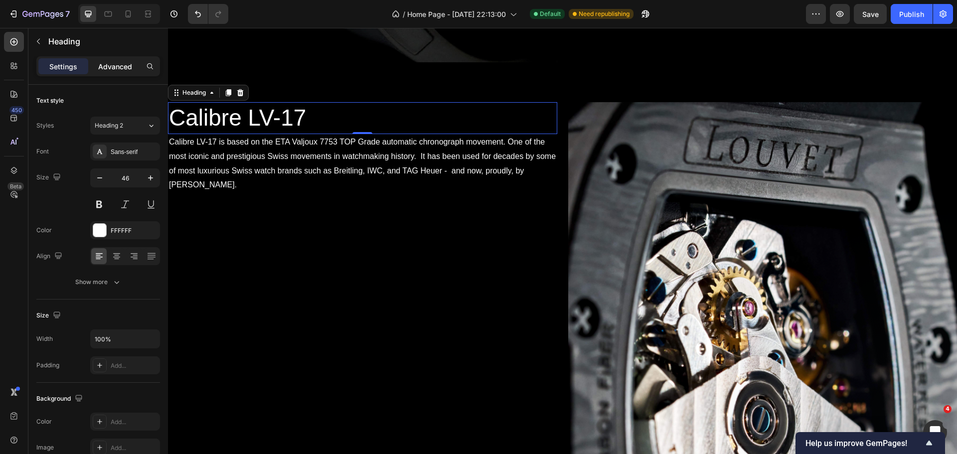
click at [101, 61] on p "Advanced" at bounding box center [115, 66] width 34 height 10
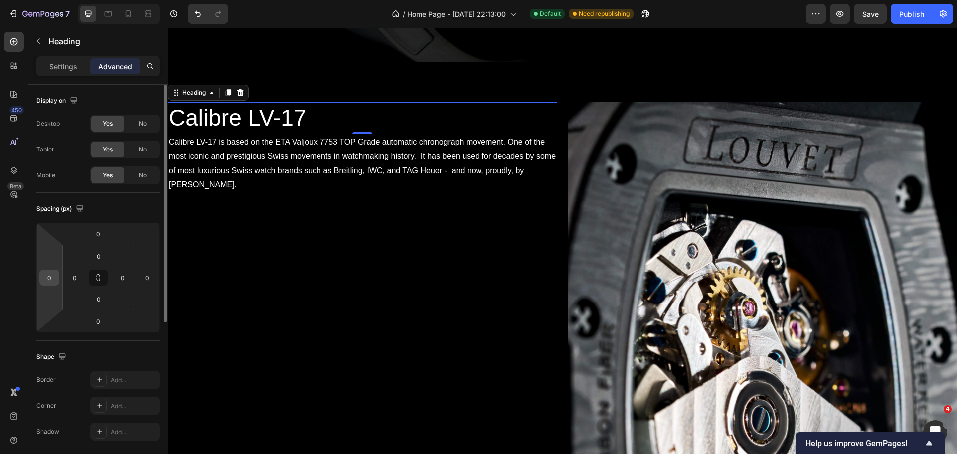
click at [54, 283] on input "0" at bounding box center [49, 277] width 15 height 15
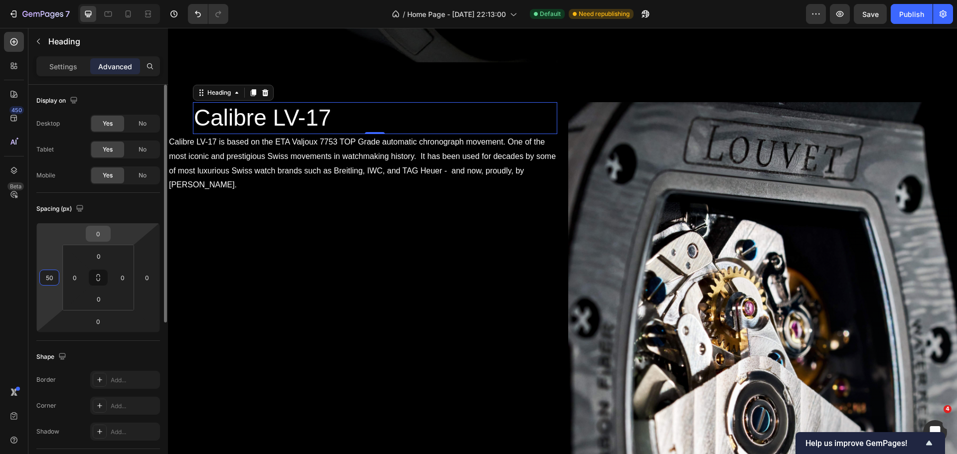
type input "50"
click at [101, 232] on input "0" at bounding box center [98, 233] width 20 height 15
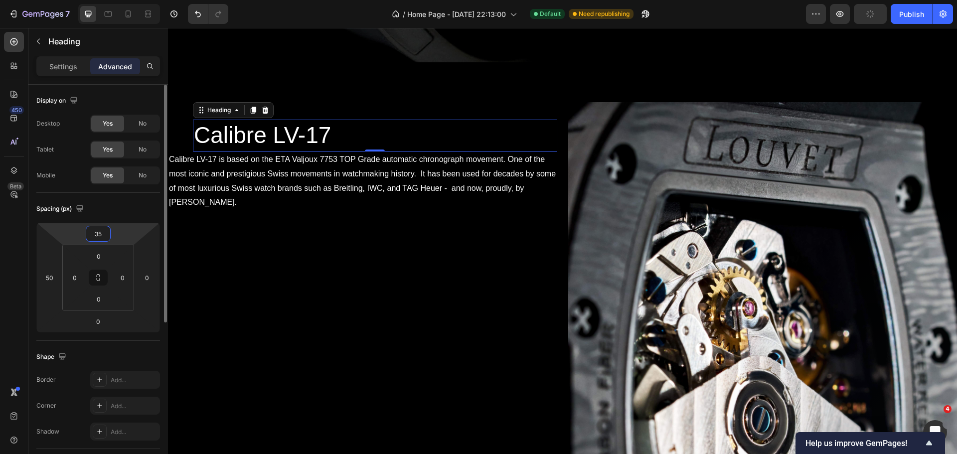
type input "350"
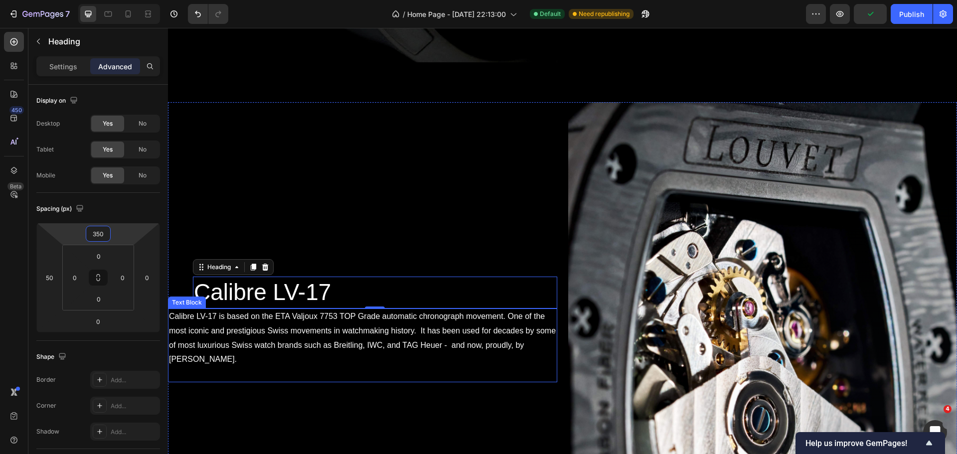
click at [207, 325] on p "Calibre LV-17 is based on the ETA Valjoux 7753 TOP Grade automatic chronograph …" at bounding box center [362, 337] width 387 height 57
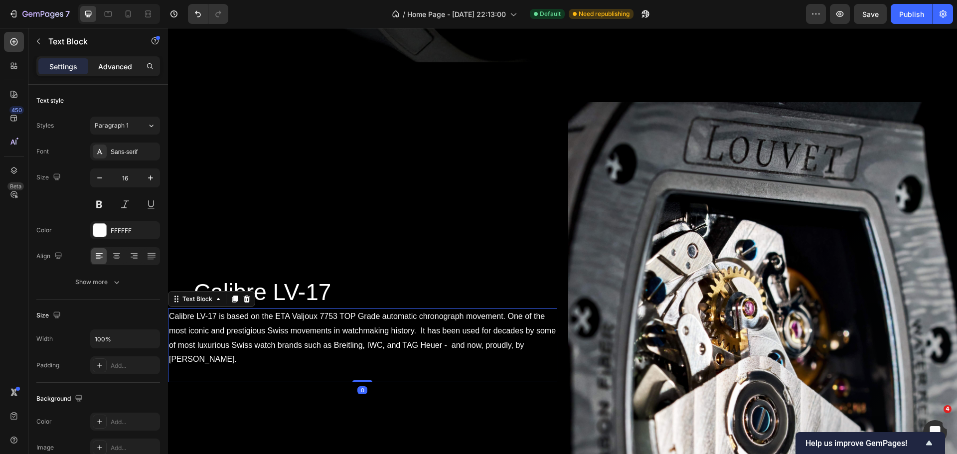
click at [112, 65] on p "Advanced" at bounding box center [115, 66] width 34 height 10
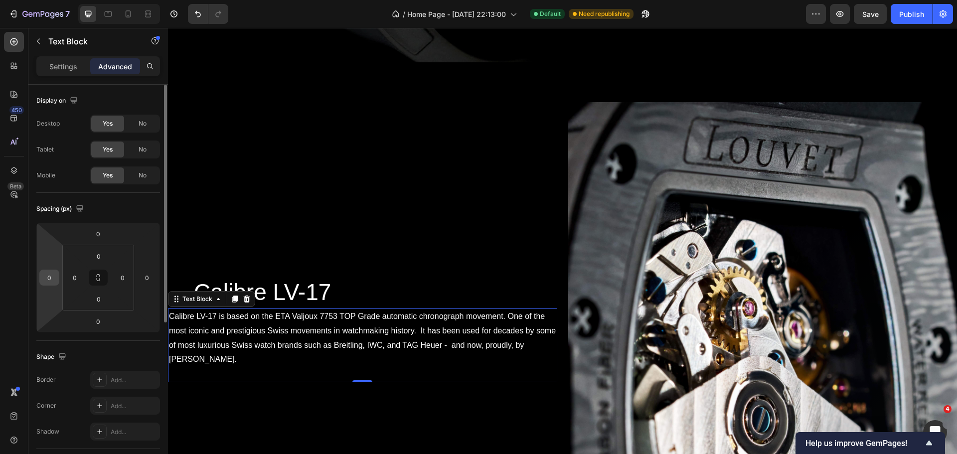
click at [55, 281] on input "0" at bounding box center [49, 277] width 15 height 15
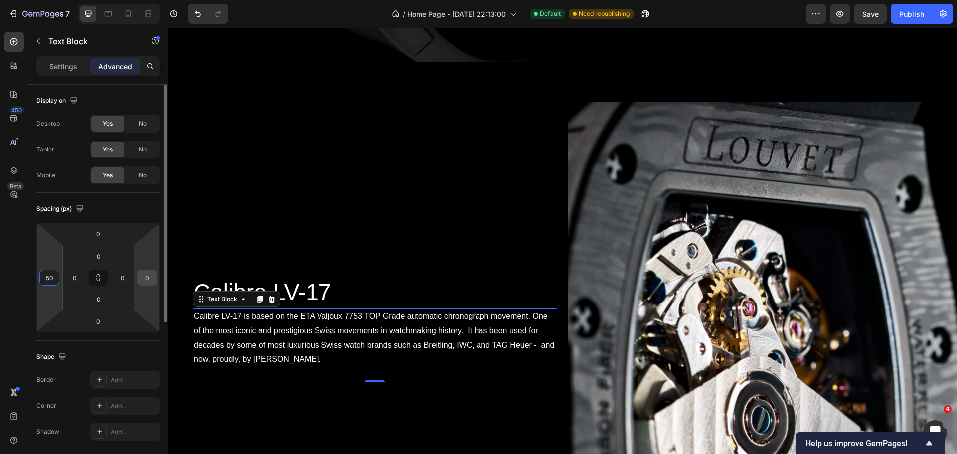
type input "50"
click at [146, 277] on input "0" at bounding box center [146, 277] width 15 height 15
type input "50"
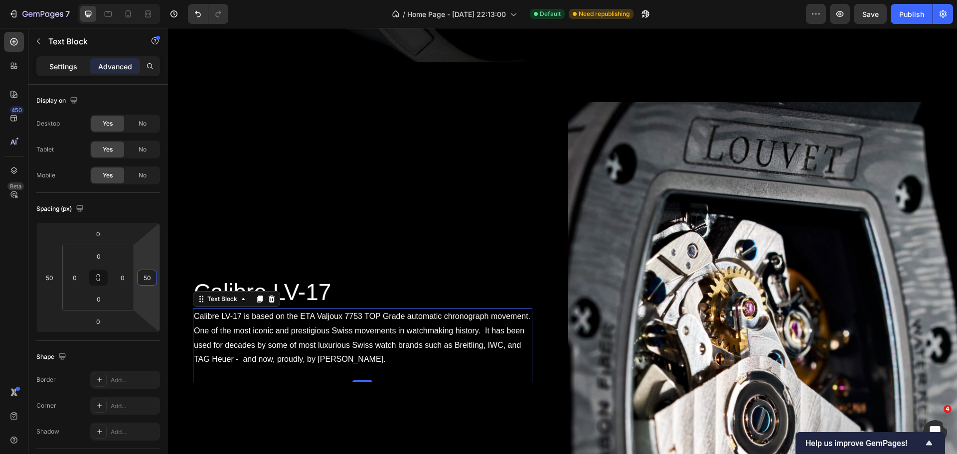
click at [64, 65] on p "Settings" at bounding box center [63, 66] width 28 height 10
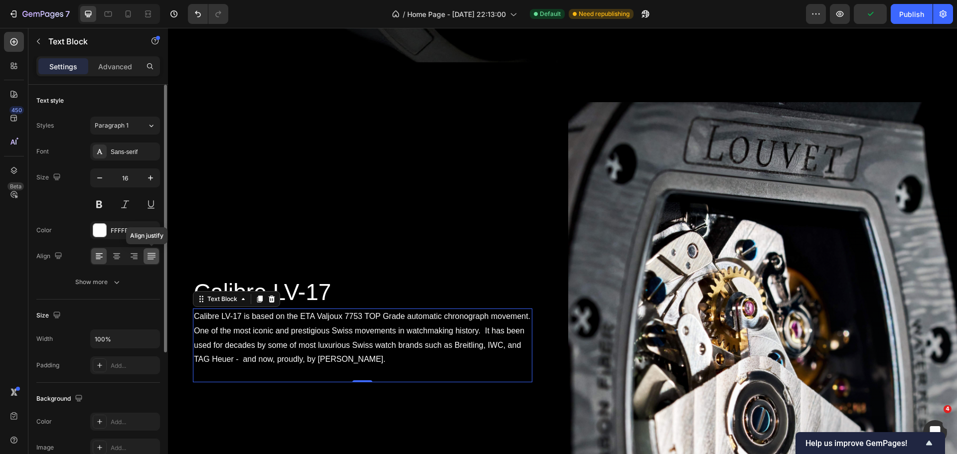
click at [151, 258] on icon at bounding box center [151, 256] width 10 height 10
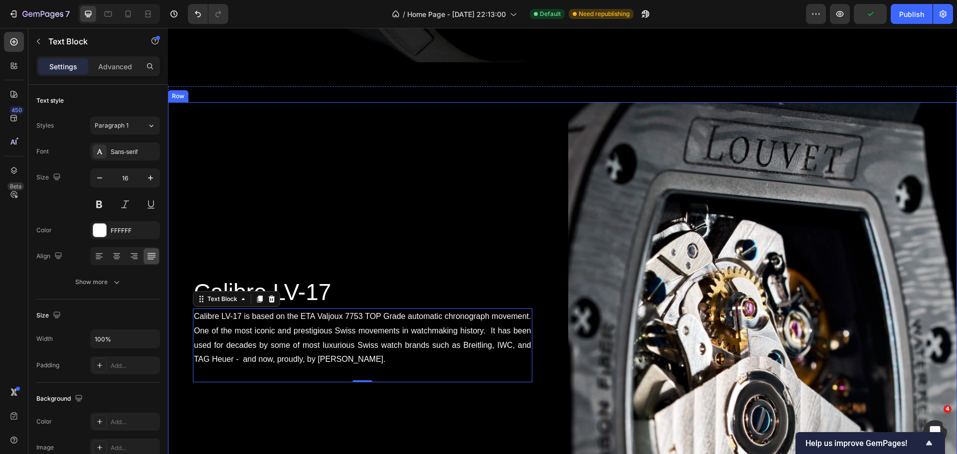
click at [344, 233] on div "Calibre LV-17 Heading Calibre LV-17 is based on the ETA Valjoux 7753 TOP Grade …" at bounding box center [362, 412] width 389 height 621
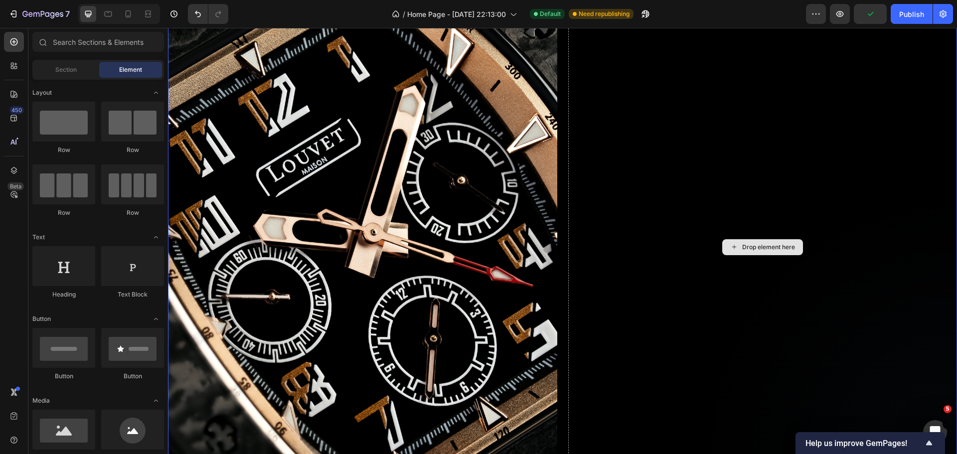
scroll to position [2554, 0]
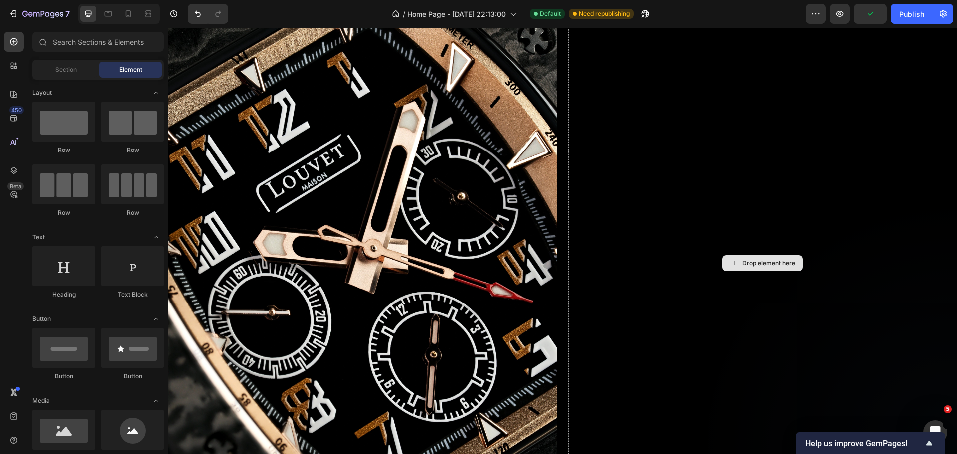
click at [740, 249] on div "Drop element here" at bounding box center [762, 263] width 389 height 583
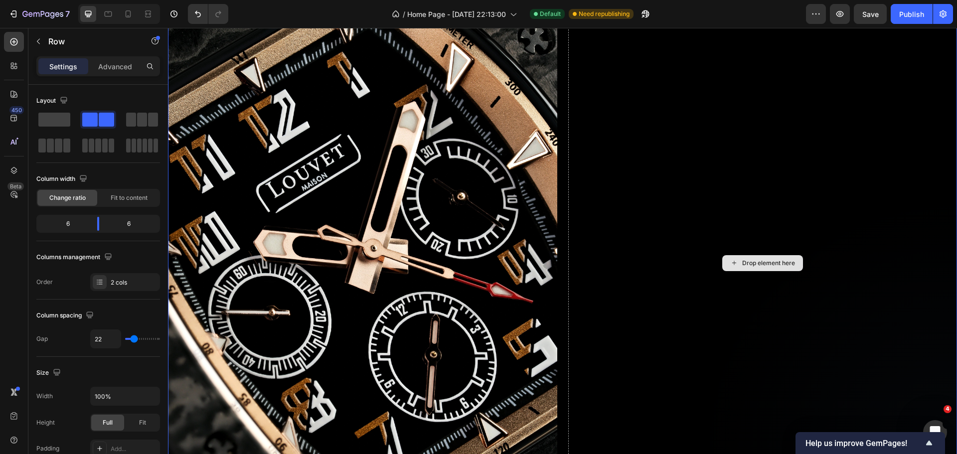
click at [761, 252] on div "Drop element here" at bounding box center [762, 263] width 389 height 583
click at [28, 38] on div "450 Beta" at bounding box center [14, 241] width 28 height 426
click at [35, 41] on icon "button" at bounding box center [38, 41] width 8 height 8
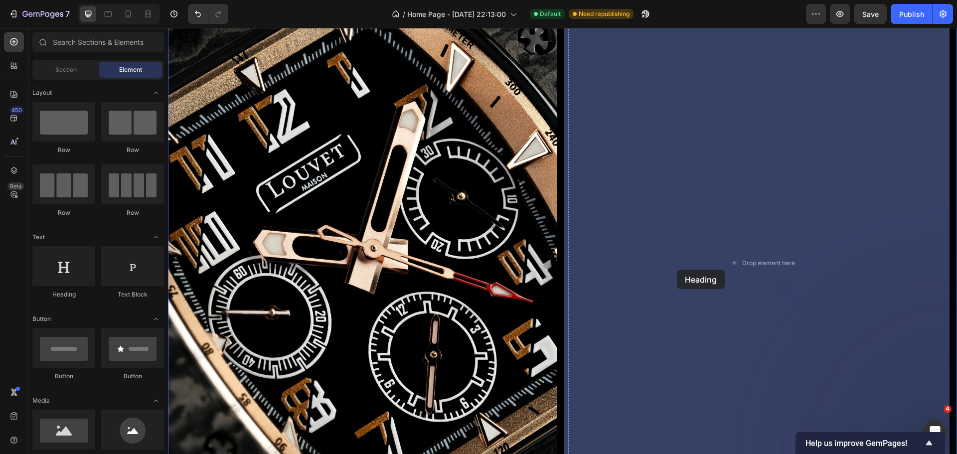
drag, startPoint x: 236, startPoint y: 300, endPoint x: 677, endPoint y: 270, distance: 441.5
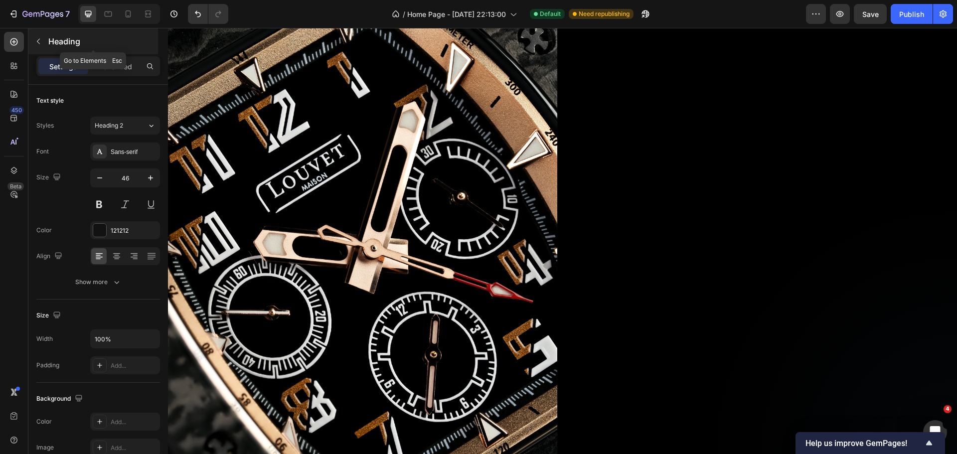
click at [39, 36] on button "button" at bounding box center [38, 41] width 16 height 16
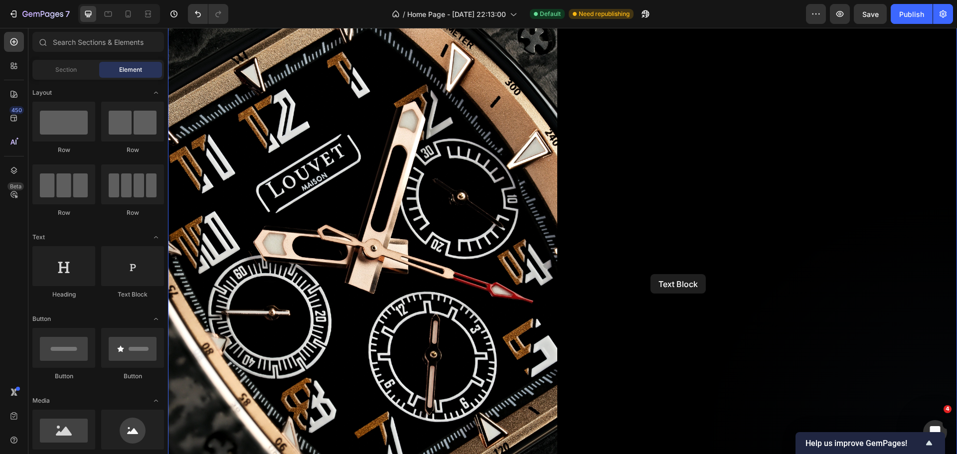
drag, startPoint x: 460, startPoint y: 264, endPoint x: 650, endPoint y: 274, distance: 190.6
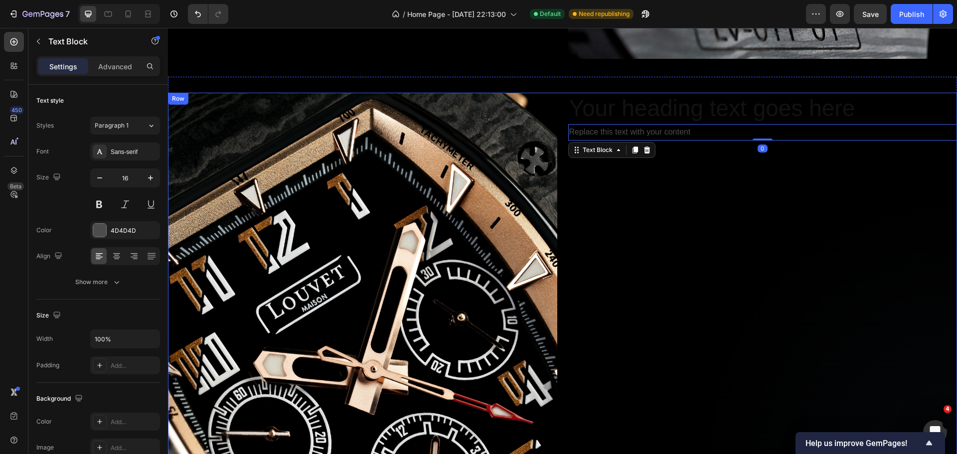
scroll to position [2405, 0]
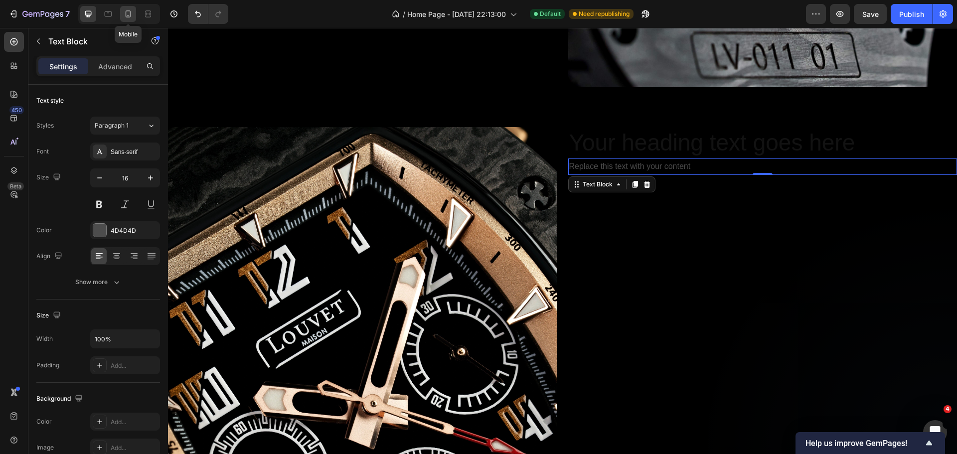
click at [123, 14] on div at bounding box center [128, 14] width 16 height 16
type input "14"
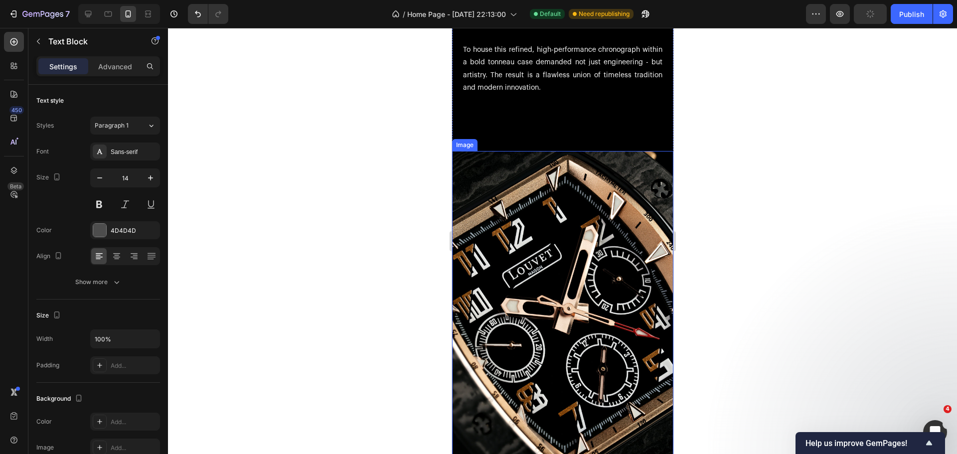
scroll to position [3947, 0]
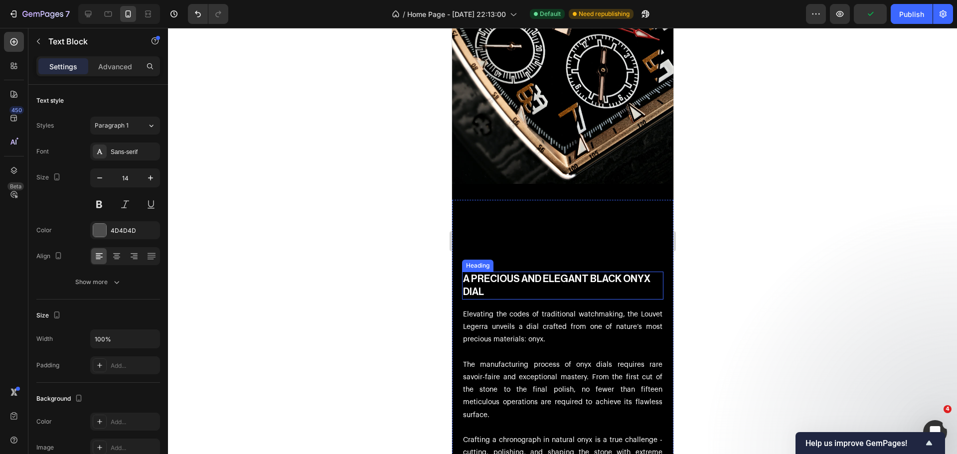
click at [535, 272] on h2 "A PRECIOUS AND ELEGANT BLACK ONYX DIAL" at bounding box center [561, 286] width 201 height 28
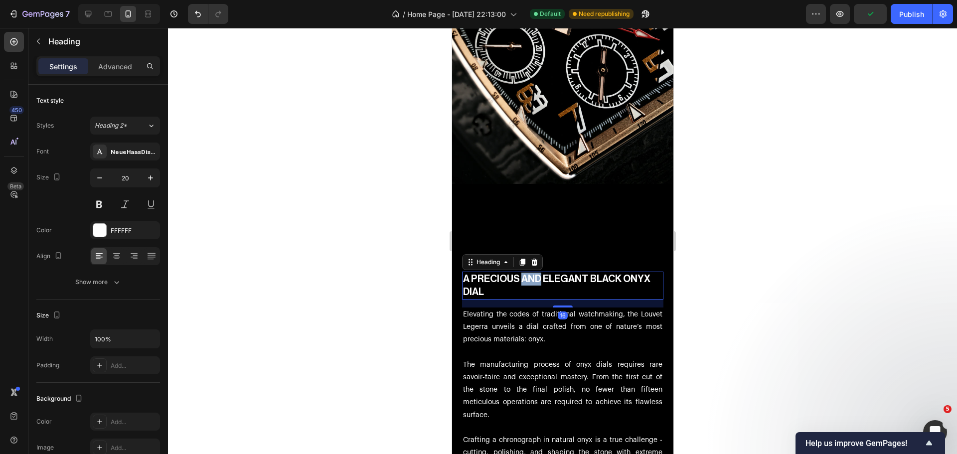
click at [536, 272] on h2 "A PRECIOUS AND ELEGANT BLACK ONYX DIAL" at bounding box center [561, 286] width 201 height 28
click at [536, 273] on p "A PRECIOUS AND ELEGANT BLACK ONYX DIAL" at bounding box center [561, 286] width 199 height 26
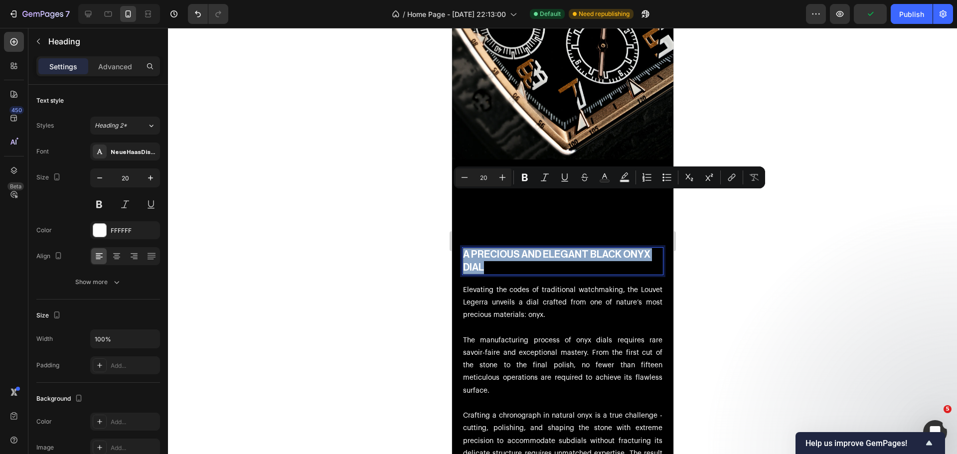
scroll to position [4046, 0]
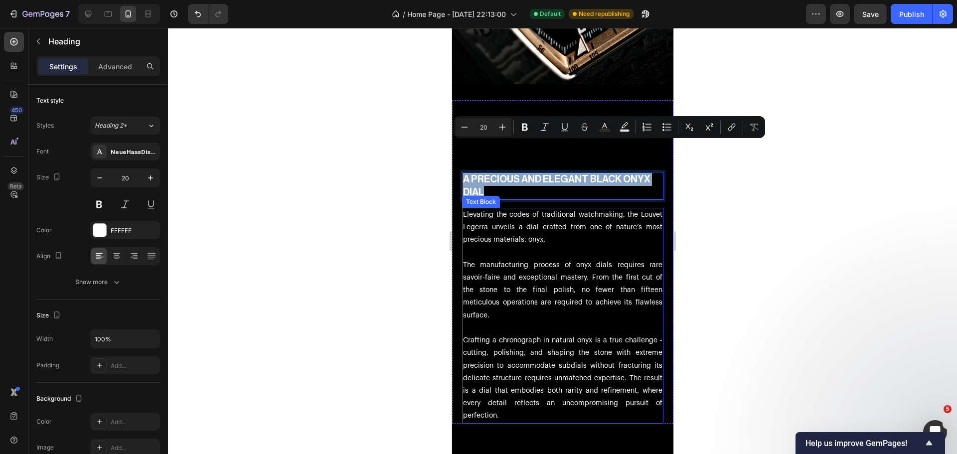
click at [490, 209] on p "Elevating the codes of traditional watchmaking, the Louvet Legerra unveils a di…" at bounding box center [561, 228] width 199 height 38
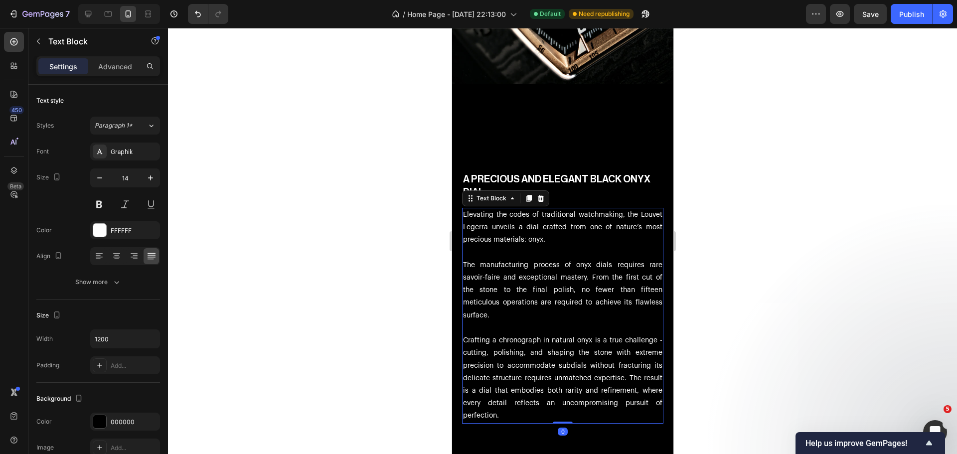
click at [486, 209] on p "Elevating the codes of traditional watchmaking, the Louvet Legerra unveils a di…" at bounding box center [561, 228] width 199 height 38
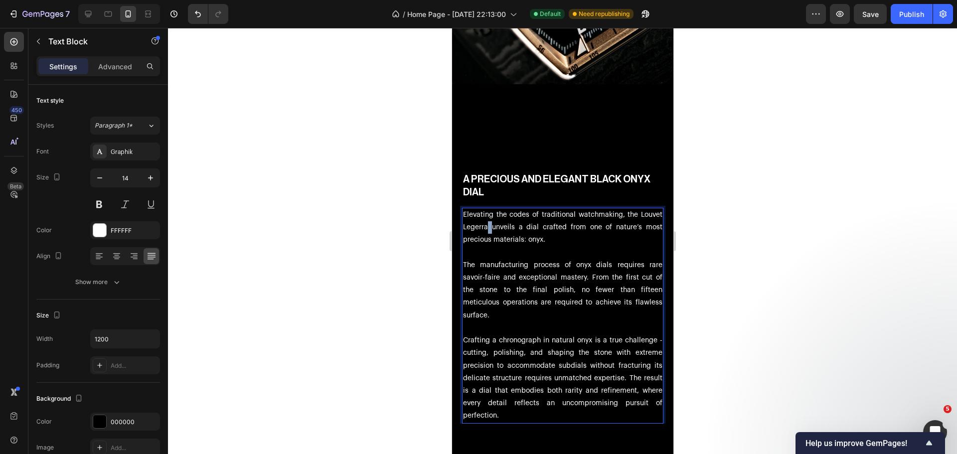
click at [486, 209] on p "Elevating the codes of traditional watchmaking, the Louvet Legerra unveils a di…" at bounding box center [561, 228] width 199 height 38
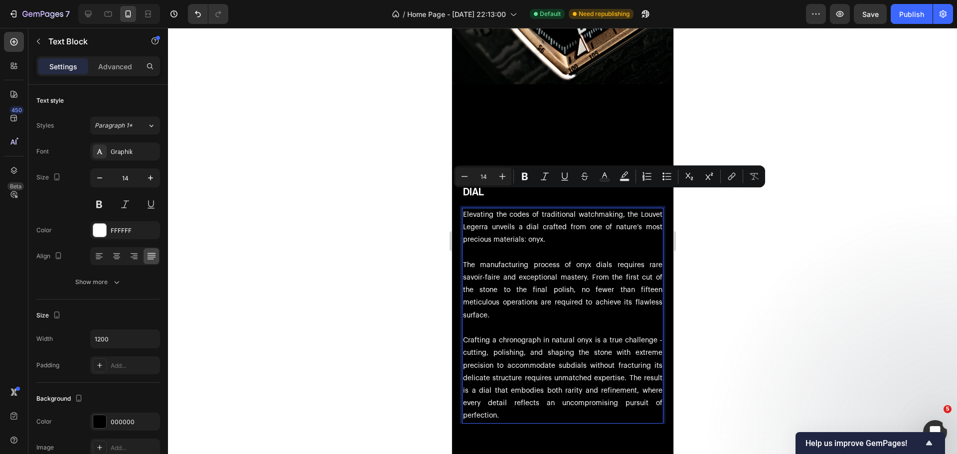
click at [480, 209] on p "Elevating the codes of traditional watchmaking, the Louvet Legerra unveils a di…" at bounding box center [561, 228] width 199 height 38
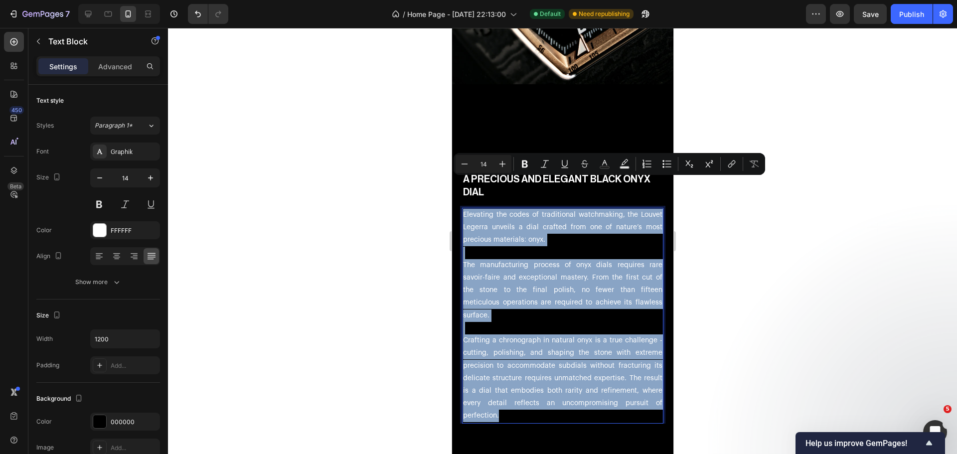
drag, startPoint x: 462, startPoint y: 181, endPoint x: 649, endPoint y: 384, distance: 275.7
click at [649, 384] on div "Elevating the codes of traditional watchmaking, the Louvet Legerra unveils a di…" at bounding box center [561, 315] width 201 height 215
copy div "Elevating the codes of traditional watchmaking, the Louvet Legerra unveils a di…"
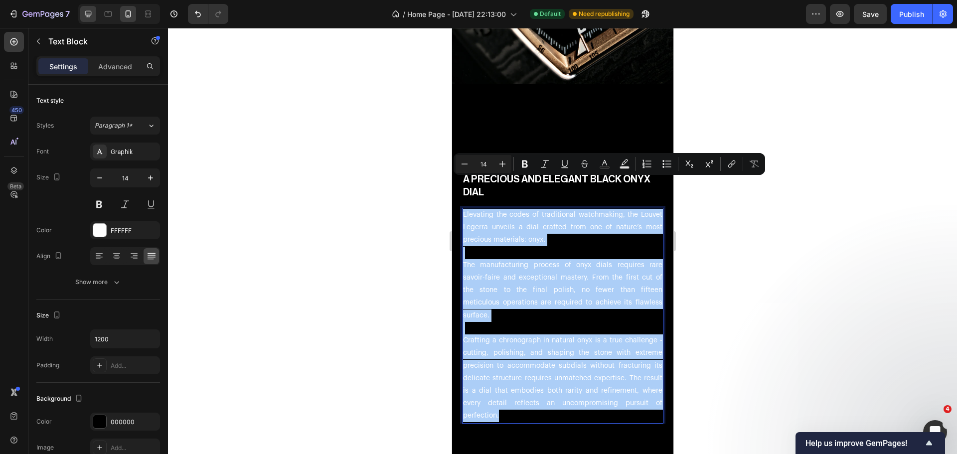
click at [89, 12] on icon at bounding box center [88, 14] width 10 height 10
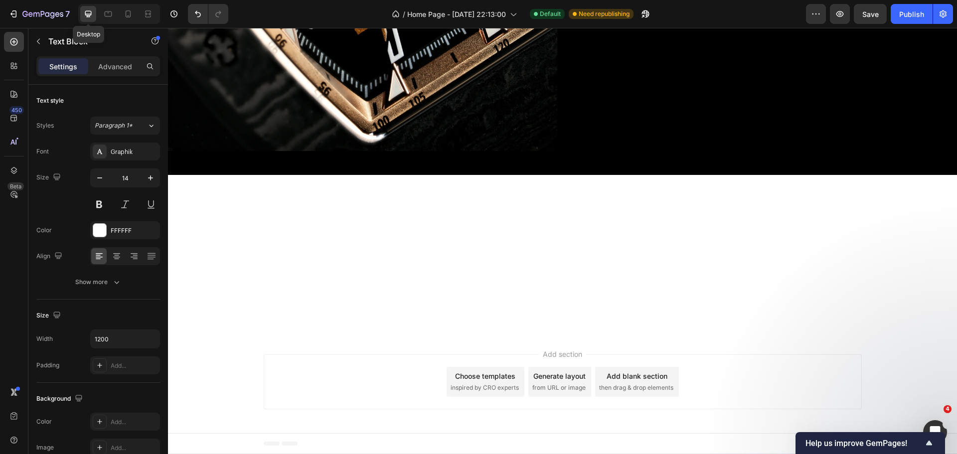
type input "16"
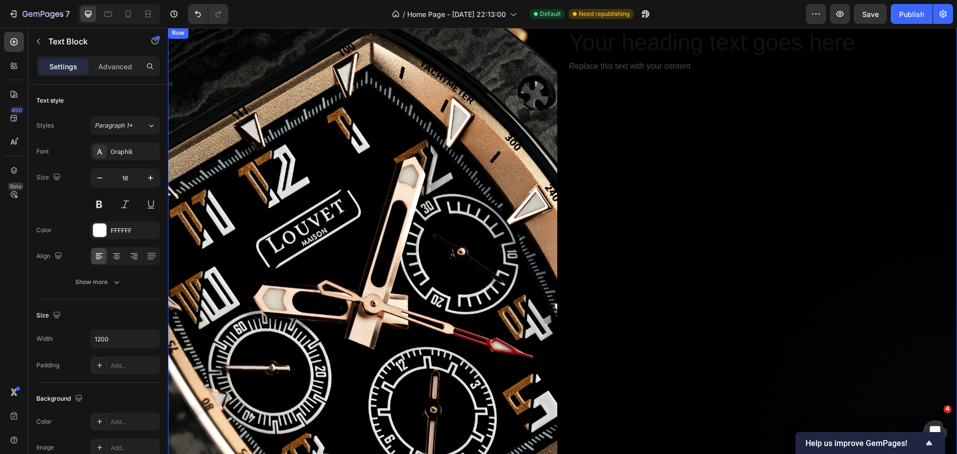
scroll to position [2367, 0]
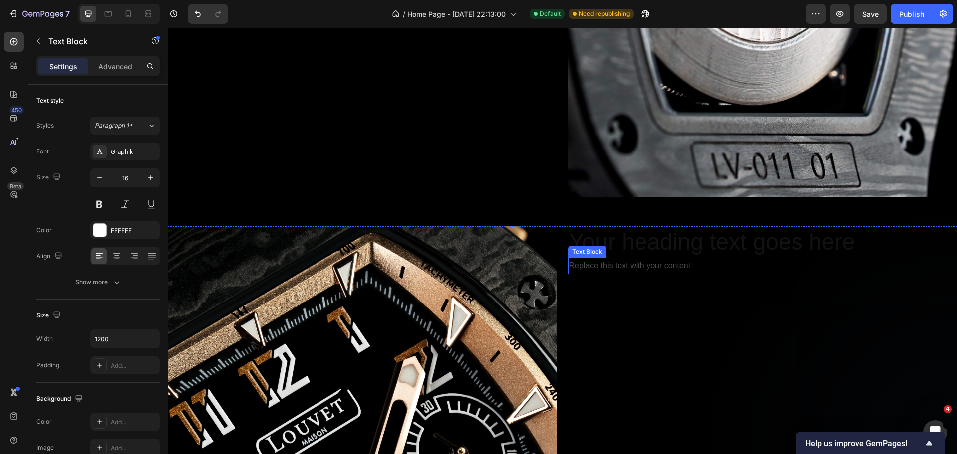
click at [652, 266] on div "Replace this text with your content" at bounding box center [762, 266] width 389 height 16
click at [652, 266] on p "Replace this text with your content" at bounding box center [762, 266] width 387 height 14
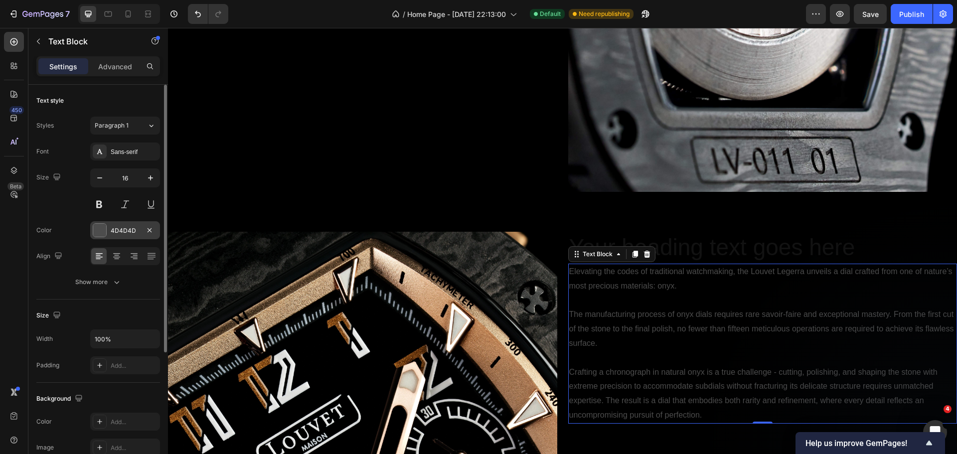
click at [93, 229] on div at bounding box center [99, 230] width 13 height 13
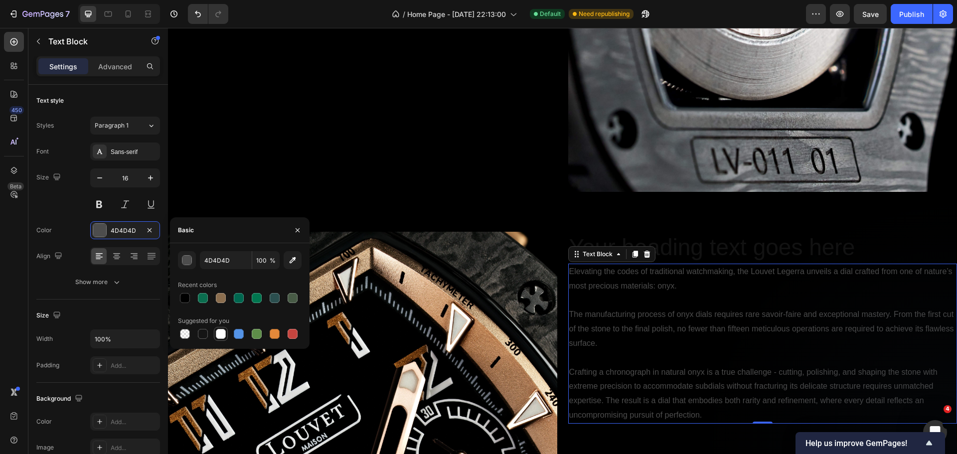
click at [223, 335] on div at bounding box center [221, 334] width 10 height 10
type input "FFFFFF"
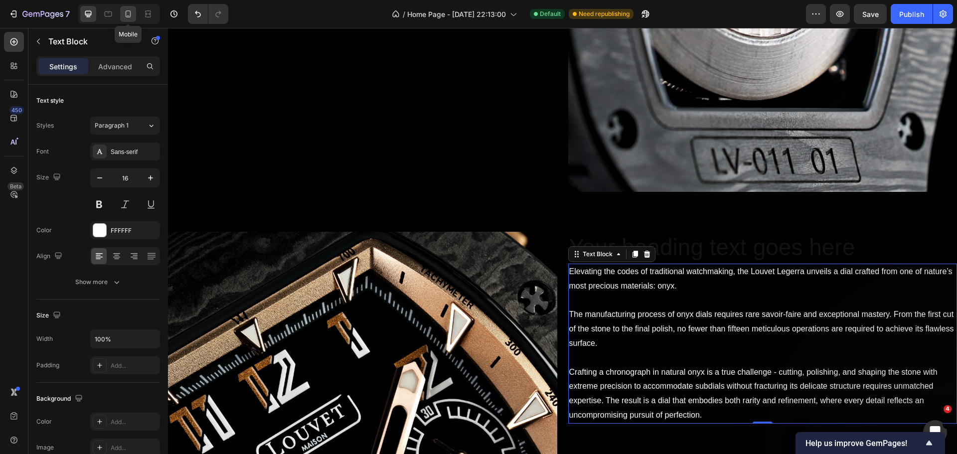
click at [124, 17] on icon at bounding box center [128, 14] width 10 height 10
type input "14"
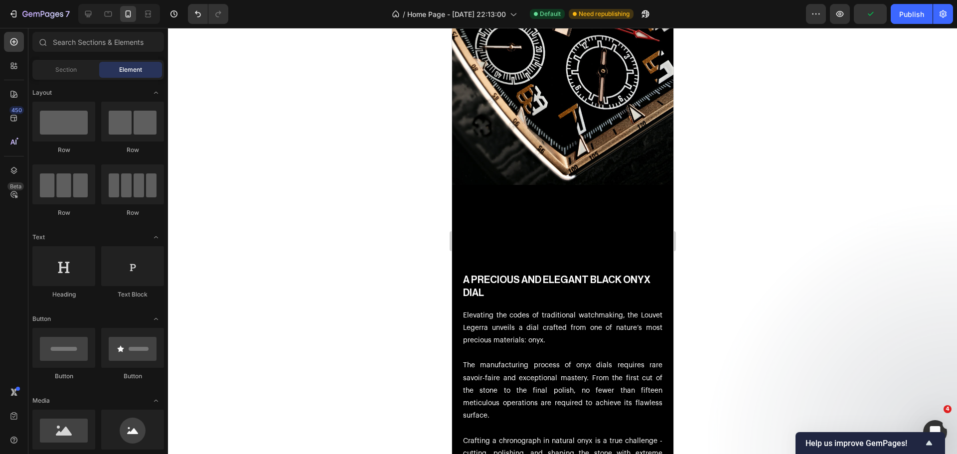
scroll to position [4030, 0]
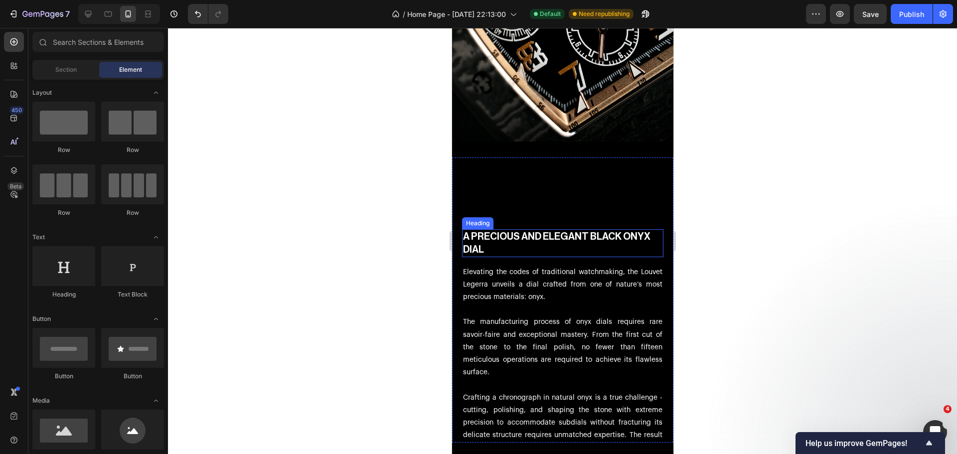
click at [515, 229] on h2 "A PRECIOUS AND ELEGANT BLACK ONYX DIAL" at bounding box center [561, 243] width 201 height 28
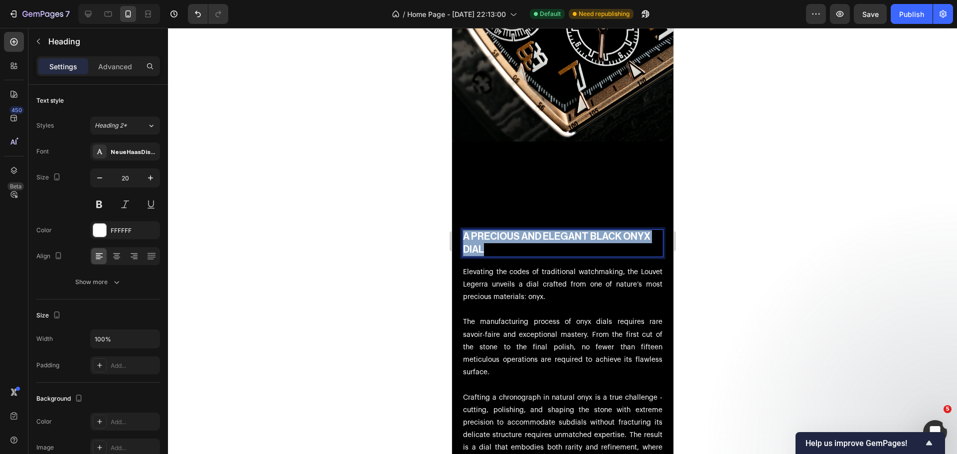
click at [515, 230] on p "A PRECIOUS AND ELEGANT BLACK ONYX DIAL" at bounding box center [561, 243] width 199 height 26
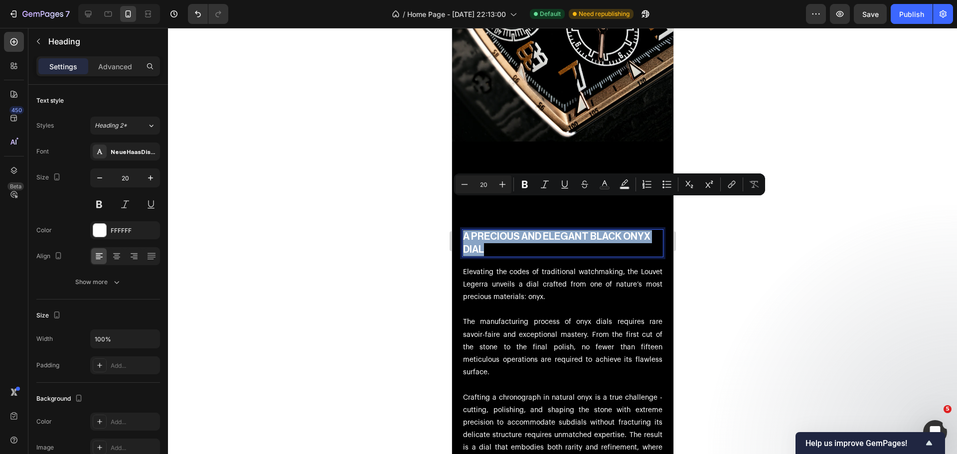
copy p "A PRECIOUS AND ELEGANT BLACK ONYX DIAL"
click at [93, 15] on icon at bounding box center [88, 14] width 10 height 10
type input "46"
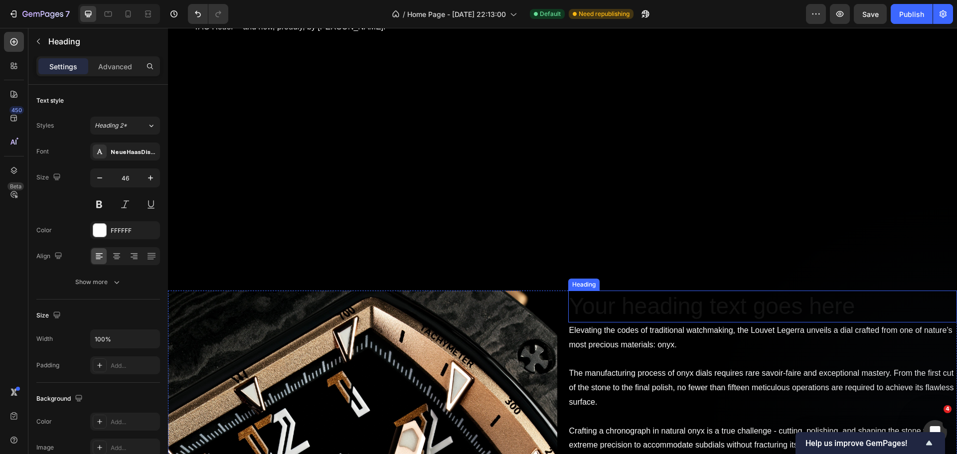
click at [749, 309] on h2 "Your heading text goes here" at bounding box center [762, 306] width 389 height 32
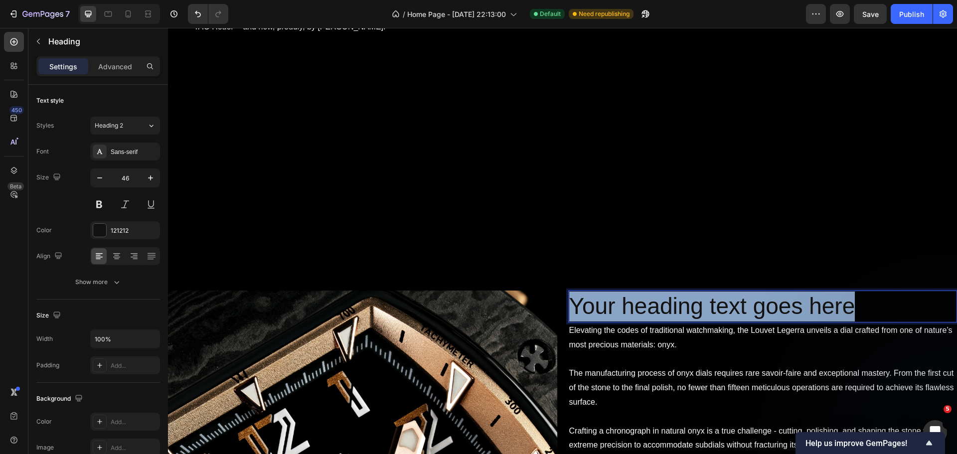
click at [749, 309] on p "Your heading text goes here" at bounding box center [762, 306] width 387 height 30
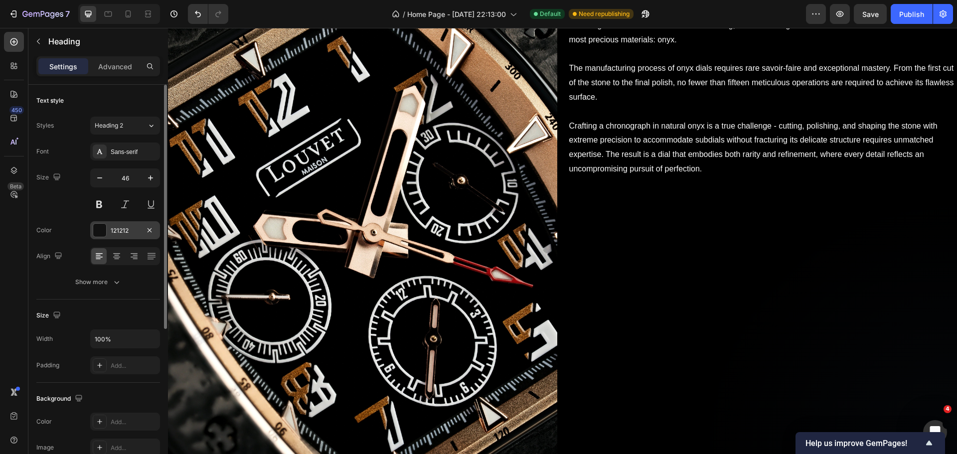
click at [109, 230] on div "121212" at bounding box center [125, 230] width 70 height 18
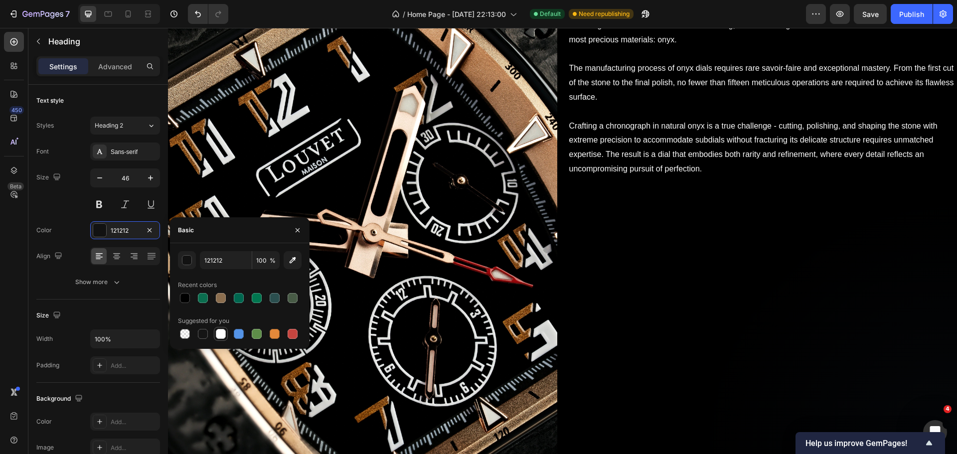
click at [216, 334] on div at bounding box center [221, 334] width 10 height 10
type input "FFFFFF"
click at [114, 71] on p "Advanced" at bounding box center [115, 66] width 34 height 10
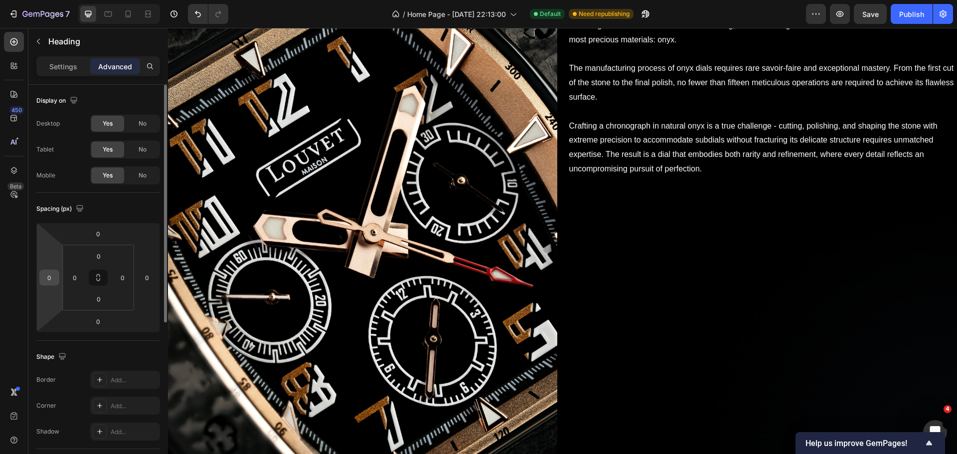
click at [51, 279] on input "0" at bounding box center [49, 277] width 15 height 15
type input "50"
click at [142, 281] on input "0" at bounding box center [146, 277] width 15 height 15
type input "50"
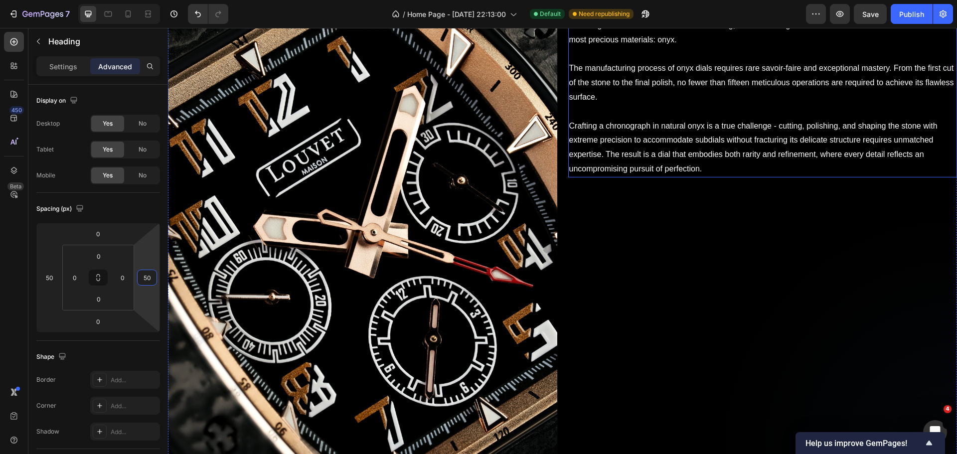
click at [587, 47] on p "Elevating the codes of traditional watchmaking, the Louvet Legerra unveils a di…" at bounding box center [762, 32] width 387 height 29
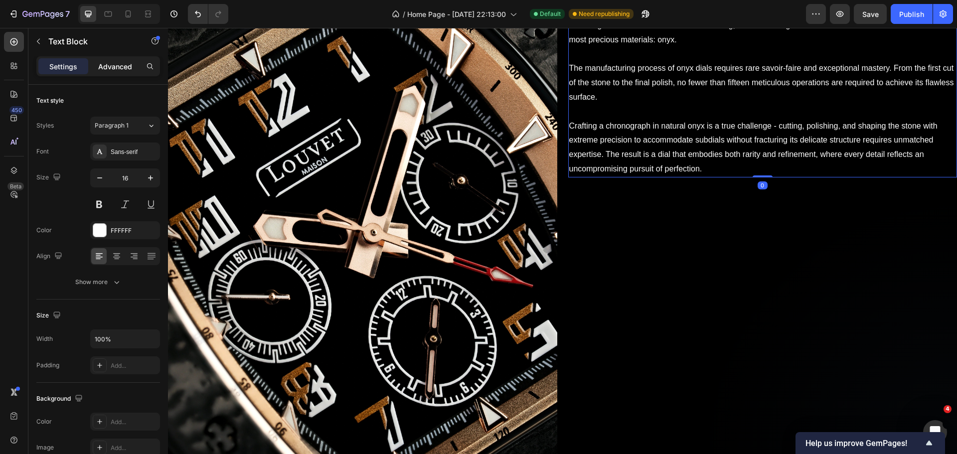
click at [123, 66] on p "Advanced" at bounding box center [115, 66] width 34 height 10
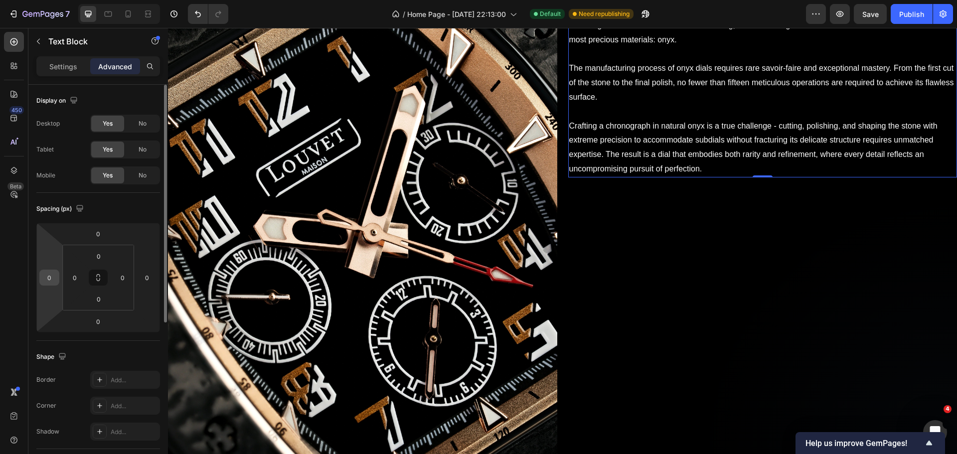
click at [54, 272] on input "0" at bounding box center [49, 277] width 15 height 15
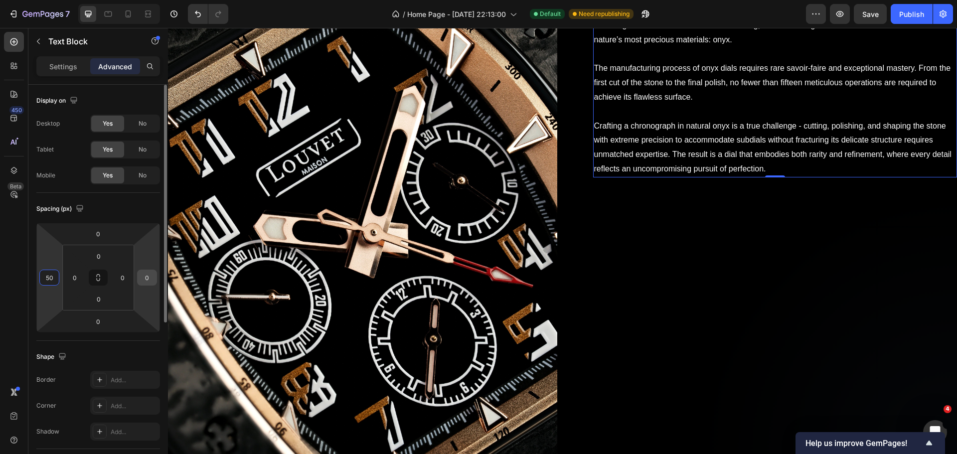
type input "50"
click at [145, 280] on input "0" at bounding box center [146, 277] width 15 height 15
type input "50"
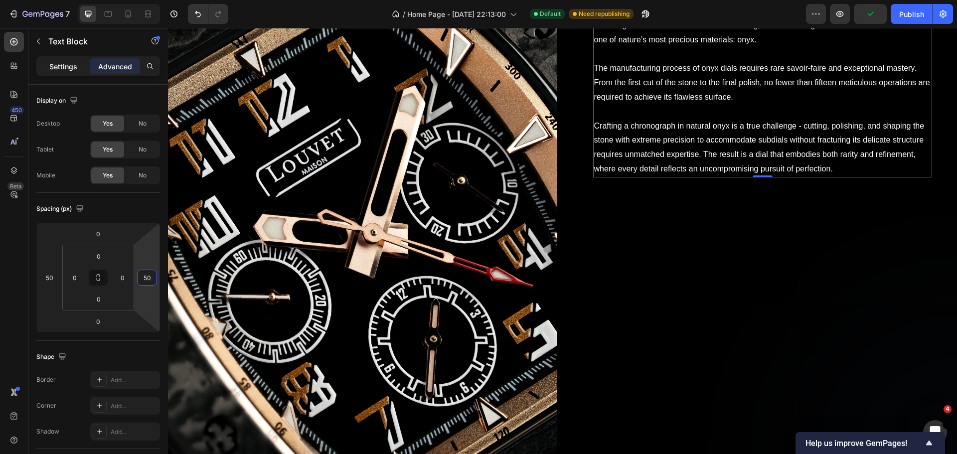
click at [51, 64] on p "Settings" at bounding box center [63, 66] width 28 height 10
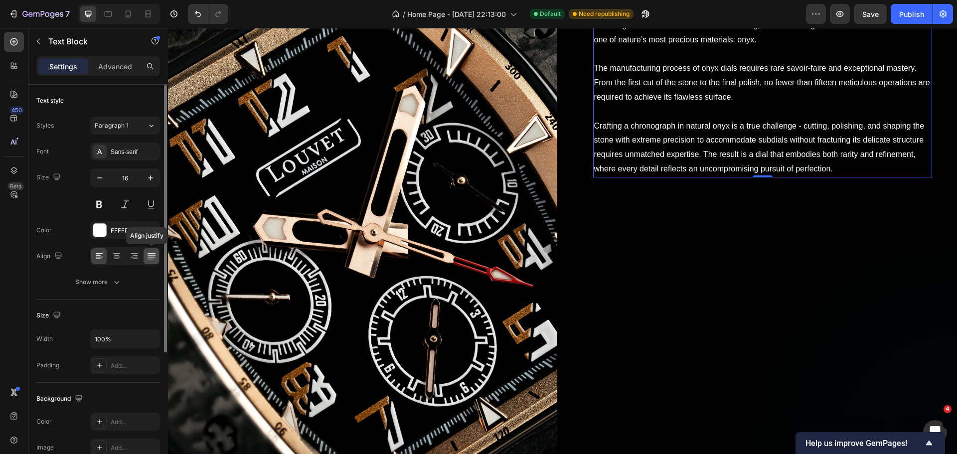
click at [145, 254] on div at bounding box center [150, 256] width 15 height 16
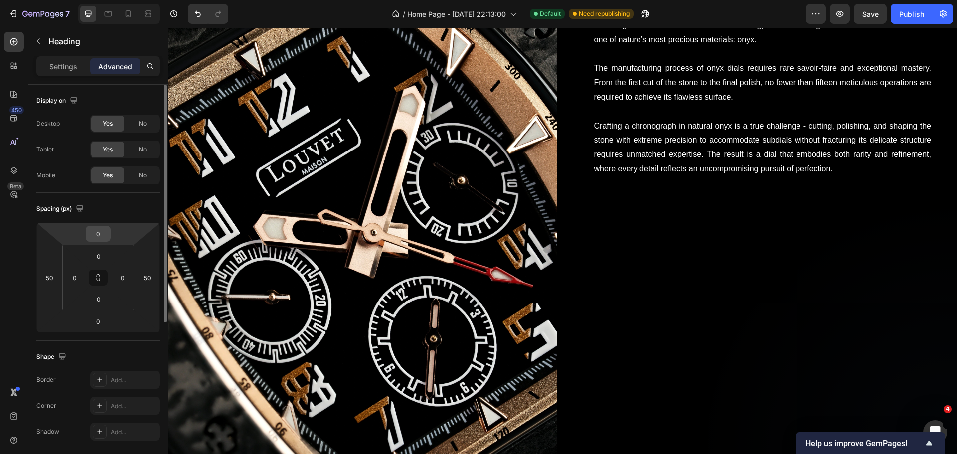
click at [97, 228] on input "0" at bounding box center [98, 233] width 20 height 15
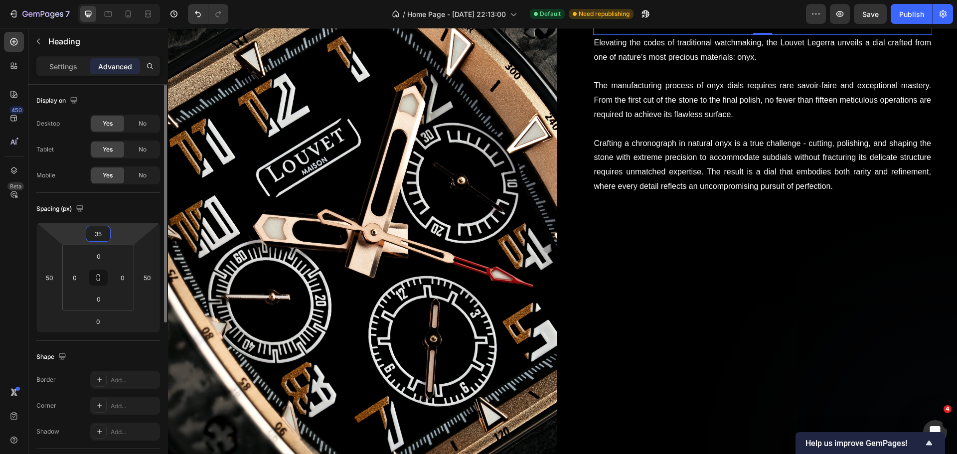
type input "350"
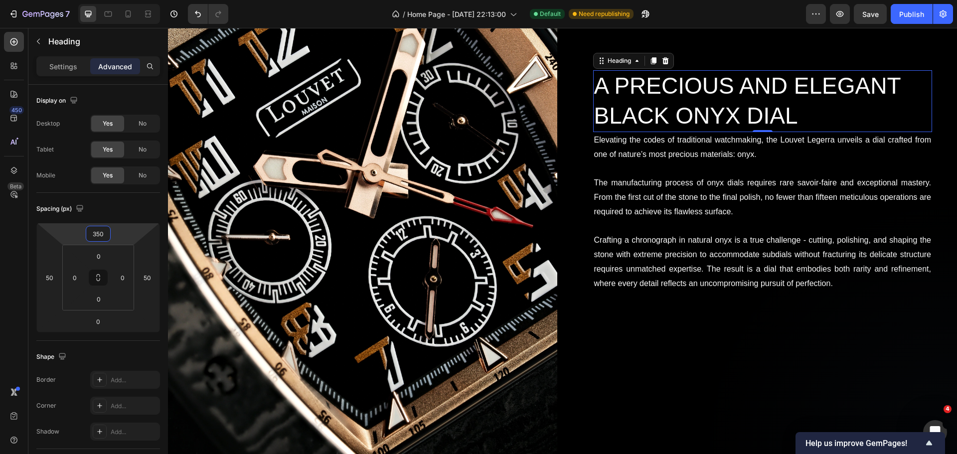
scroll to position [2436, 0]
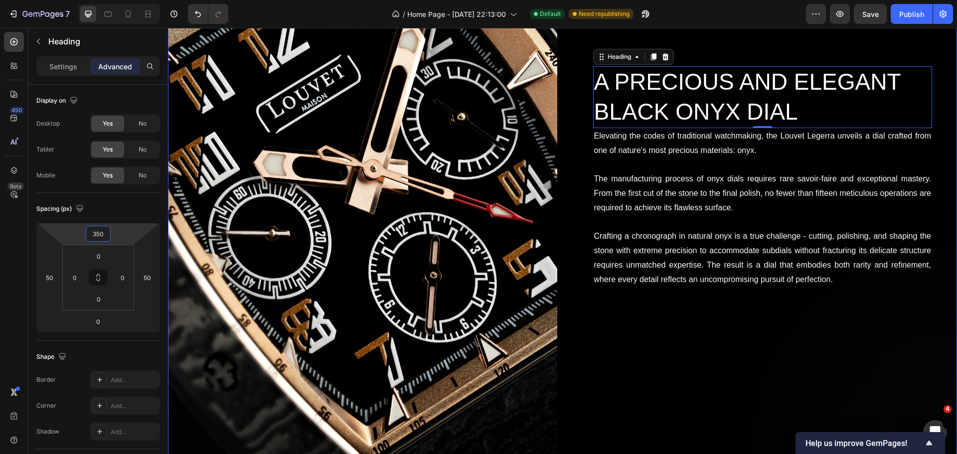
click at [621, 353] on div "A PRECIOUS AND ELEGANT BLACK ONYX DIAL Heading 0 Elevating the codes of traditi…" at bounding box center [762, 183] width 389 height 583
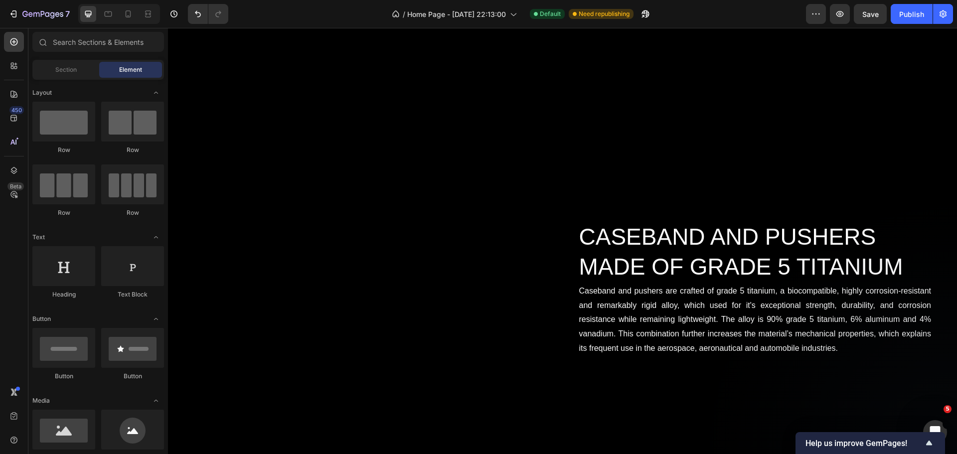
scroll to position [1179, 0]
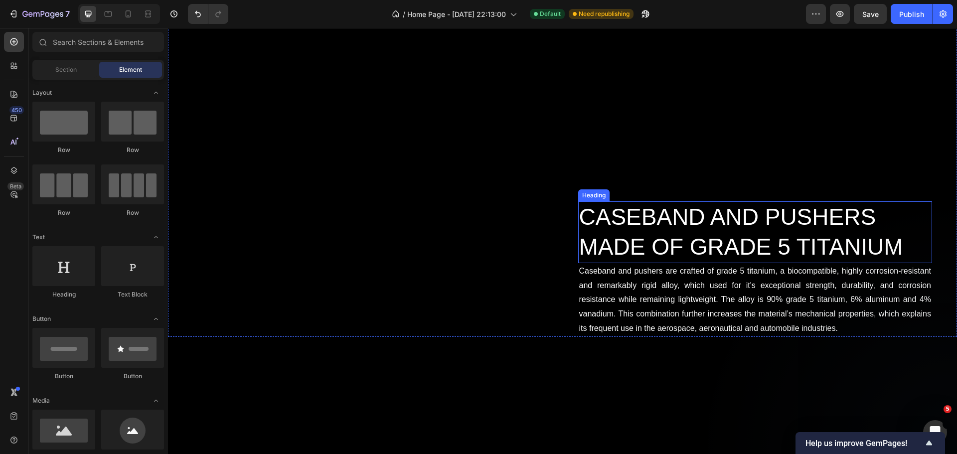
click at [723, 236] on h2 "CASEBAND AND PUSHERS MADE OF GRADE 5 TITANIUM" at bounding box center [755, 232] width 354 height 62
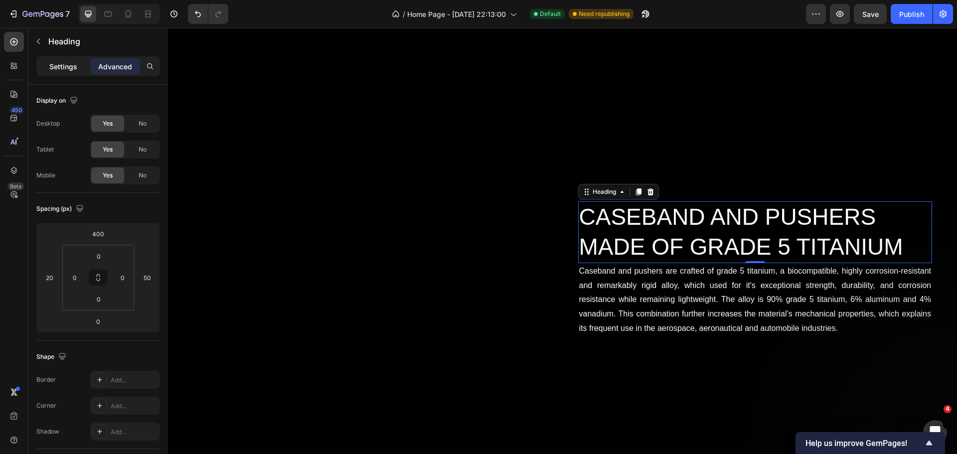
click at [49, 73] on div "Settings" at bounding box center [63, 66] width 50 height 16
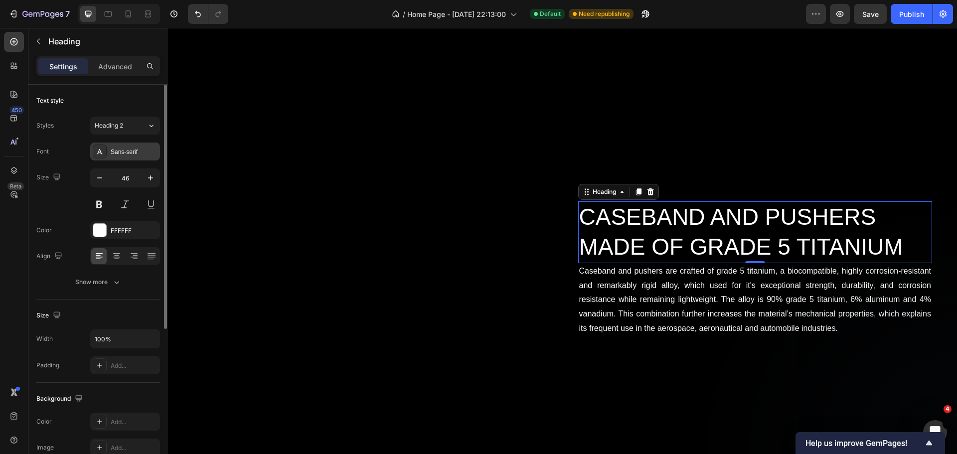
click at [142, 156] on div "Sans-serif" at bounding box center [134, 151] width 47 height 9
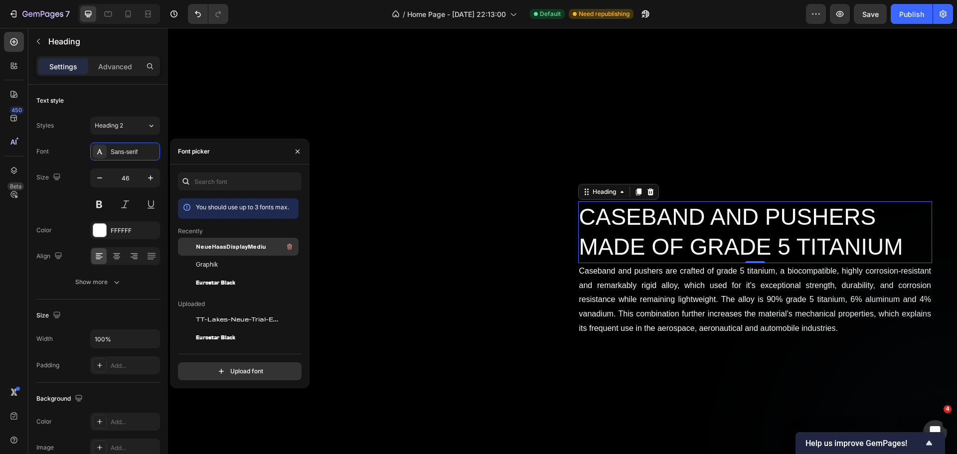
click at [229, 249] on span "NeueHaasDisplayMediu" at bounding box center [231, 246] width 70 height 9
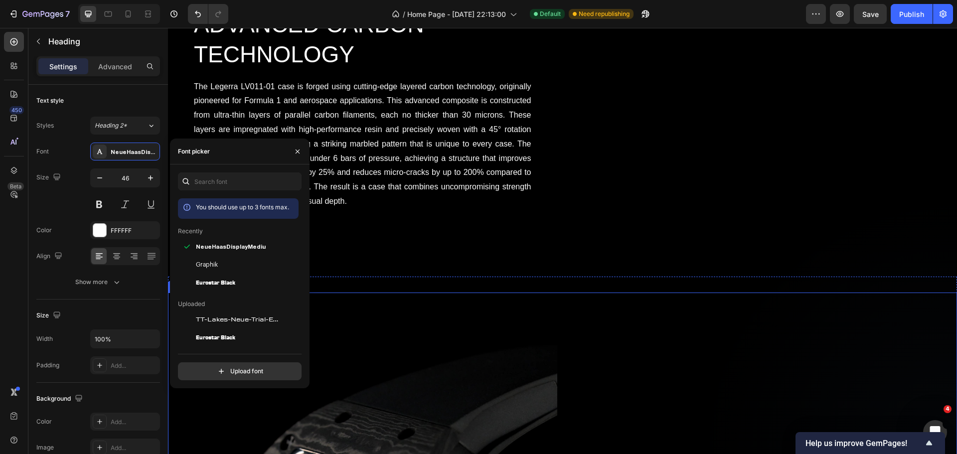
scroll to position [831, 0]
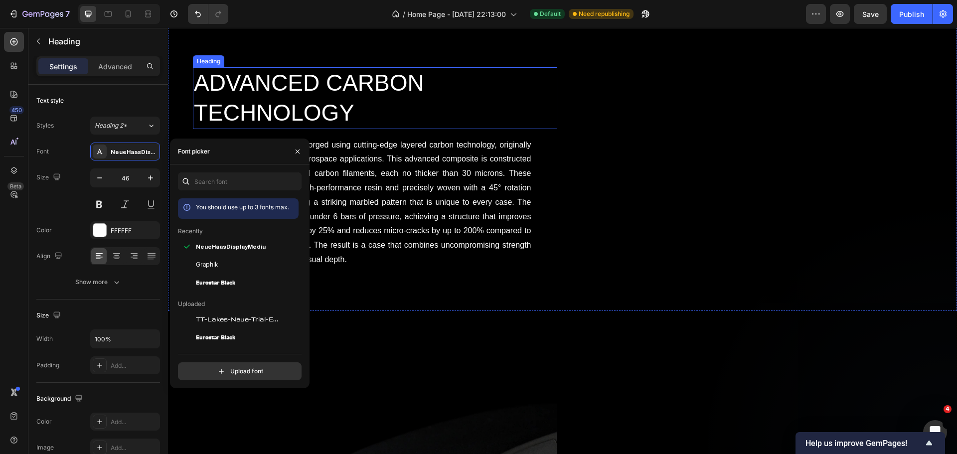
click at [316, 102] on h2 "ADVANCED CARBON TECHNOLOGY" at bounding box center [375, 98] width 364 height 62
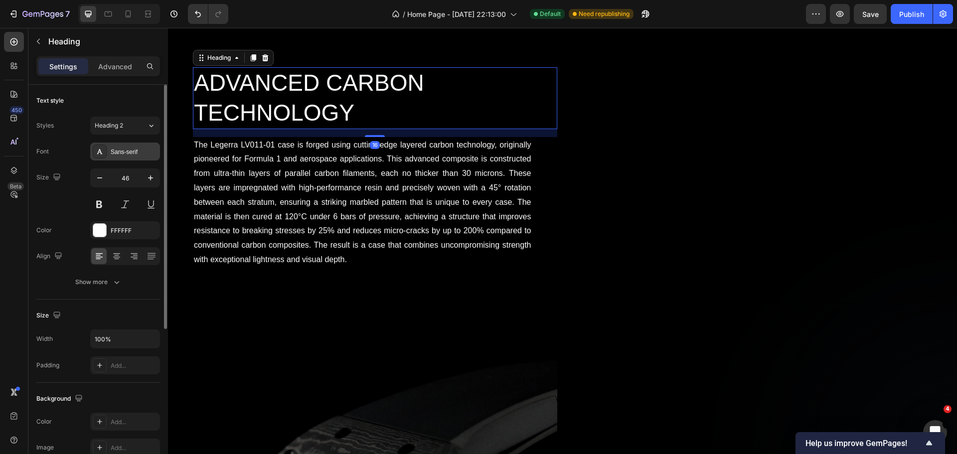
click at [127, 148] on div "Sans-serif" at bounding box center [134, 151] width 47 height 9
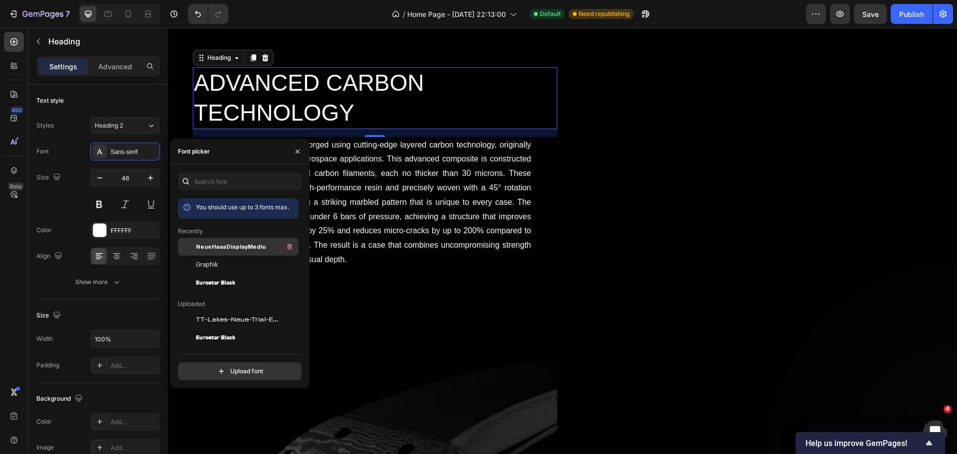
click at [212, 248] on span "NeueHaasDisplayMediu" at bounding box center [231, 246] width 70 height 9
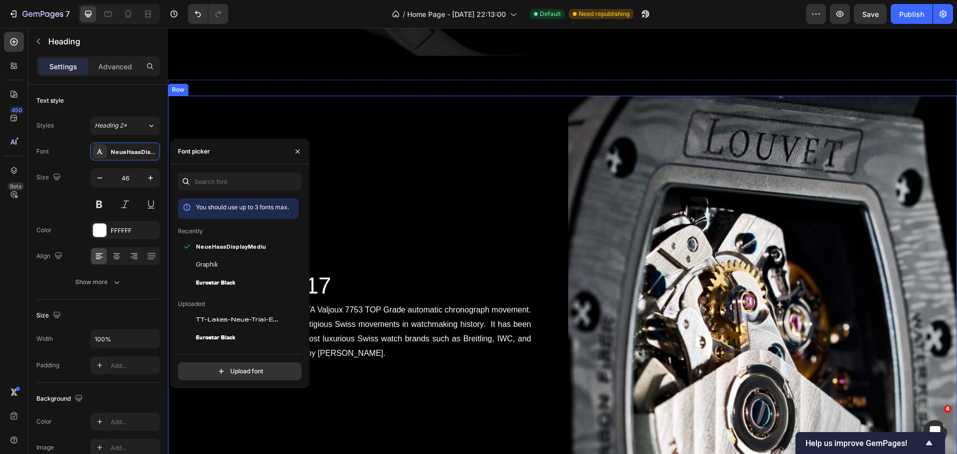
scroll to position [1827, 0]
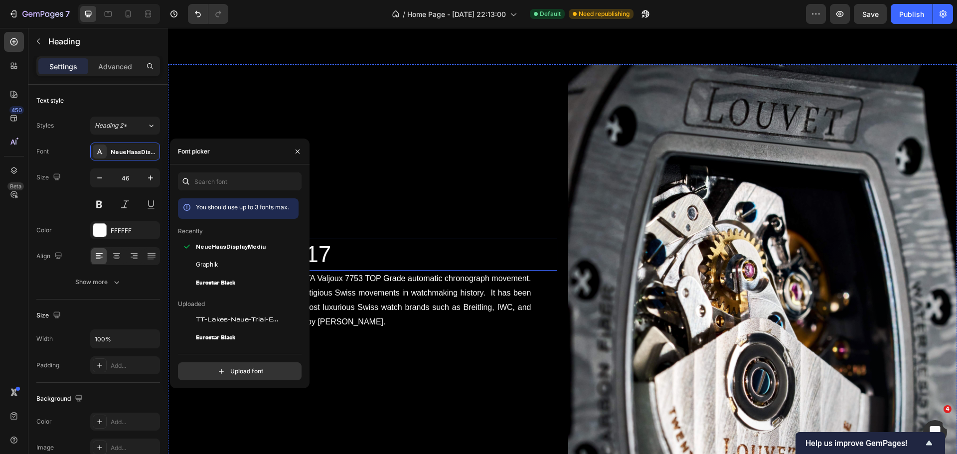
click at [352, 239] on h2 "Calibre LV-17" at bounding box center [375, 255] width 364 height 32
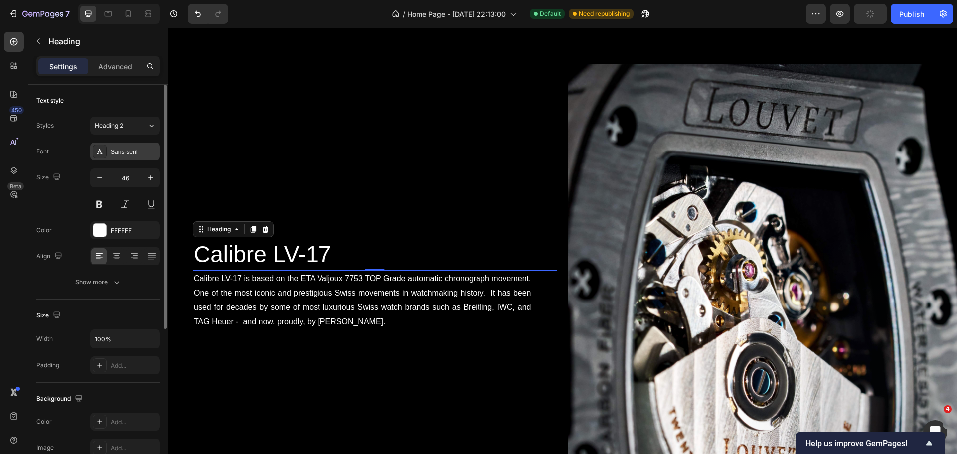
click at [117, 153] on div "Sans-serif" at bounding box center [134, 151] width 47 height 9
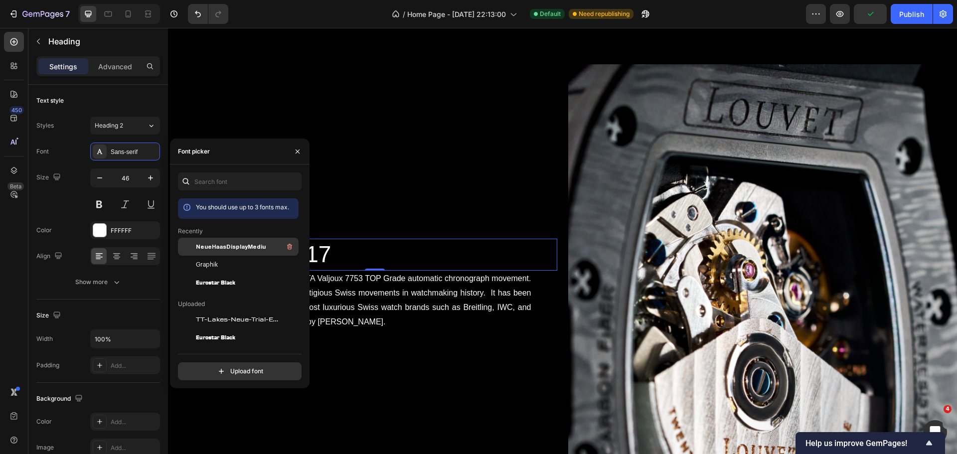
click at [217, 249] on span "NeueHaasDisplayMediu" at bounding box center [231, 246] width 70 height 9
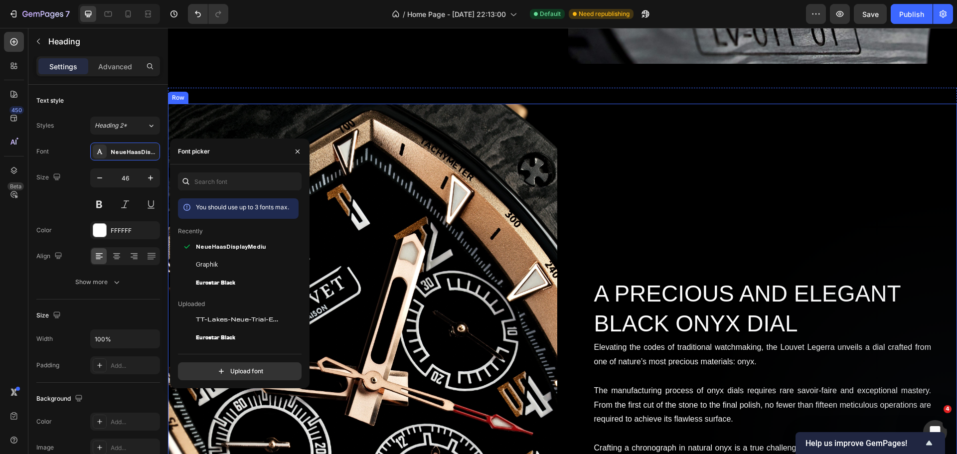
scroll to position [2475, 0]
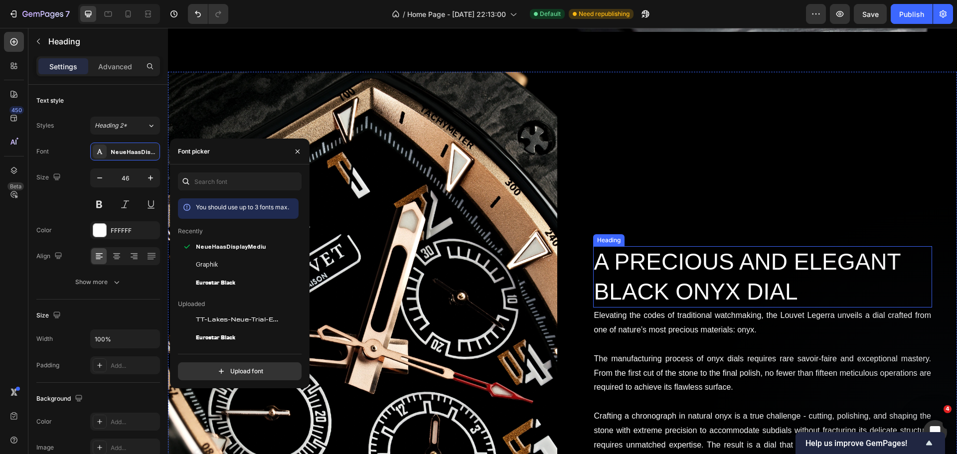
click at [703, 273] on h2 "A PRECIOUS AND ELEGANT BLACK ONYX DIAL" at bounding box center [762, 277] width 339 height 62
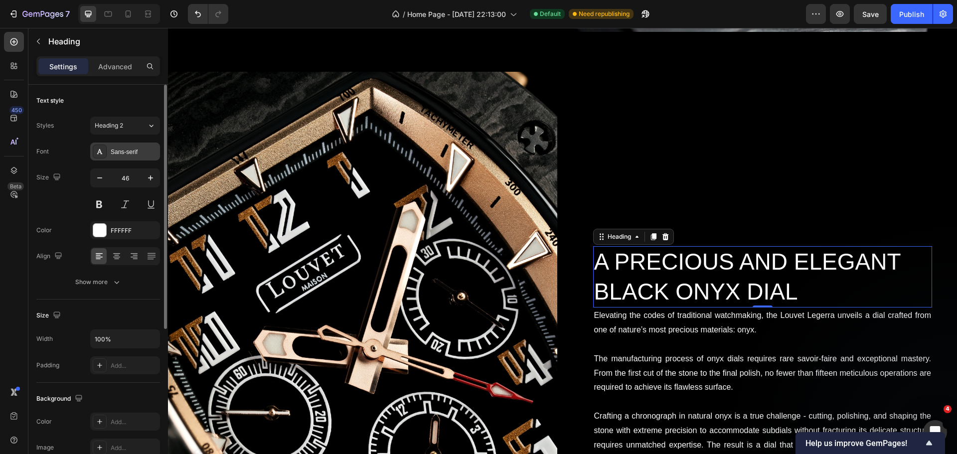
click at [114, 155] on div "Sans-serif" at bounding box center [134, 151] width 47 height 9
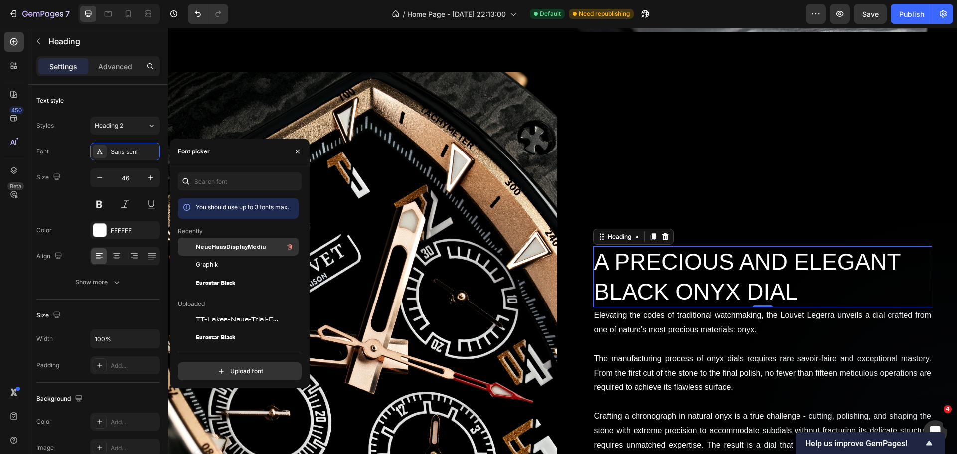
click at [198, 244] on span "NeueHaasDisplayMediu" at bounding box center [231, 246] width 70 height 9
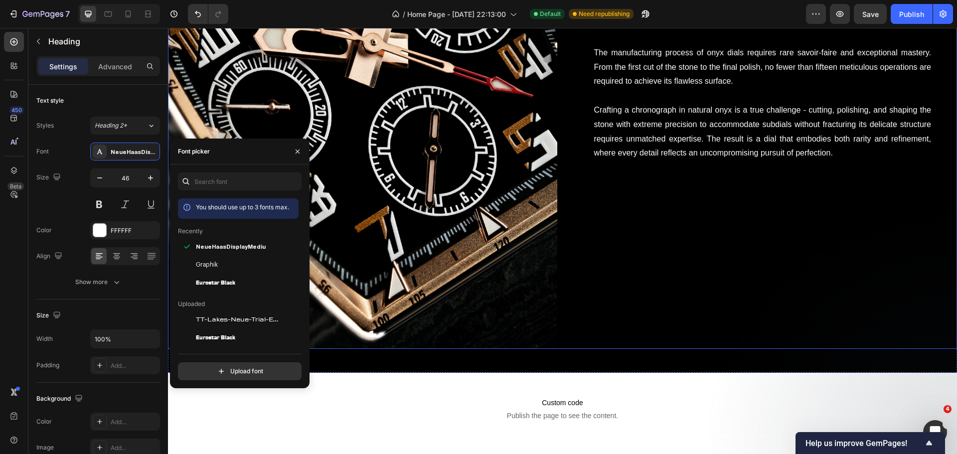
scroll to position [2674, 0]
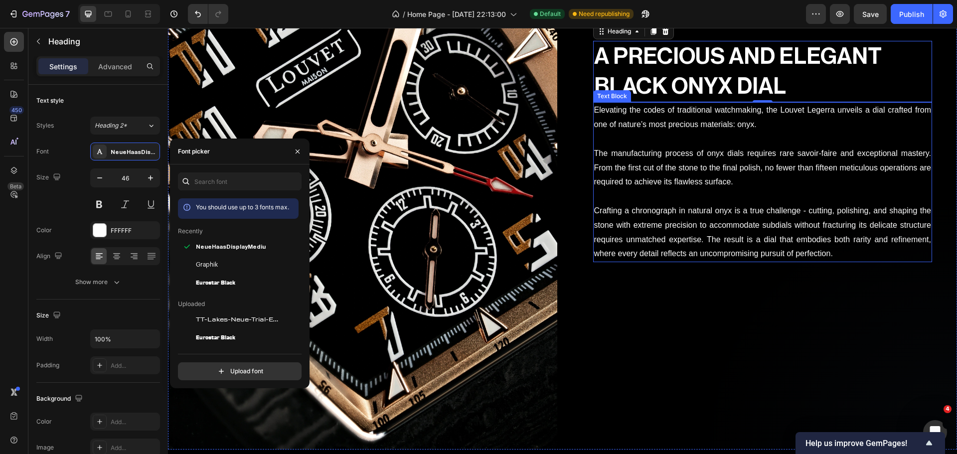
click at [690, 220] on p "Crafting a chronograph in natural onyx is a true challenge - cutting, polishing…" at bounding box center [762, 232] width 337 height 57
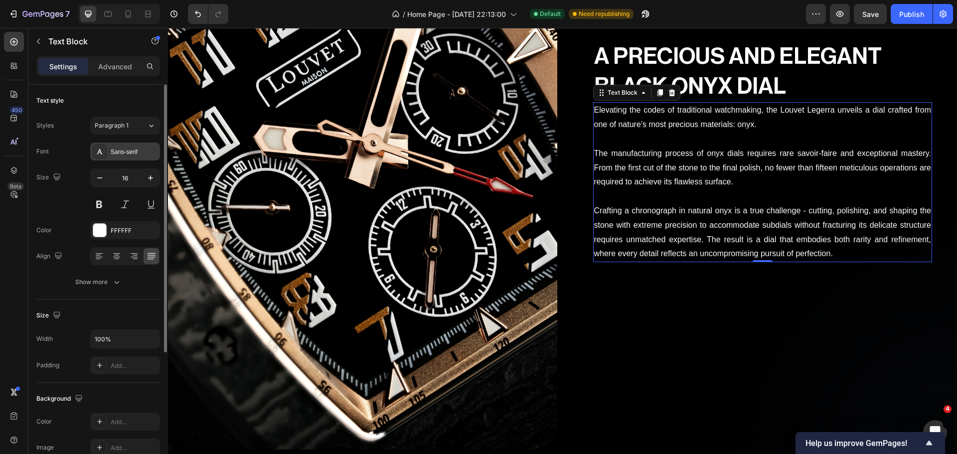
click at [144, 156] on div "Sans-serif" at bounding box center [125, 151] width 70 height 18
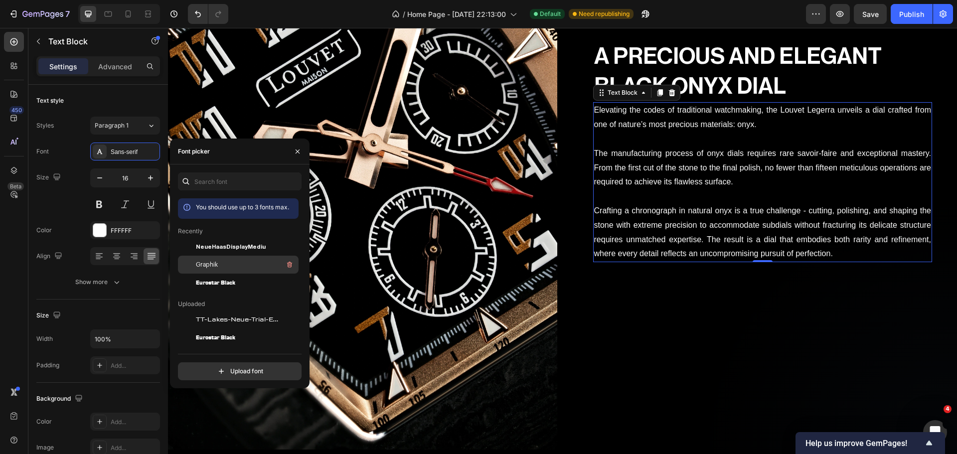
click at [201, 266] on span "Graphik" at bounding box center [207, 264] width 22 height 9
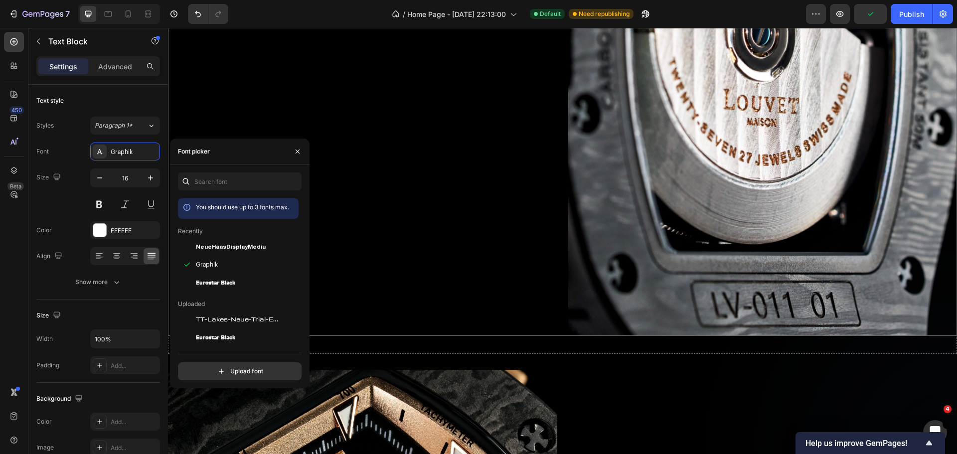
scroll to position [2026, 0]
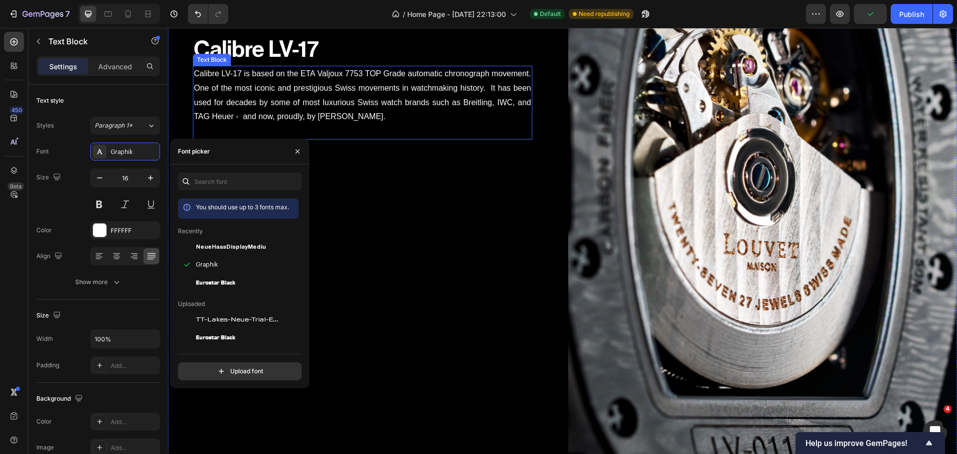
click at [298, 118] on p "Calibre LV-17 is based on the ETA Valjoux 7753 TOP Grade automatic chronograph …" at bounding box center [362, 95] width 337 height 57
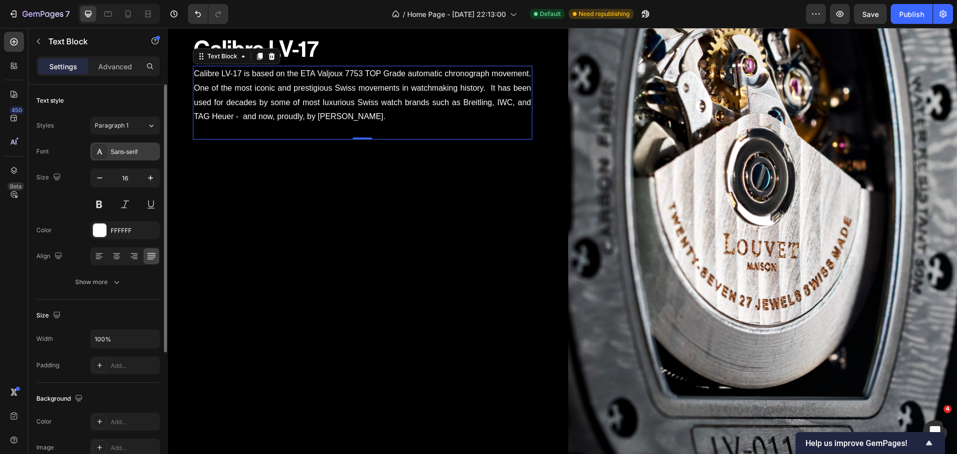
click at [133, 147] on div "Sans-serif" at bounding box center [134, 151] width 47 height 9
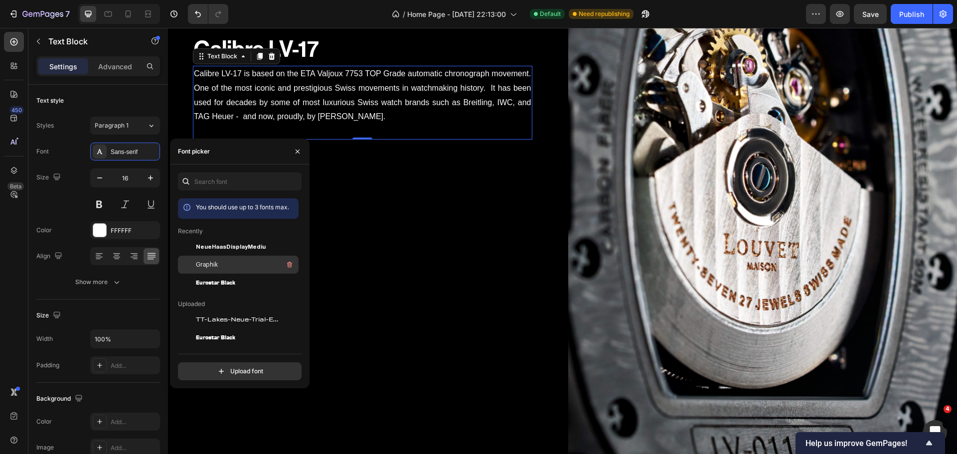
click at [187, 266] on div at bounding box center [187, 265] width 18 height 18
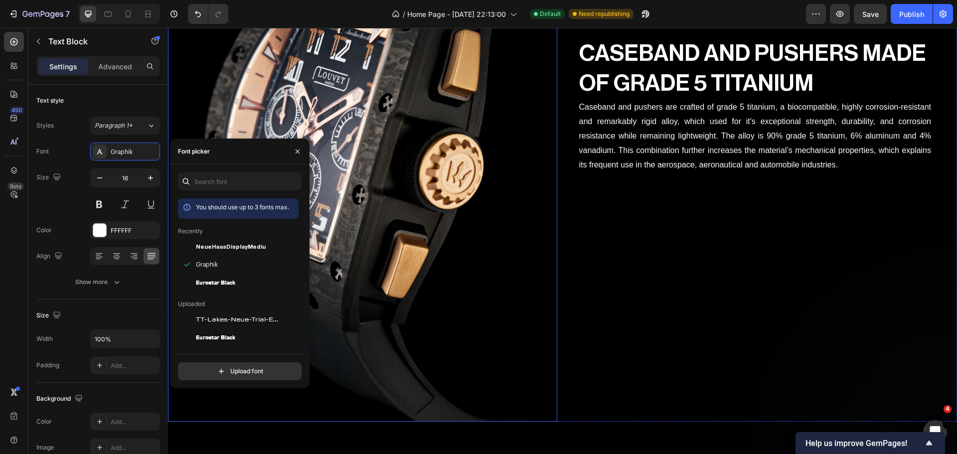
scroll to position [1428, 0]
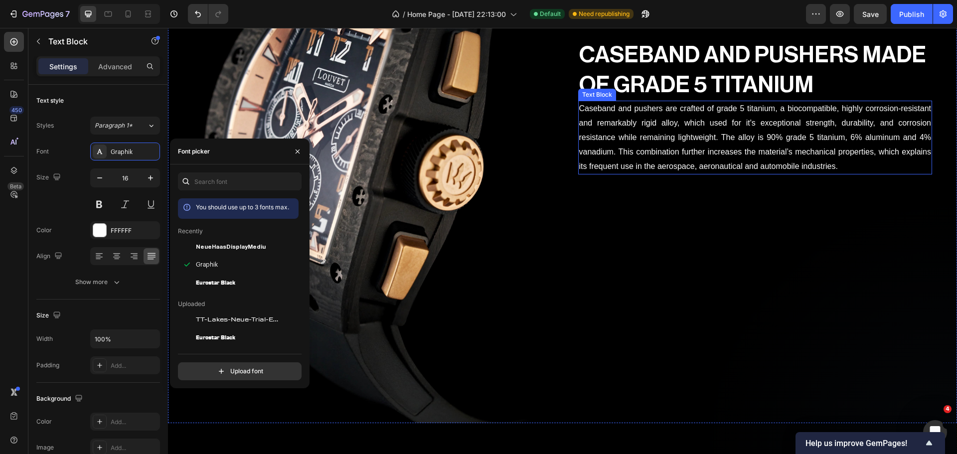
click at [711, 171] on p "Caseband and pushers are crafted of grade 5 titanium, a biocompatible, highly c…" at bounding box center [755, 138] width 352 height 72
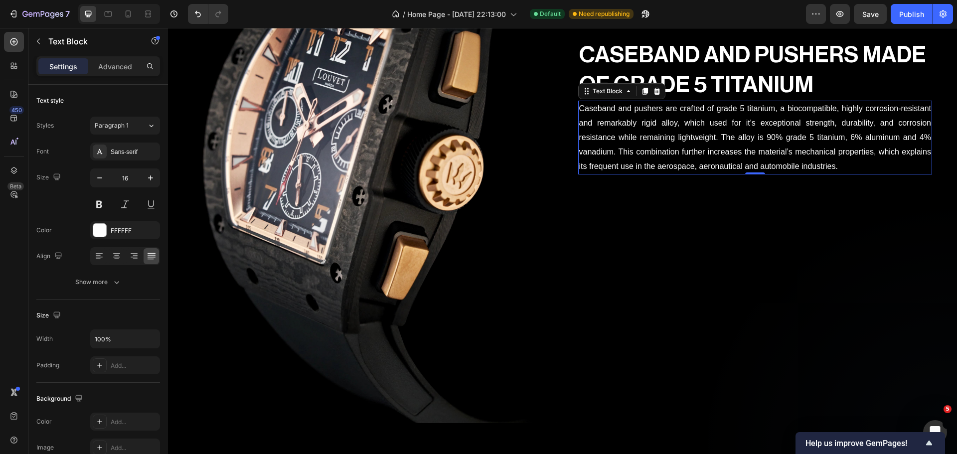
click at [709, 152] on p "Caseband and pushers are crafted of grade 5 titanium, a biocompatible, highly c…" at bounding box center [755, 138] width 352 height 72
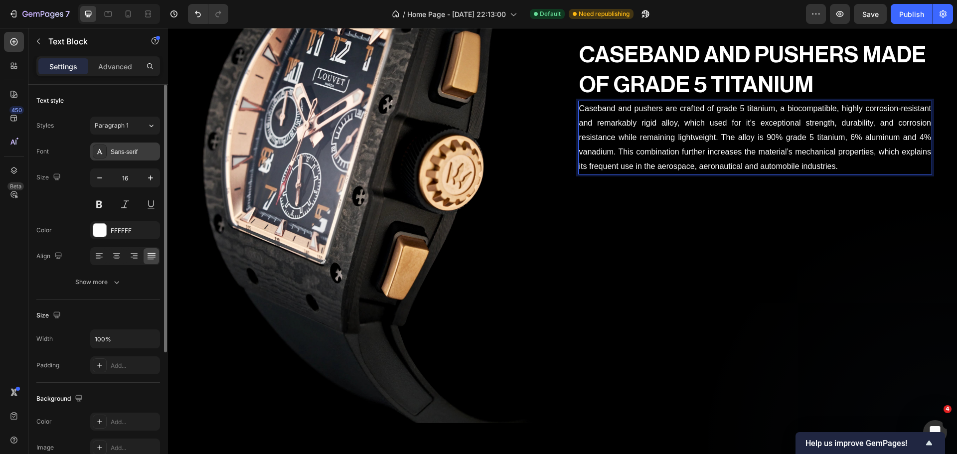
click at [118, 151] on div "Sans-serif" at bounding box center [134, 151] width 47 height 9
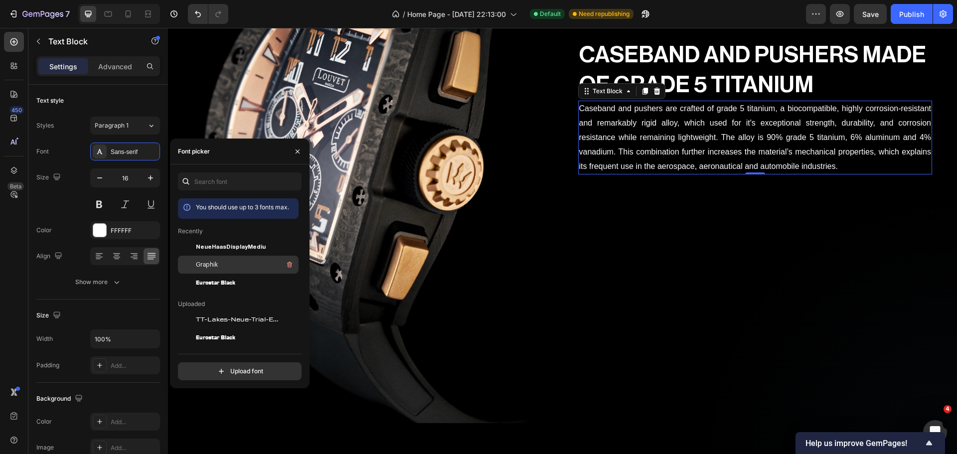
click at [201, 264] on span "Graphik" at bounding box center [207, 264] width 22 height 9
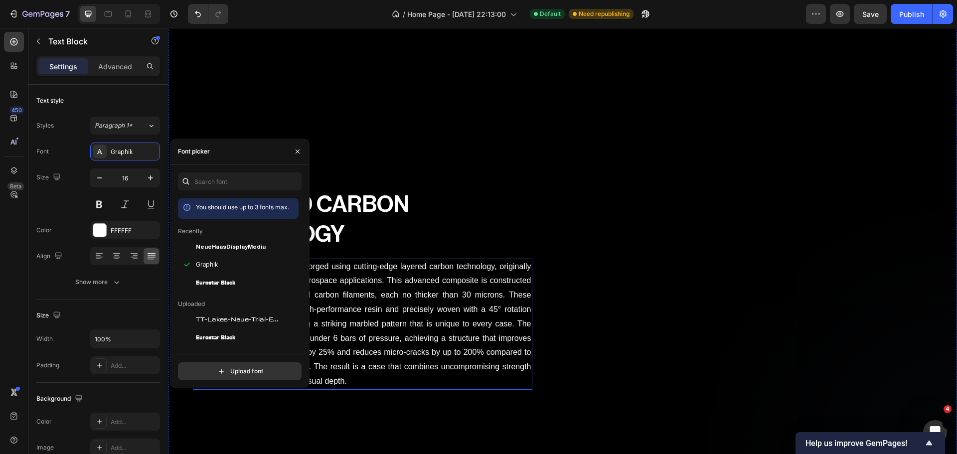
scroll to position [681, 0]
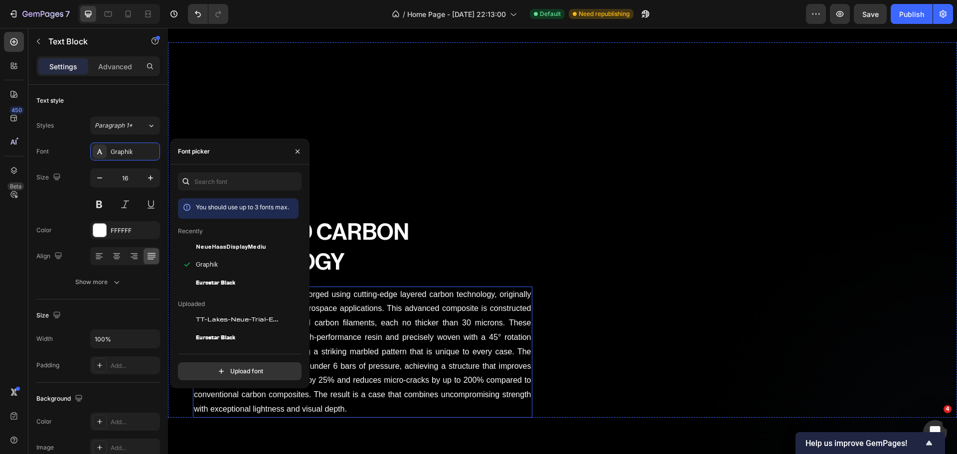
click at [429, 319] on p "The Legerra LV011-01 case is forged using cutting-edge layered carbon technolog…" at bounding box center [362, 351] width 337 height 129
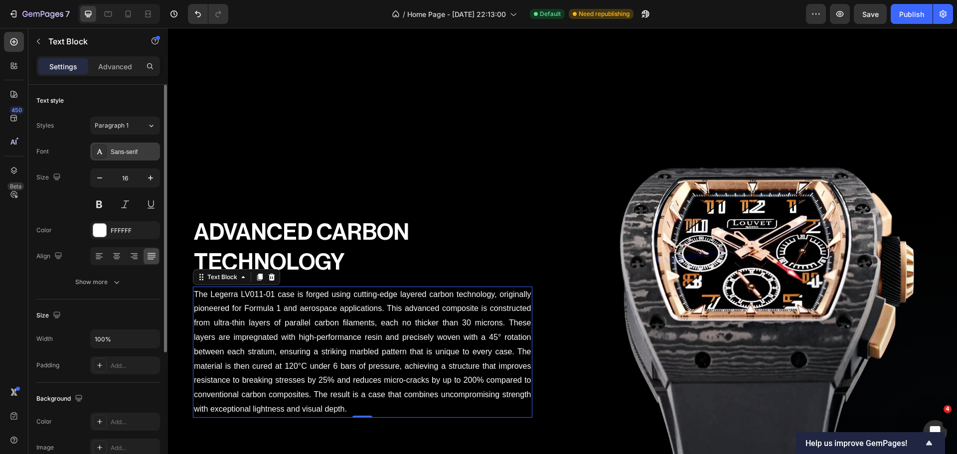
click at [120, 153] on div "Sans-serif" at bounding box center [134, 151] width 47 height 9
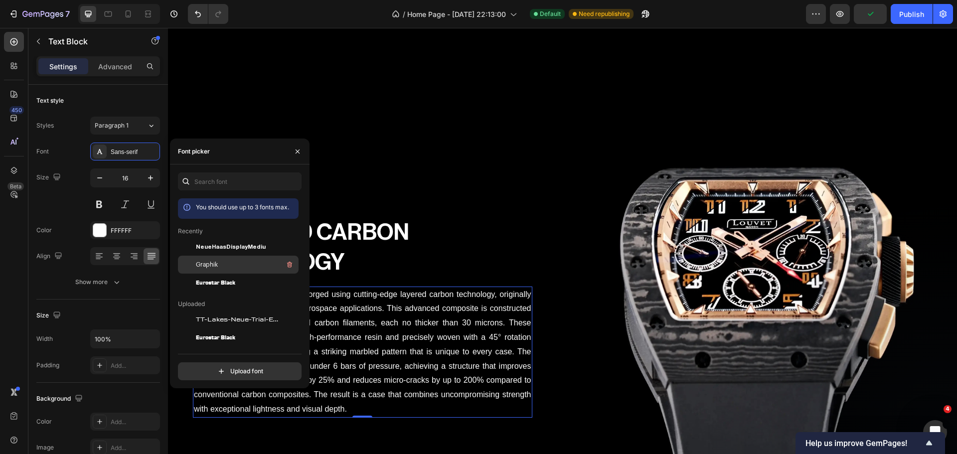
click at [255, 266] on div "Graphik" at bounding box center [246, 265] width 101 height 12
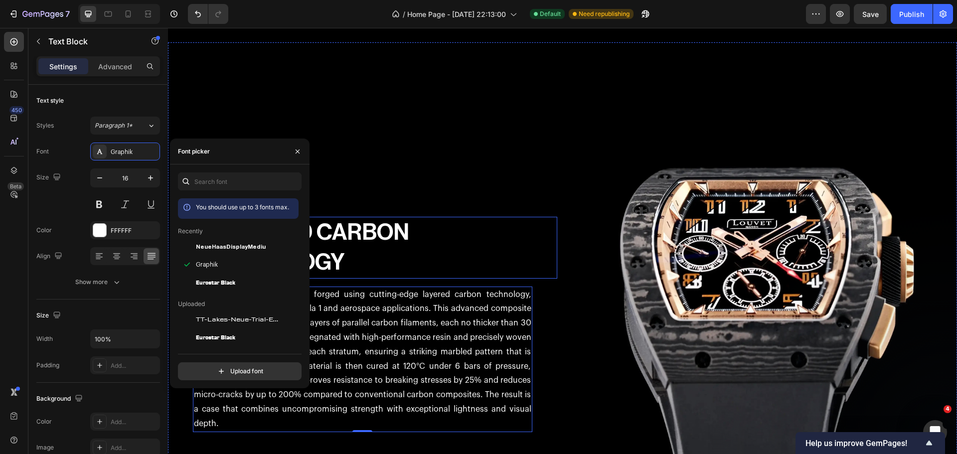
click at [511, 208] on div "ADVANCED CARBON TECHNOLOGY Heading The Legerra LV011-01 case is forged using cu…" at bounding box center [362, 297] width 389 height 510
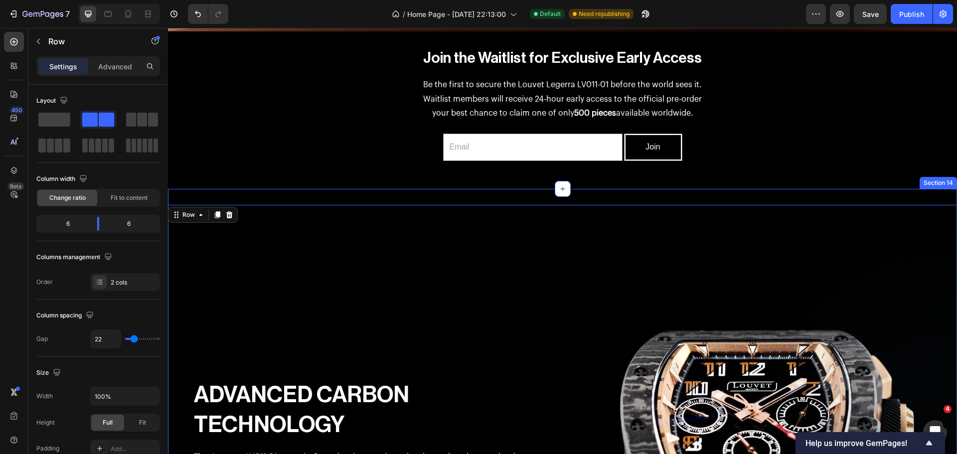
scroll to position [332, 0]
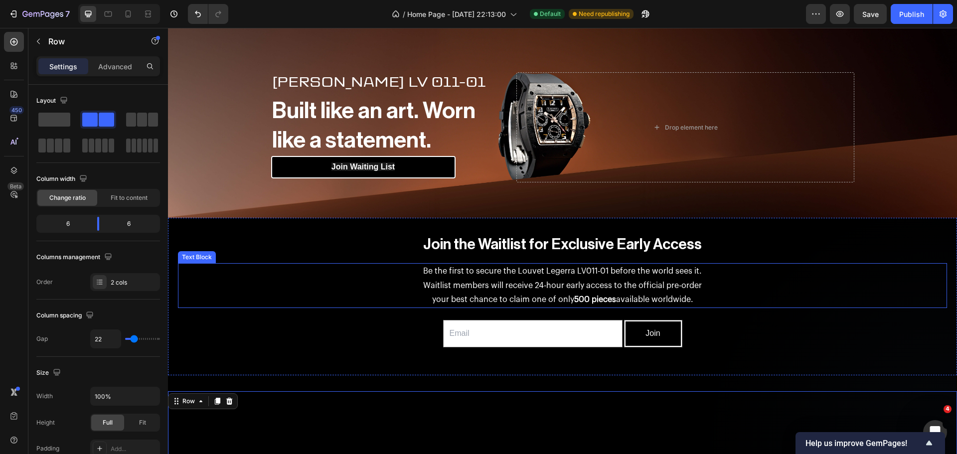
click at [556, 287] on p "Waitlist members will receive 24-hour early access to the official pre-order" at bounding box center [562, 285] width 767 height 14
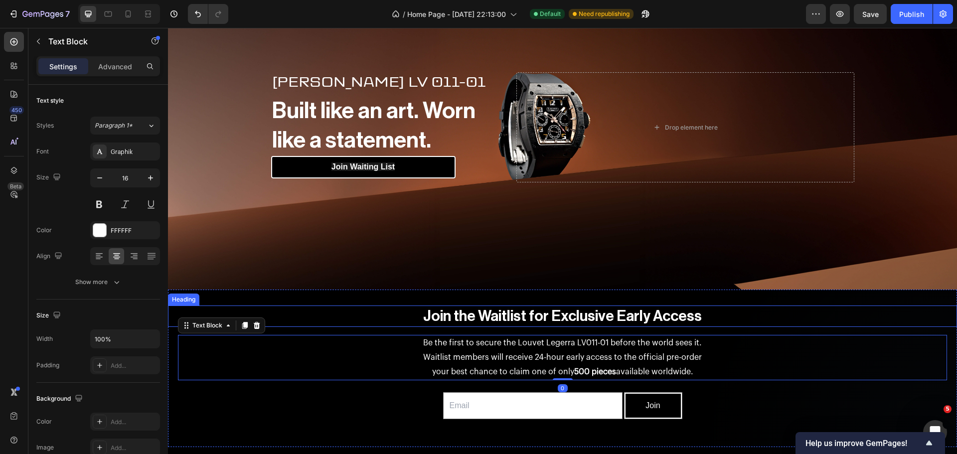
click at [606, 313] on strong "Join the Waitlist for Exclusive Early Access" at bounding box center [562, 315] width 278 height 15
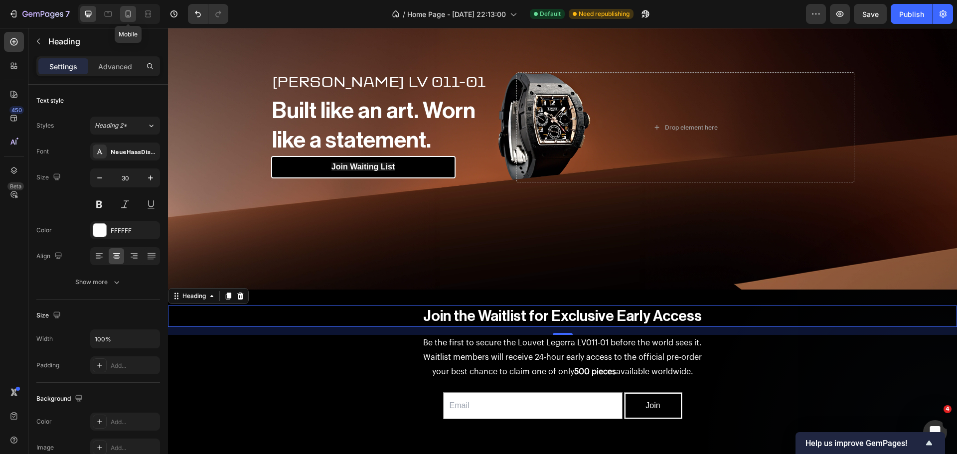
click at [128, 17] on icon at bounding box center [128, 13] width 5 height 7
type input "41"
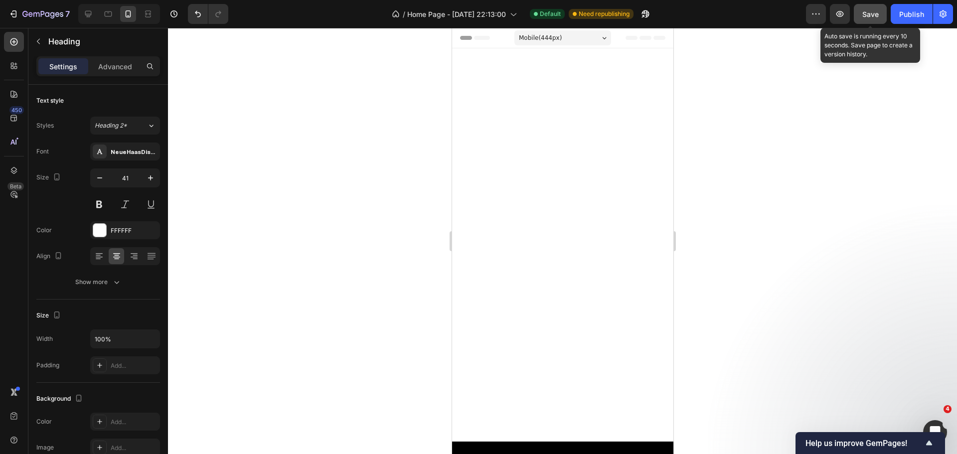
click at [874, 13] on span "Save" at bounding box center [870, 14] width 16 height 8
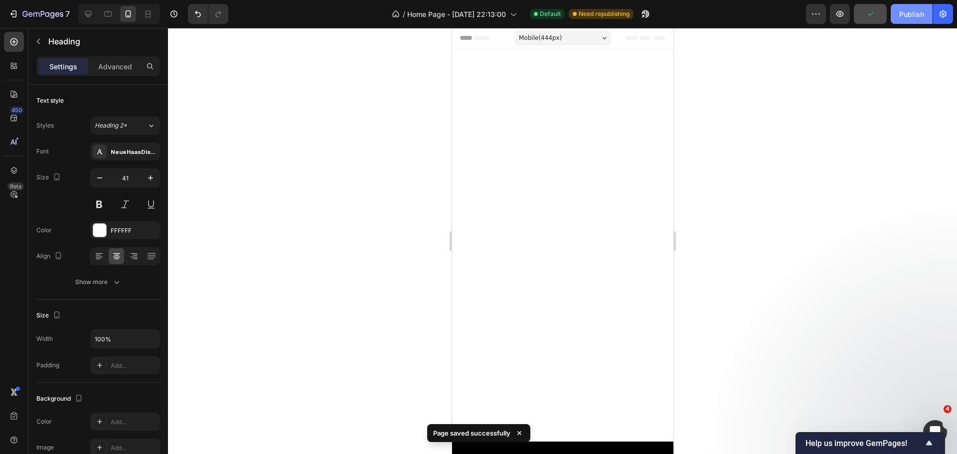
click at [904, 23] on button "Publish" at bounding box center [911, 14] width 42 height 20
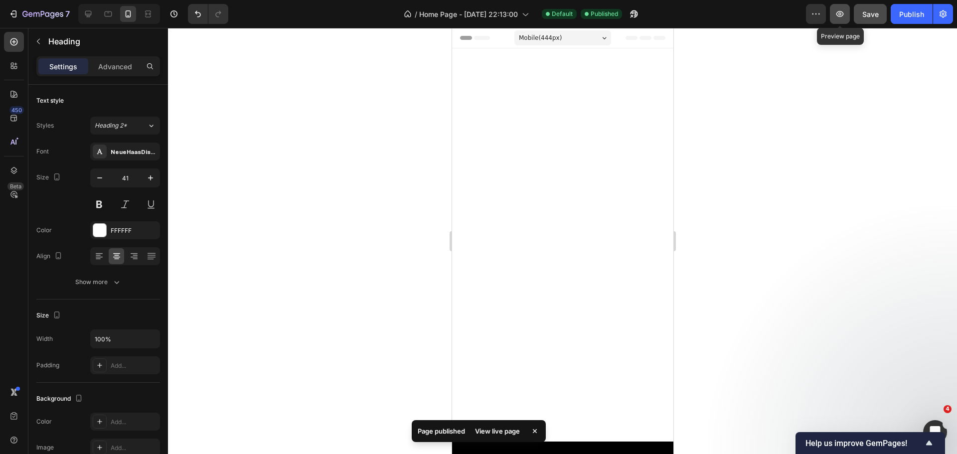
click at [840, 18] on icon "button" at bounding box center [839, 14] width 10 height 10
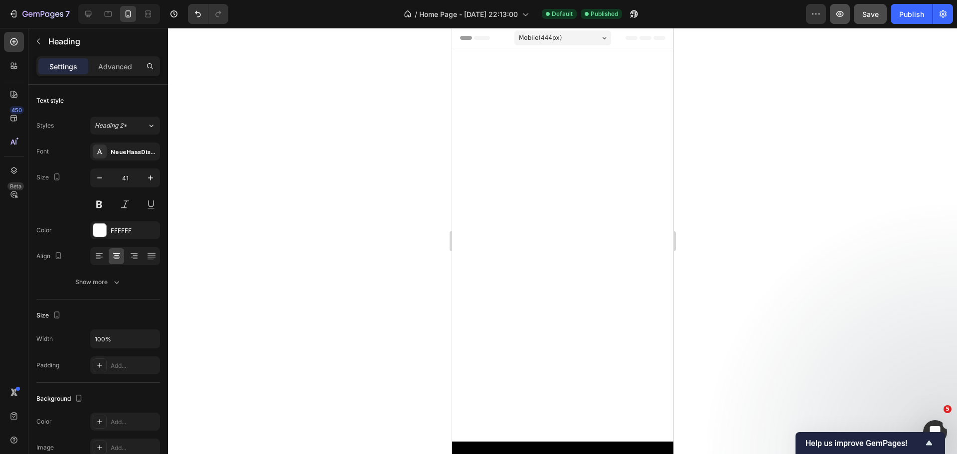
click at [830, 4] on button "button" at bounding box center [840, 14] width 20 height 20
click at [940, 420] on div "Open Intercom Messenger" at bounding box center [933, 430] width 33 height 33
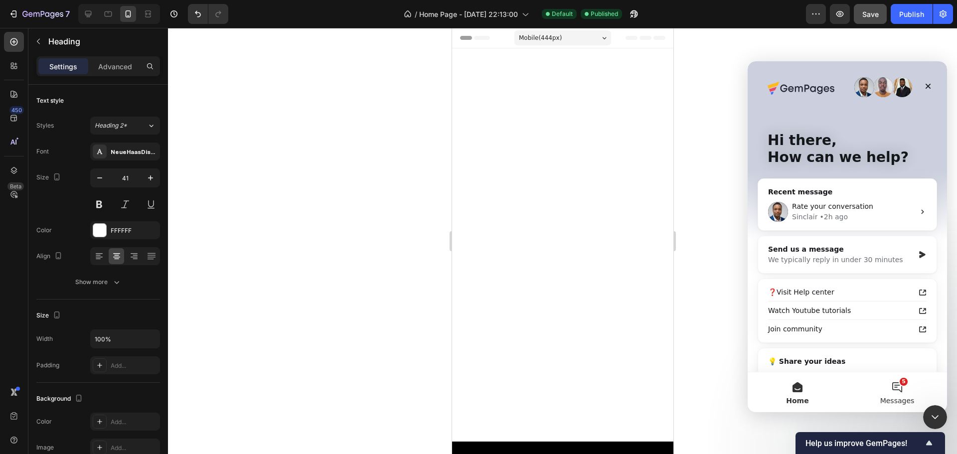
click at [903, 390] on button "5 Messages" at bounding box center [897, 392] width 100 height 40
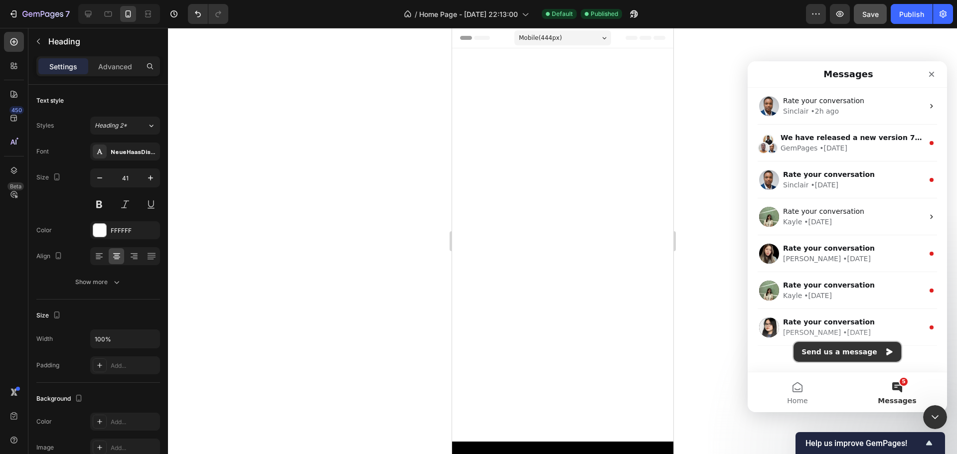
click at [861, 353] on button "Send us a message" at bounding box center [847, 352] width 108 height 20
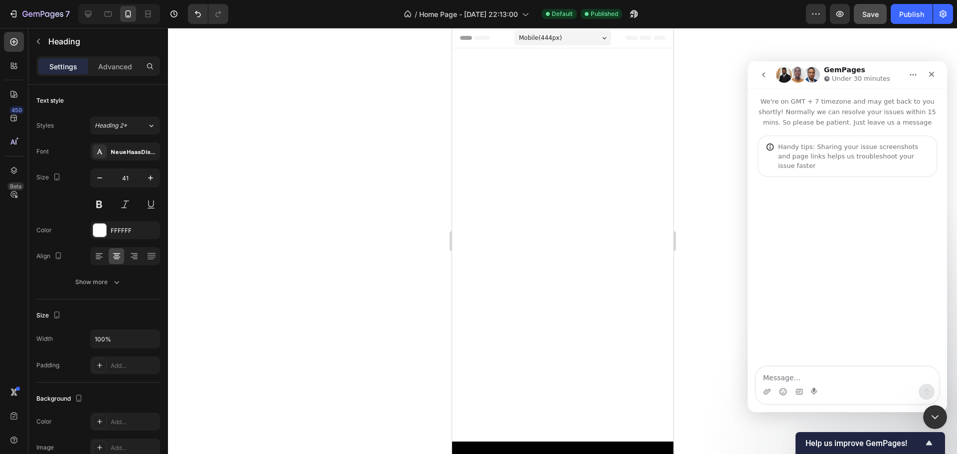
type textarea "G"
type textarea "Hello, maybe you have an idea why half my website on mobile didn't show what I …"
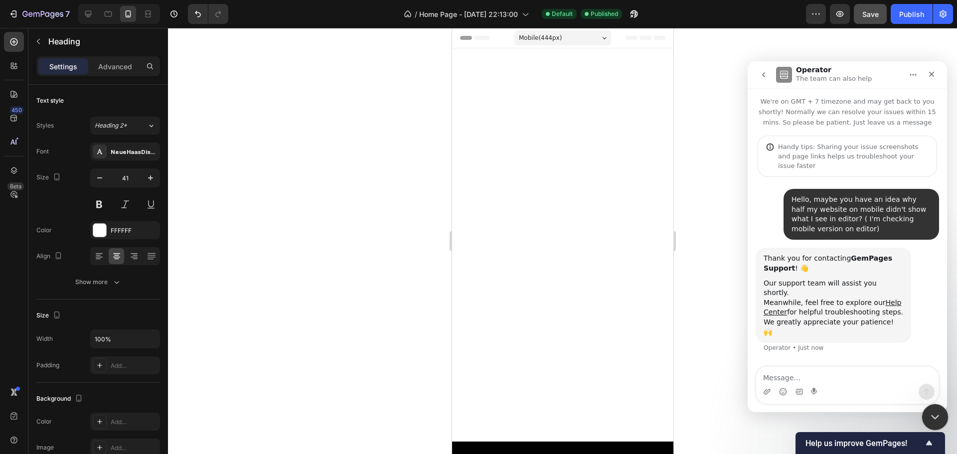
click at [927, 416] on icon "Close Intercom Messenger" at bounding box center [933, 416] width 12 height 12
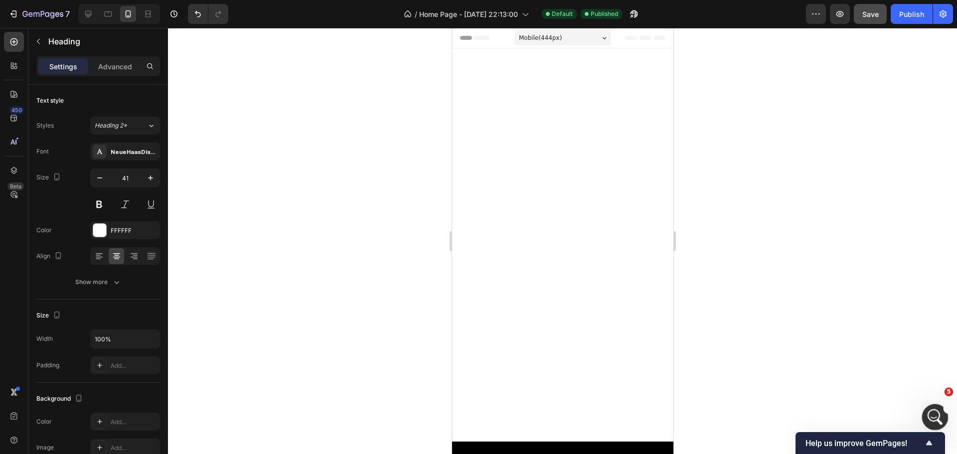
click at [927, 416] on icon "Open Intercom Messenger" at bounding box center [933, 416] width 16 height 16
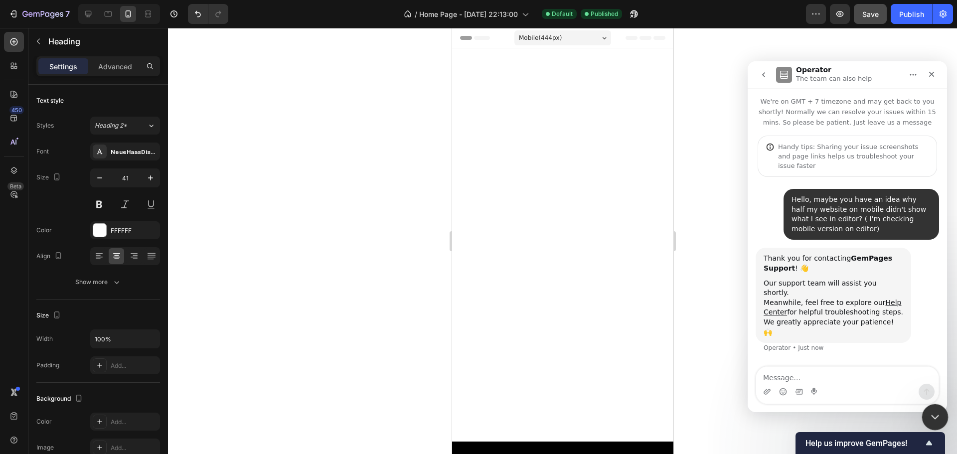
click at [927, 416] on icon "Close Intercom Messenger" at bounding box center [933, 416] width 12 height 12
